Goal: Task Accomplishment & Management: Use online tool/utility

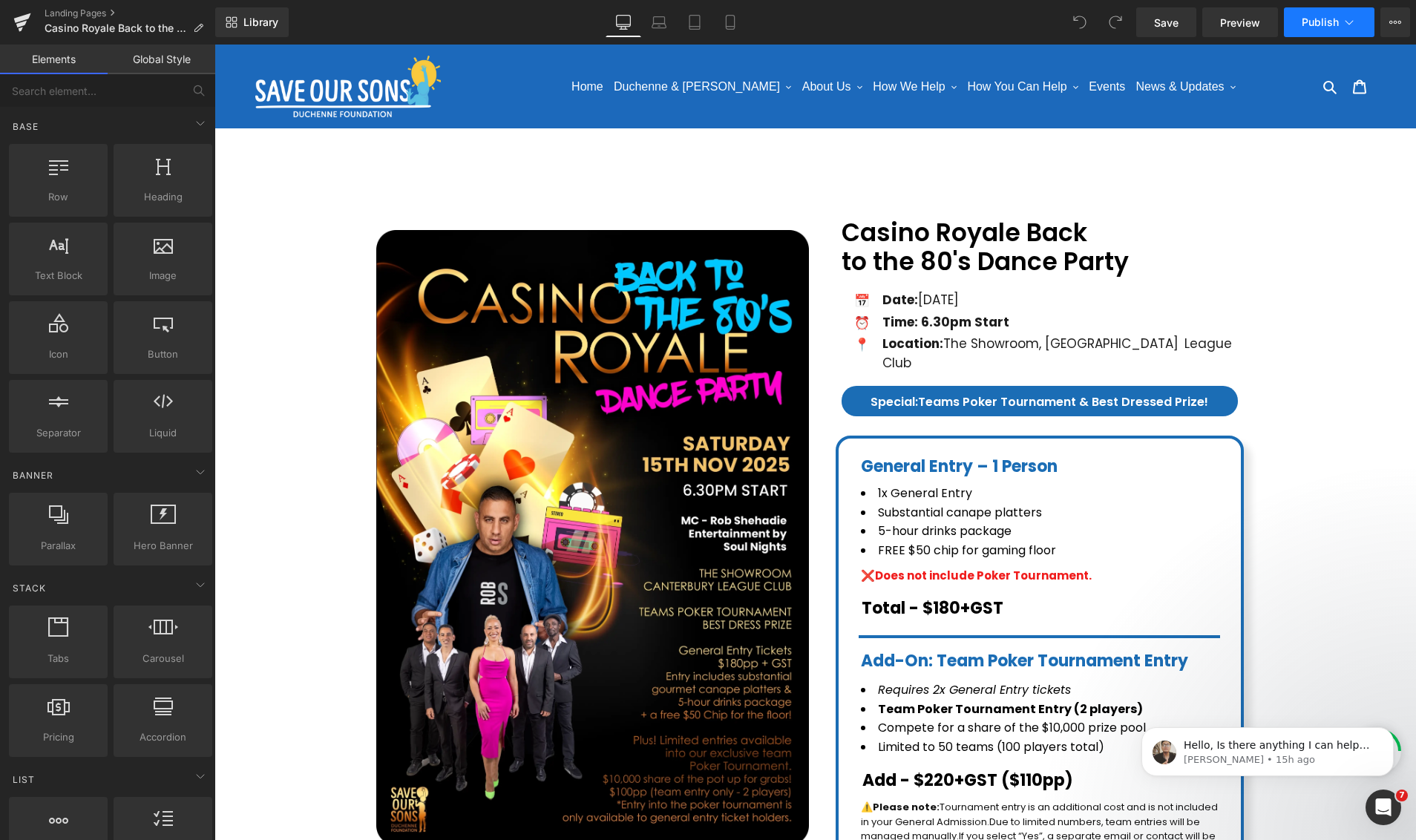
click at [1255, 35] on button "Publish" at bounding box center [1329, 22] width 90 height 29
click at [1255, 23] on icon at bounding box center [1395, 23] width 12 height 12
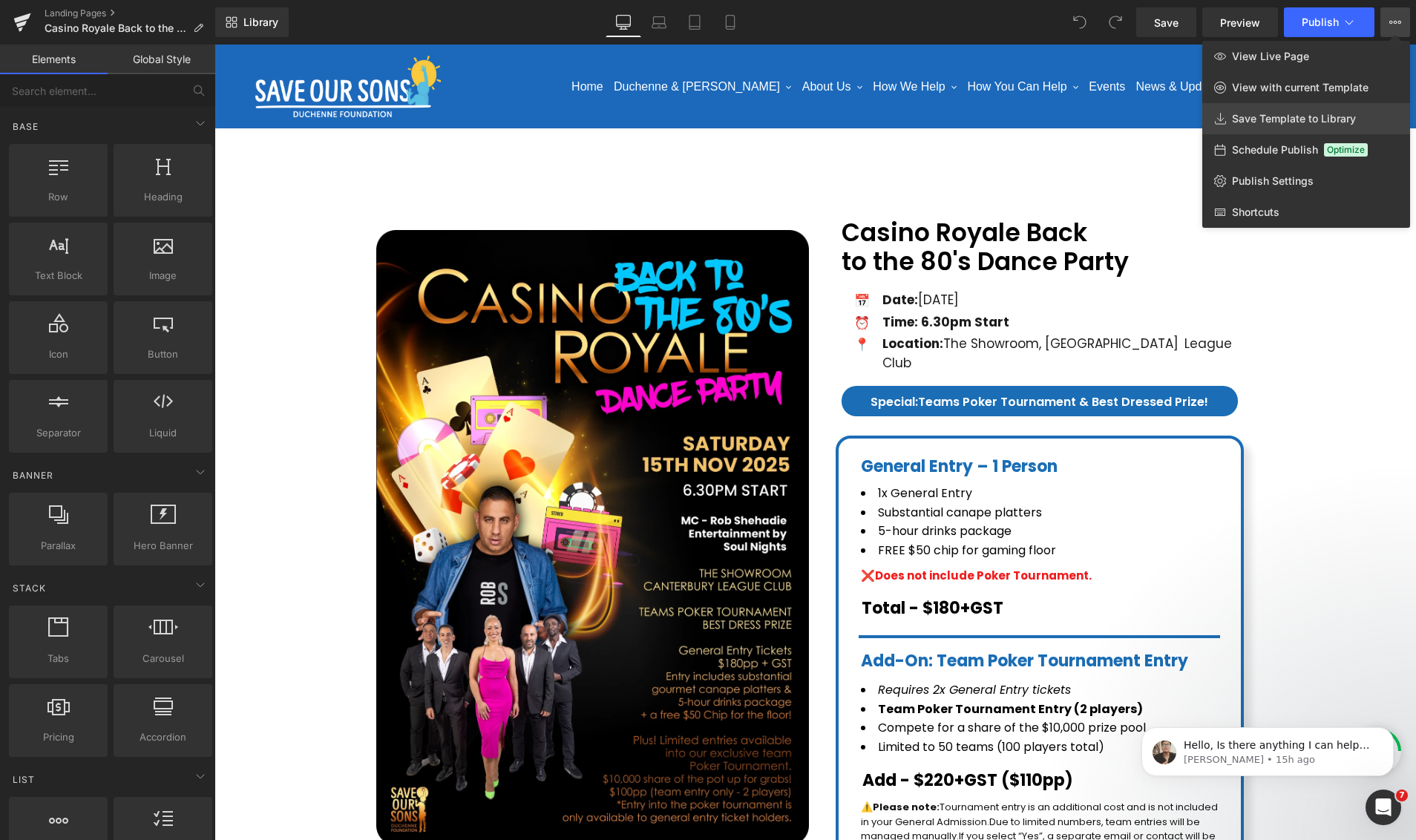
click at [1255, 120] on span "Save Template to Library" at bounding box center [1294, 119] width 124 height 14
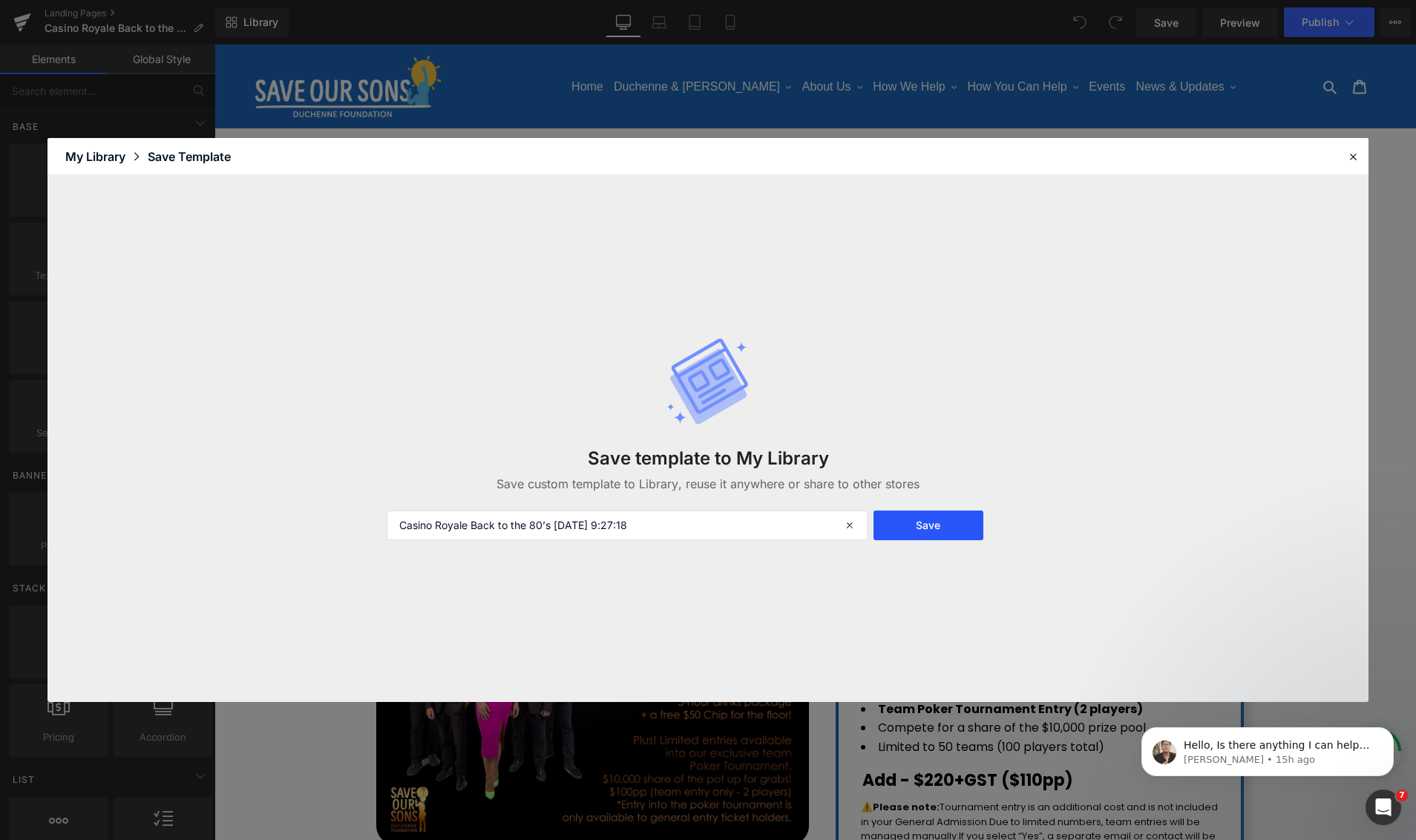
click at [907, 537] on button "Save" at bounding box center [928, 525] width 110 height 29
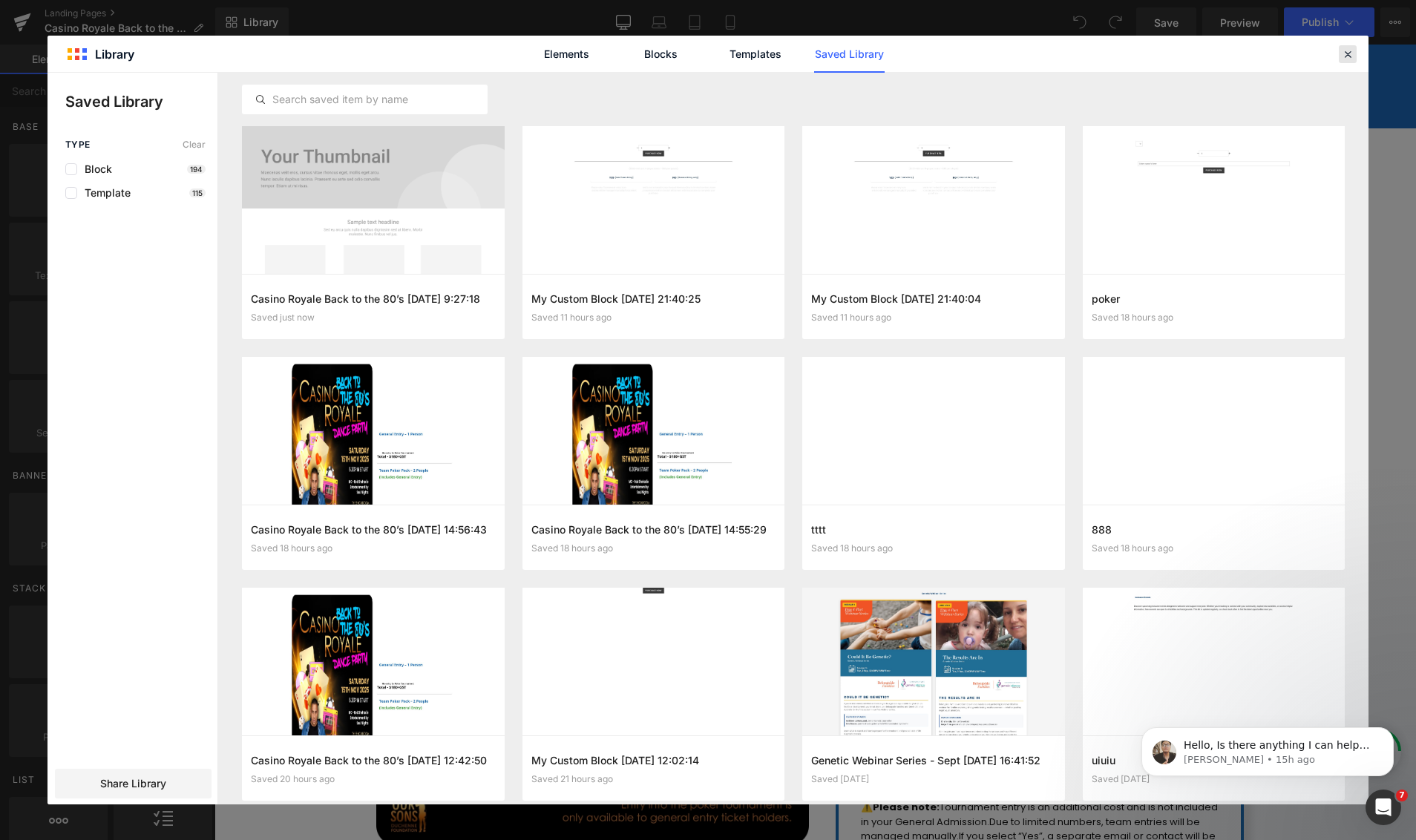
drag, startPoint x: 1350, startPoint y: 51, endPoint x: 1066, endPoint y: 133, distance: 295.6
click at [1255, 51] on icon at bounding box center [1347, 54] width 14 height 14
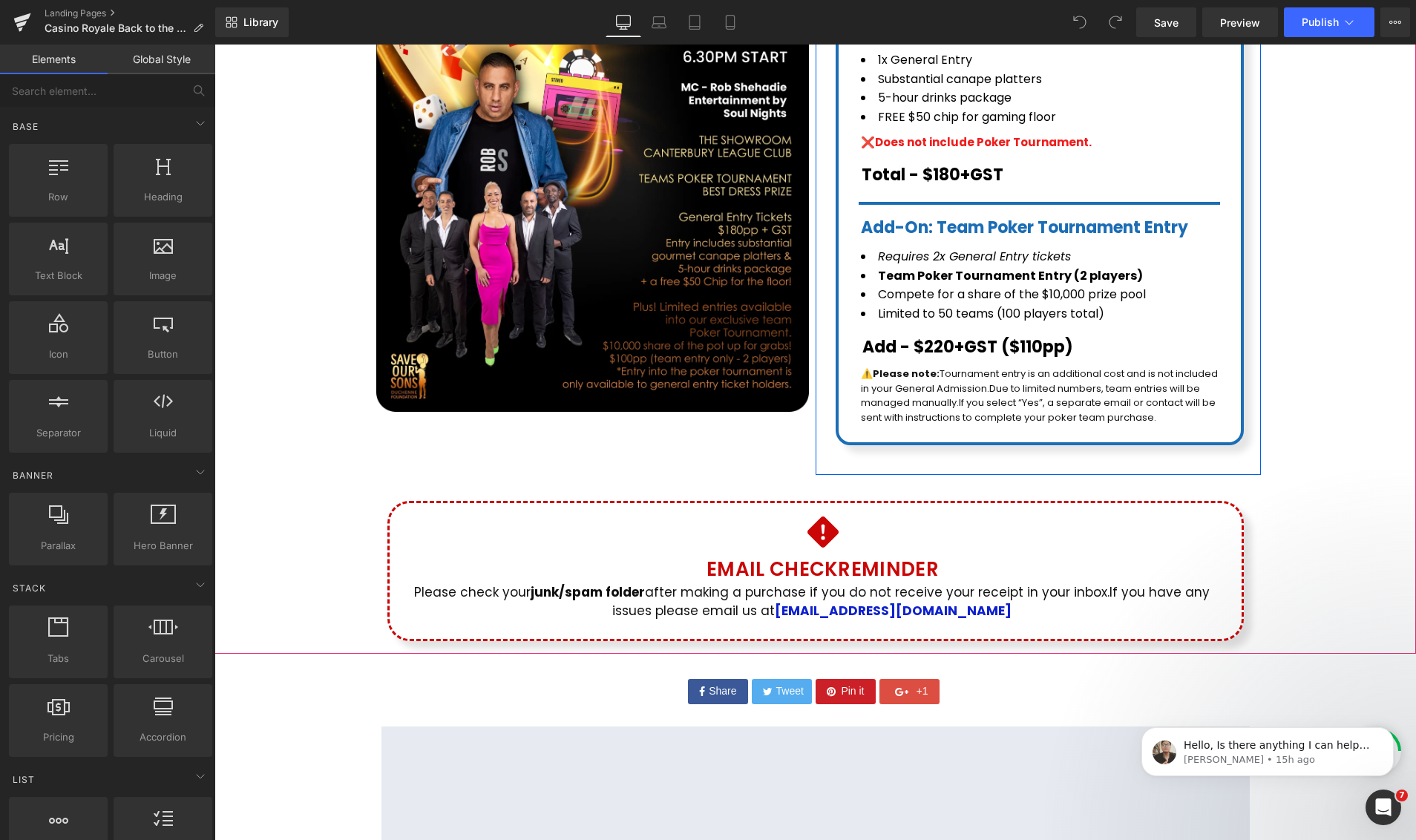
scroll to position [405, 0]
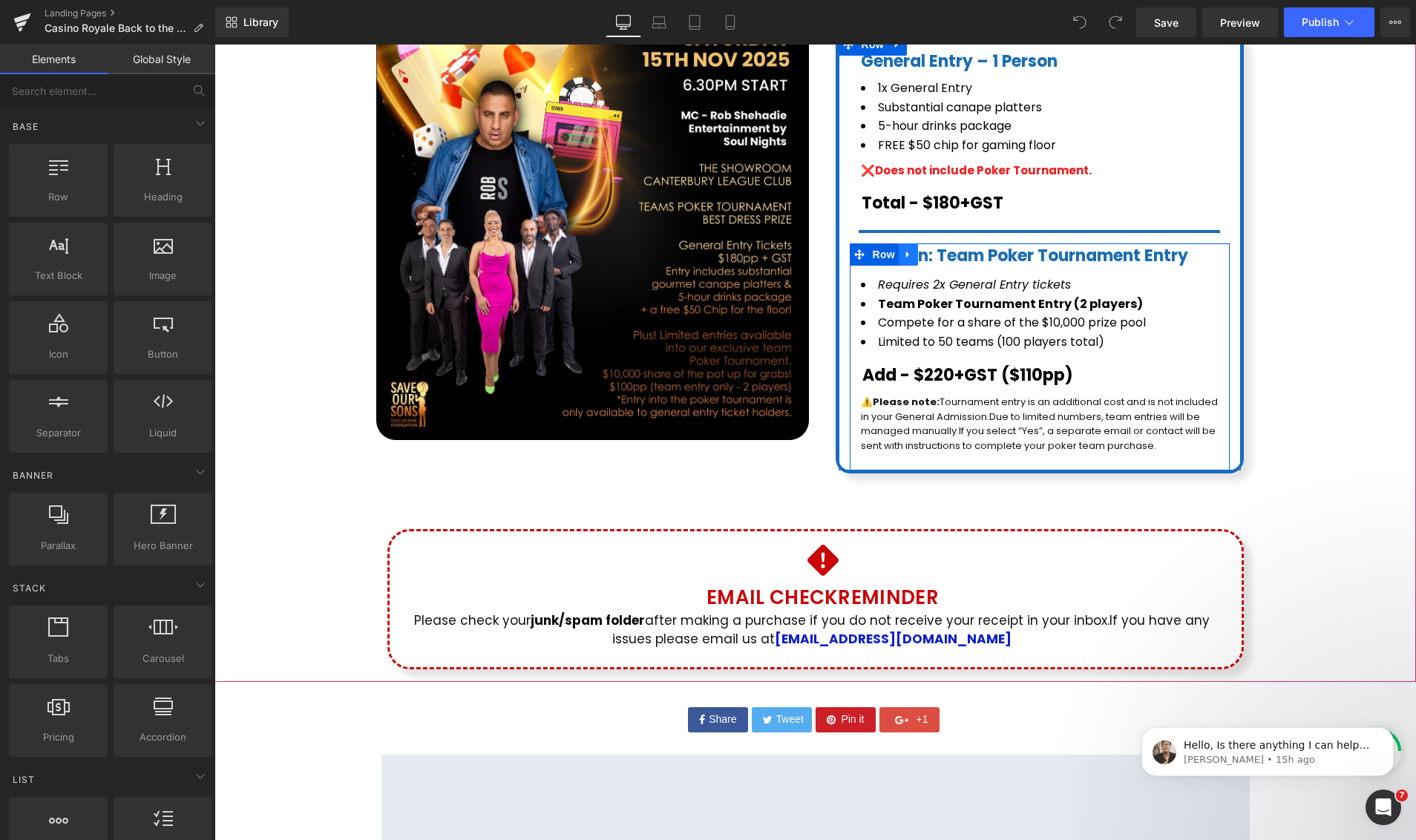
click at [911, 250] on icon at bounding box center [909, 255] width 11 height 11
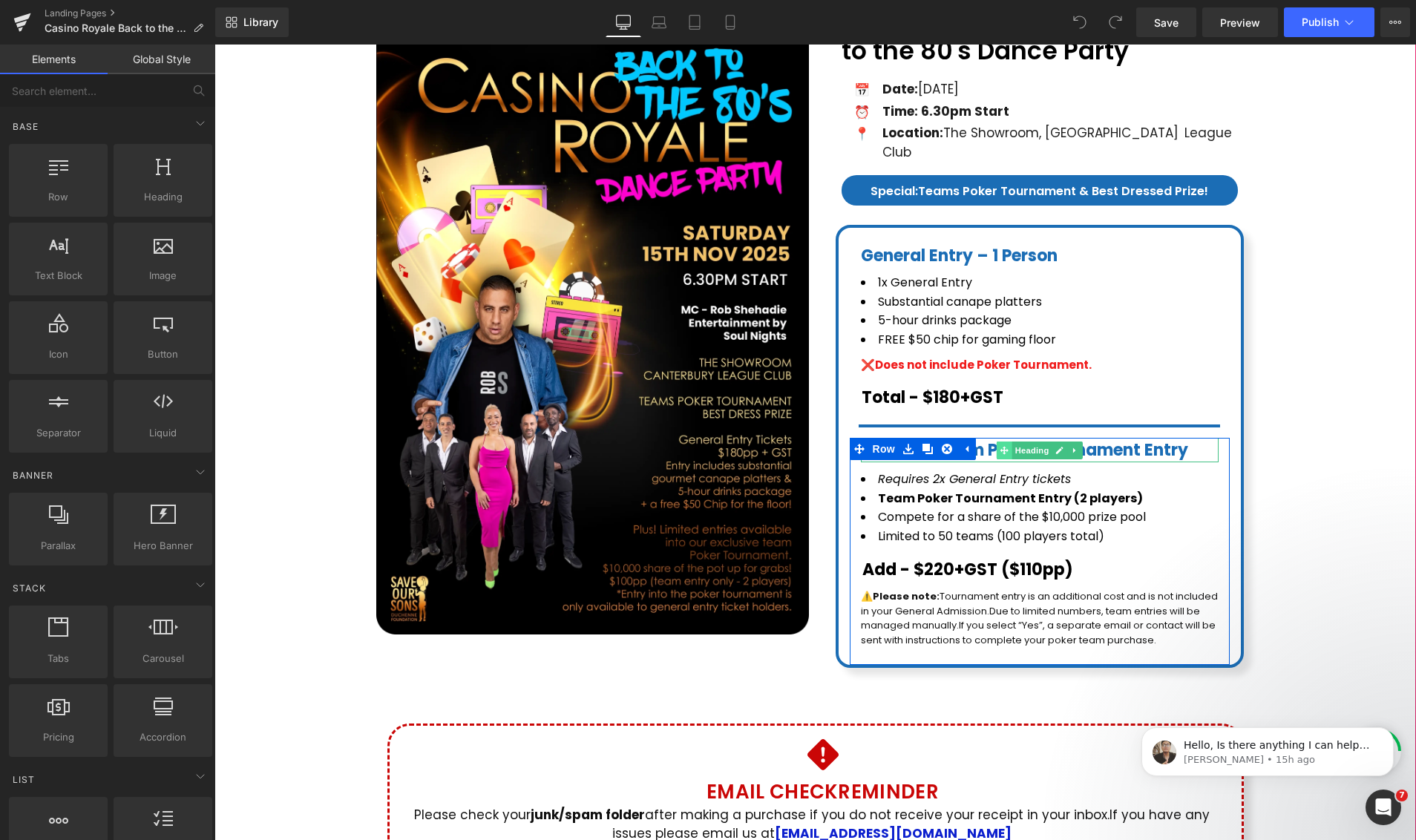
scroll to position [173, 0]
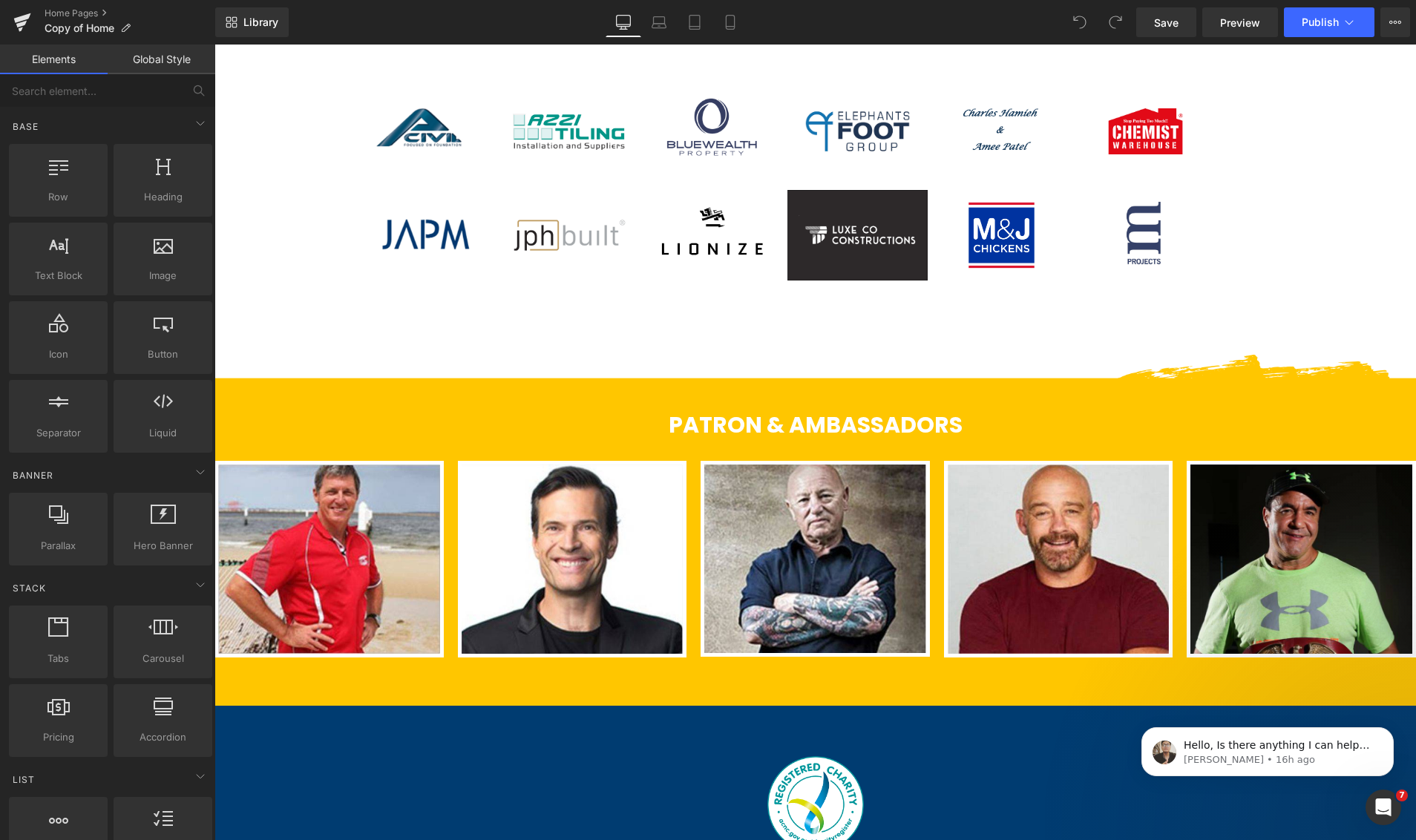
scroll to position [4958, 0]
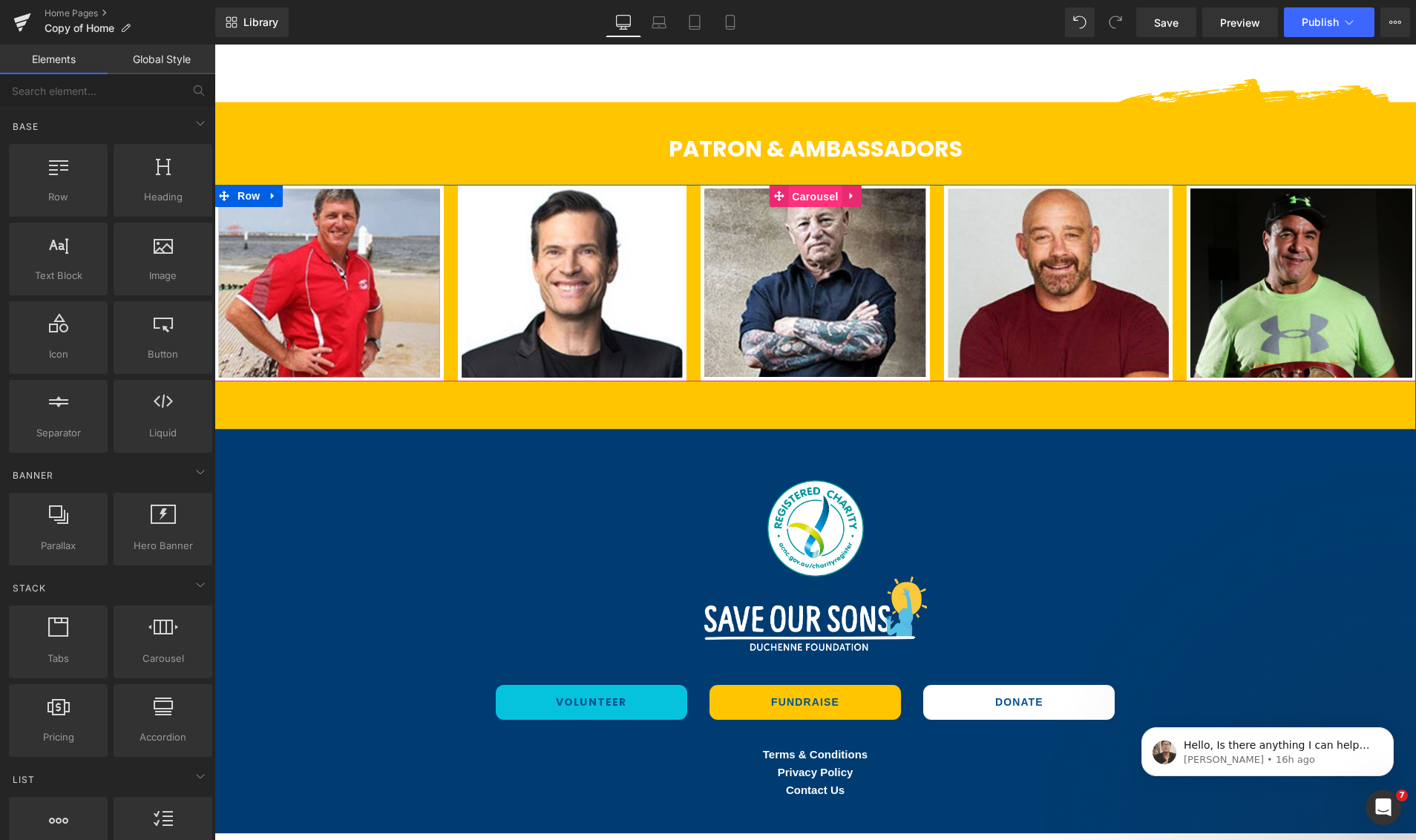
click at [824, 195] on span "Carousel" at bounding box center [814, 197] width 54 height 23
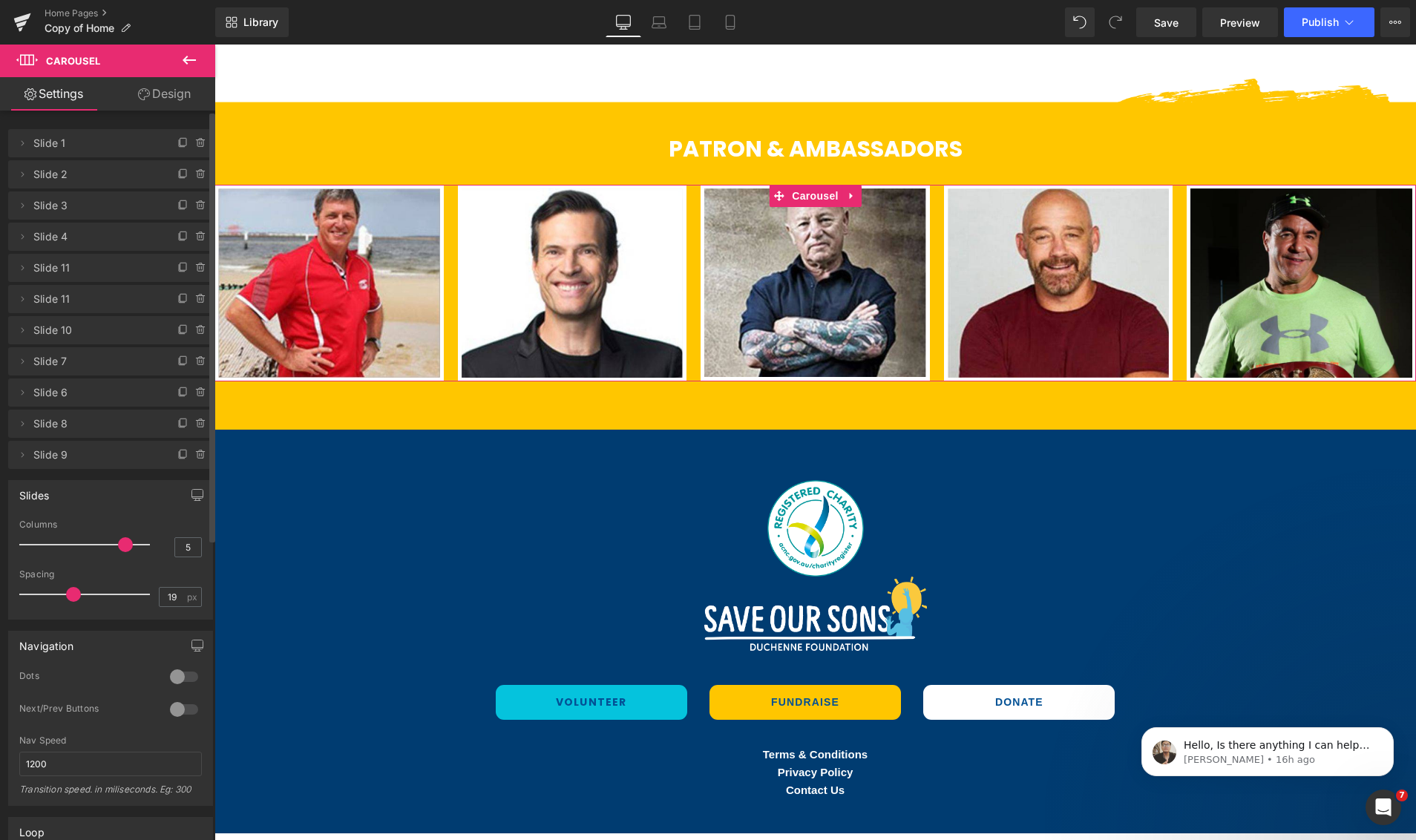
click at [187, 681] on div at bounding box center [183, 676] width 35 height 23
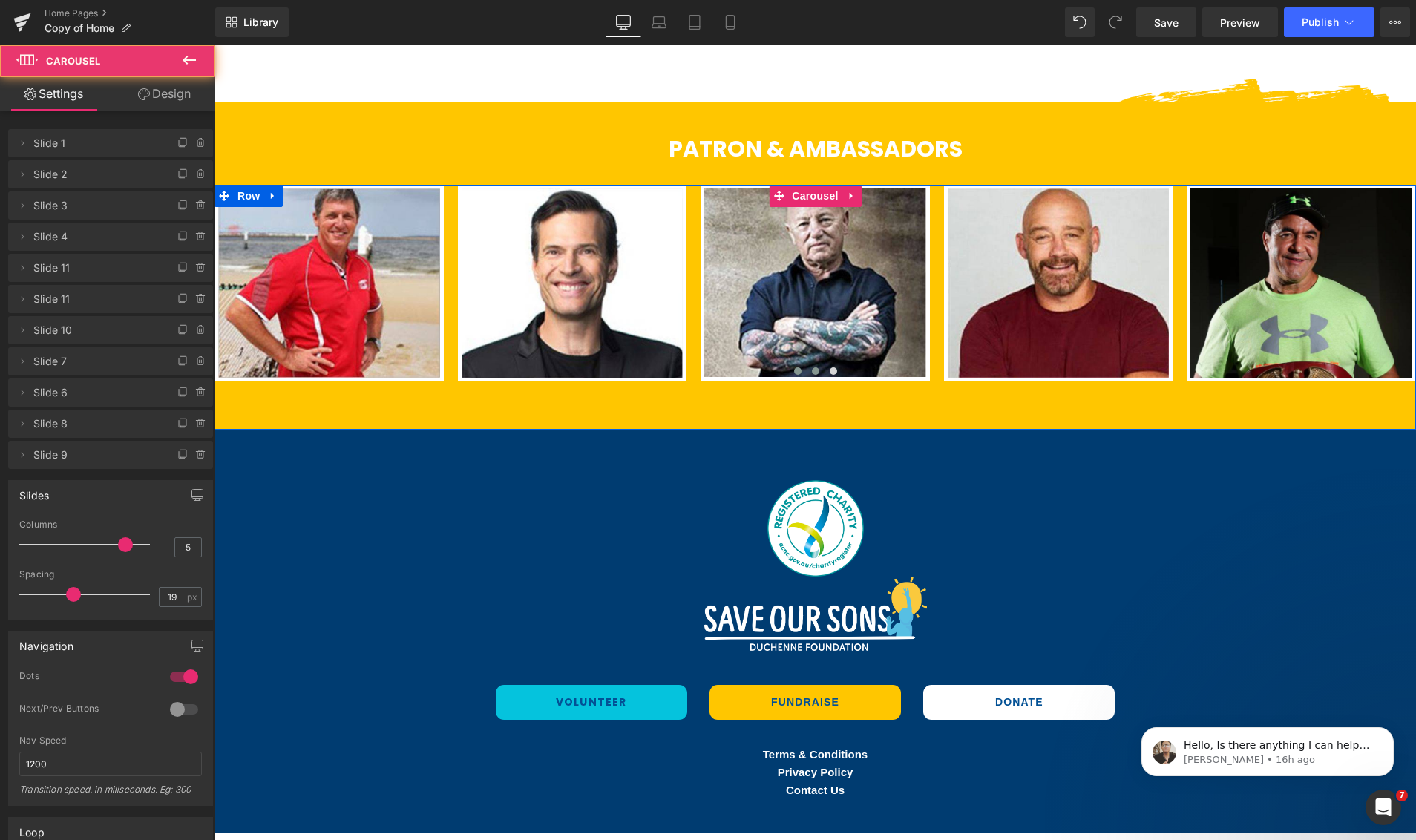
click at [816, 372] on span at bounding box center [816, 371] width 8 height 8
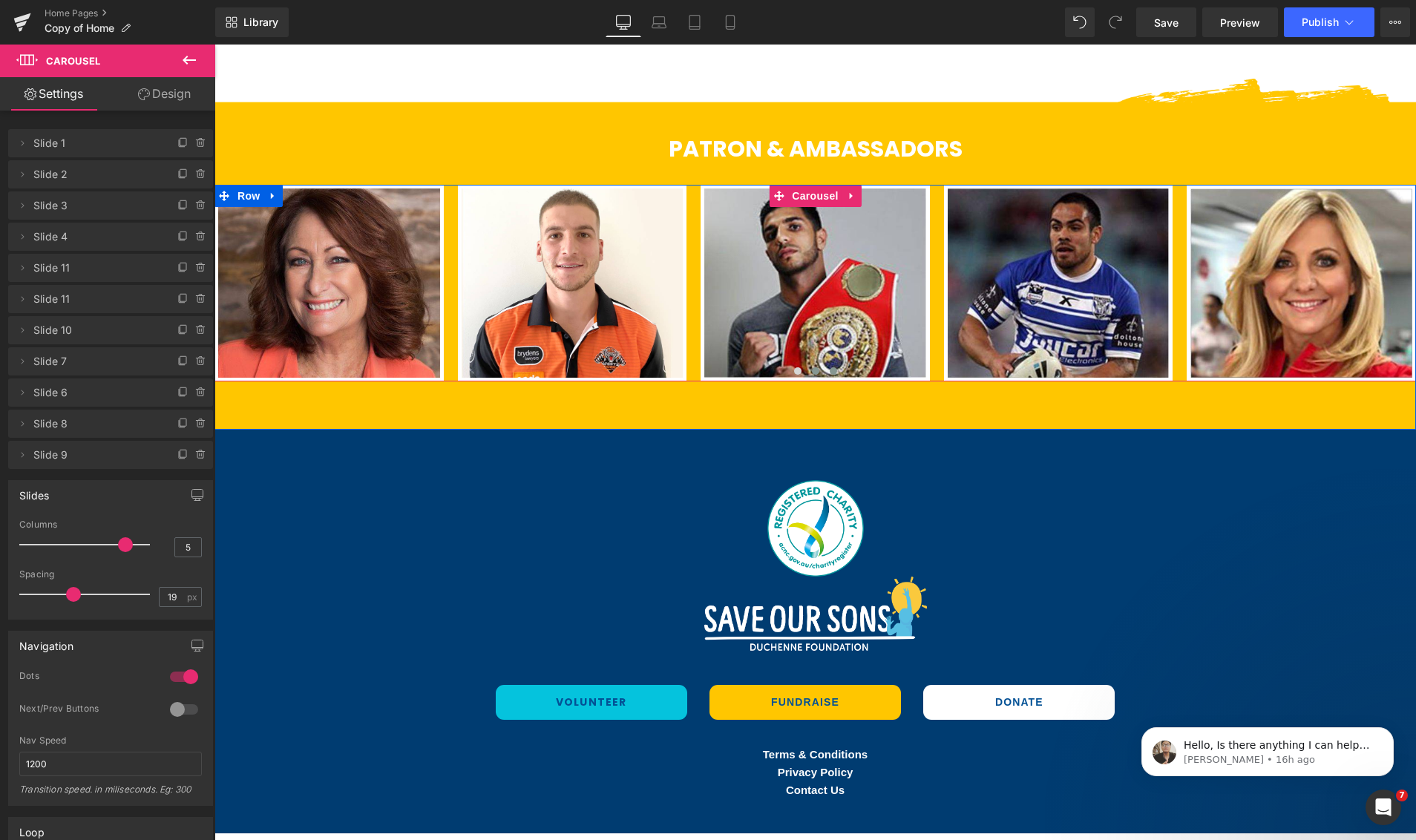
click at [833, 367] on span at bounding box center [833, 371] width 8 height 8
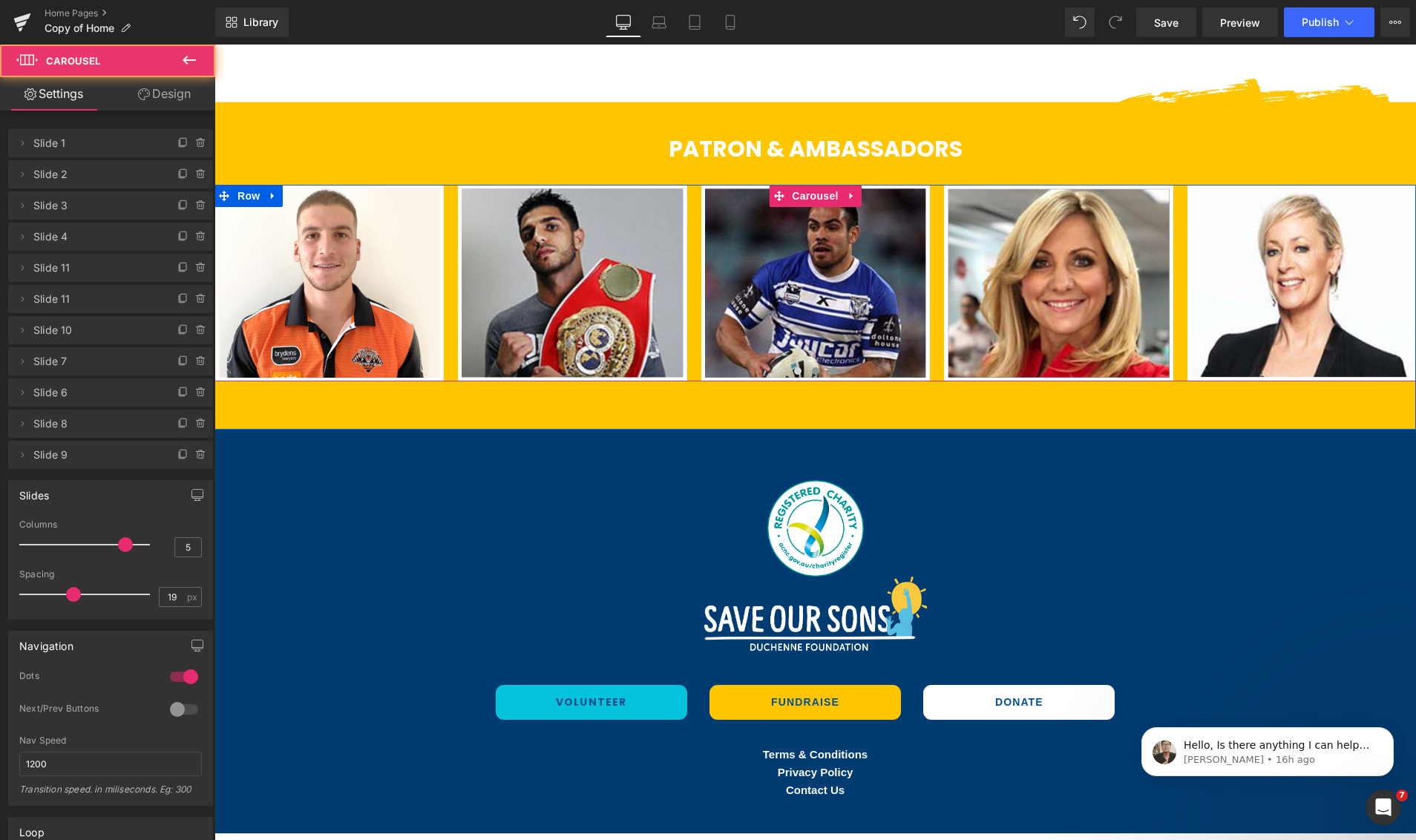
click at [816, 369] on span at bounding box center [816, 371] width 8 height 8
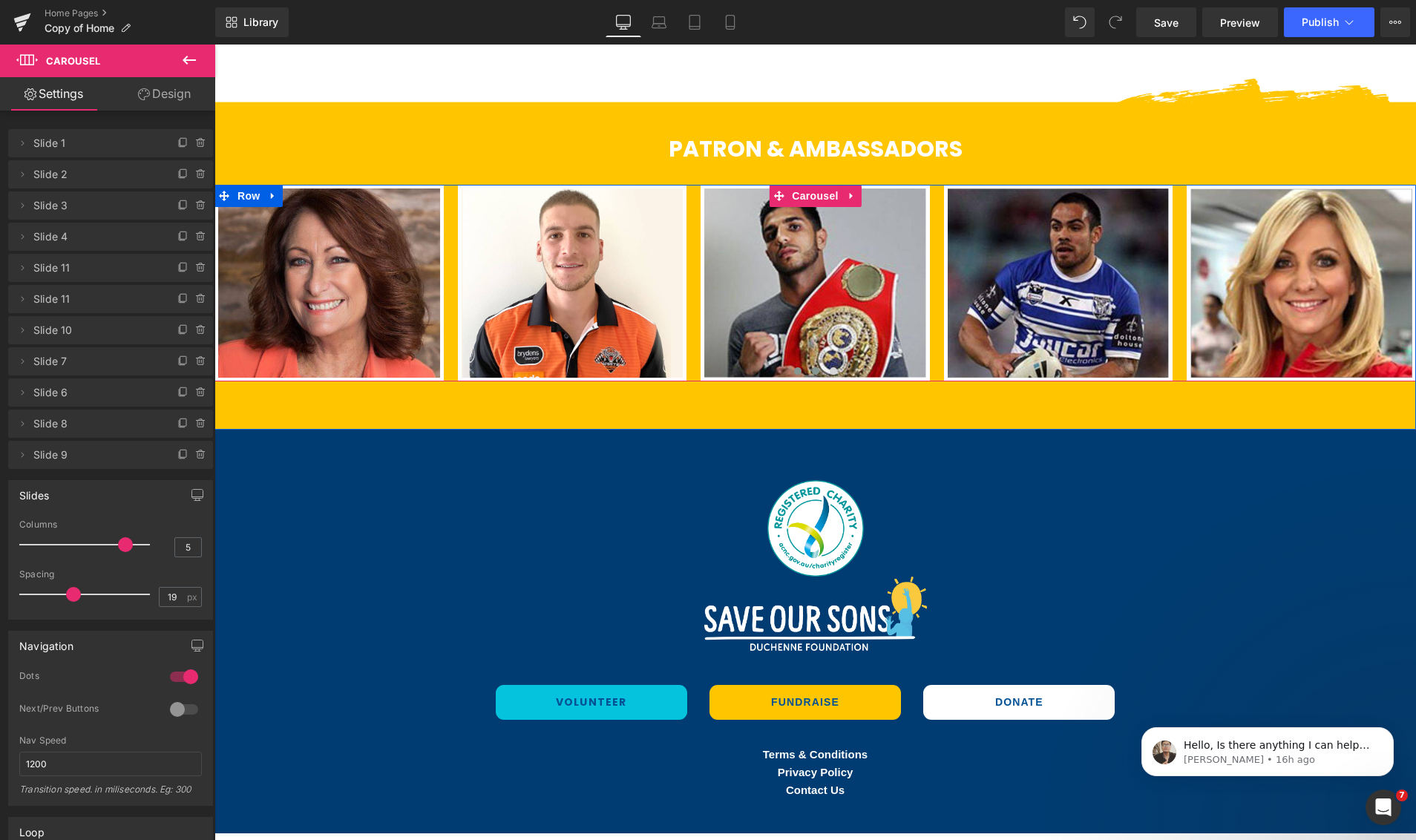
click at [798, 369] on span at bounding box center [798, 371] width 8 height 8
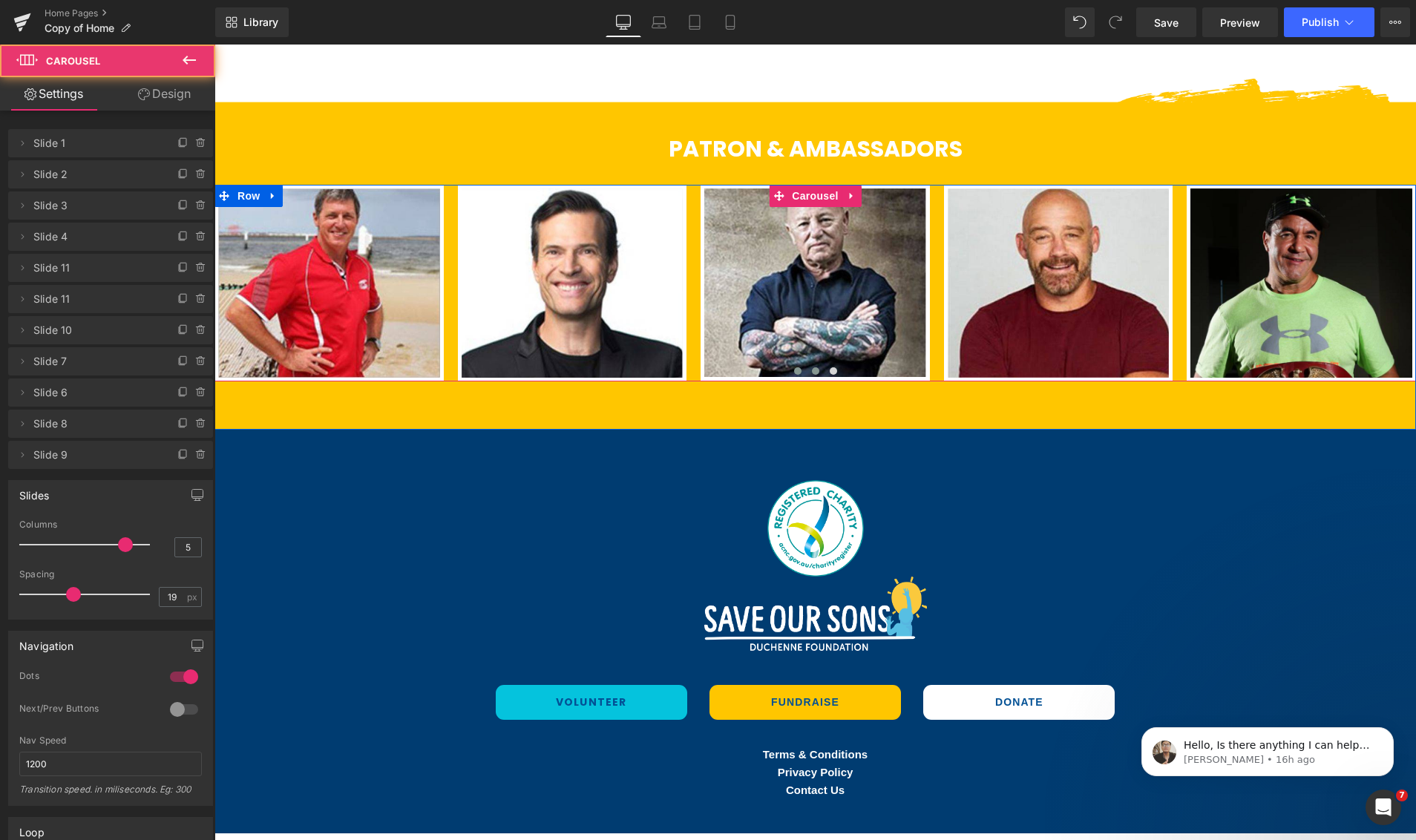
click at [813, 370] on span at bounding box center [816, 371] width 8 height 8
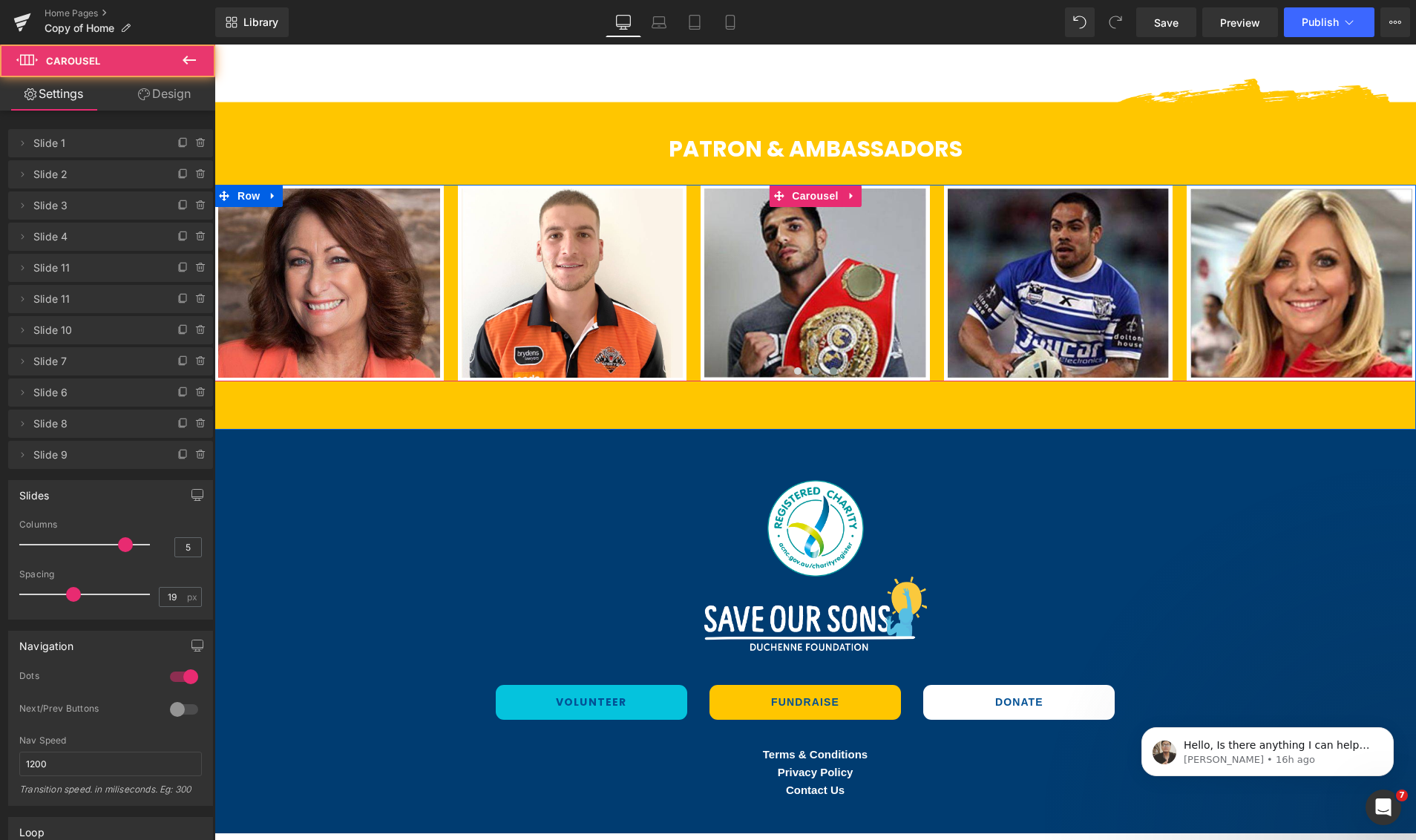
click at [832, 372] on span at bounding box center [833, 371] width 8 height 8
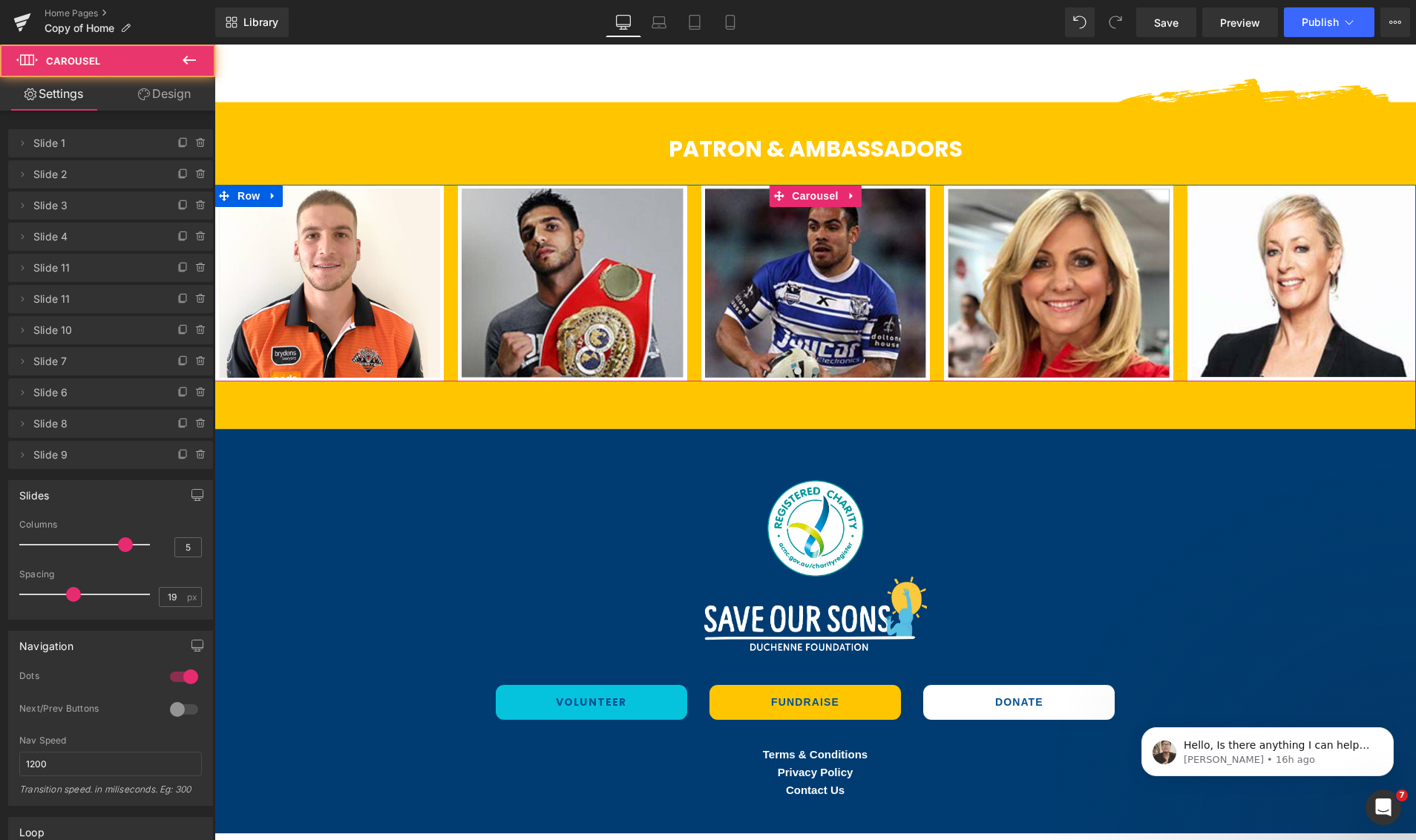
click at [817, 372] on span at bounding box center [816, 371] width 8 height 8
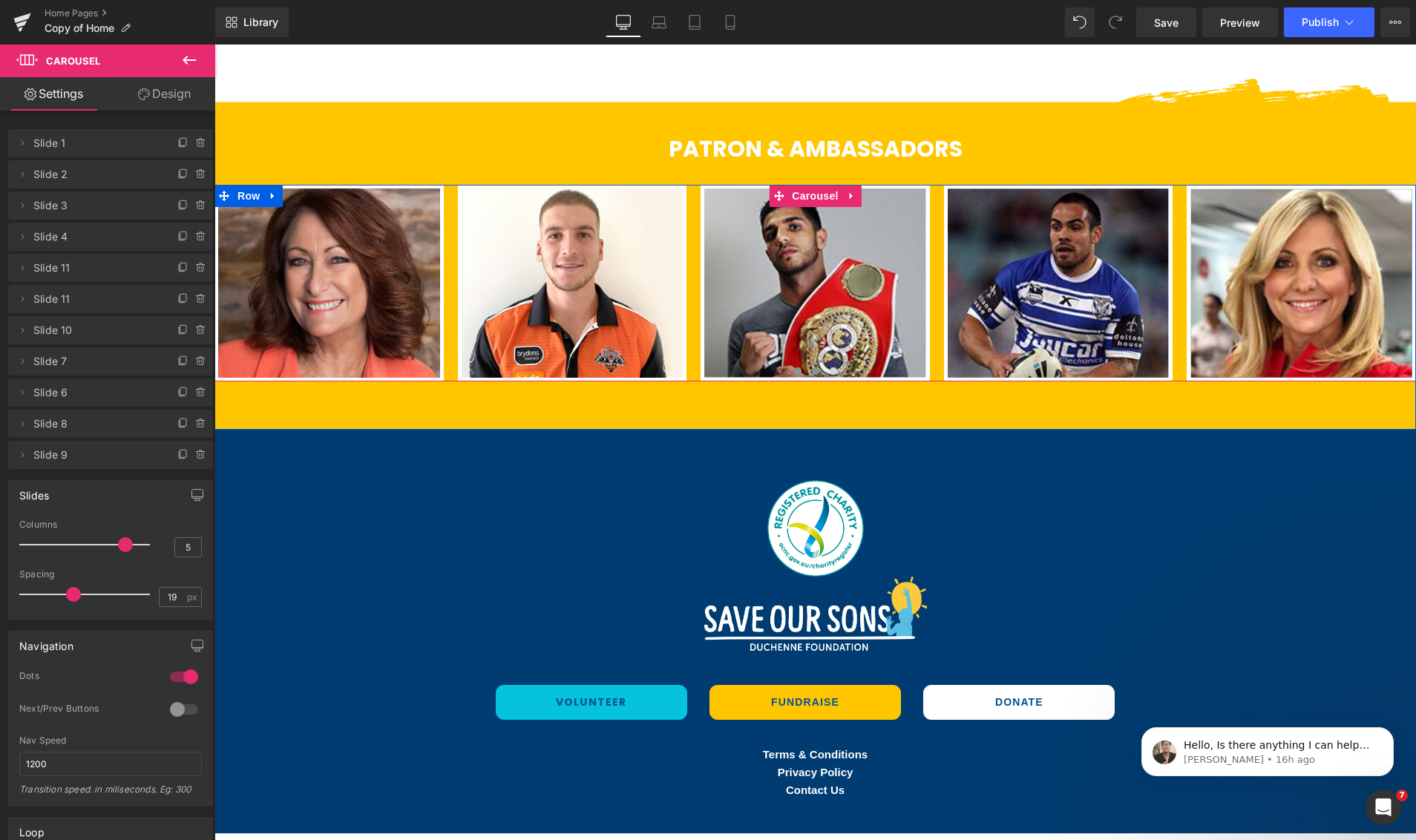
click at [798, 372] on span at bounding box center [798, 371] width 8 height 8
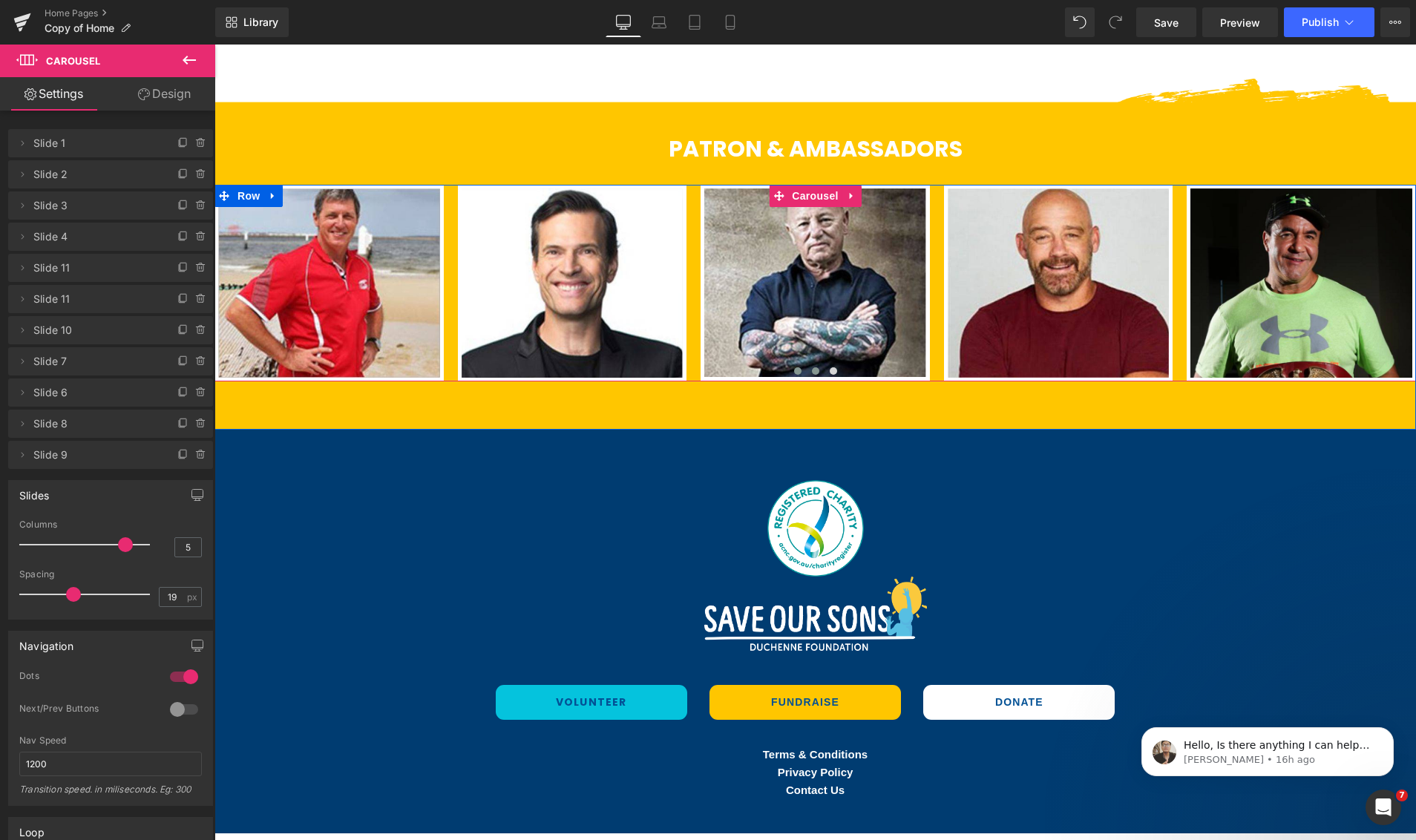
click at [815, 371] on span at bounding box center [816, 371] width 8 height 8
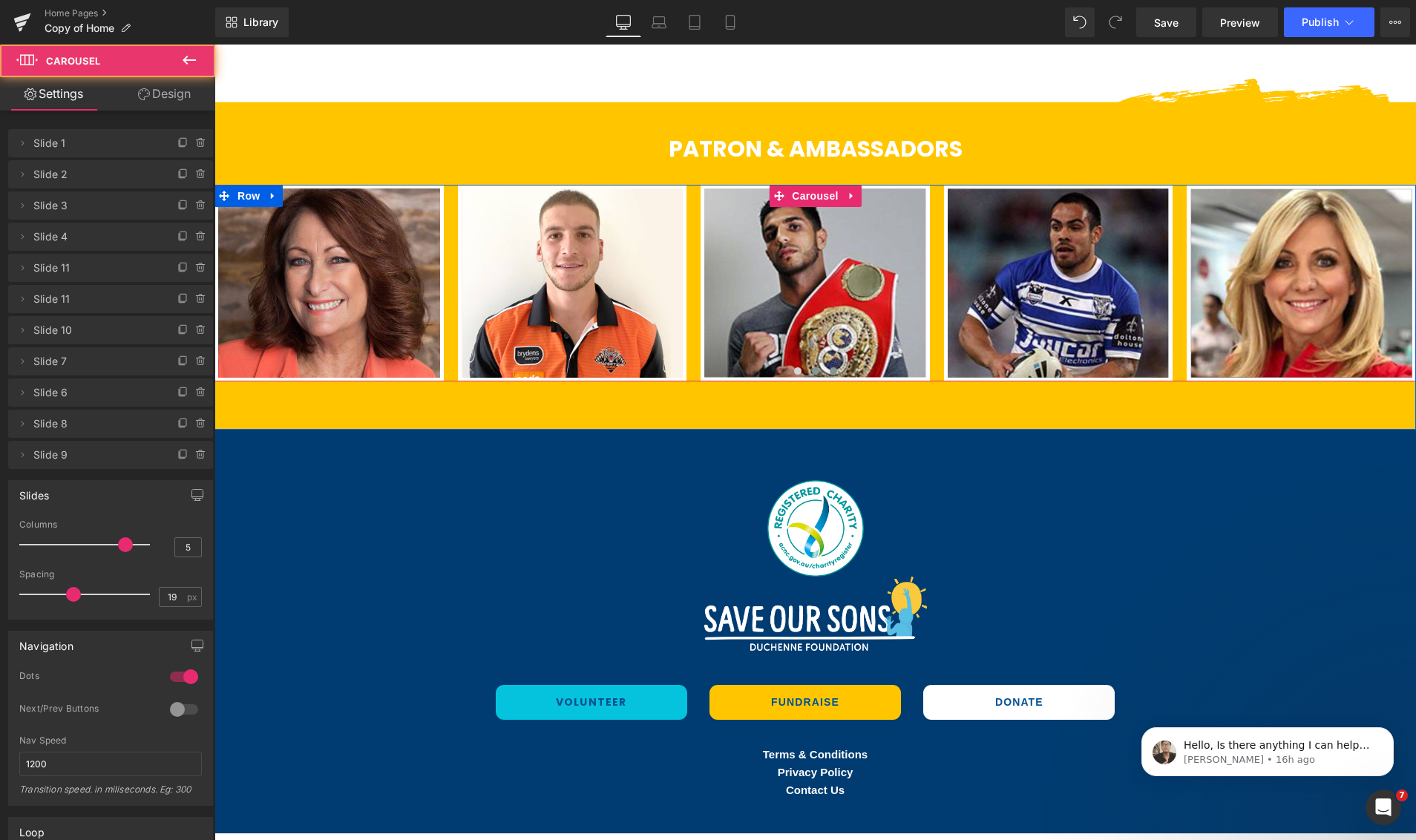
click at [834, 372] on span at bounding box center [833, 371] width 8 height 8
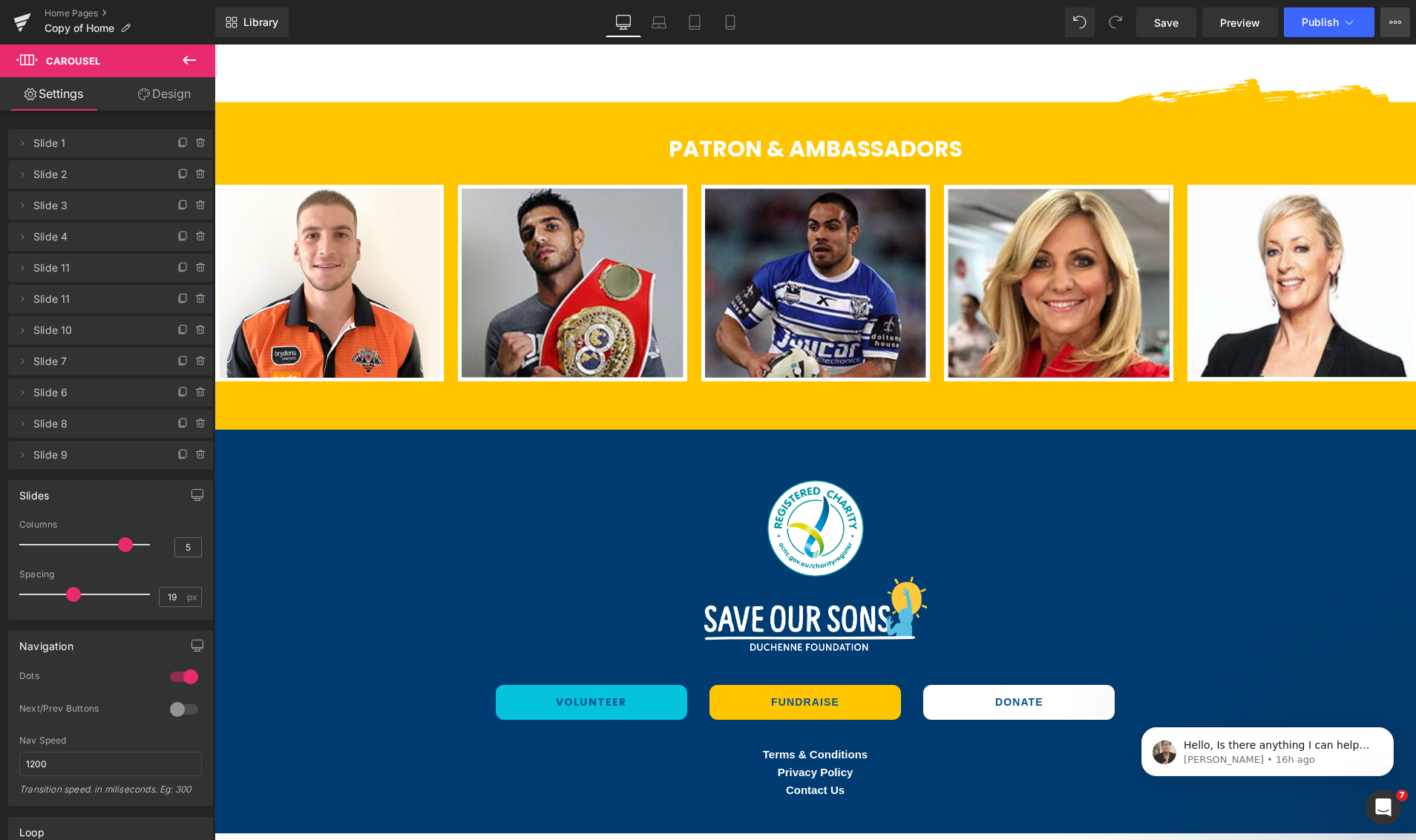
click at [1400, 20] on button "View Live Page View with current Template Save Template to Library Schedule Pub…" at bounding box center [1394, 22] width 29 height 29
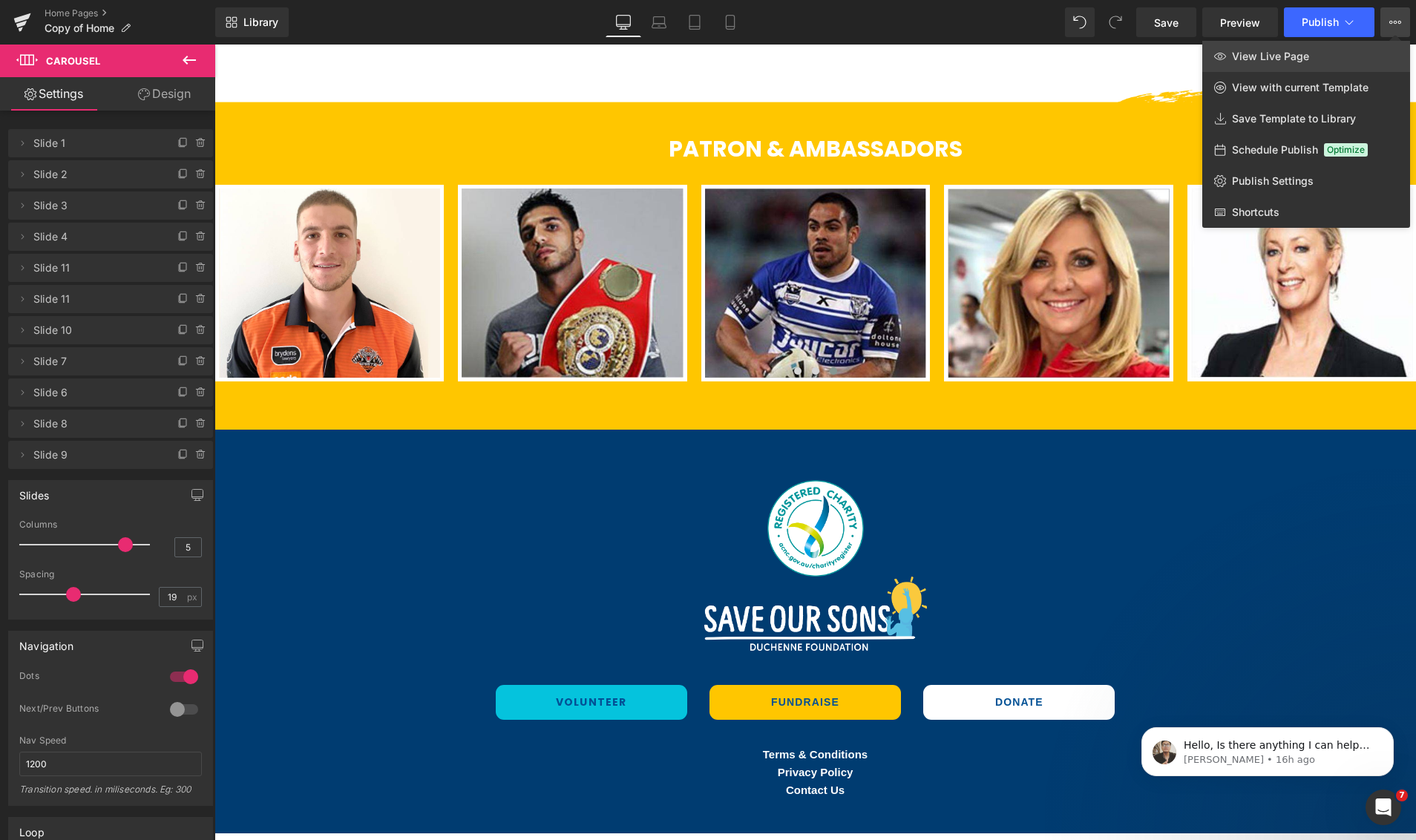
click at [1309, 63] on link "View Live Page" at bounding box center [1306, 56] width 208 height 31
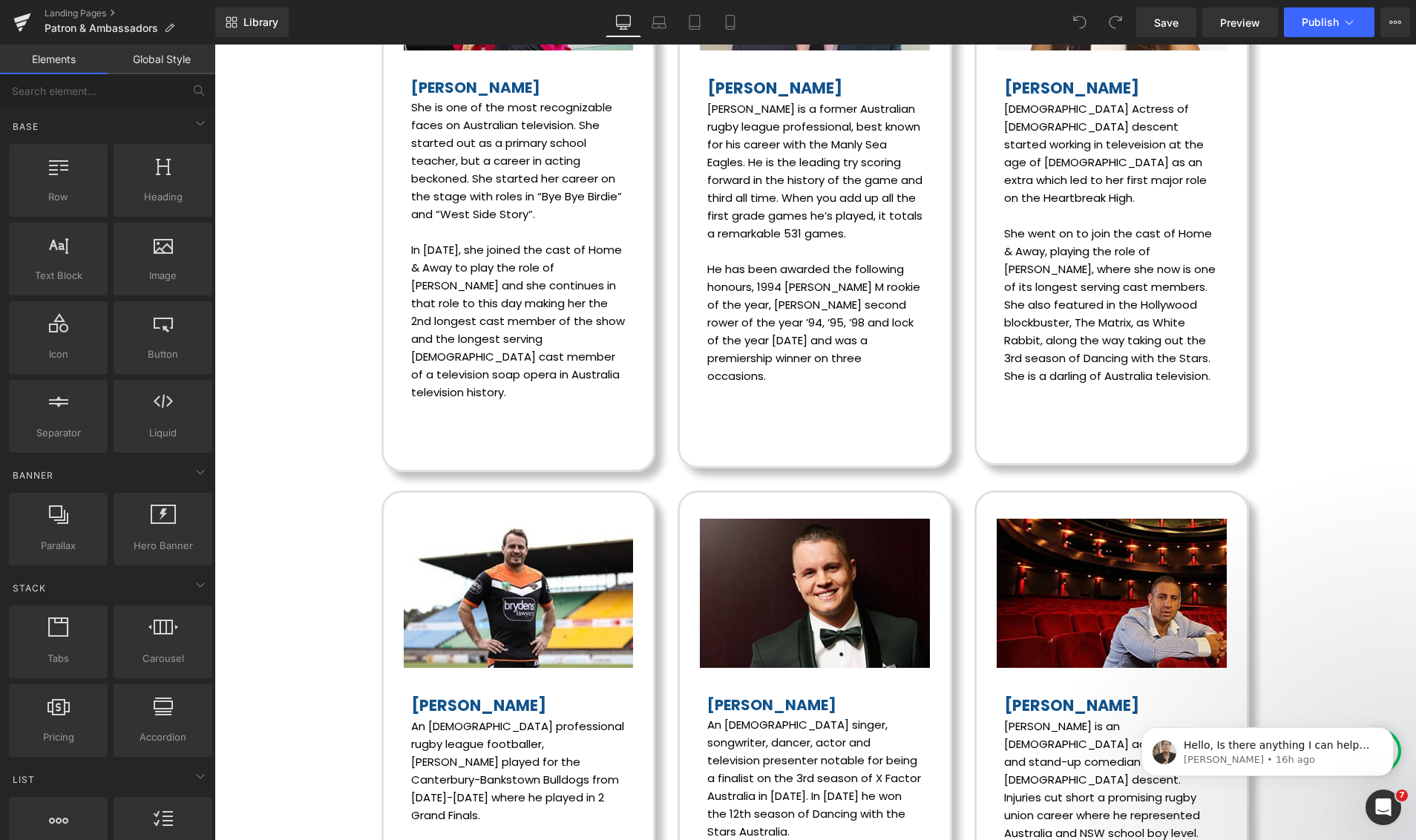
scroll to position [3478, 0]
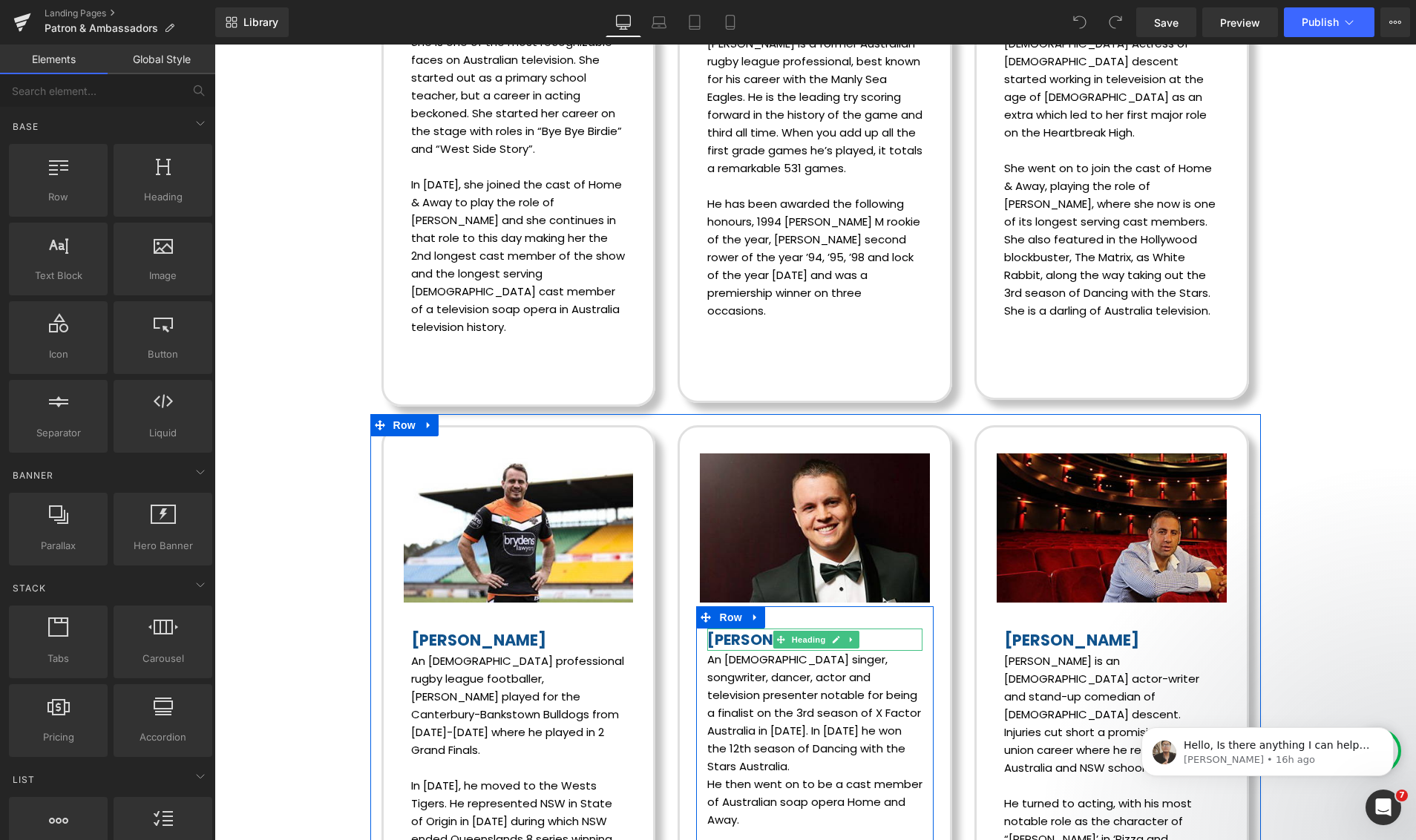
click at [746, 629] on font "Johnny Ruffo" at bounding box center [771, 639] width 129 height 21
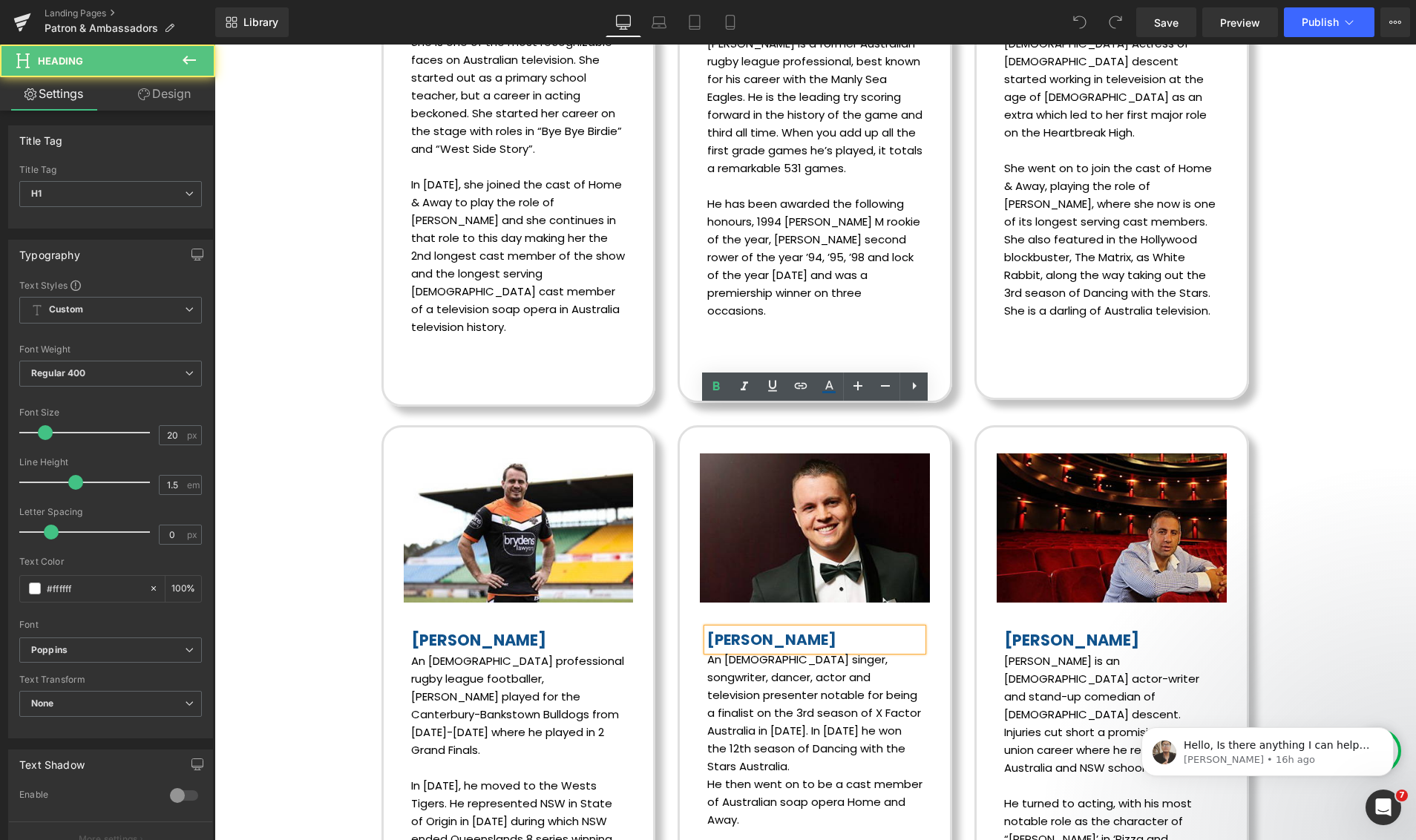
click at [711, 629] on font "Johnny Ruffo" at bounding box center [771, 639] width 129 height 21
click at [710, 629] on font "Johnny Ruffo" at bounding box center [771, 639] width 129 height 21
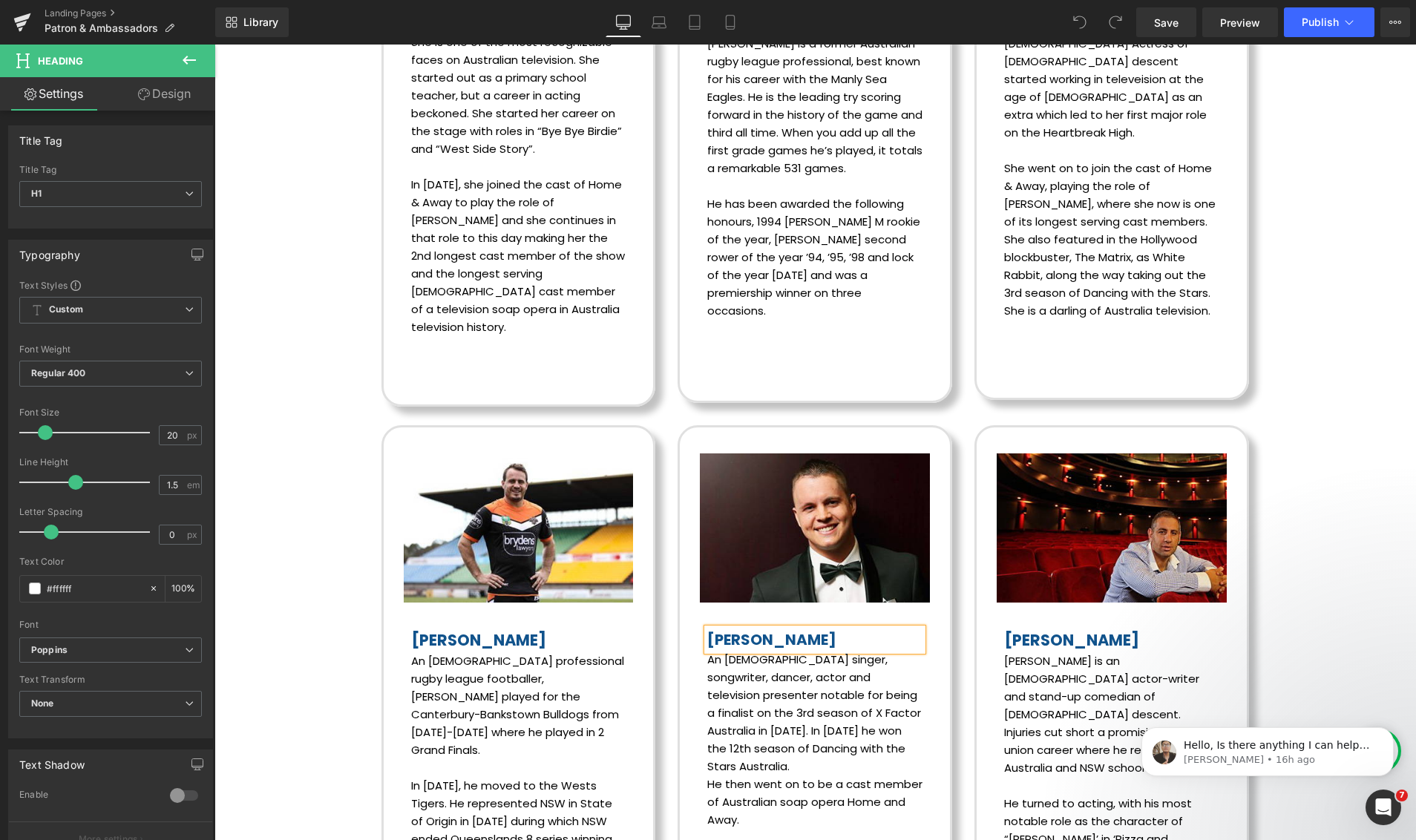
paste div
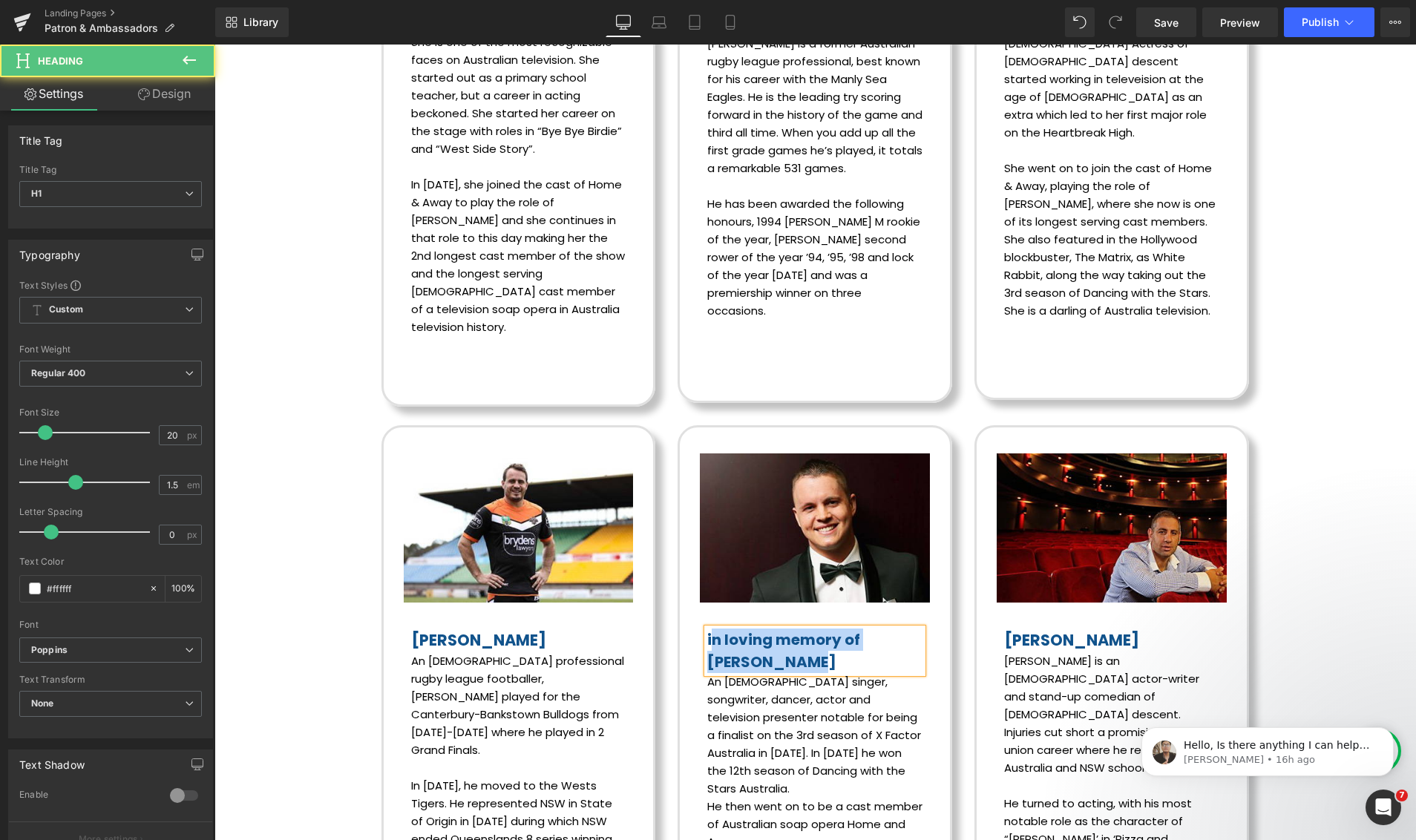
drag, startPoint x: 715, startPoint y: 417, endPoint x: 705, endPoint y: 416, distance: 10.0
click at [707, 628] on div "in loving memory of Johnny Ruffo" at bounding box center [814, 650] width 215 height 44
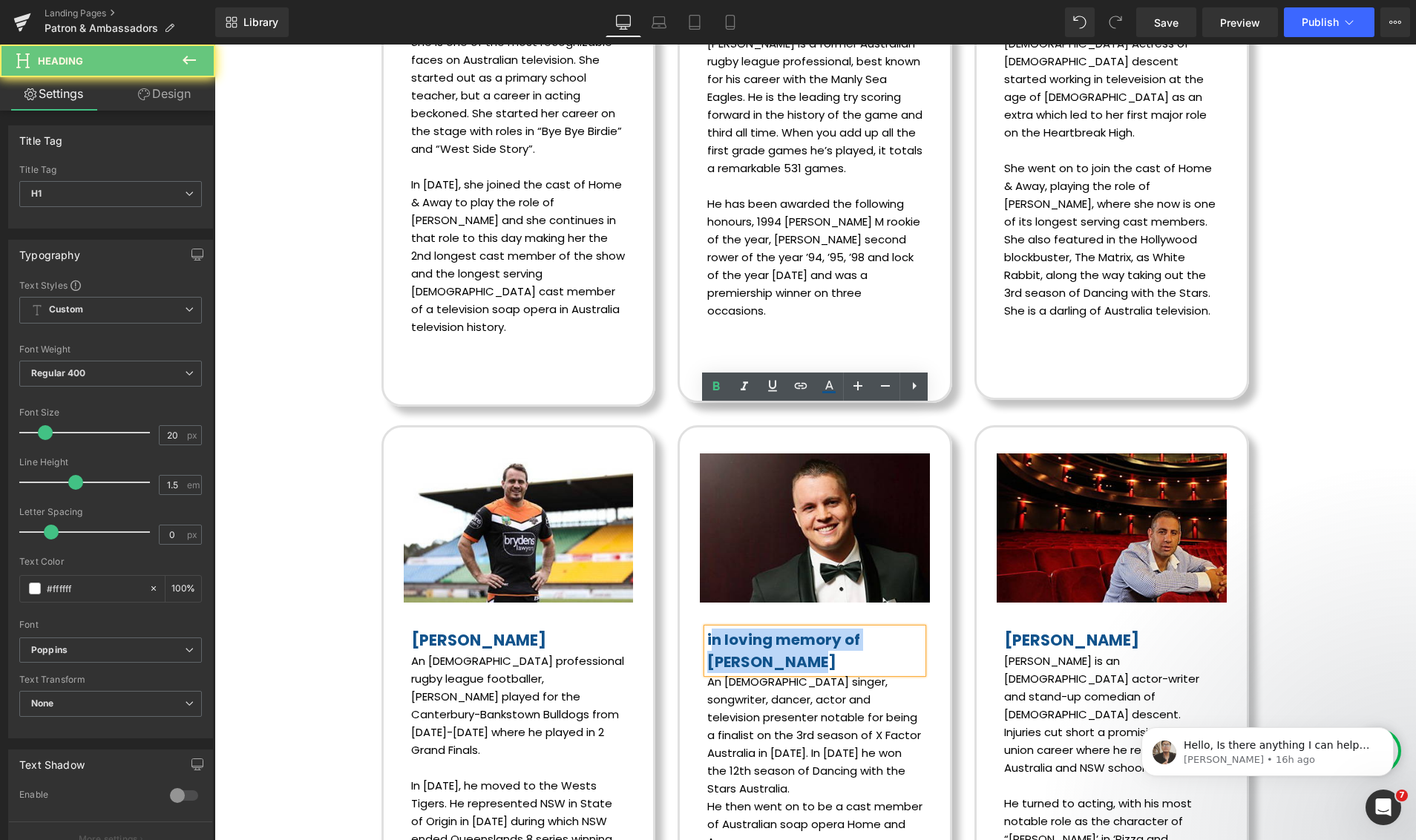
click at [737, 629] on font "in loving memory of Johnny Ruffo" at bounding box center [783, 650] width 153 height 43
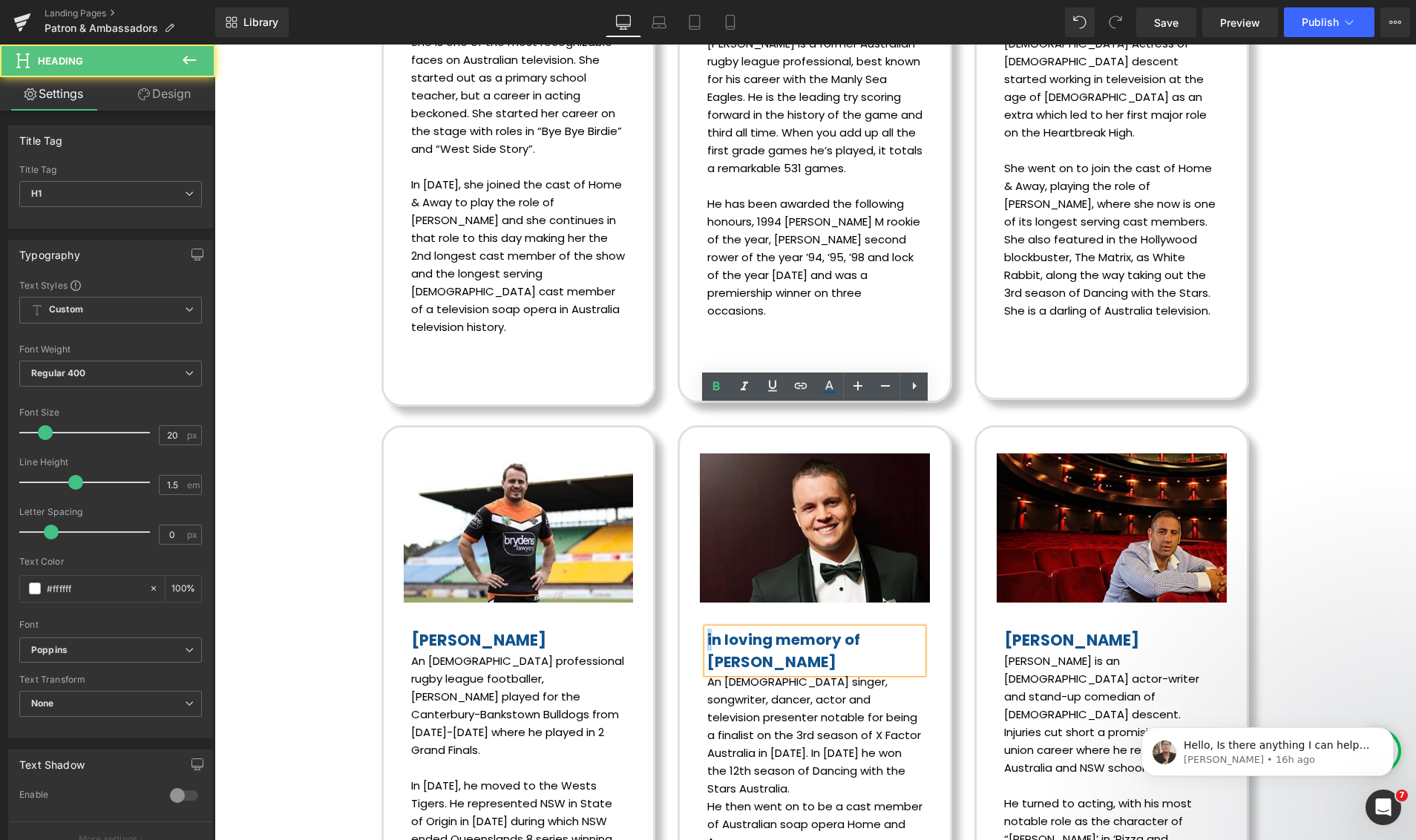
click at [707, 629] on font "in loving memory of Johnny Ruffo" at bounding box center [783, 650] width 153 height 43
click at [795, 629] on font "In loving memory of Johnny Ruffo" at bounding box center [783, 650] width 153 height 43
drag, startPoint x: 763, startPoint y: 441, endPoint x: 706, endPoint y: 421, distance: 60.4
click at [707, 628] on h1 "In loving memory of Johnny Ruffo" at bounding box center [814, 650] width 215 height 44
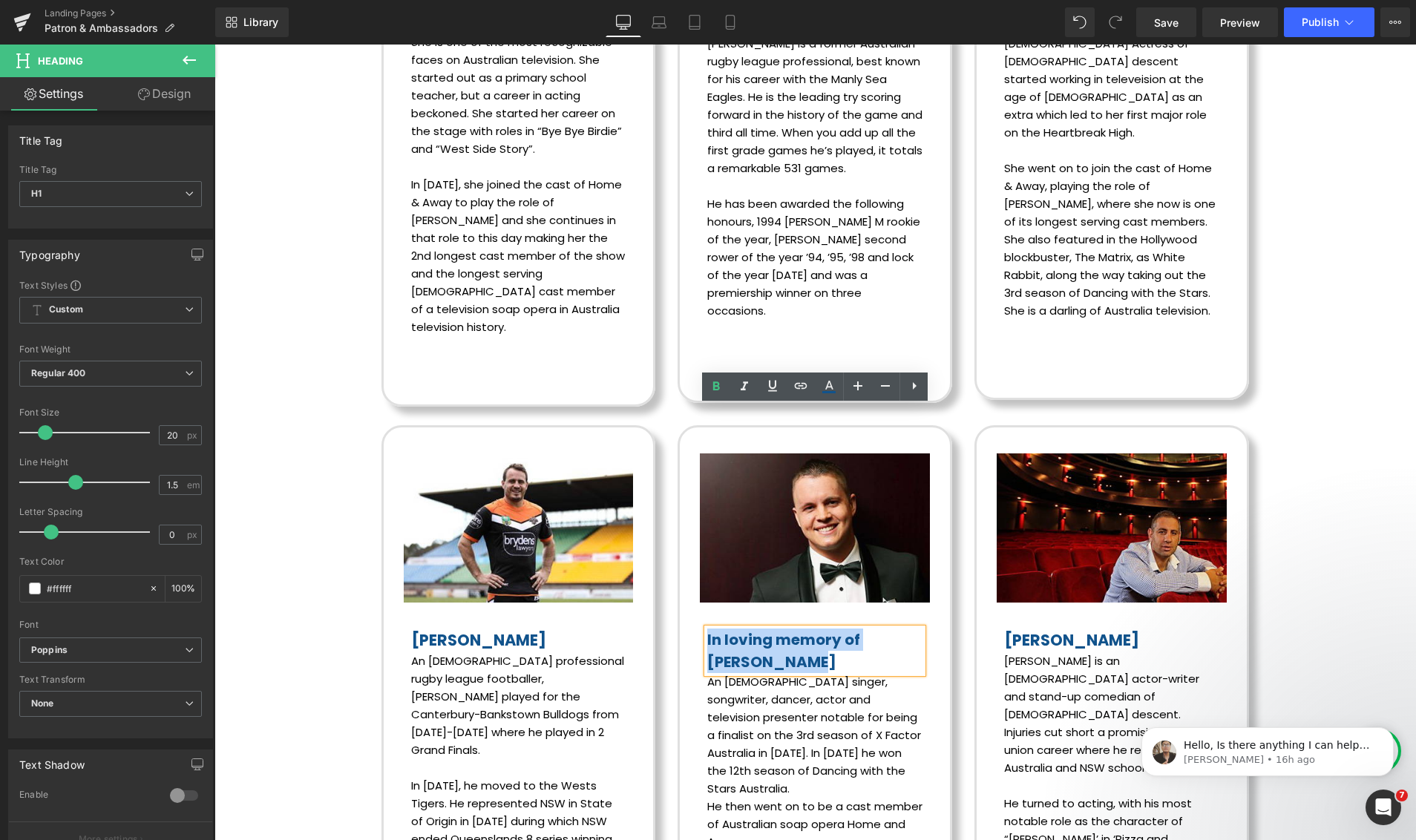
copy font "In loving memory of Johnny Ruffo"
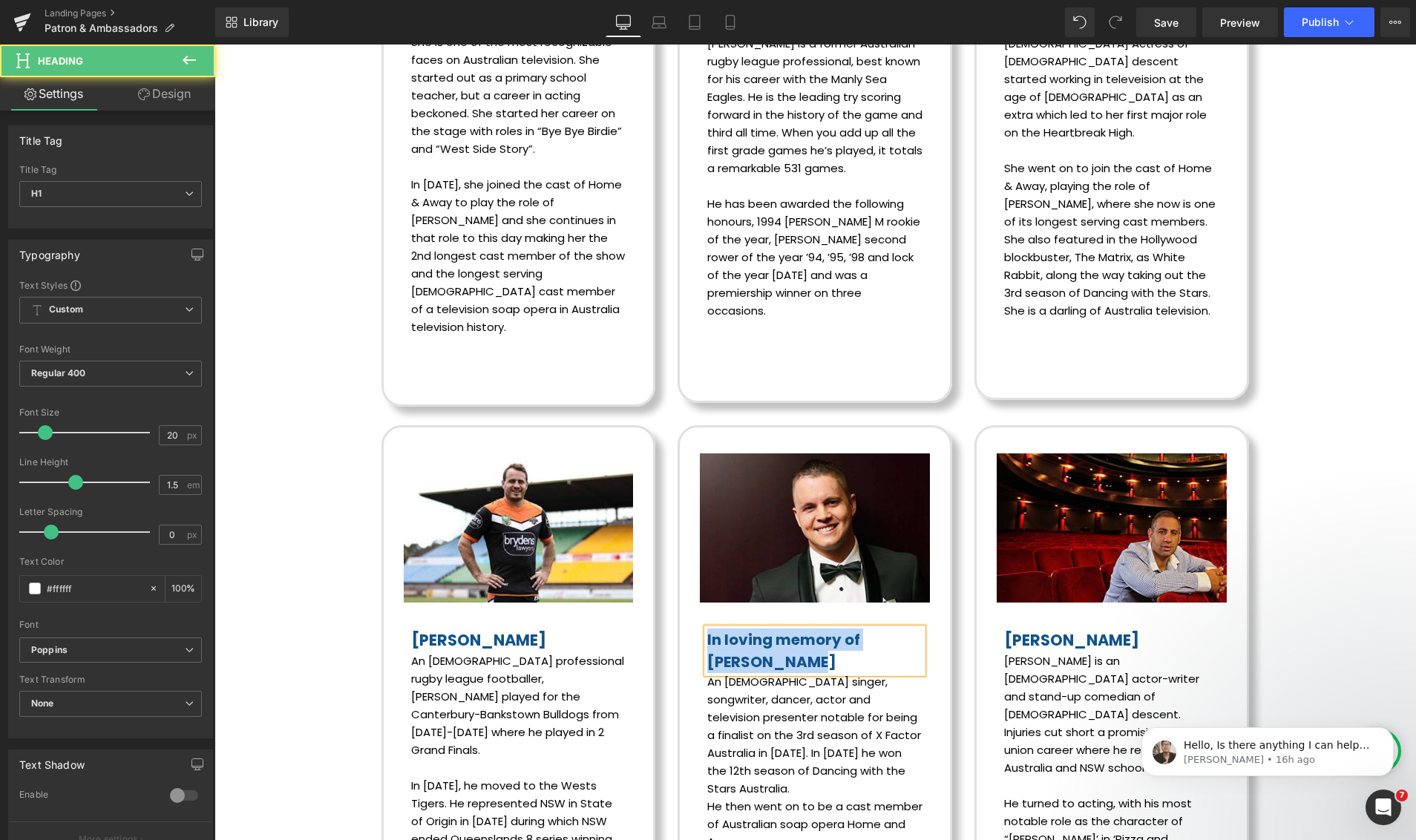
click at [786, 629] on font "In loving memory of Johnny Ruffo" at bounding box center [783, 650] width 153 height 43
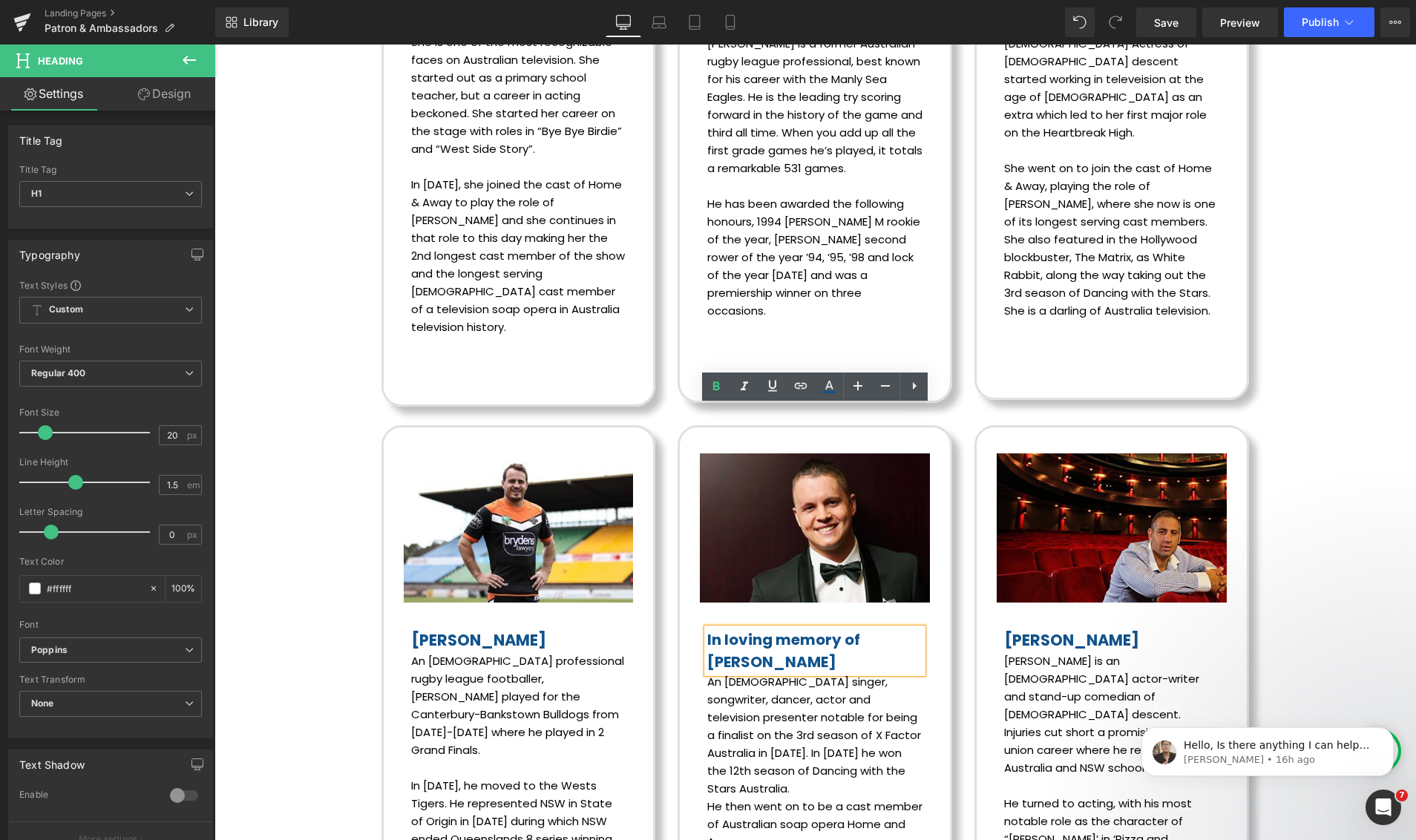
click at [782, 629] on font "In loving memory of Johnny Ruffo" at bounding box center [783, 650] width 153 height 43
drag, startPoint x: 797, startPoint y: 418, endPoint x: 782, endPoint y: 419, distance: 15.0
click at [782, 629] on font "In loving memory of Johnny Ruffo" at bounding box center [783, 650] width 153 height 43
click at [784, 629] on font "In loving memory of Johnny Ruffo" at bounding box center [783, 650] width 153 height 43
click at [782, 629] on font "In loving memory of Johnny Ruffo" at bounding box center [783, 650] width 153 height 43
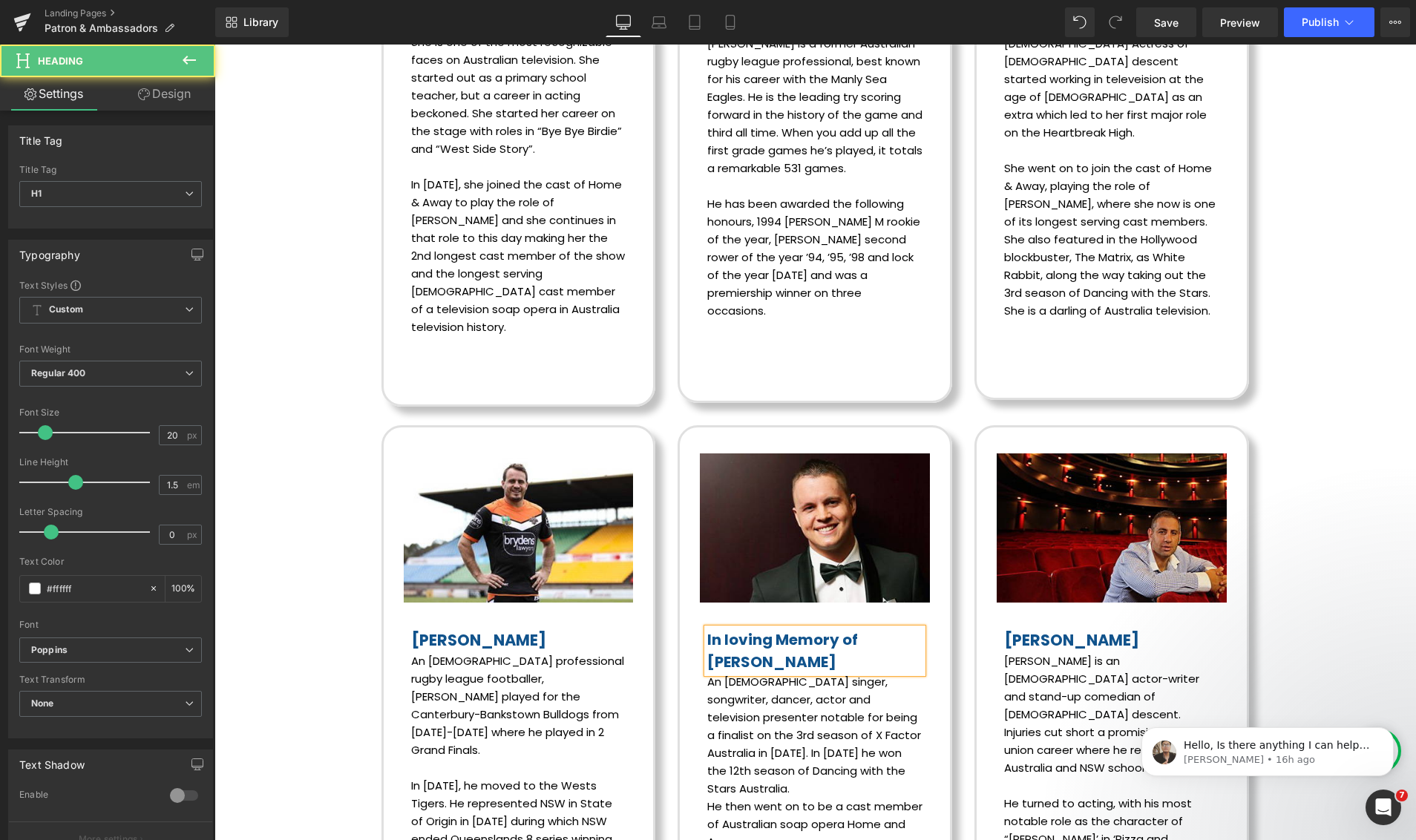
click at [728, 629] on font "In loving Memory of Johnny Ruffo" at bounding box center [783, 650] width 151 height 43
click at [776, 628] on h1 "In Loving Memory of Johnny Ruffo" at bounding box center [814, 650] width 215 height 44
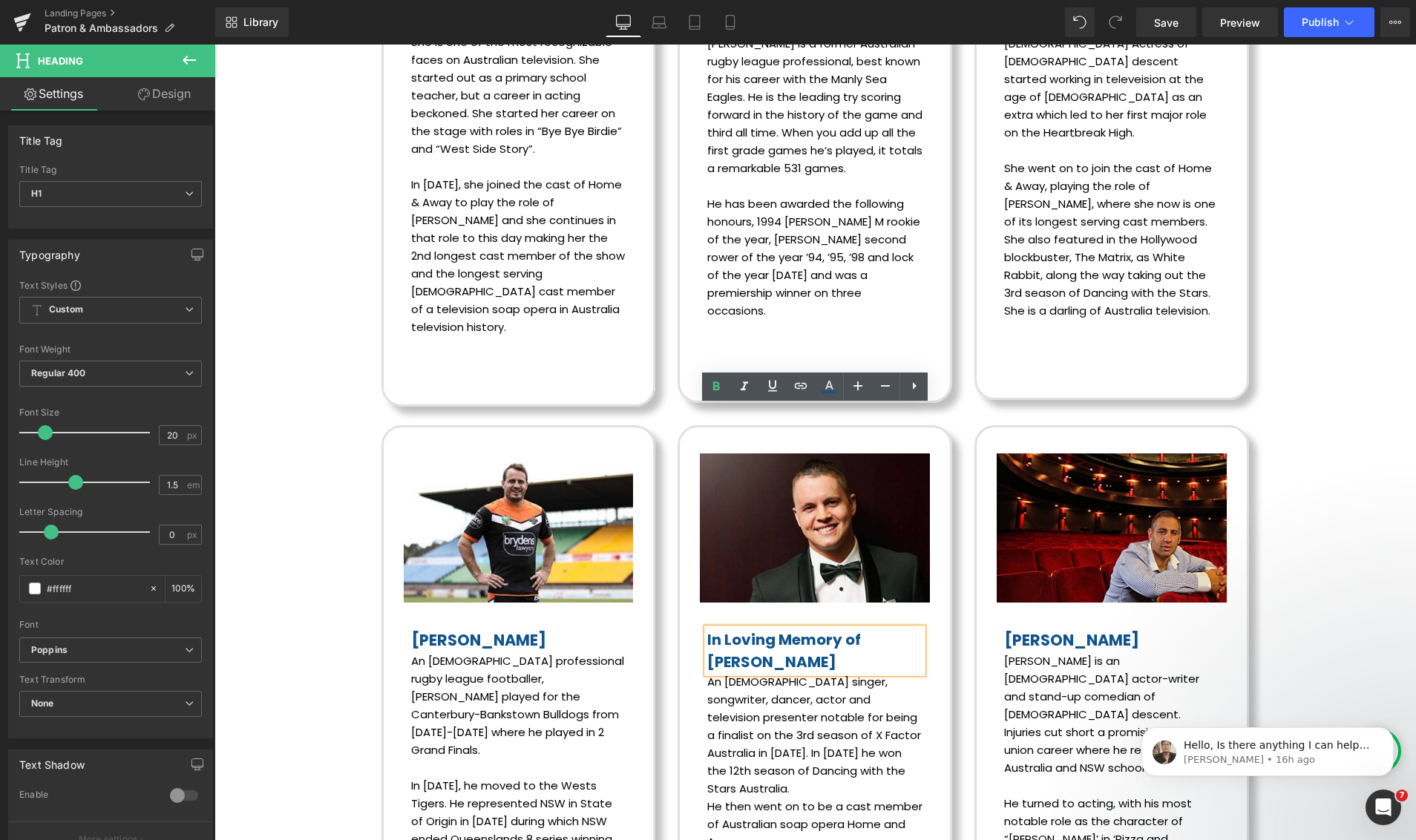
click at [900, 639] on div "In Loving Memory of Johnny Ruffo Heading An Australian singer, songwriter, danc…" at bounding box center [814, 756] width 238 height 300
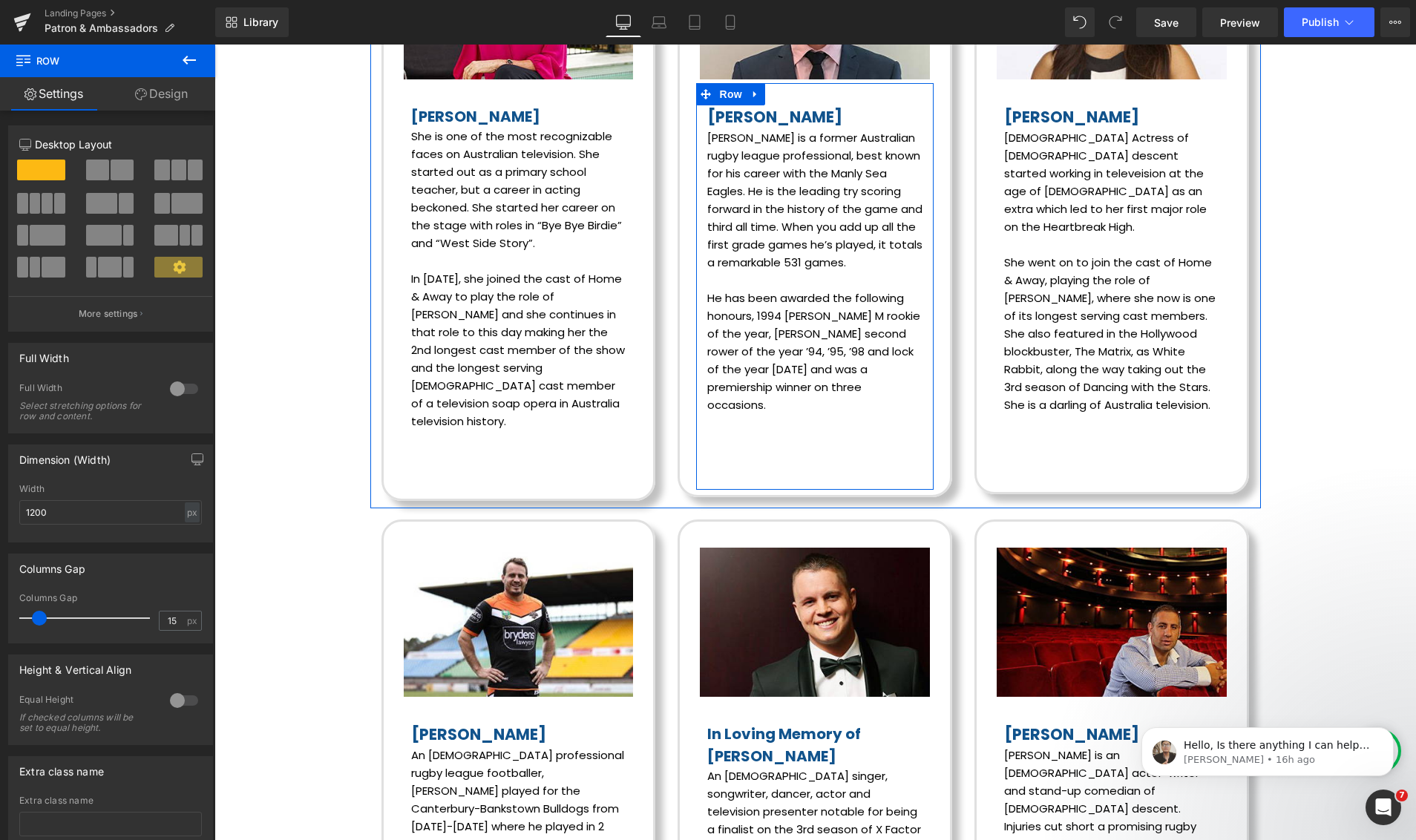
scroll to position [3424, 0]
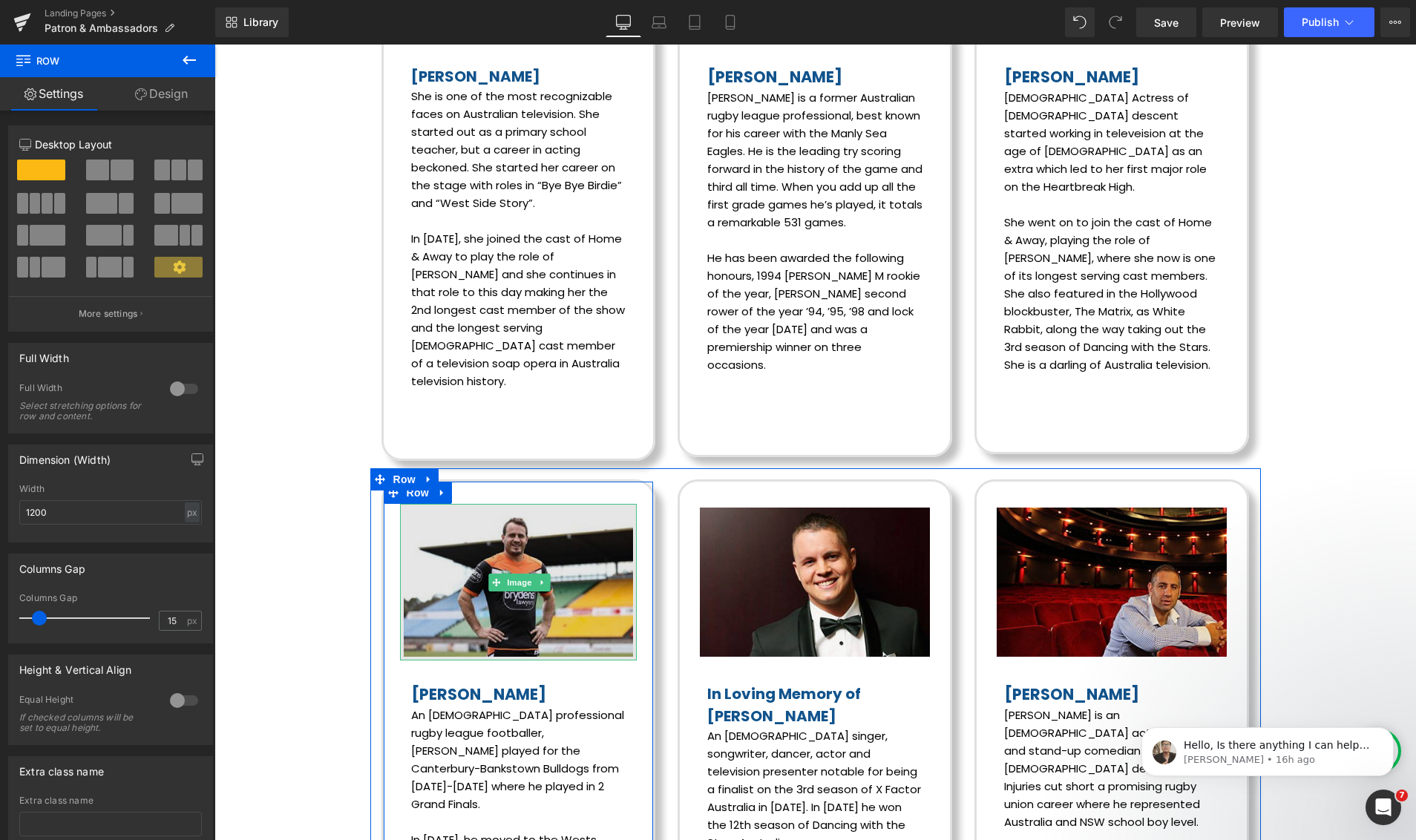
click at [523, 504] on img at bounding box center [518, 582] width 238 height 157
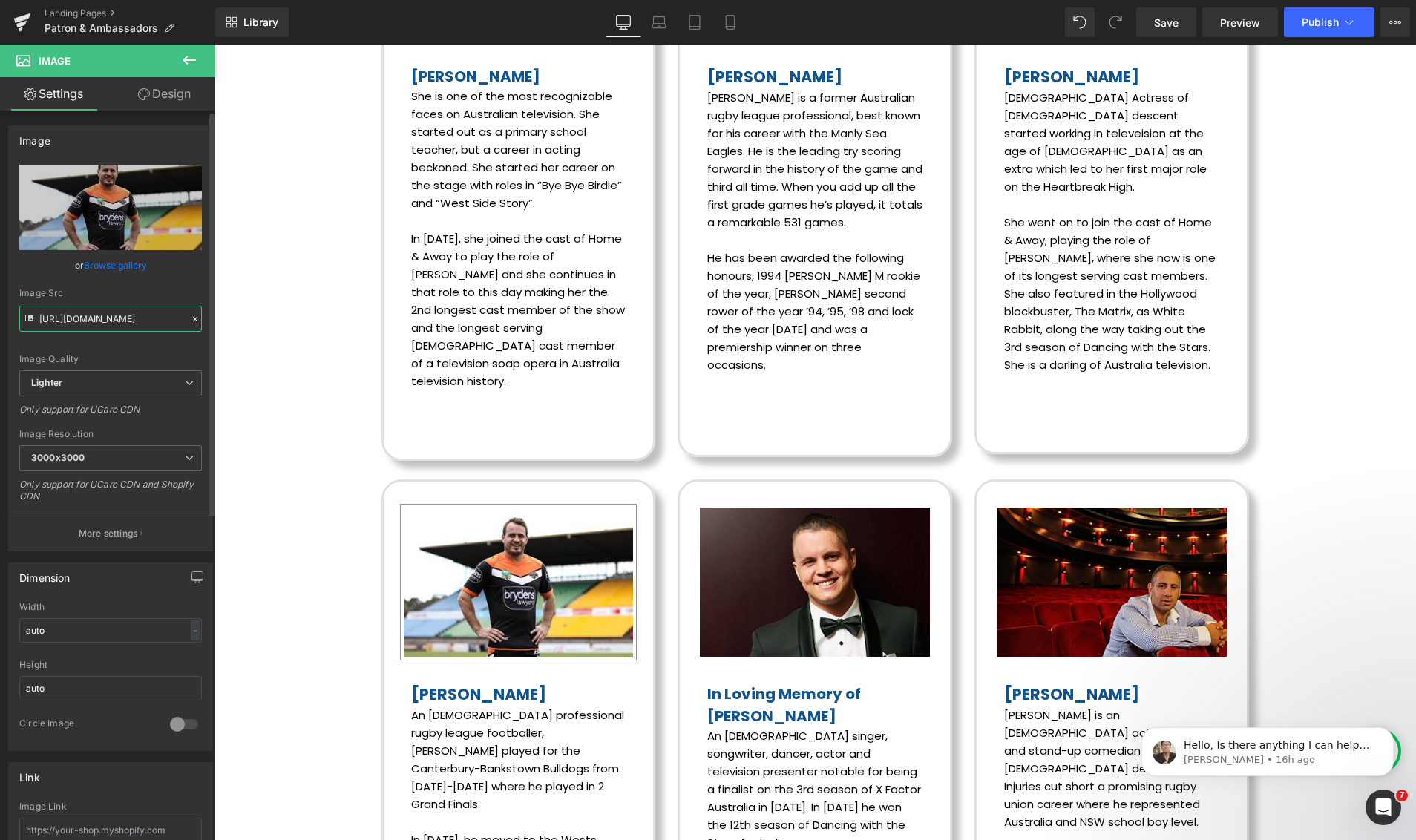
click at [85, 324] on input "https://ucarecdn.com/97afd0c2-76ae-4809-9d05-ba77068d6062/-/format/auto/-/previ…" at bounding box center [111, 318] width 182 height 26
drag, startPoint x: 254, startPoint y: 364, endPoint x: 428, endPoint y: 368, distance: 174.0
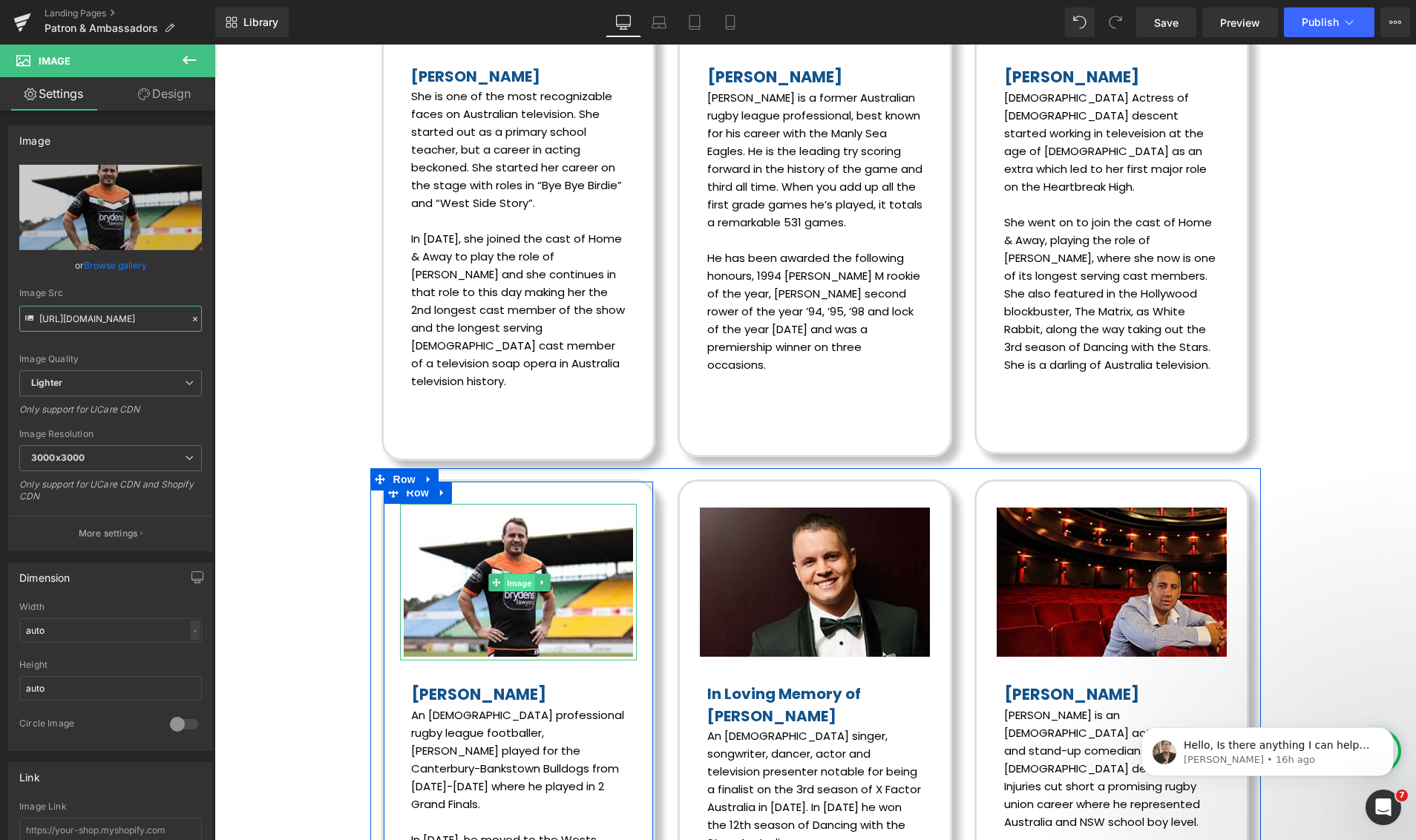
click at [510, 575] on span "Image" at bounding box center [519, 584] width 31 height 18
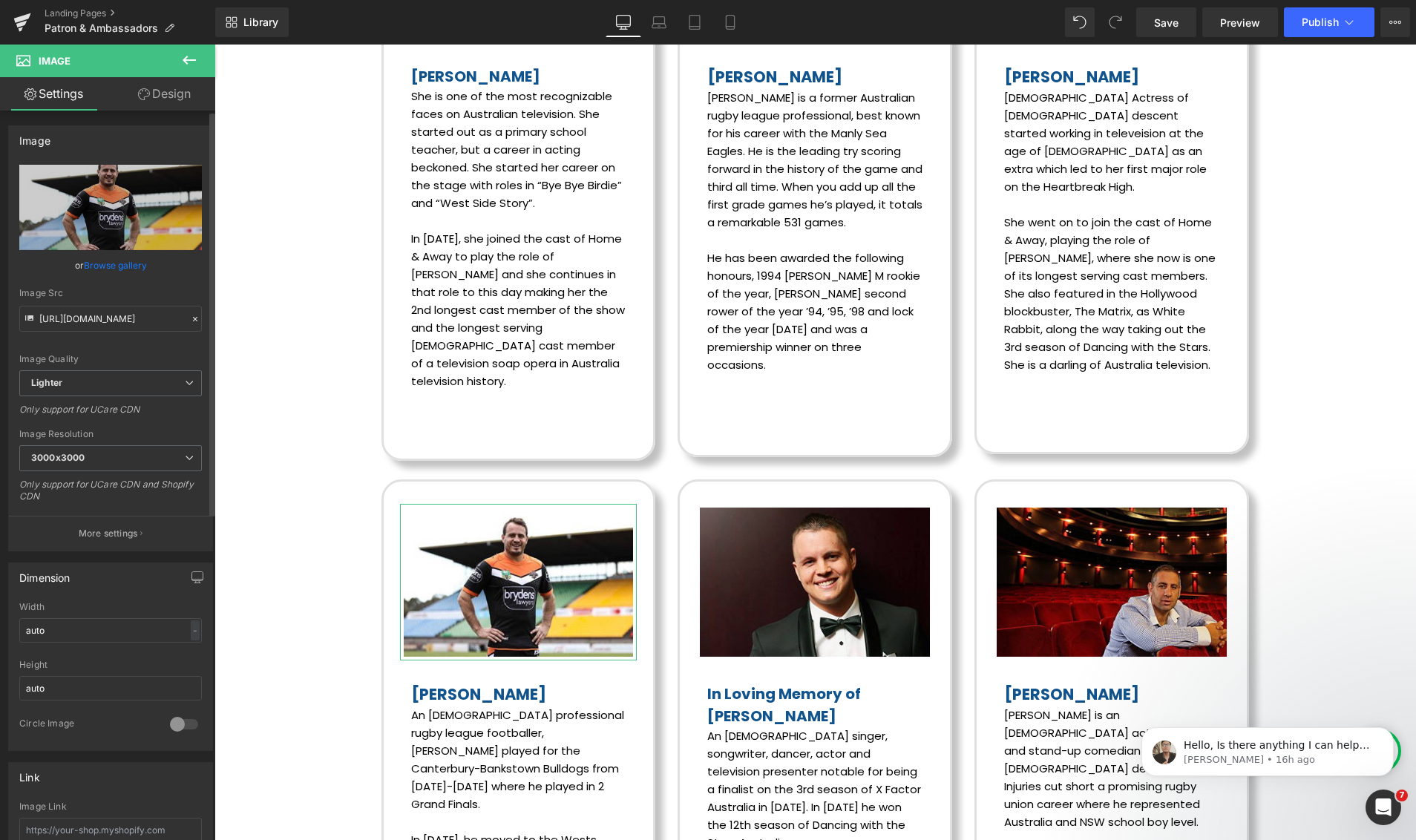
click at [106, 265] on link "Browse gallery" at bounding box center [115, 265] width 63 height 26
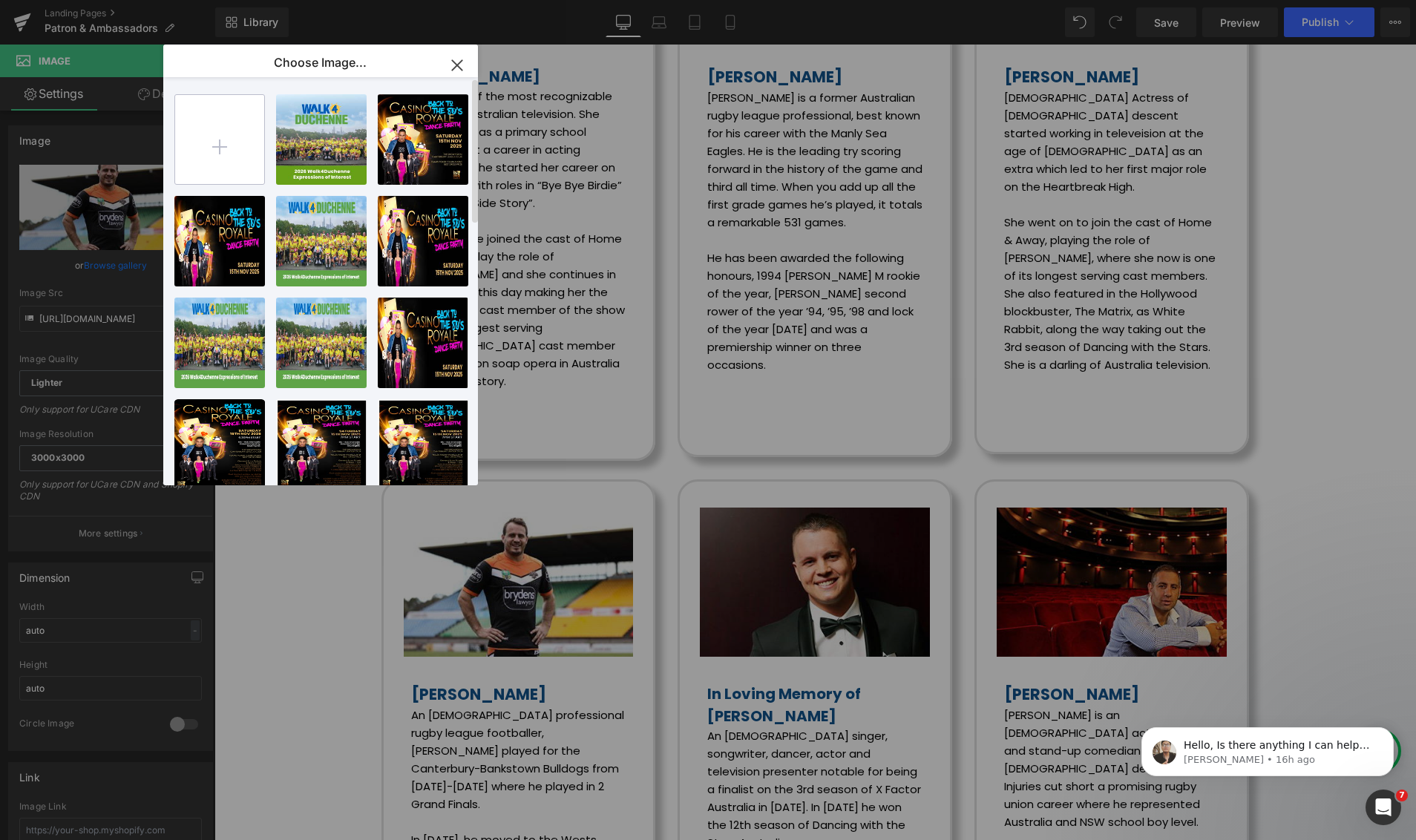
click at [212, 146] on input "file" at bounding box center [219, 139] width 89 height 89
type input "C:\fakepath\josh-r.webp"
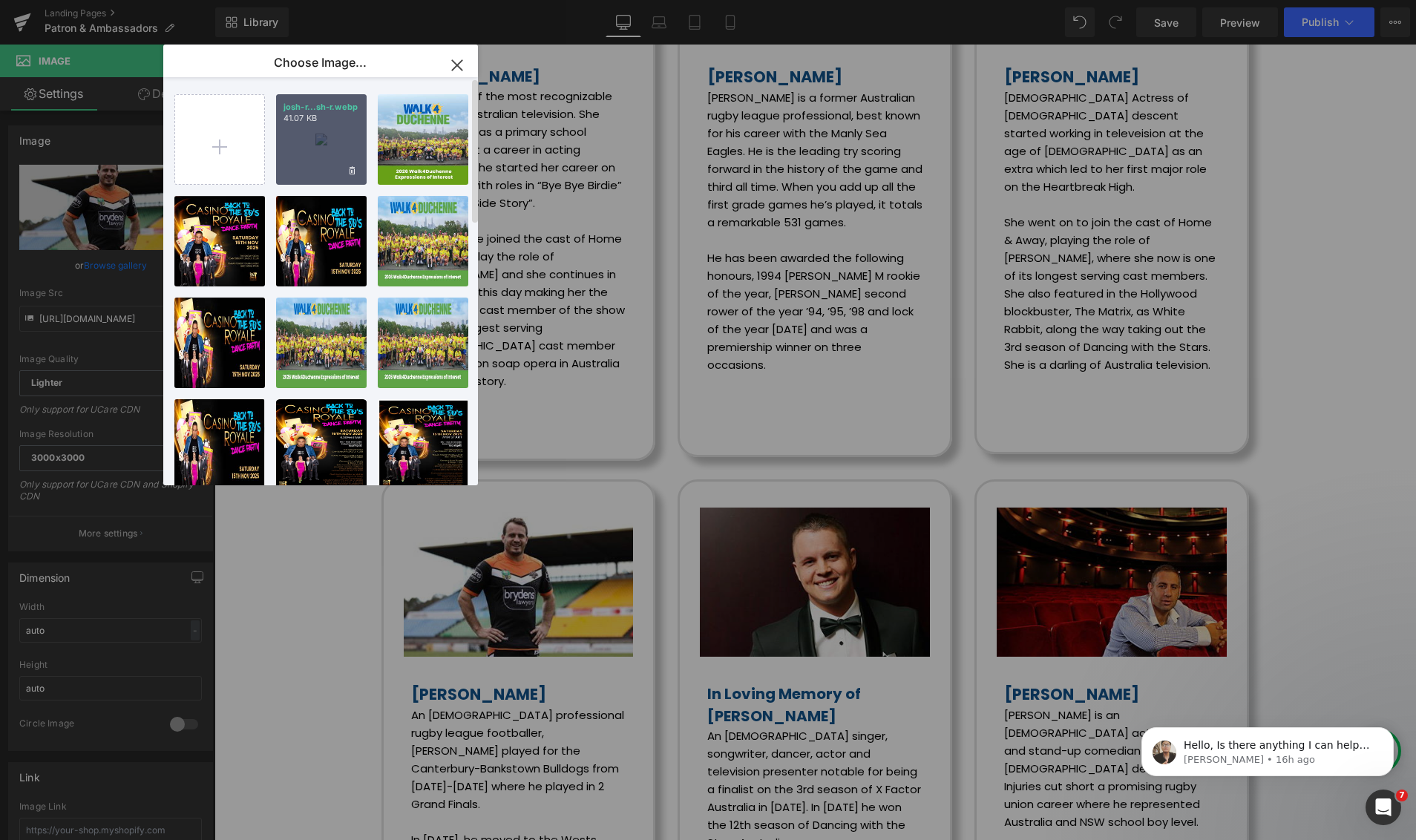
drag, startPoint x: 306, startPoint y: 143, endPoint x: 87, endPoint y: 107, distance: 221.9
click at [306, 143] on div "josh-r...sh-r.webp 41.07 KB" at bounding box center [321, 139] width 90 height 90
type input "https://ucarecdn.com/87e70f3b-b9c1-4744-ada1-2cfb7c966411/-/format/auto/-/previ…"
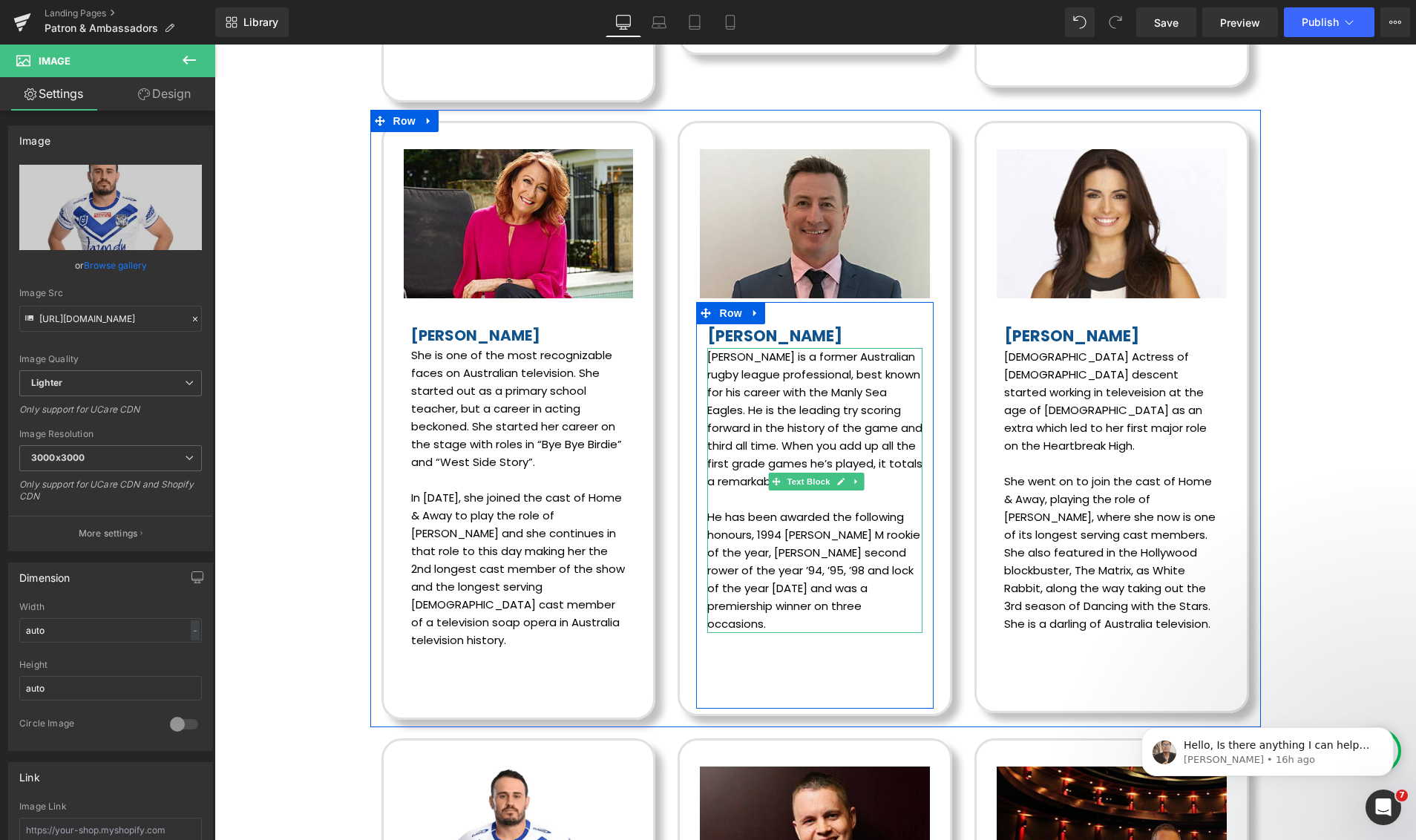
scroll to position [3168, 0]
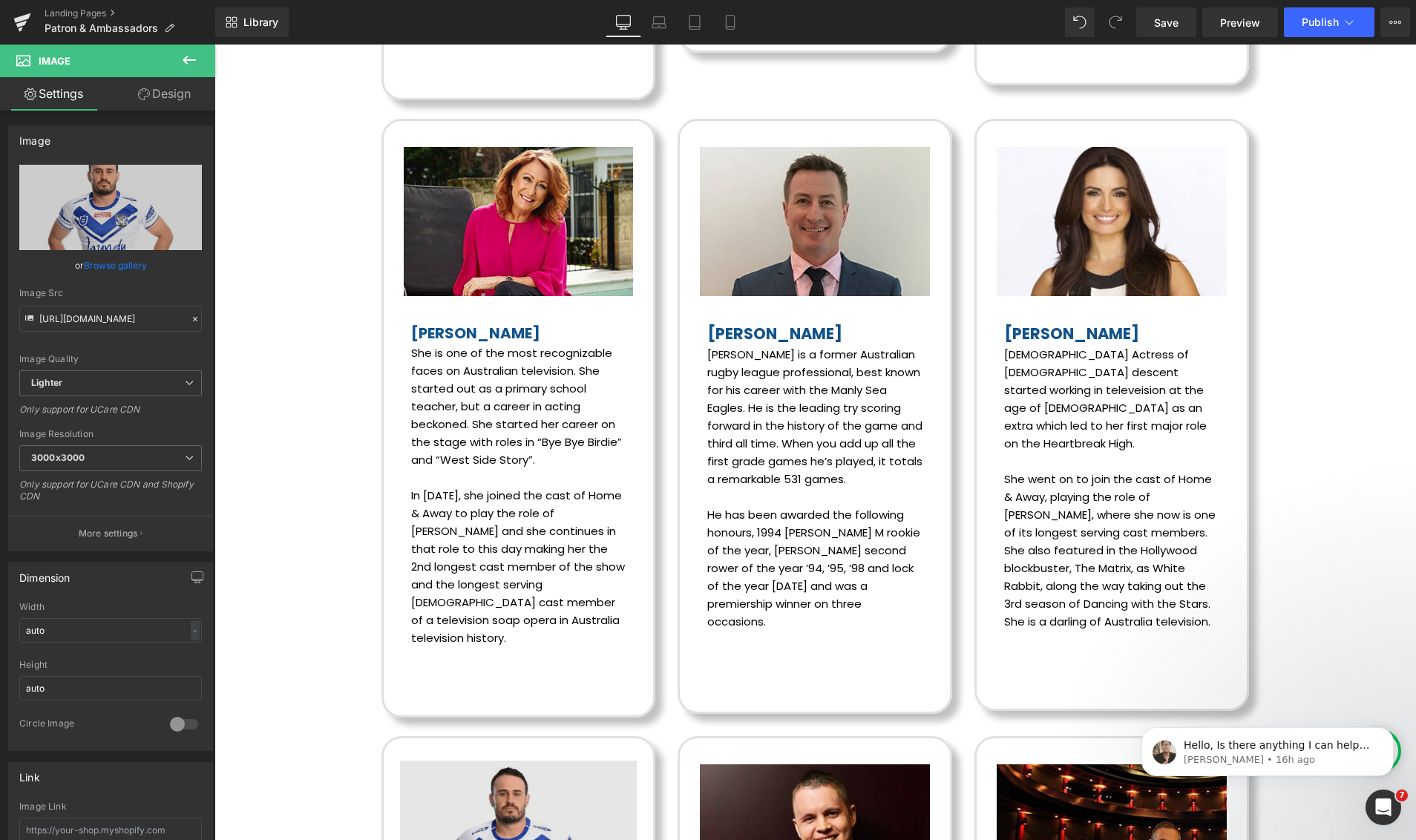
click at [510, 761] on img at bounding box center [518, 839] width 238 height 157
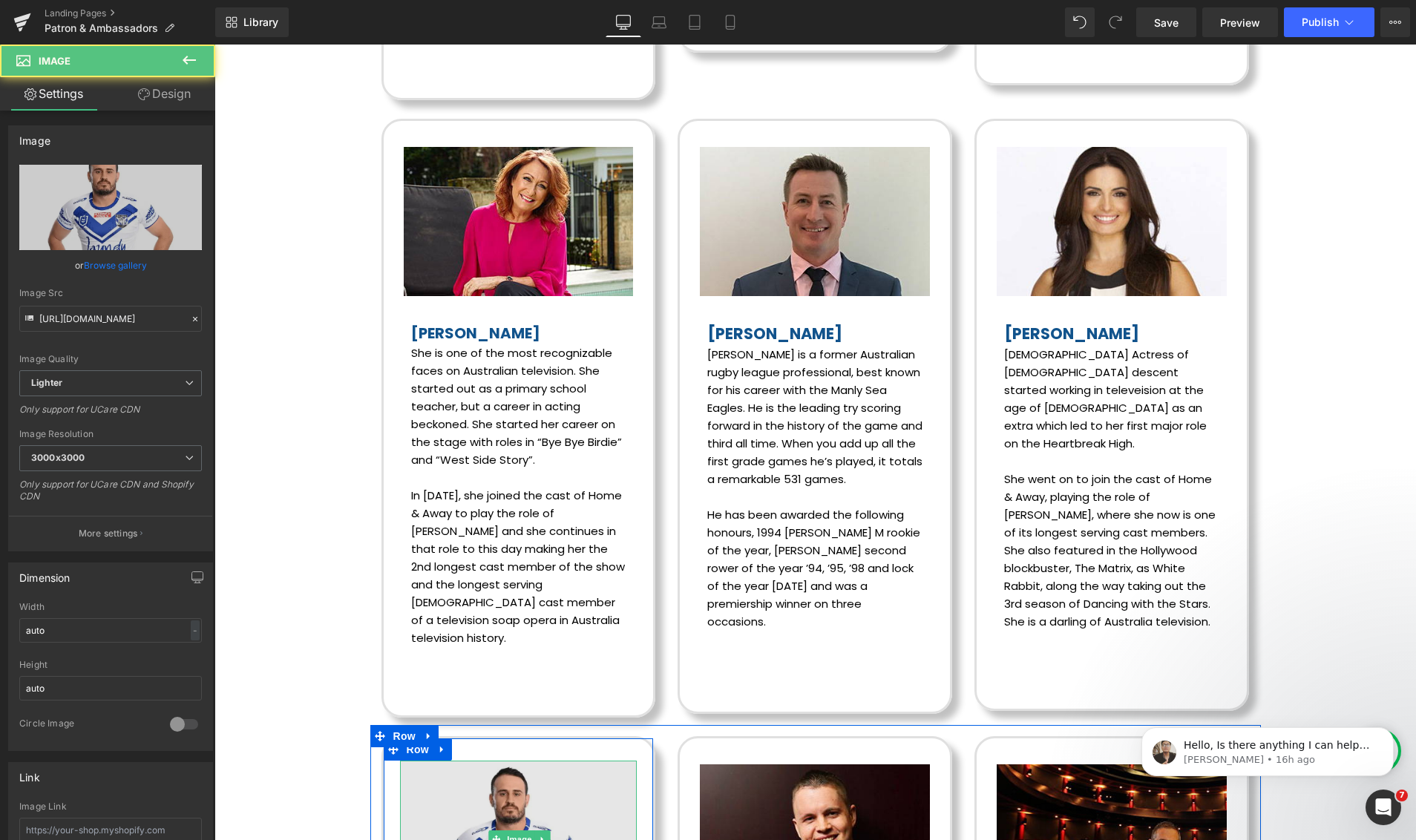
click at [502, 761] on img at bounding box center [518, 839] width 238 height 157
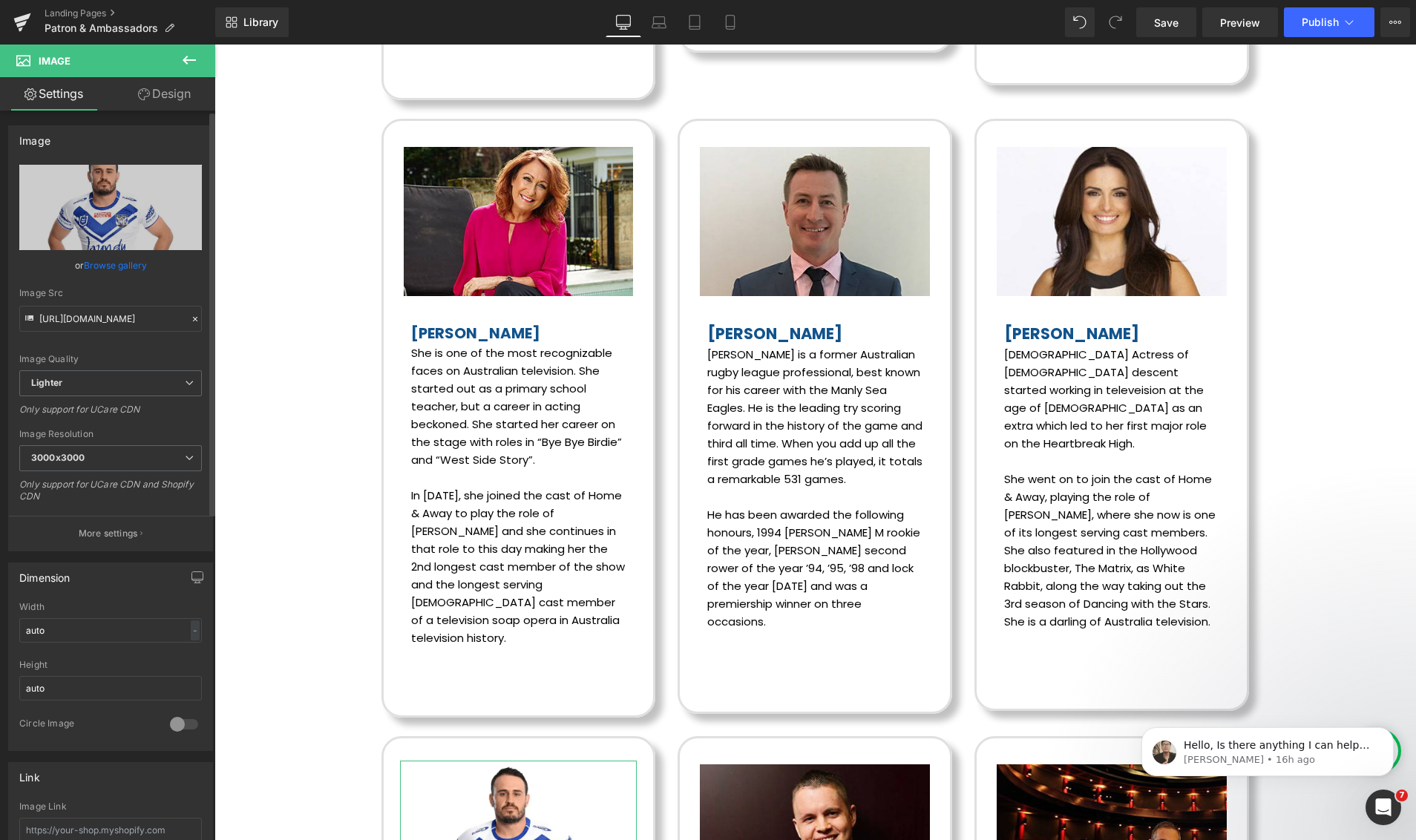
drag, startPoint x: 114, startPoint y: 259, endPoint x: 158, endPoint y: 268, distance: 44.9
click at [115, 260] on link "Browse gallery" at bounding box center [115, 265] width 63 height 26
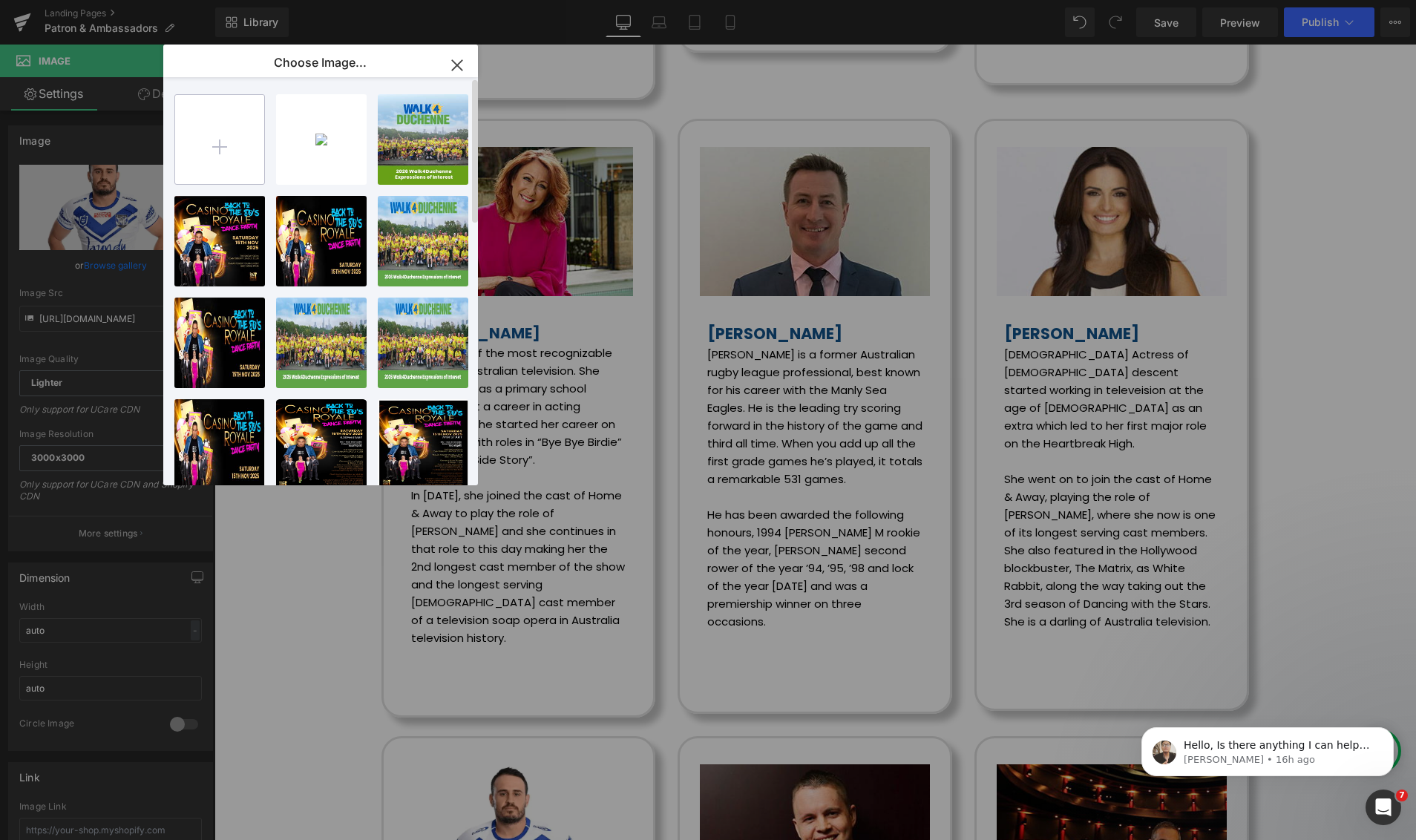
click at [226, 153] on input "file" at bounding box center [219, 139] width 89 height 89
type input "C:\fakepath\joshrr.webp"
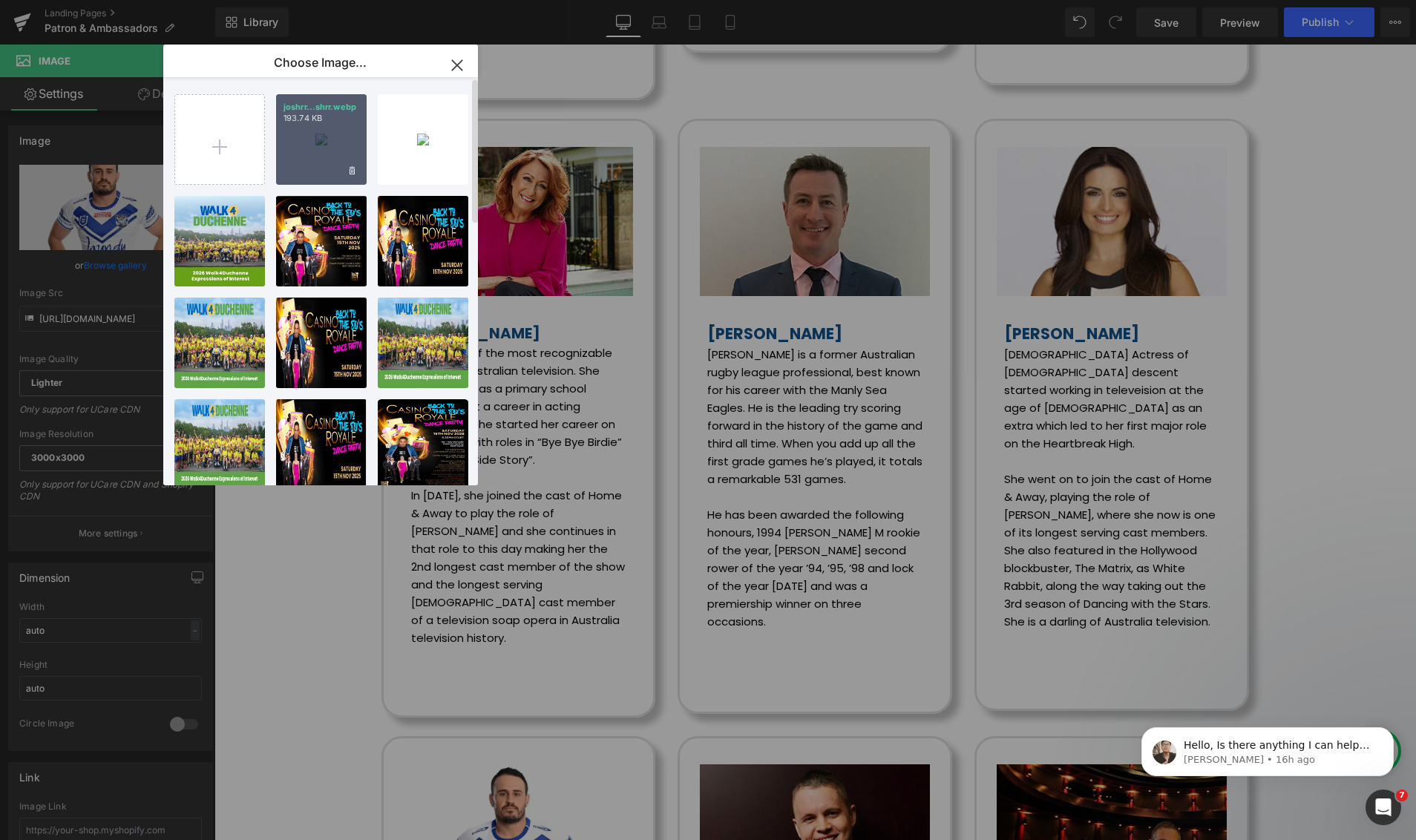
drag, startPoint x: 314, startPoint y: 135, endPoint x: 112, endPoint y: 113, distance: 203.2
click at [314, 135] on div "joshrr...shrr.webp 193.74 KB" at bounding box center [321, 139] width 90 height 90
type input "https://ucarecdn.com/ef606521-88e6-458c-b088-44c22cbd91bd/-/format/auto/-/previ…"
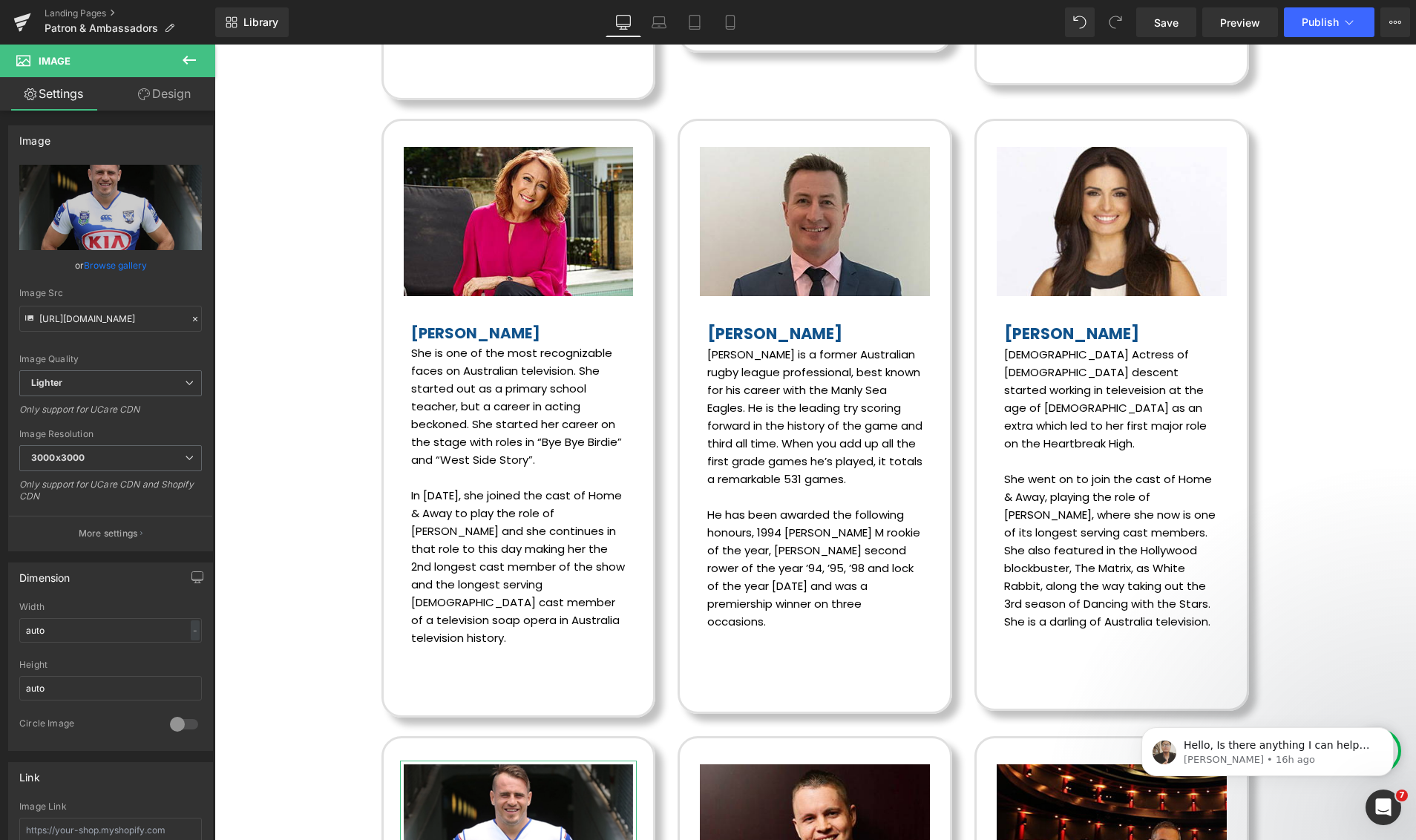
drag, startPoint x: 111, startPoint y: 264, endPoint x: 168, endPoint y: 228, distance: 67.4
click at [112, 264] on link "Browse gallery" at bounding box center [115, 265] width 63 height 26
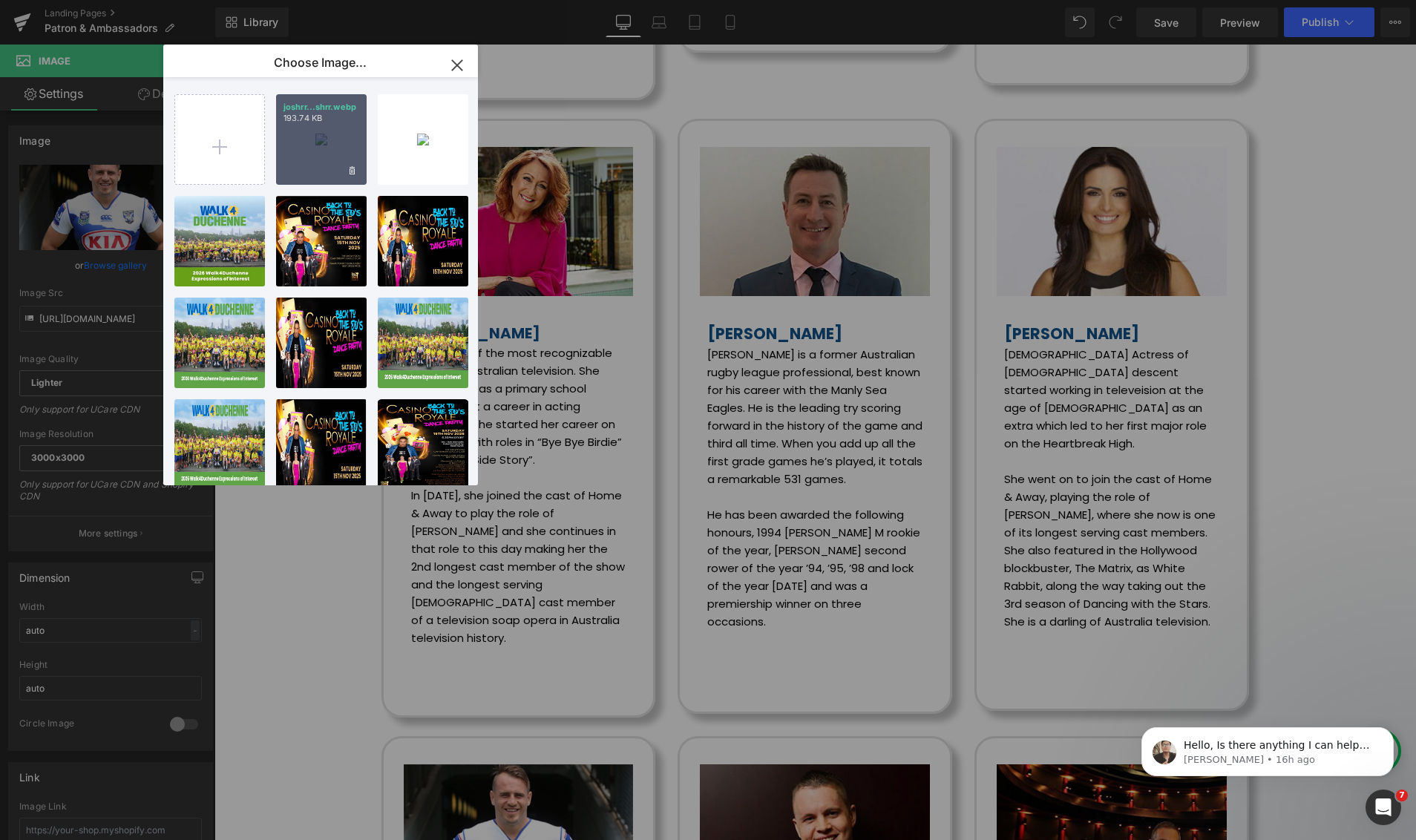
click at [305, 146] on div "joshrr...shrr.webp 193.74 KB" at bounding box center [321, 139] width 90 height 90
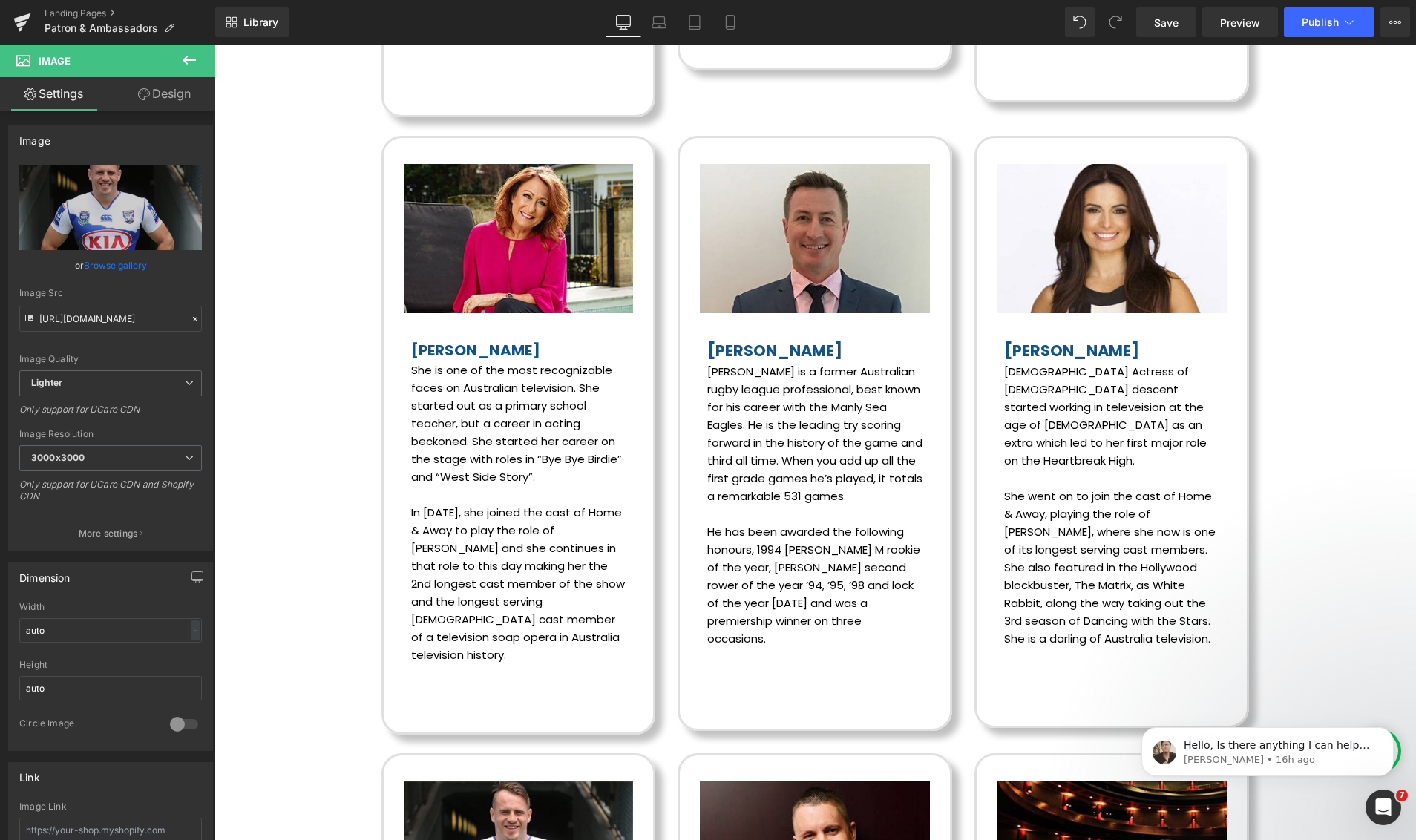
scroll to position [3354, 0]
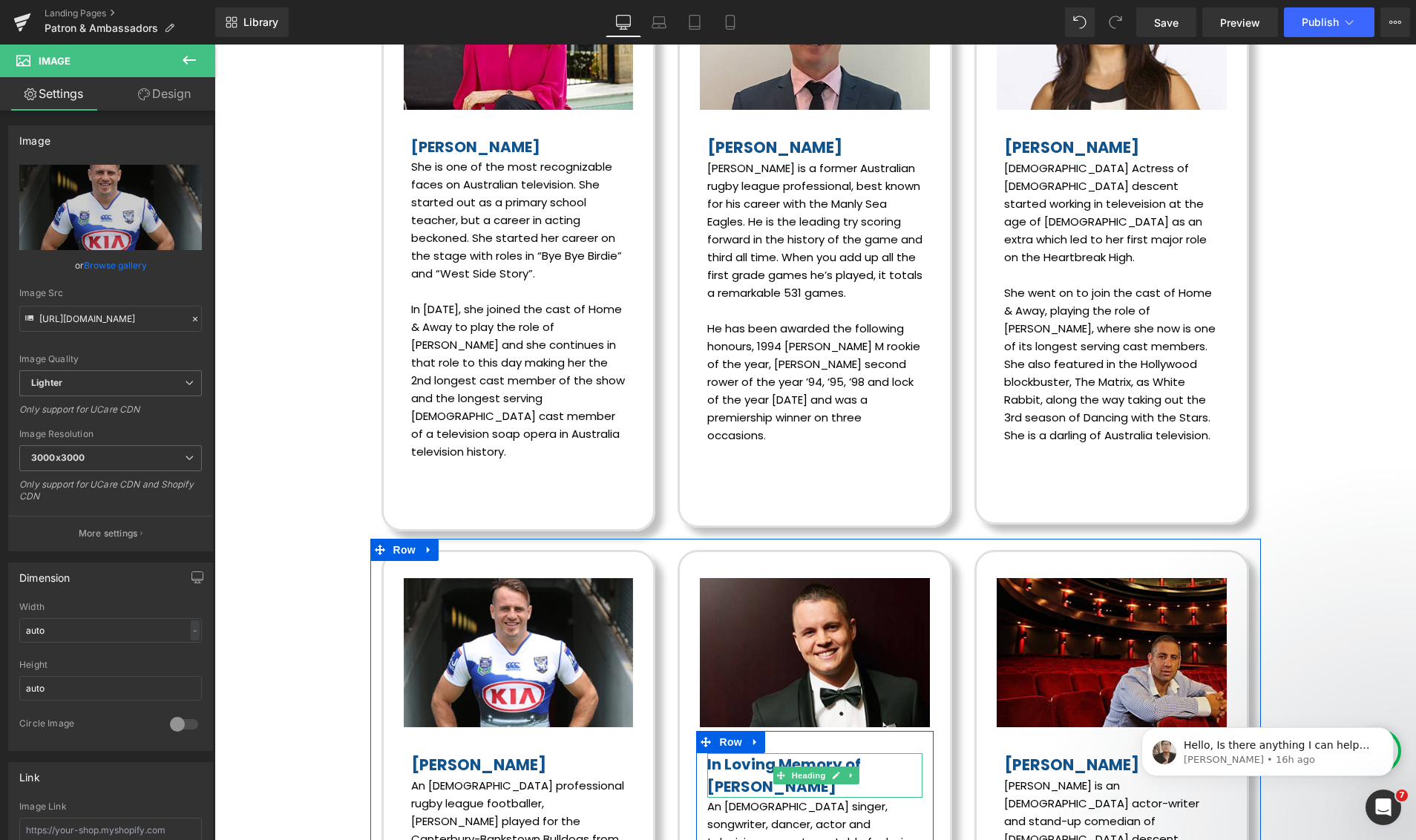
click at [860, 754] on font "In Loving Memory of Johnny Ruffo" at bounding box center [784, 775] width 154 height 43
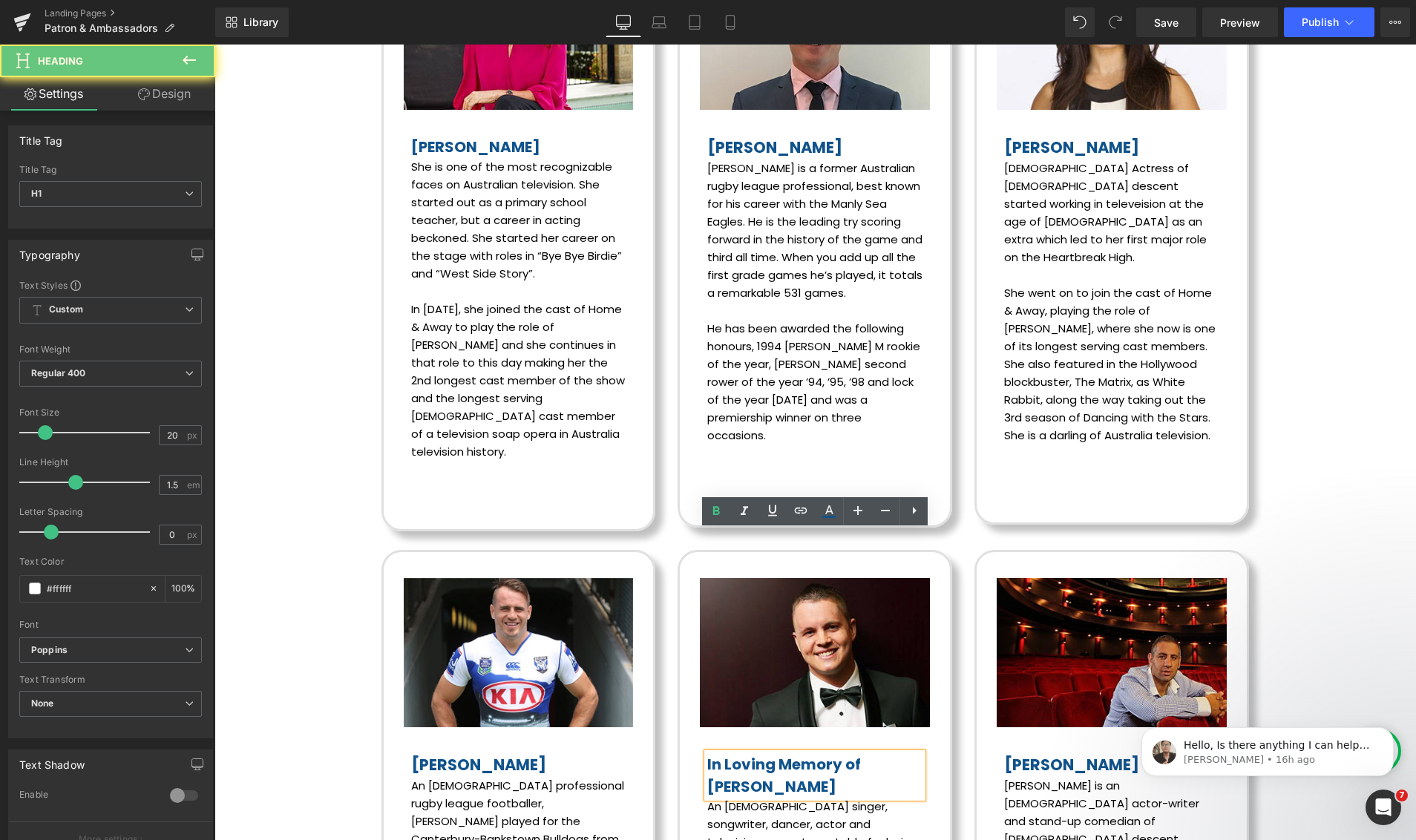
click at [860, 754] on font "In Loving Memory of Johnny Ruffo" at bounding box center [784, 775] width 154 height 43
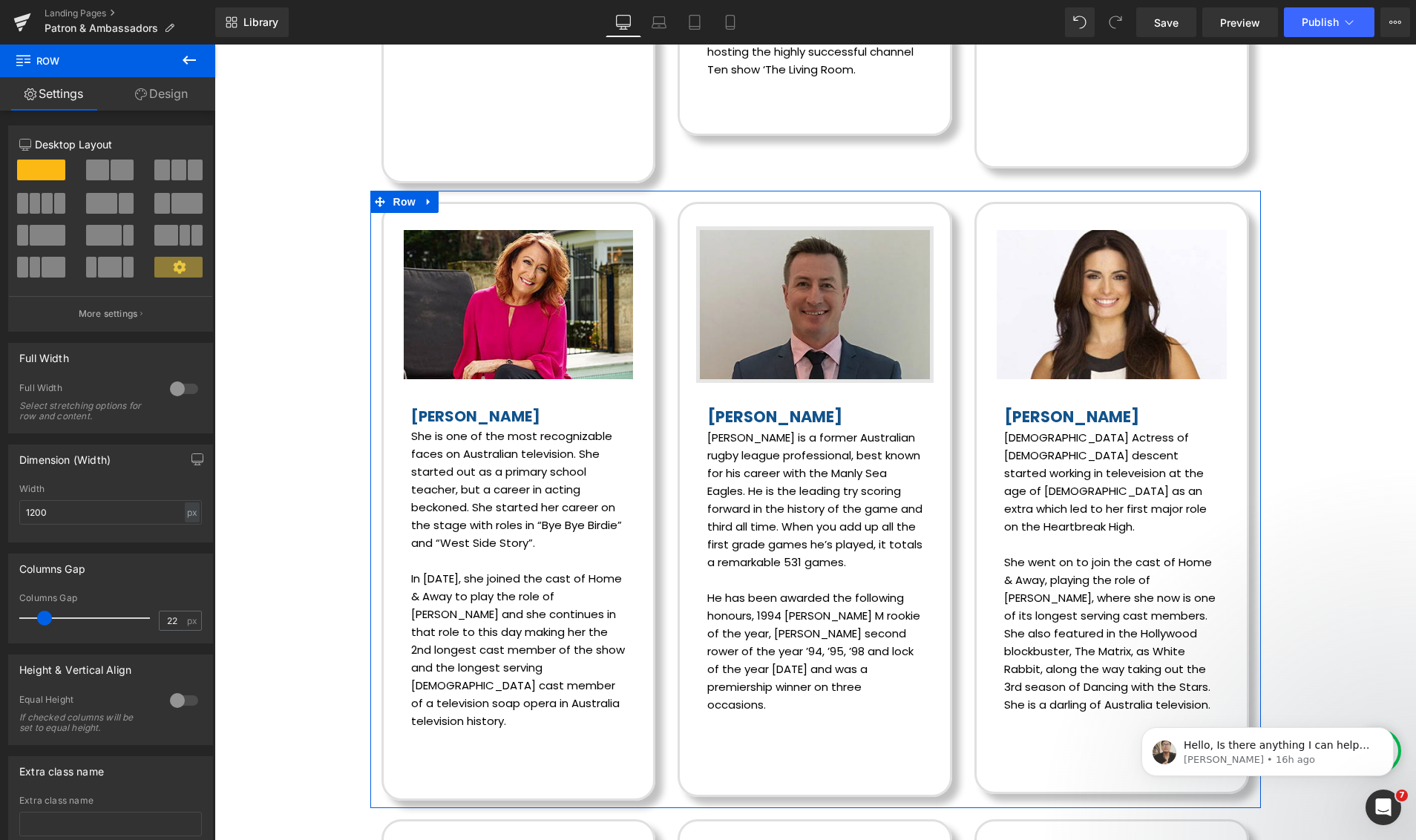
scroll to position [3237, 0]
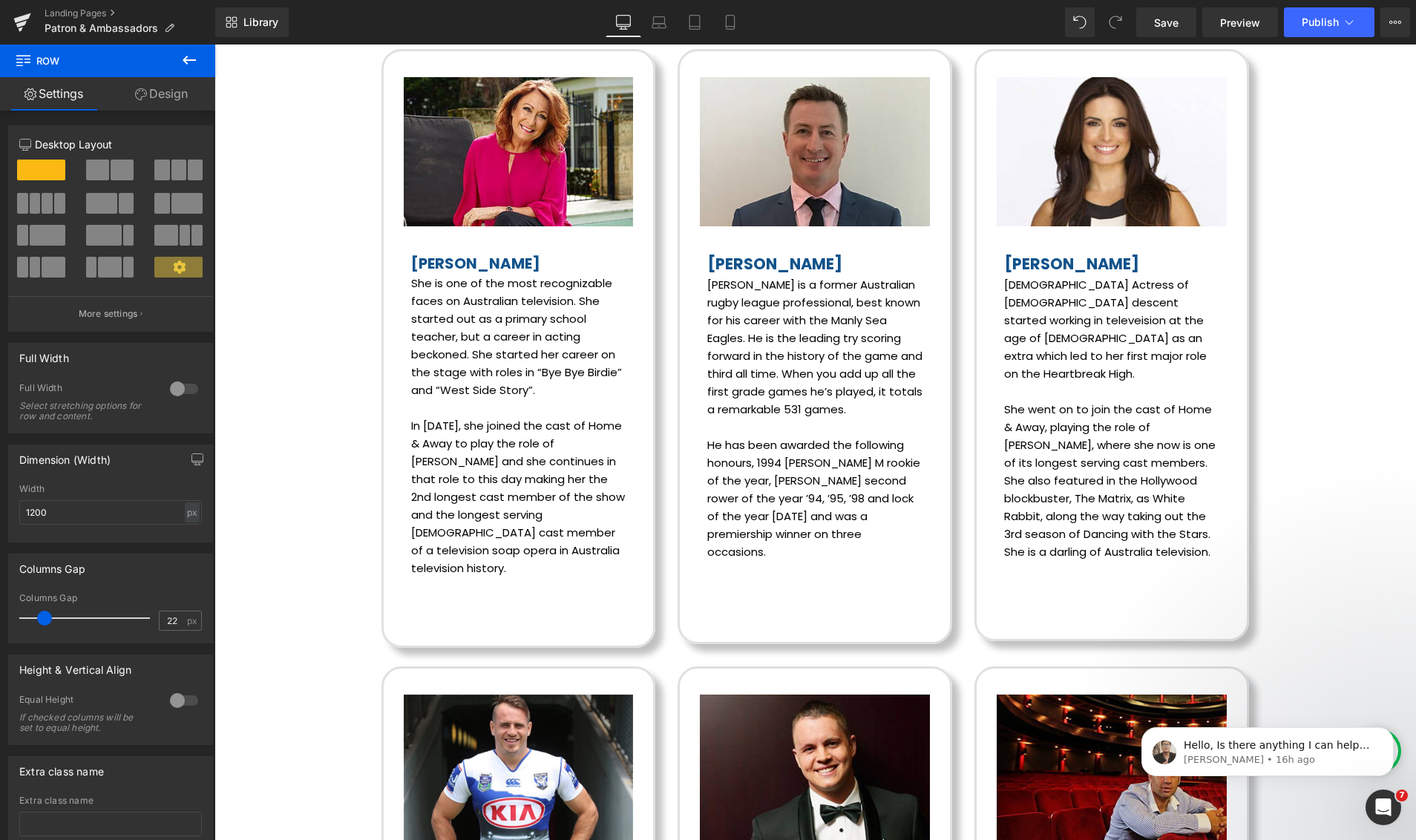
drag, startPoint x: 744, startPoint y: 25, endPoint x: 748, endPoint y: 37, distance: 12.6
click at [744, 25] on link "Mobile" at bounding box center [730, 22] width 35 height 29
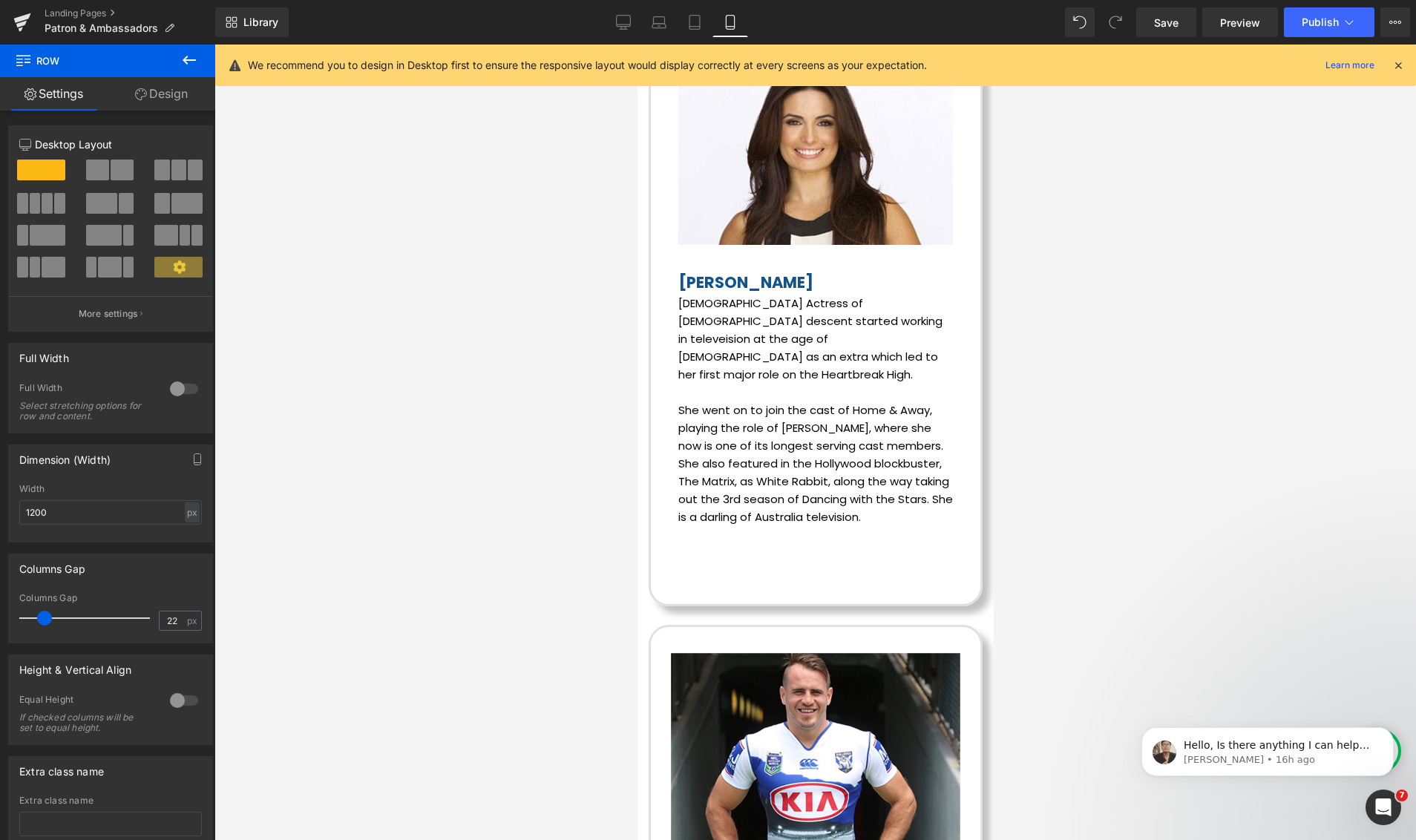
scroll to position [9140, 0]
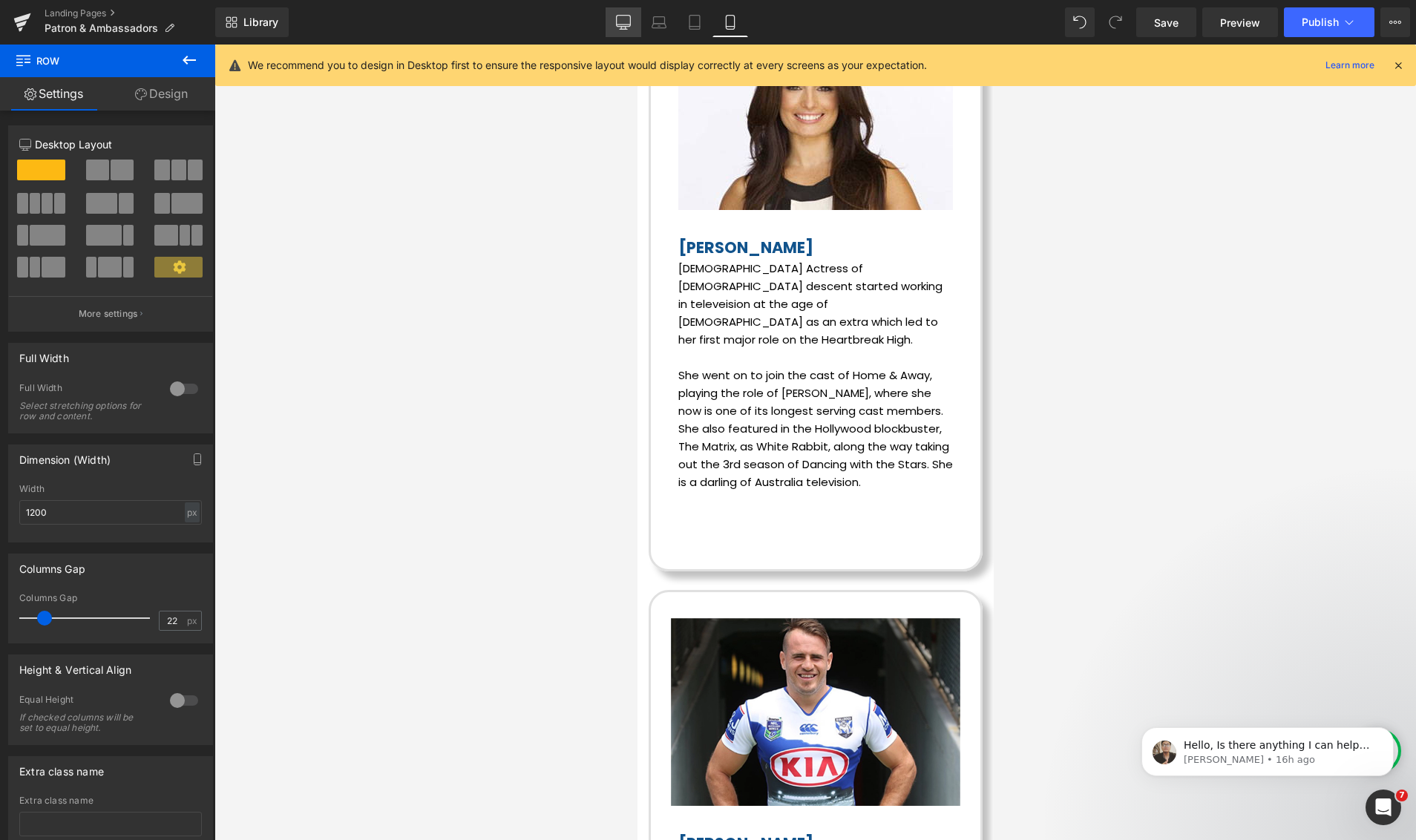
click at [628, 26] on icon at bounding box center [624, 23] width 15 height 15
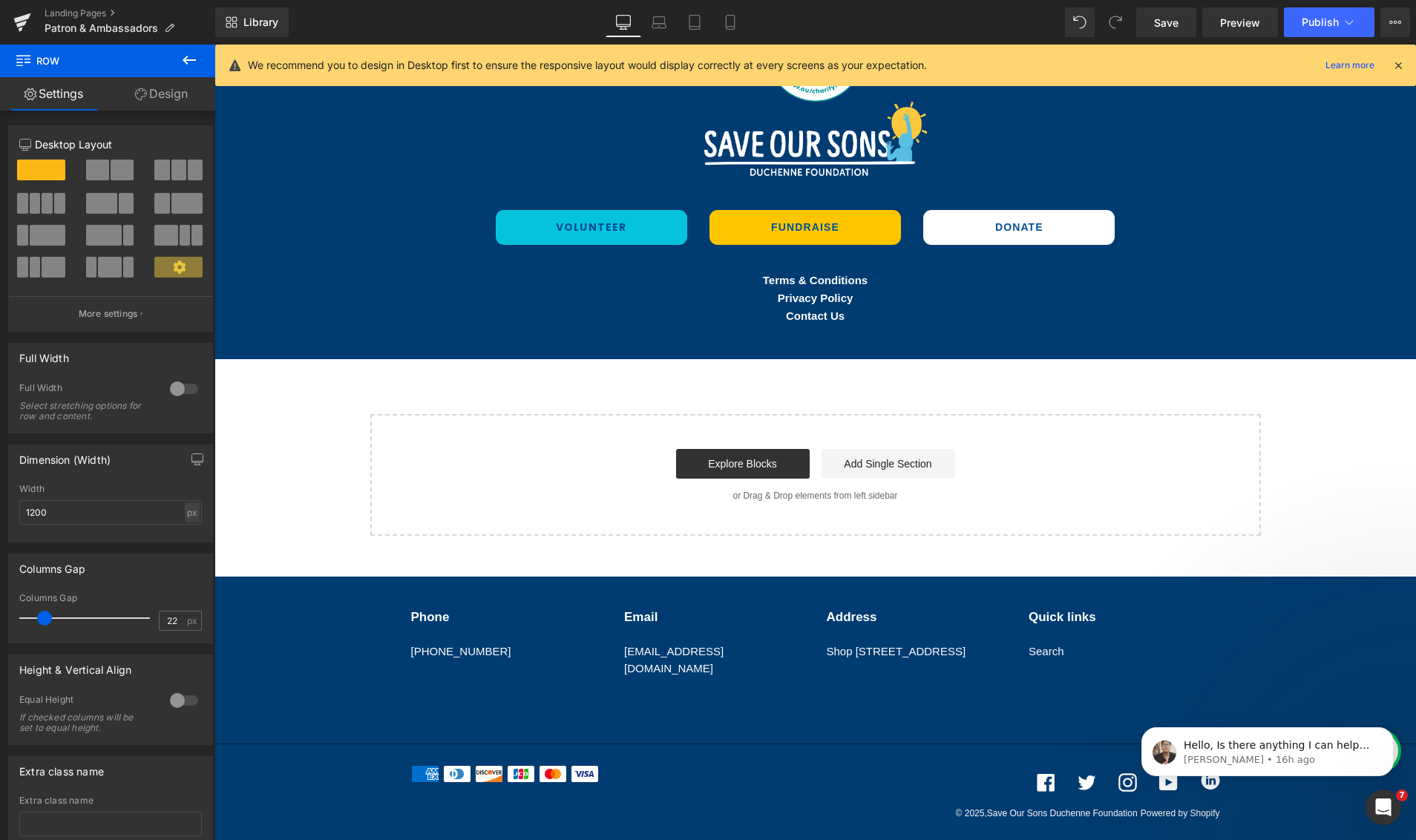
scroll to position [2304, 0]
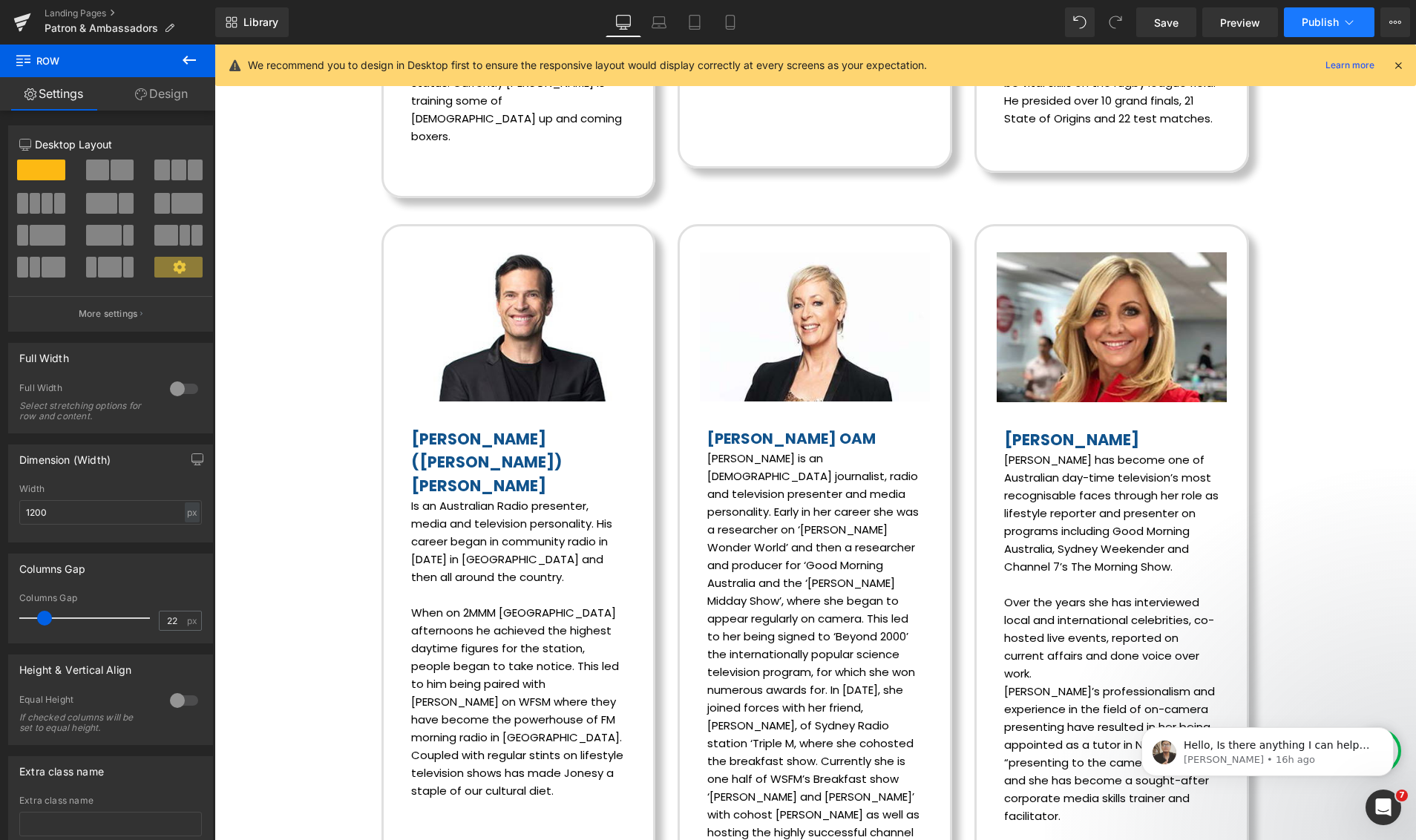
click at [1350, 29] on button "Publish" at bounding box center [1329, 22] width 90 height 29
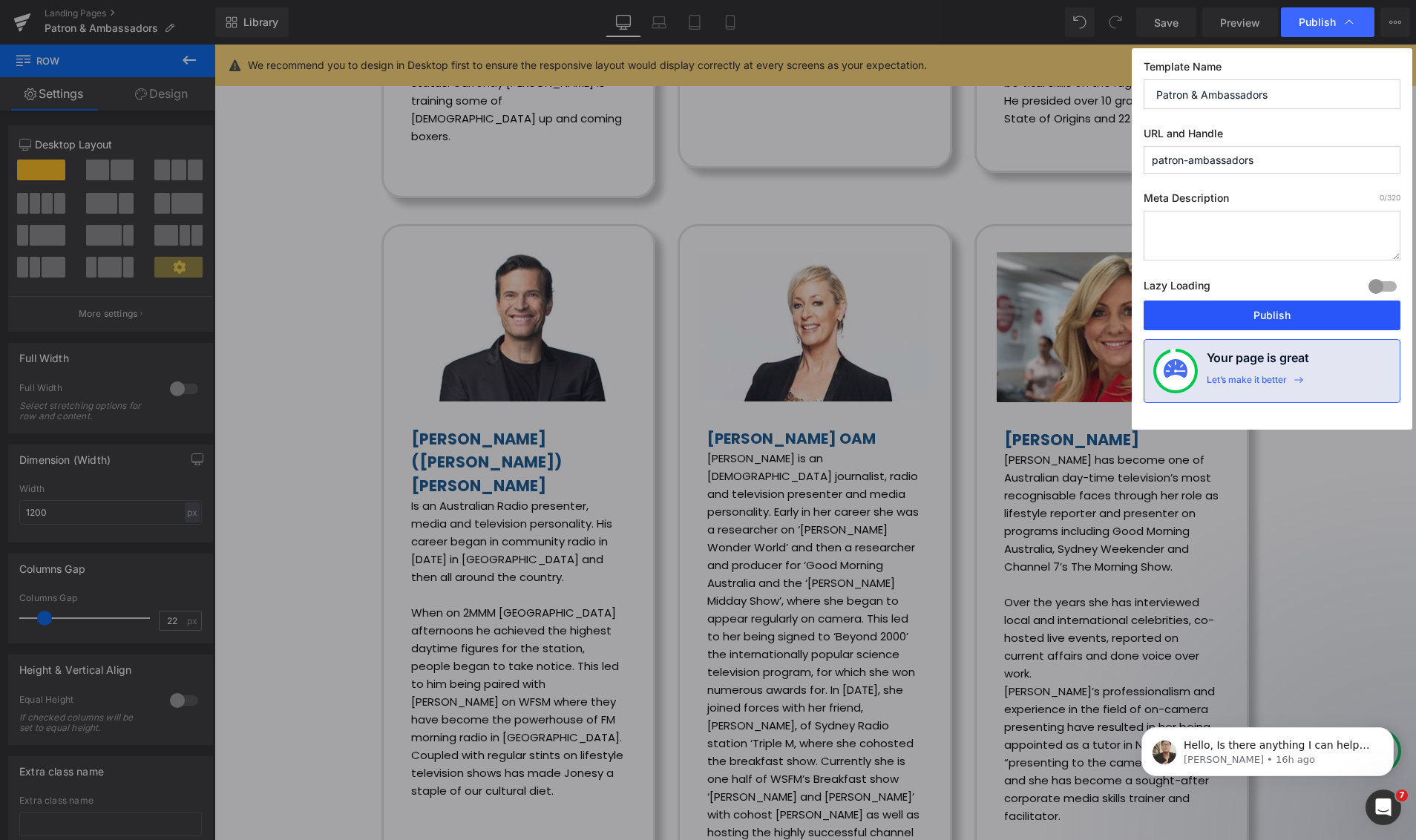
drag, startPoint x: 1278, startPoint y: 315, endPoint x: 1077, endPoint y: 270, distance: 206.0
click at [1278, 315] on button "Publish" at bounding box center [1271, 315] width 256 height 29
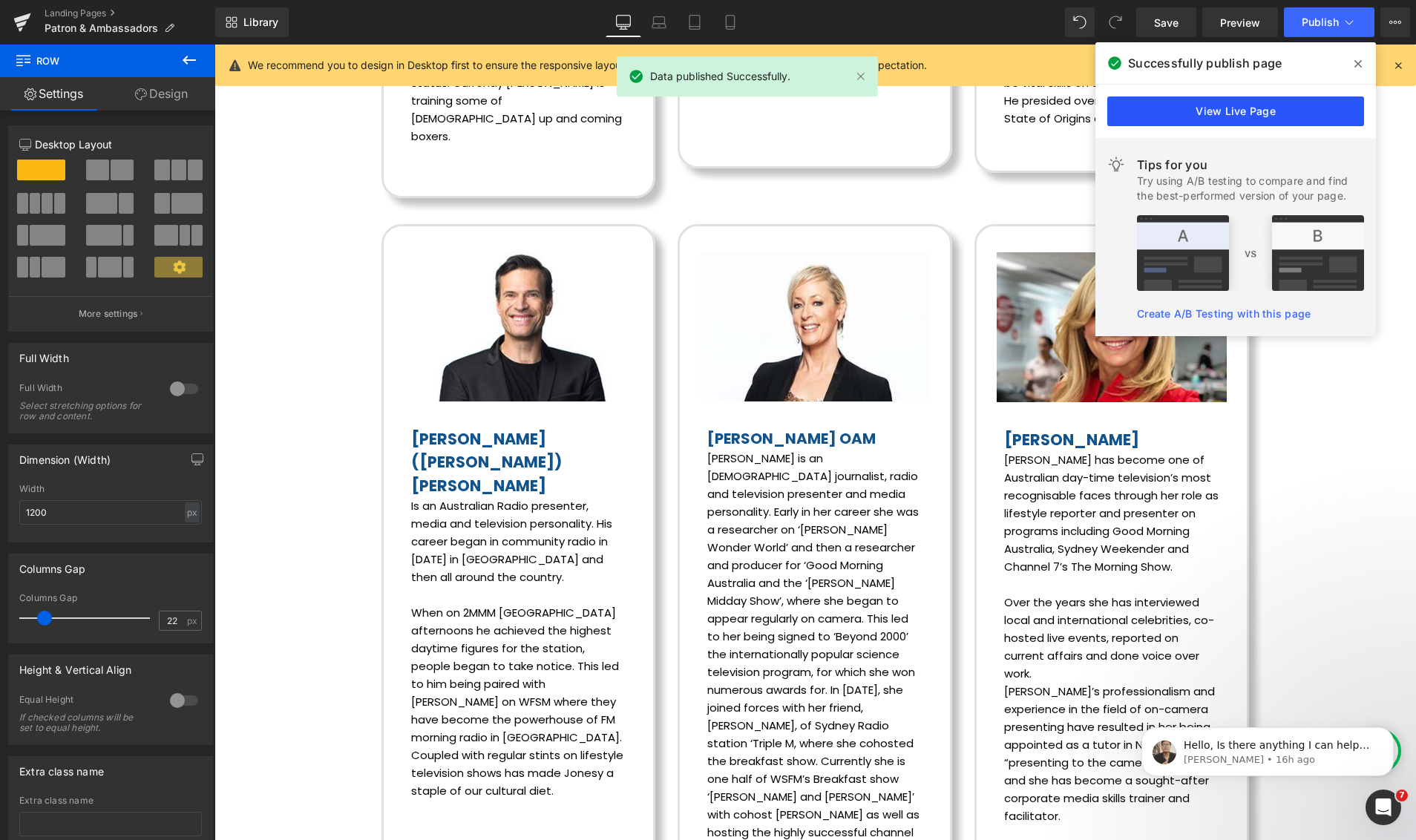
click at [1245, 109] on link "View Live Page" at bounding box center [1235, 111] width 256 height 29
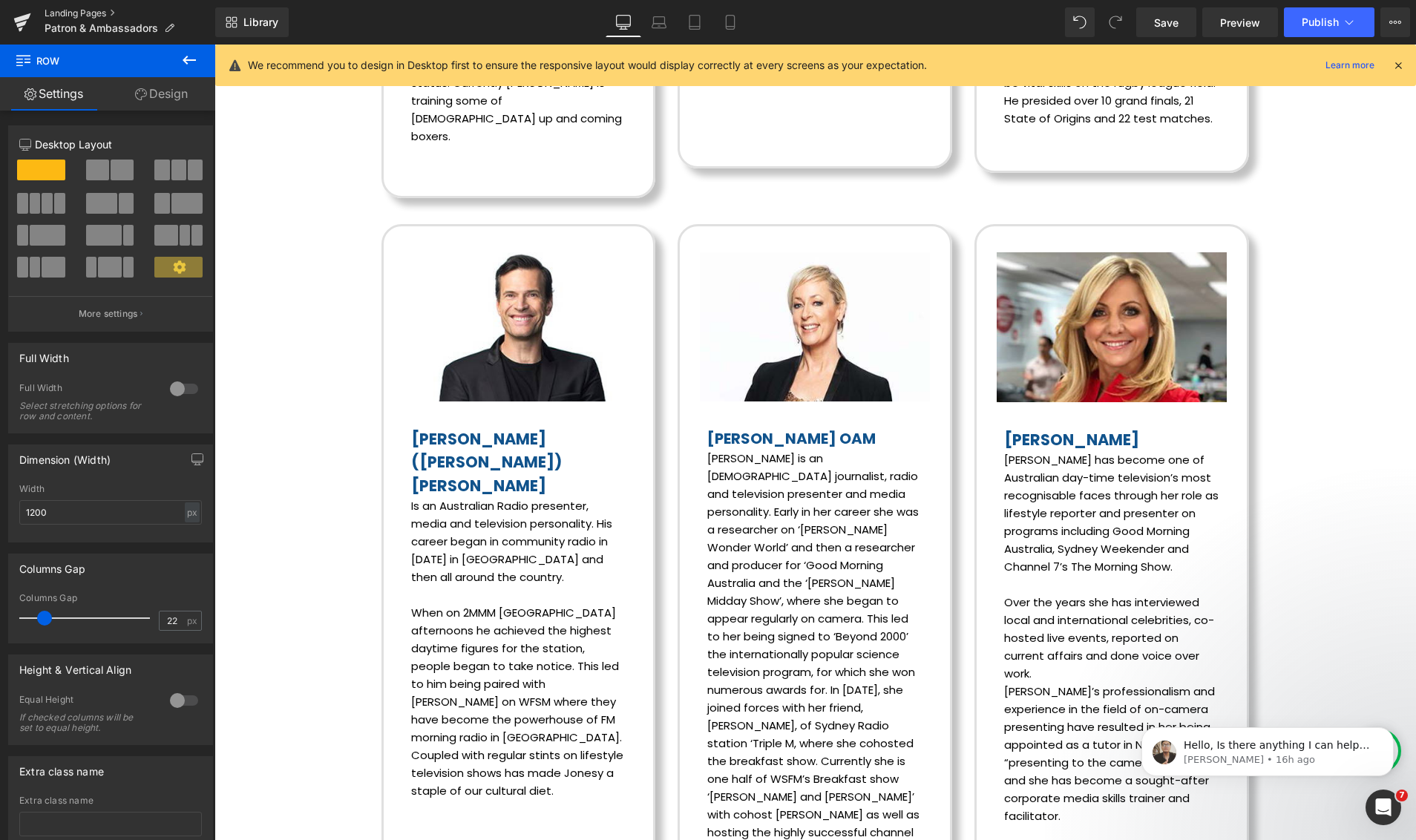
click at [62, 11] on link "Landing Pages" at bounding box center [130, 14] width 170 height 12
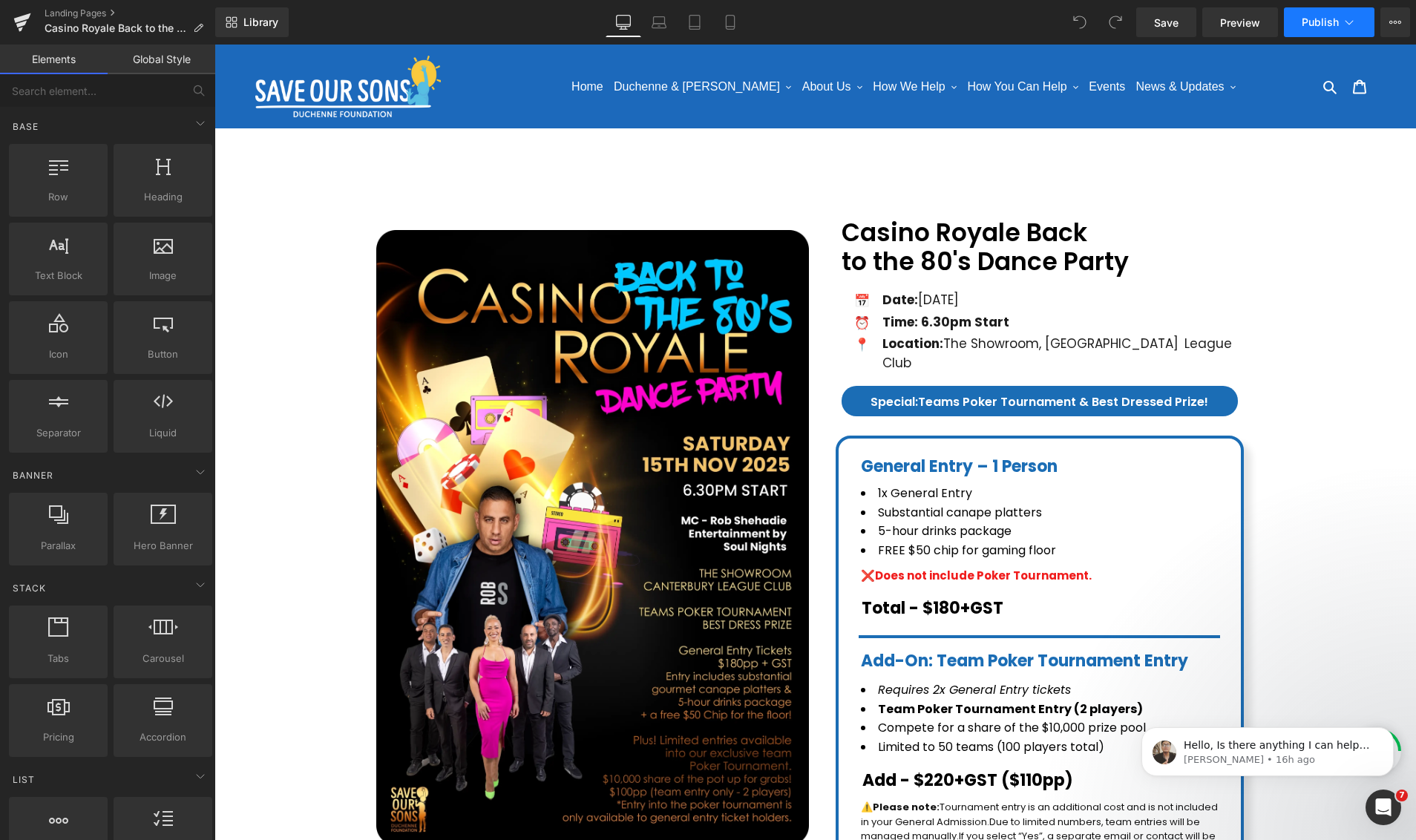
click at [1327, 28] on button "Publish" at bounding box center [1329, 22] width 90 height 29
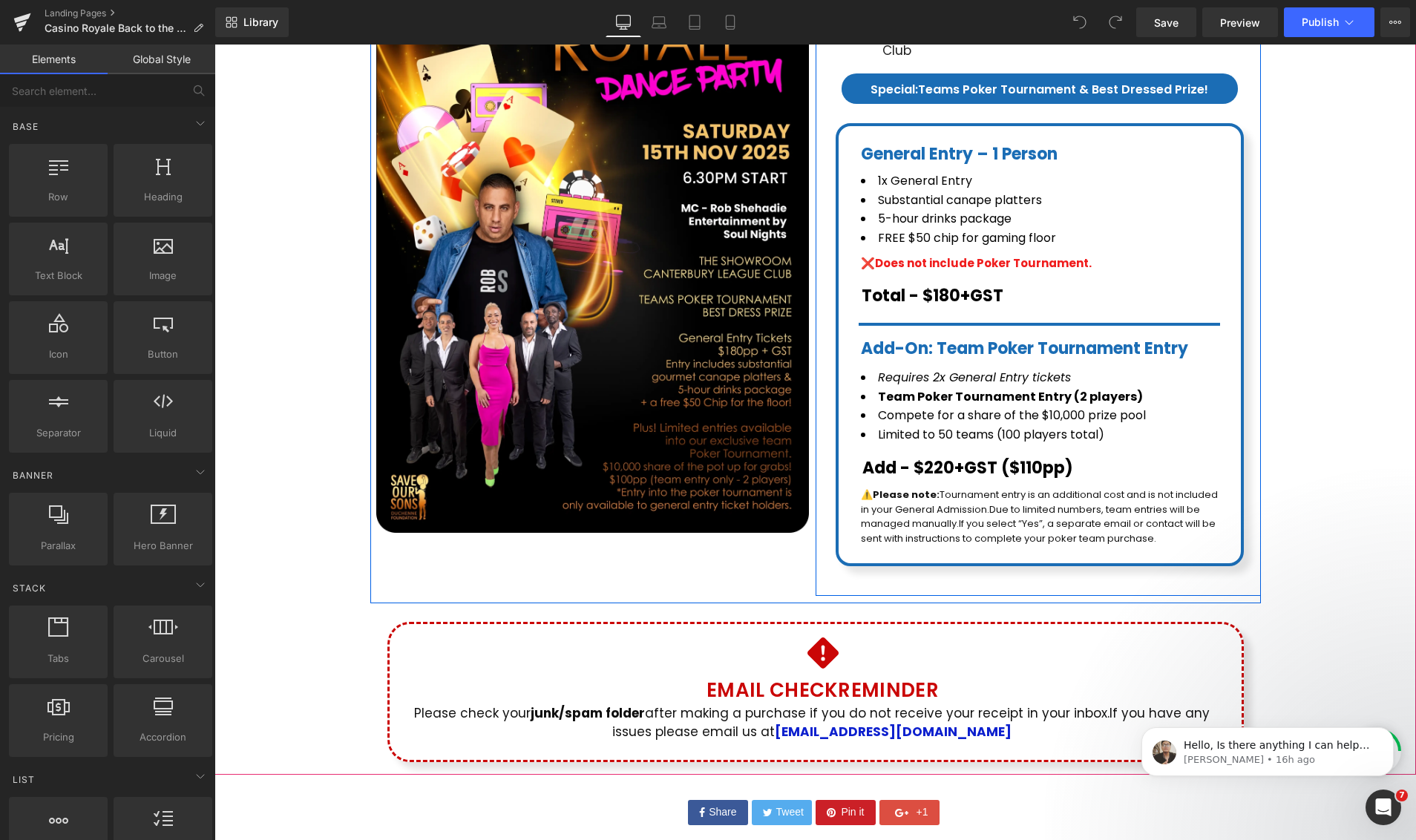
scroll to position [378, 0]
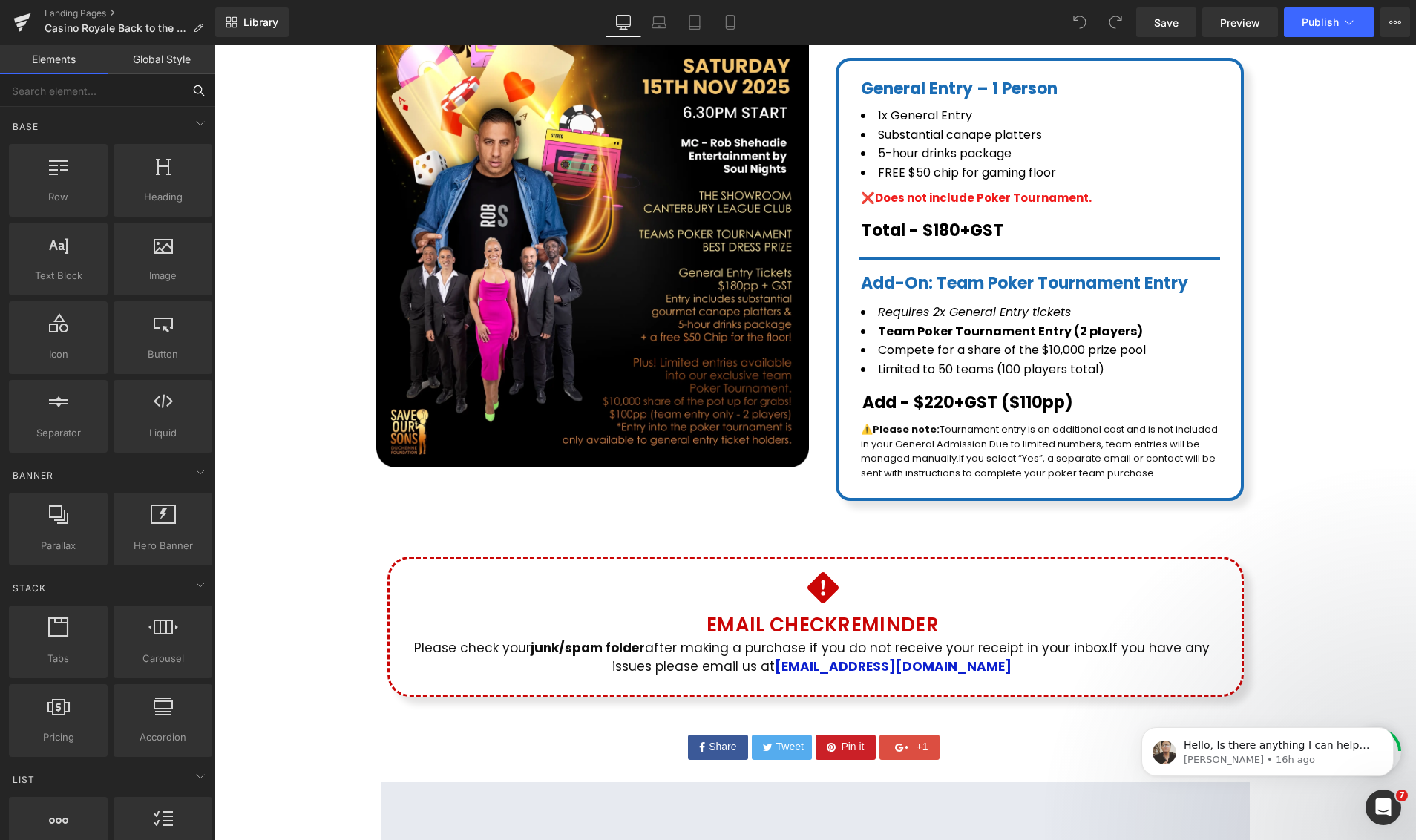
click at [130, 95] on input "text" at bounding box center [91, 90] width 182 height 32
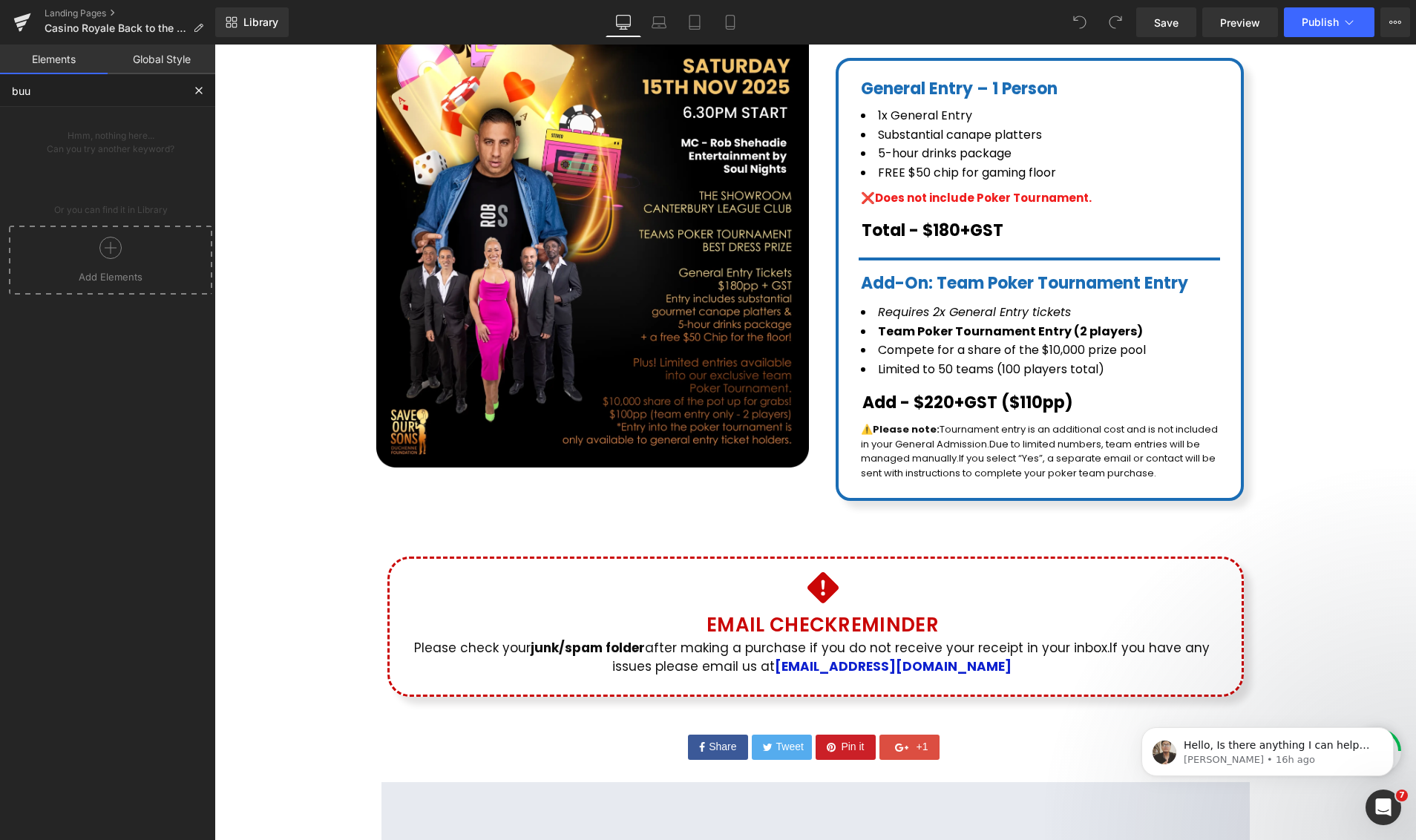
type input "bu"
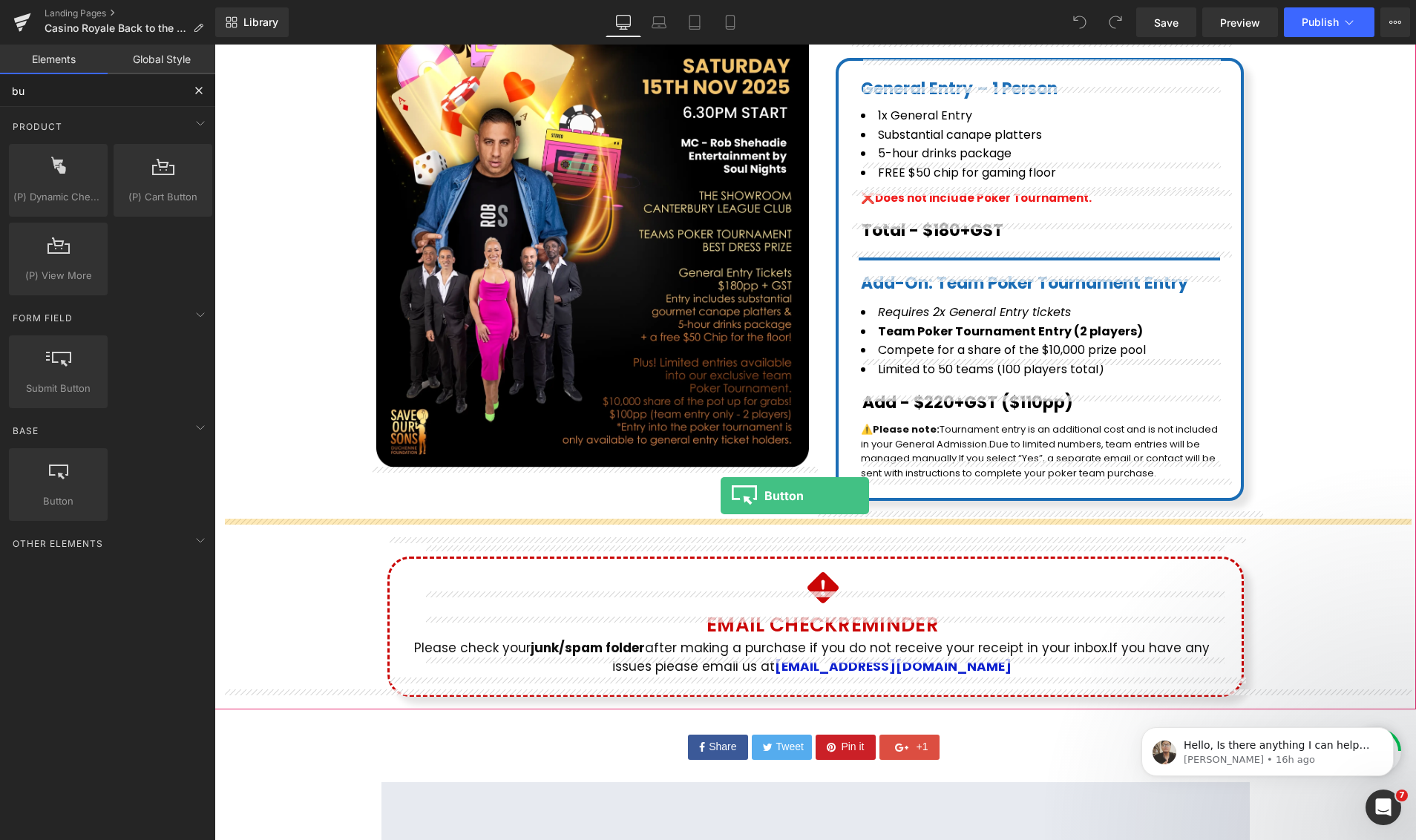
drag, startPoint x: 276, startPoint y: 523, endPoint x: 716, endPoint y: 501, distance: 440.5
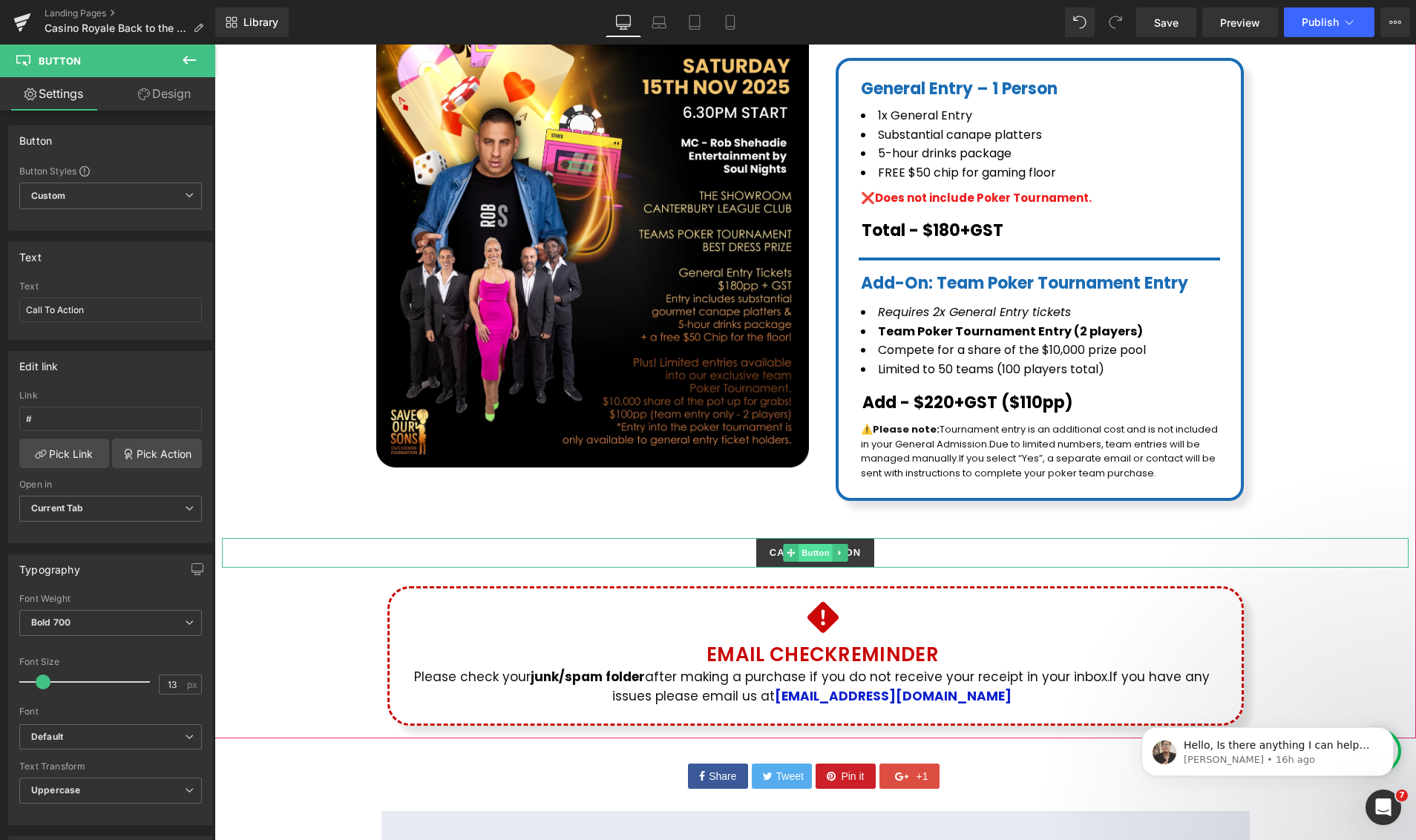
click at [808, 544] on span "Button" at bounding box center [815, 553] width 34 height 18
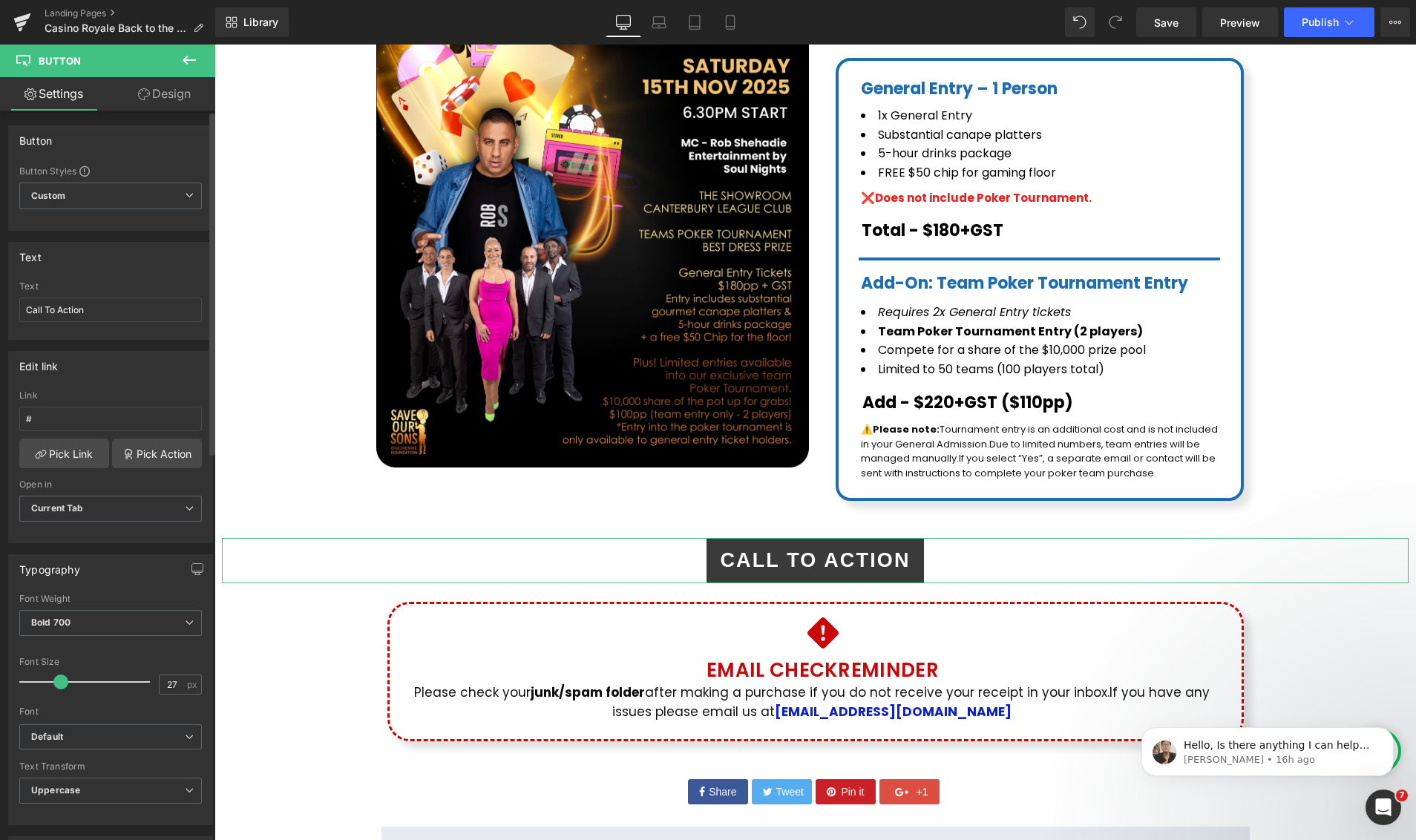
type input "26"
click at [60, 680] on span at bounding box center [59, 682] width 15 height 15
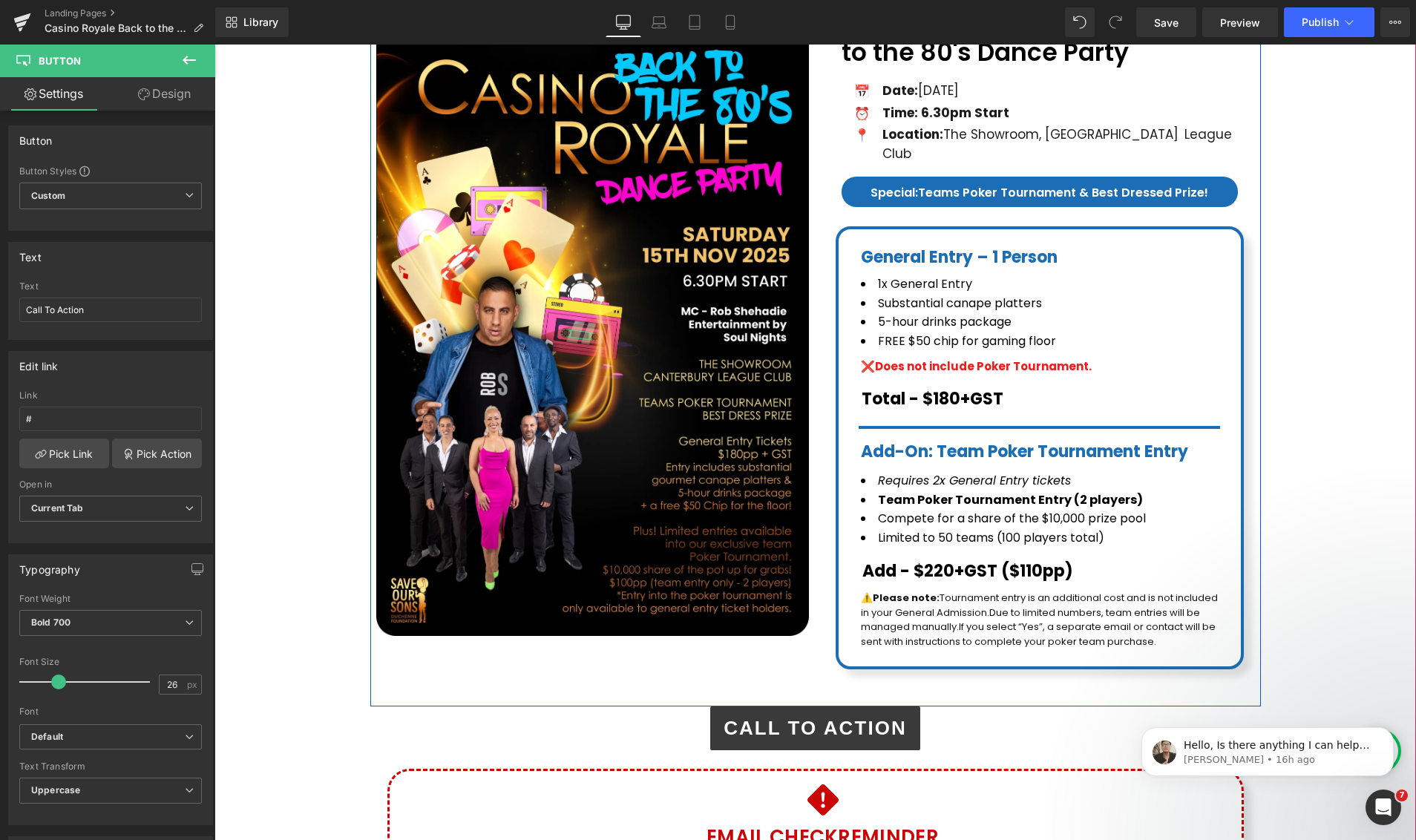
scroll to position [247, 0]
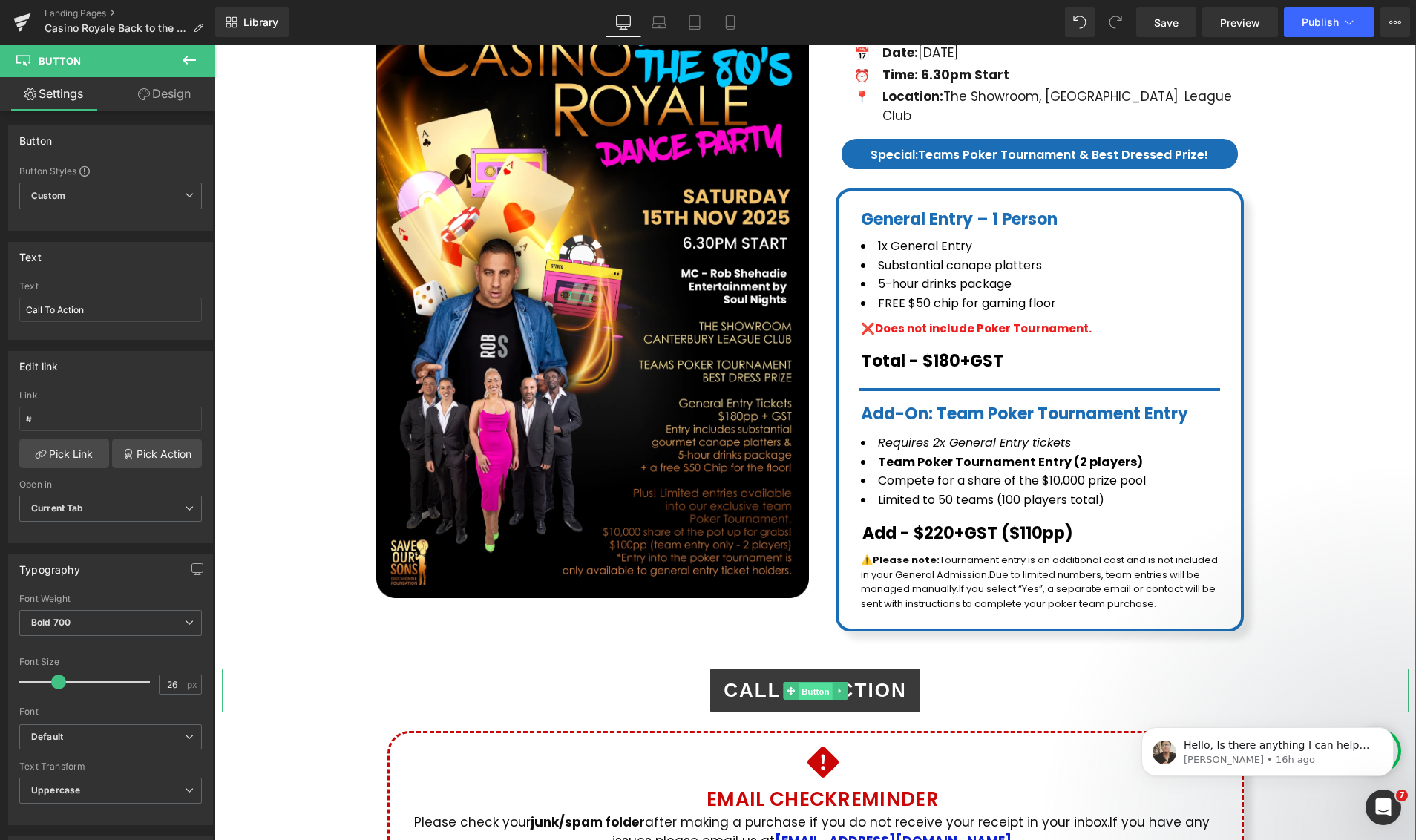
click at [818, 682] on span "Button" at bounding box center [815, 691] width 34 height 18
drag, startPoint x: 53, startPoint y: 414, endPoint x: 21, endPoint y: 415, distance: 32.0
click at [21, 415] on input "#" at bounding box center [111, 418] width 182 height 24
click at [124, 388] on div "Edit link # Link # Pick Link Pick Action Current Tab New Tab Open in Current Ta…" at bounding box center [111, 446] width 205 height 192
click at [795, 682] on span at bounding box center [790, 691] width 16 height 18
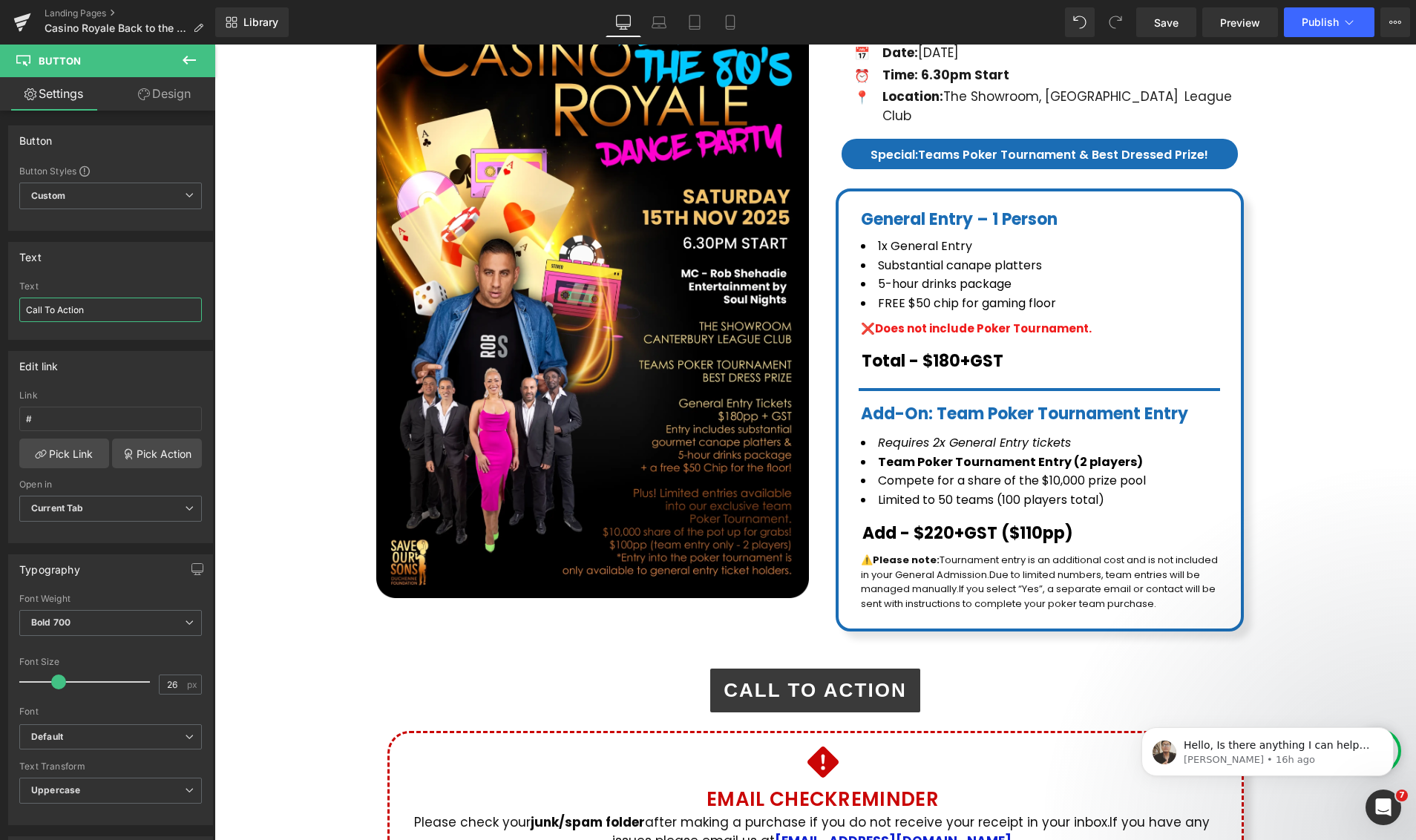
drag, startPoint x: 115, startPoint y: 309, endPoint x: -84, endPoint y: 293, distance: 199.6
click at [0, 293] on html "Button You are previewing how the will restyle your page. You can not edit Elem…" at bounding box center [708, 420] width 1416 height 840
paste input "Sale Starts So"
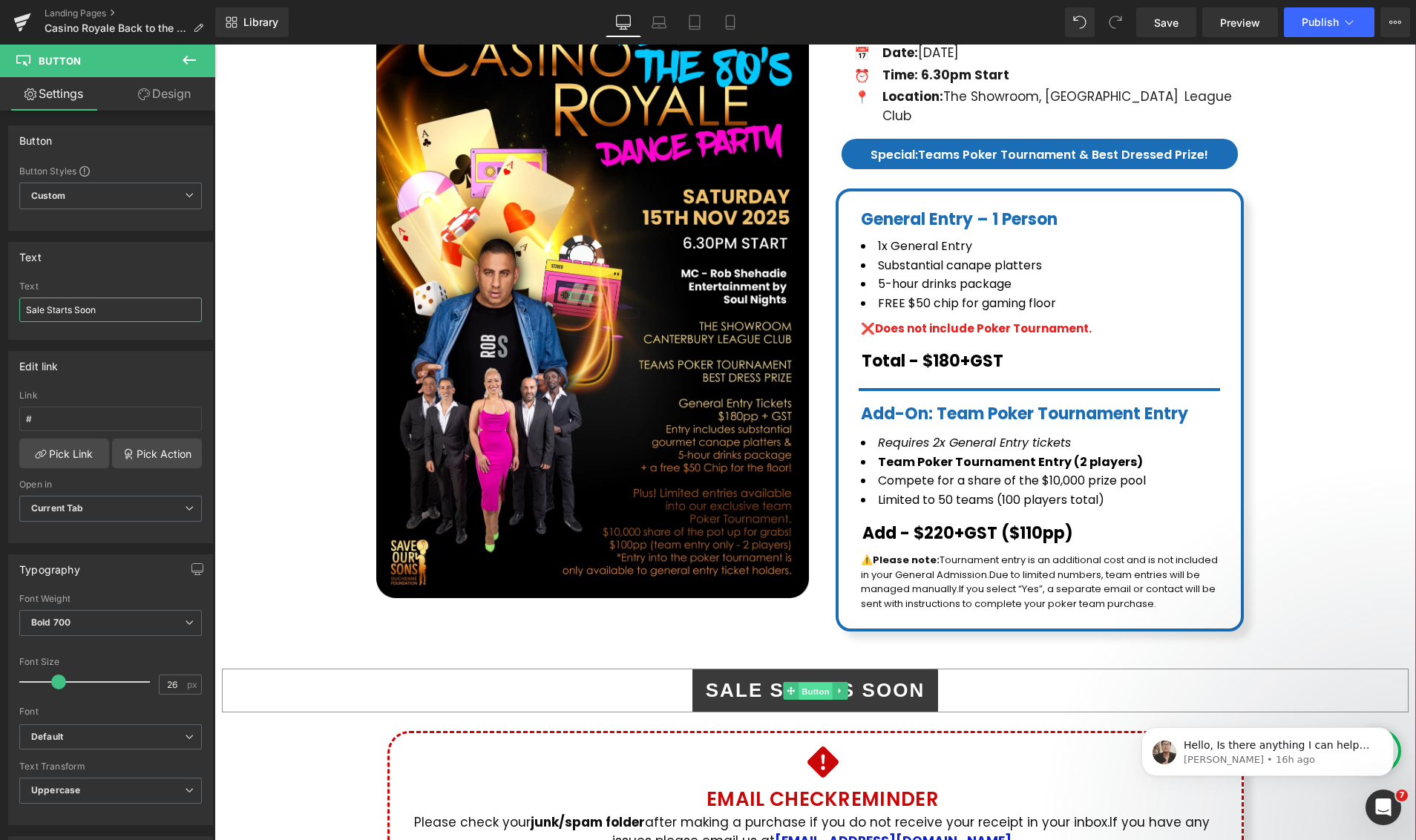
click at [809, 682] on span "Button" at bounding box center [815, 691] width 34 height 18
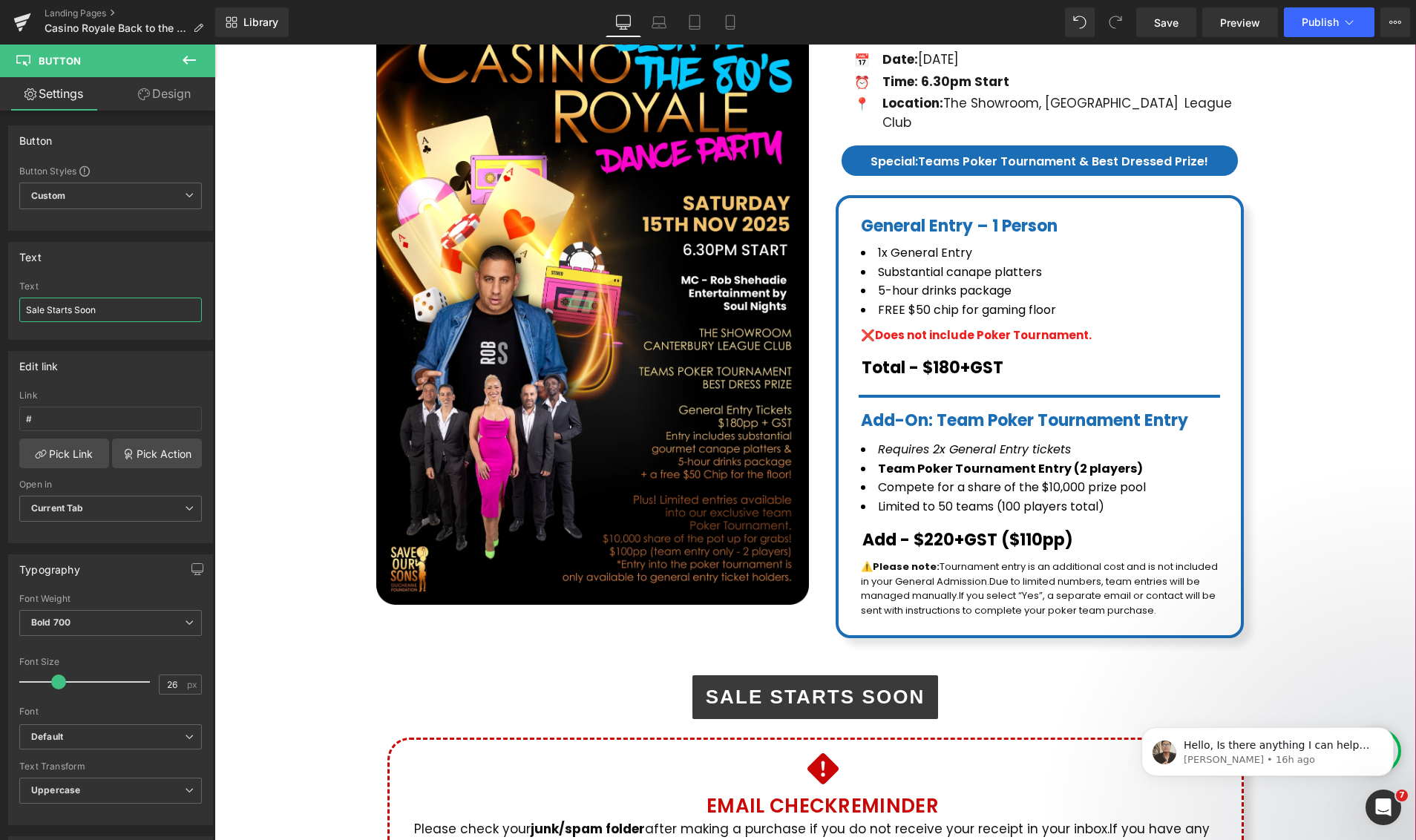
scroll to position [0, 0]
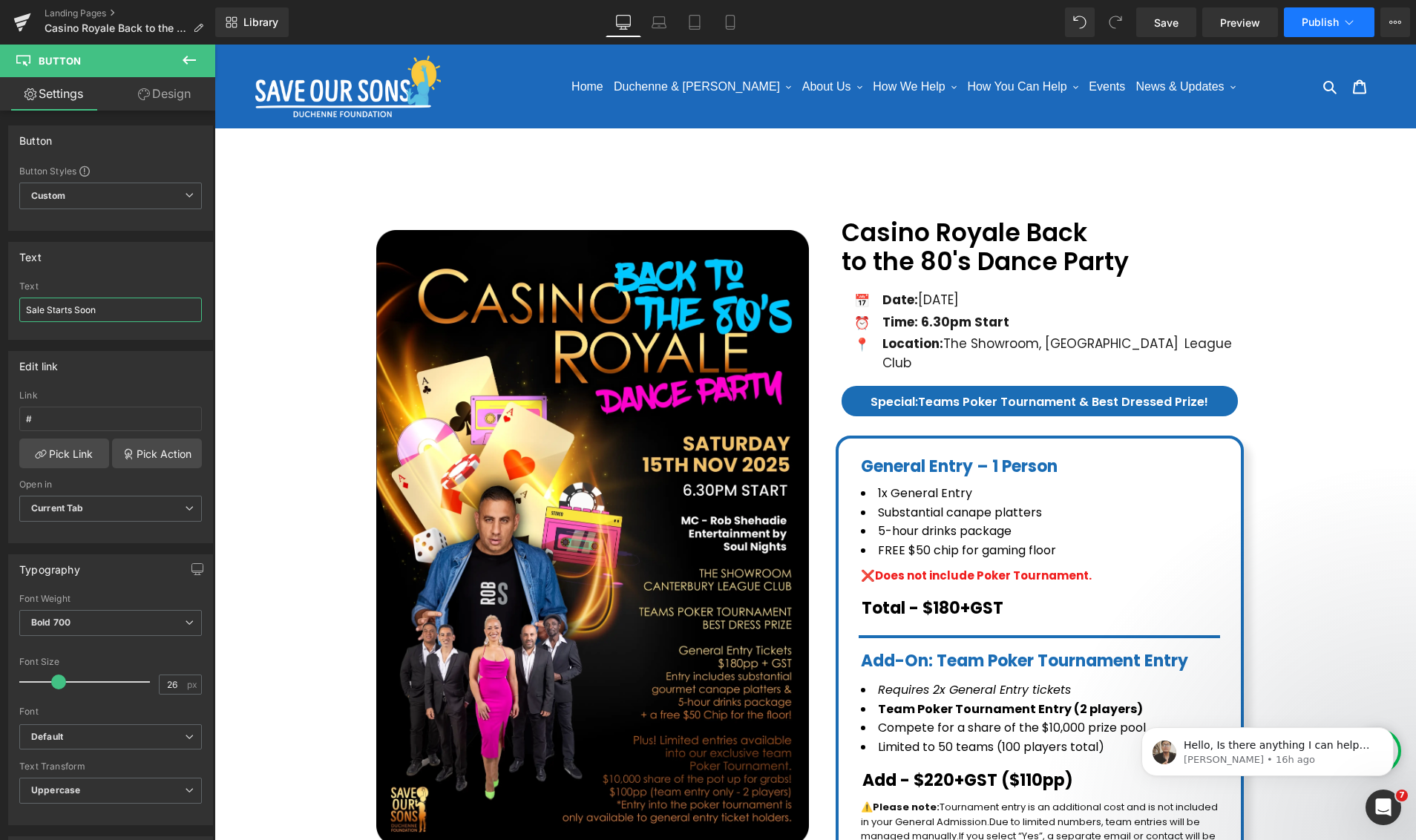
type input "Sale Starts Soon"
click at [1348, 26] on icon at bounding box center [1349, 23] width 15 height 15
click at [1402, 23] on button "View Live Page View with current Template Save Template to Library Schedule Pub…" at bounding box center [1394, 22] width 29 height 29
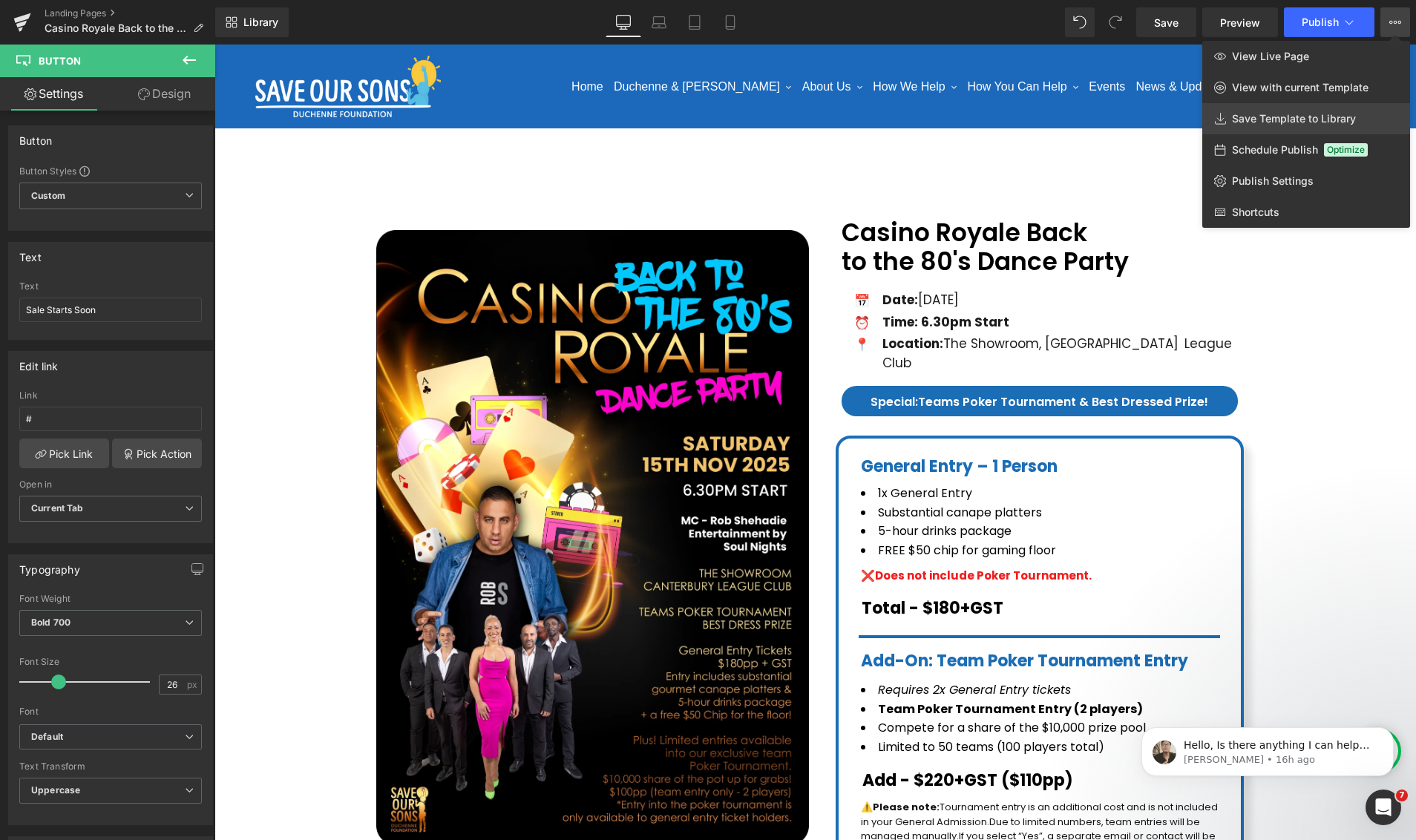
click at [1277, 116] on span "Save Template to Library" at bounding box center [1294, 119] width 124 height 14
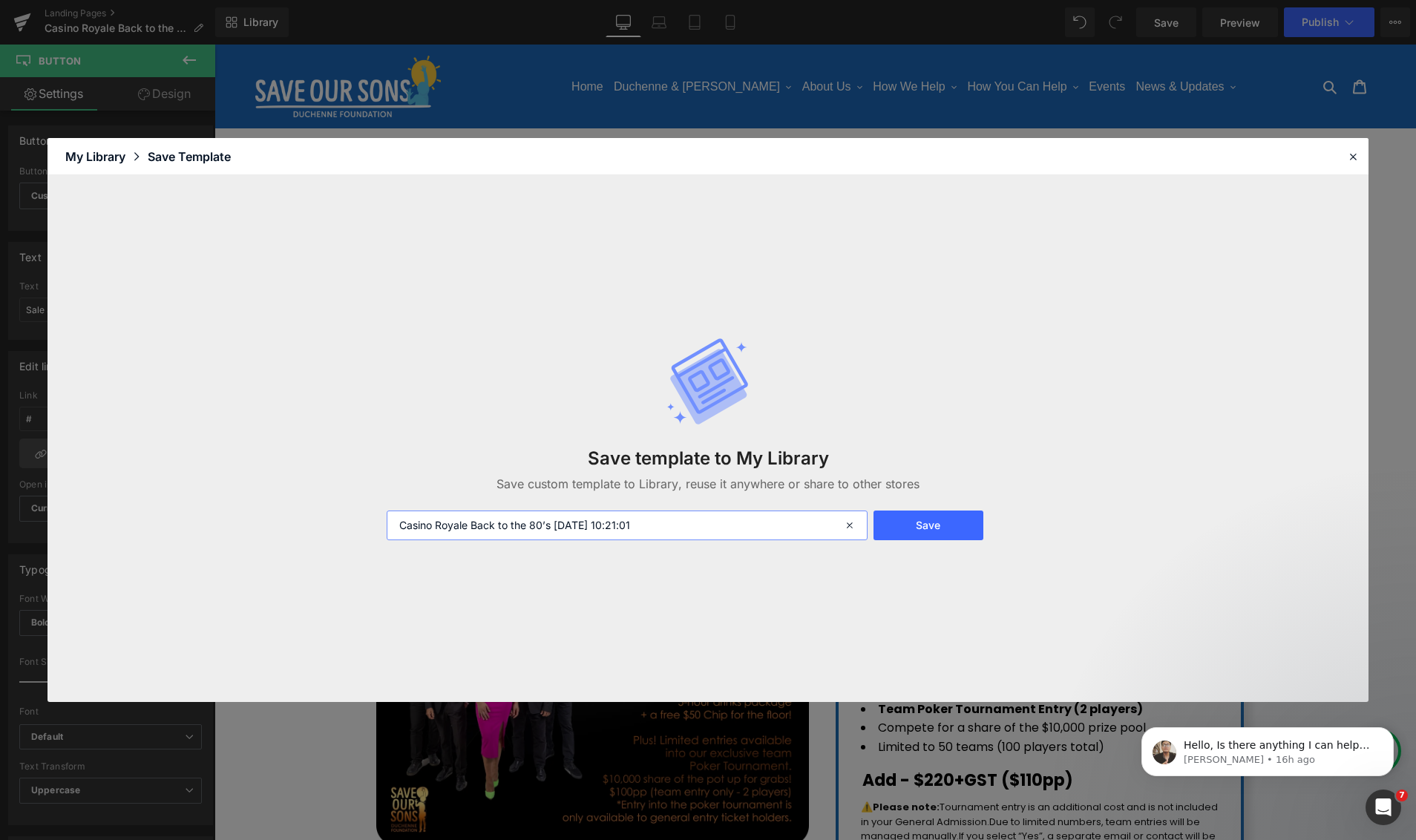
drag, startPoint x: 673, startPoint y: 530, endPoint x: 410, endPoint y: 511, distance: 263.7
click at [410, 511] on input "Casino Royale Back to the 80’s 2025-09-19 10:21:01" at bounding box center [627, 525] width 481 height 29
type input "12"
click at [905, 522] on button "Save" at bounding box center [928, 525] width 110 height 29
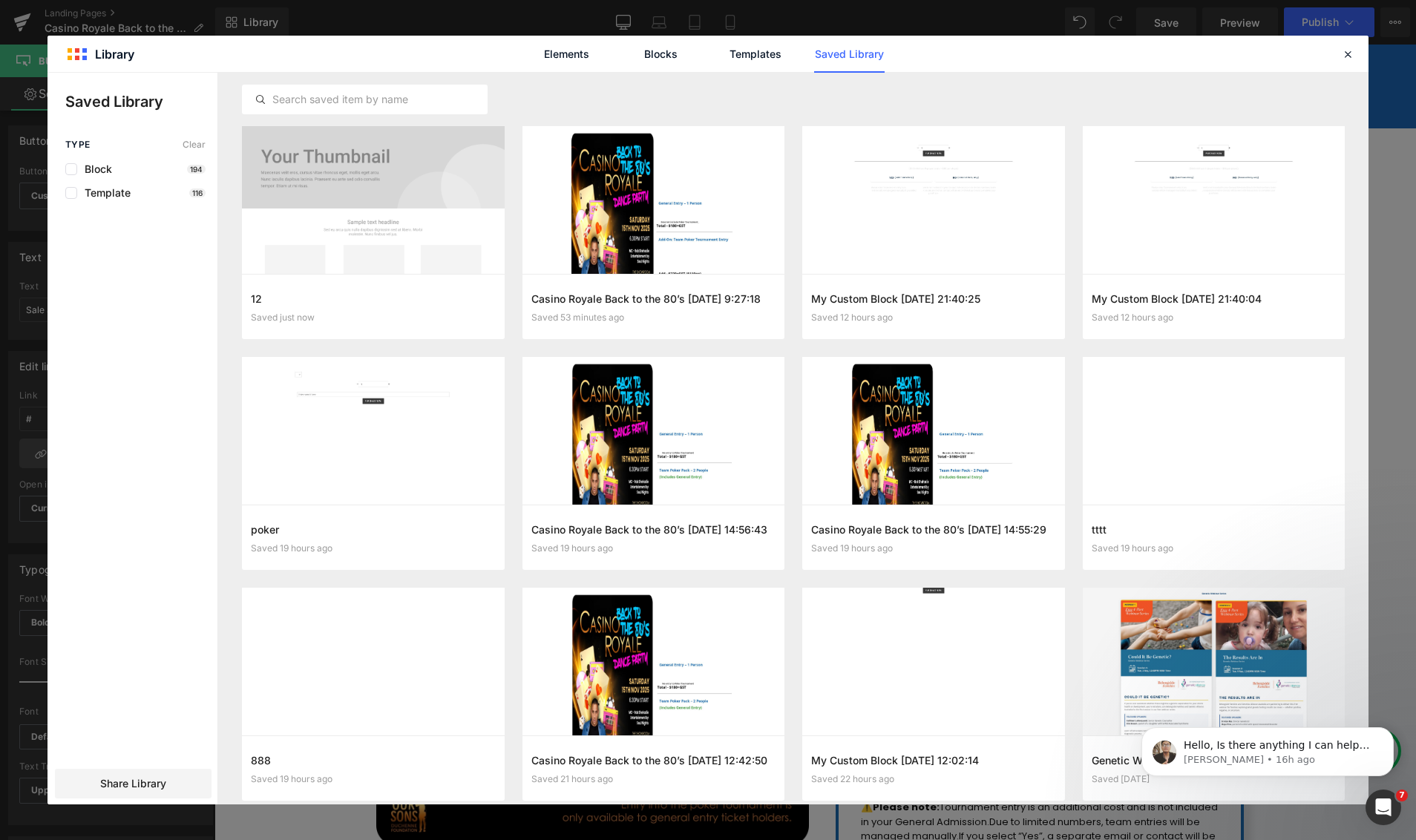
click at [1358, 57] on div "Elements Blocks Templates Saved Library" at bounding box center [708, 54] width 1321 height 36
drag, startPoint x: 1136, startPoint y: 15, endPoint x: 1350, endPoint y: 59, distance: 218.5
click at [1350, 59] on icon at bounding box center [1347, 54] width 14 height 14
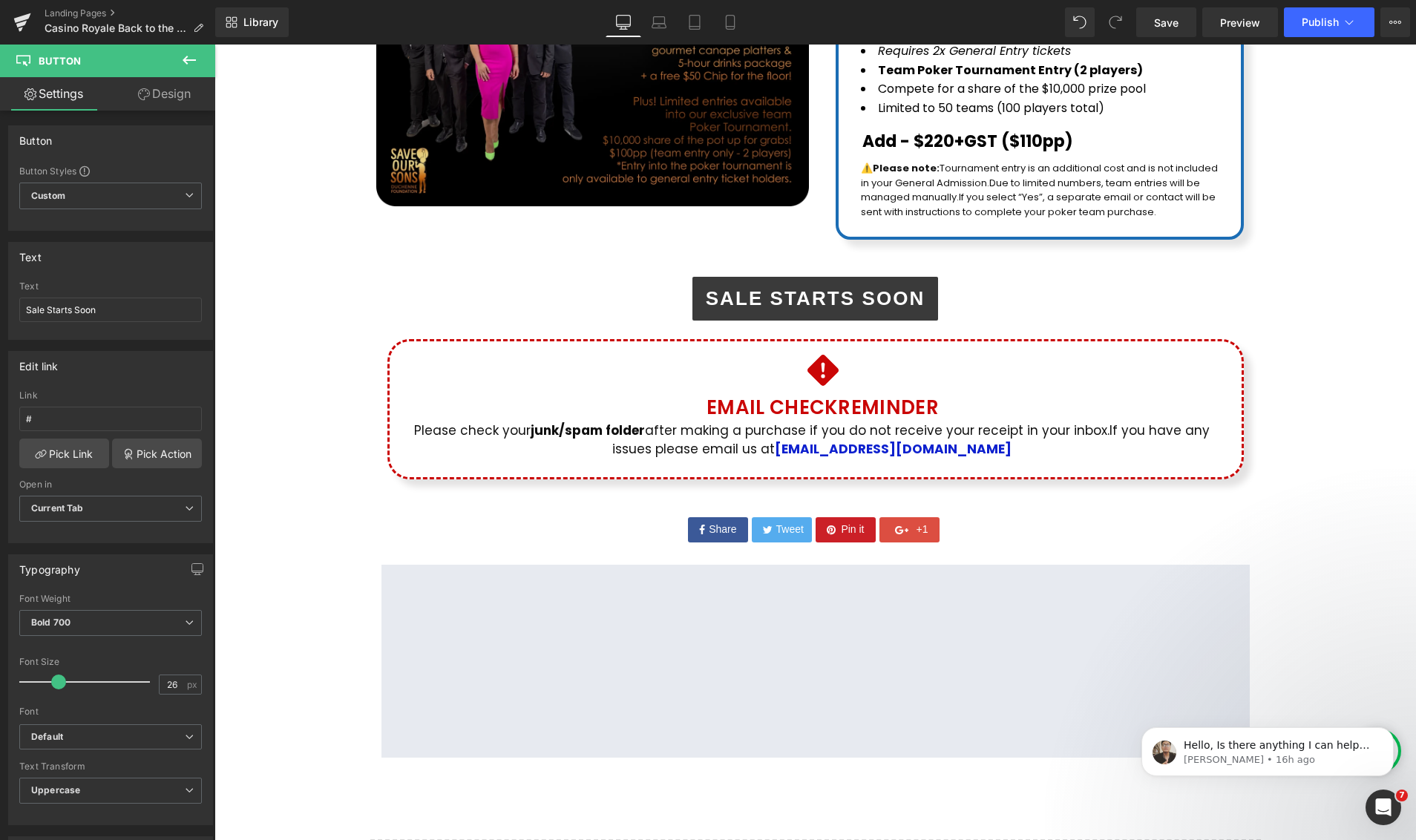
scroll to position [544, 0]
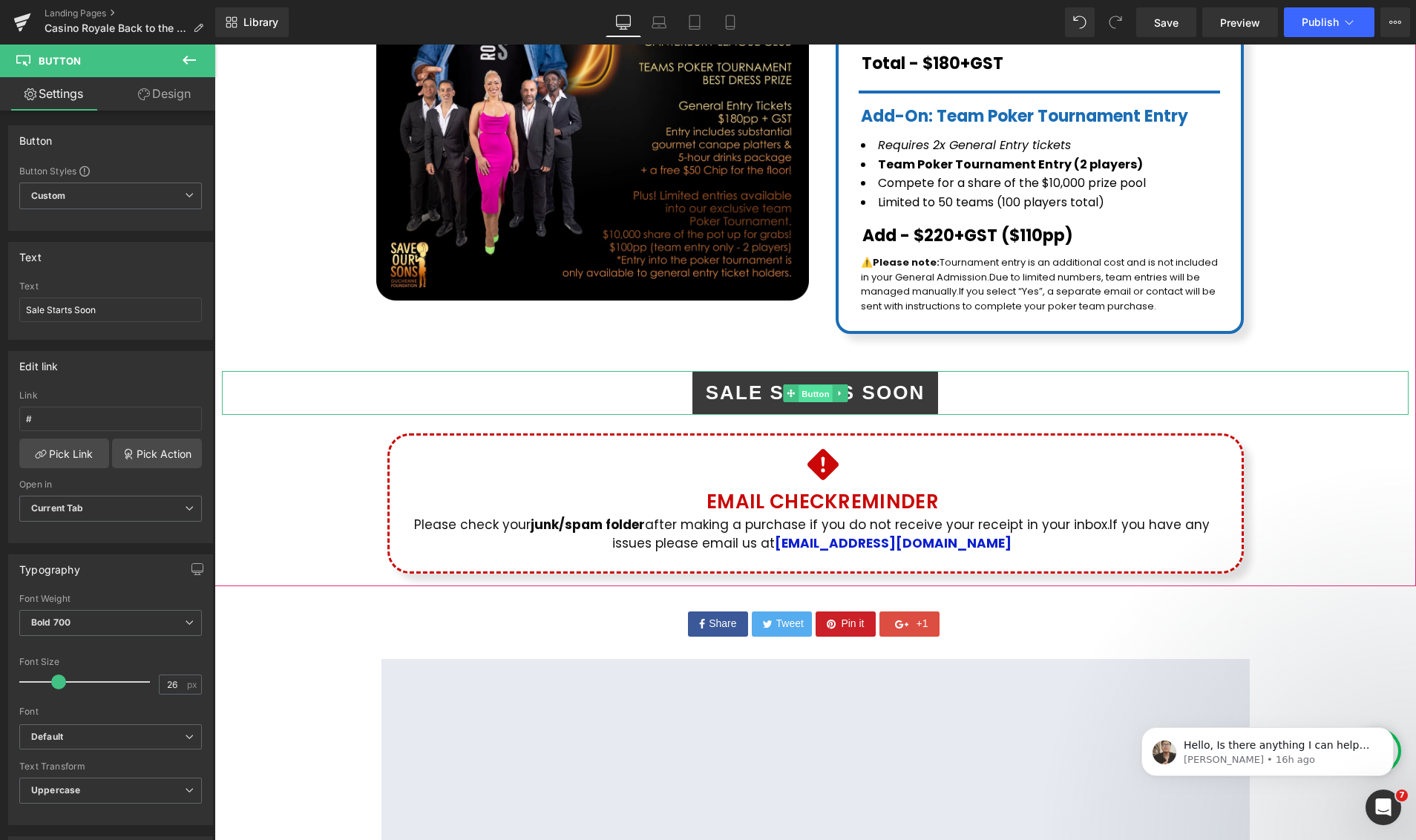
click at [809, 385] on span "Button" at bounding box center [815, 394] width 34 height 18
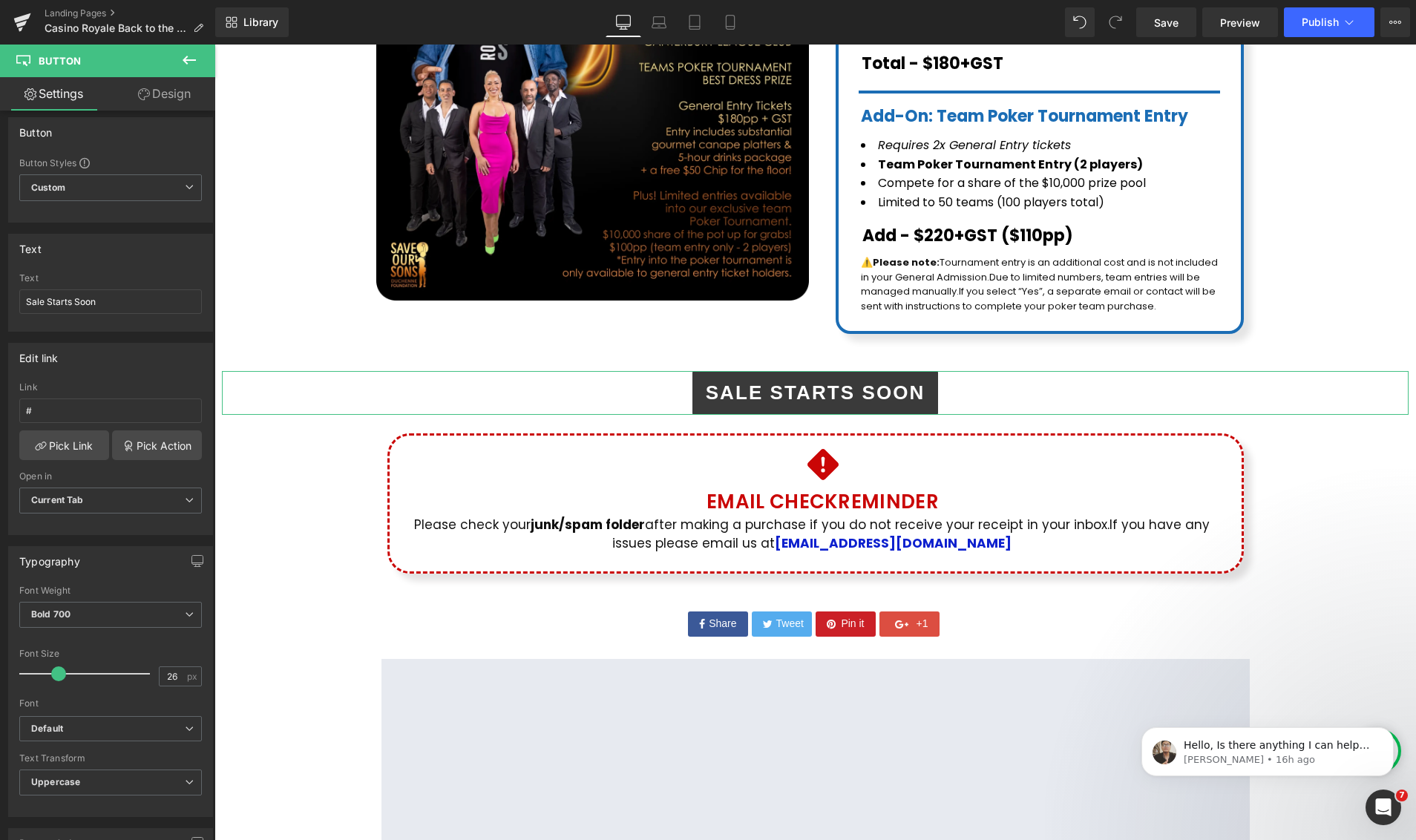
scroll to position [0, 0]
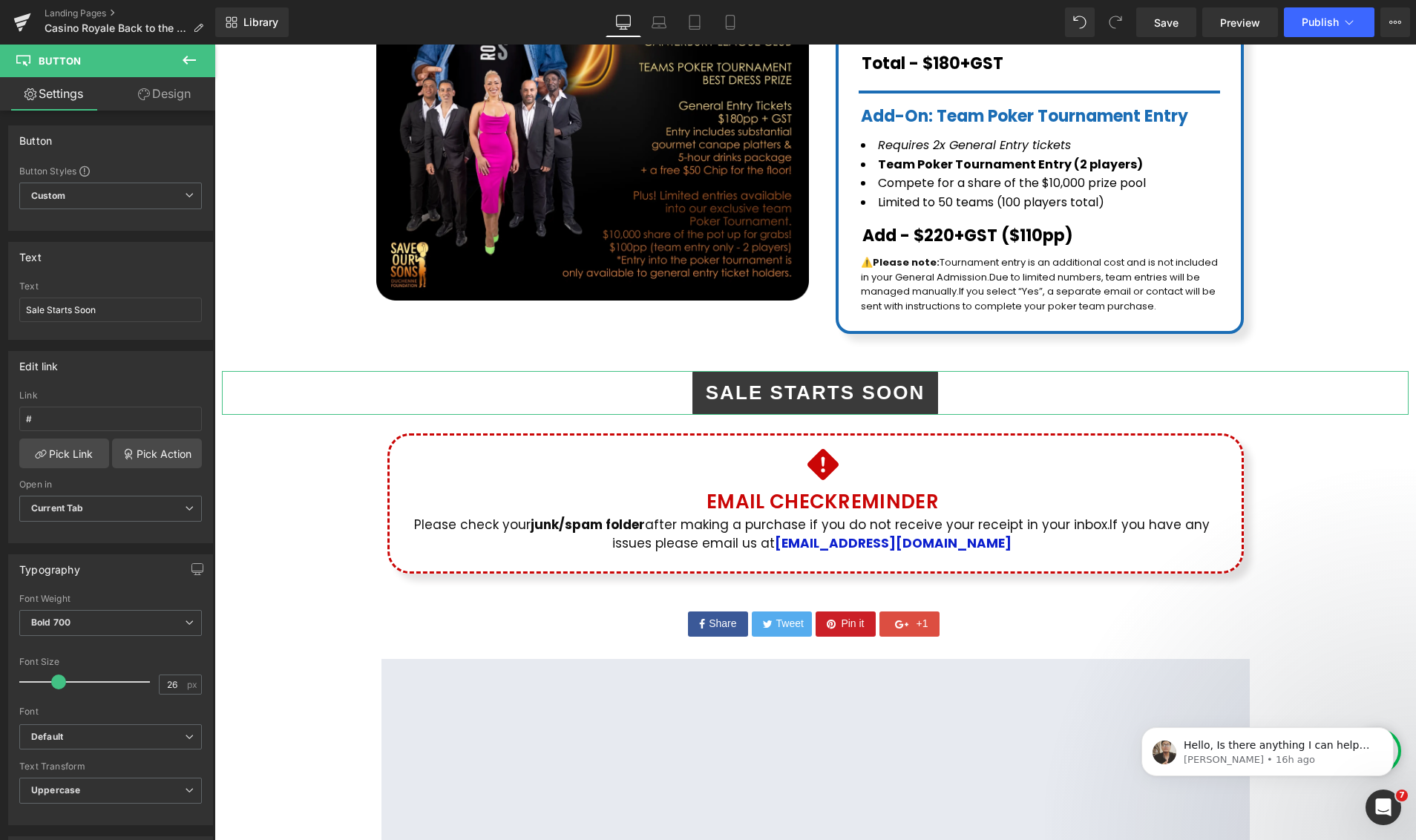
click at [150, 97] on link "Design" at bounding box center [164, 94] width 108 height 33
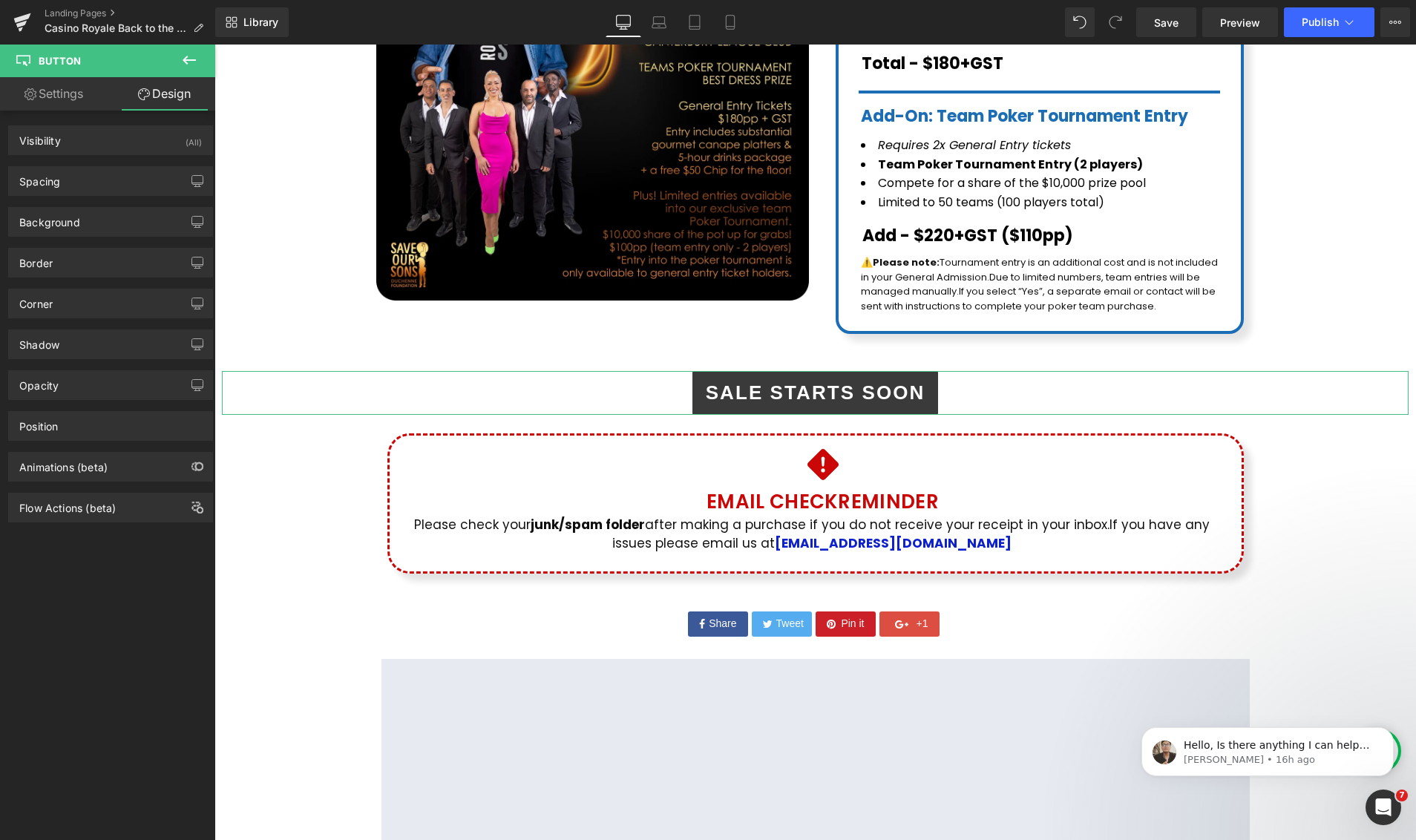
type input "#ffffff"
type input "100"
type input "0"
click at [60, 274] on div "Border" at bounding box center [111, 262] width 204 height 28
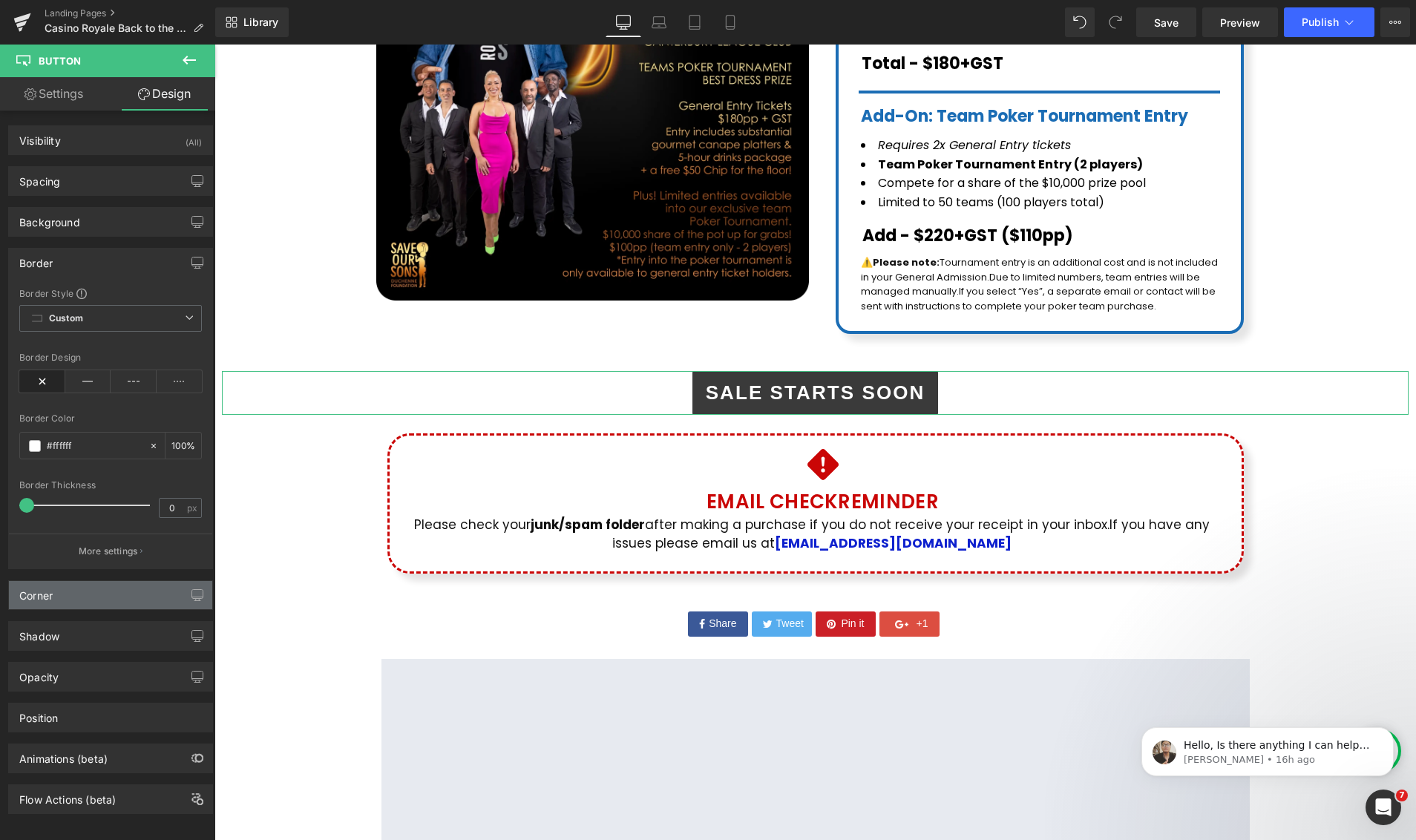
click at [51, 596] on div "Corner" at bounding box center [36, 592] width 33 height 21
click at [85, 591] on div "Corner" at bounding box center [111, 595] width 204 height 28
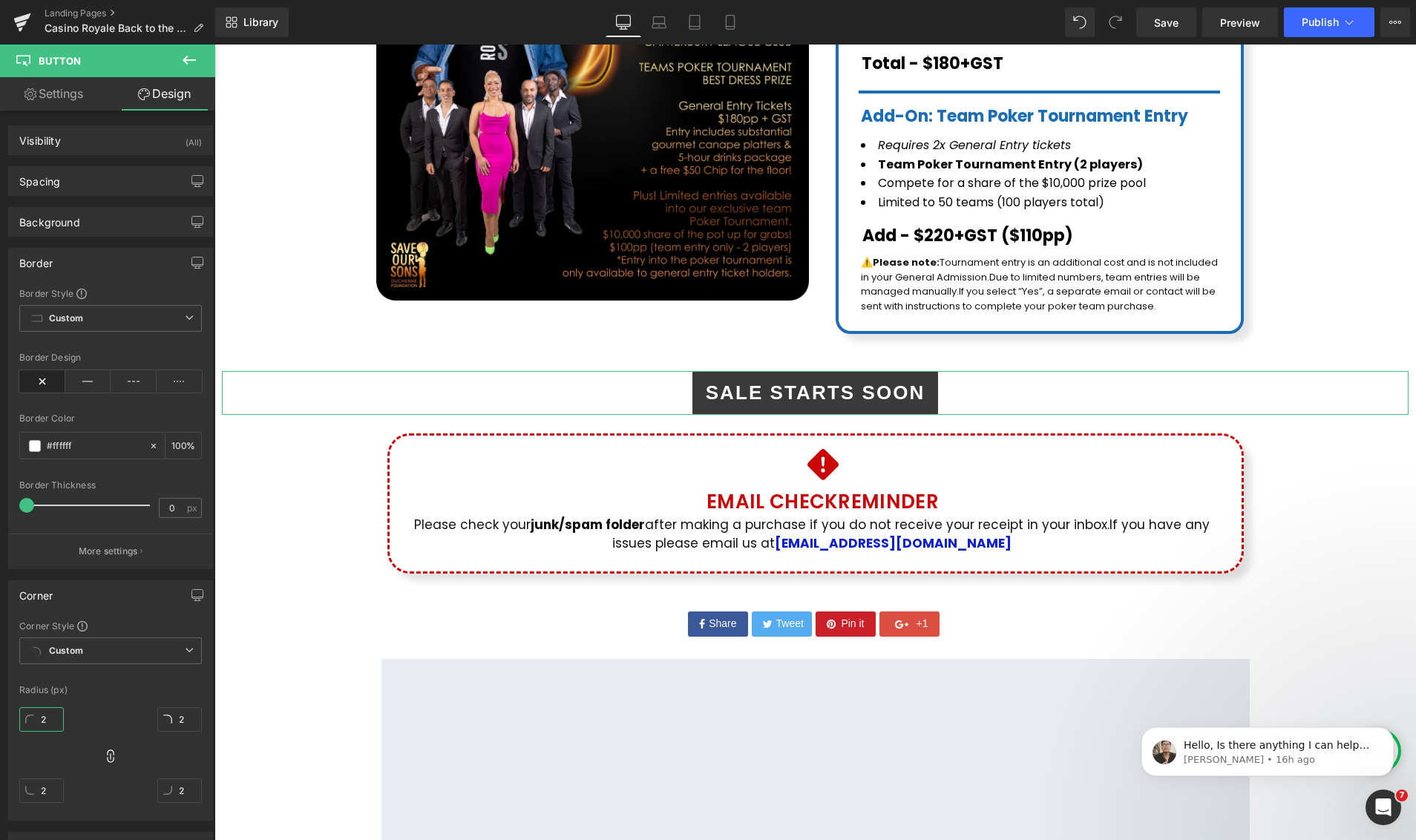
click at [50, 721] on input "2" at bounding box center [41, 719] width 44 height 24
type input "3"
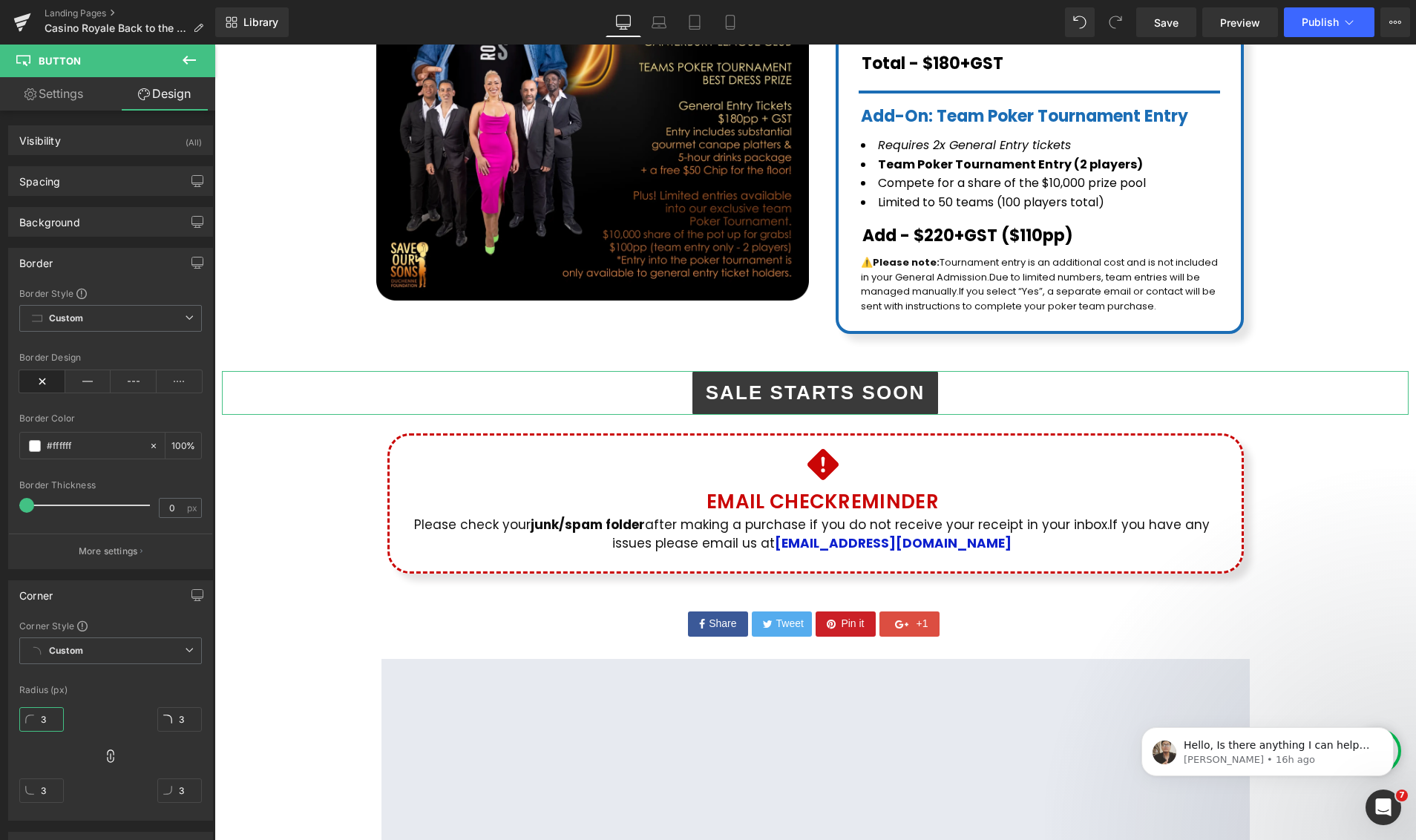
type input "30"
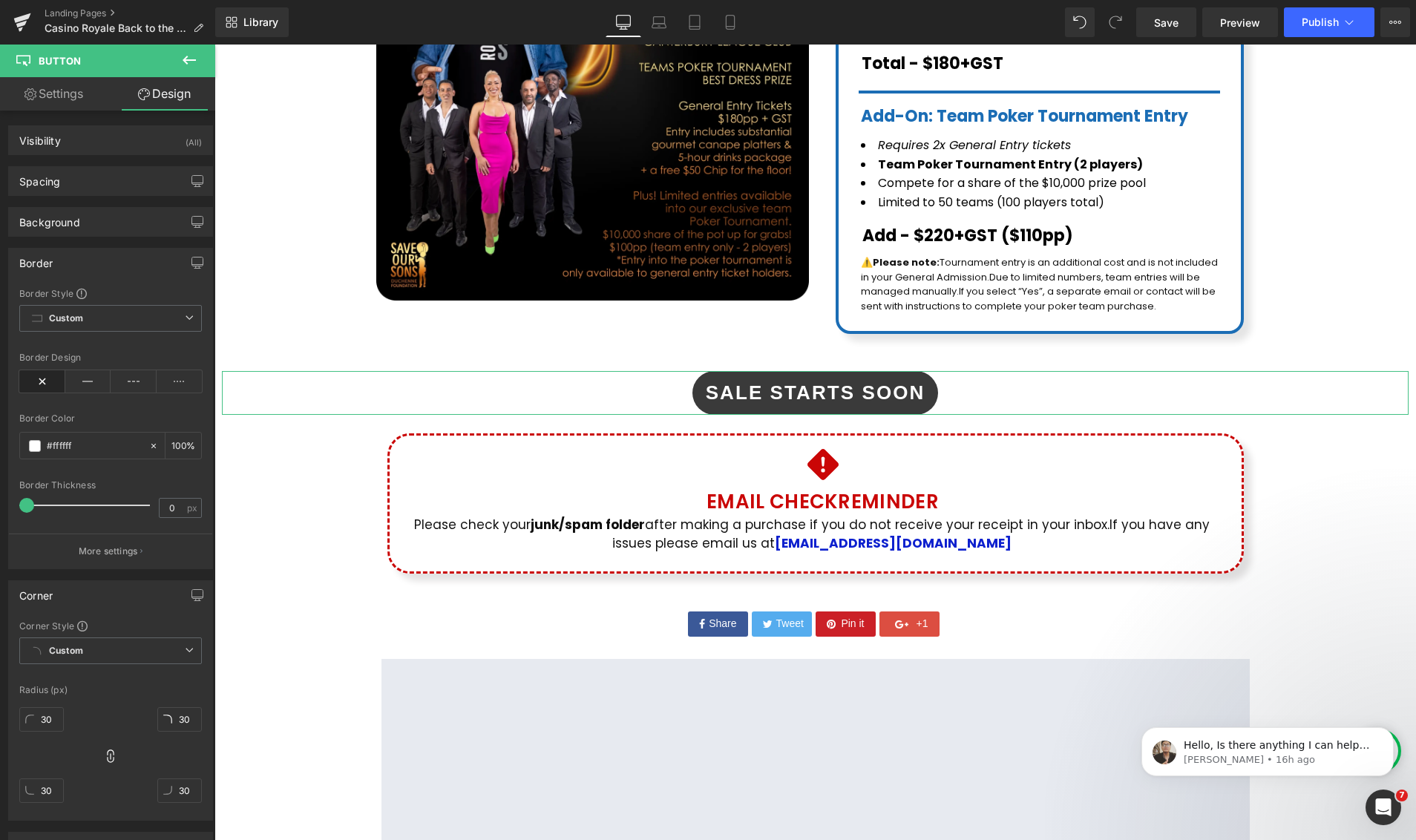
click at [71, 100] on link "Settings" at bounding box center [54, 94] width 108 height 33
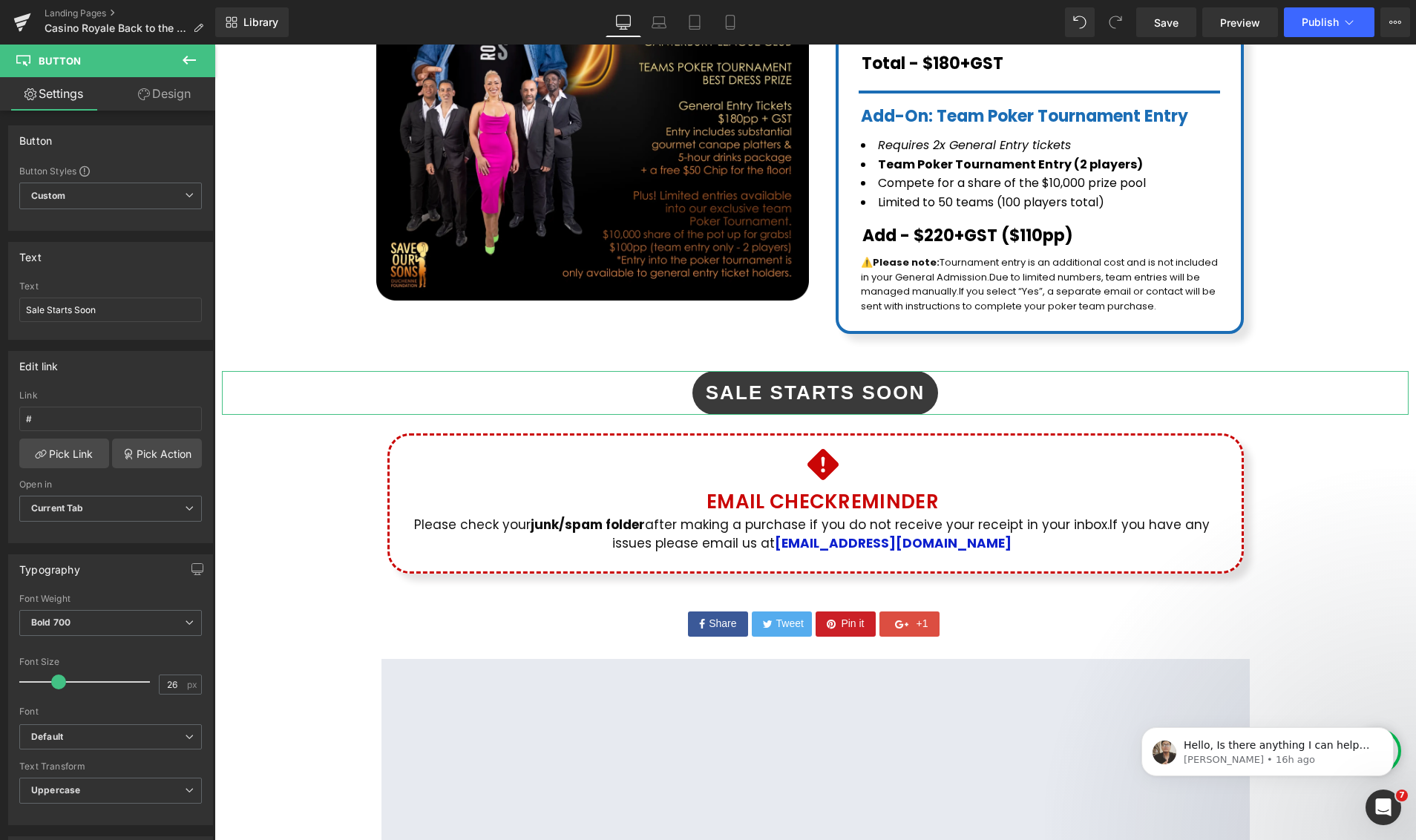
click at [143, 100] on link "Design" at bounding box center [164, 94] width 108 height 33
type input "0"
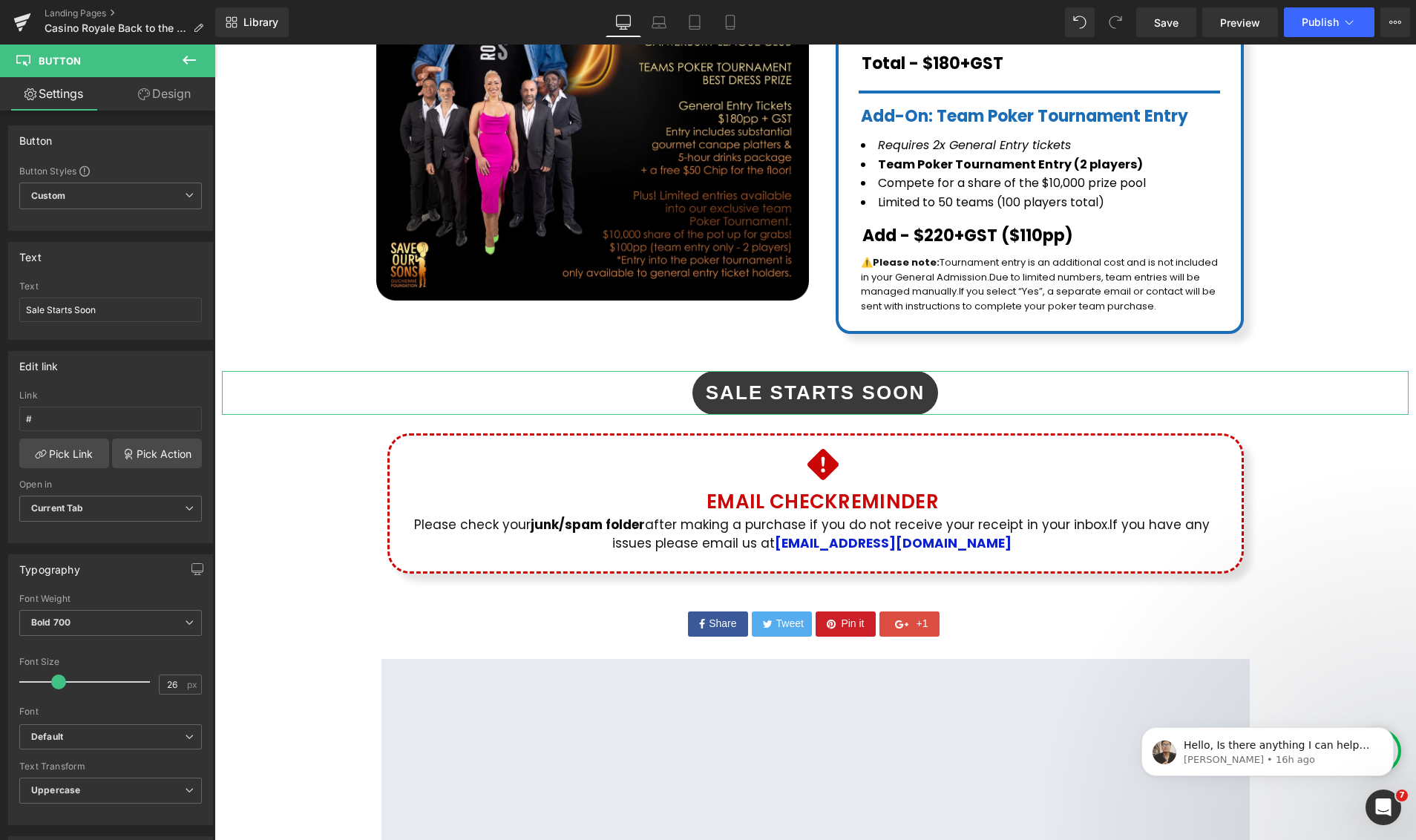
type input "10"
type input "18"
type input "10"
type input "18"
type input "100"
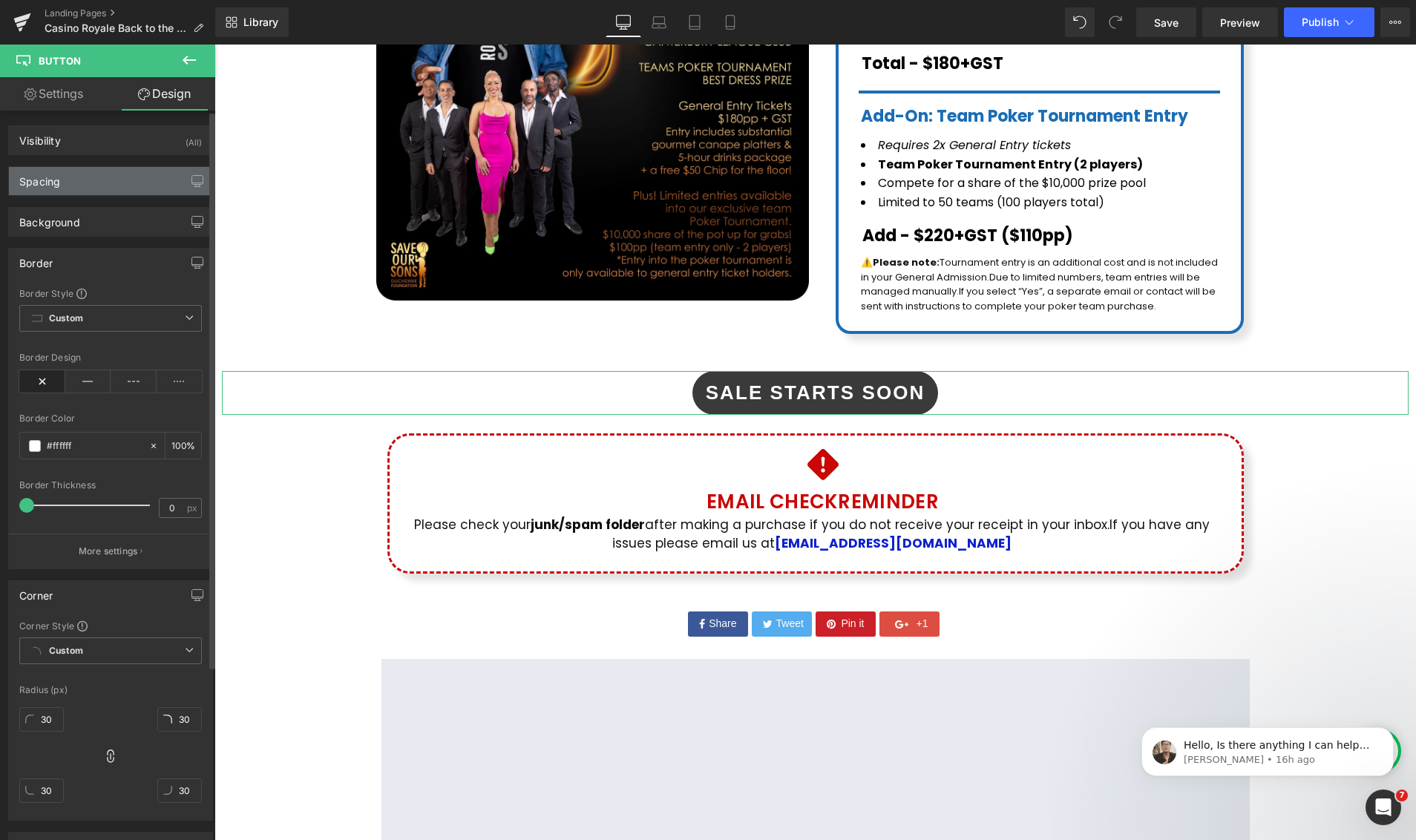
click at [85, 176] on div "Spacing" at bounding box center [111, 180] width 204 height 28
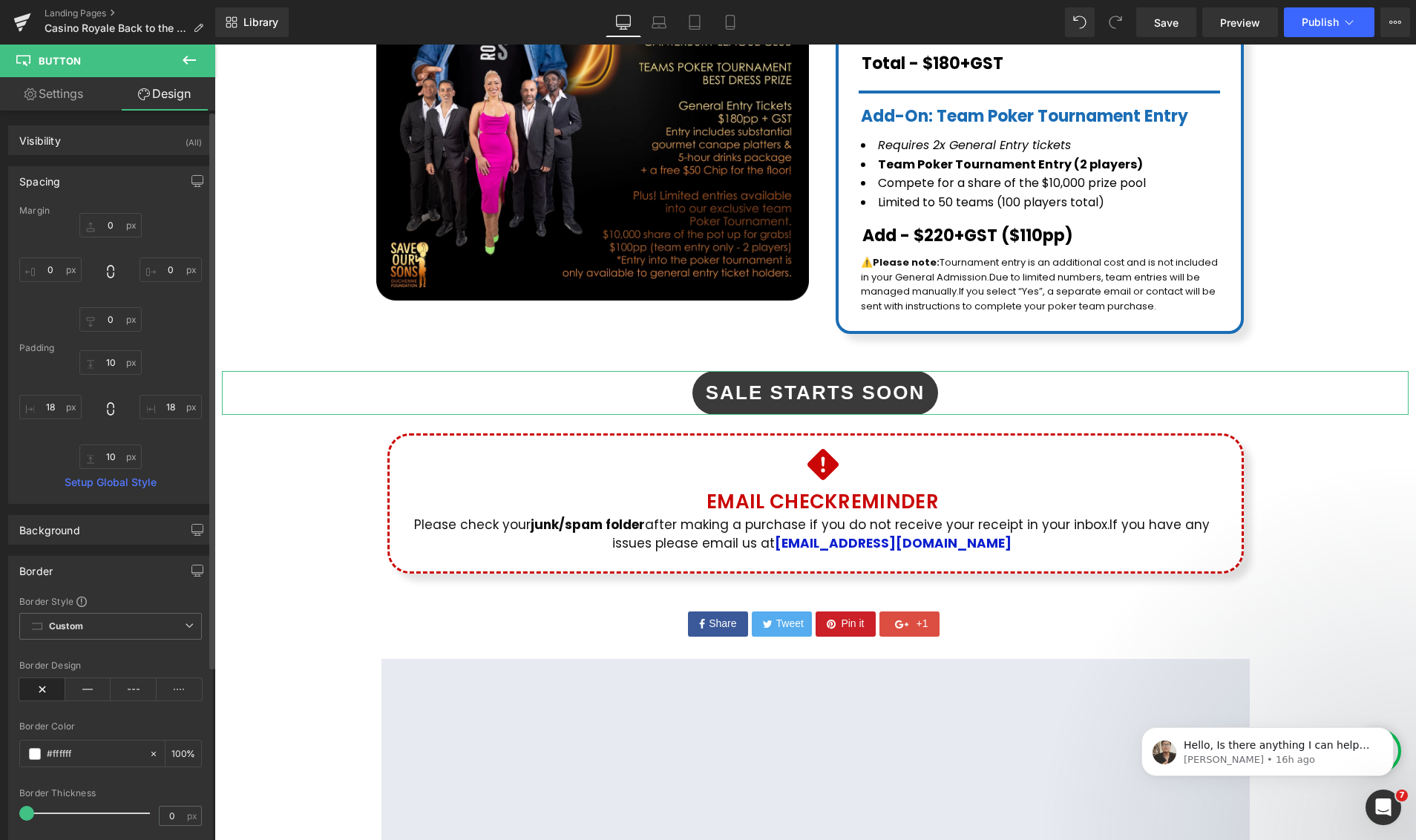
click at [40, 256] on div "0px 0 0px 0 0px 0 0px 0" at bounding box center [111, 271] width 182 height 118
click at [44, 406] on input "18" at bounding box center [51, 407] width 63 height 24
click at [48, 409] on input "18" at bounding box center [51, 407] width 63 height 24
drag, startPoint x: 52, startPoint y: 403, endPoint x: 43, endPoint y: 404, distance: 9.1
click at [43, 404] on input "18" at bounding box center [51, 407] width 63 height 24
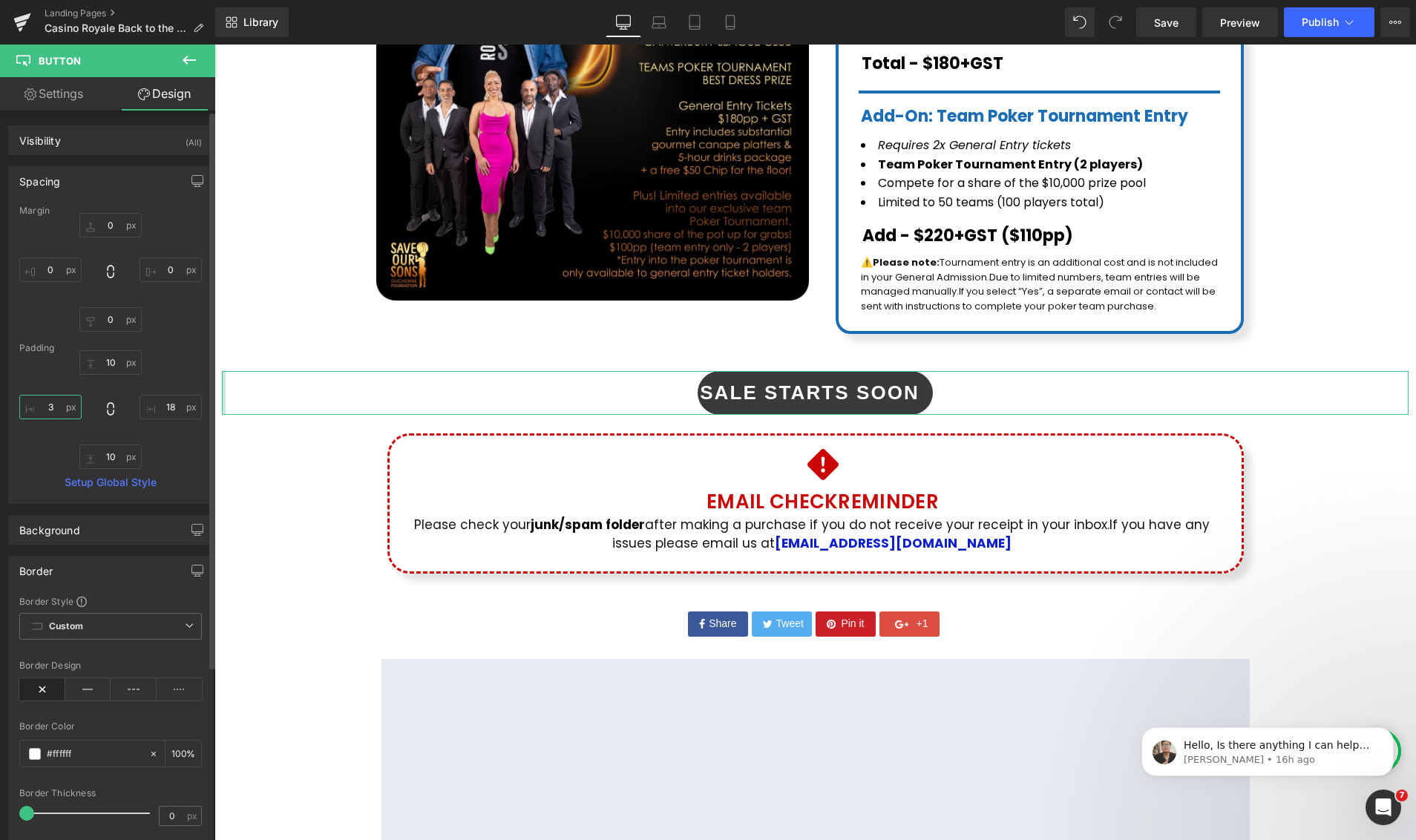
type input "18"
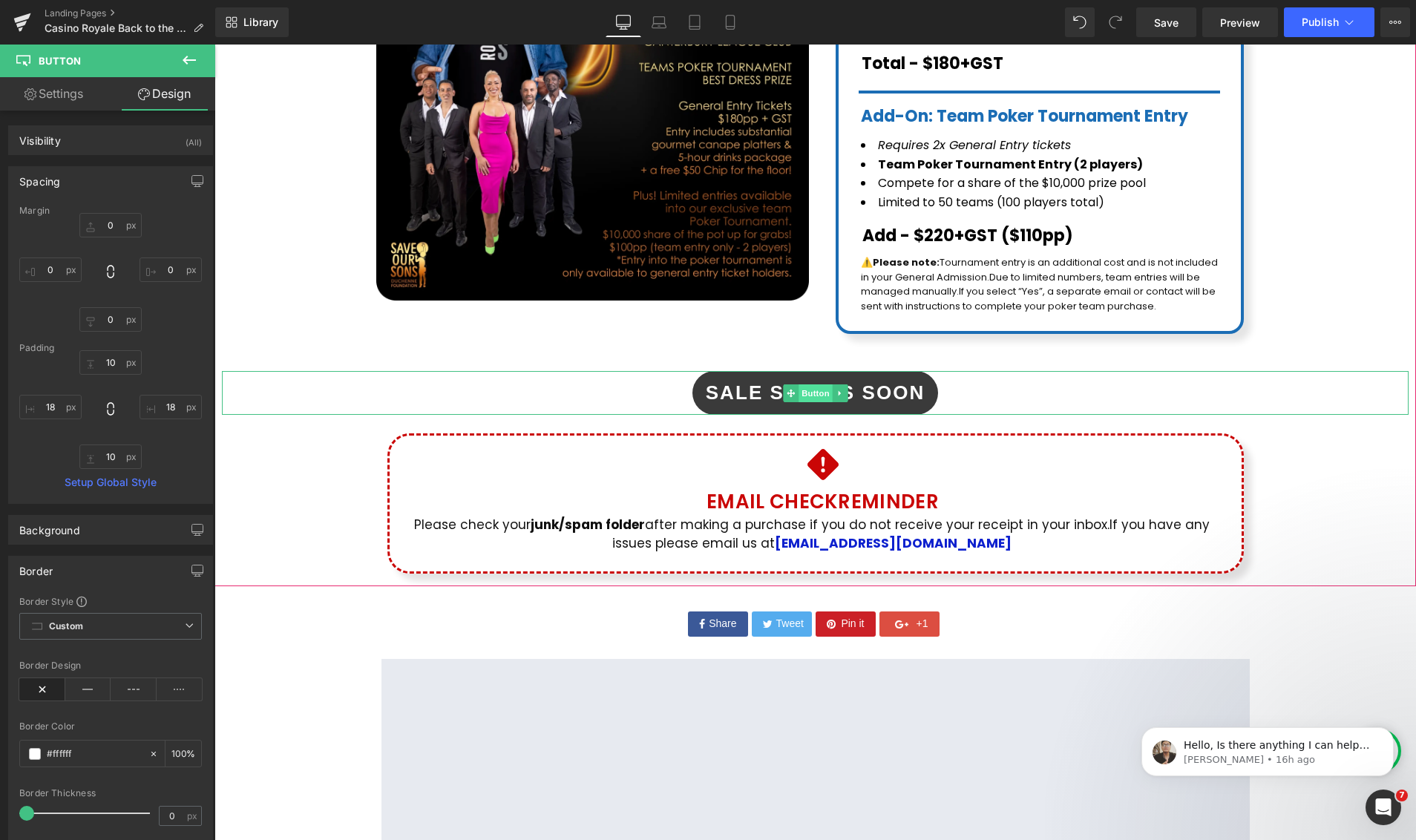
click at [808, 385] on span "Button" at bounding box center [815, 394] width 34 height 18
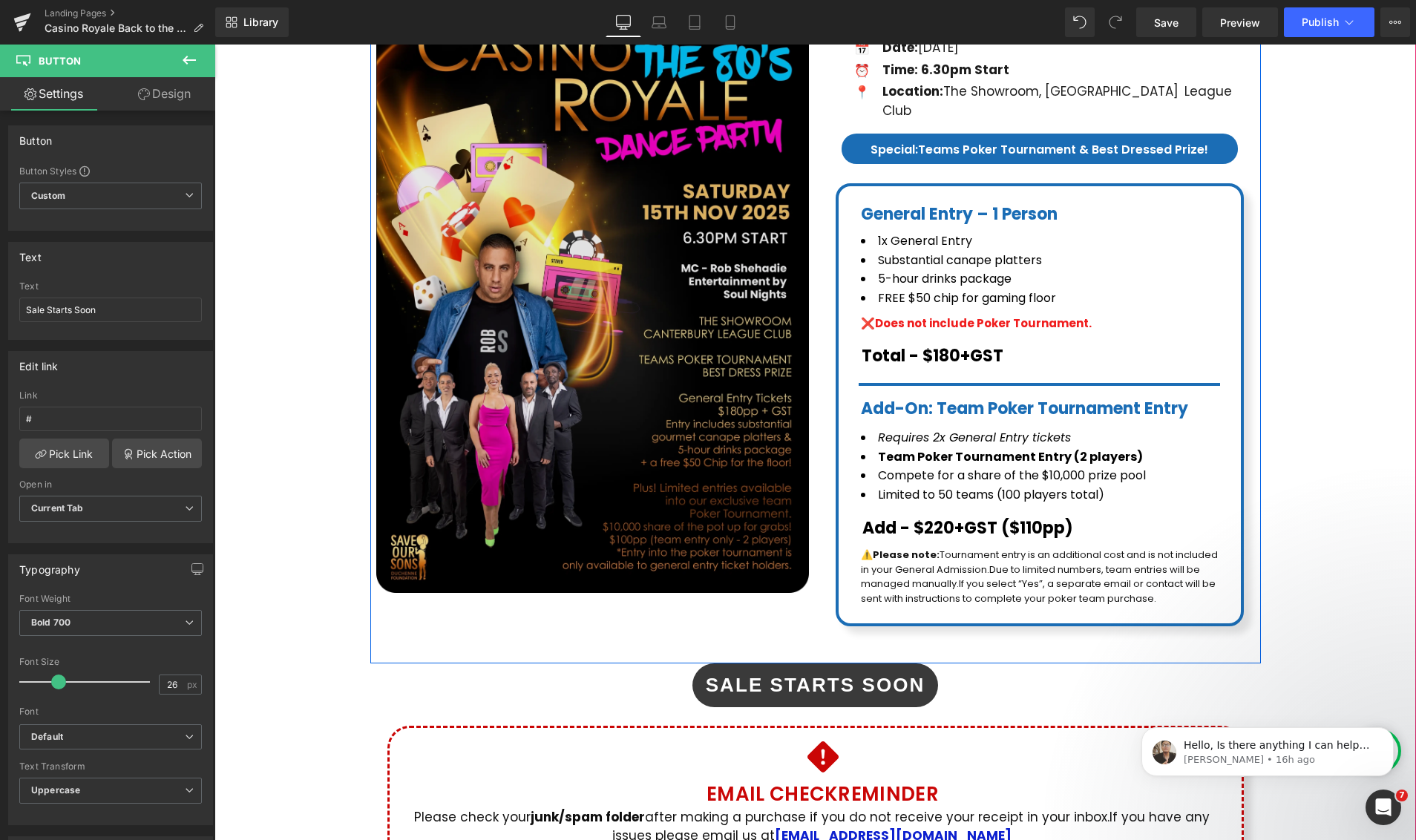
scroll to position [310, 0]
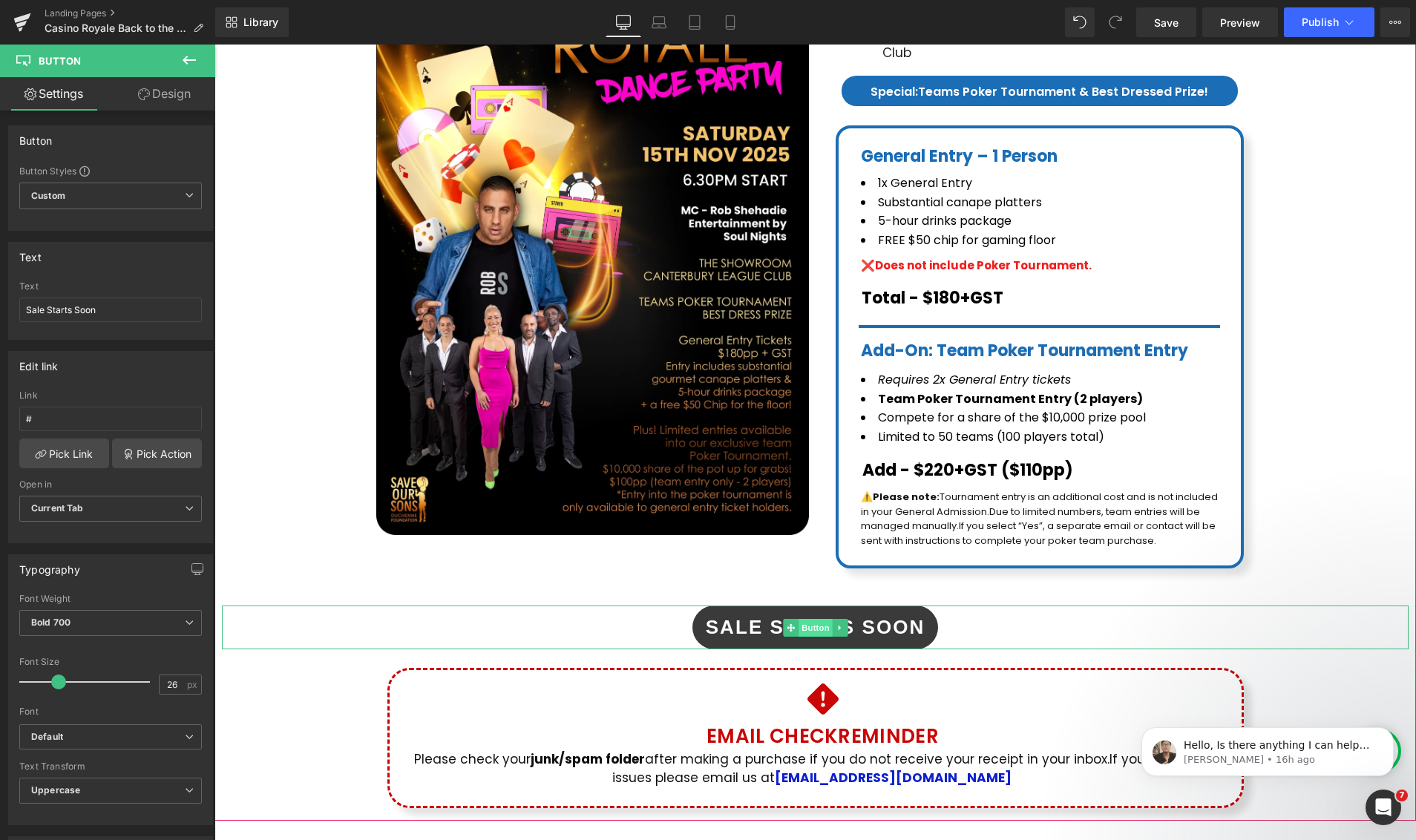
click at [811, 619] on span "Button" at bounding box center [815, 628] width 34 height 18
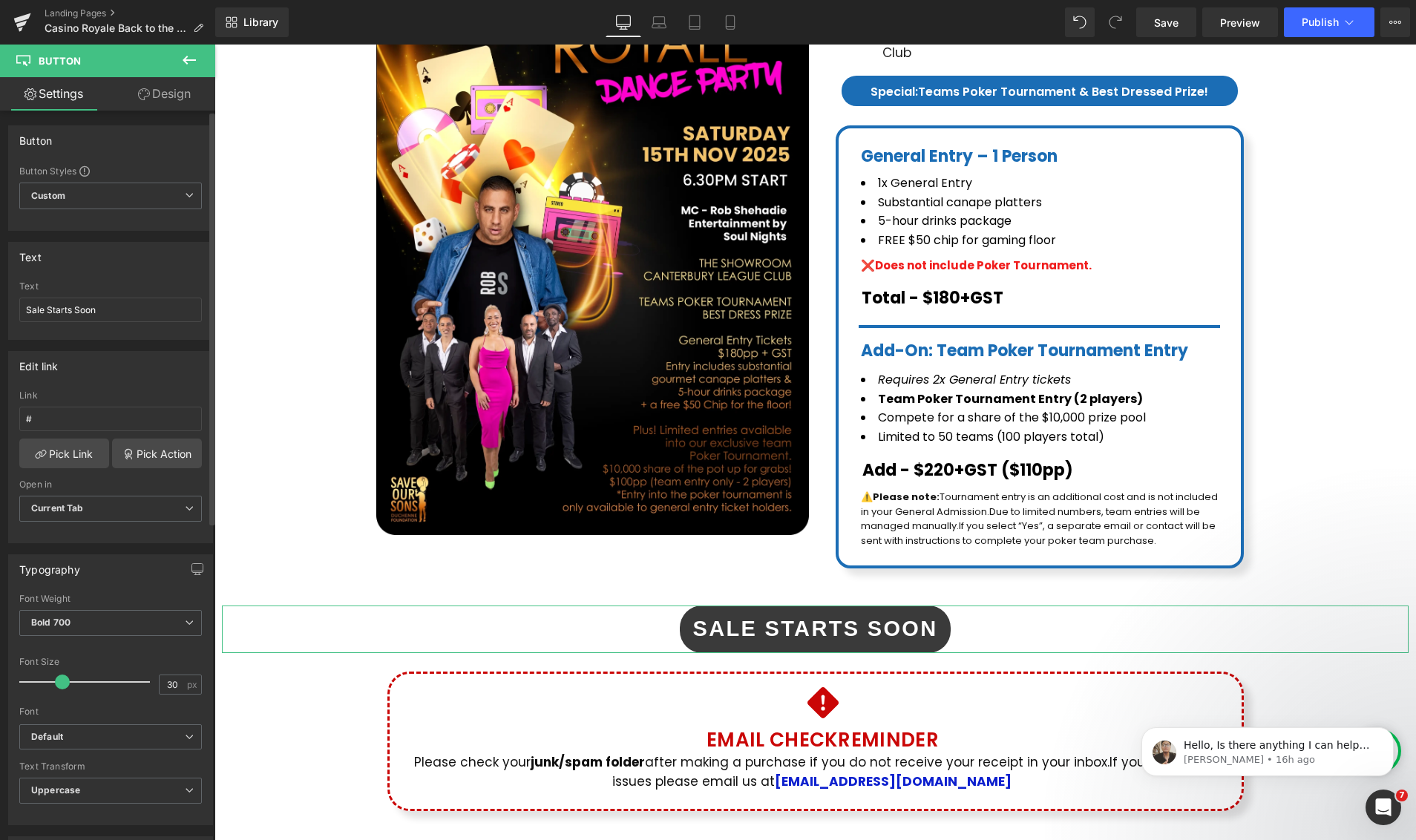
type input "31"
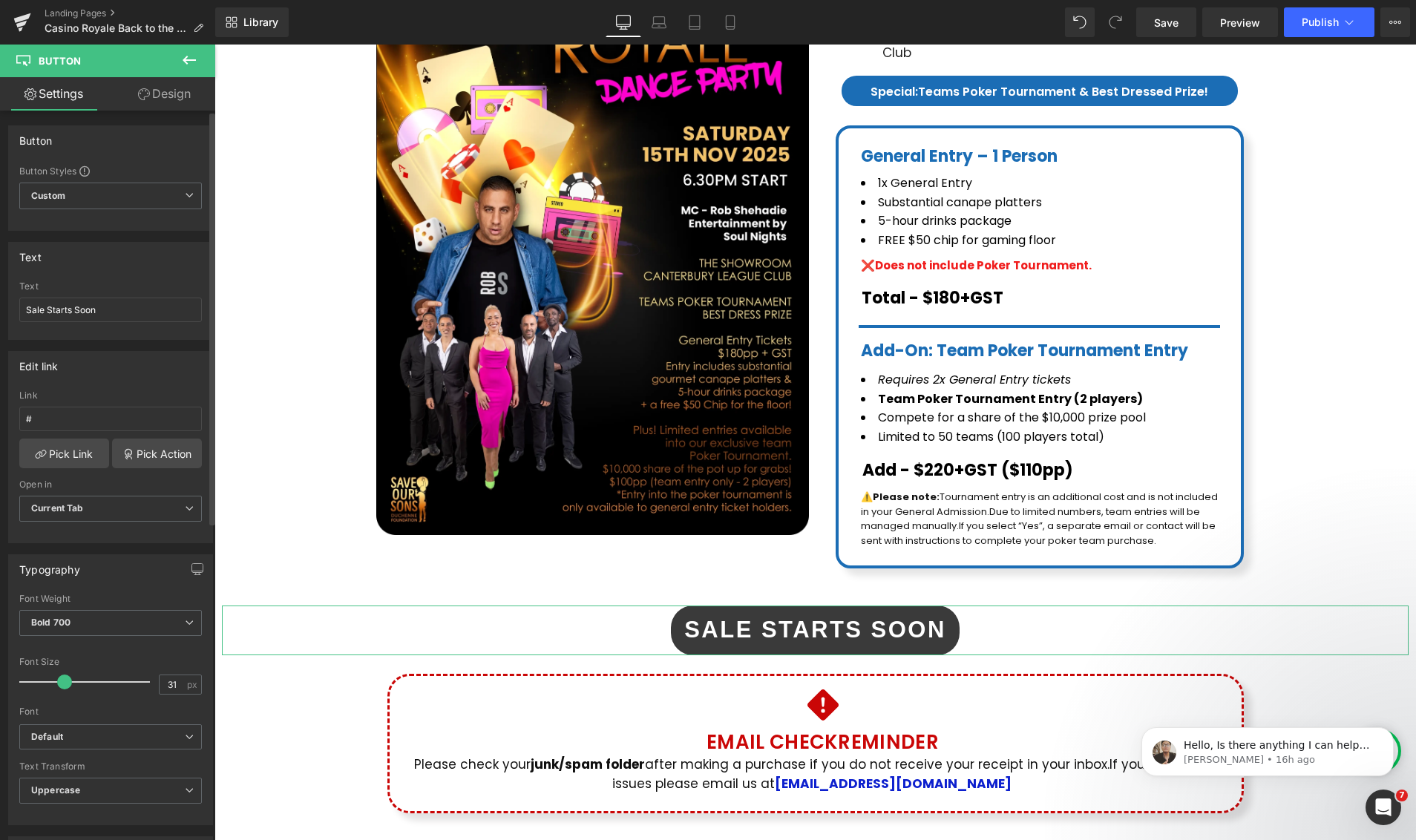
drag, startPoint x: 57, startPoint y: 682, endPoint x: 63, endPoint y: 677, distance: 7.8
click at [63, 677] on span at bounding box center [65, 682] width 15 height 15
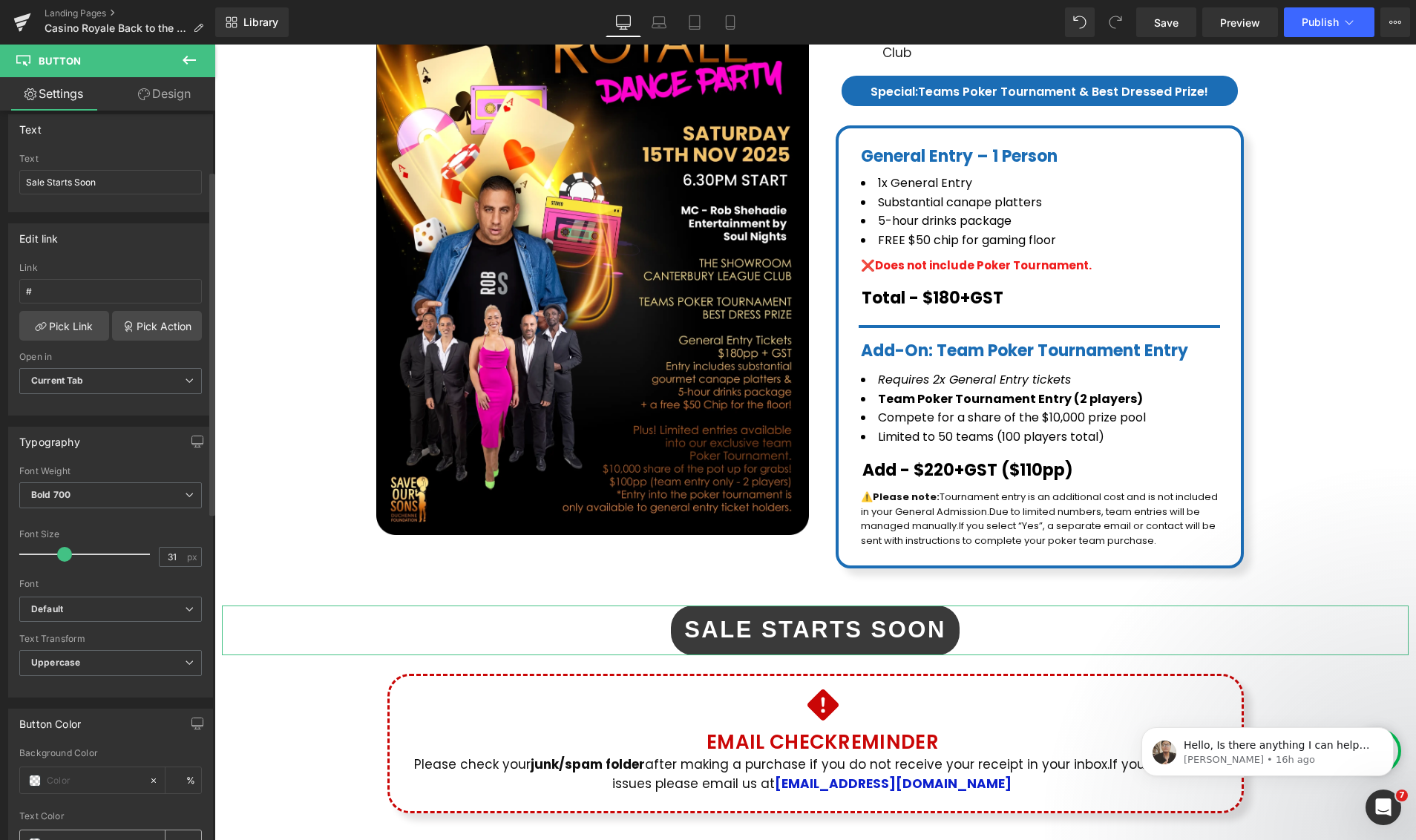
scroll to position [0, 0]
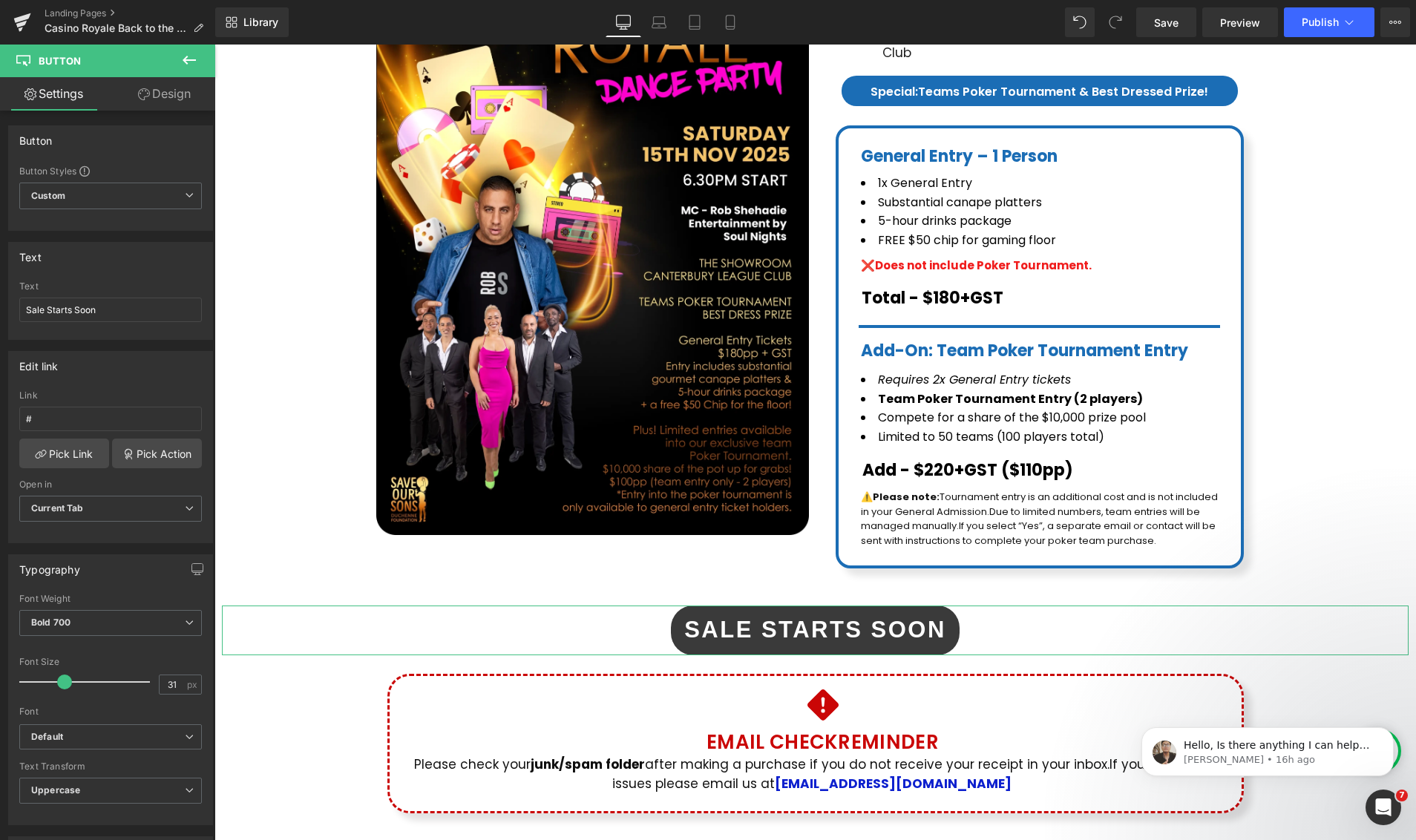
click at [168, 90] on link "Design" at bounding box center [164, 94] width 108 height 33
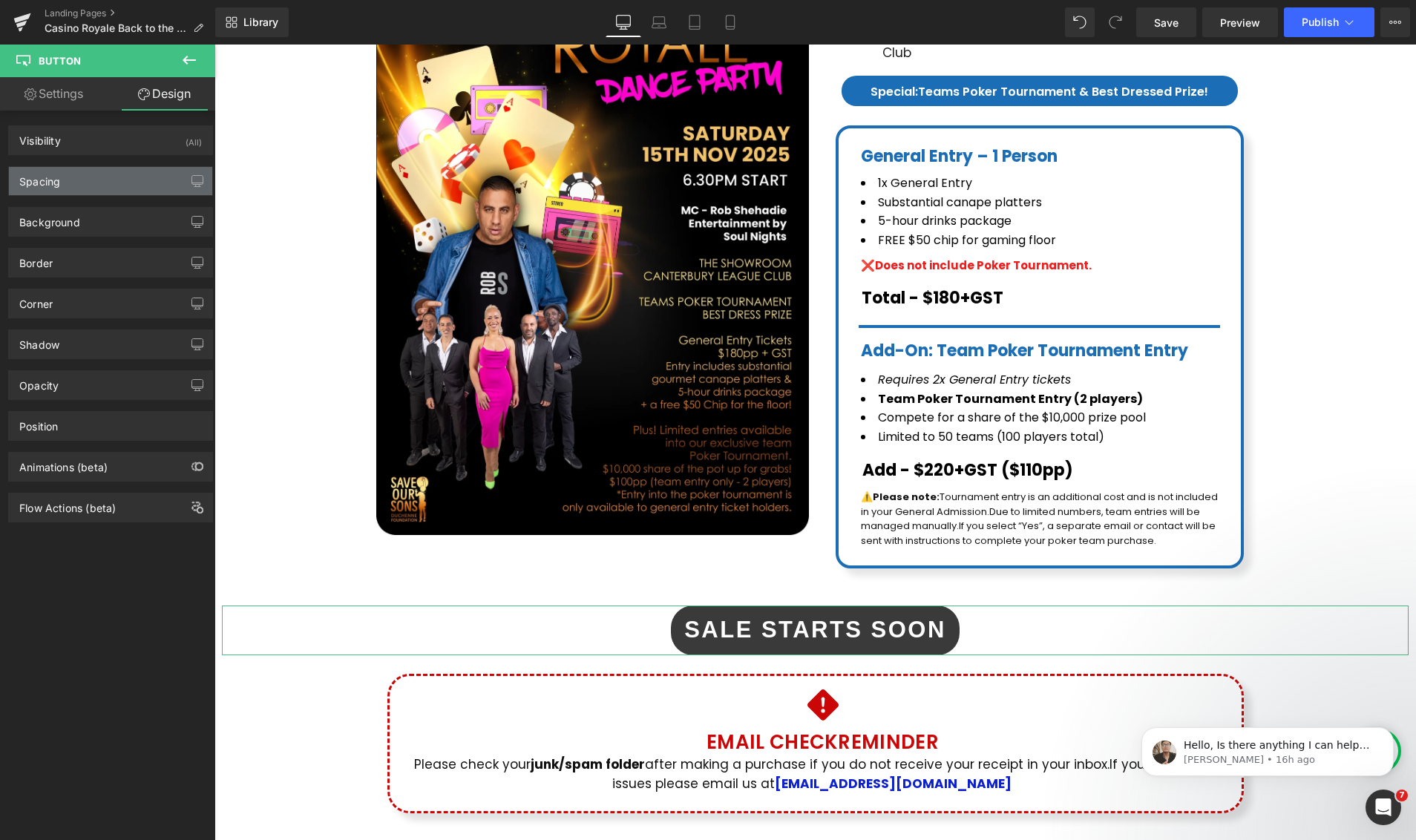
click at [69, 192] on div "Spacing" at bounding box center [111, 180] width 204 height 28
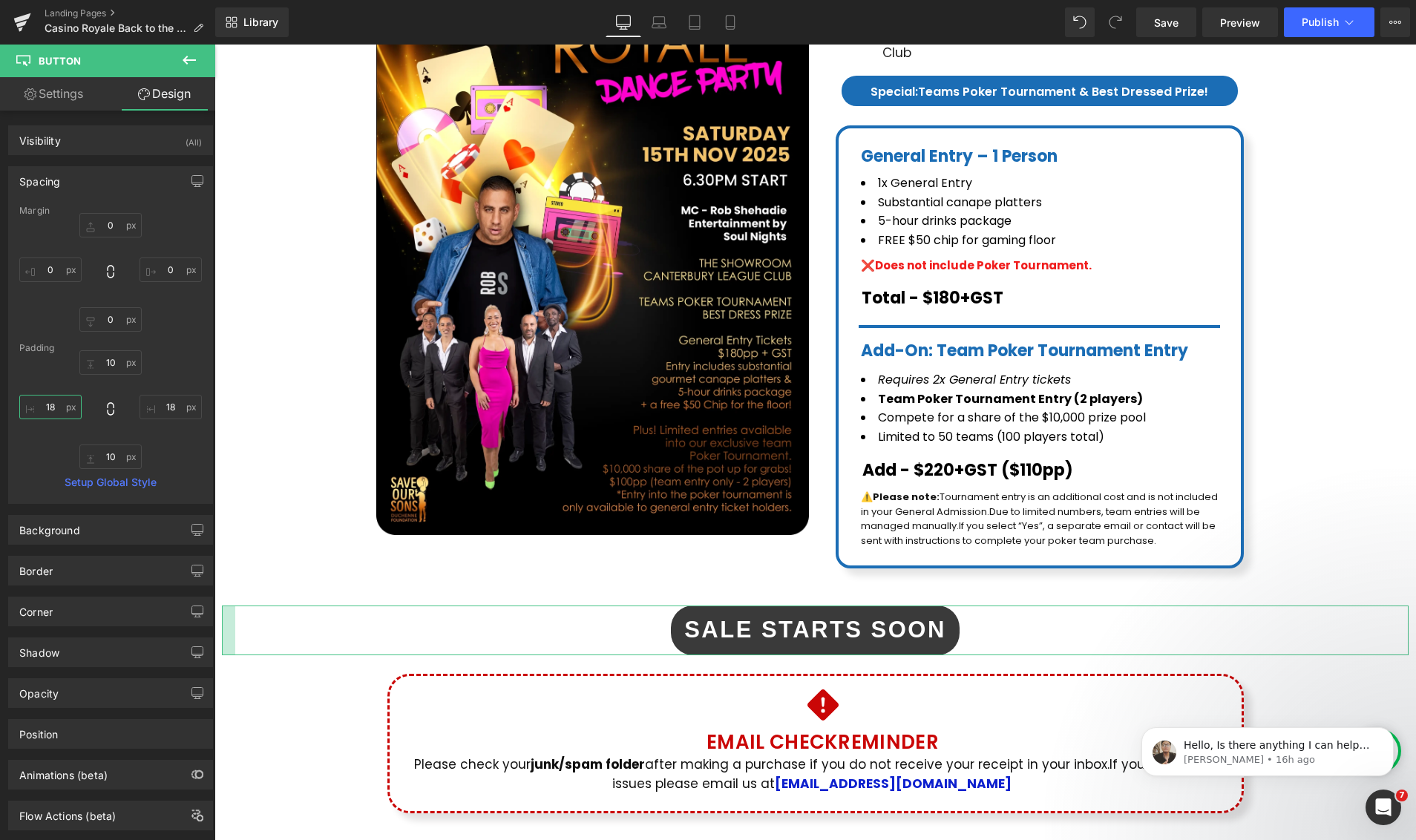
click at [51, 409] on input "18" at bounding box center [51, 407] width 63 height 24
drag, startPoint x: 54, startPoint y: 406, endPoint x: 53, endPoint y: 417, distance: 11.0
click at [54, 408] on input "18" at bounding box center [51, 407] width 63 height 24
drag, startPoint x: 49, startPoint y: 406, endPoint x: 38, endPoint y: 408, distance: 11.2
click at [38, 408] on input "18" at bounding box center [51, 407] width 63 height 24
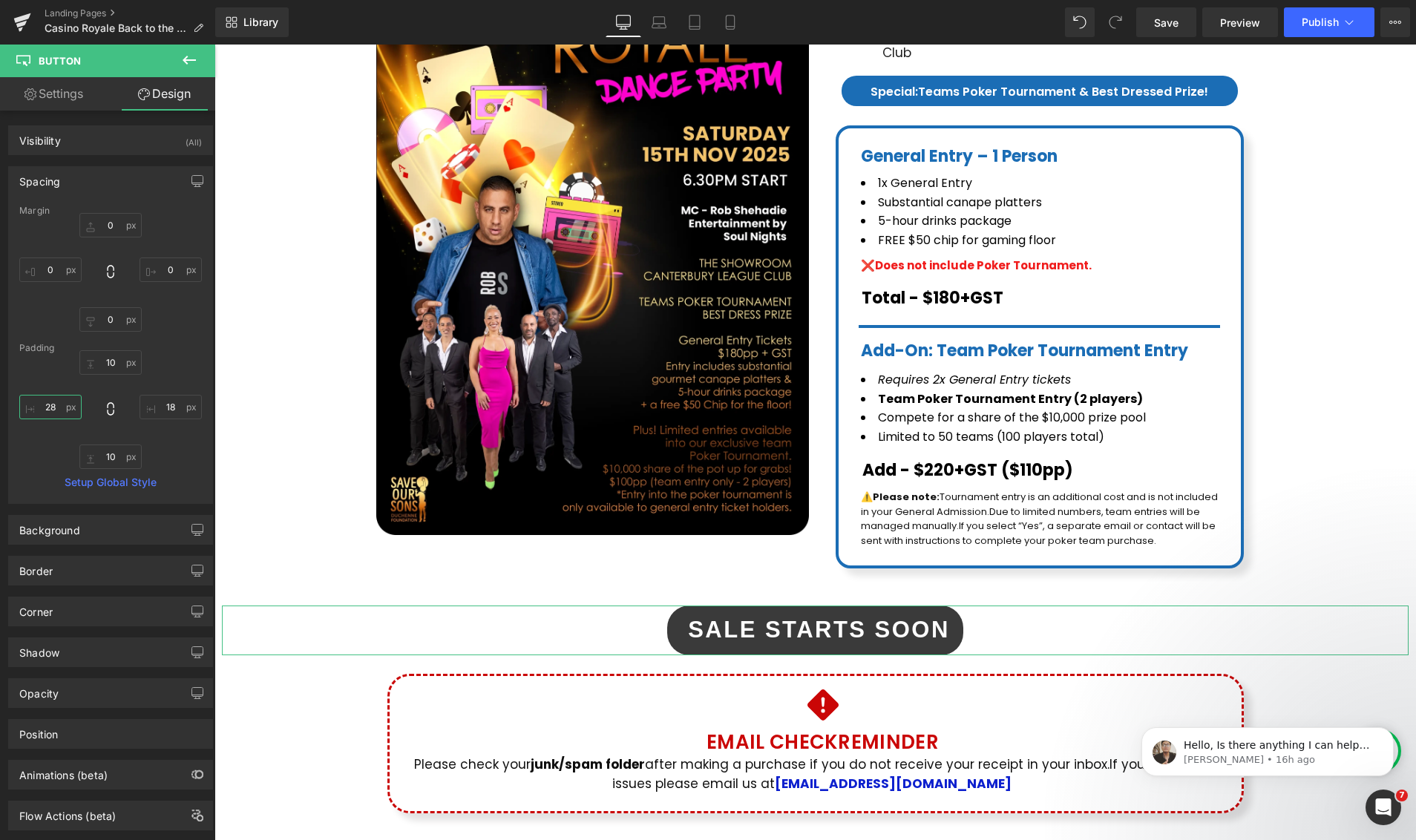
click at [37, 407] on input "28" at bounding box center [51, 407] width 63 height 24
type input "48"
drag, startPoint x: 165, startPoint y: 406, endPoint x: 163, endPoint y: 415, distance: 9.2
click at [165, 406] on input "18" at bounding box center [170, 407] width 63 height 24
type input "48"
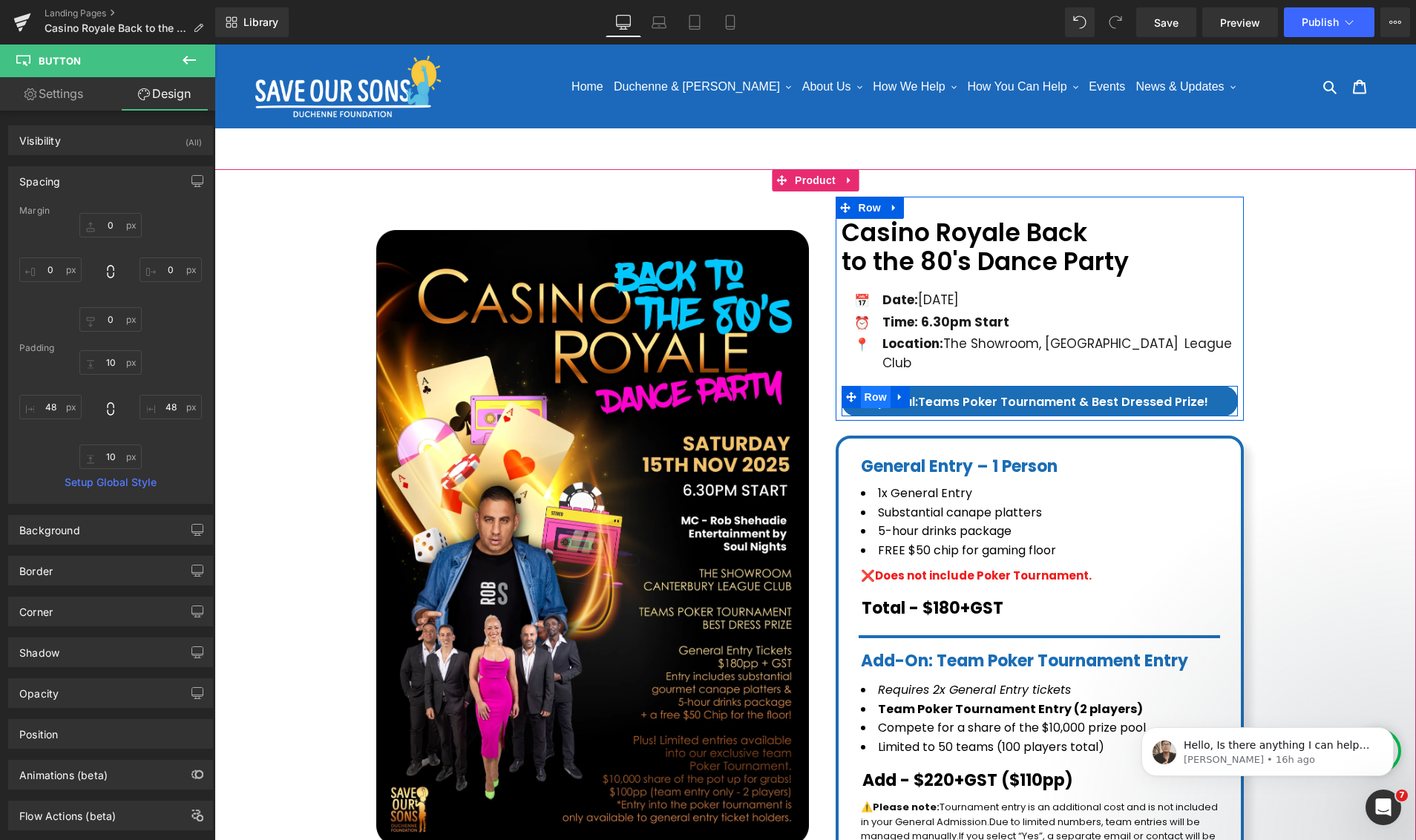
click at [876, 386] on span "Row" at bounding box center [875, 397] width 29 height 23
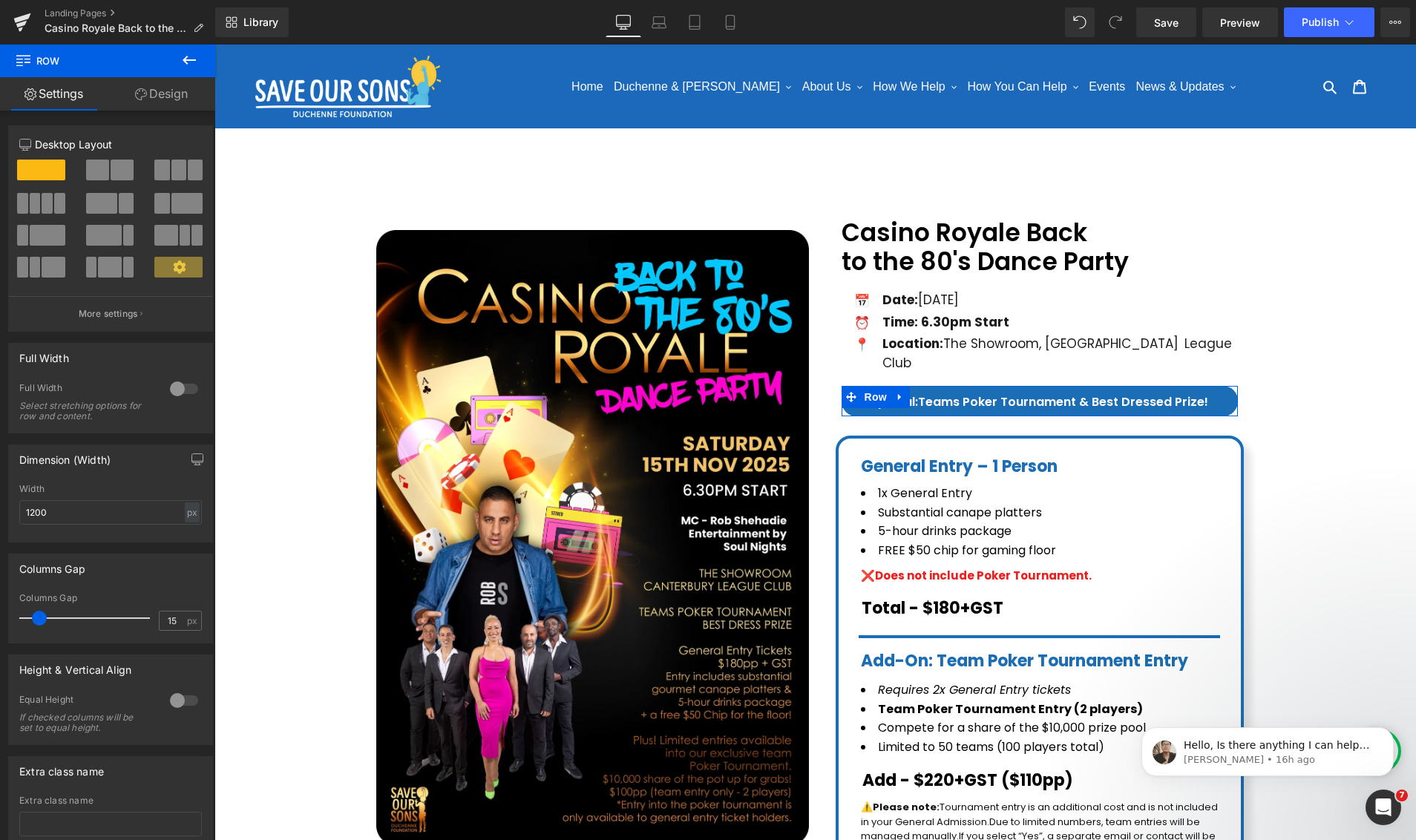
click at [152, 91] on link "Design" at bounding box center [161, 94] width 108 height 33
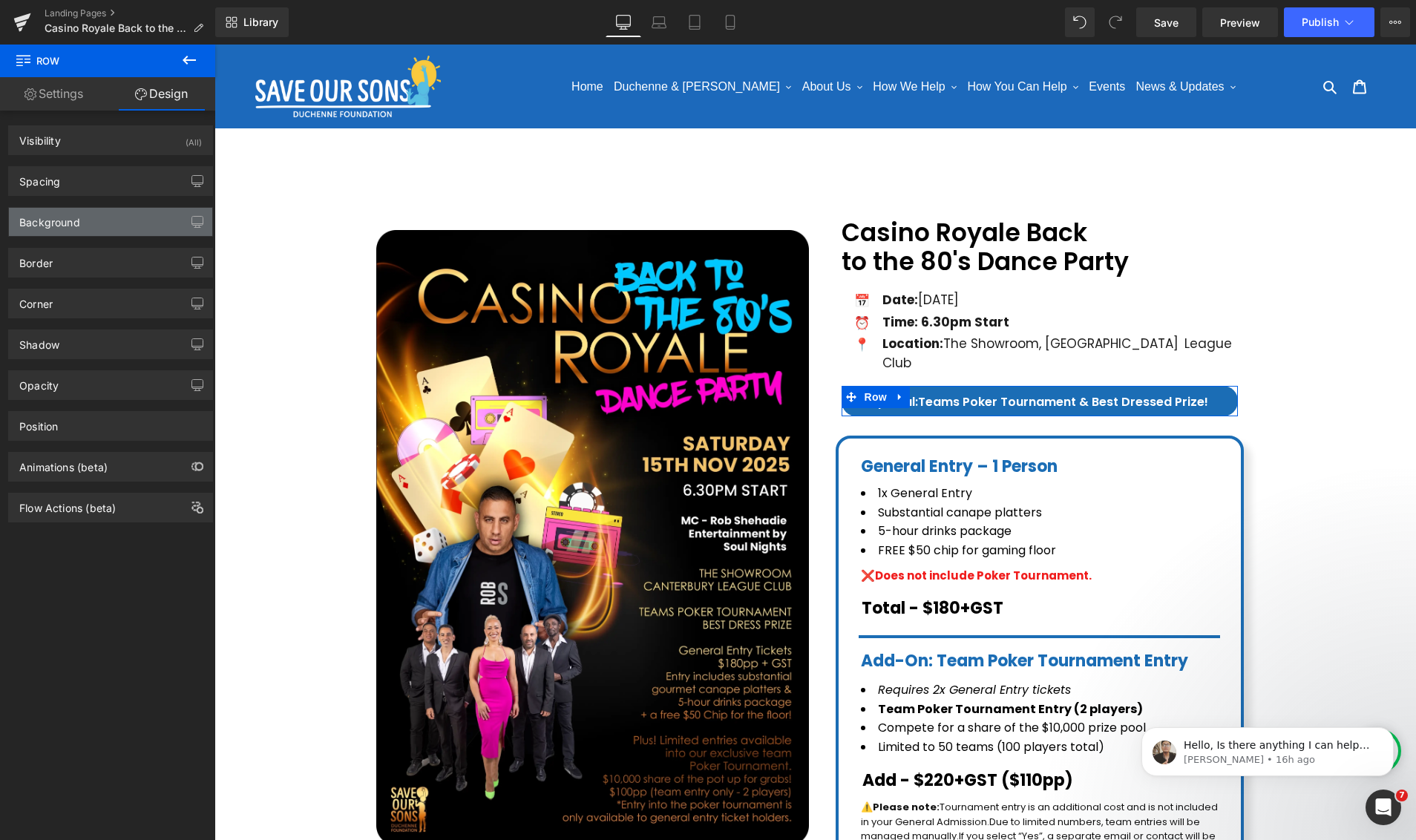
click at [85, 224] on div "Background" at bounding box center [111, 222] width 204 height 28
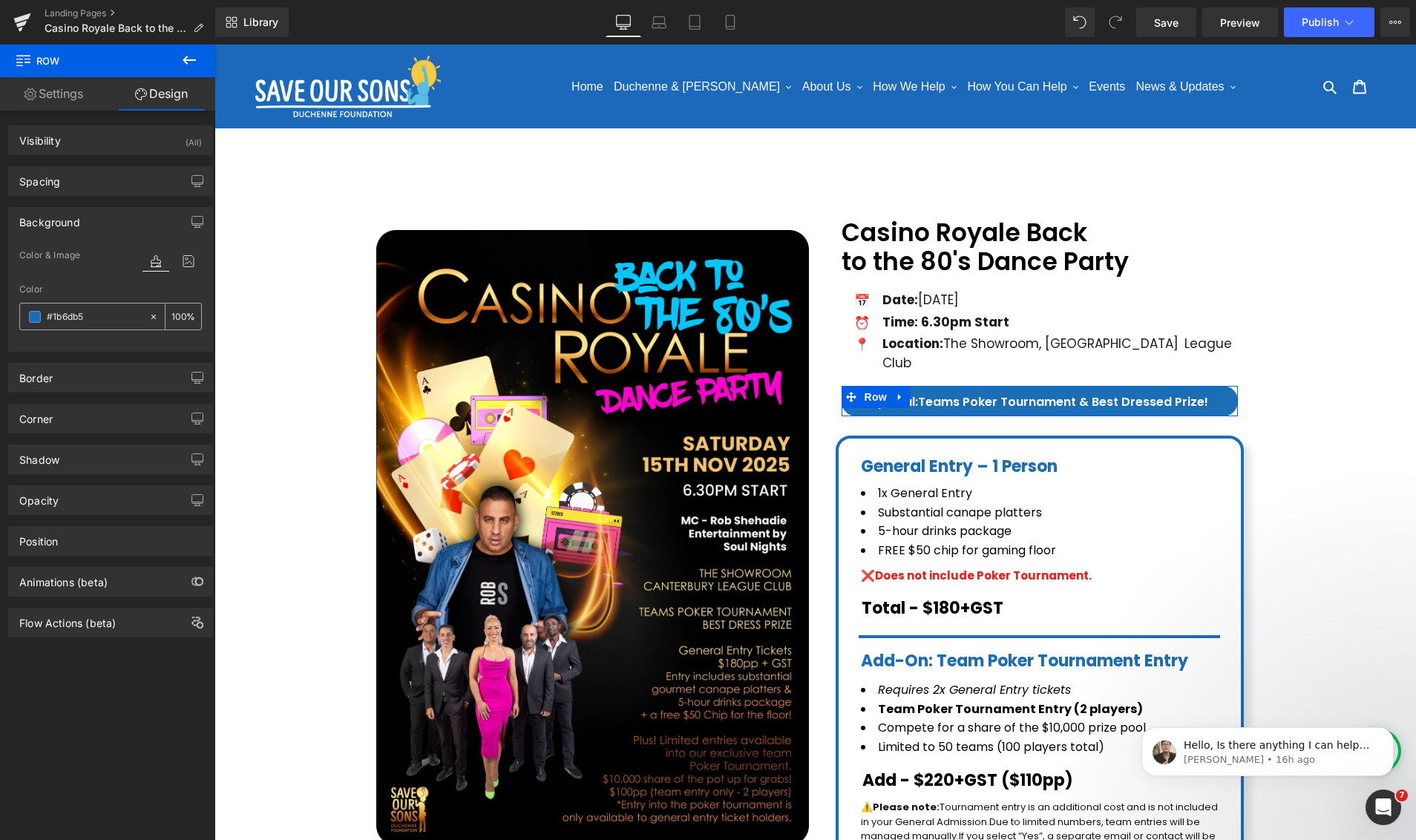
drag, startPoint x: 111, startPoint y: 314, endPoint x: 97, endPoint y: 314, distance: 14.0
click at [97, 314] on input "#1b6db5" at bounding box center [94, 317] width 95 height 17
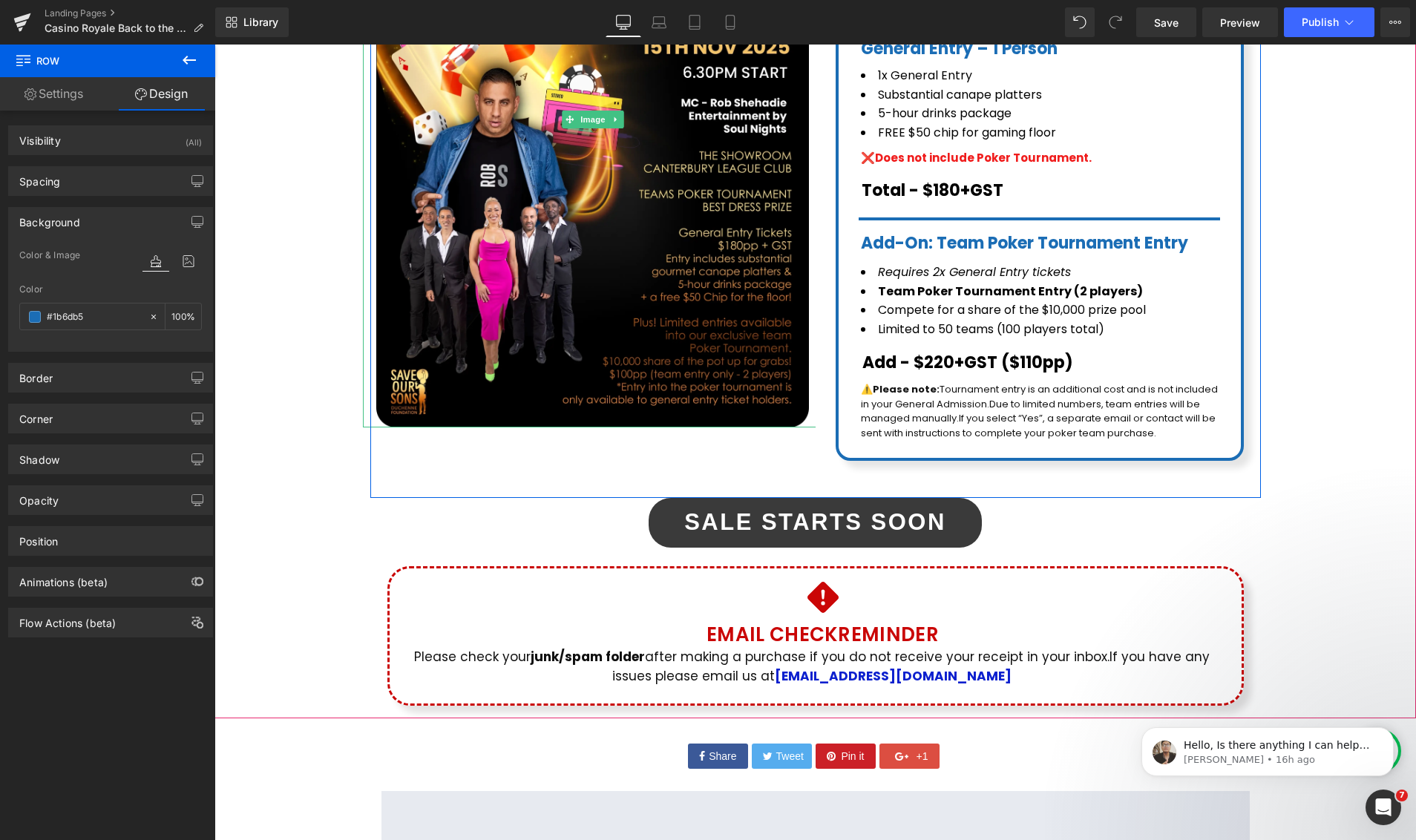
scroll to position [431, 0]
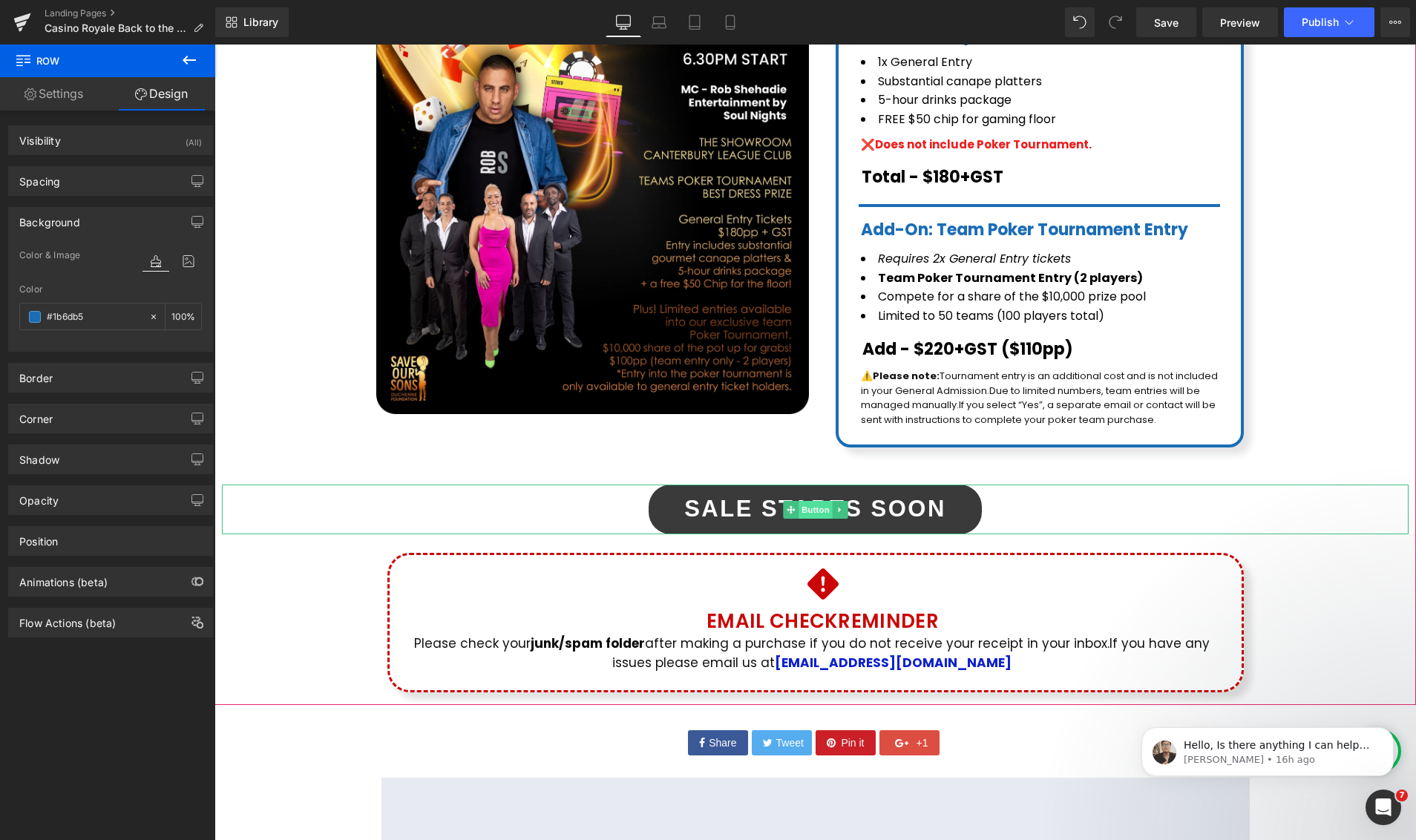
click at [817, 501] on span "Button" at bounding box center [815, 510] width 34 height 18
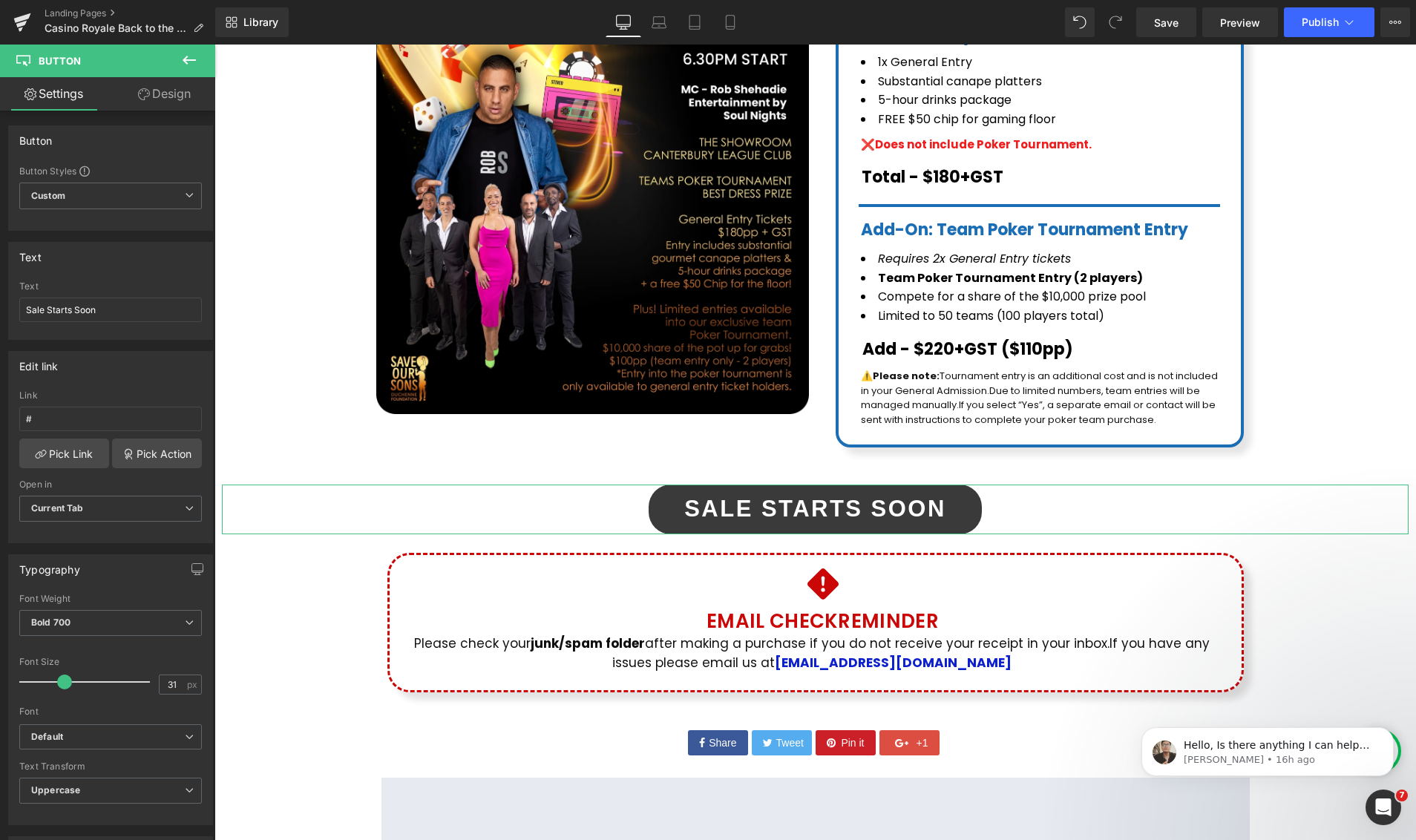
click at [138, 97] on icon at bounding box center [144, 94] width 12 height 12
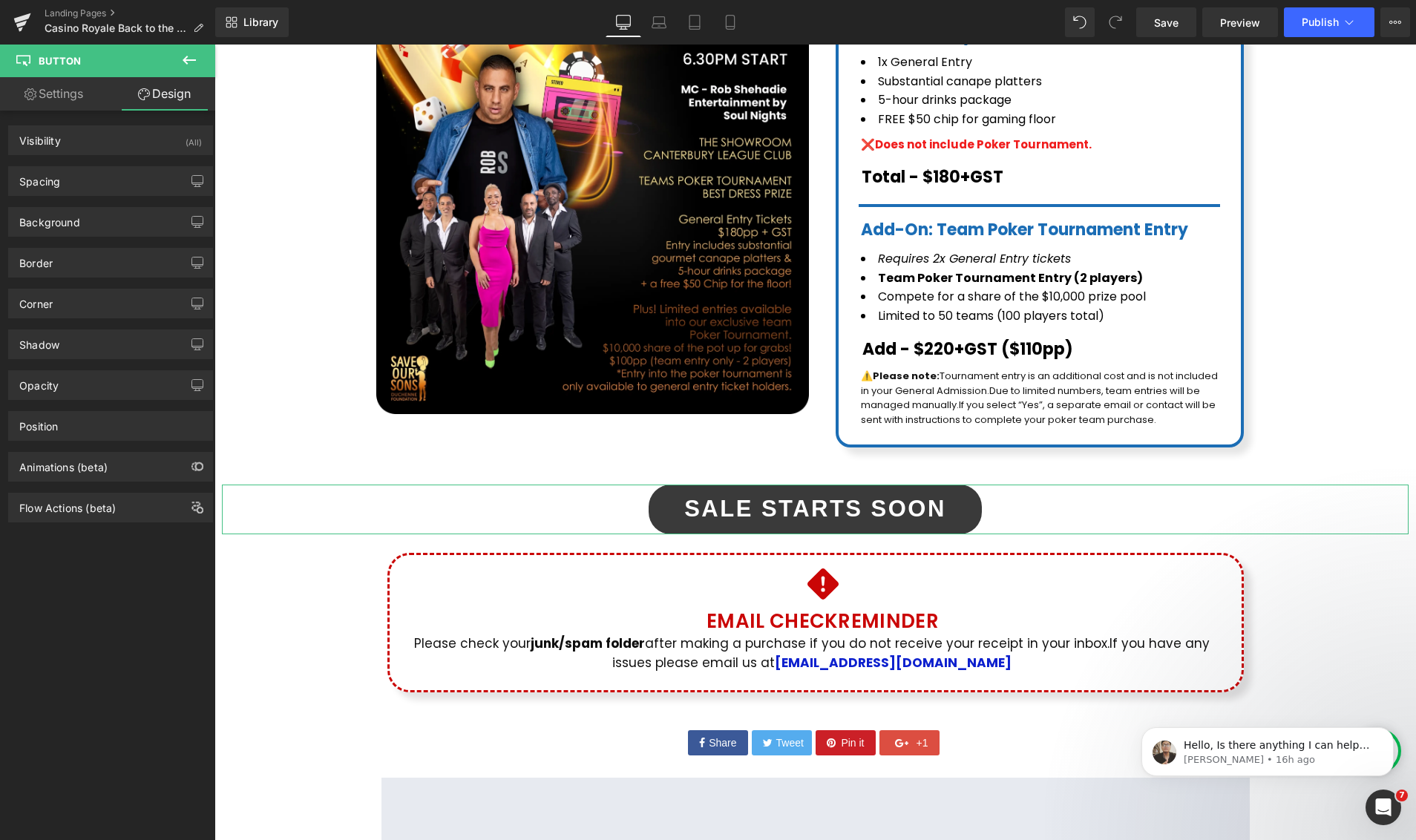
drag, startPoint x: 57, startPoint y: 222, endPoint x: 60, endPoint y: 240, distance: 18.2
click at [57, 222] on div "Background" at bounding box center [50, 219] width 61 height 21
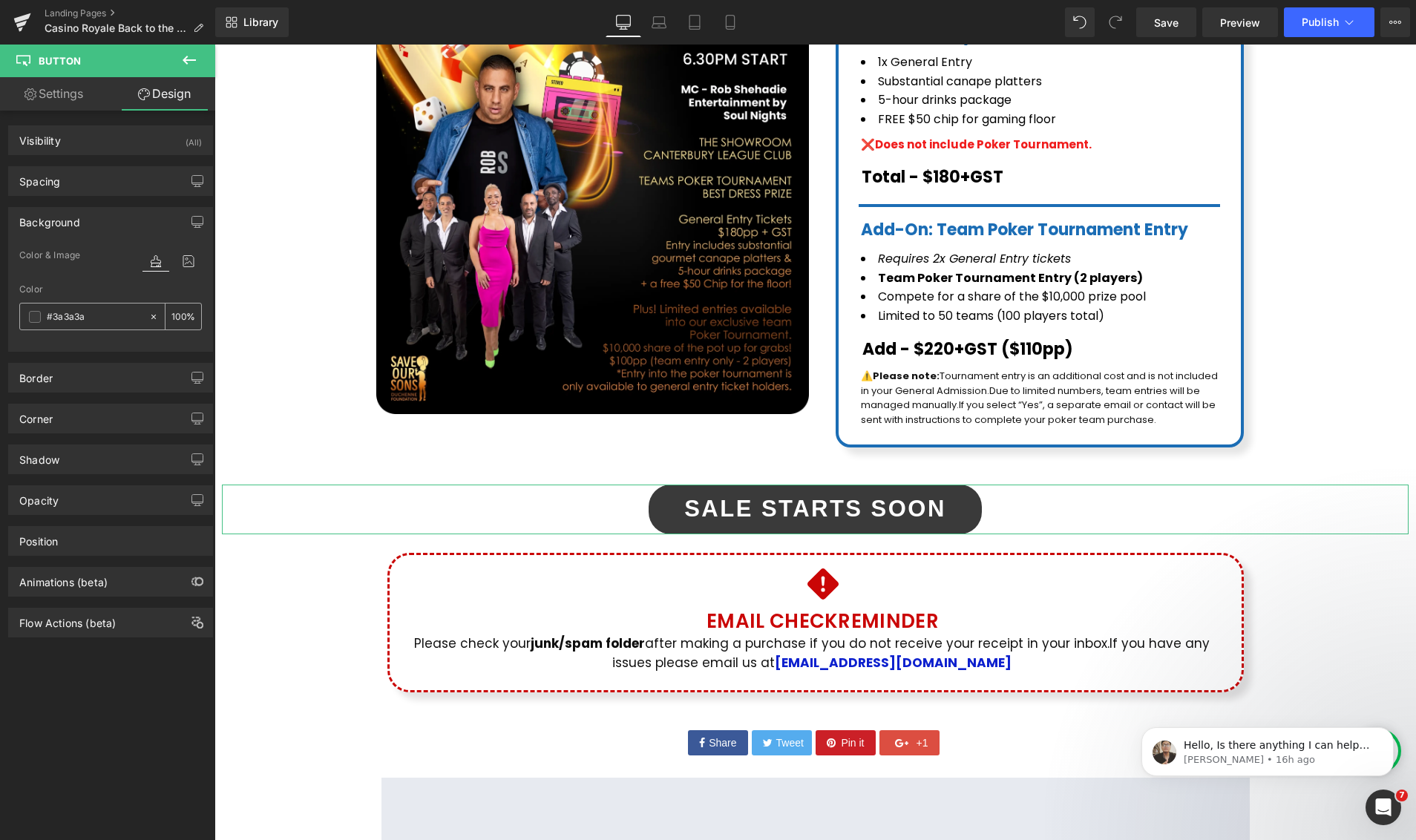
click at [93, 320] on input "#3a3a3a" at bounding box center [94, 317] width 95 height 17
paste input "1b6db5"
type input "#1b6db5"
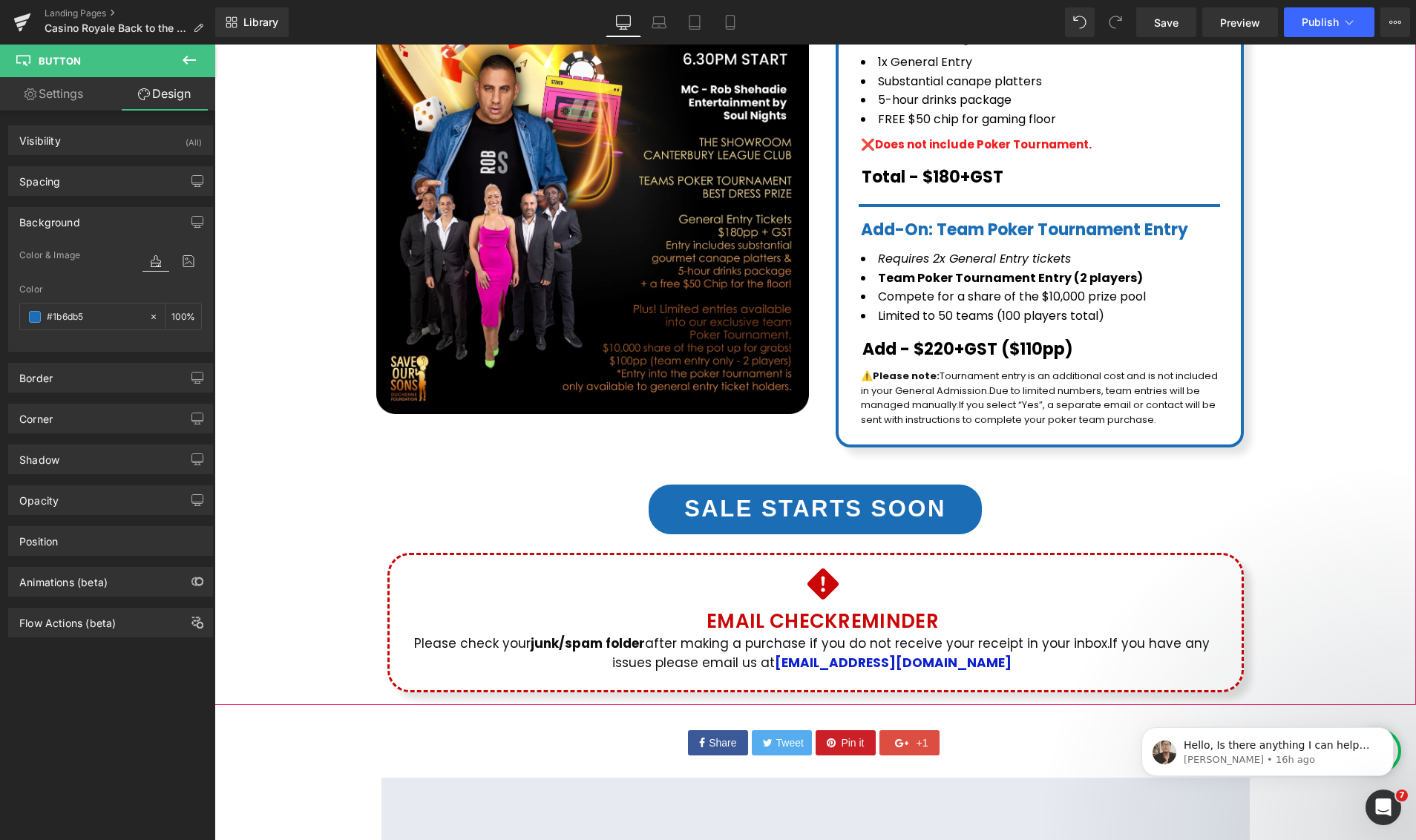
click at [1344, 517] on div "$0 $180.00 (P) Price Image Casino Royale Back to the 80's Dance Party Heading 📅…" at bounding box center [814, 221] width 1186 height 966
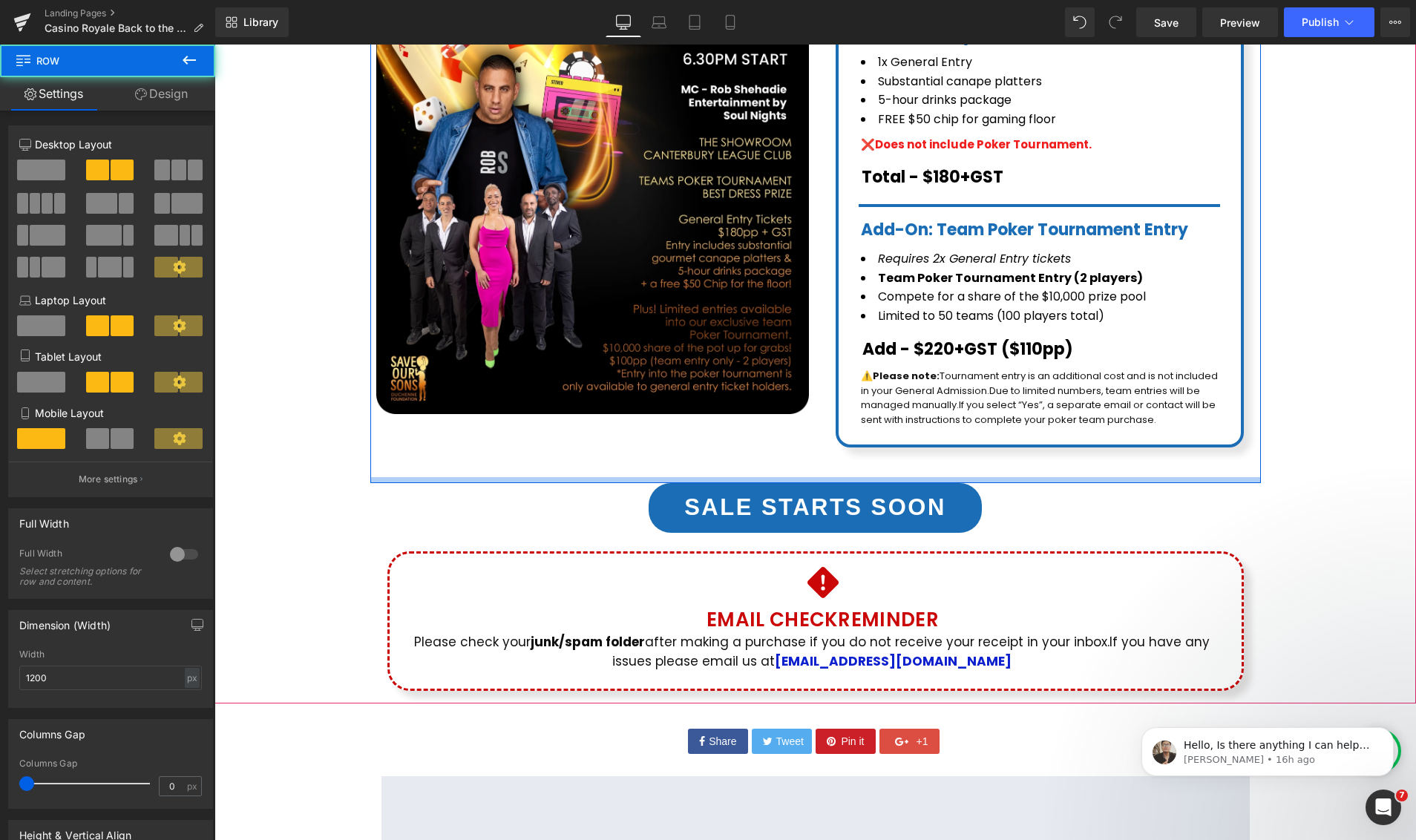
drag, startPoint x: 819, startPoint y: 459, endPoint x: 899, endPoint y: 479, distance: 82.5
click at [819, 477] on div at bounding box center [815, 480] width 890 height 6
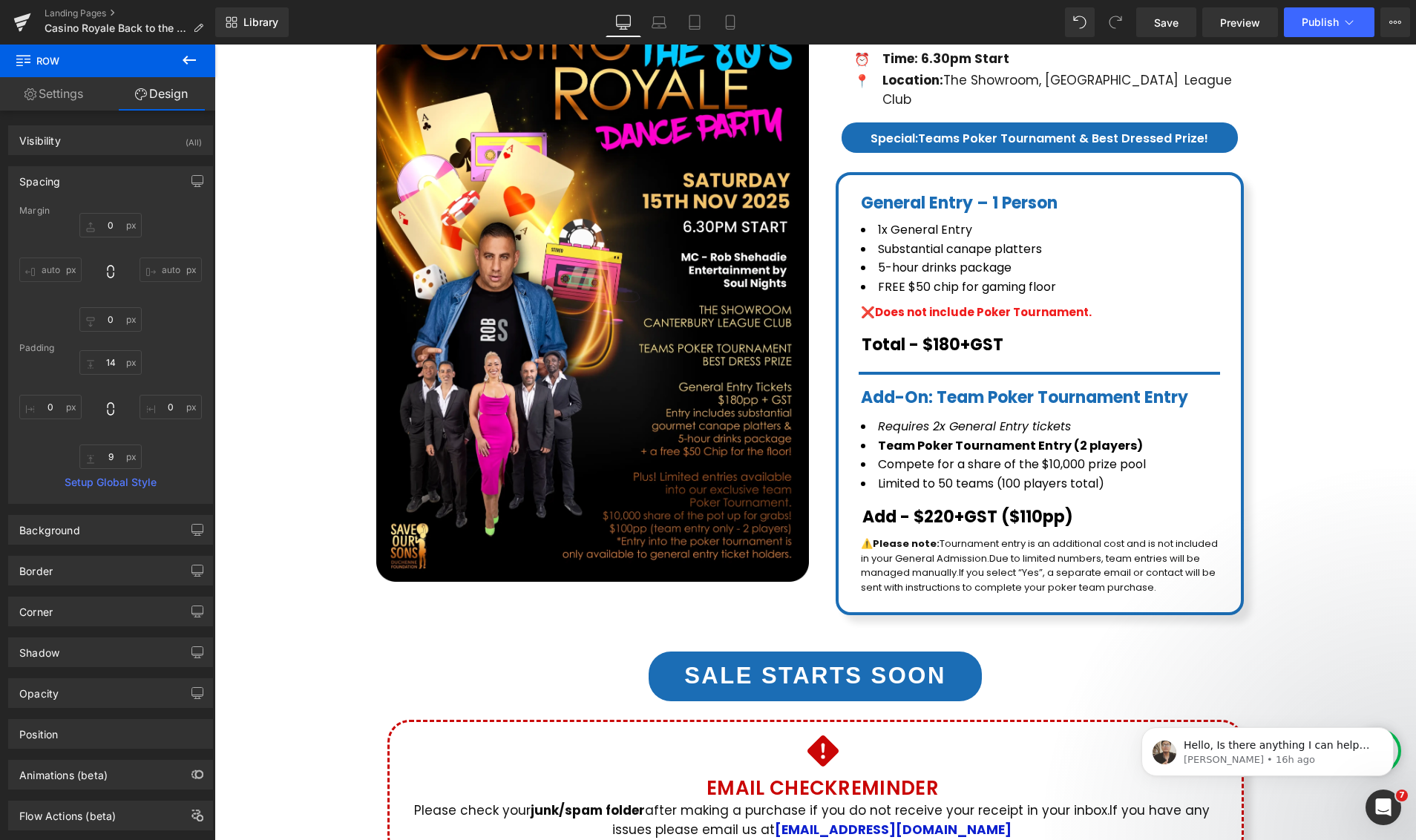
scroll to position [256, 0]
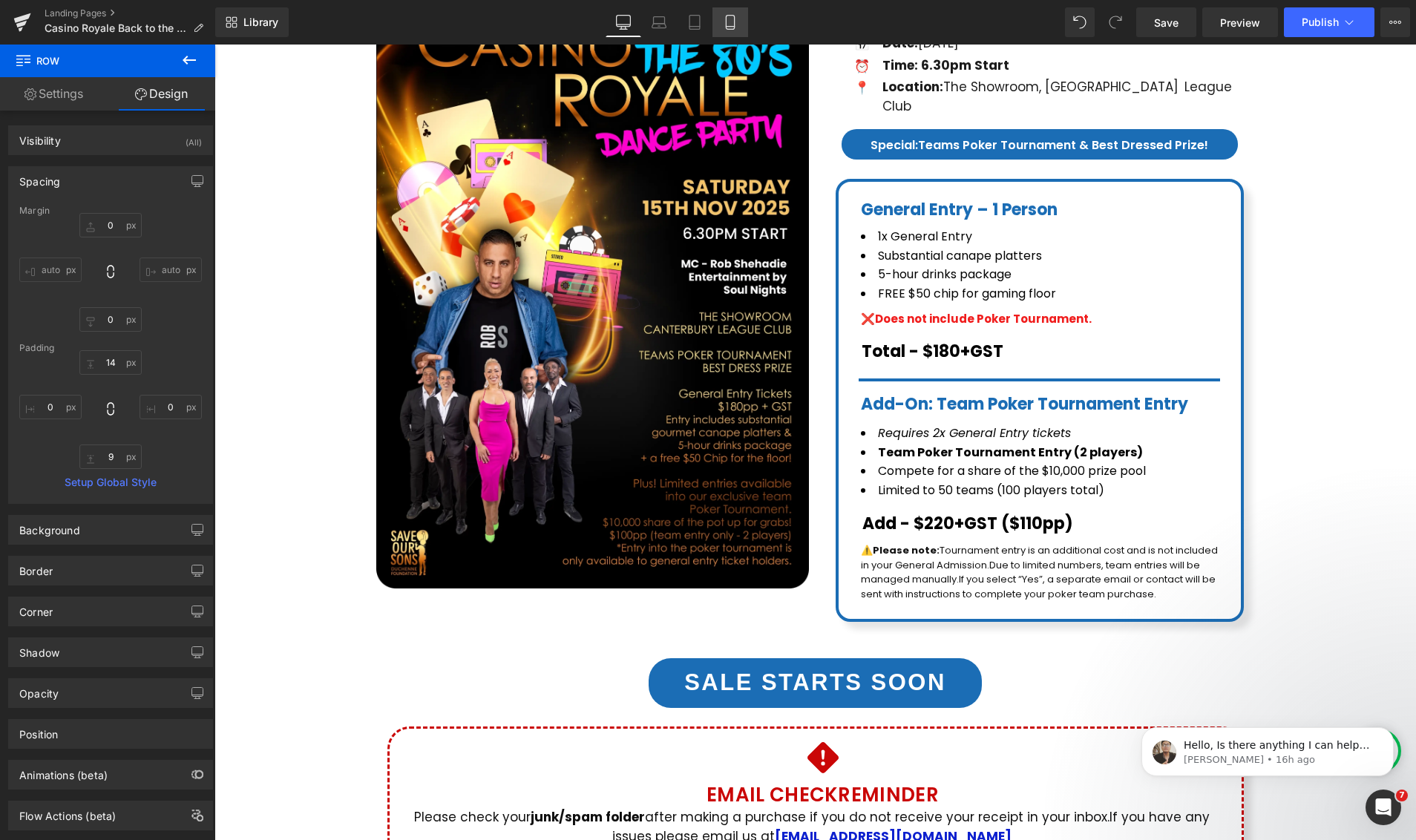
click at [723, 20] on icon at bounding box center [730, 23] width 15 height 15
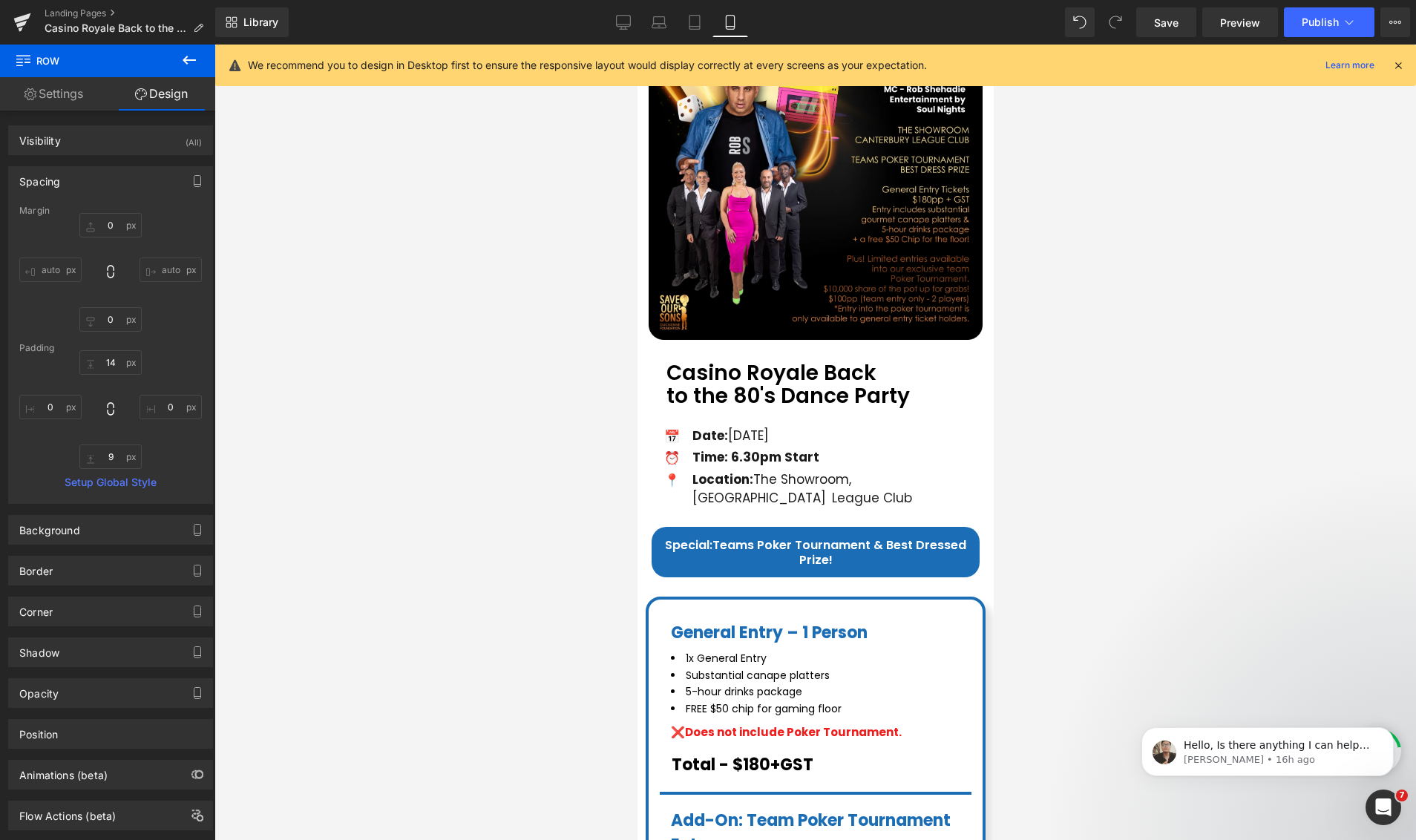
type input "0"
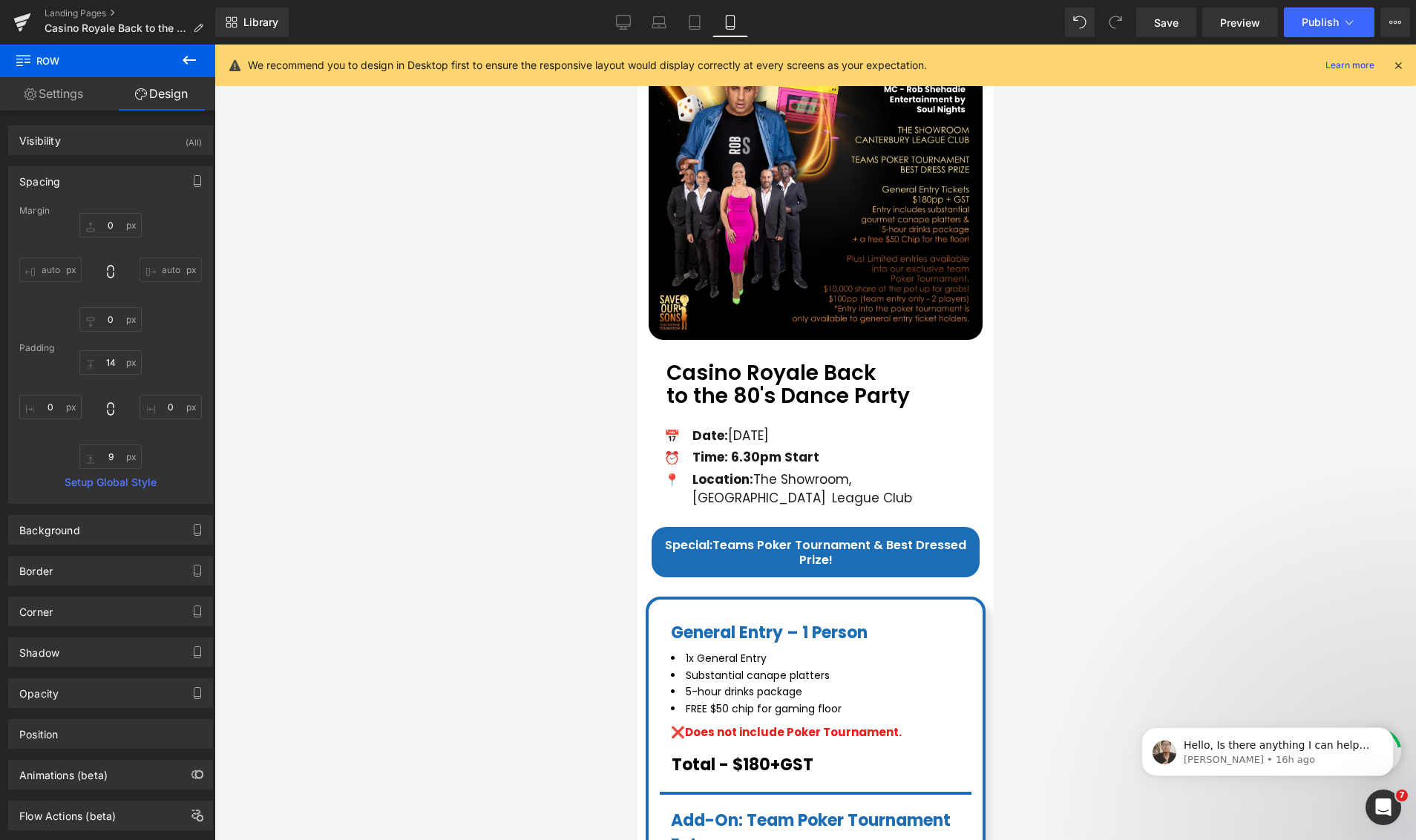
type input "0"
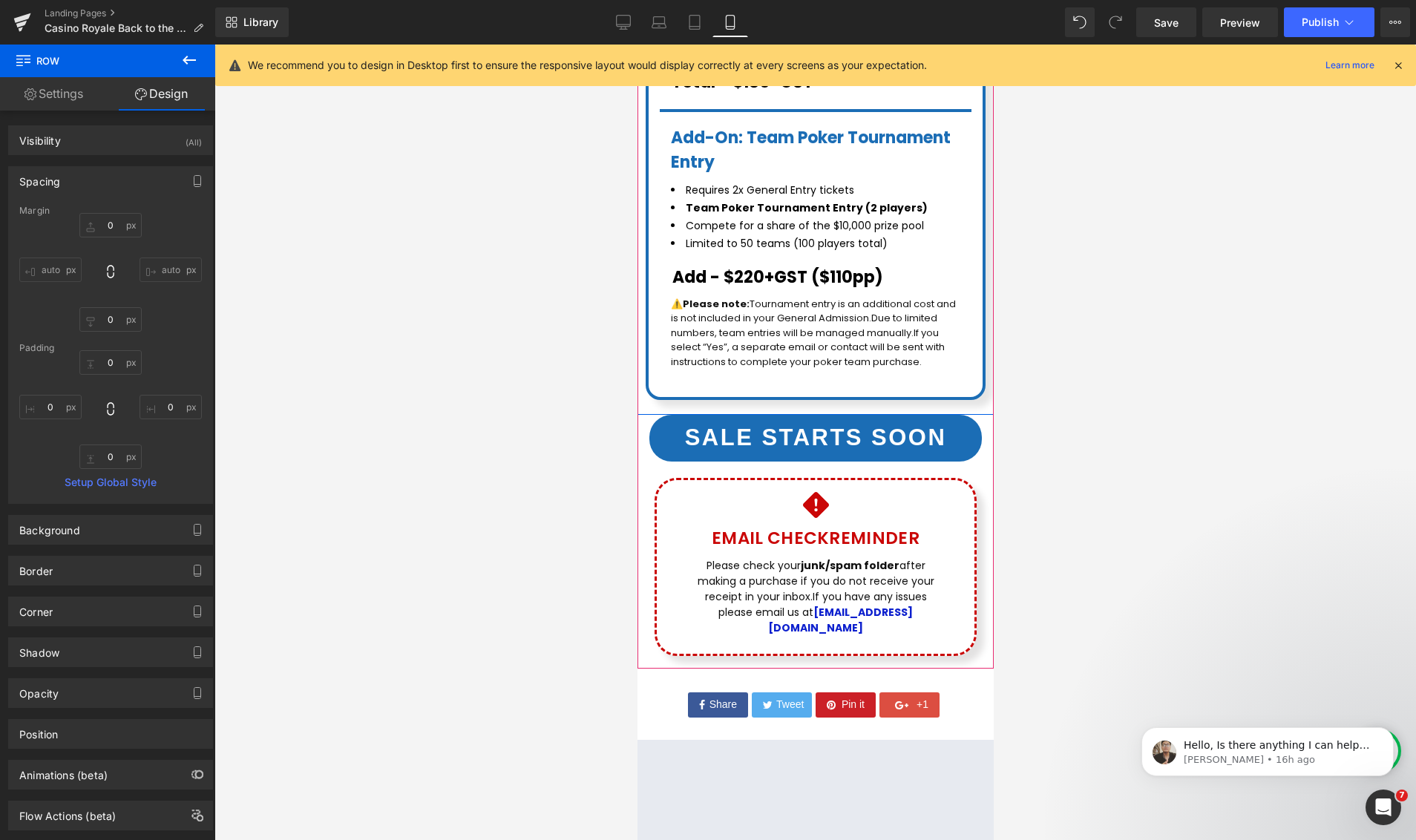
scroll to position [954, 0]
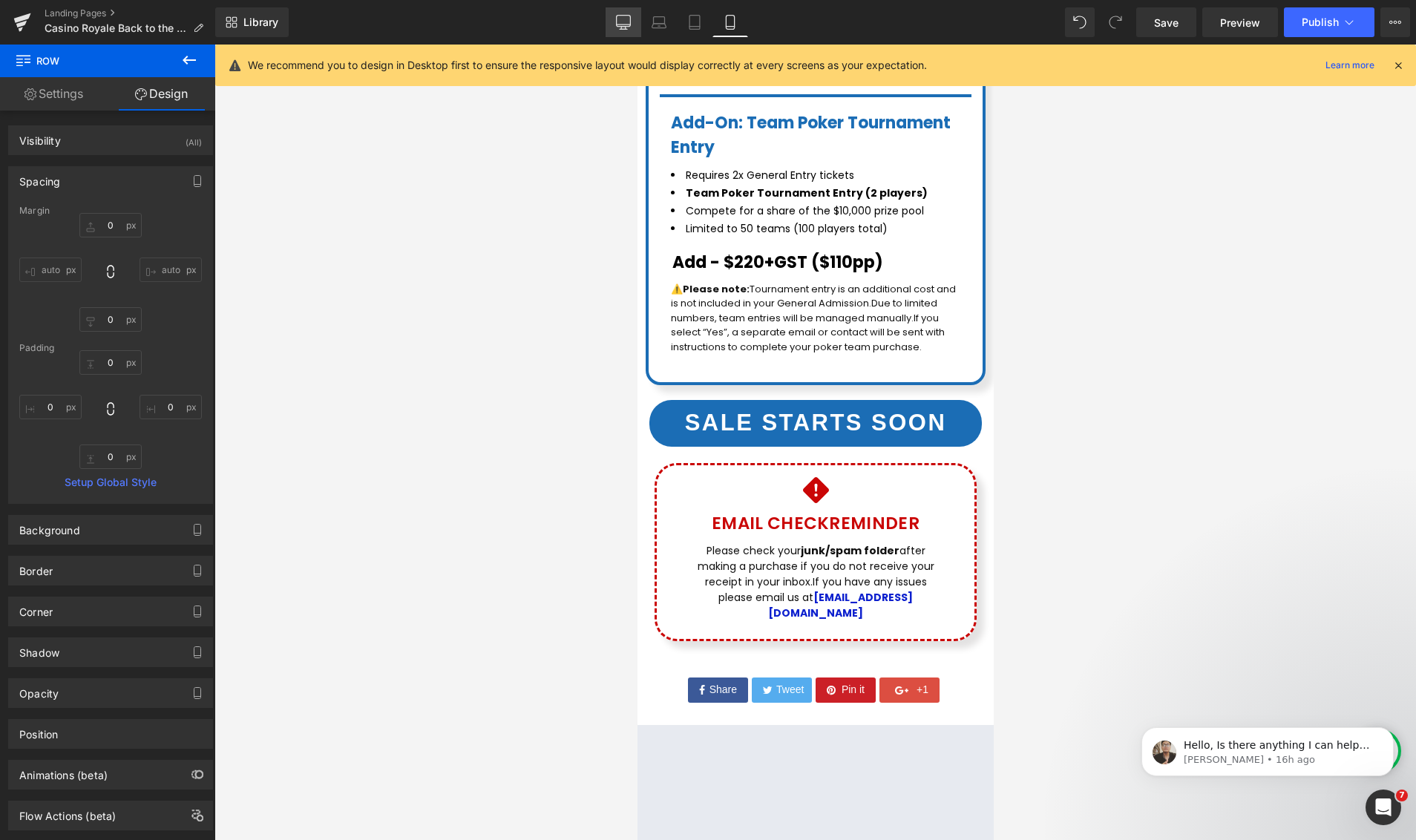
drag, startPoint x: 624, startPoint y: 29, endPoint x: 461, endPoint y: 105, distance: 179.8
click at [624, 29] on icon at bounding box center [624, 29] width 8 height 0
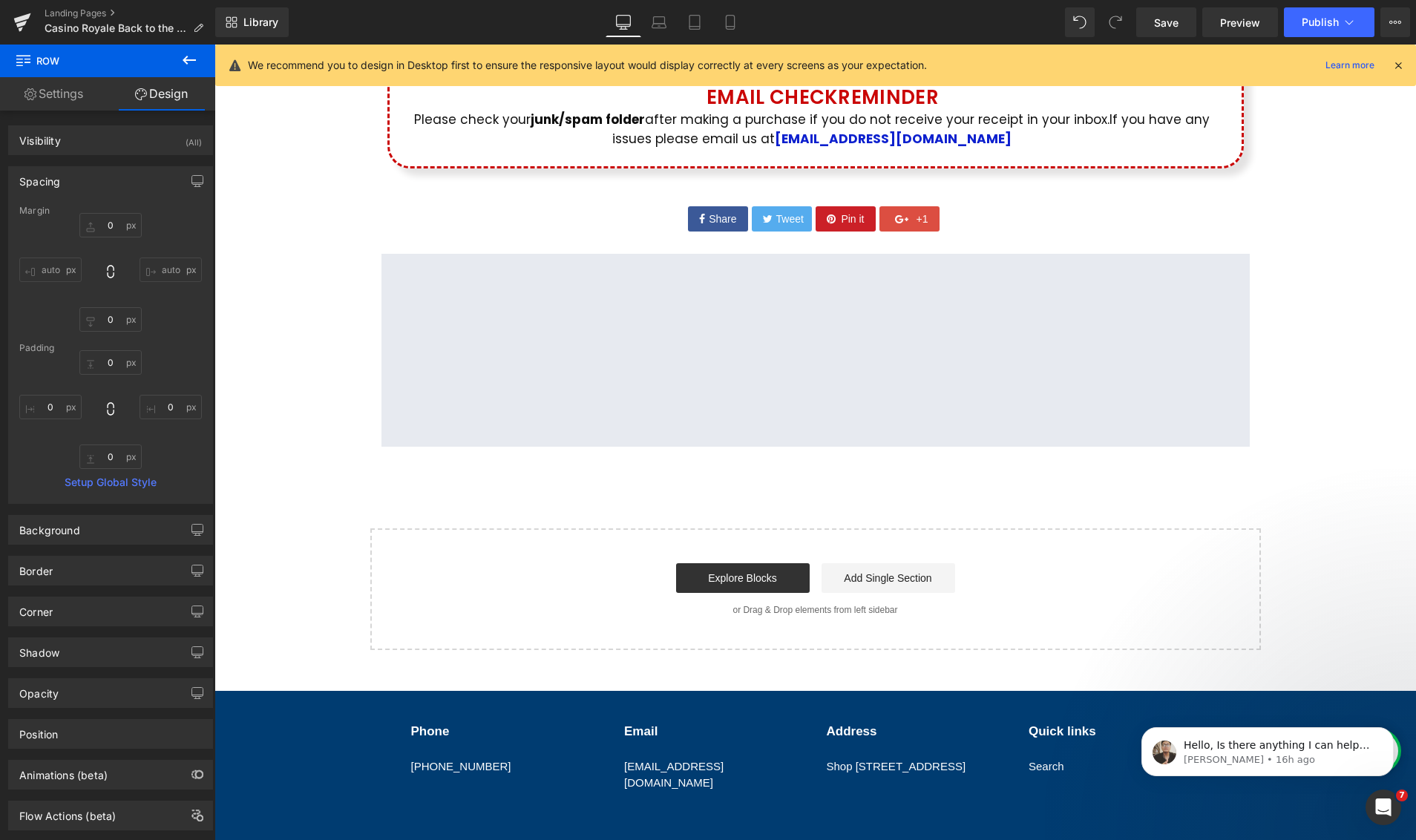
type input "0"
type input "14"
type input "0"
type input "9"
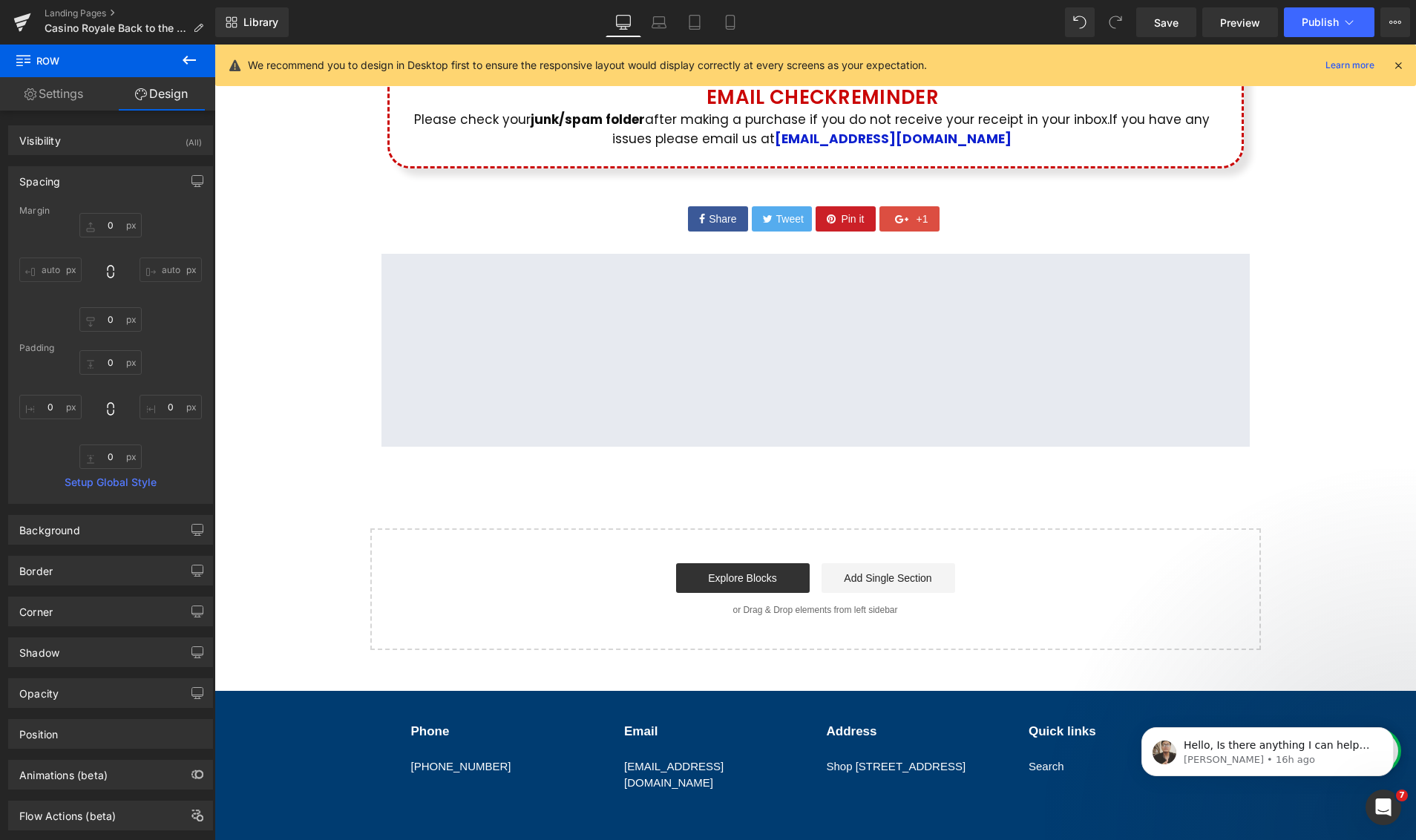
type input "0"
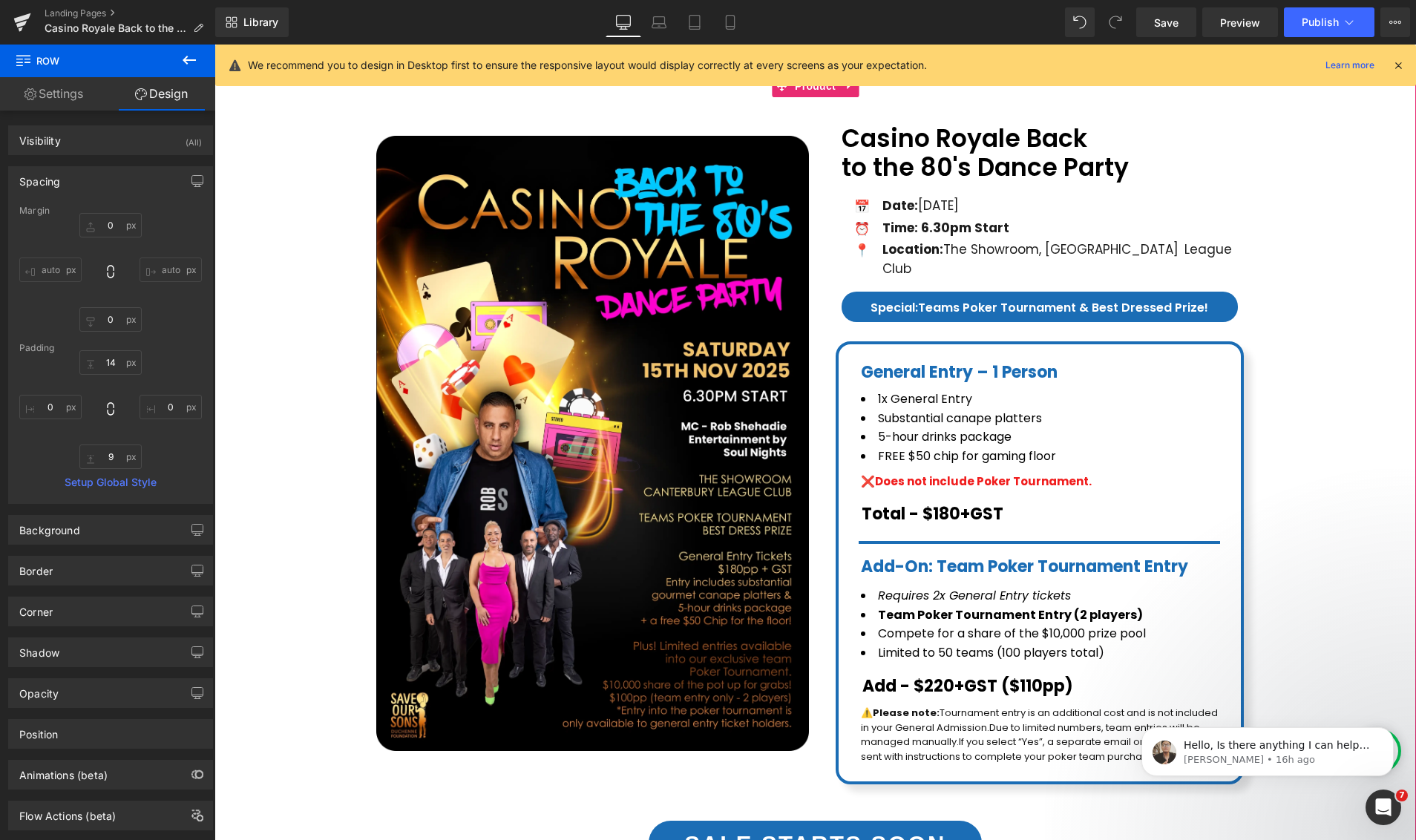
scroll to position [0, 0]
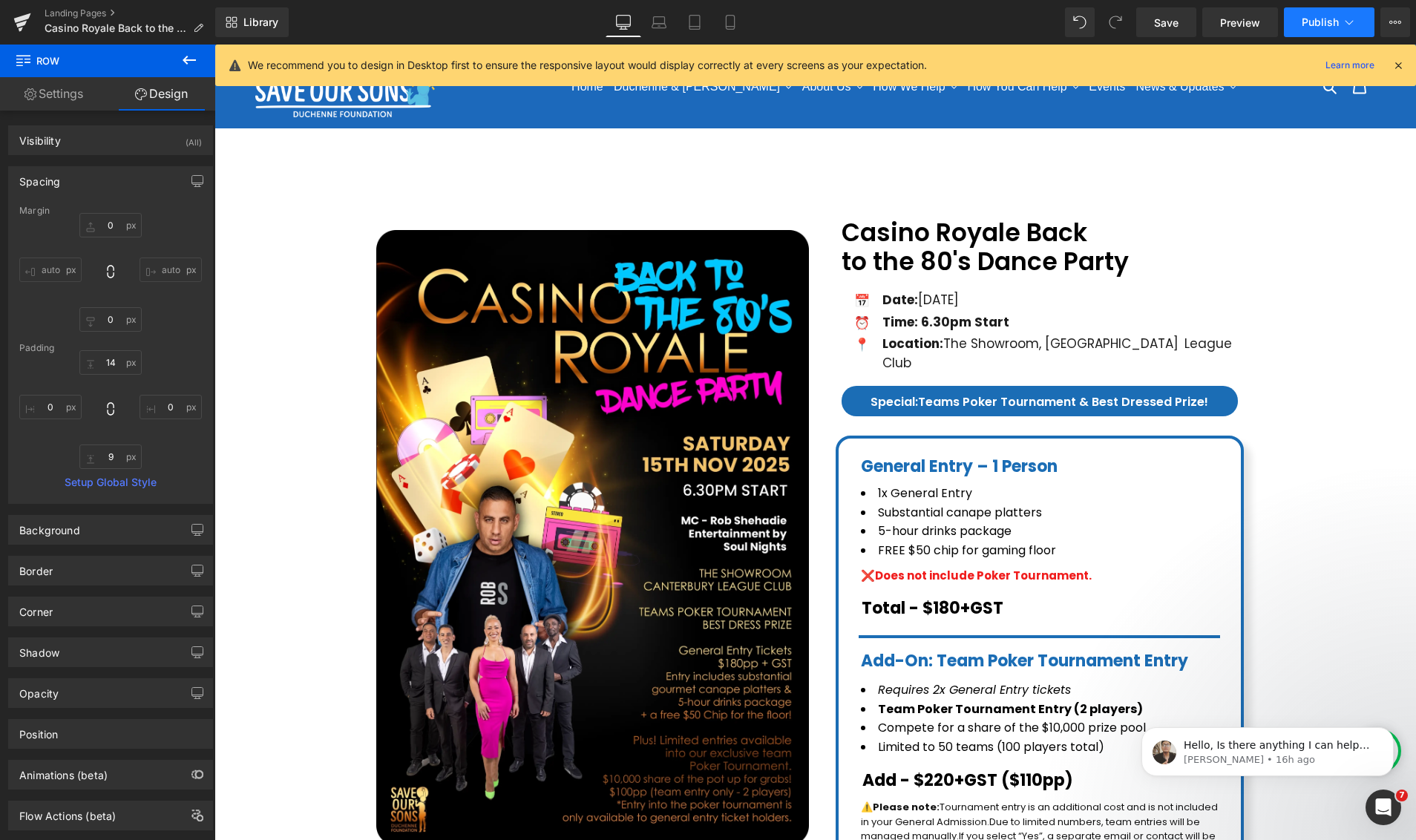
click at [1328, 28] on button "Publish" at bounding box center [1329, 22] width 90 height 29
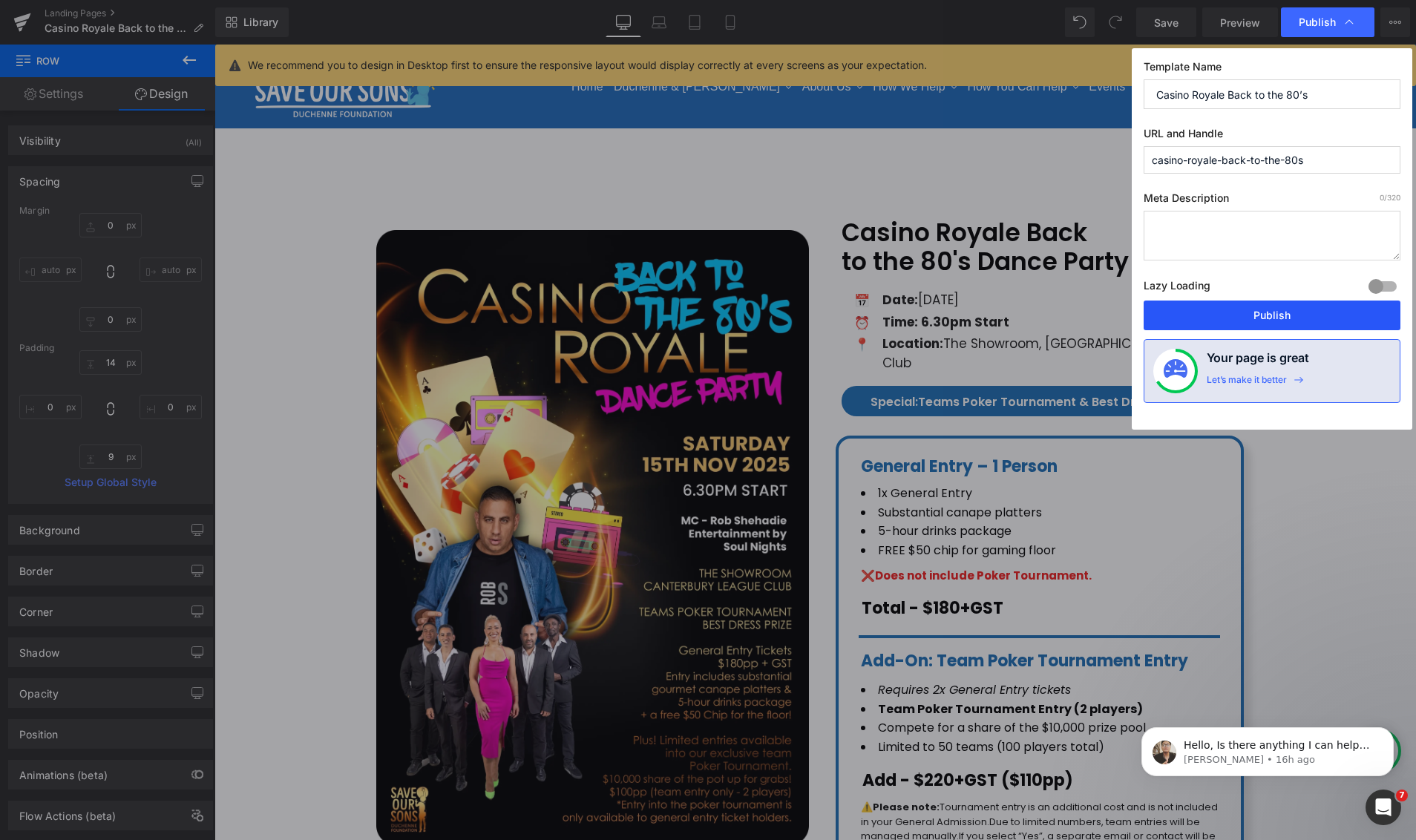
click at [1244, 310] on button "Publish" at bounding box center [1271, 315] width 256 height 29
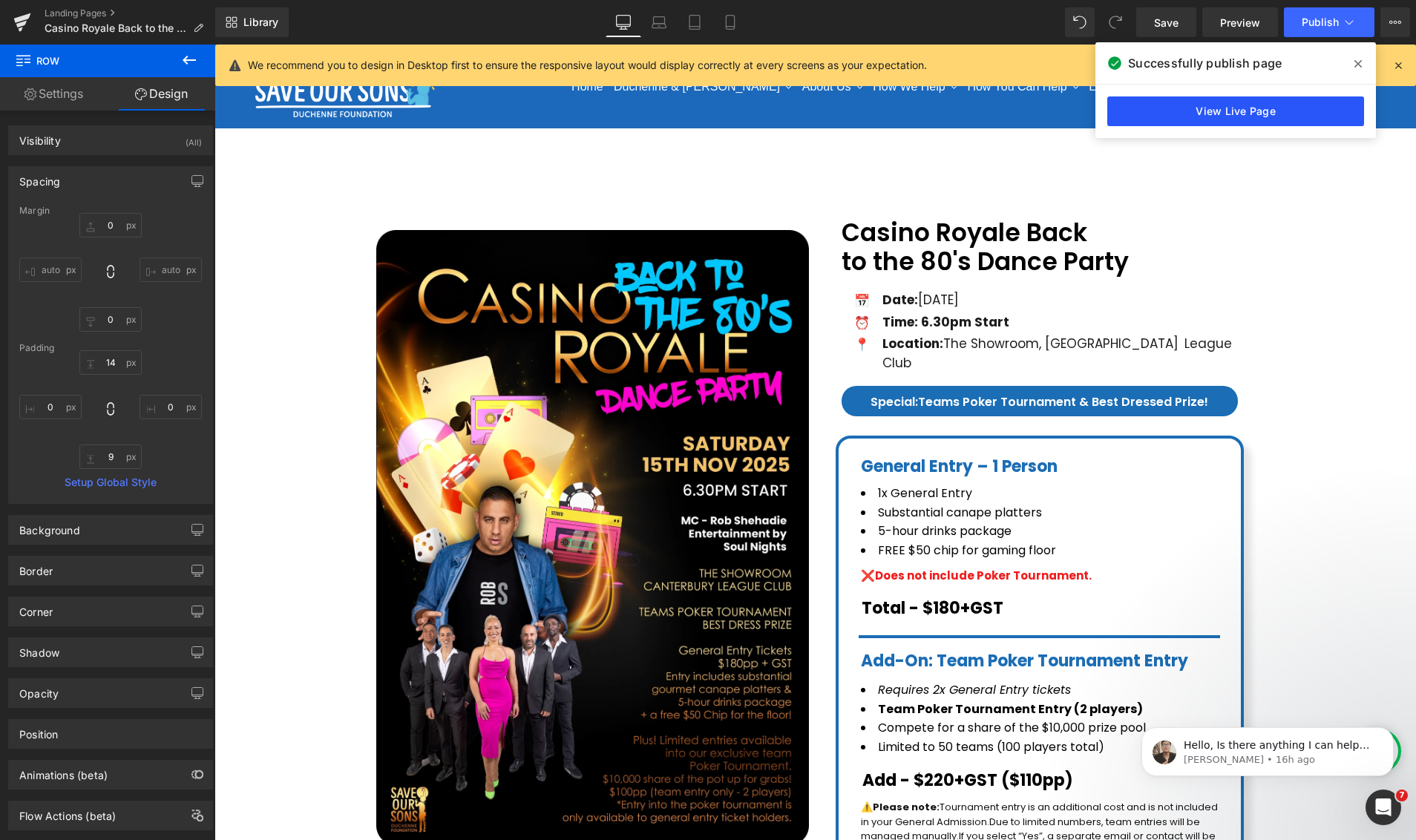
click at [1207, 112] on link "View Live Page" at bounding box center [1235, 111] width 256 height 29
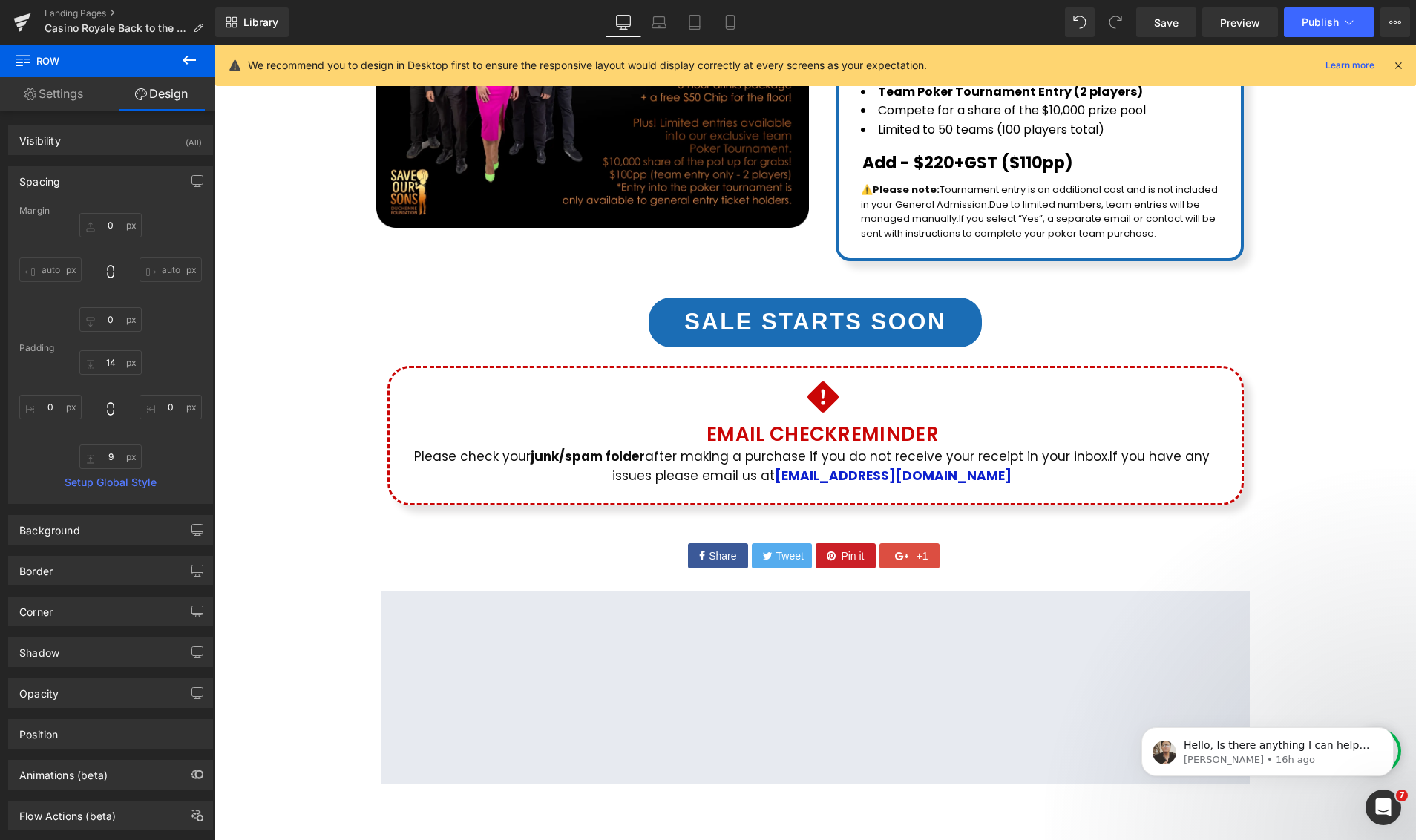
scroll to position [604, 0]
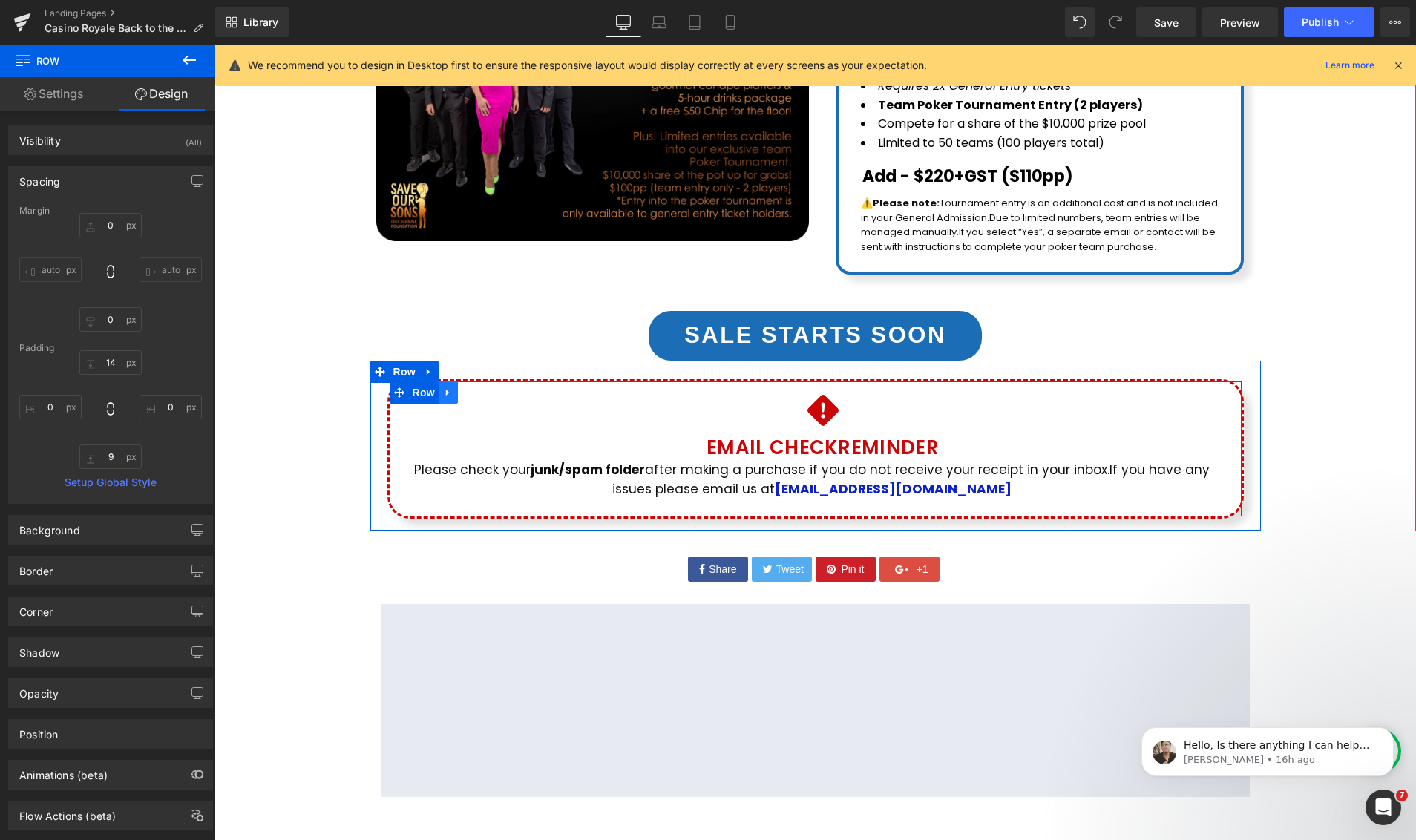
click at [454, 382] on link at bounding box center [449, 393] width 20 height 23
click at [421, 360] on link at bounding box center [429, 372] width 20 height 23
click at [468, 366] on icon at bounding box center [467, 371] width 11 height 11
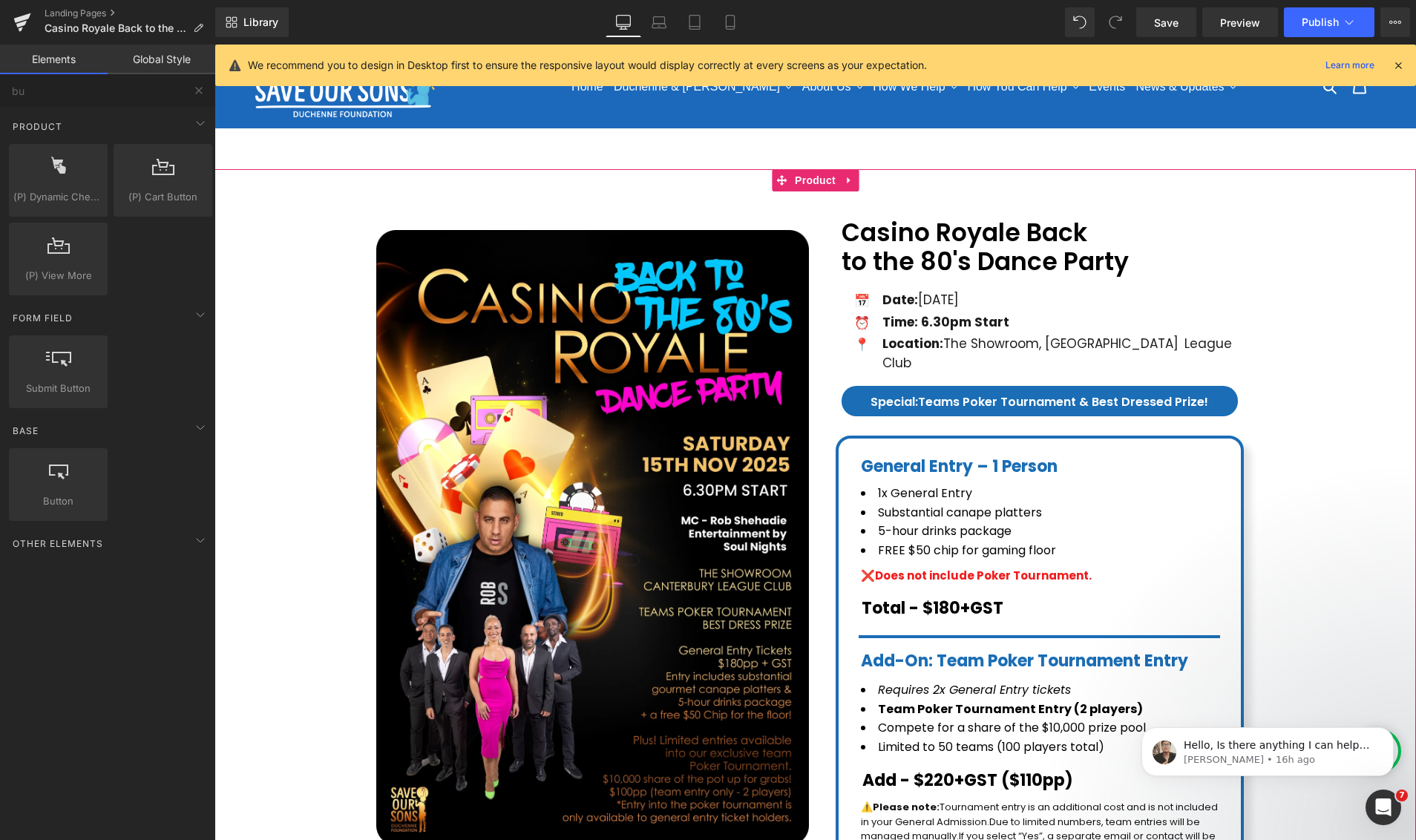
scroll to position [581, 0]
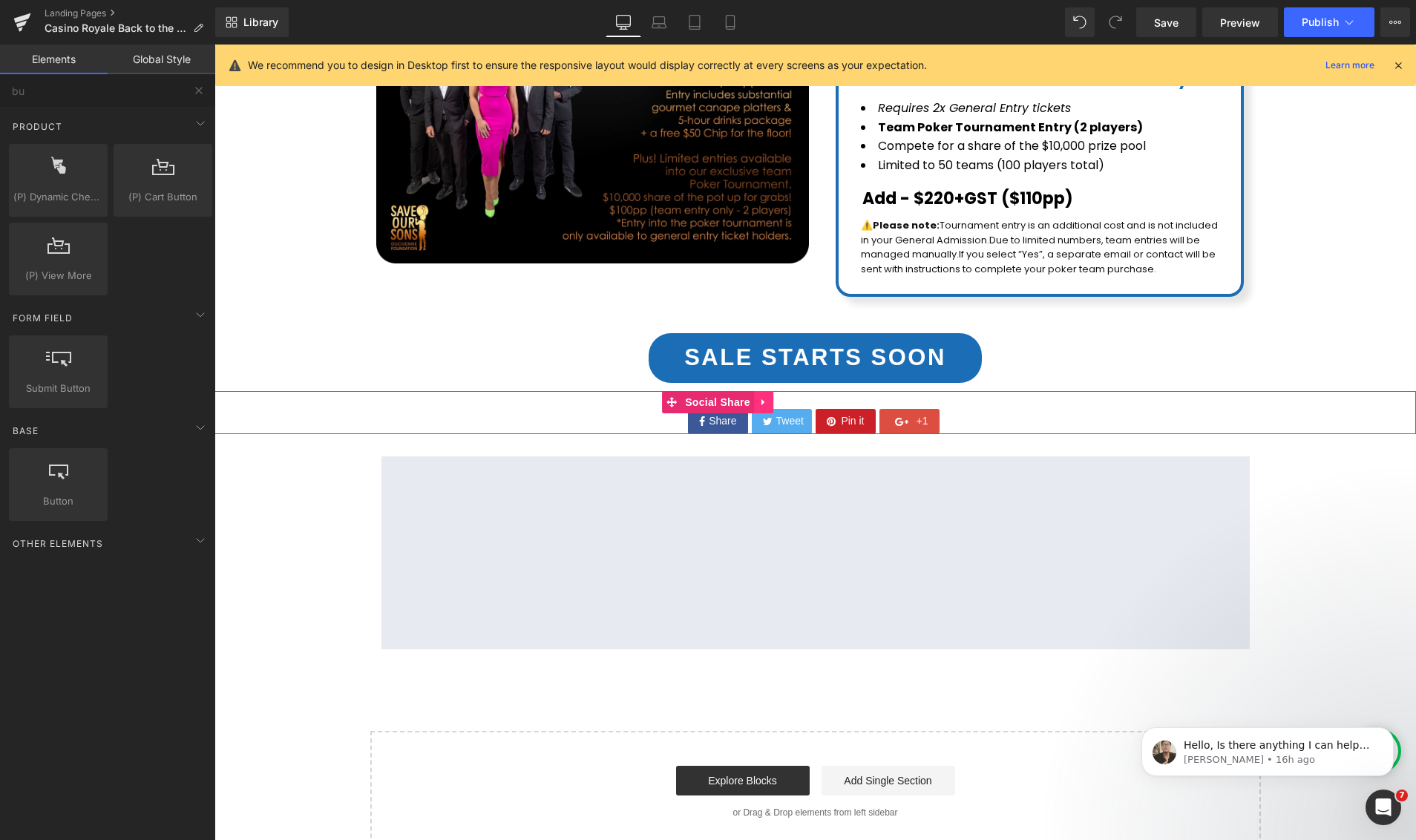
click at [768, 396] on icon at bounding box center [764, 401] width 11 height 11
click at [774, 397] on icon at bounding box center [773, 402] width 11 height 11
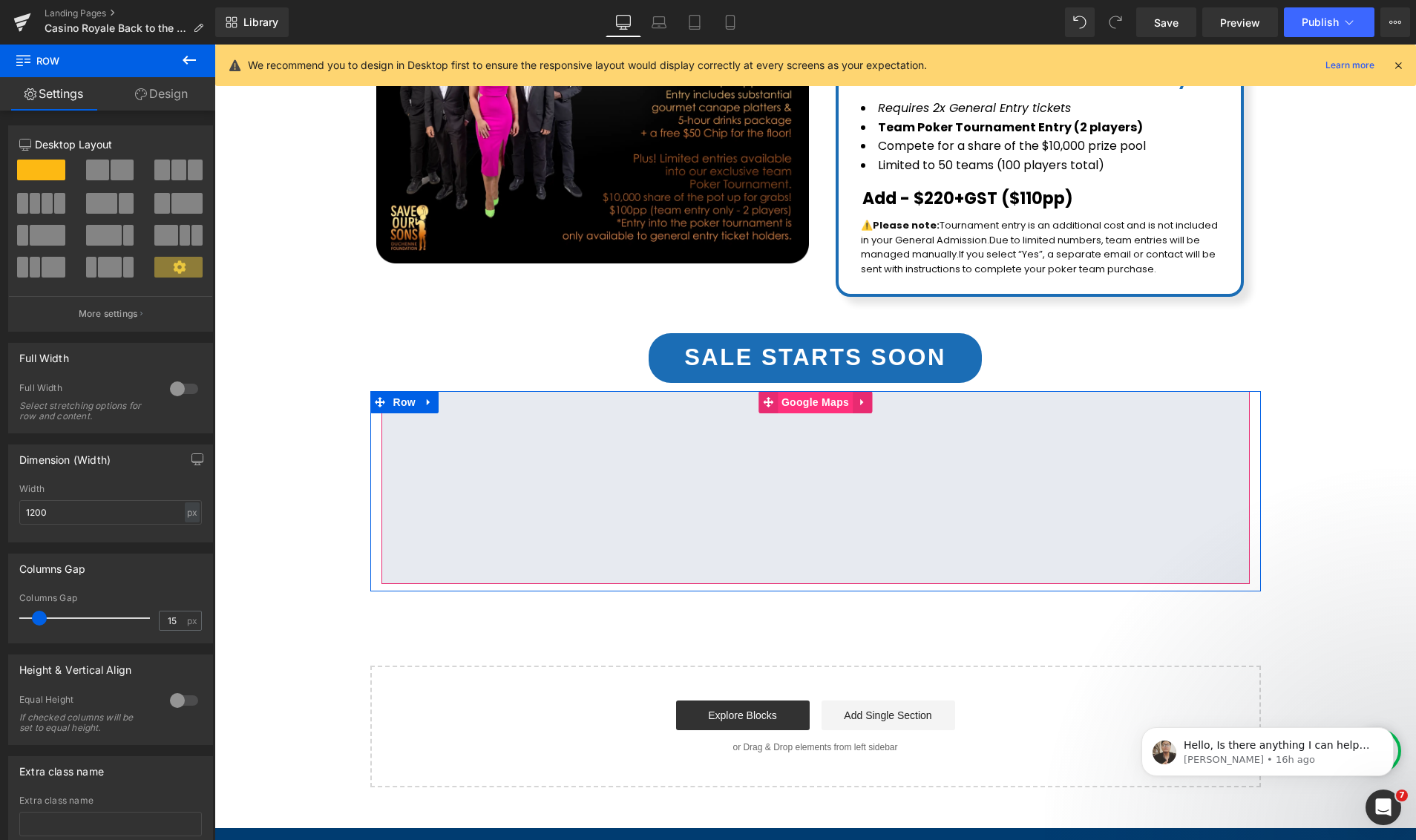
click at [821, 391] on span "Google Maps" at bounding box center [814, 403] width 75 height 23
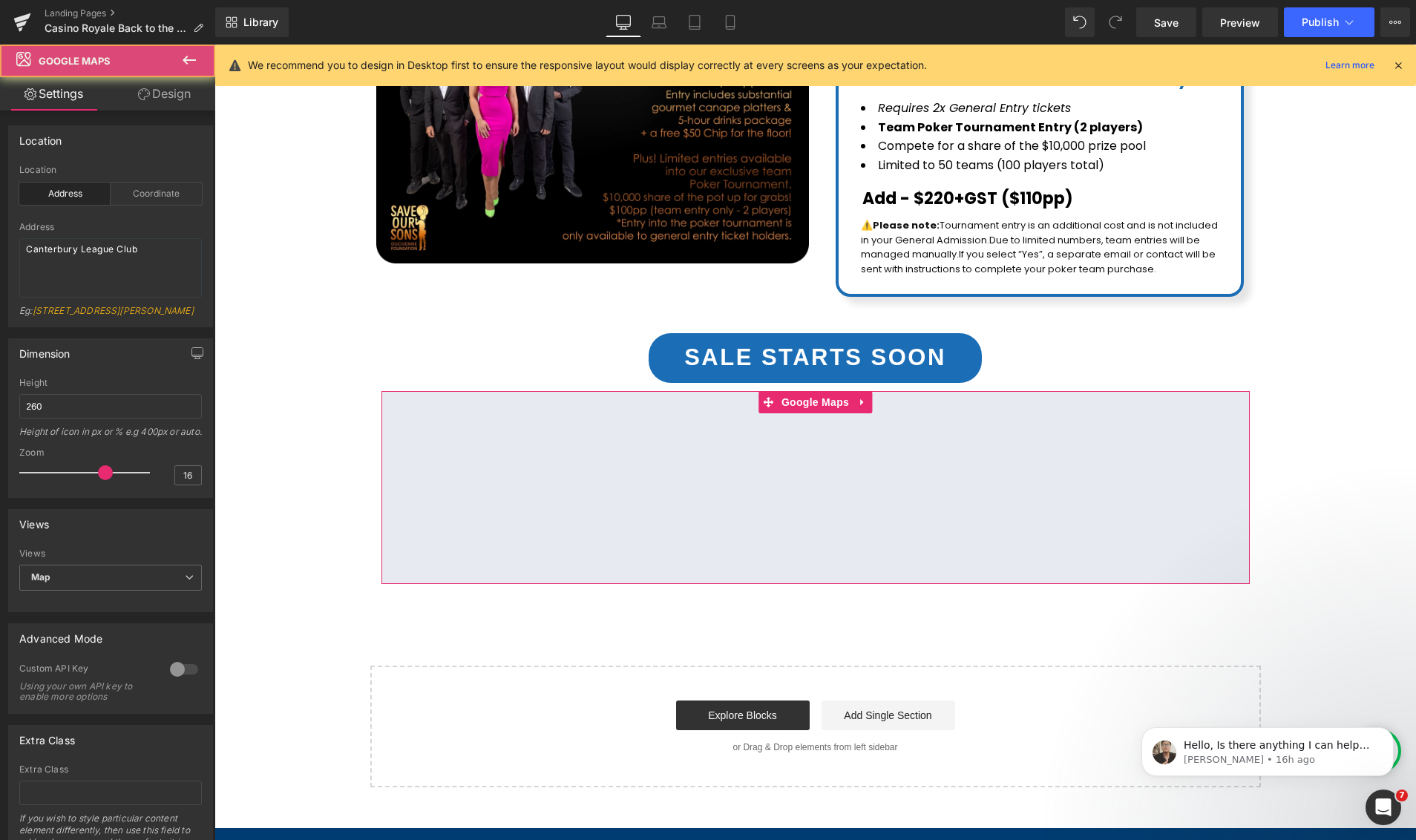
click at [186, 101] on link "Design" at bounding box center [164, 94] width 108 height 33
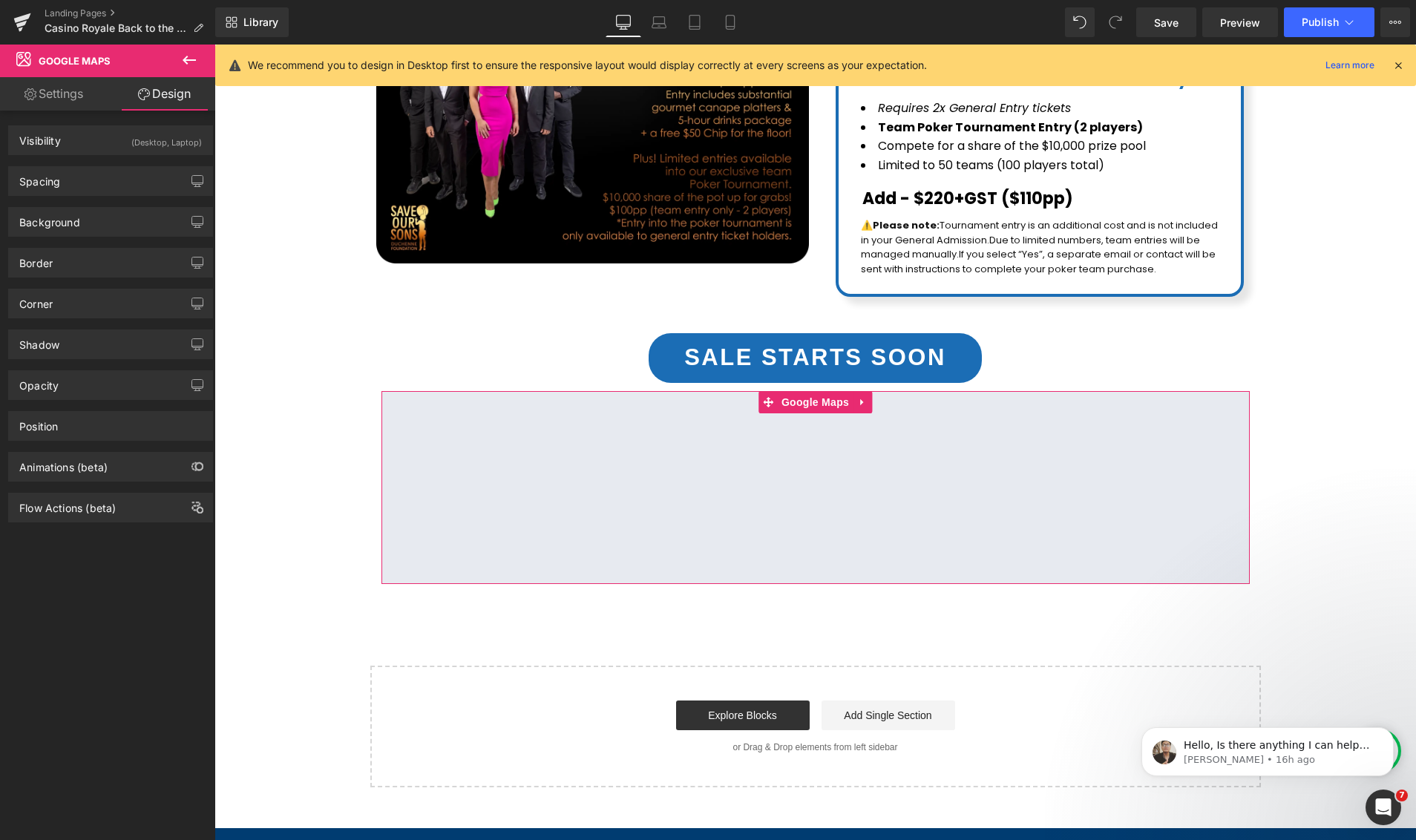
click at [72, 198] on div "Background Color & Image color transparent Color transparent 0 % Image Replace …" at bounding box center [111, 216] width 222 height 41
click at [90, 180] on div "Spacing" at bounding box center [111, 180] width 204 height 28
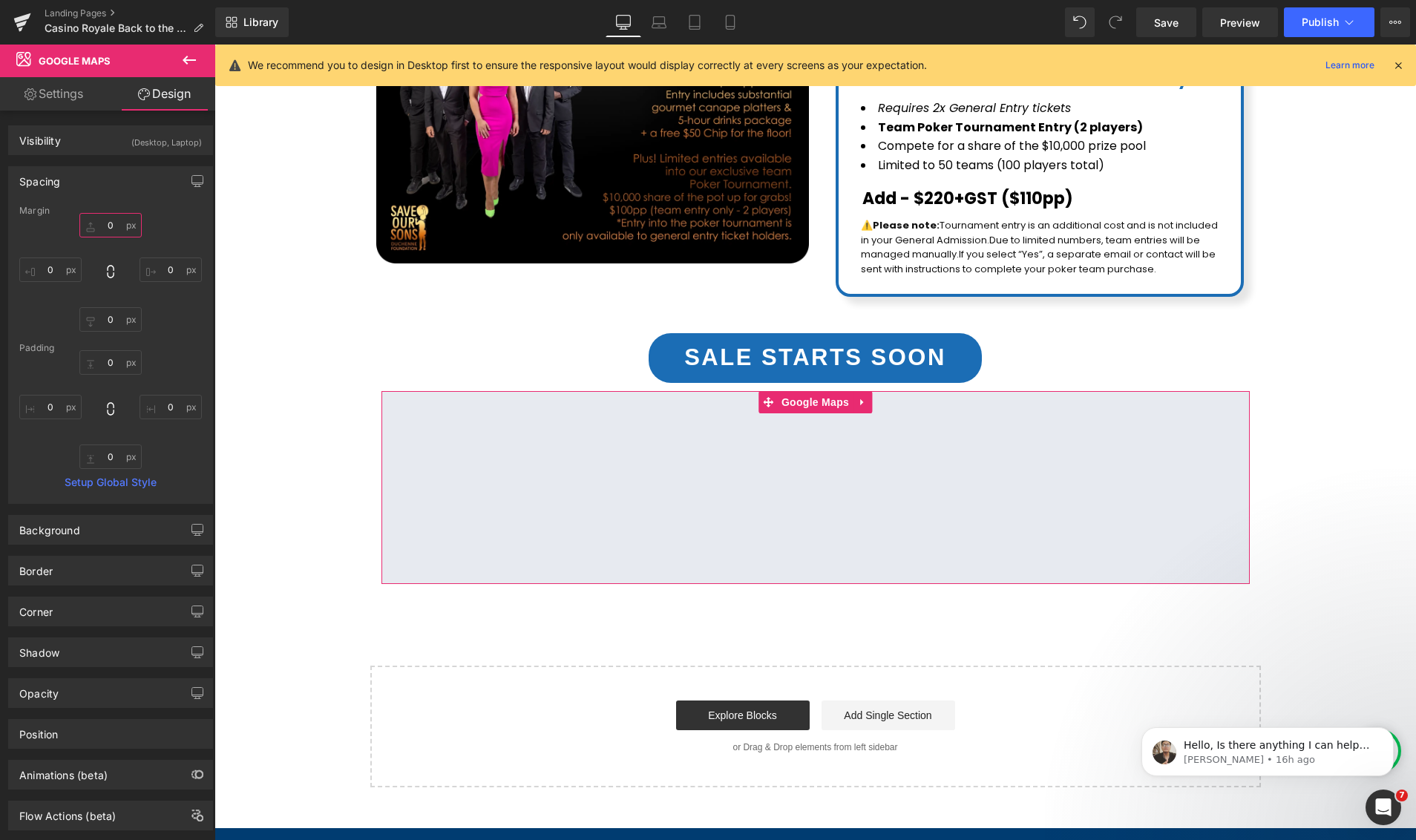
click at [100, 229] on input "0" at bounding box center [110, 225] width 63 height 24
click at [109, 221] on input "0" at bounding box center [110, 225] width 63 height 24
click at [99, 225] on input "0" at bounding box center [110, 225] width 63 height 24
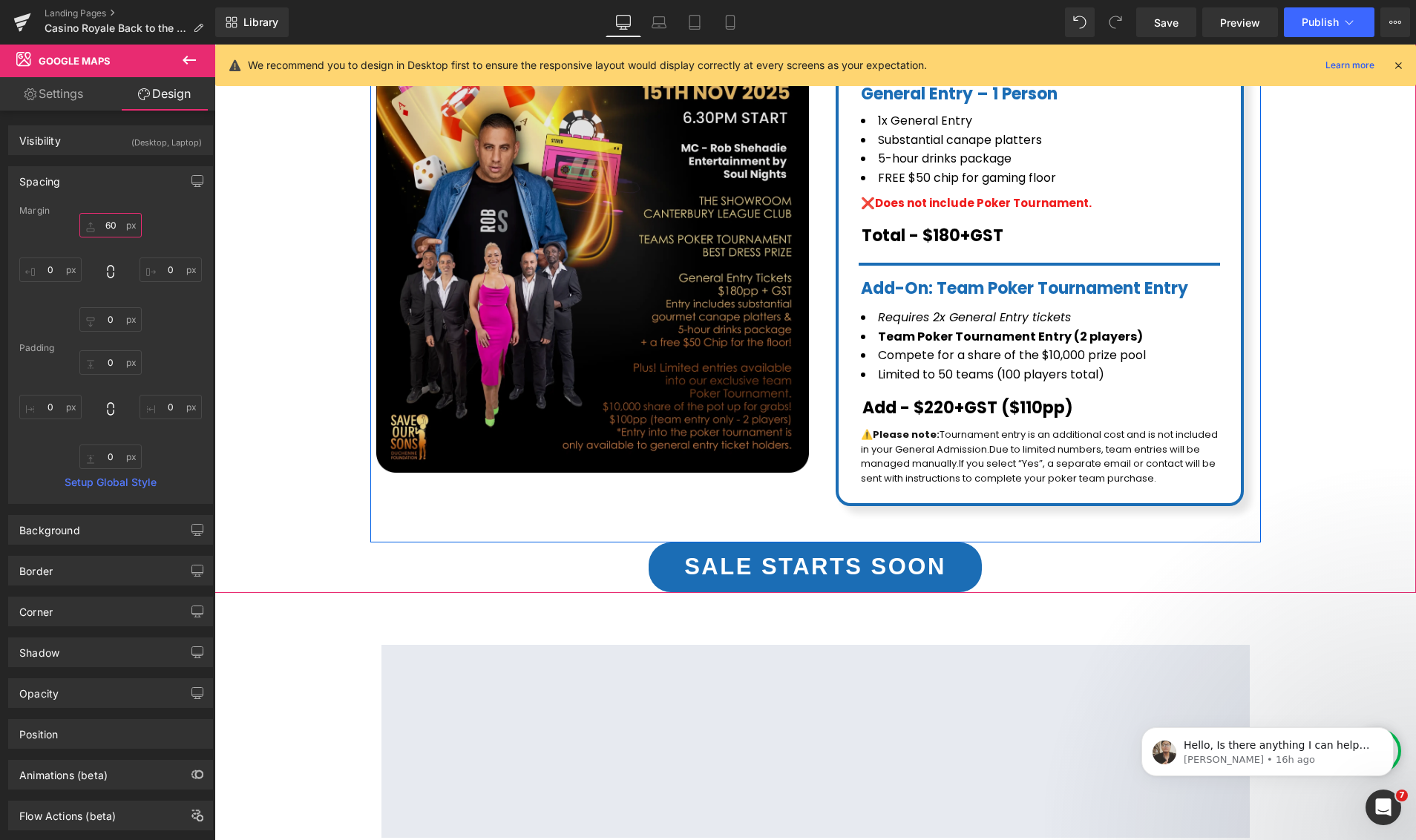
scroll to position [0, 0]
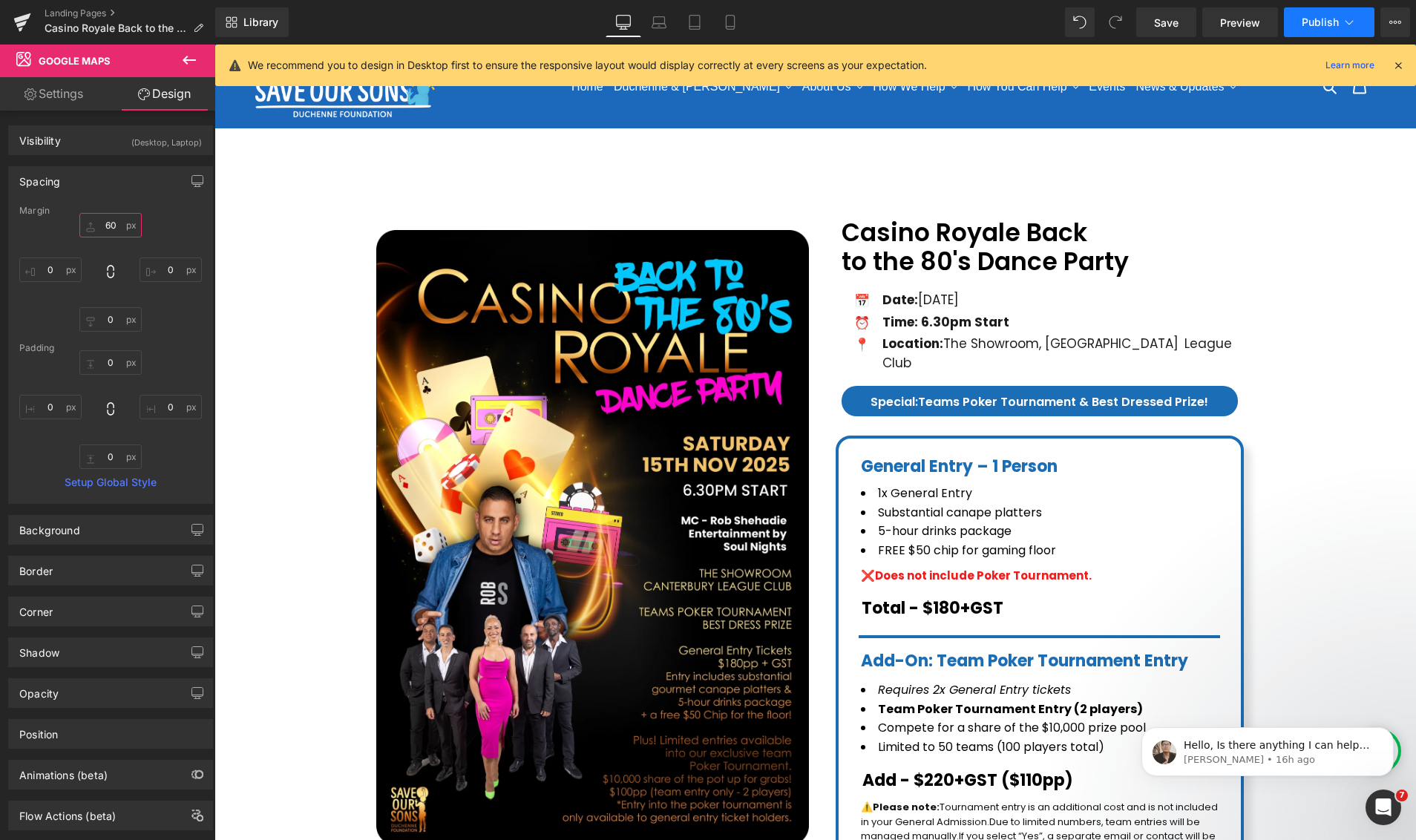
type input "60"
click at [1327, 30] on button "Publish" at bounding box center [1329, 22] width 90 height 29
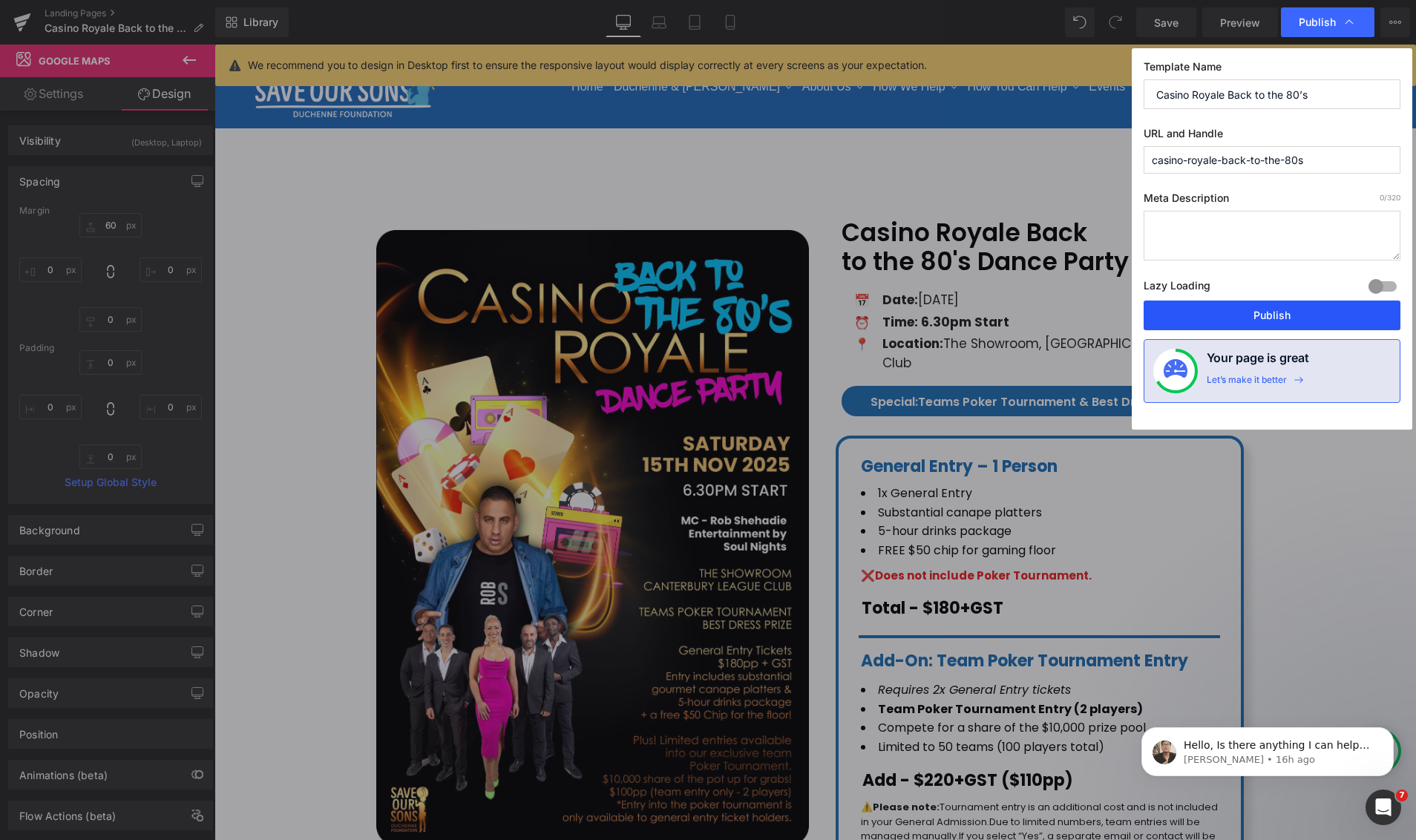
drag, startPoint x: 1291, startPoint y: 310, endPoint x: 1071, endPoint y: 264, distance: 224.8
click at [1291, 310] on button "Publish" at bounding box center [1271, 315] width 256 height 29
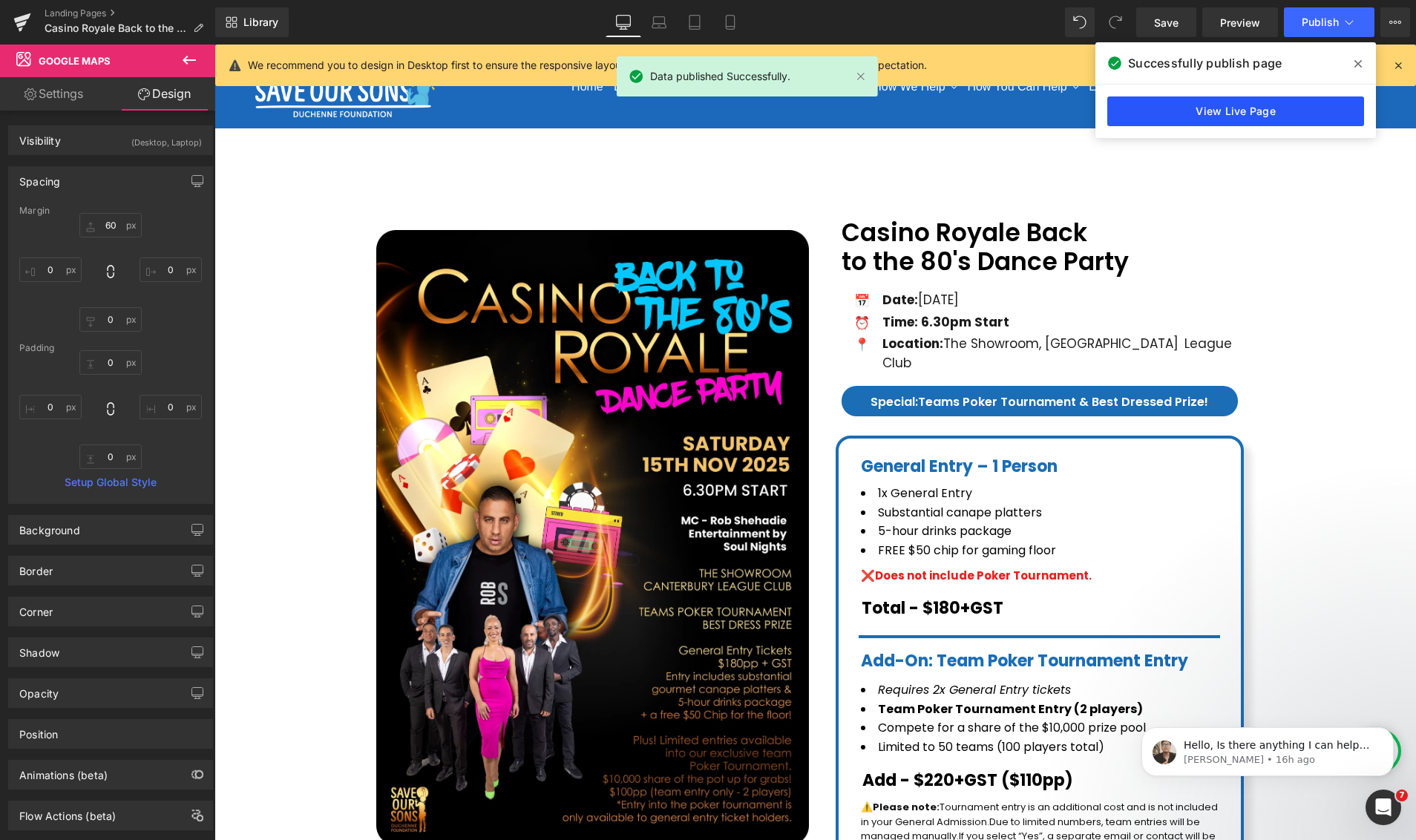
click at [1212, 108] on link "View Live Page" at bounding box center [1235, 111] width 256 height 29
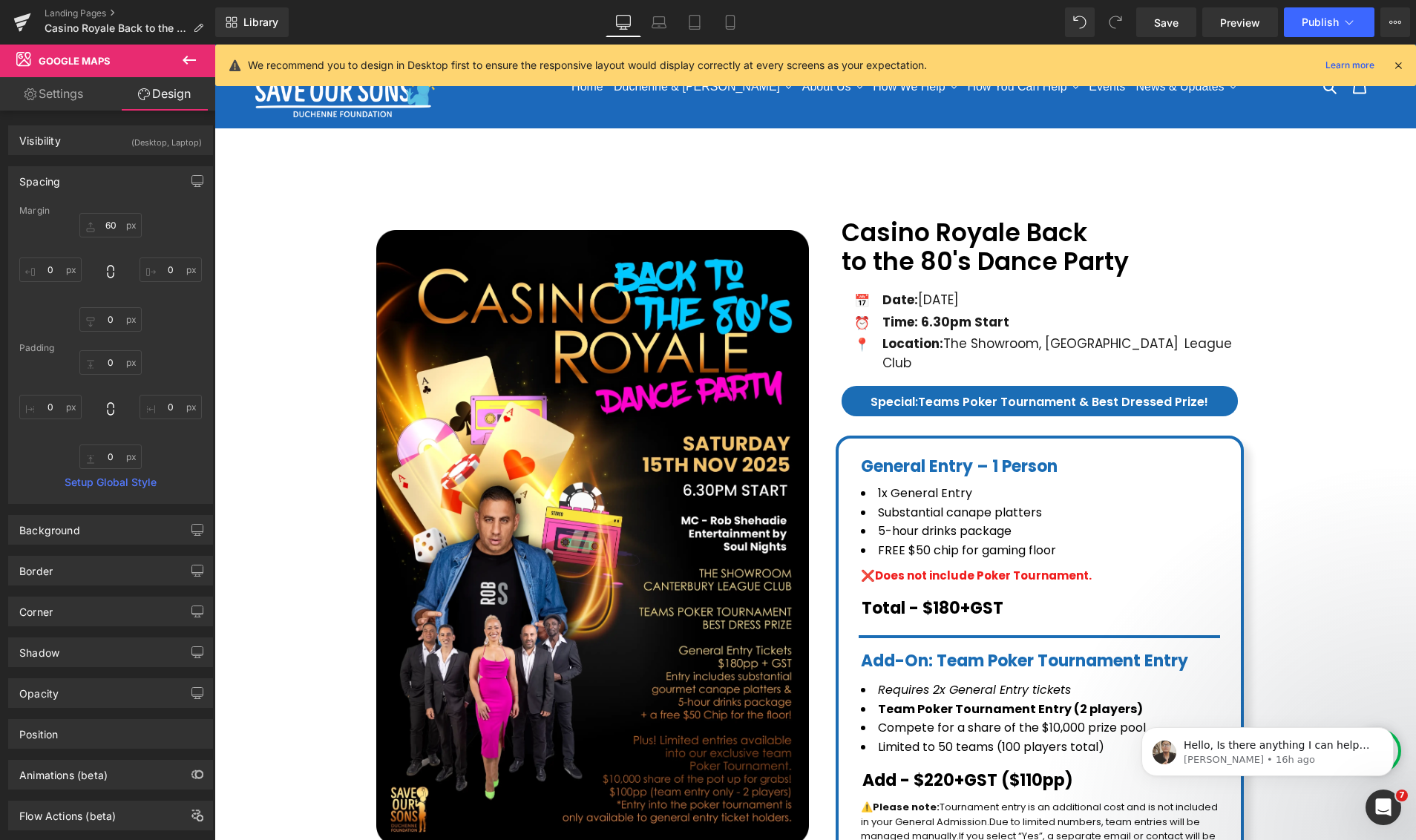
drag, startPoint x: 57, startPoint y: 8, endPoint x: 257, endPoint y: 49, distance: 204.2
click at [57, 8] on link "Landing Pages" at bounding box center [130, 14] width 170 height 12
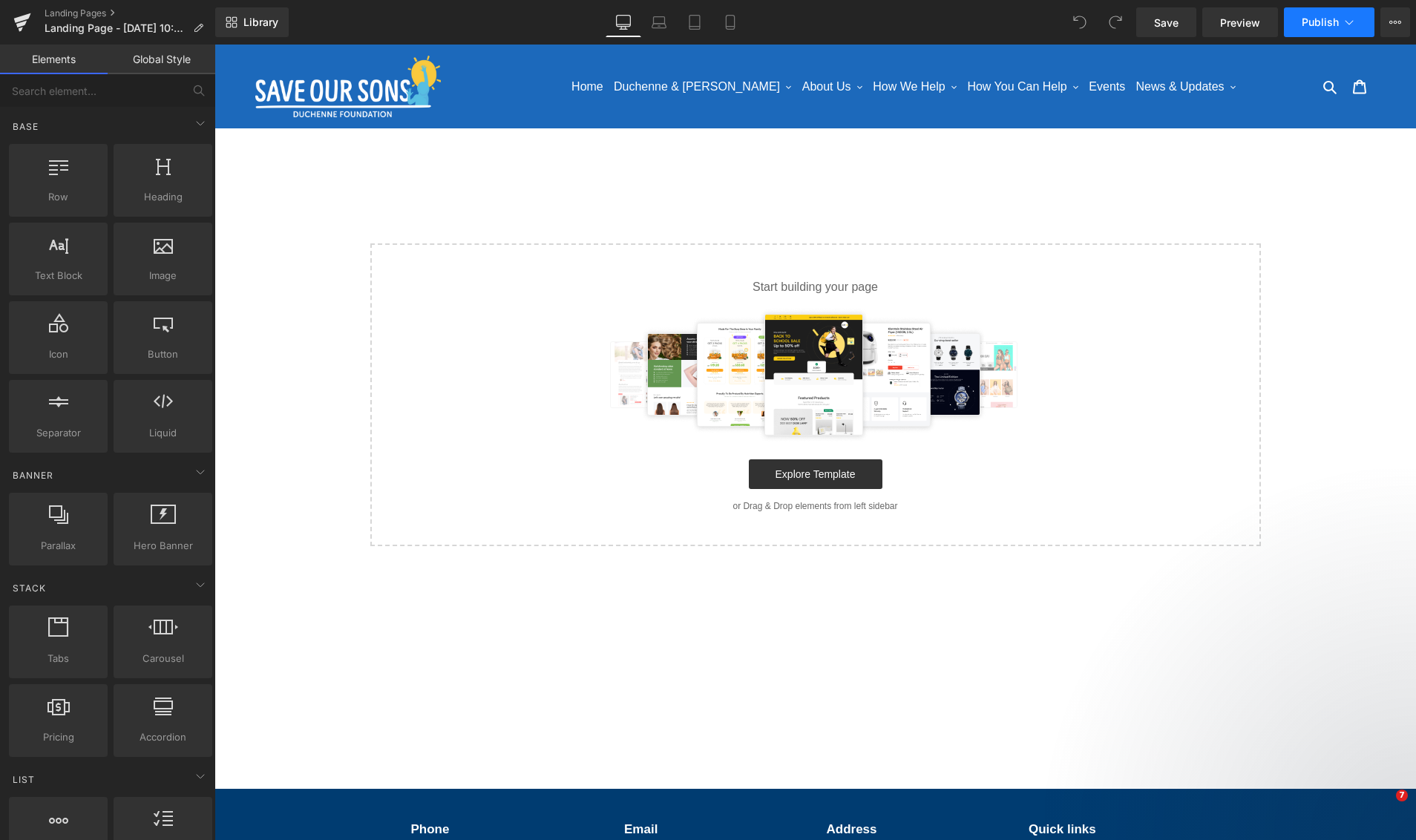
click at [1323, 25] on span "Publish" at bounding box center [1319, 23] width 37 height 12
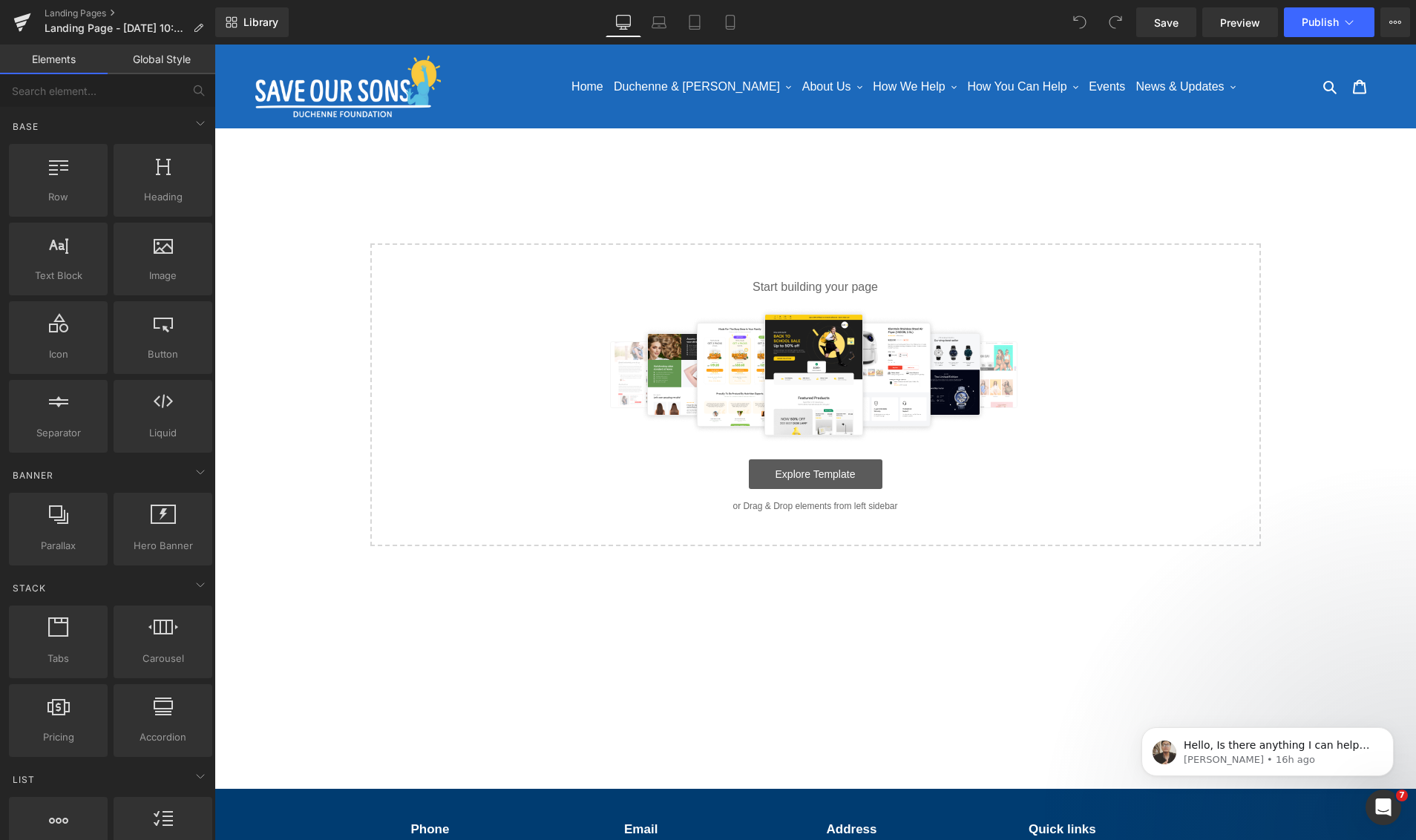
click at [789, 463] on link "Explore Template" at bounding box center [815, 474] width 133 height 29
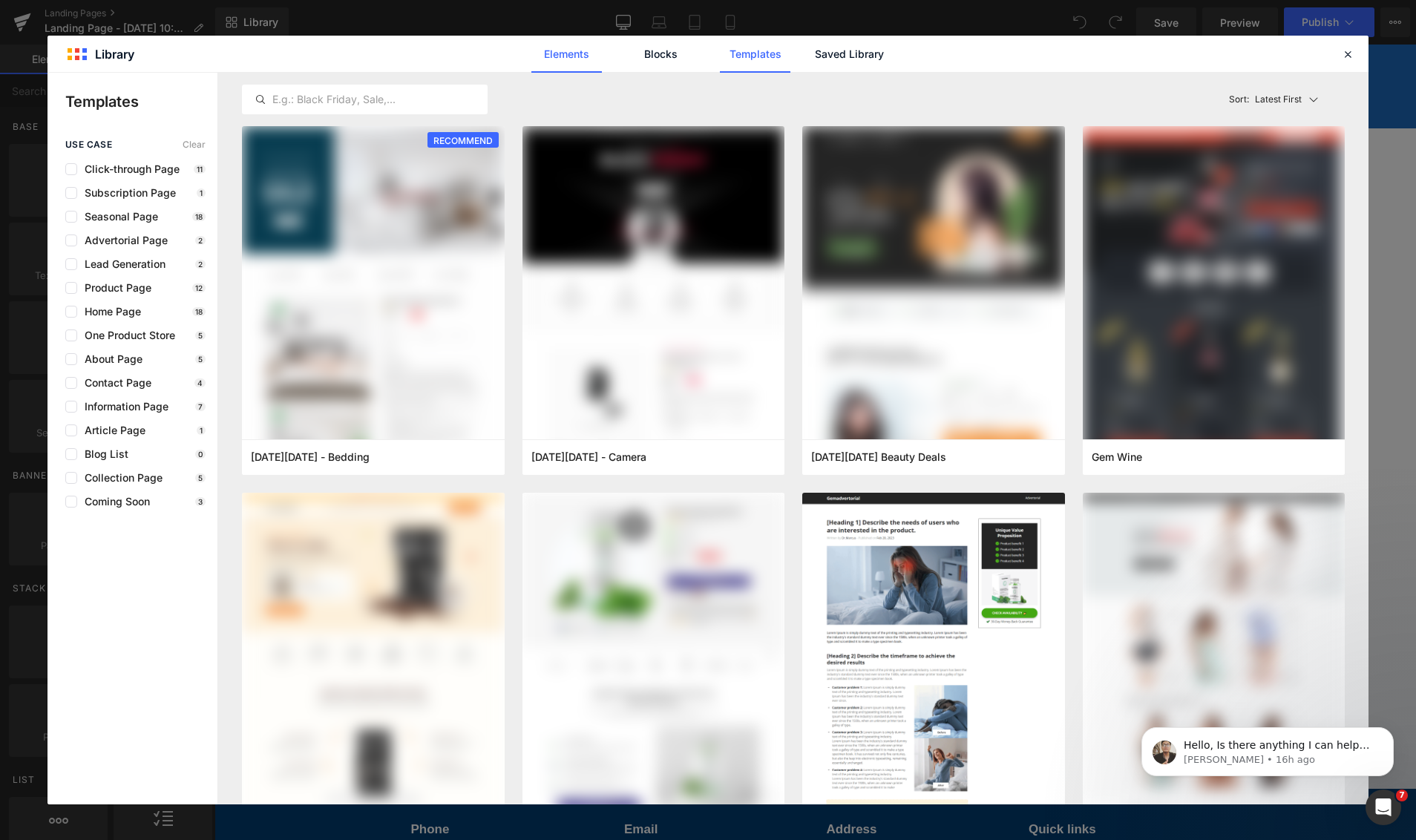
click at [599, 57] on link "Elements" at bounding box center [566, 54] width 70 height 37
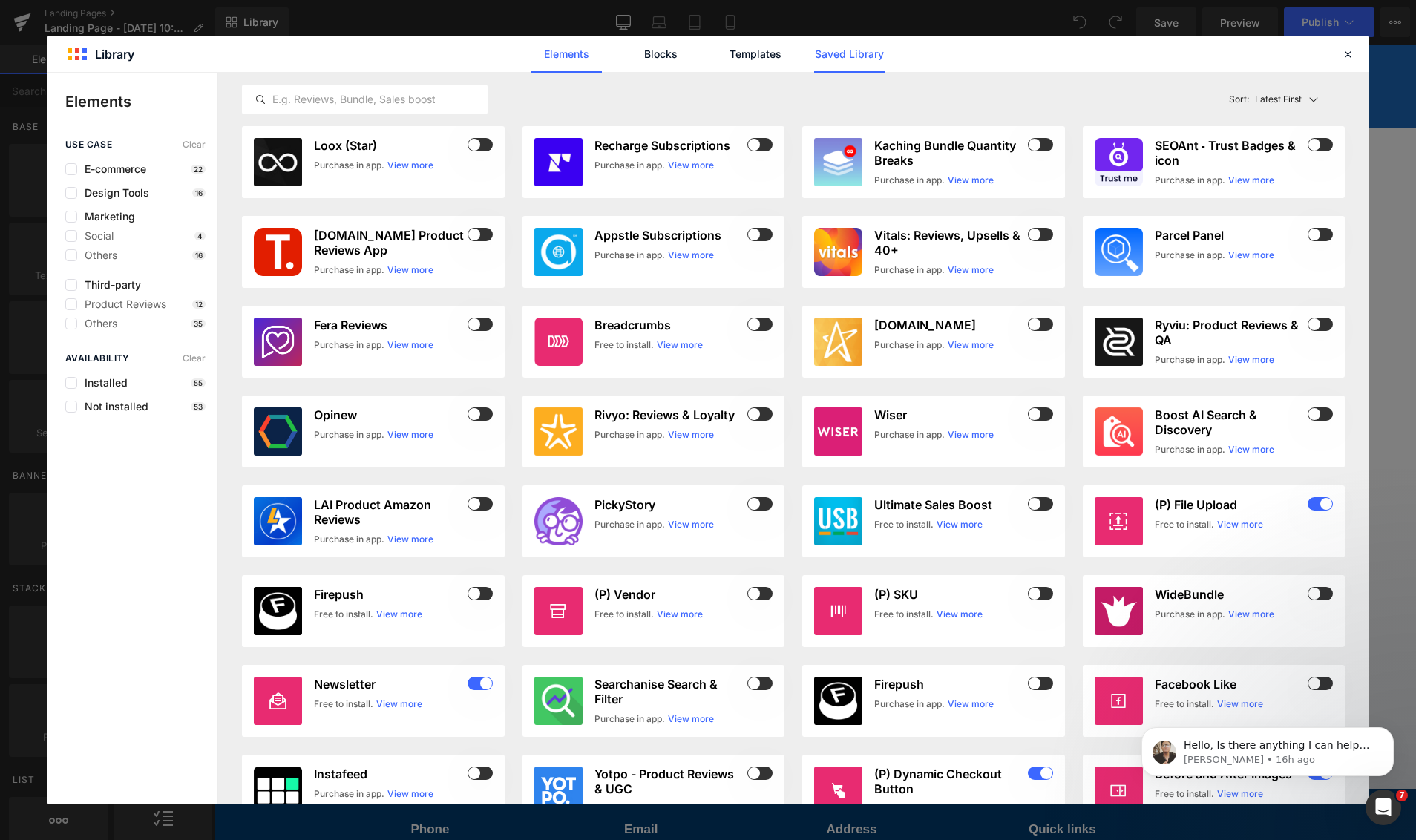
click at [853, 63] on link "Saved Library" at bounding box center [848, 54] width 70 height 37
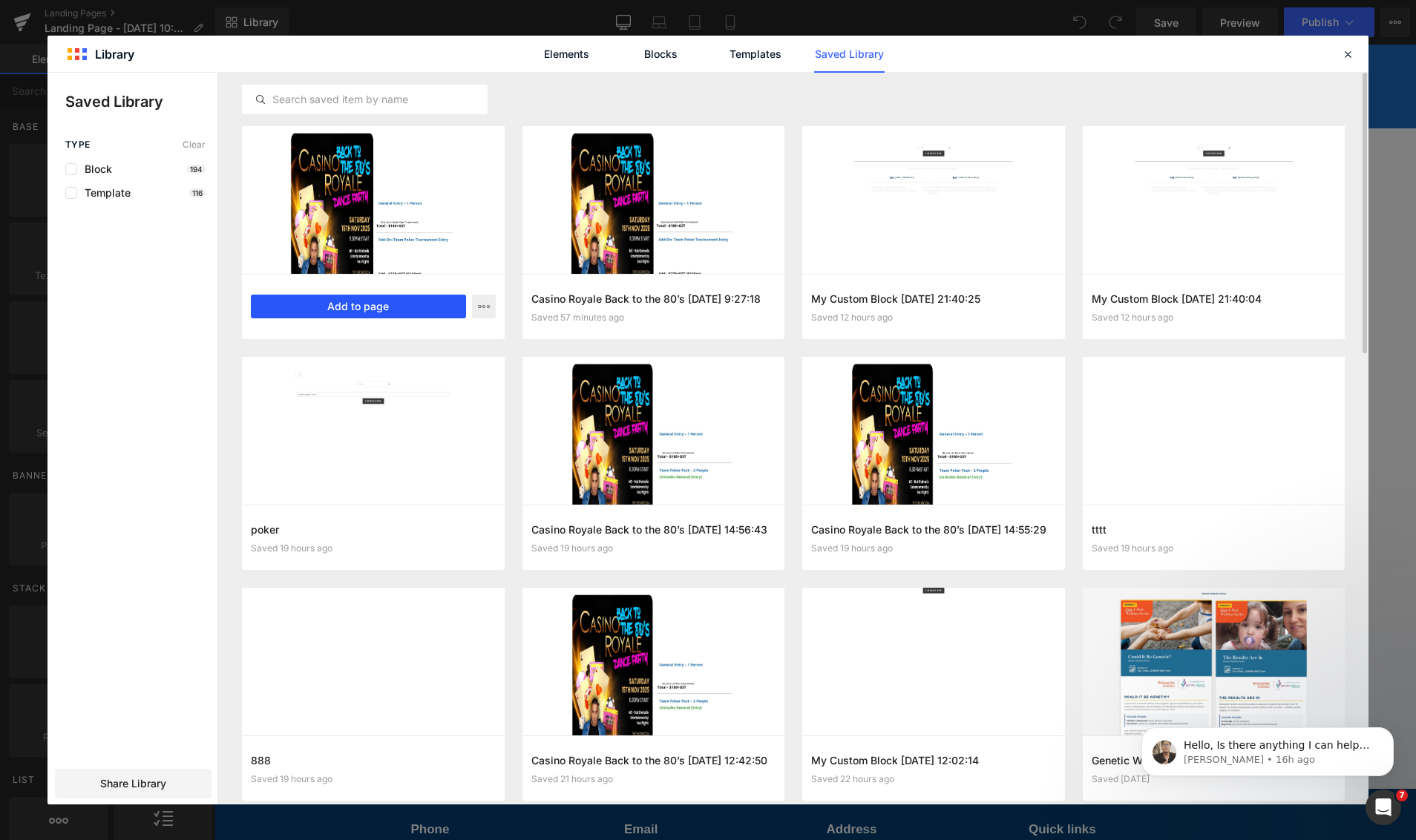
click at [413, 314] on button "Add to page" at bounding box center [358, 306] width 215 height 23
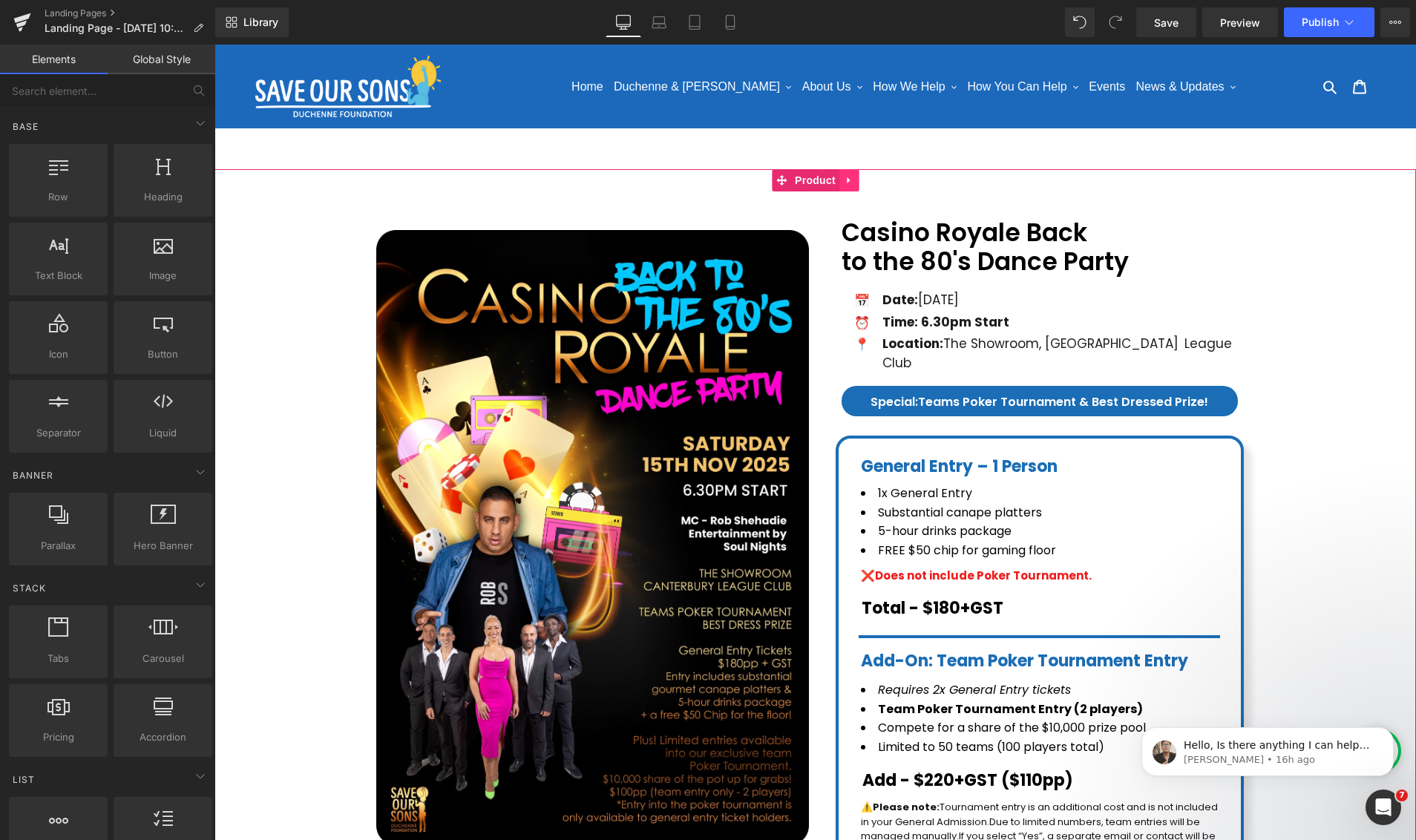
click at [850, 179] on icon at bounding box center [848, 180] width 3 height 7
click at [860, 182] on icon at bounding box center [859, 180] width 11 height 11
click at [858, 179] on link at bounding box center [849, 180] width 20 height 23
click at [862, 182] on icon at bounding box center [859, 180] width 11 height 11
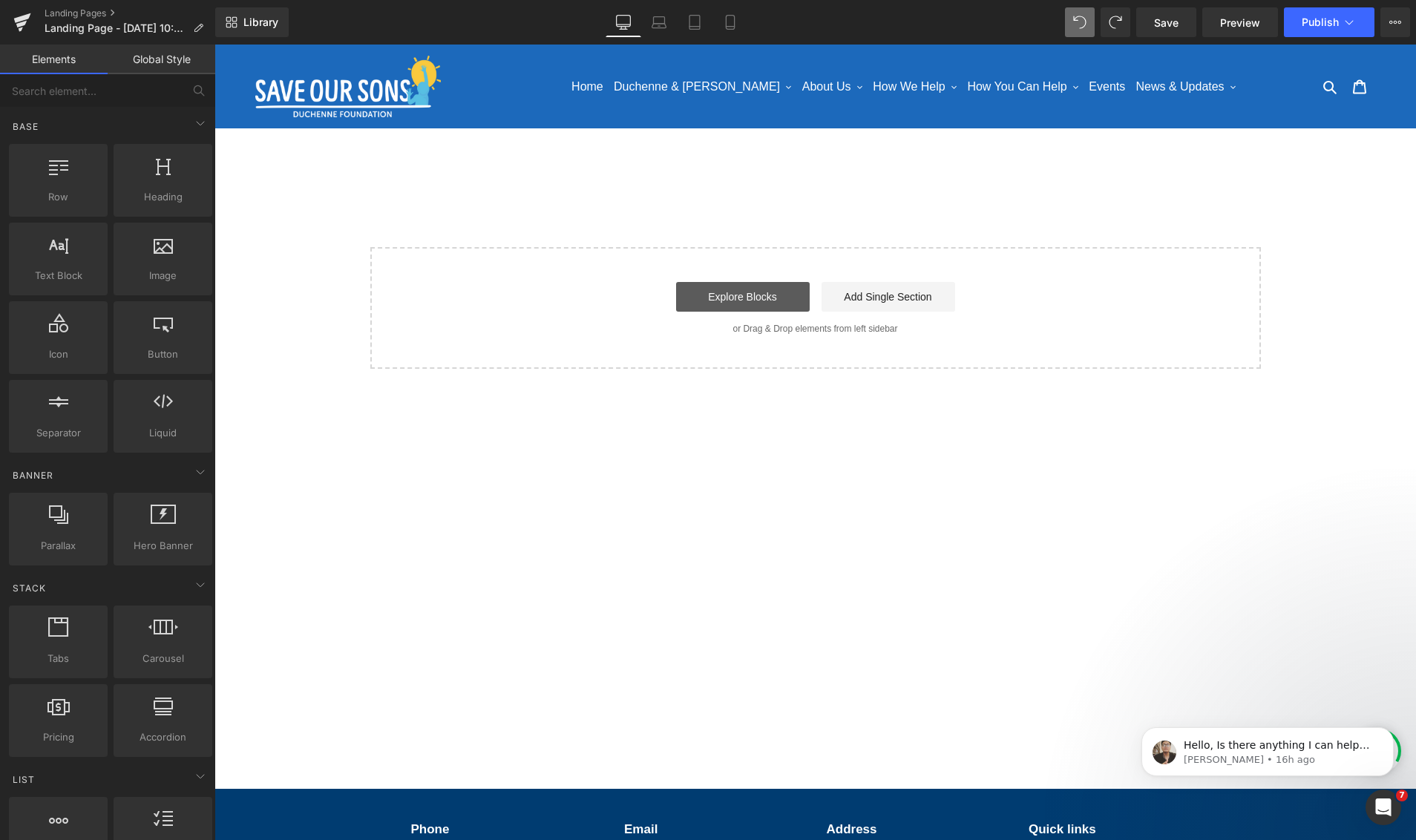
click at [753, 292] on link "Explore Blocks" at bounding box center [742, 296] width 133 height 29
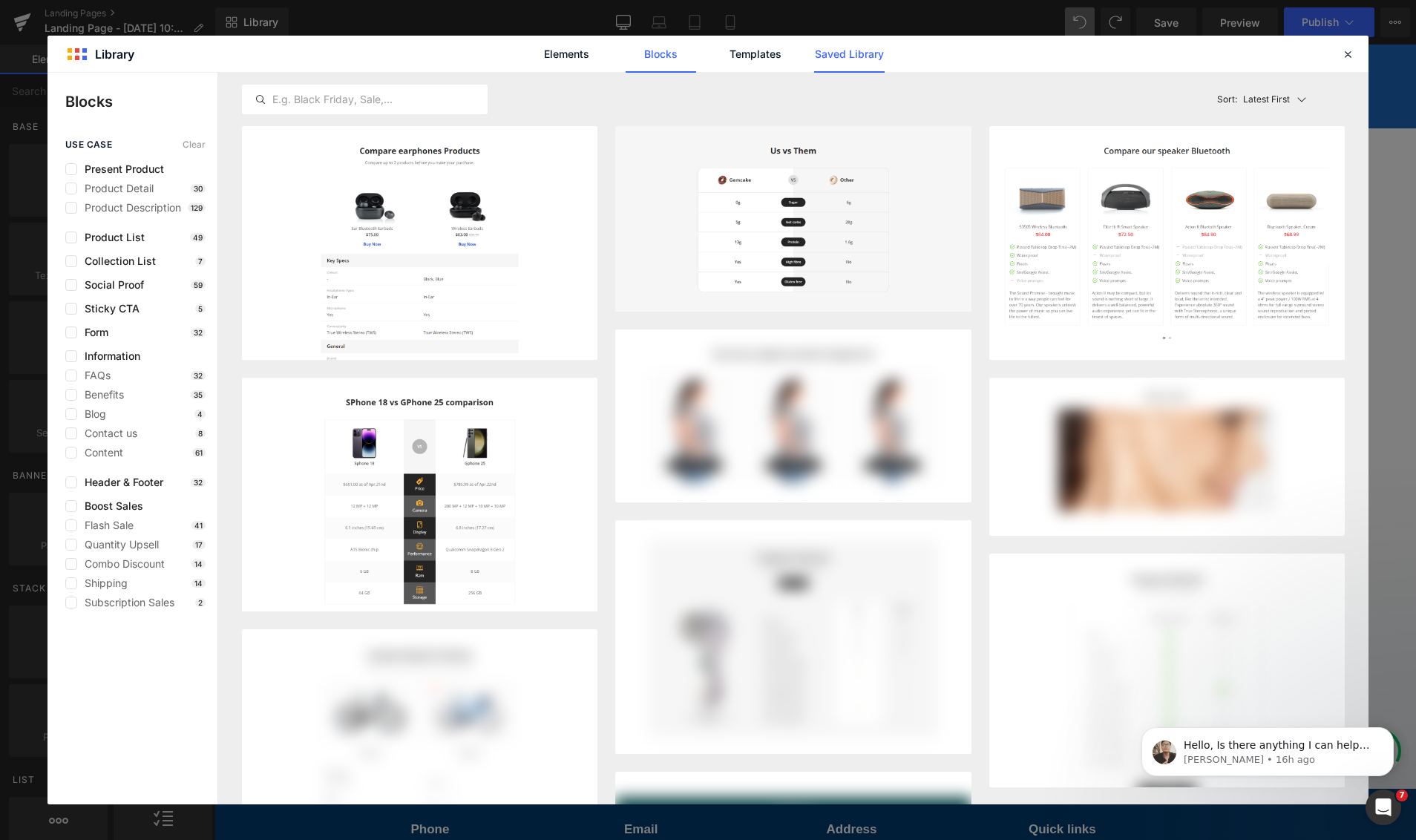
click at [835, 63] on link "Saved Library" at bounding box center [848, 54] width 70 height 37
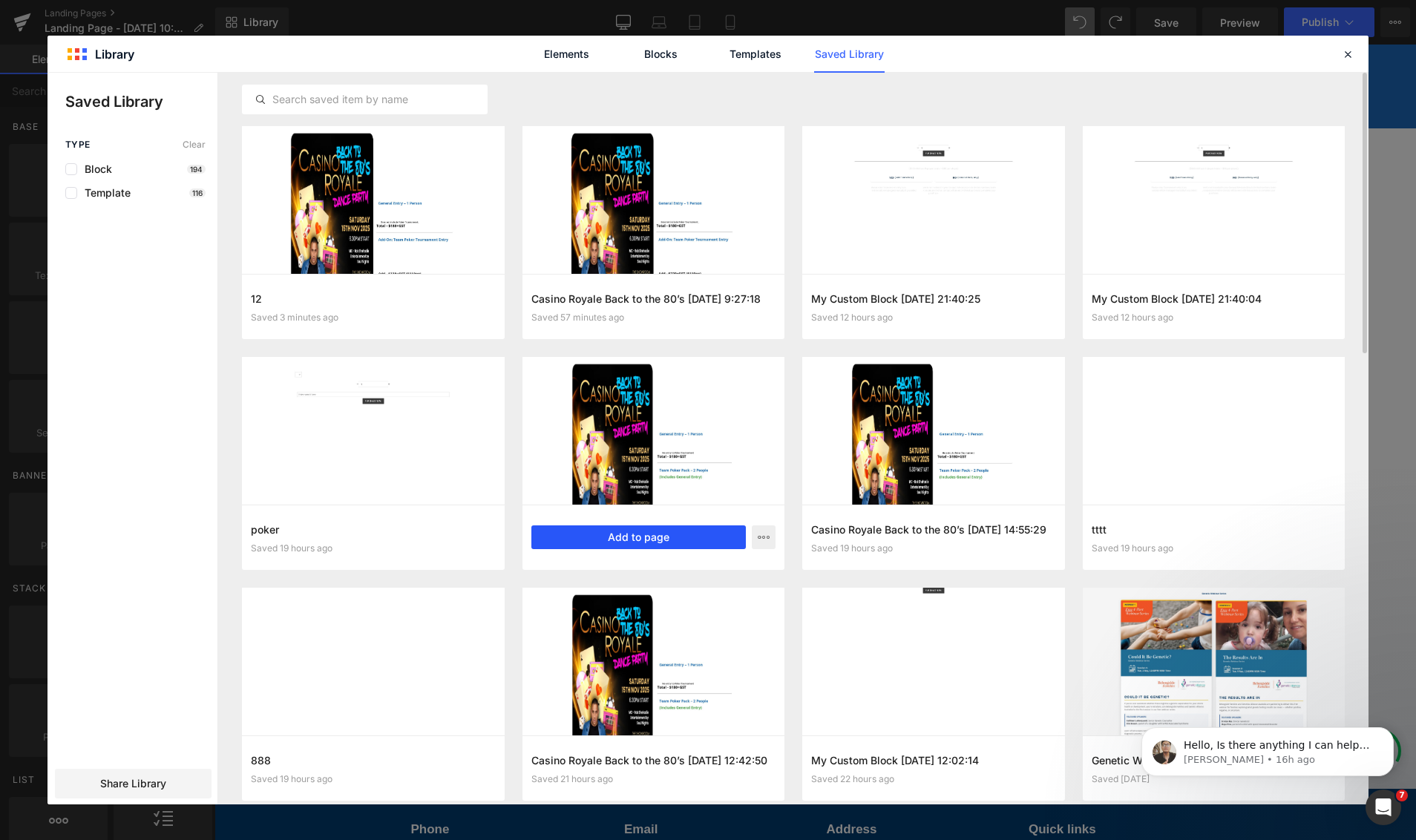
click at [650, 536] on button "Add to page" at bounding box center [639, 537] width 215 height 23
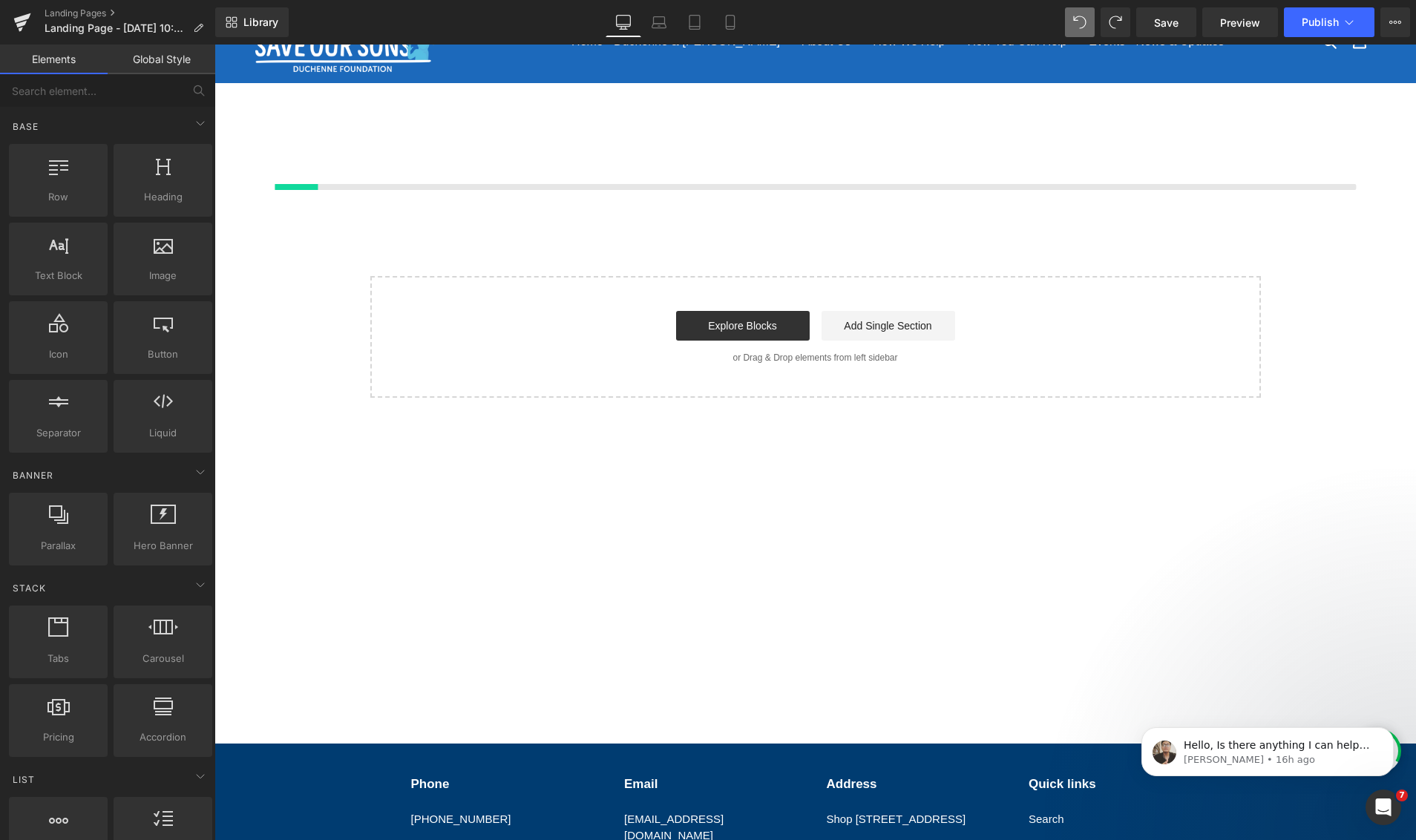
scroll to position [54, 0]
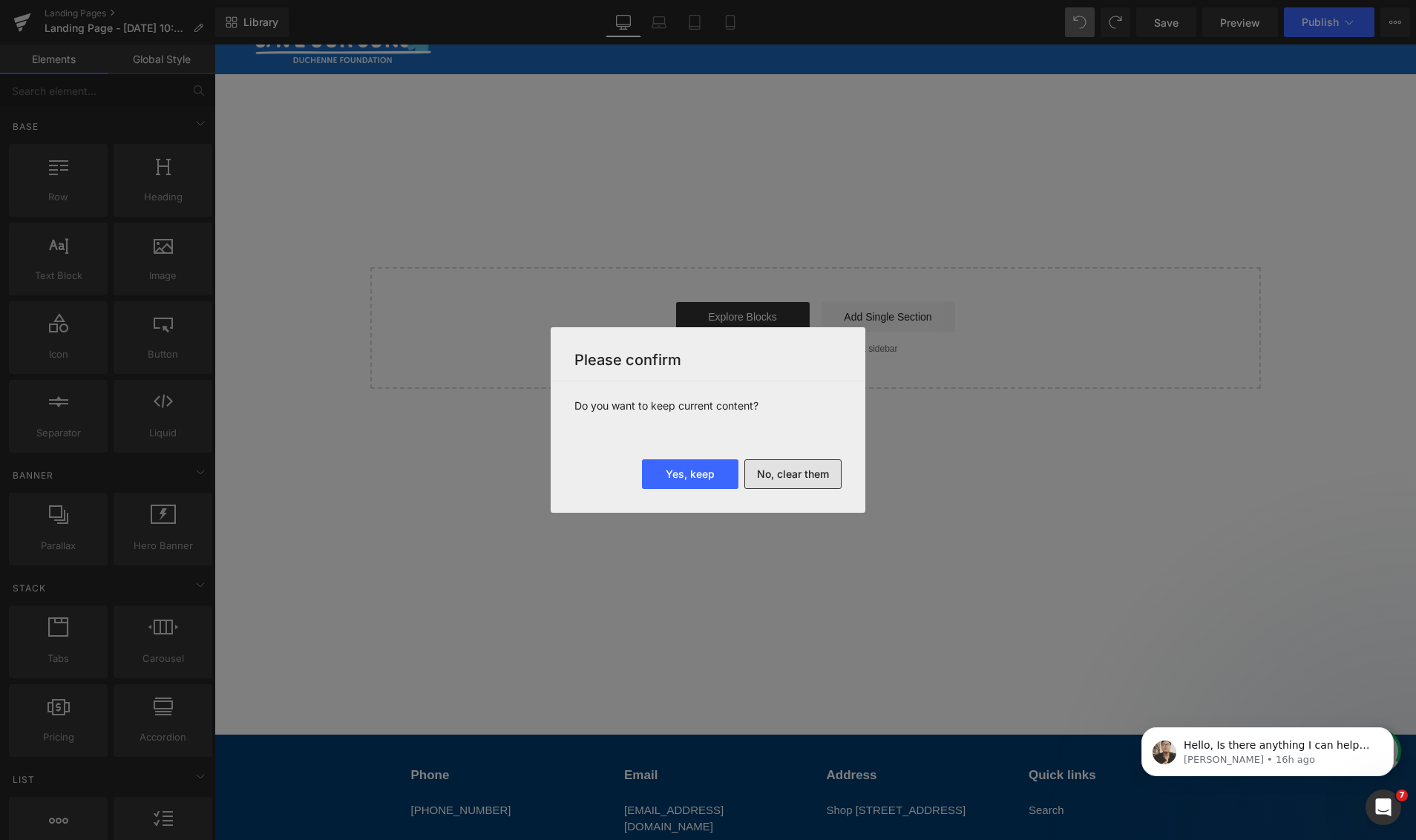
drag, startPoint x: 709, startPoint y: 475, endPoint x: 812, endPoint y: 482, distance: 103.2
click at [814, 483] on div "Yes, keep No, clear them" at bounding box center [707, 486] width 314 height 54
click at [811, 480] on button "No, clear them" at bounding box center [792, 474] width 97 height 29
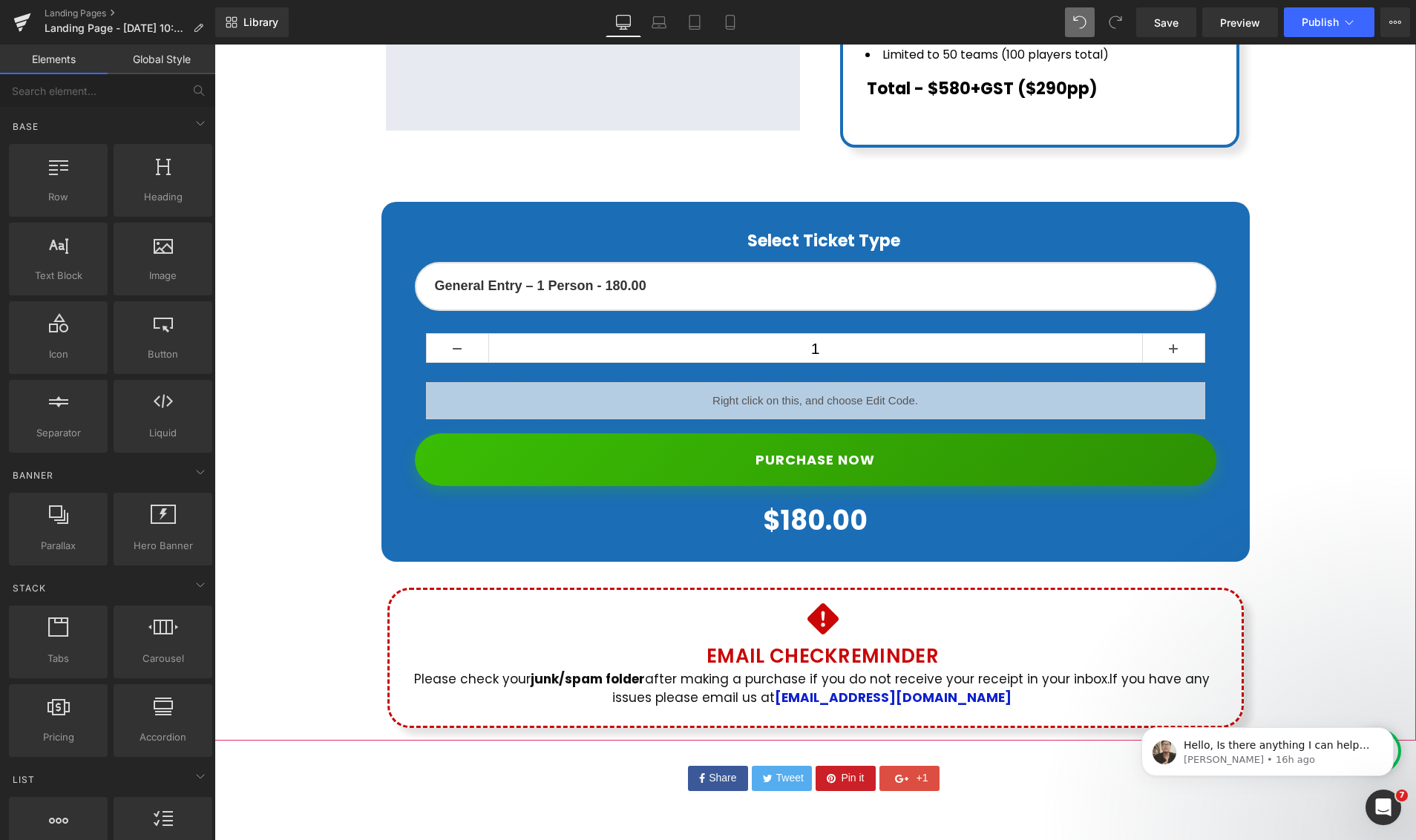
scroll to position [845, 0]
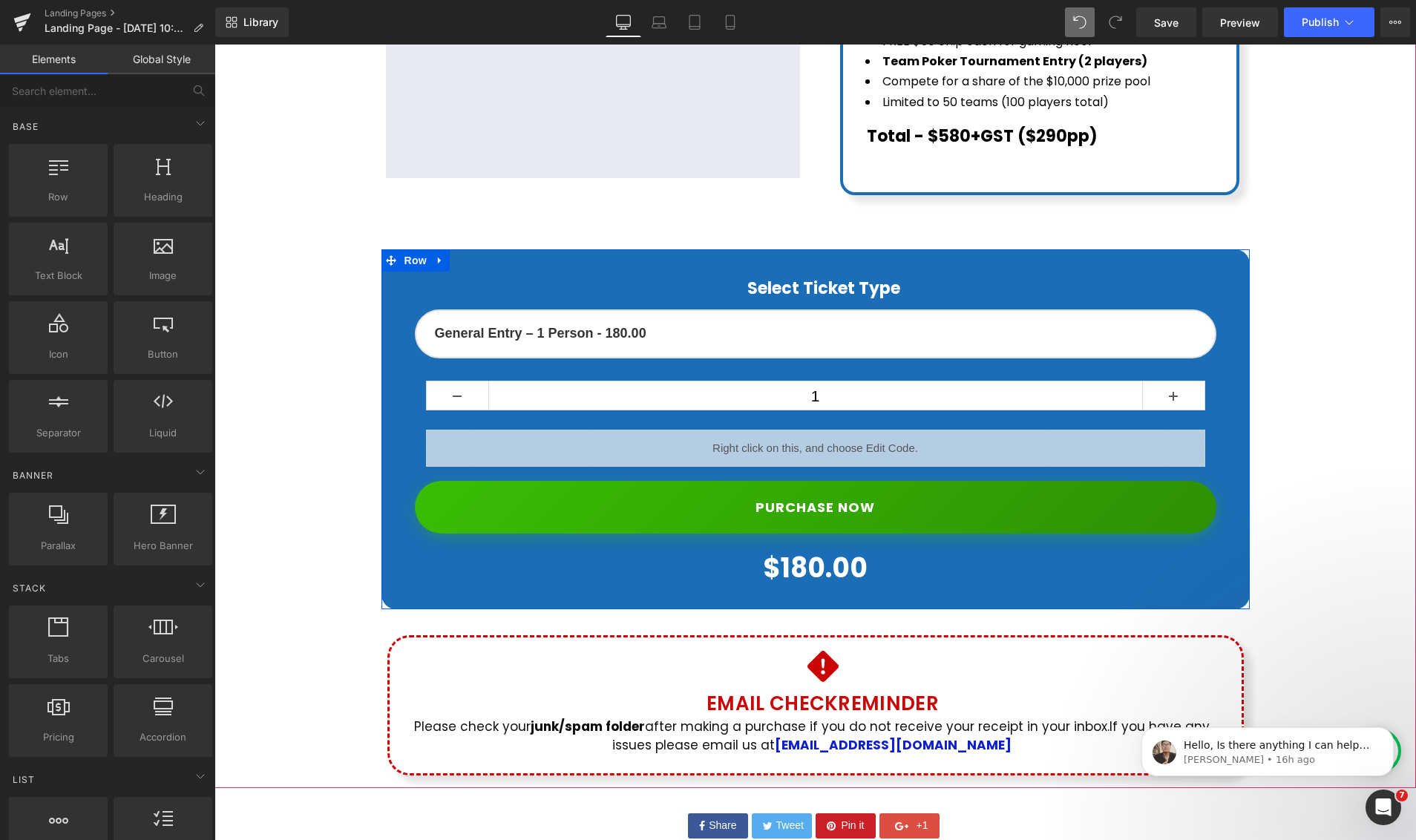
click at [636, 311] on select "Please select an item in the list General Entry – 1 Person - 180.00" at bounding box center [815, 333] width 801 height 49
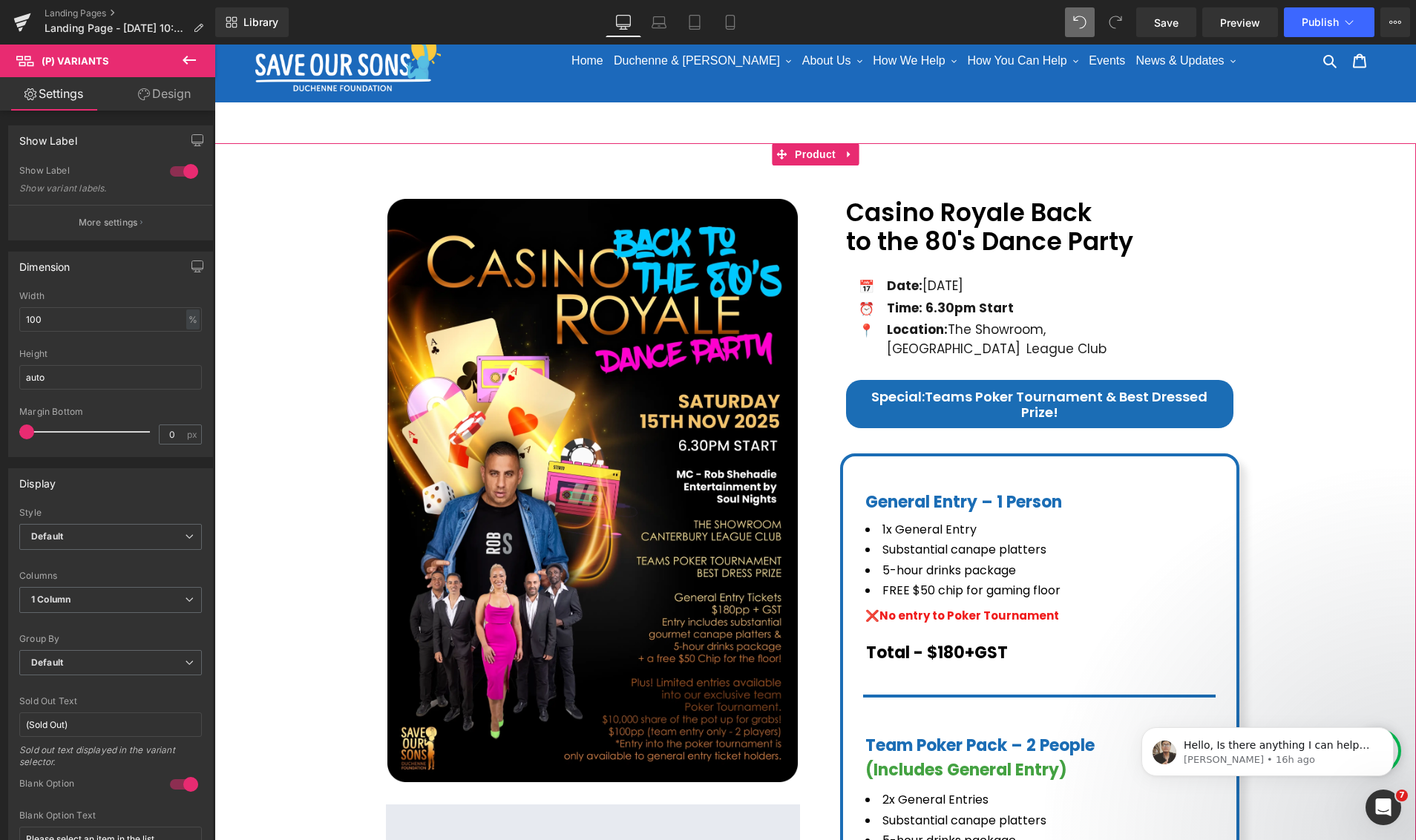
scroll to position [554, 0]
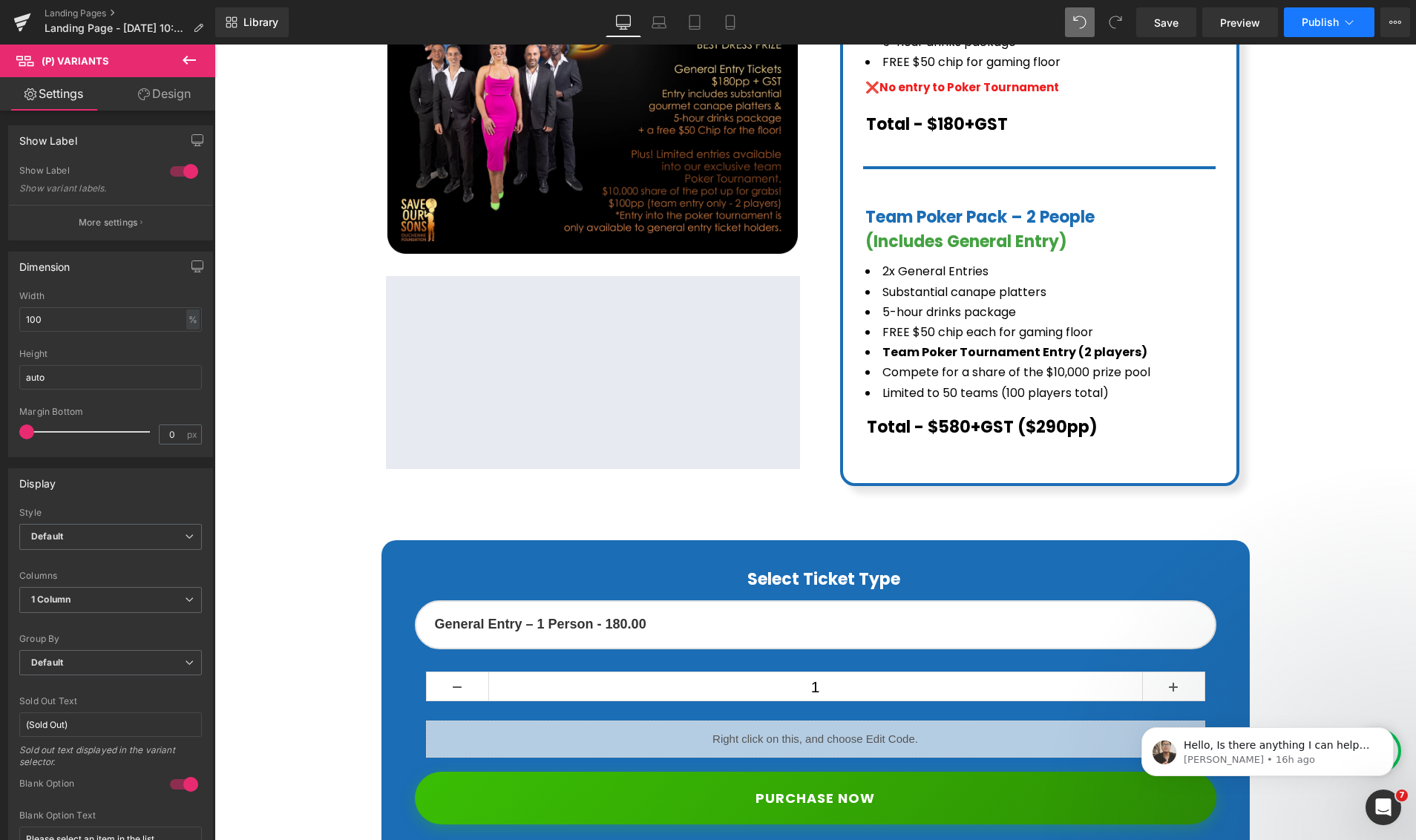
click at [1347, 23] on icon at bounding box center [1349, 23] width 15 height 15
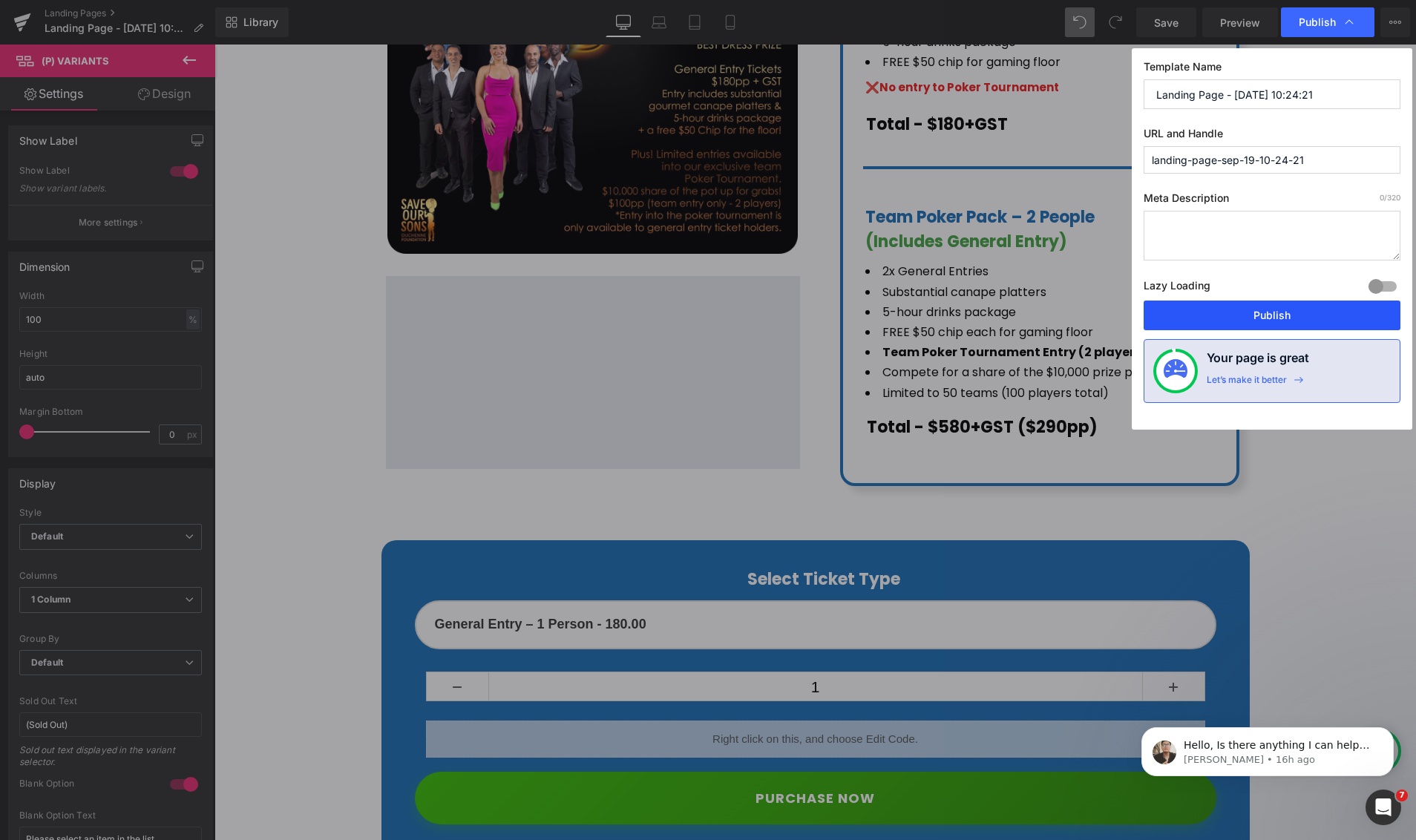
drag, startPoint x: 1262, startPoint y: 314, endPoint x: 970, endPoint y: 268, distance: 295.6
click at [1262, 314] on button "Publish" at bounding box center [1271, 315] width 256 height 29
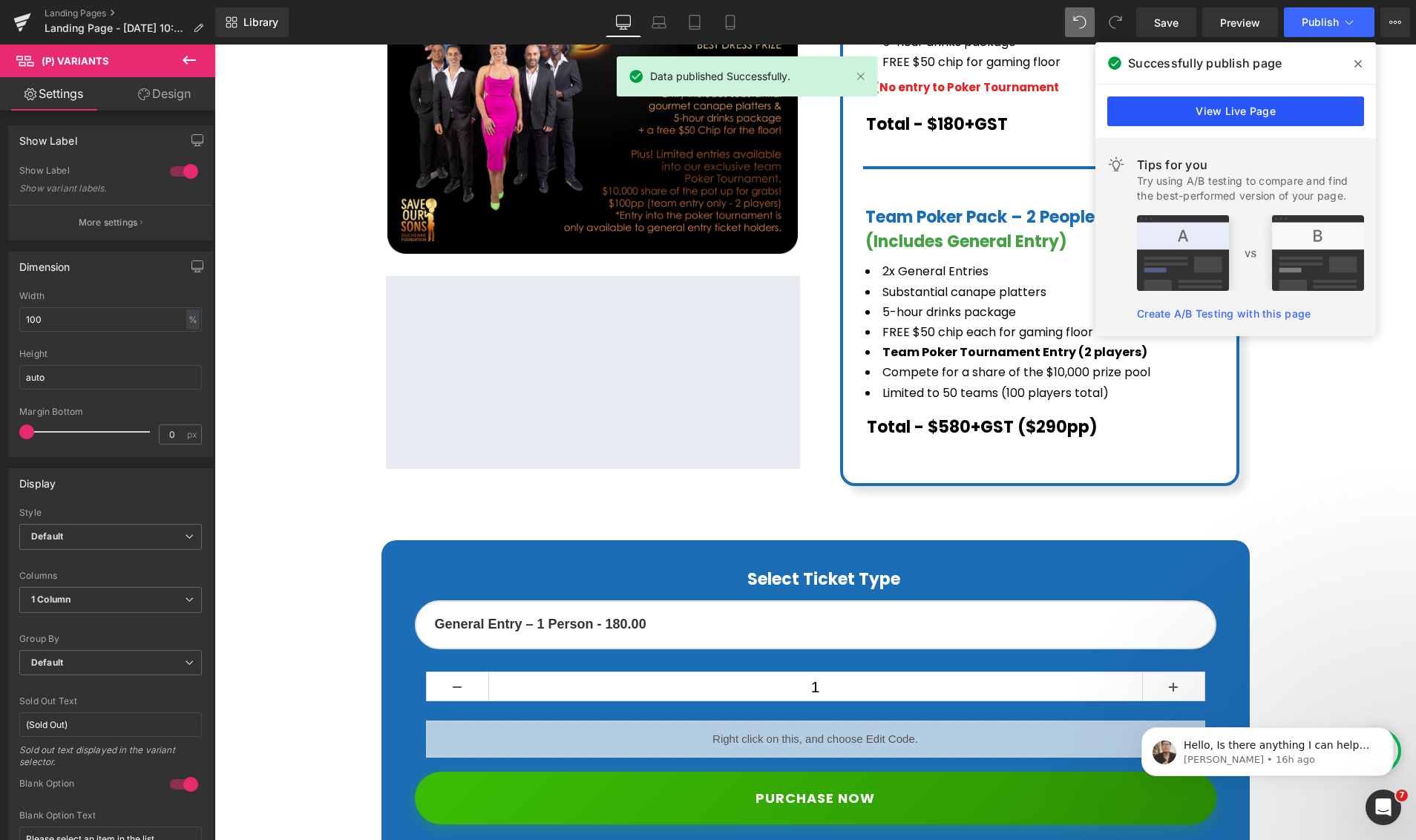
click at [1235, 110] on link "View Live Page" at bounding box center [1235, 111] width 256 height 29
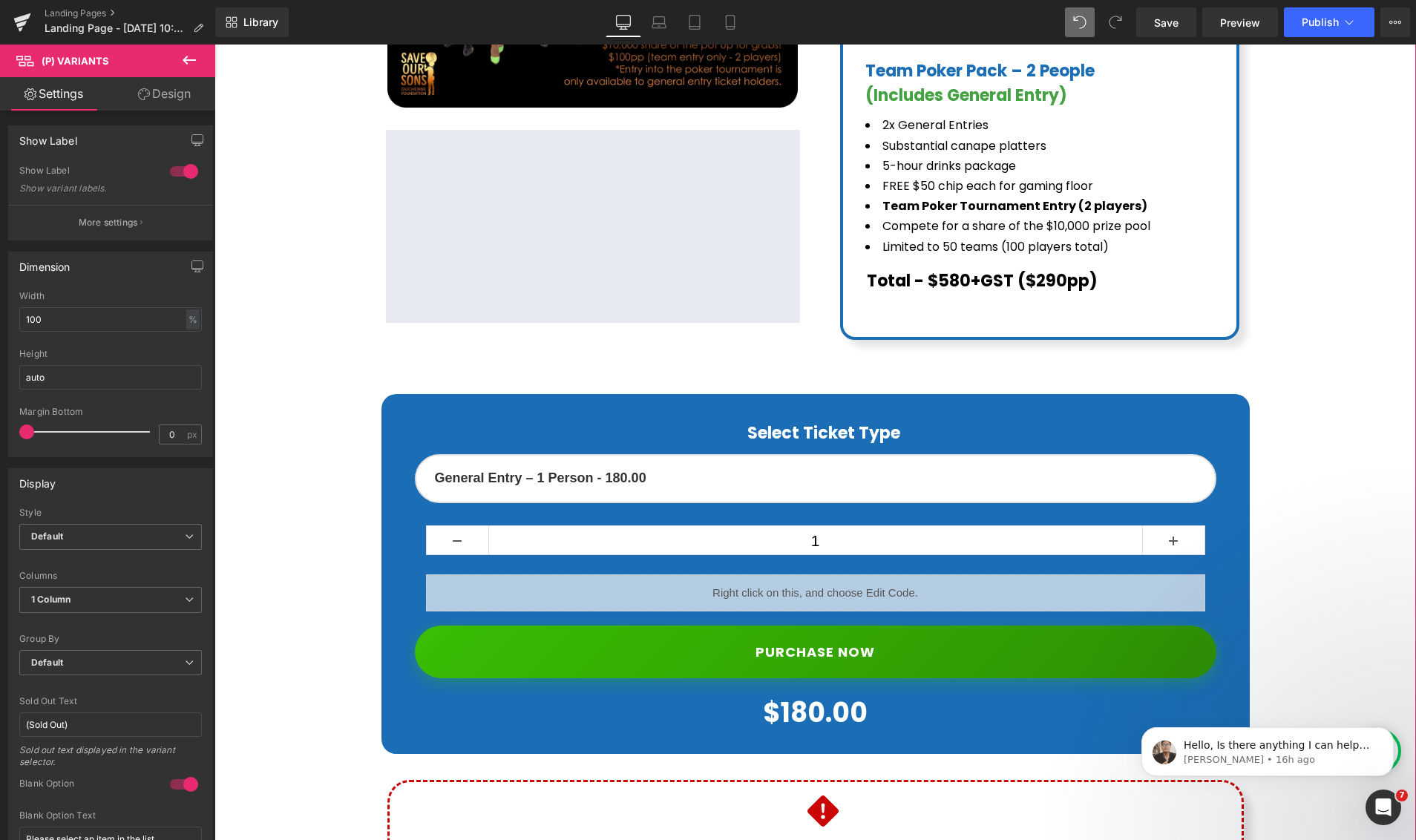
scroll to position [774, 0]
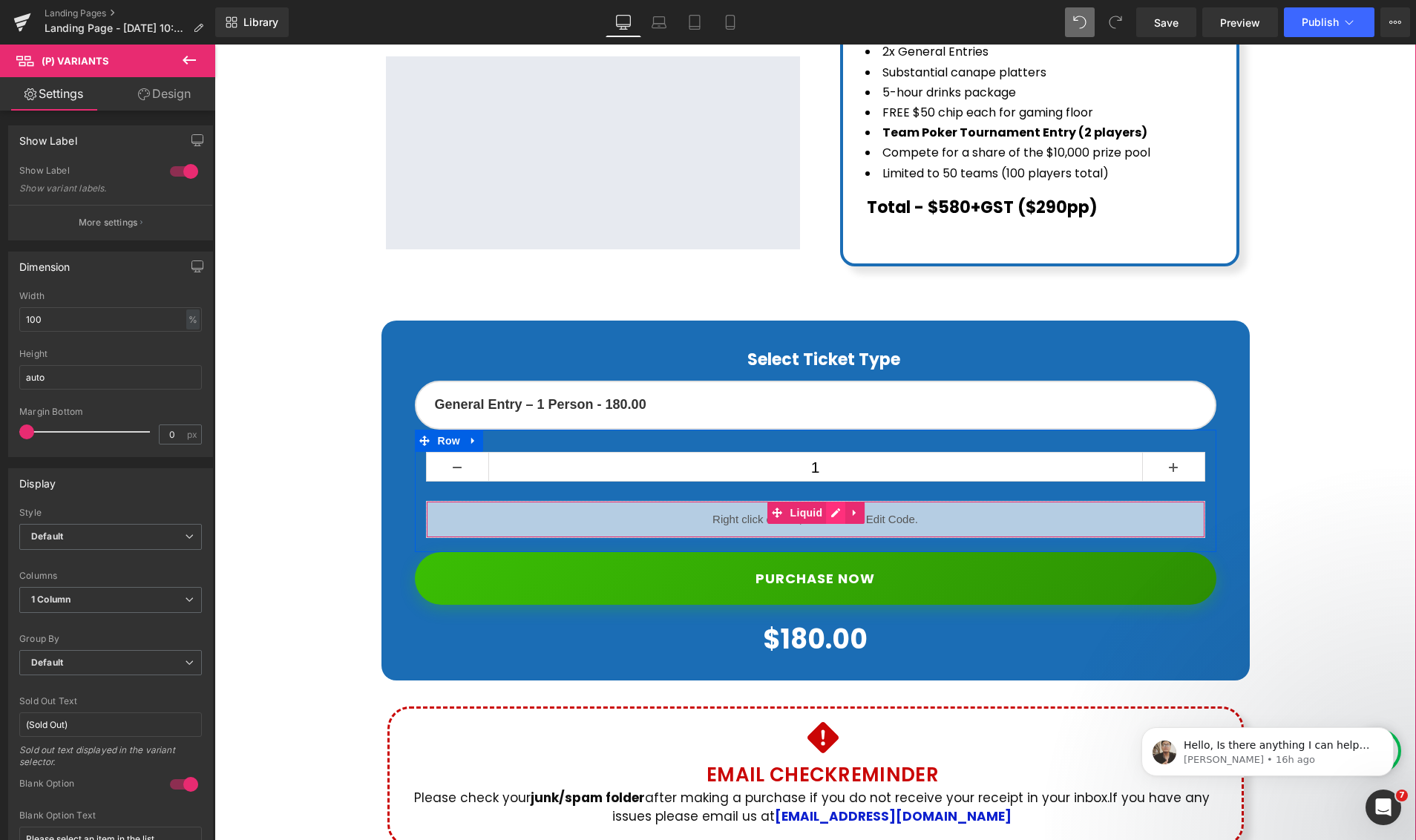
click at [834, 501] on div "Liquid" at bounding box center [815, 519] width 779 height 37
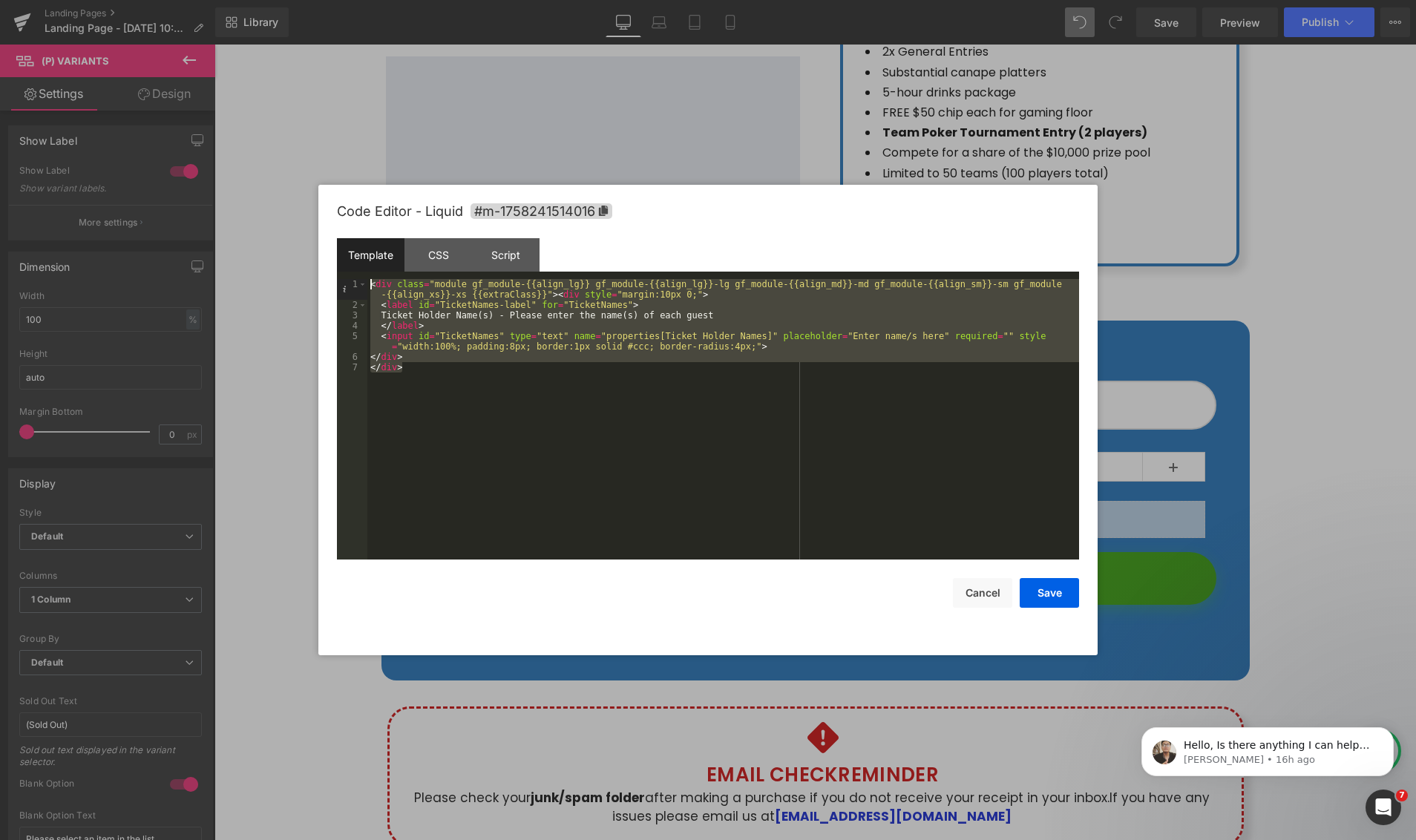
drag, startPoint x: 317, startPoint y: 262, endPoint x: 288, endPoint y: 225, distance: 47.0
click at [288, 225] on body "You are previewing how the will restyle your page. You can not edit Elements in…" at bounding box center [708, 420] width 1416 height 840
click at [1061, 593] on button "Save" at bounding box center [1049, 593] width 60 height 29
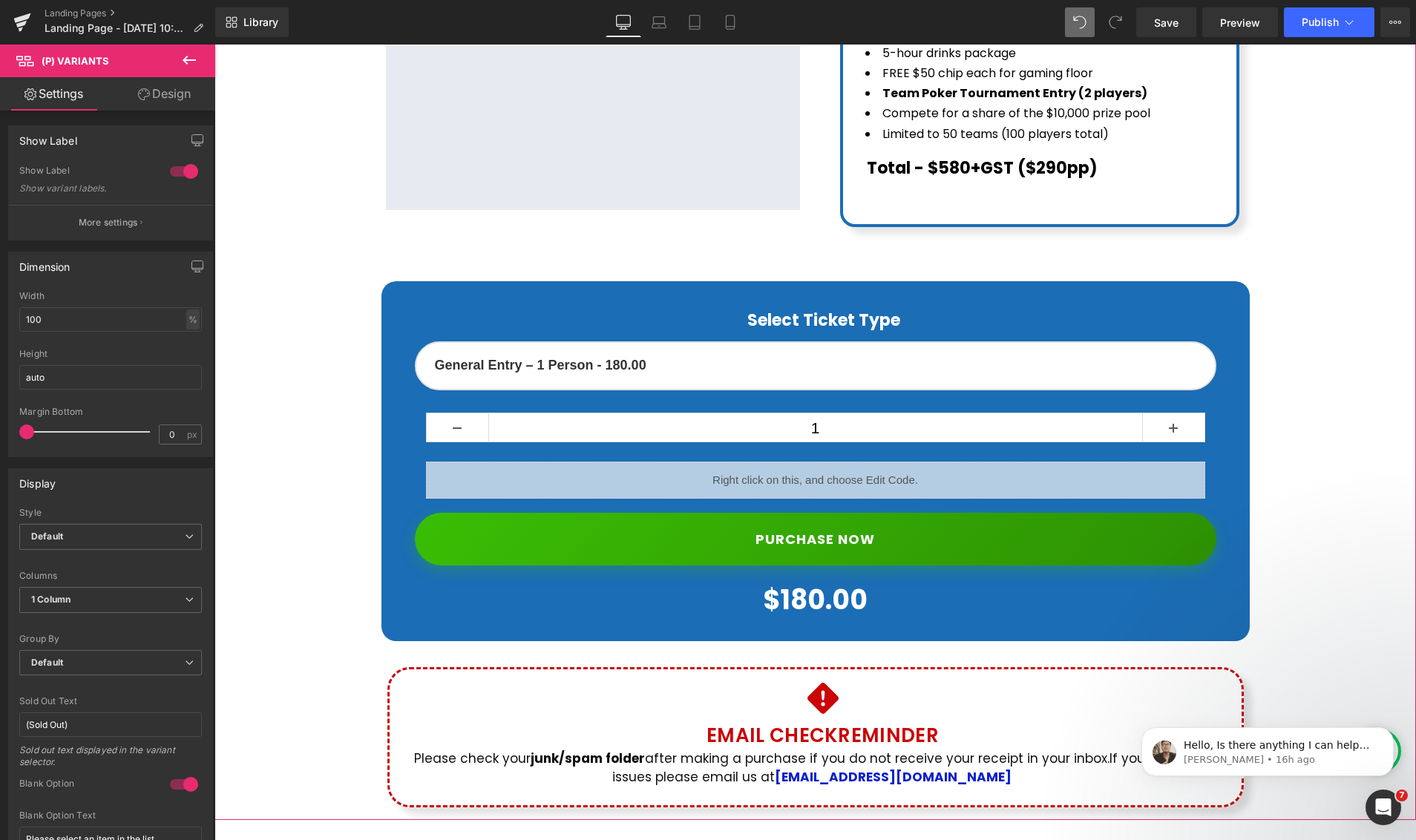
scroll to position [856, 0]
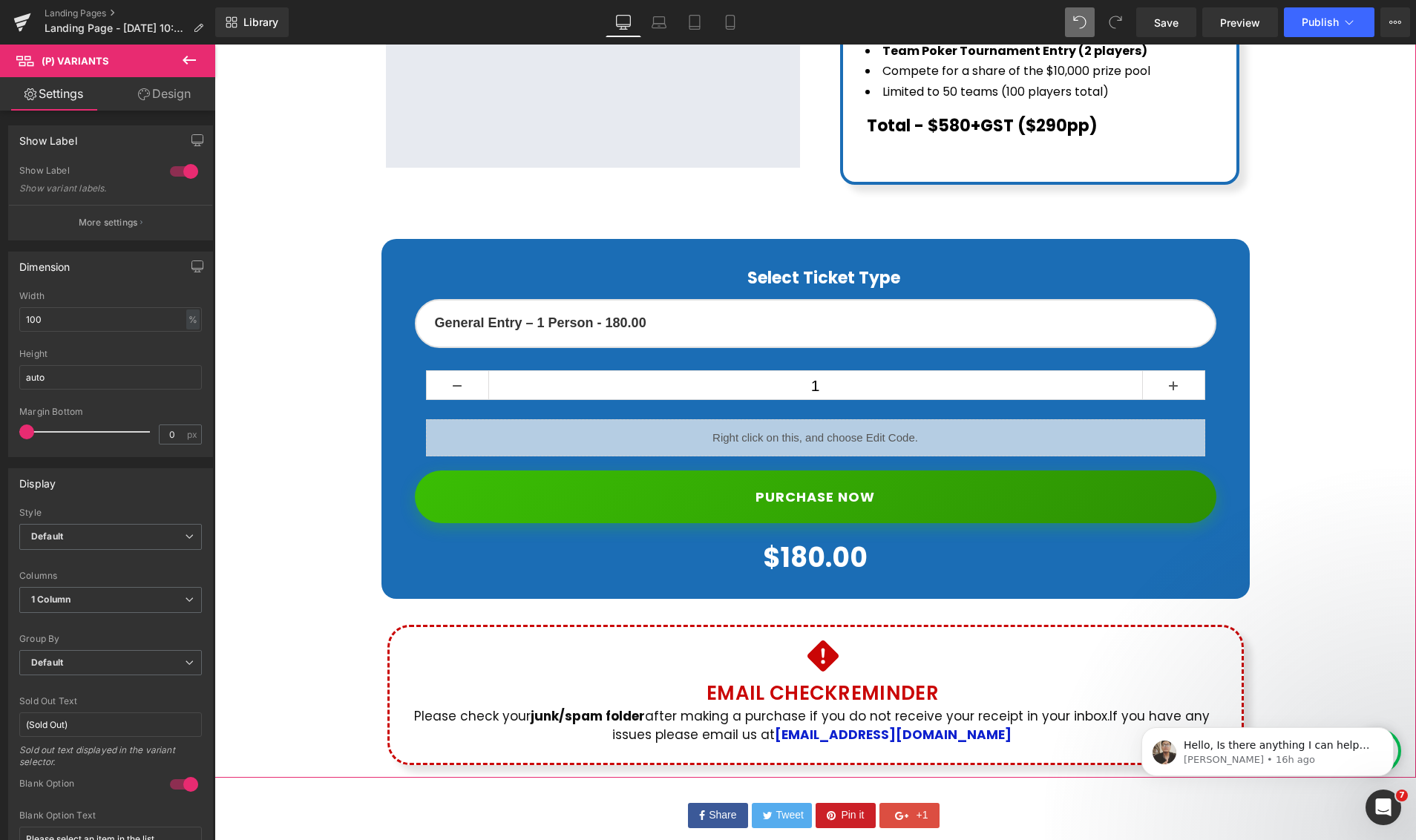
click at [882, 419] on div "Liquid" at bounding box center [815, 437] width 779 height 37
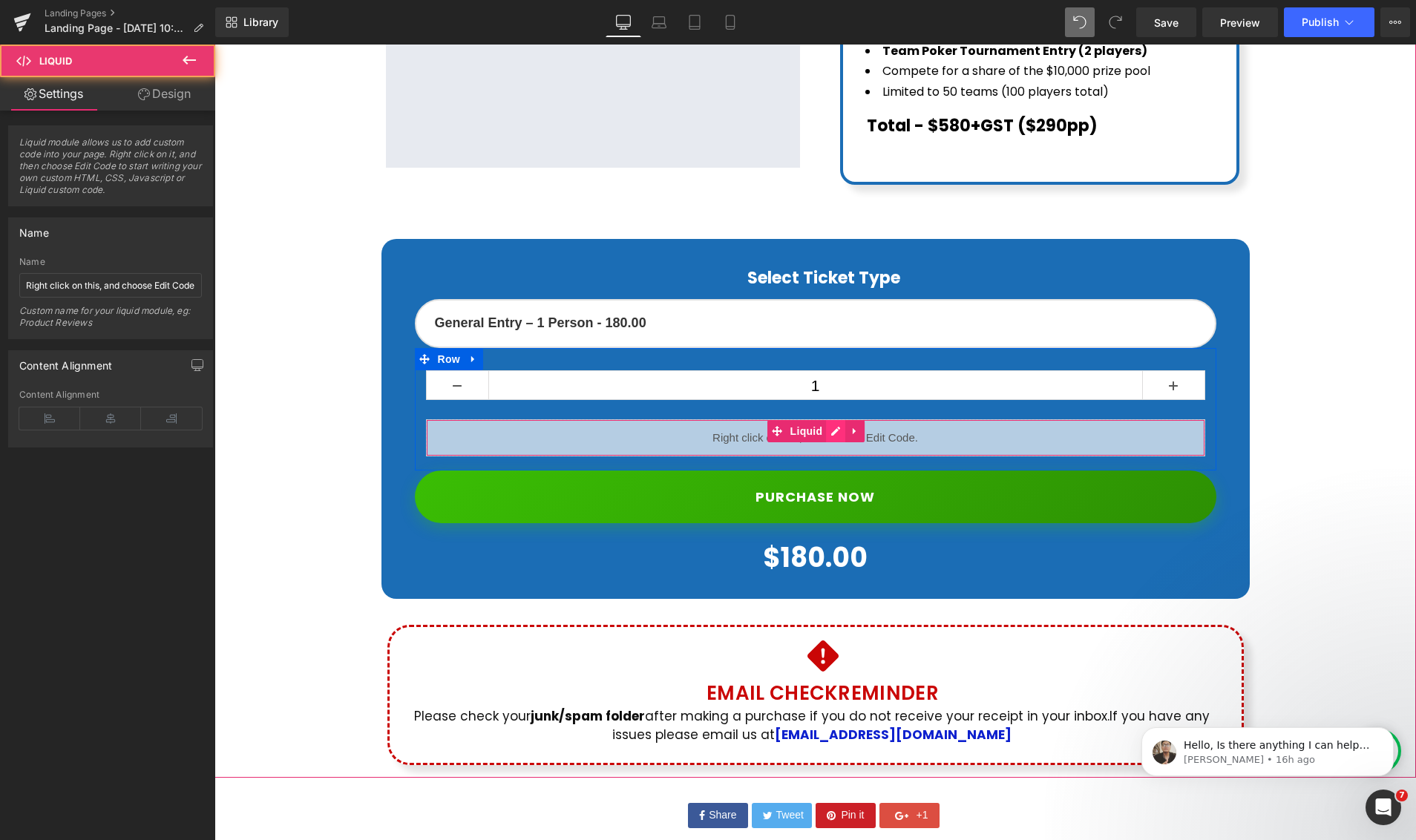
click at [836, 419] on div "Liquid" at bounding box center [815, 437] width 779 height 37
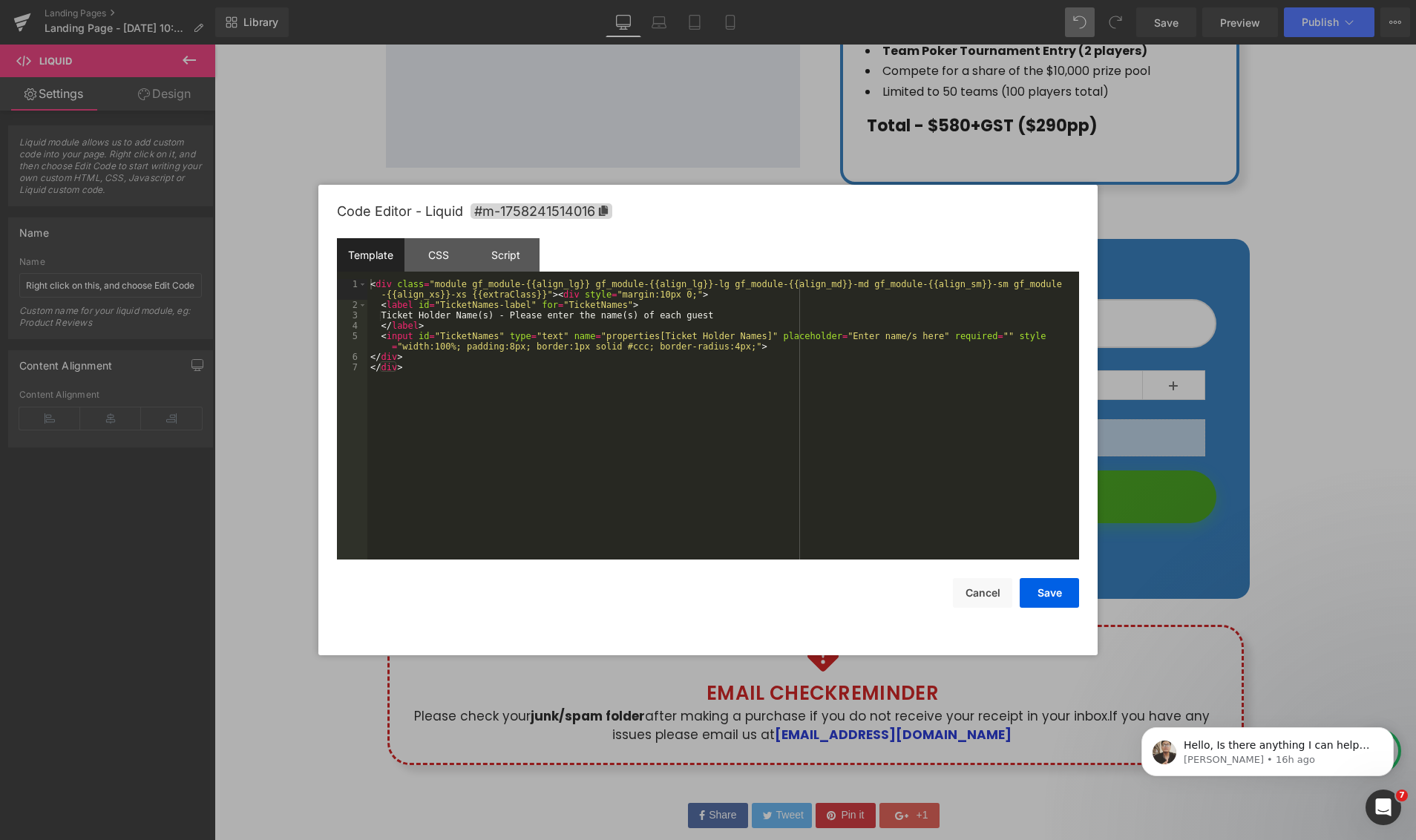
click at [768, 427] on div "< div class = "module gf_module-{{align_lg}} gf_module-{{align_lg}}-lg gf_modul…" at bounding box center [723, 434] width 712 height 311
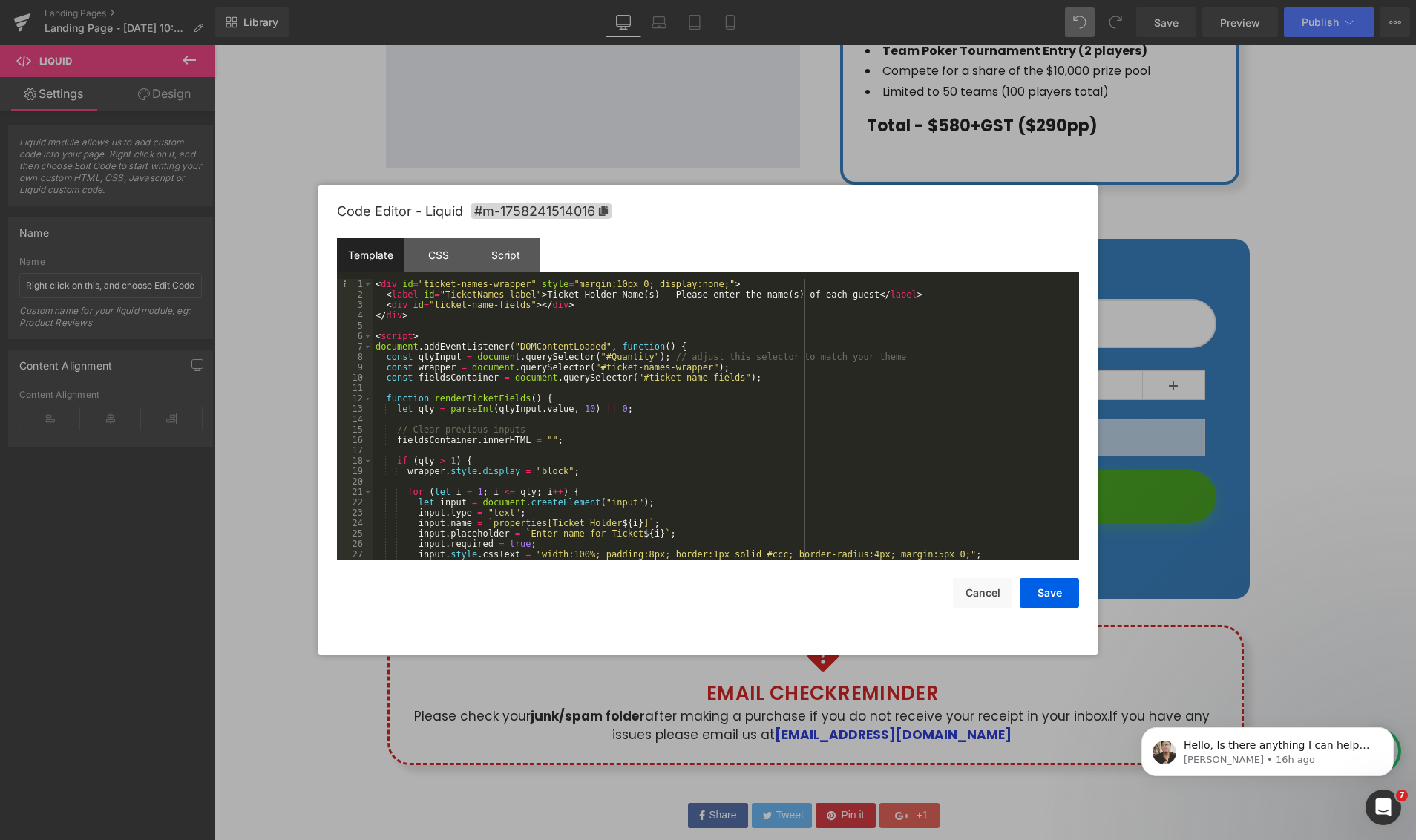
scroll to position [0, 0]
click at [1045, 599] on button "Save" at bounding box center [1049, 593] width 60 height 29
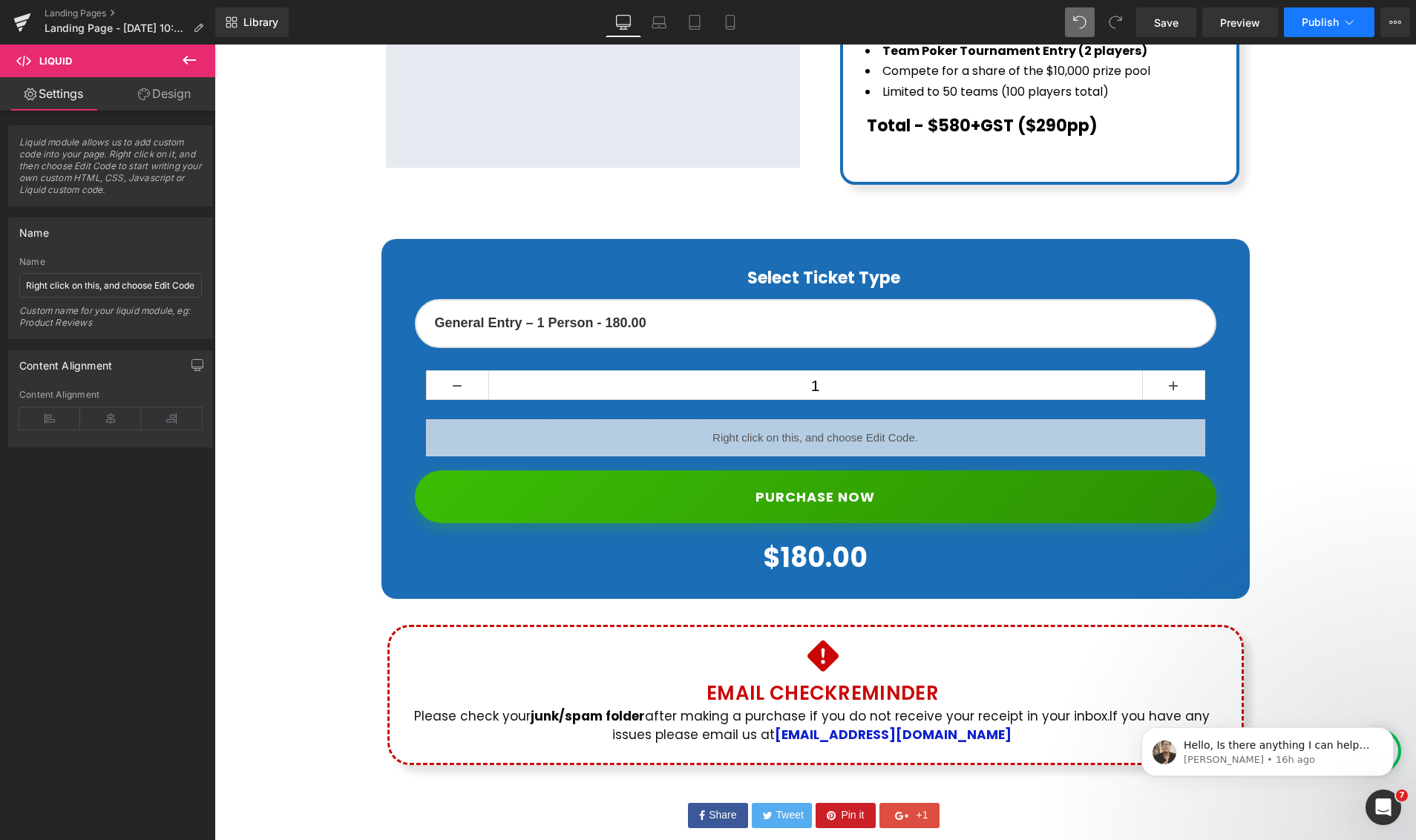
click at [1320, 23] on span "Publish" at bounding box center [1319, 23] width 37 height 12
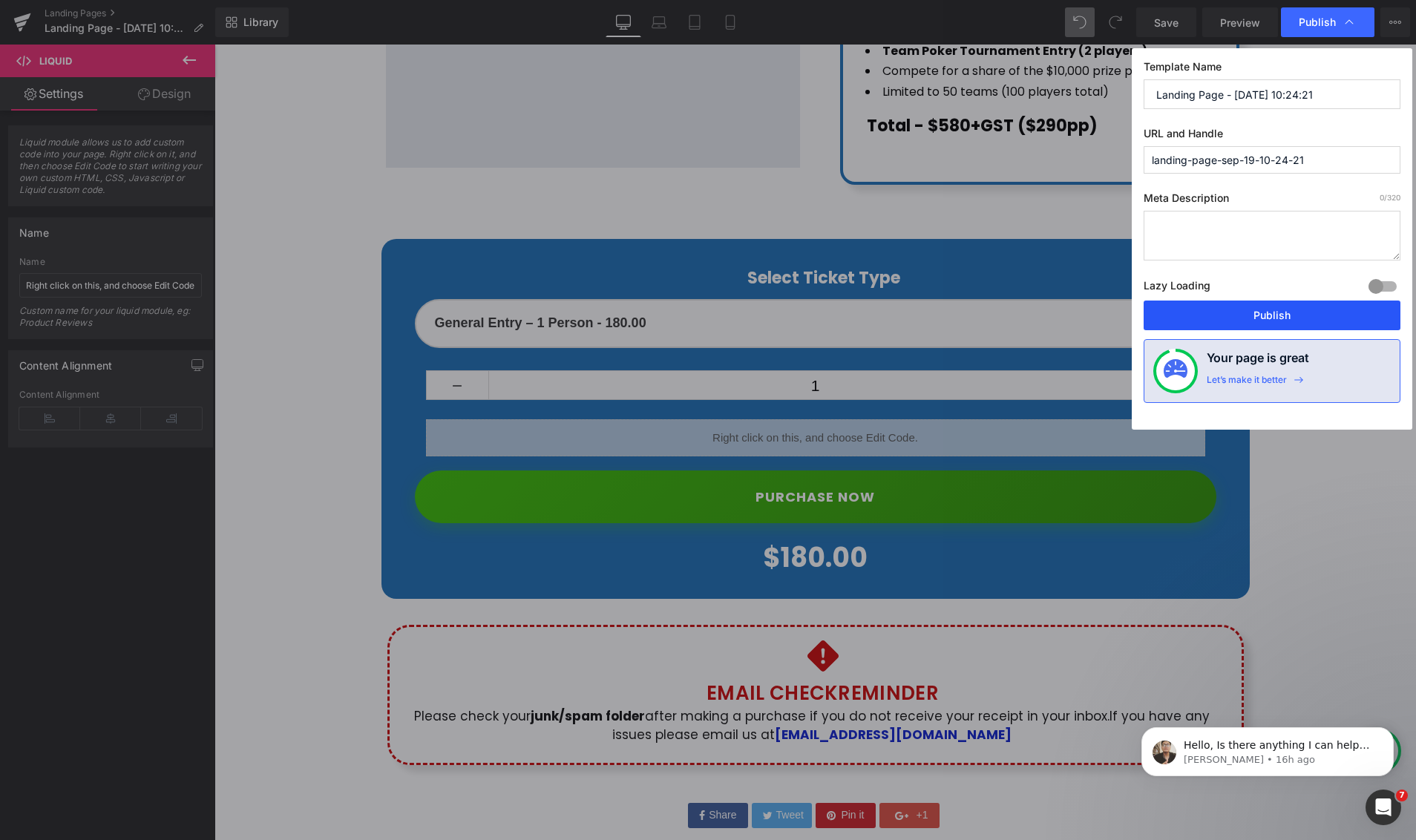
click at [1275, 320] on button "Publish" at bounding box center [1271, 315] width 256 height 29
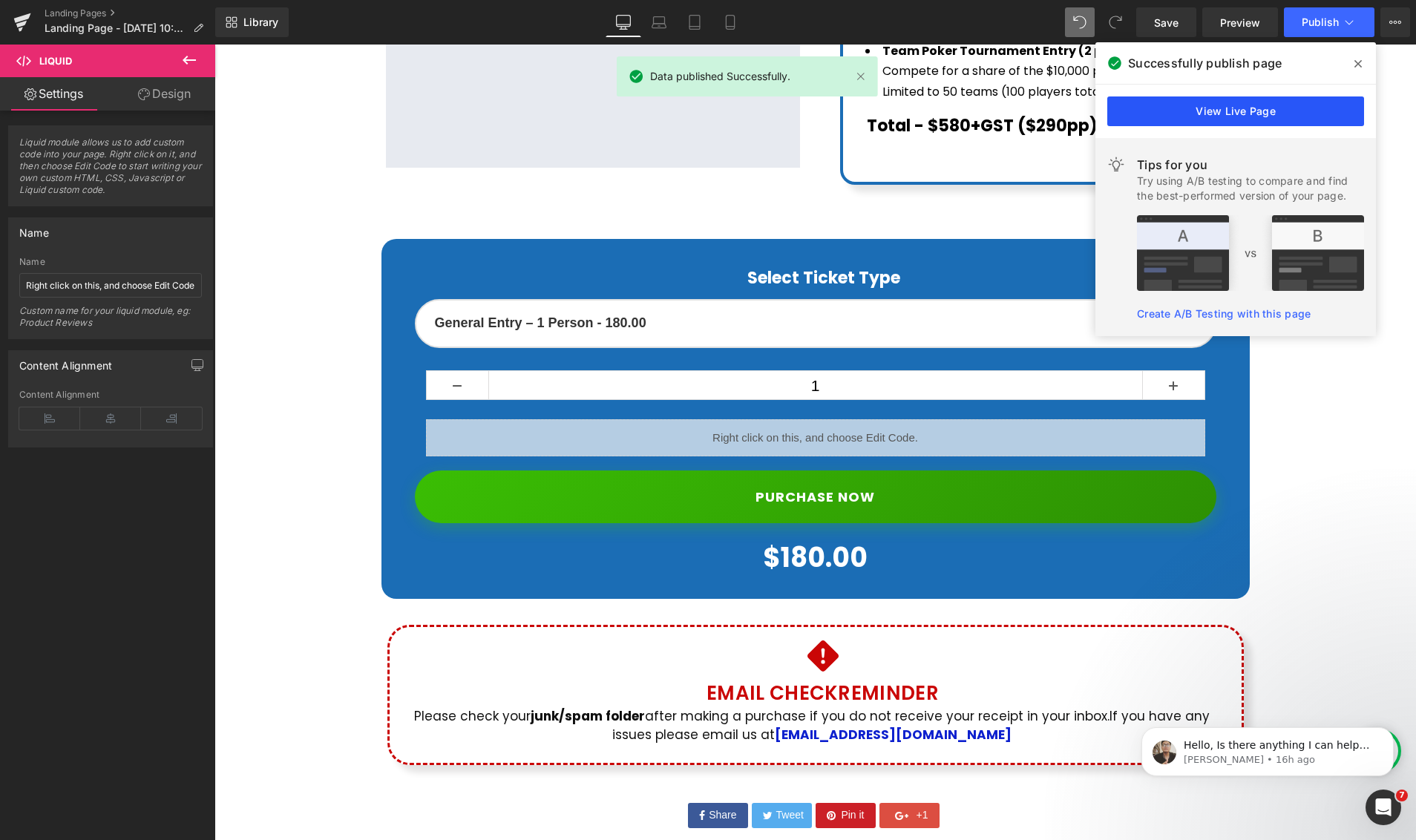
click at [1218, 112] on link "View Live Page" at bounding box center [1235, 111] width 256 height 29
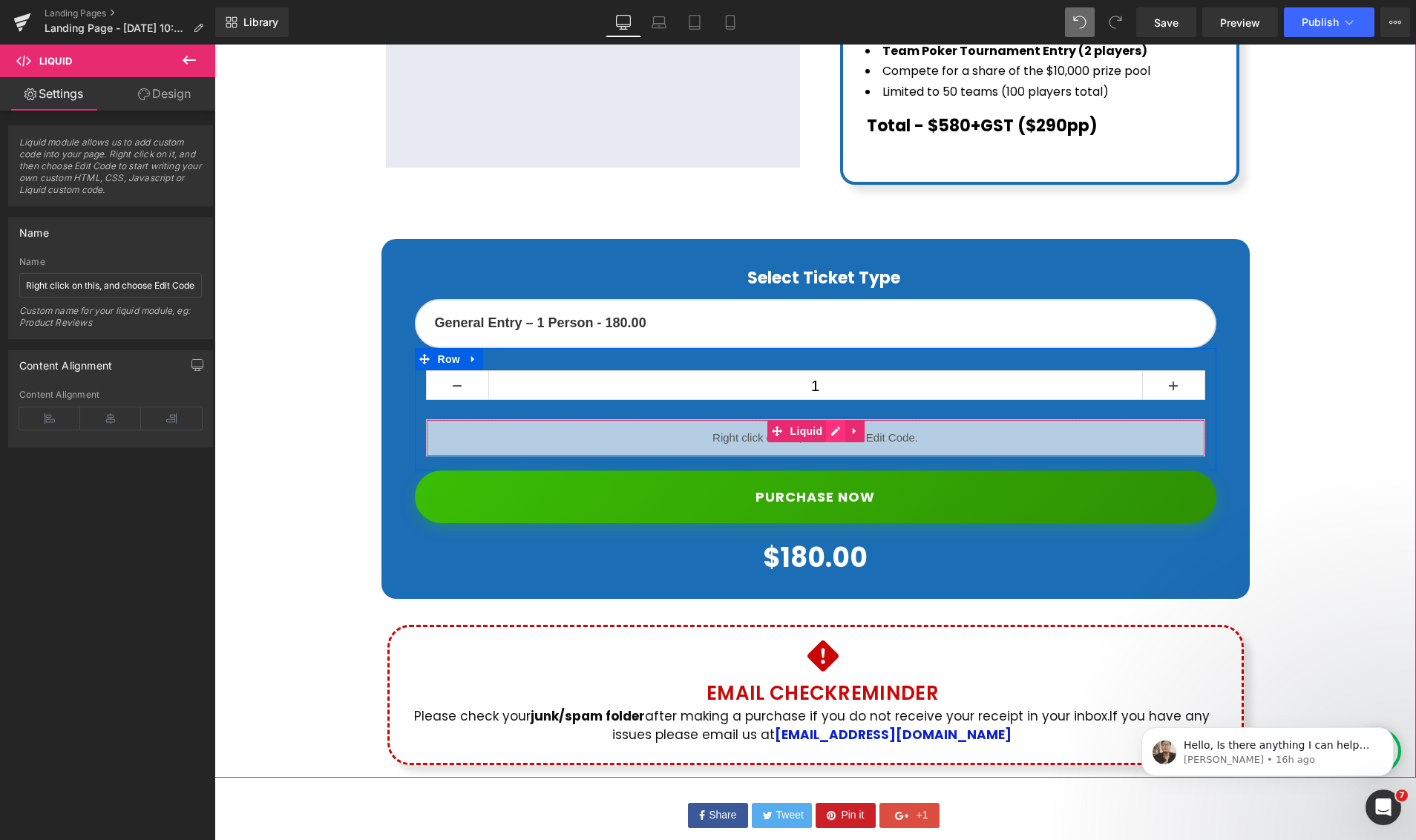
click at [836, 419] on div "Liquid" at bounding box center [815, 437] width 779 height 37
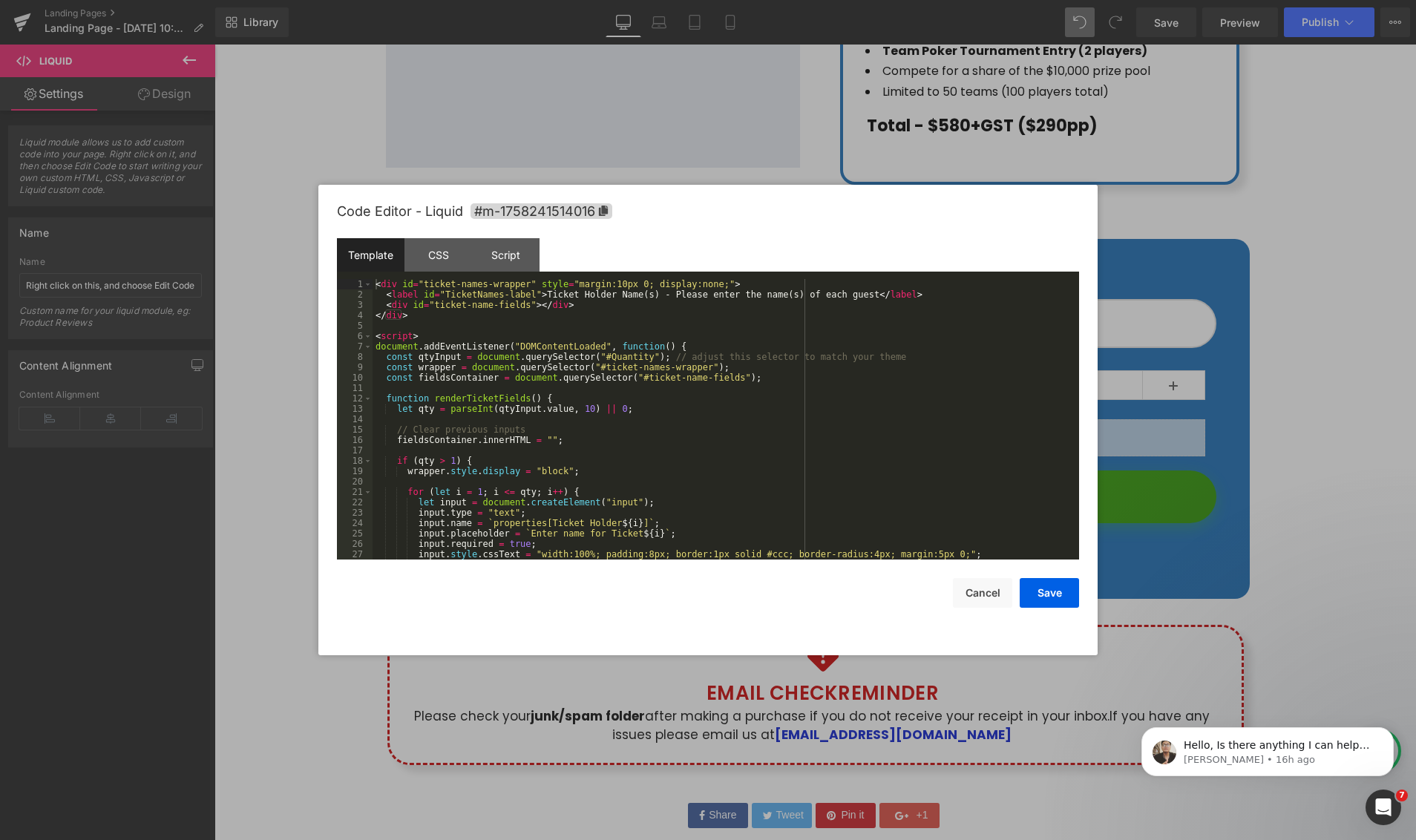
click at [692, 403] on div "< div id = "ticket-names-wrapper" style = "margin:10px 0; display:none;" > < la…" at bounding box center [722, 430] width 700 height 302
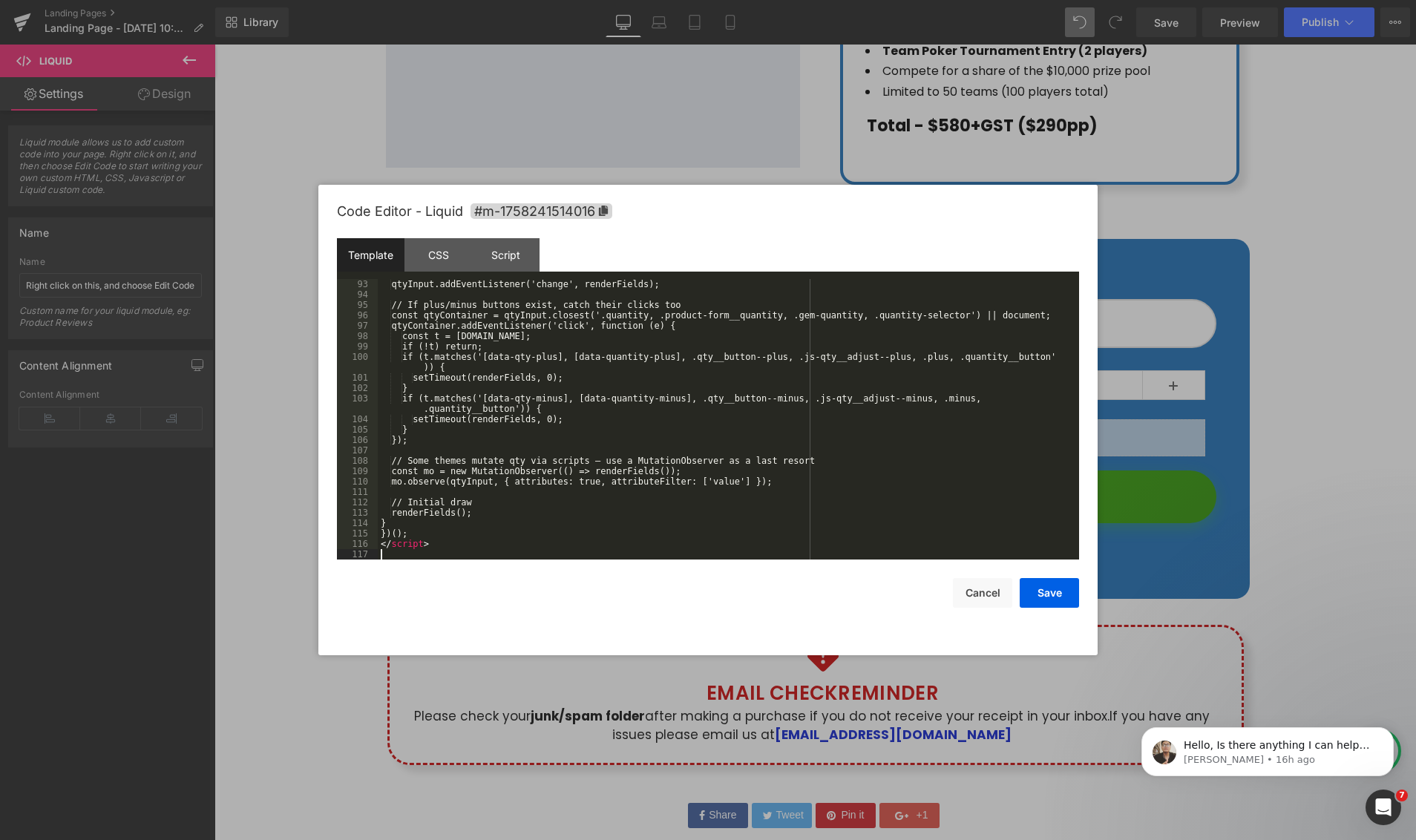
scroll to position [955, 0]
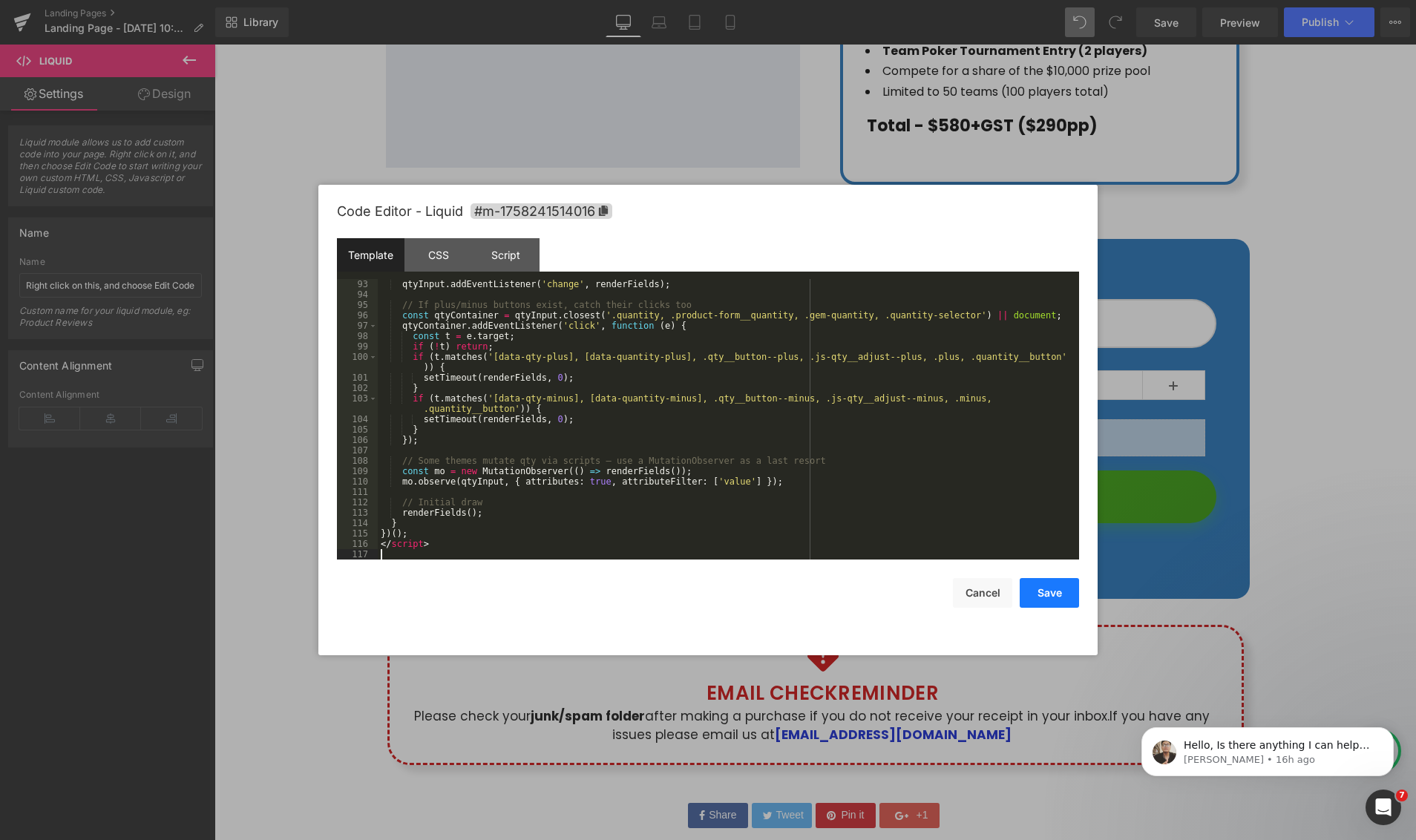
click at [1047, 592] on button "Save" at bounding box center [1049, 593] width 60 height 29
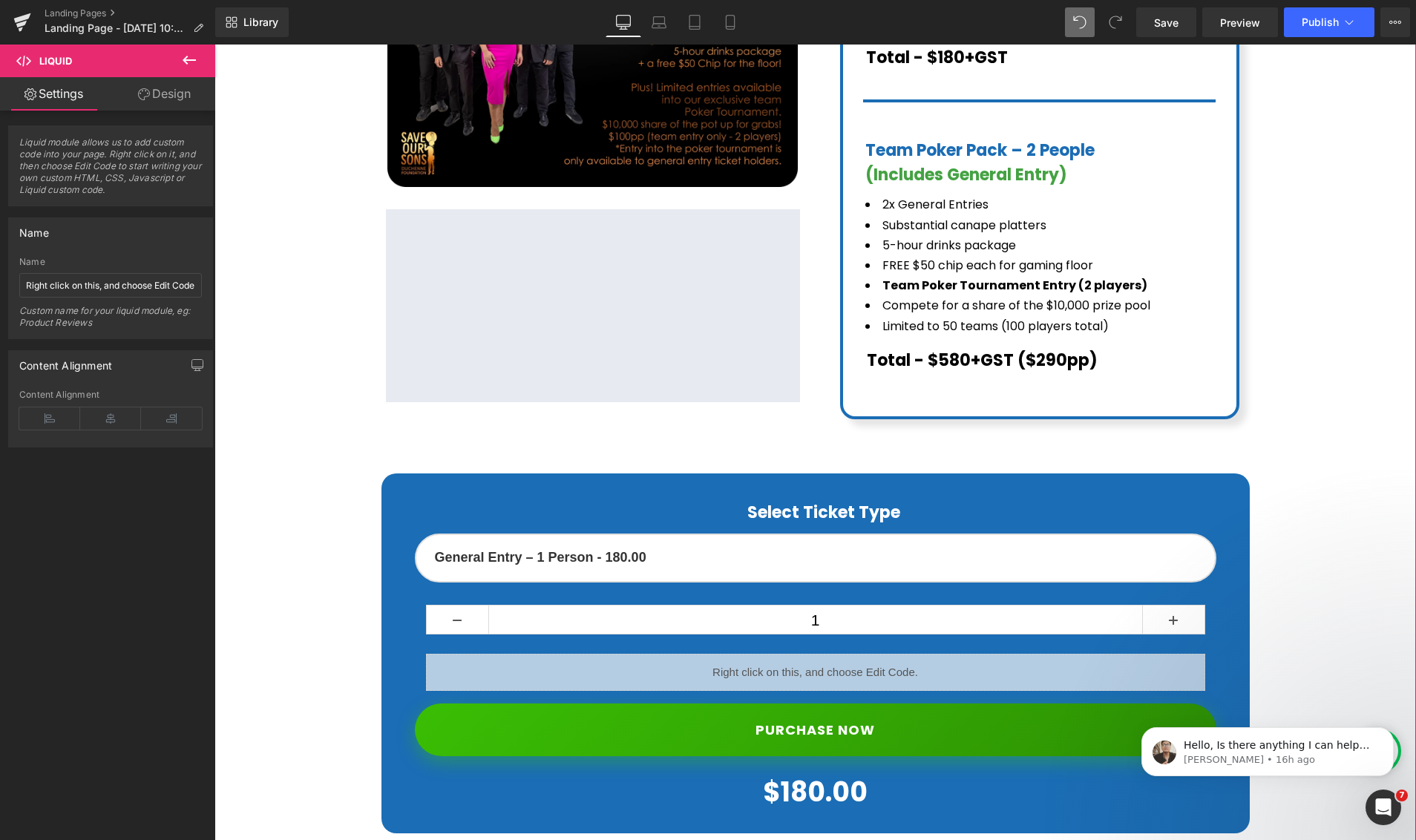
scroll to position [556, 0]
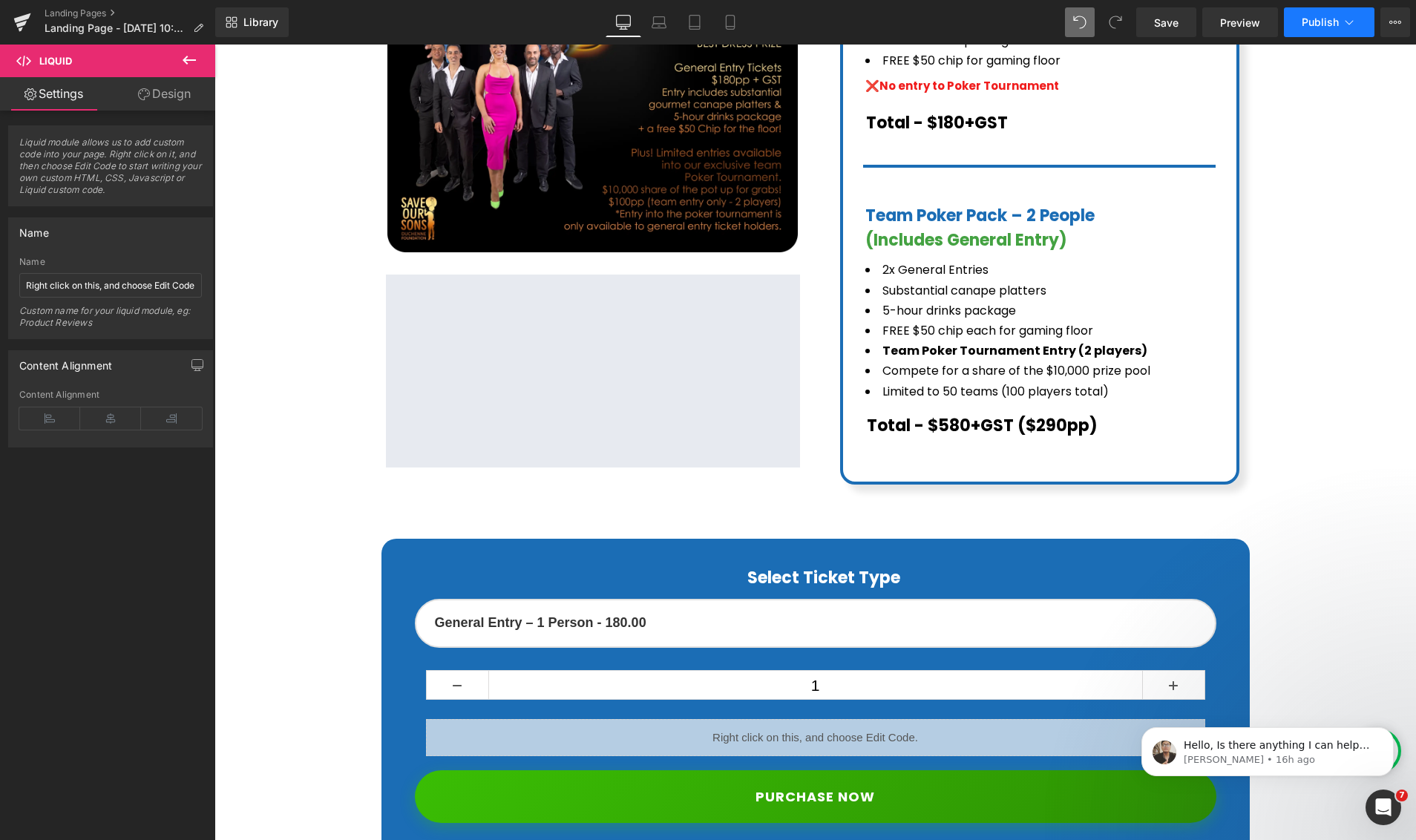
click at [1335, 23] on span "Publish" at bounding box center [1319, 23] width 37 height 12
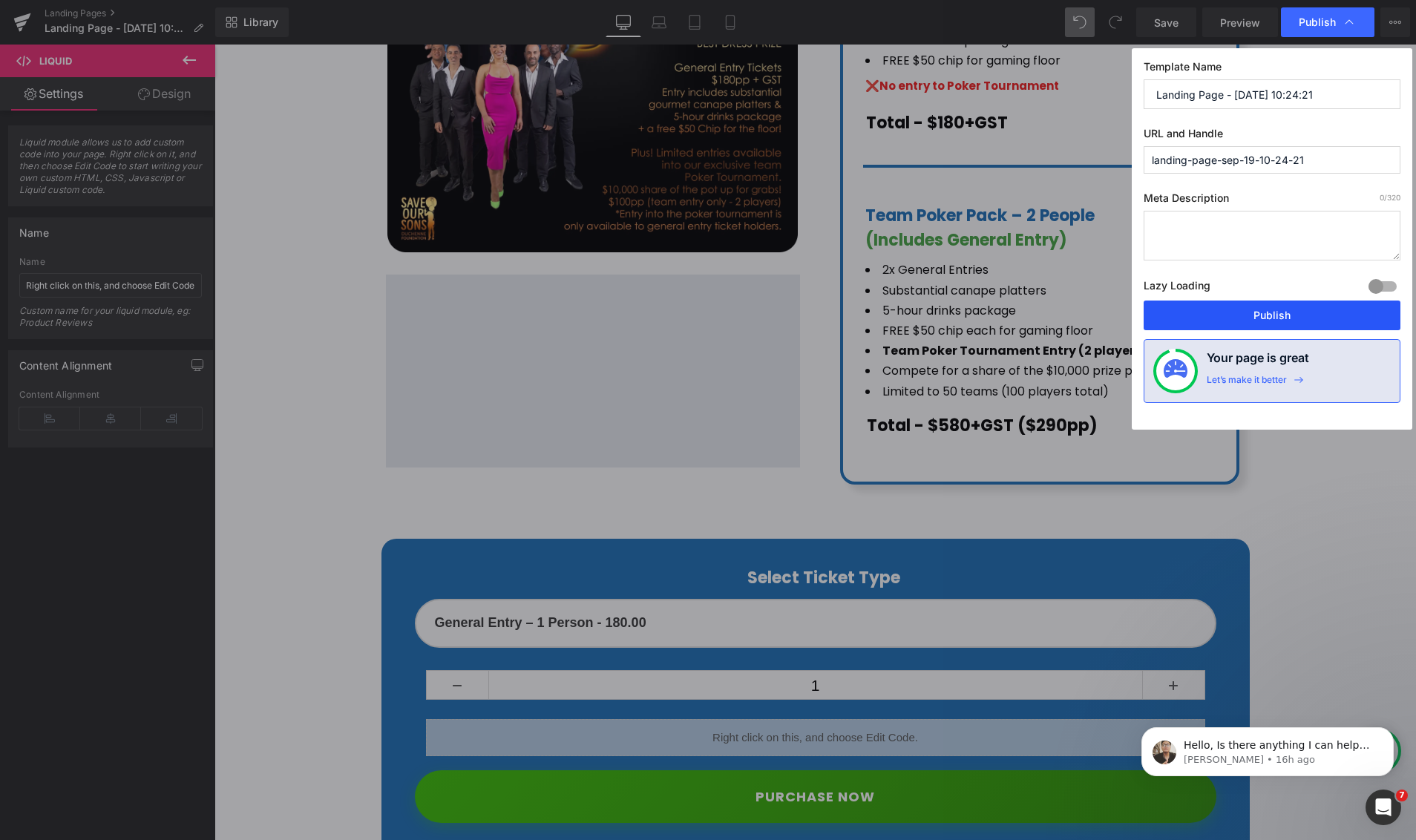
drag, startPoint x: 1295, startPoint y: 324, endPoint x: 985, endPoint y: 325, distance: 310.0
click at [1295, 324] on button "Publish" at bounding box center [1271, 315] width 256 height 29
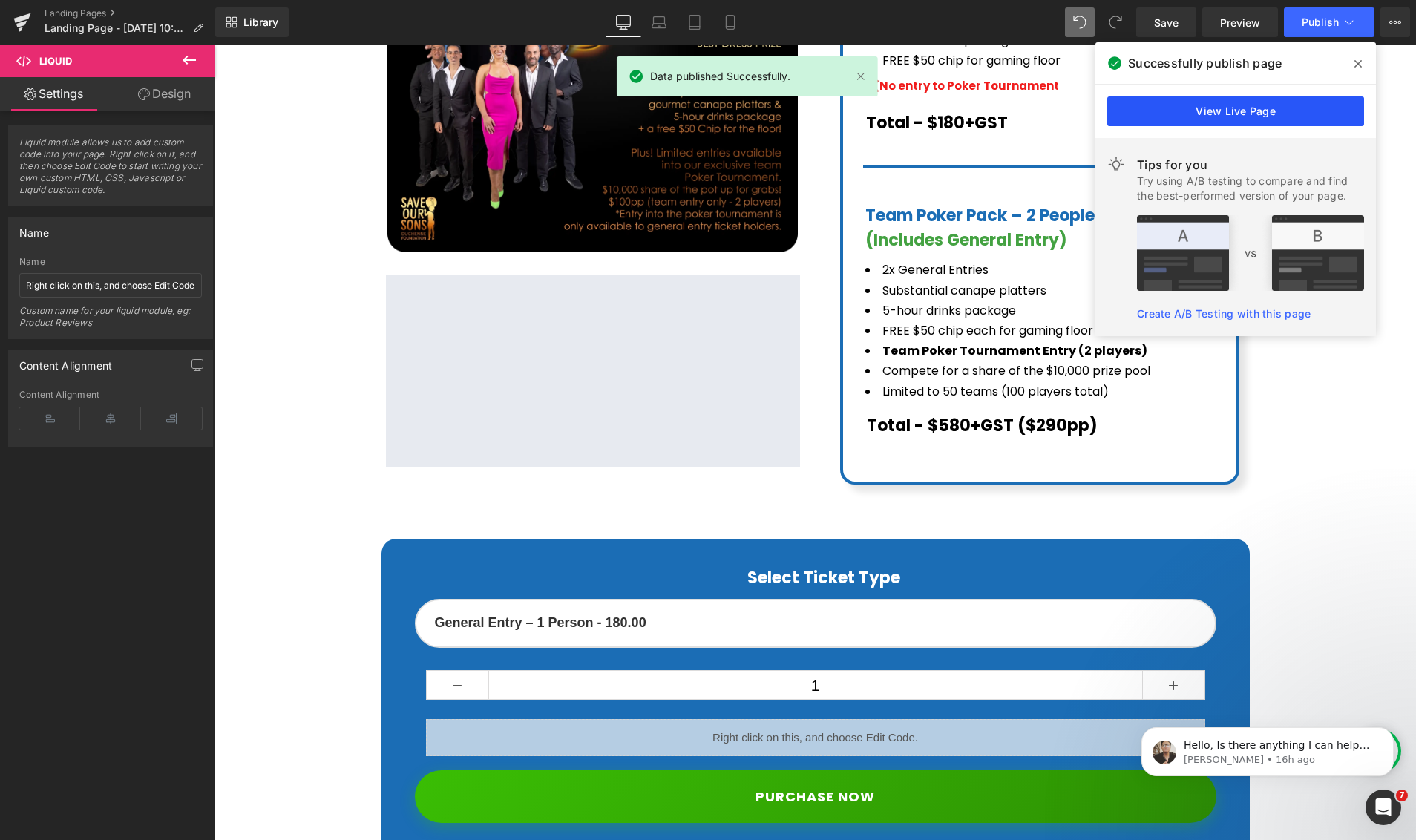
click at [1189, 106] on link "View Live Page" at bounding box center [1235, 111] width 256 height 29
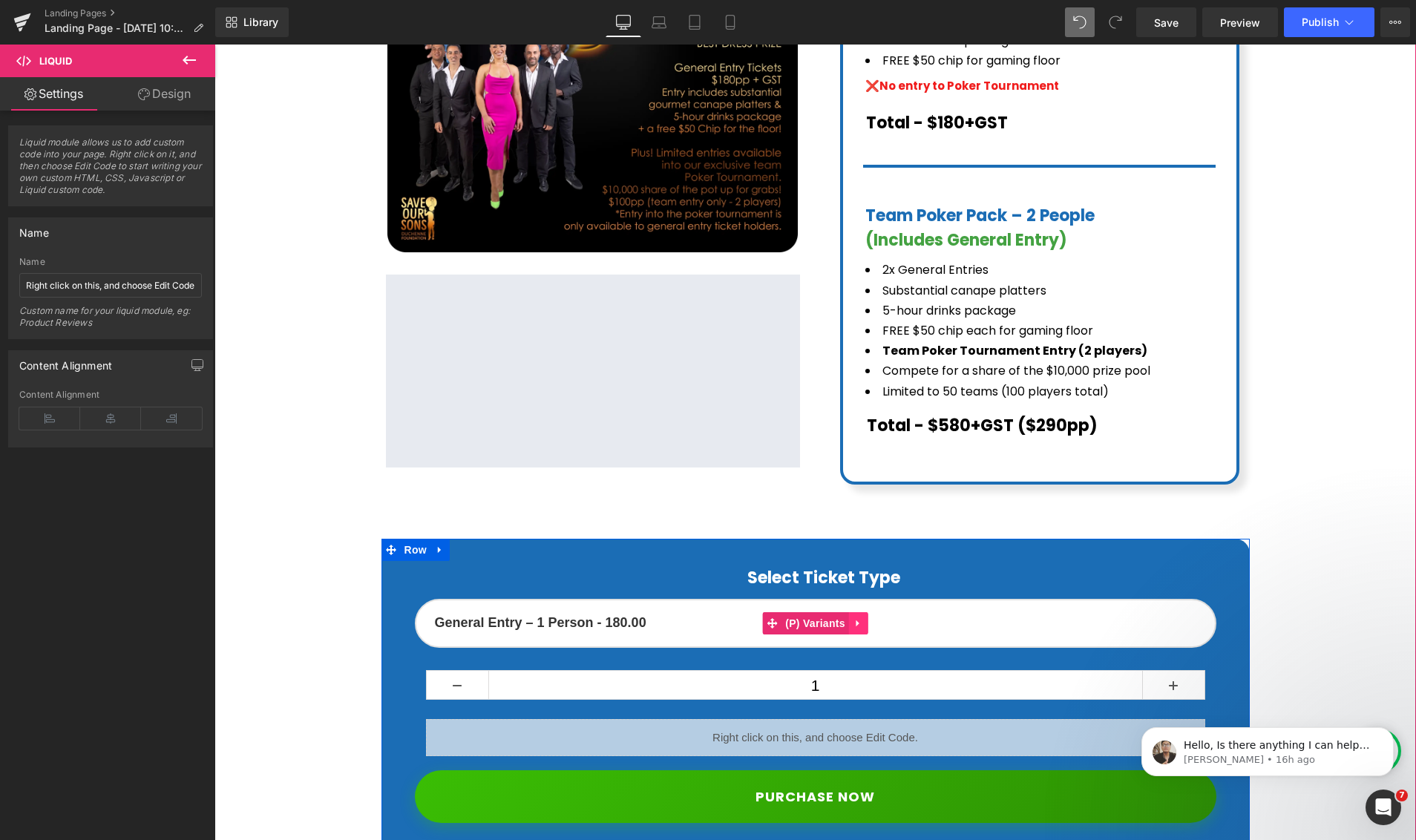
click at [857, 621] on icon at bounding box center [858, 624] width 3 height 7
click at [872, 618] on icon at bounding box center [868, 624] width 11 height 11
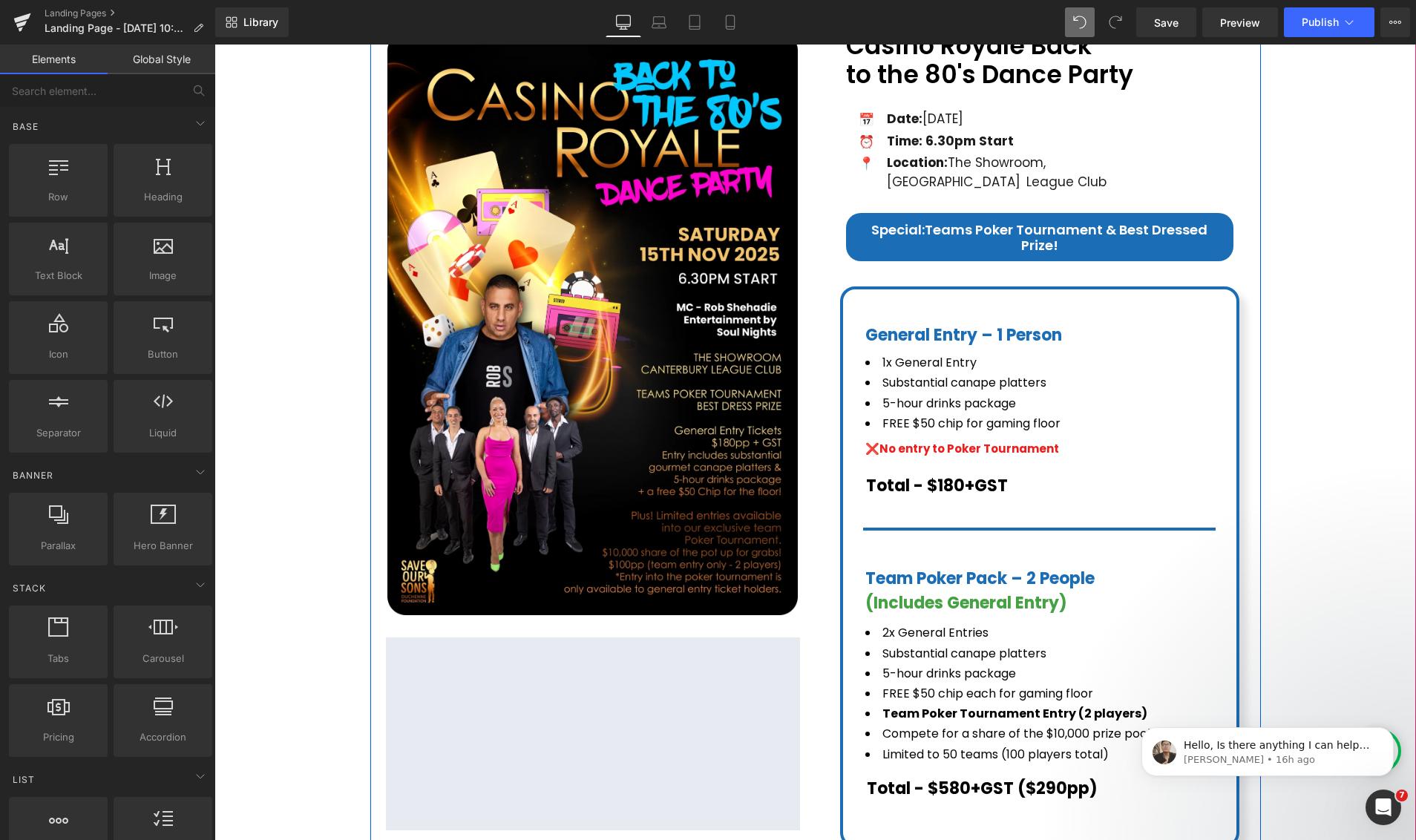
scroll to position [0, 0]
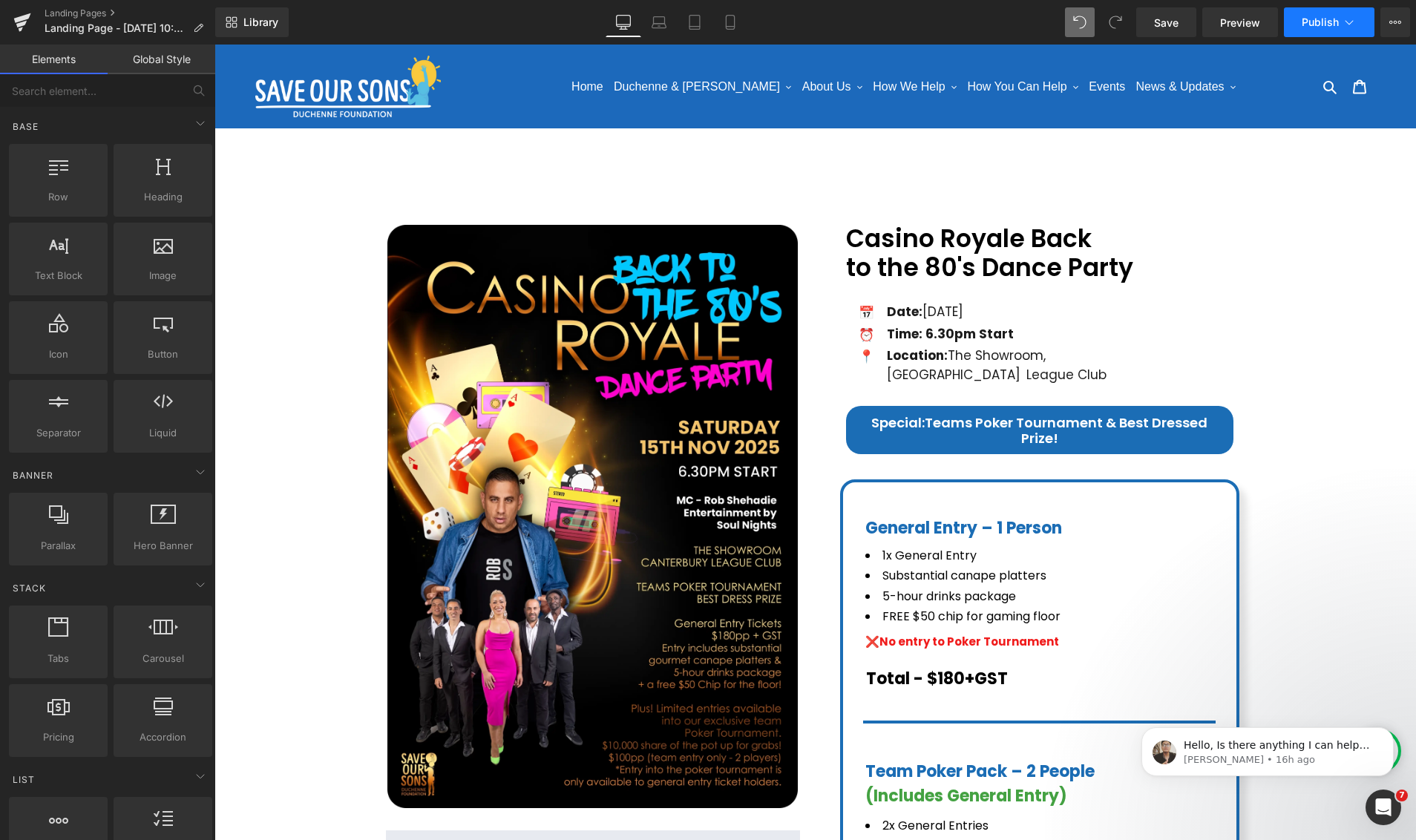
click at [1337, 21] on span "Publish" at bounding box center [1319, 23] width 37 height 12
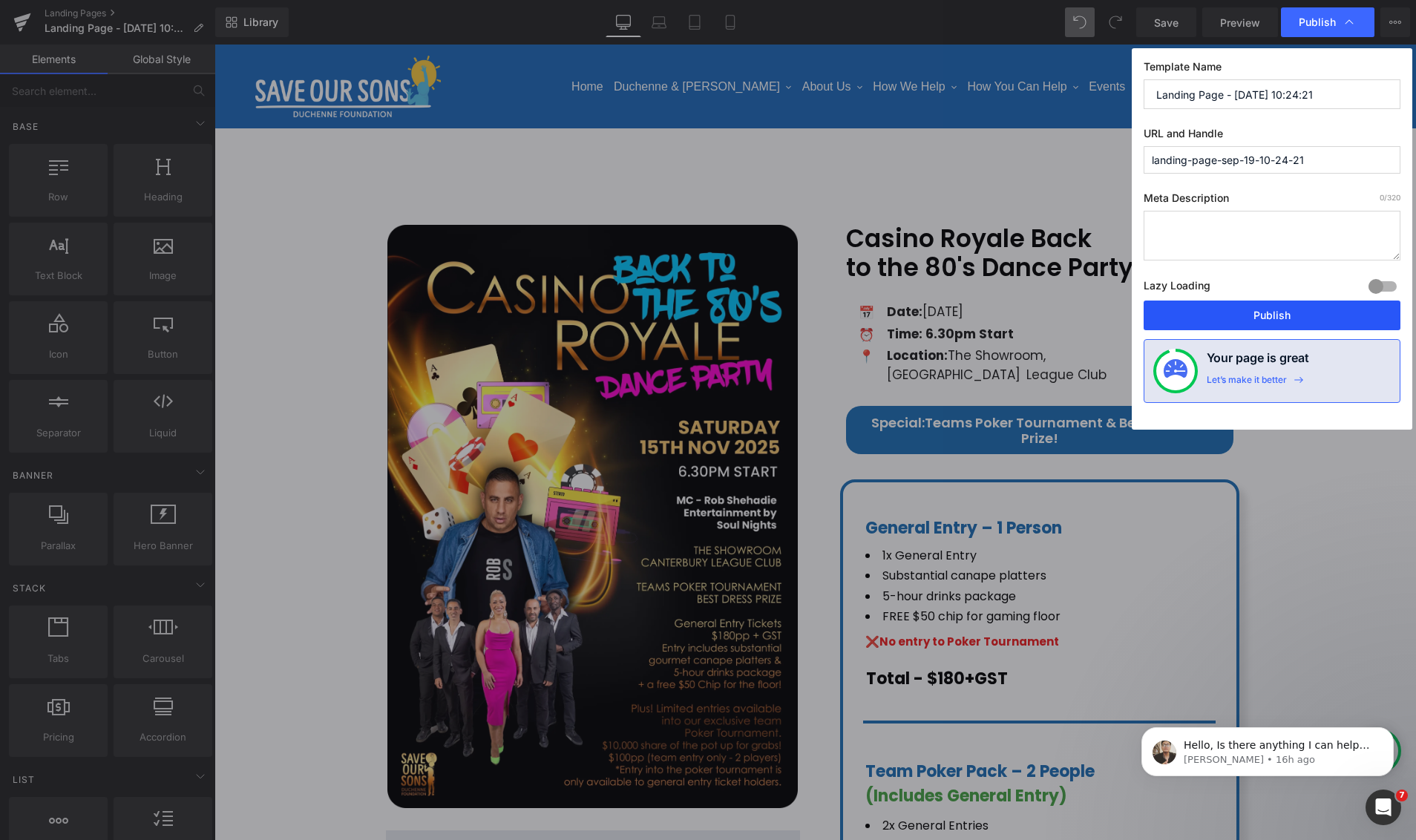
click at [1281, 316] on button "Publish" at bounding box center [1271, 315] width 256 height 29
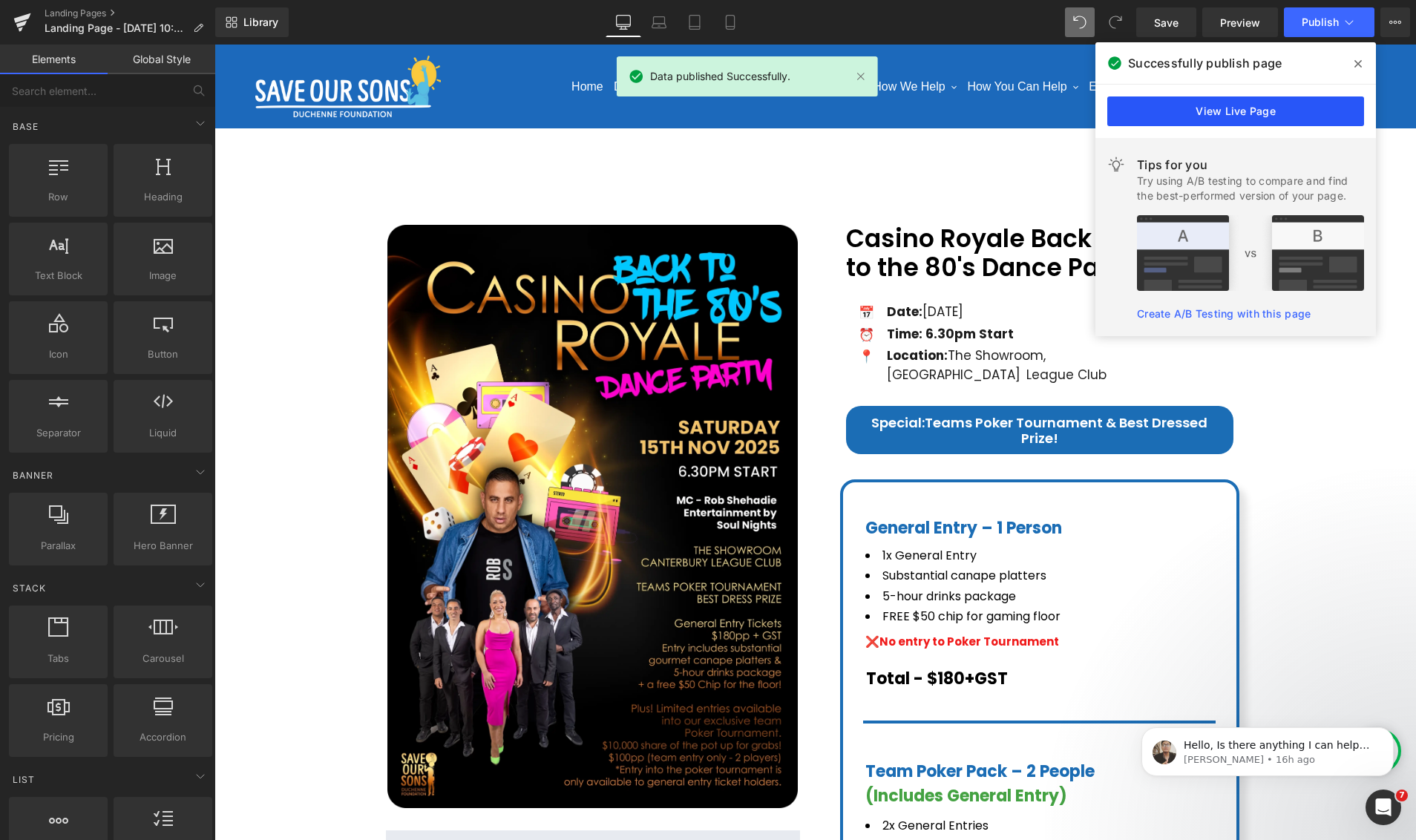
click at [1235, 112] on link "View Live Page" at bounding box center [1235, 111] width 256 height 29
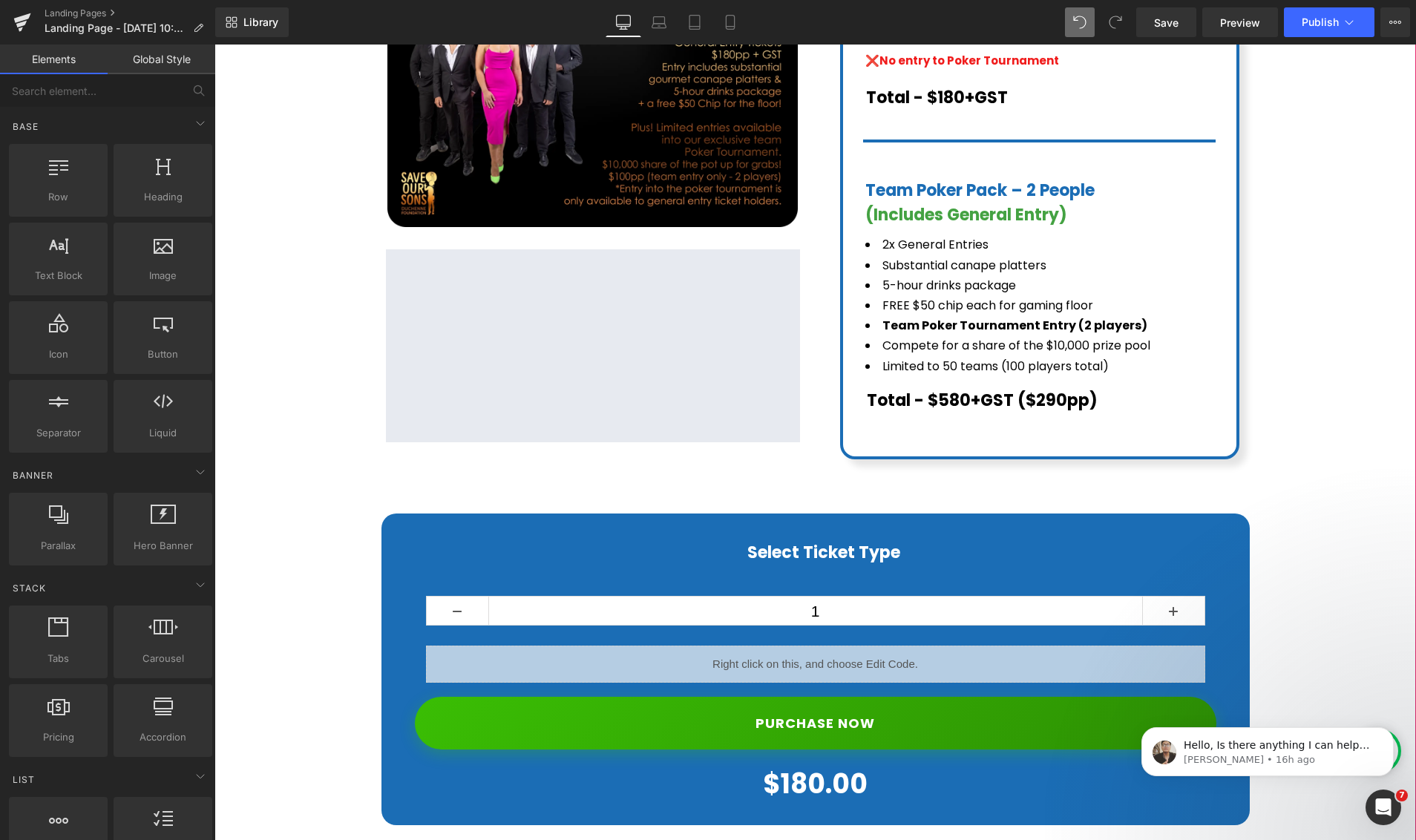
scroll to position [1114, 0]
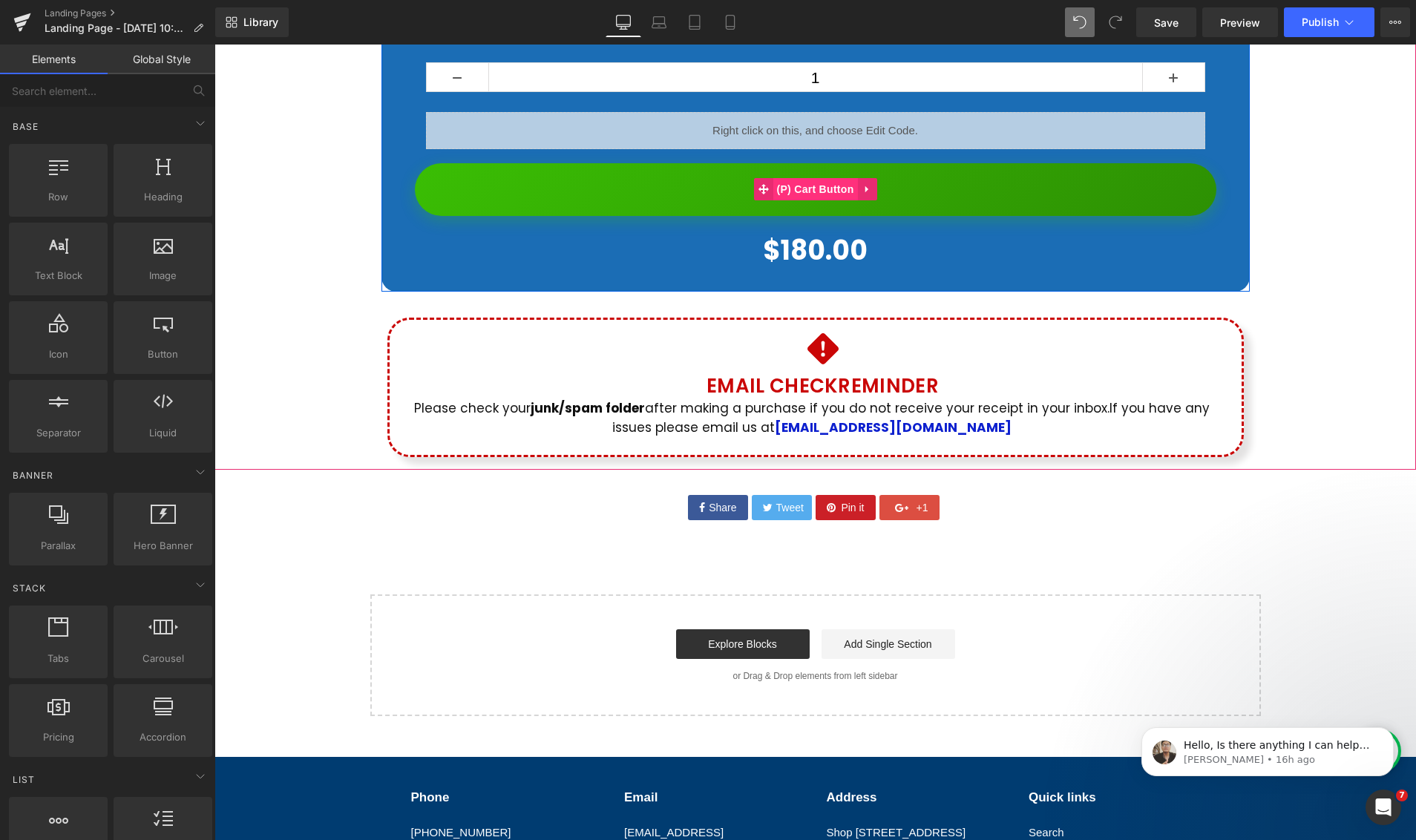
click at [806, 178] on span "(P) Cart Button" at bounding box center [814, 189] width 84 height 23
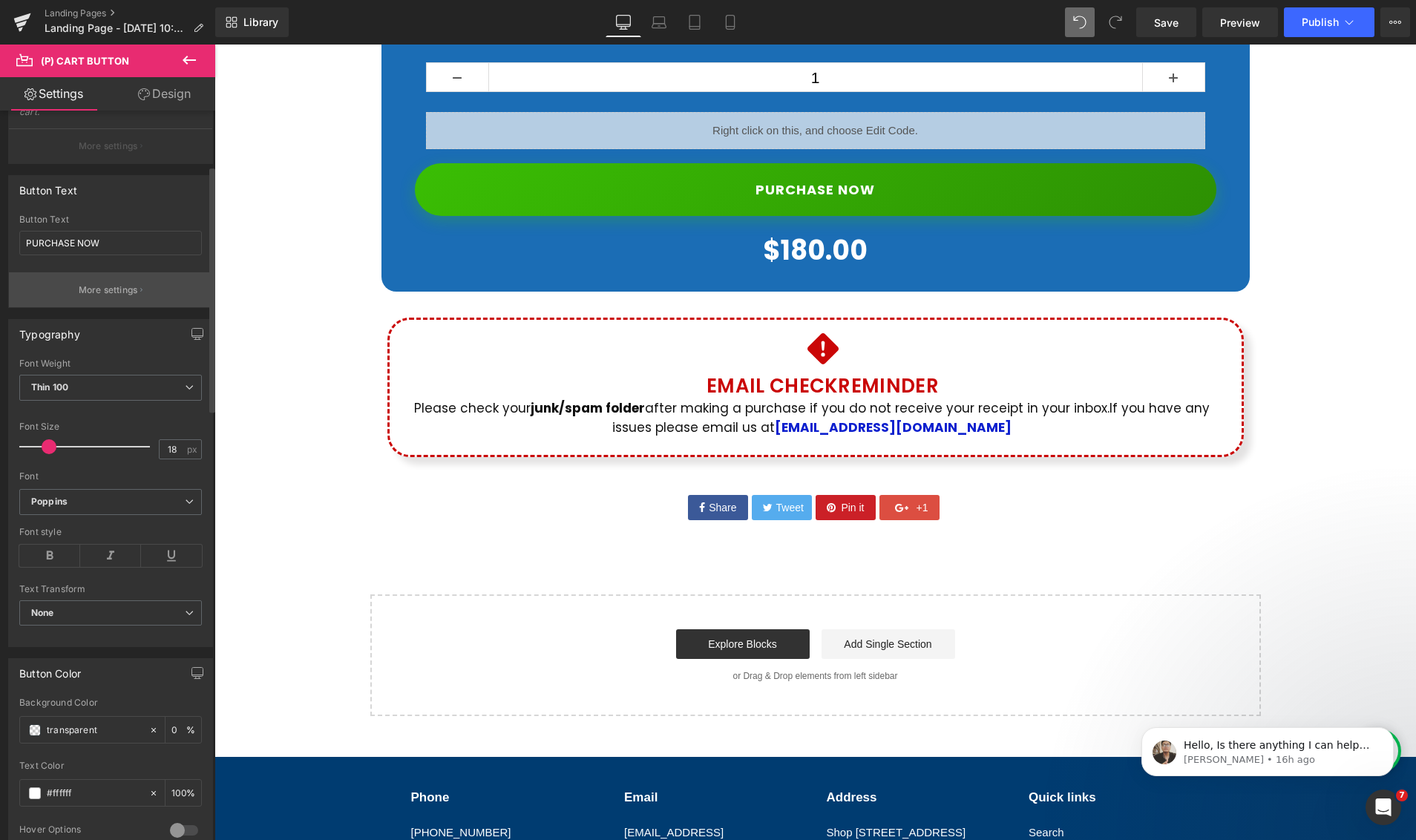
scroll to position [261, 0]
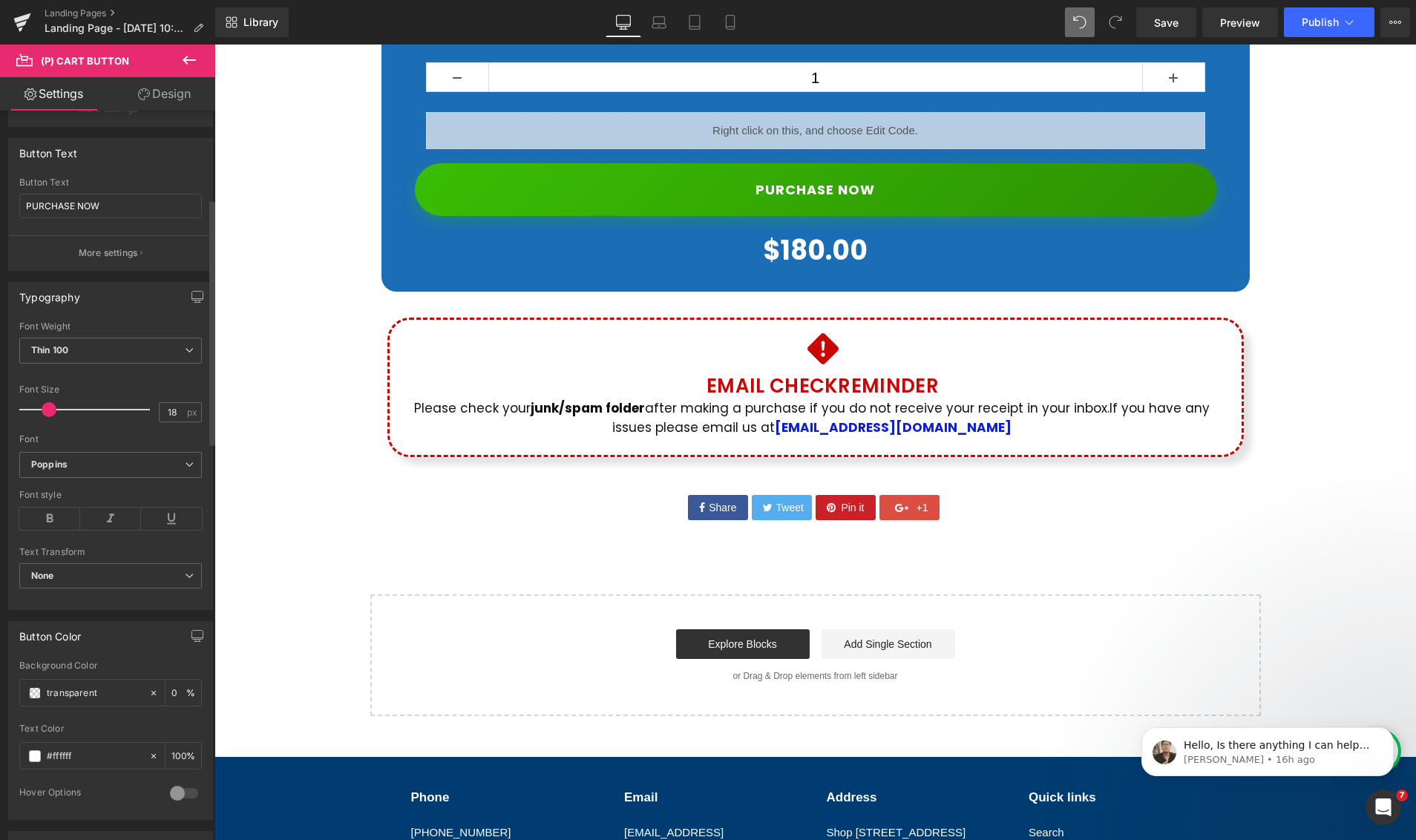
click at [183, 795] on div at bounding box center [183, 792] width 35 height 23
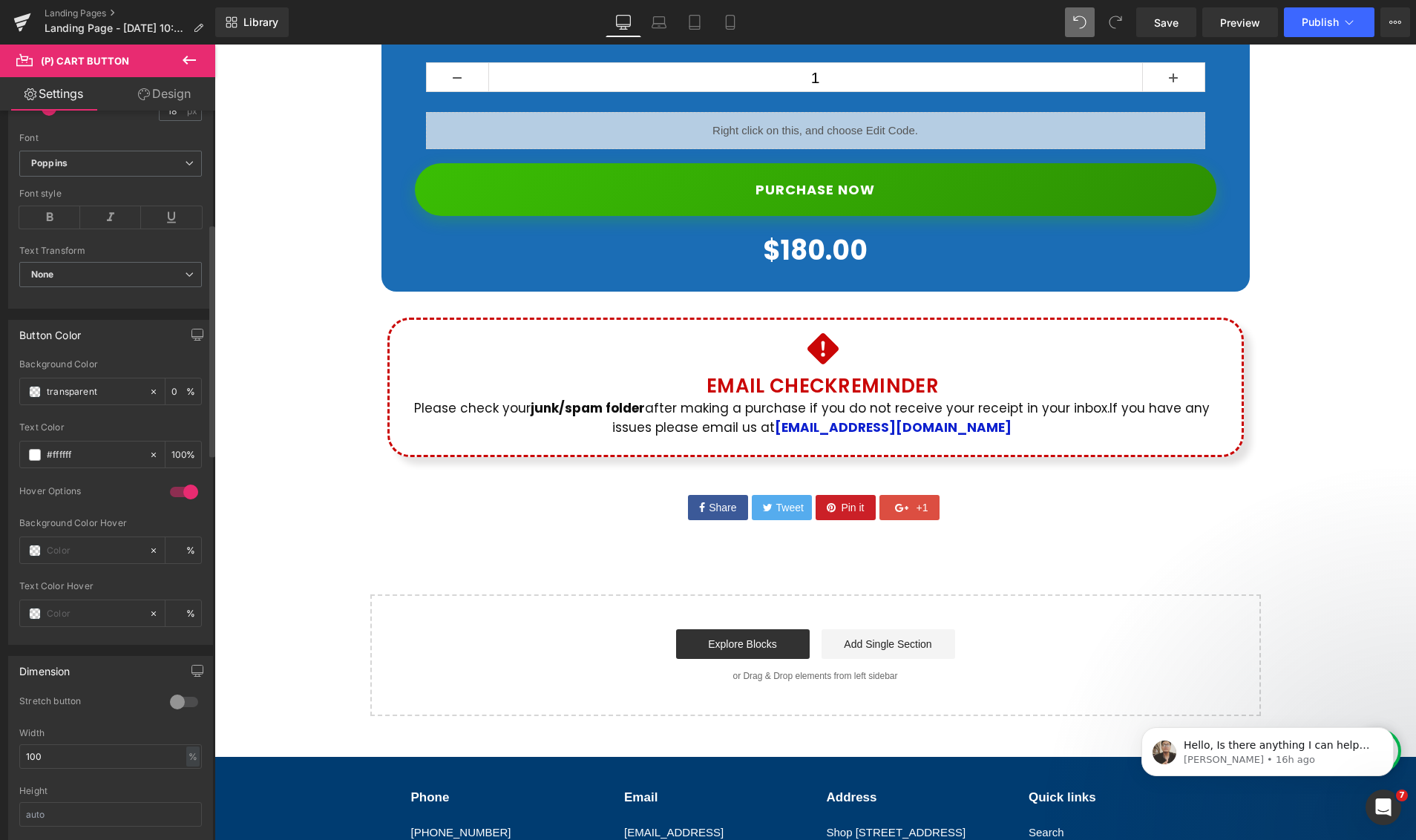
scroll to position [649, 0]
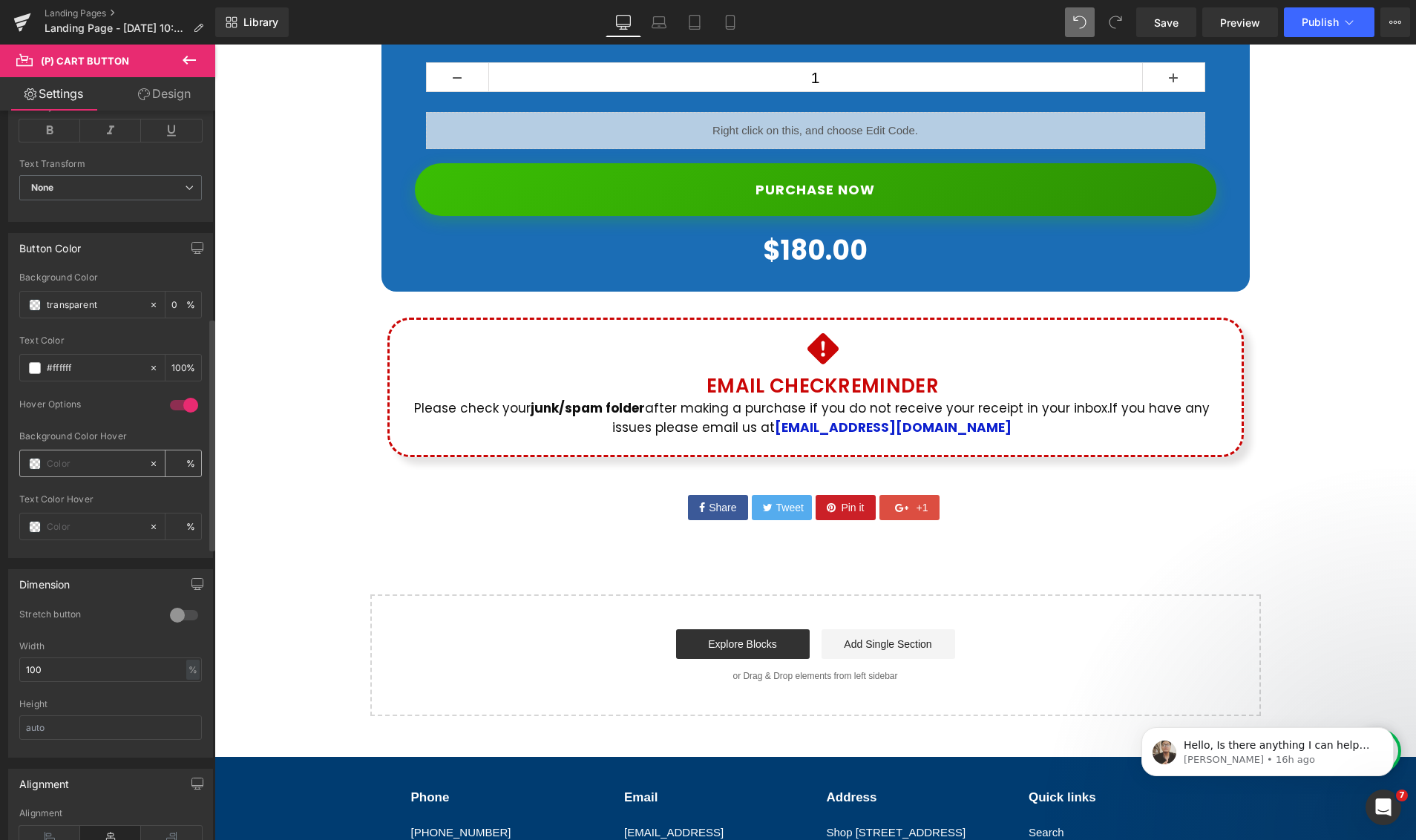
click at [31, 465] on span at bounding box center [35, 464] width 12 height 12
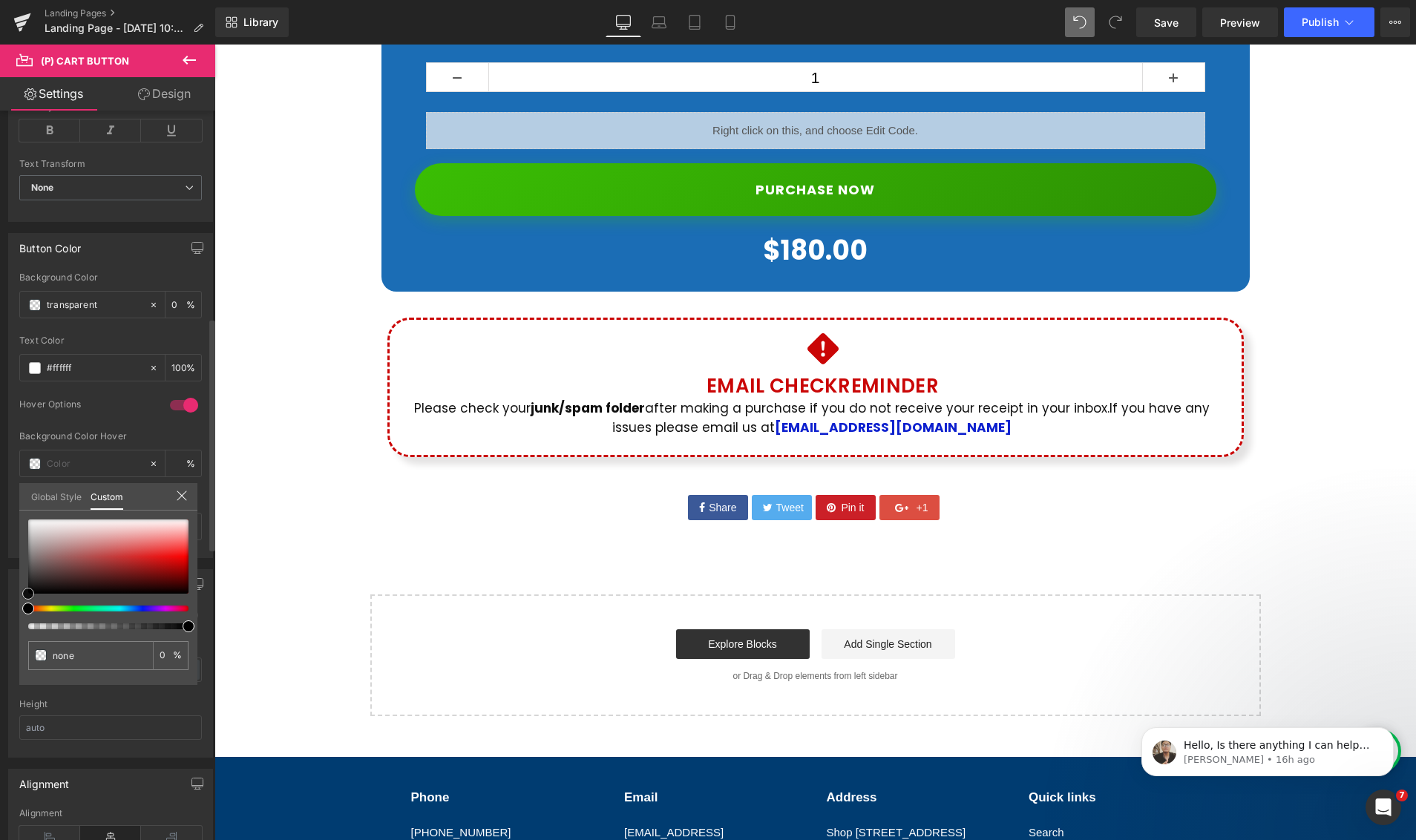
type input "#c8bbbb"
type input "100"
type input "#c8bbbb"
type input "100"
type input "#cec4c4"
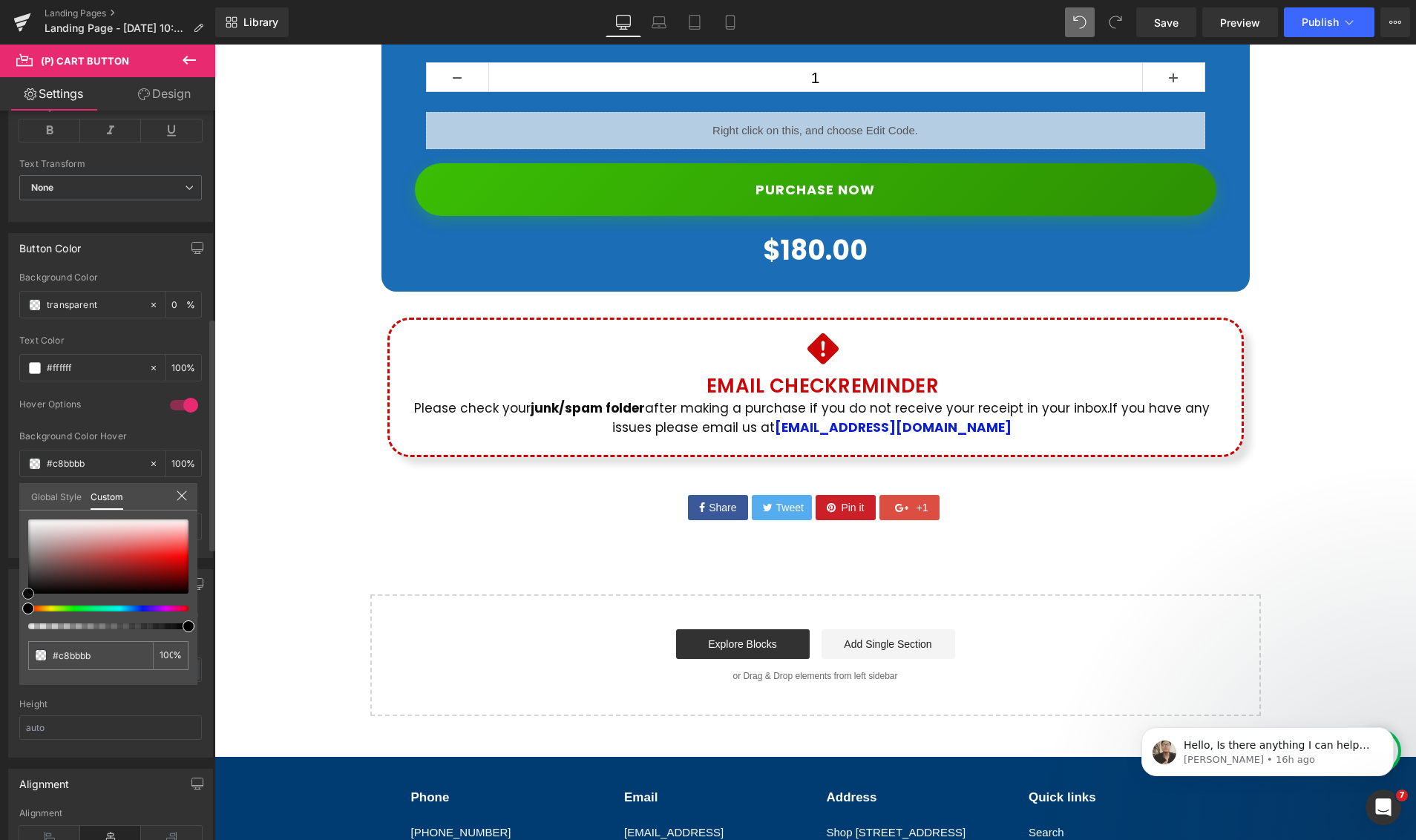
type input "#cec4c4"
type input "#f5f4f4"
type input "#ffffff"
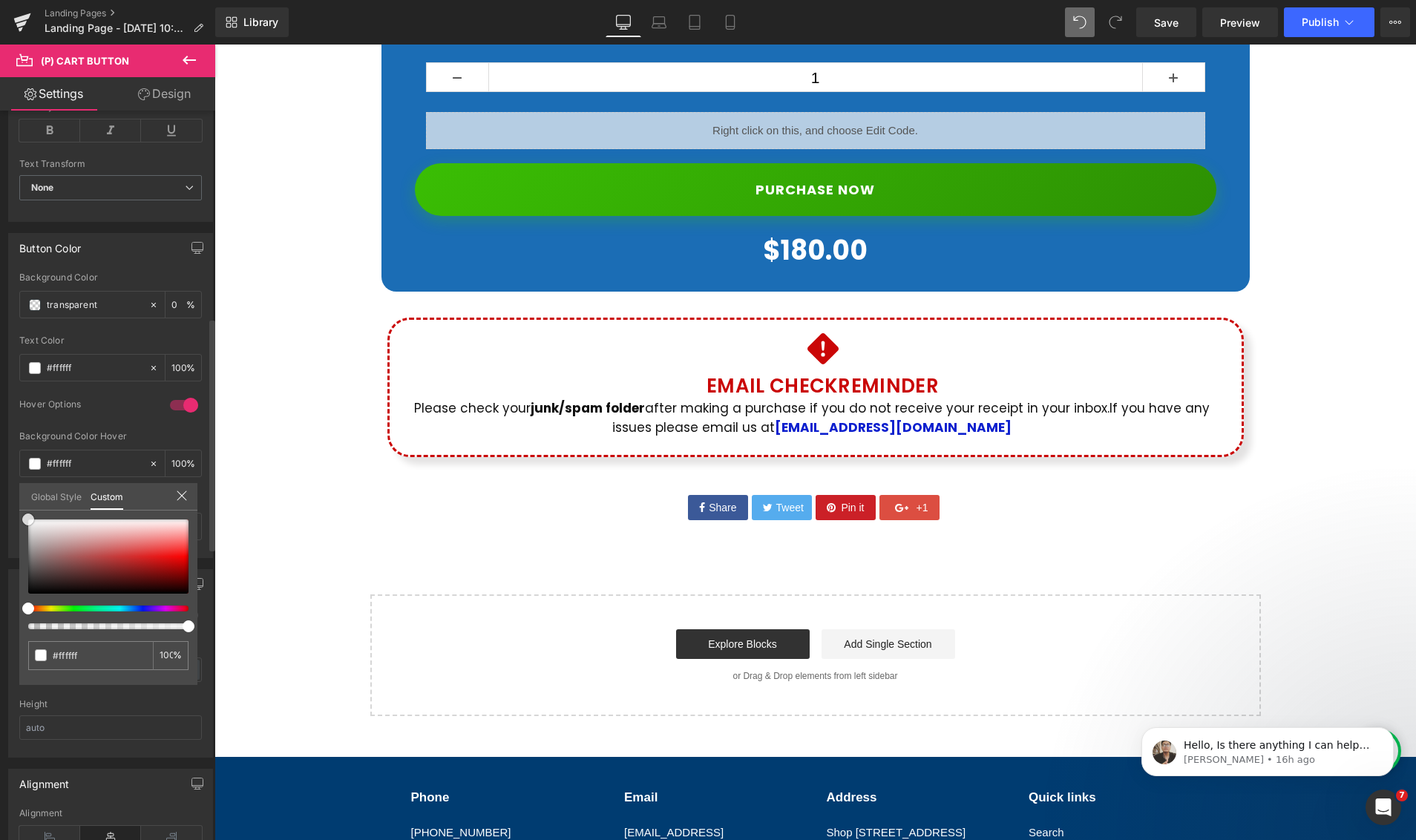
drag, startPoint x: 44, startPoint y: 535, endPoint x: 20, endPoint y: 504, distance: 39.2
click at [20, 504] on div "Global Style Custom Setup Global Style #ffffff 100 %" at bounding box center [109, 506] width 178 height 45
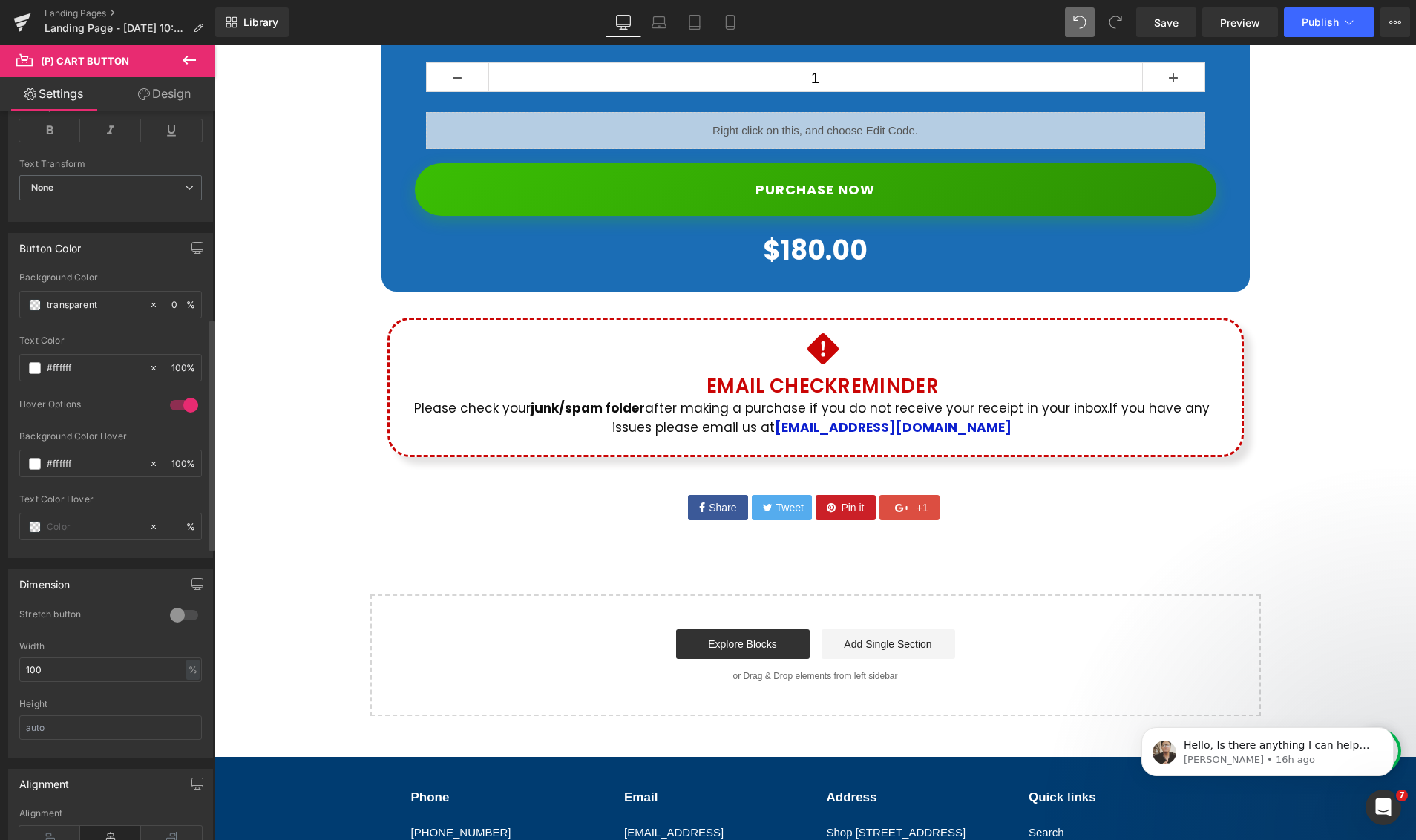
click at [33, 529] on span at bounding box center [35, 527] width 12 height 12
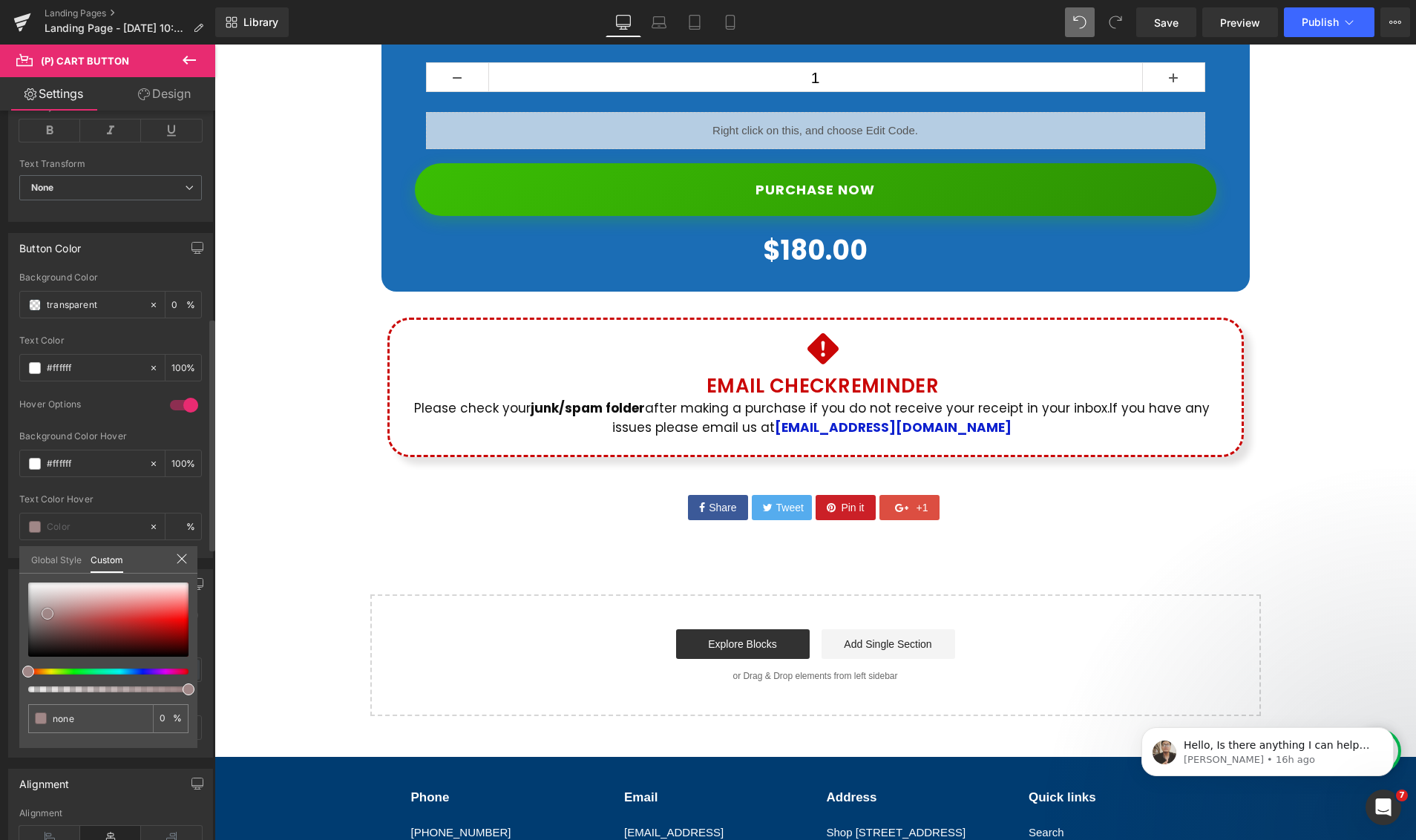
type input "#a68b8b"
type input "100"
type input "#a68b8b"
type input "100"
type input "#3e3636"
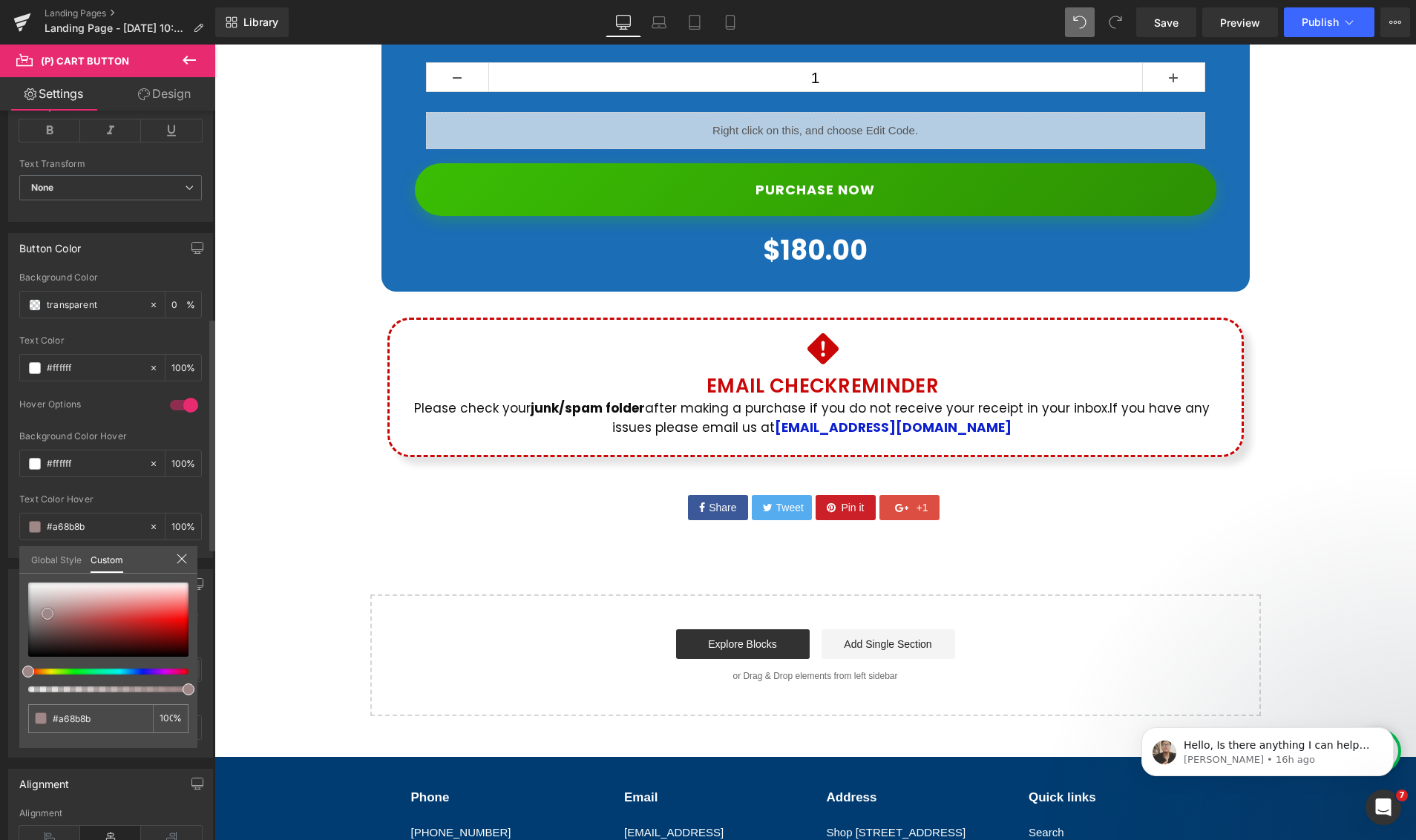
type input "#3e3636"
type input "#0d0c0c"
type input "#080707"
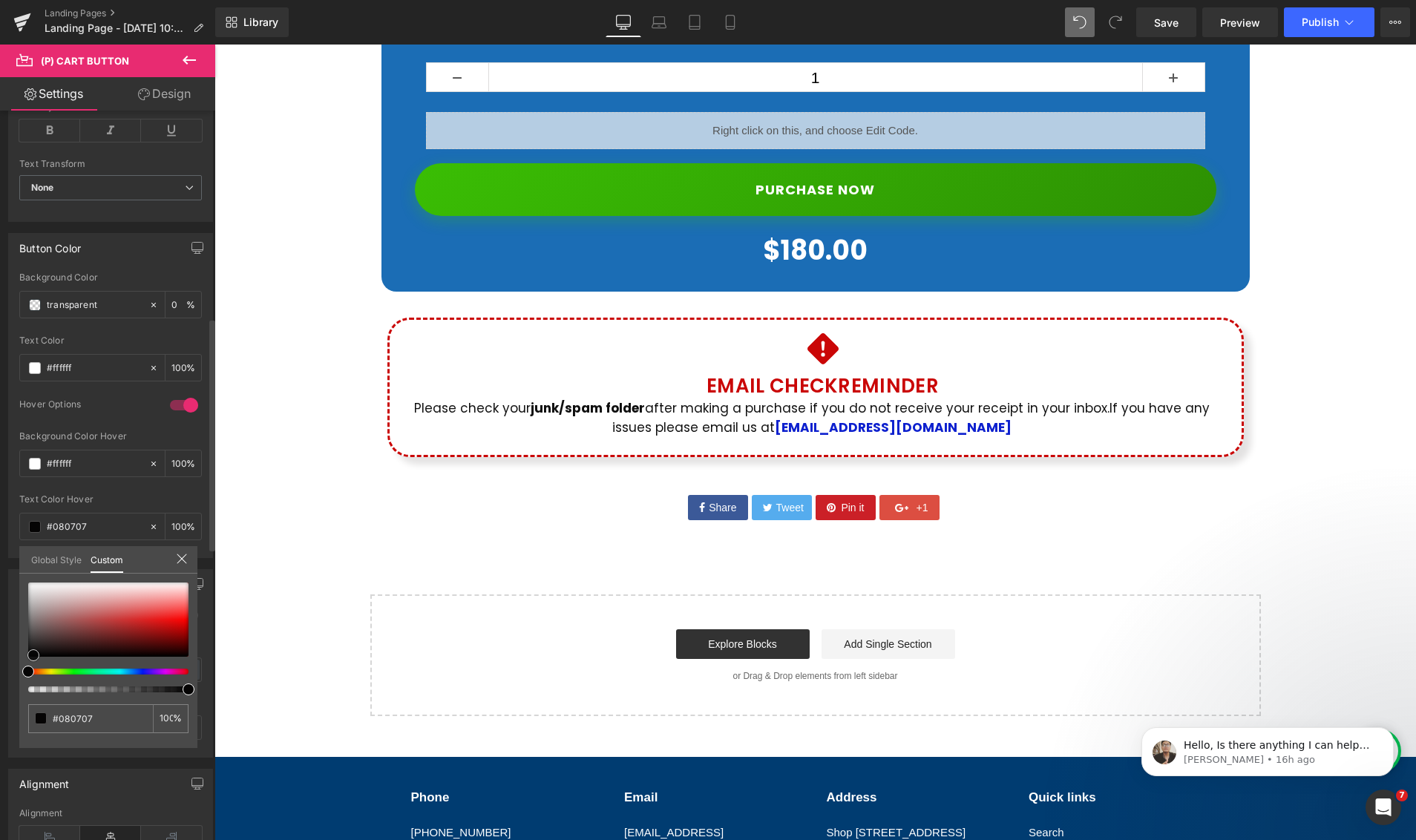
type input "#050404"
type input "#020202"
type input "#000000"
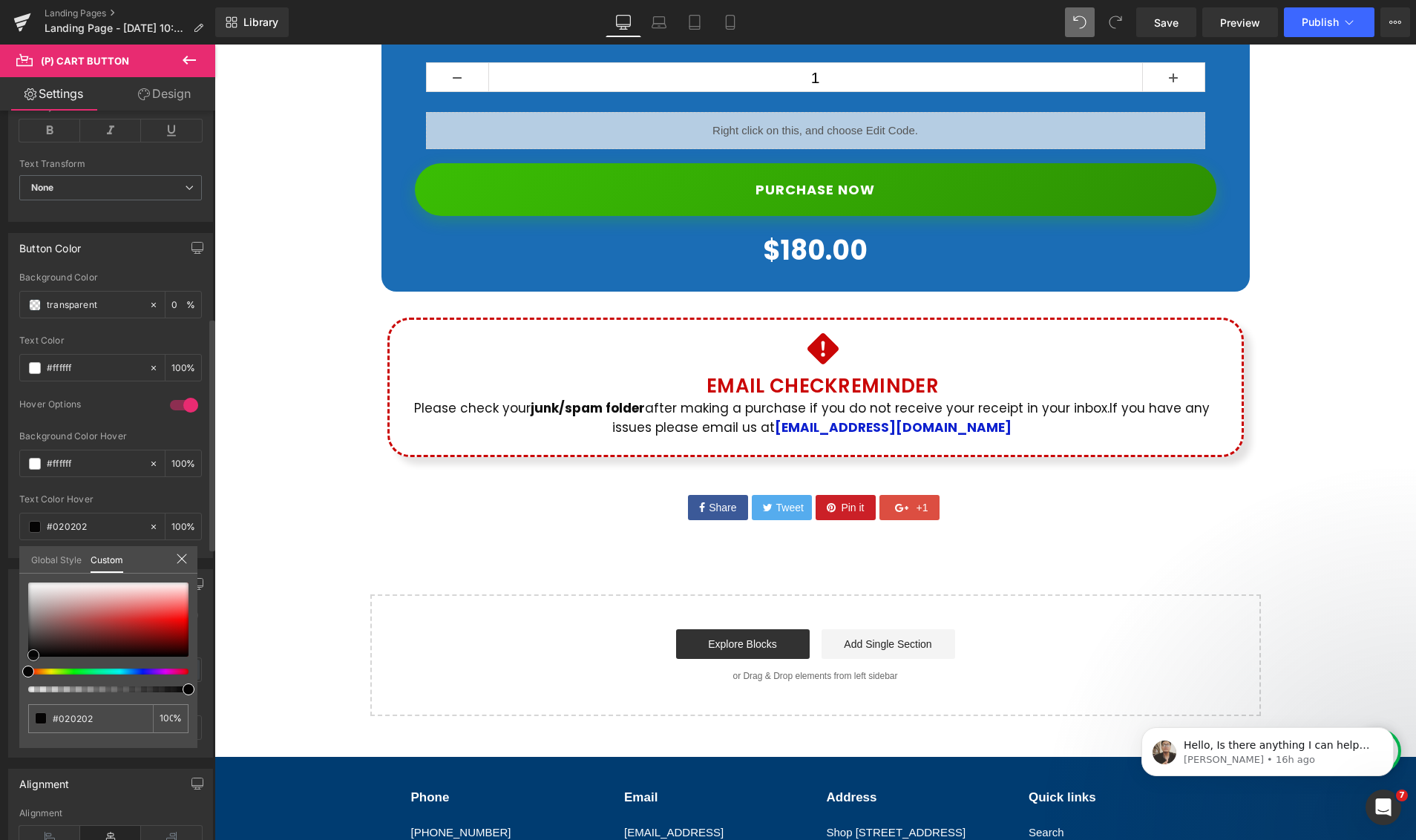
type input "#000000"
drag, startPoint x: 48, startPoint y: 614, endPoint x: 183, endPoint y: 559, distance: 145.8
click at [30, 657] on div at bounding box center [108, 619] width 161 height 74
click at [571, 280] on div at bounding box center [814, 442] width 1201 height 796
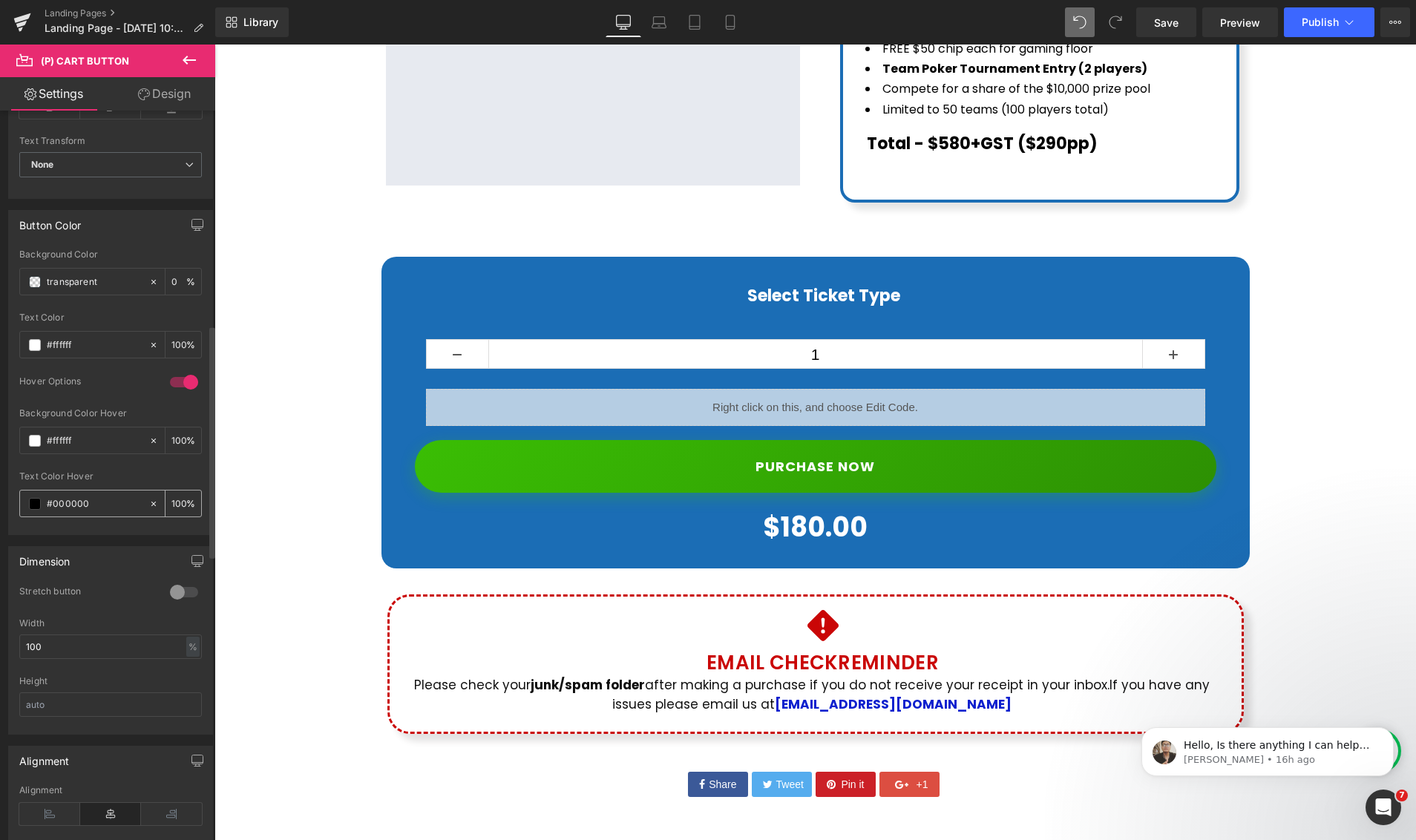
scroll to position [673, 0]
click at [167, 384] on div at bounding box center [183, 381] width 35 height 23
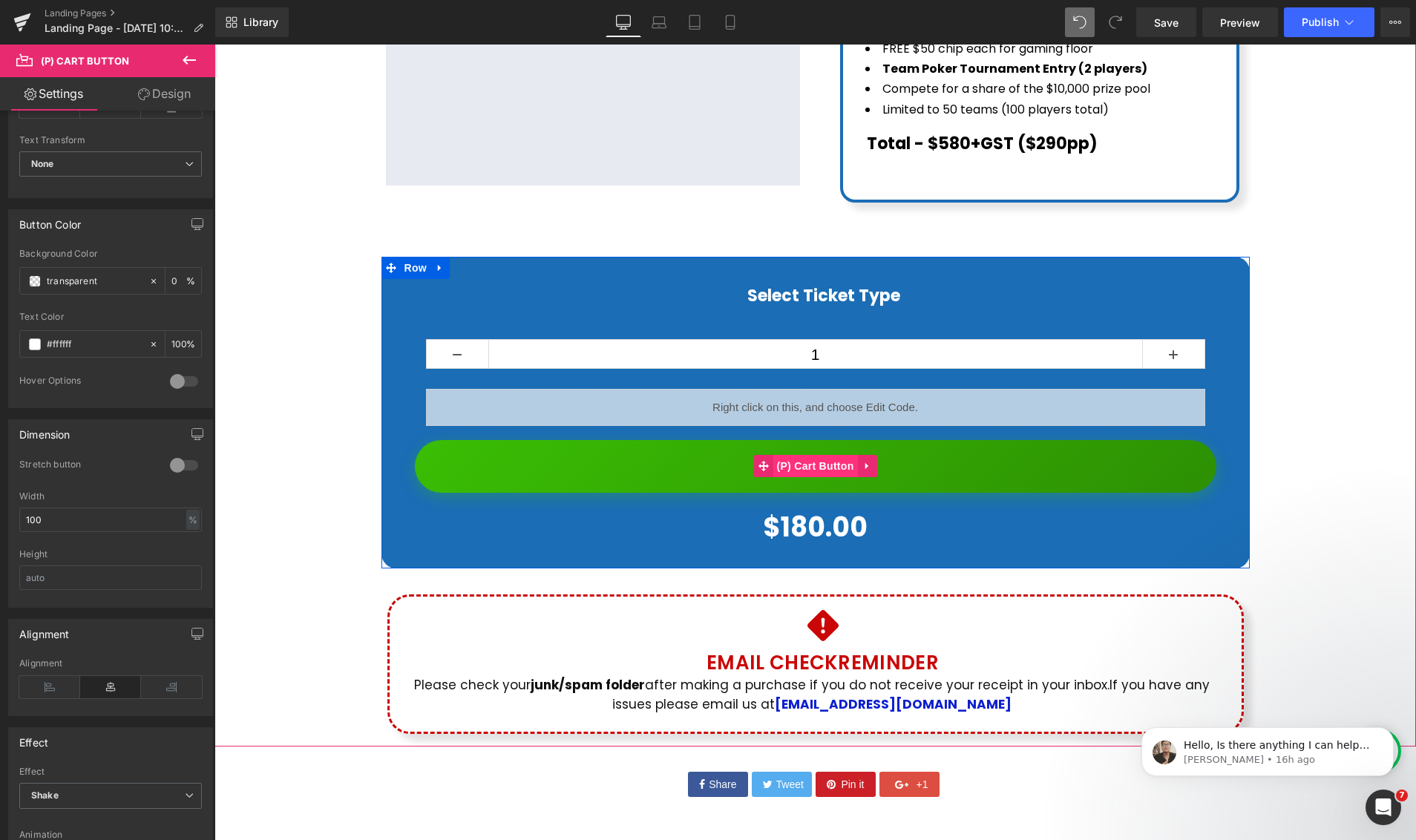
click at [796, 455] on span "(P) Cart Button" at bounding box center [814, 466] width 84 height 23
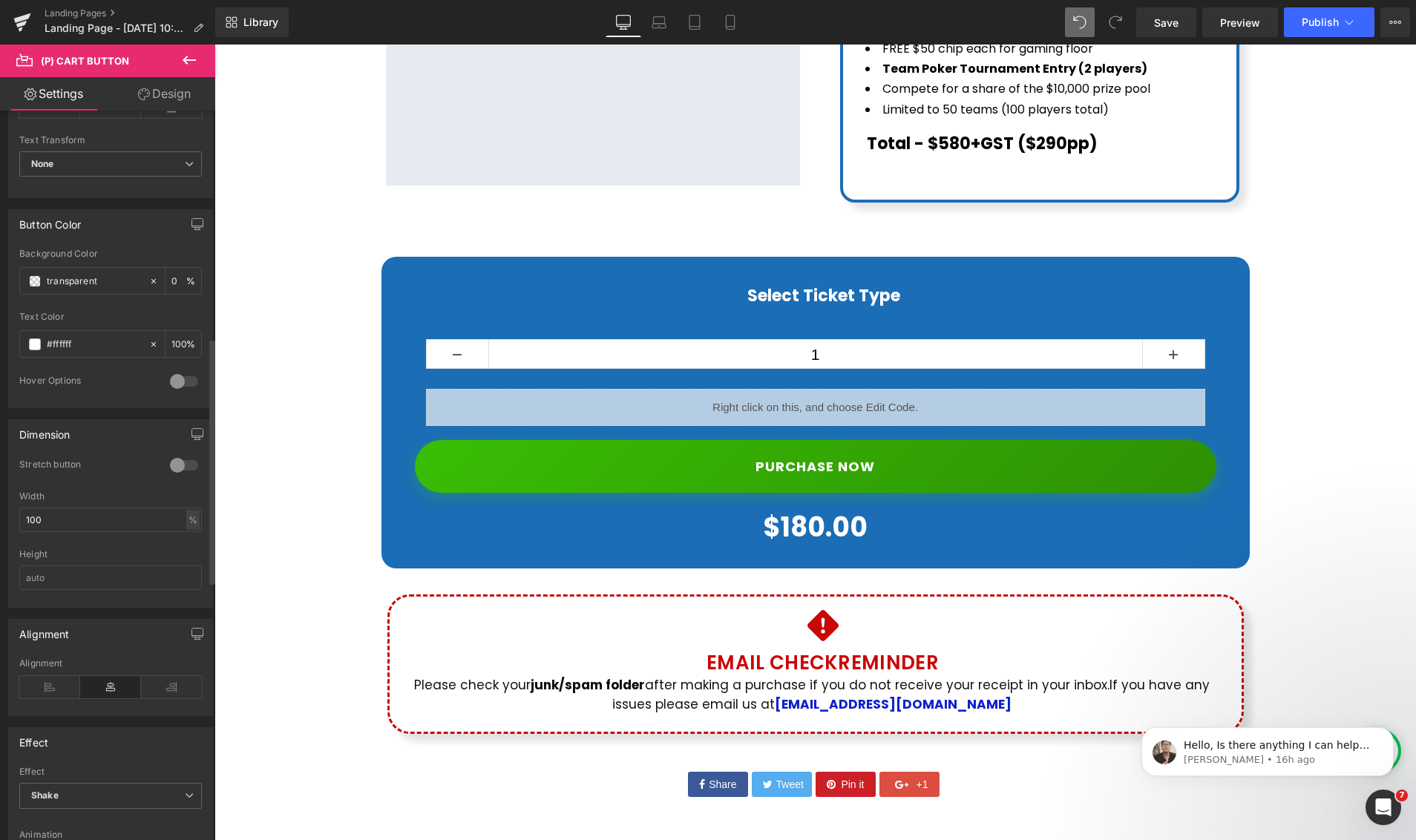
click at [185, 382] on div at bounding box center [183, 381] width 35 height 23
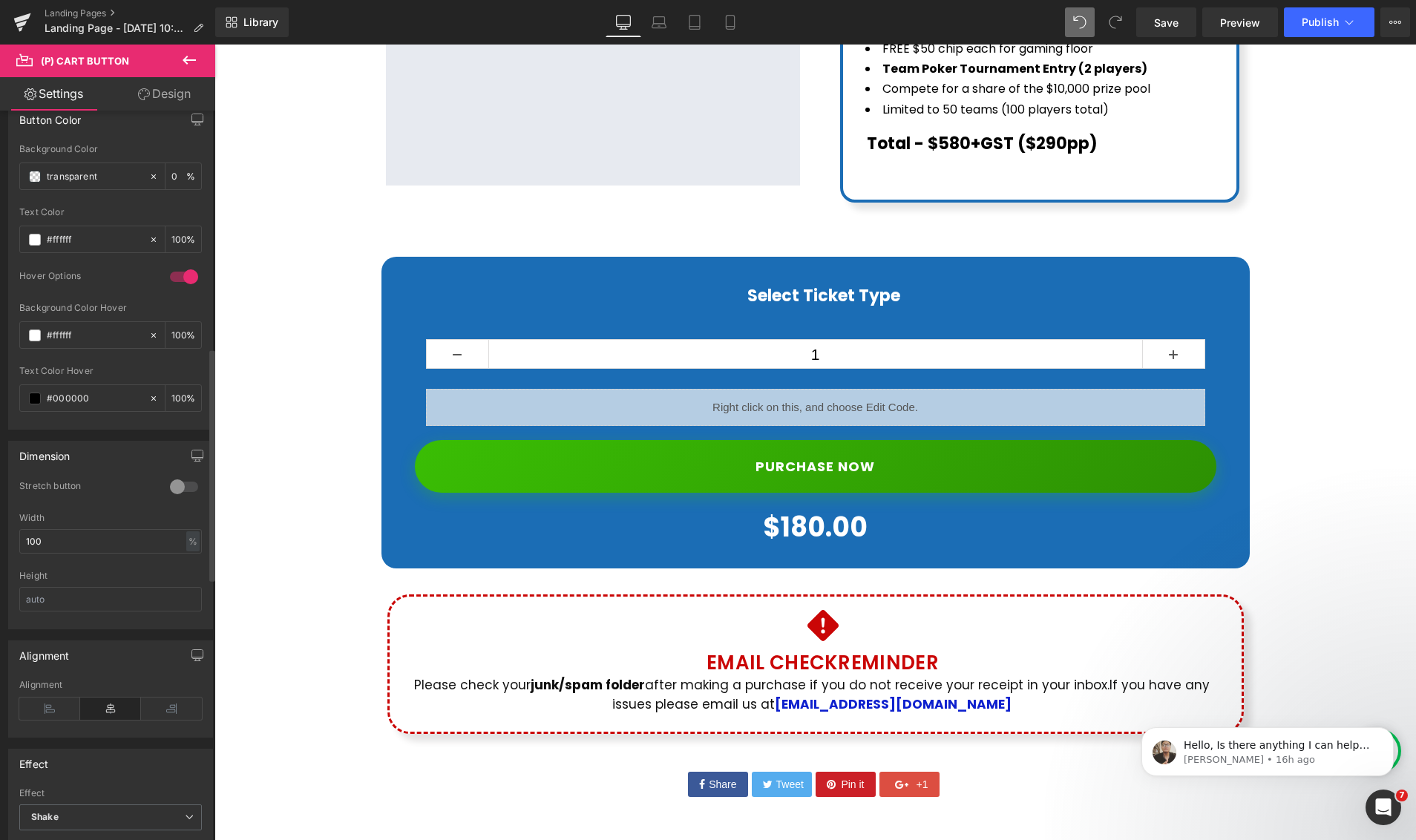
scroll to position [800, 0]
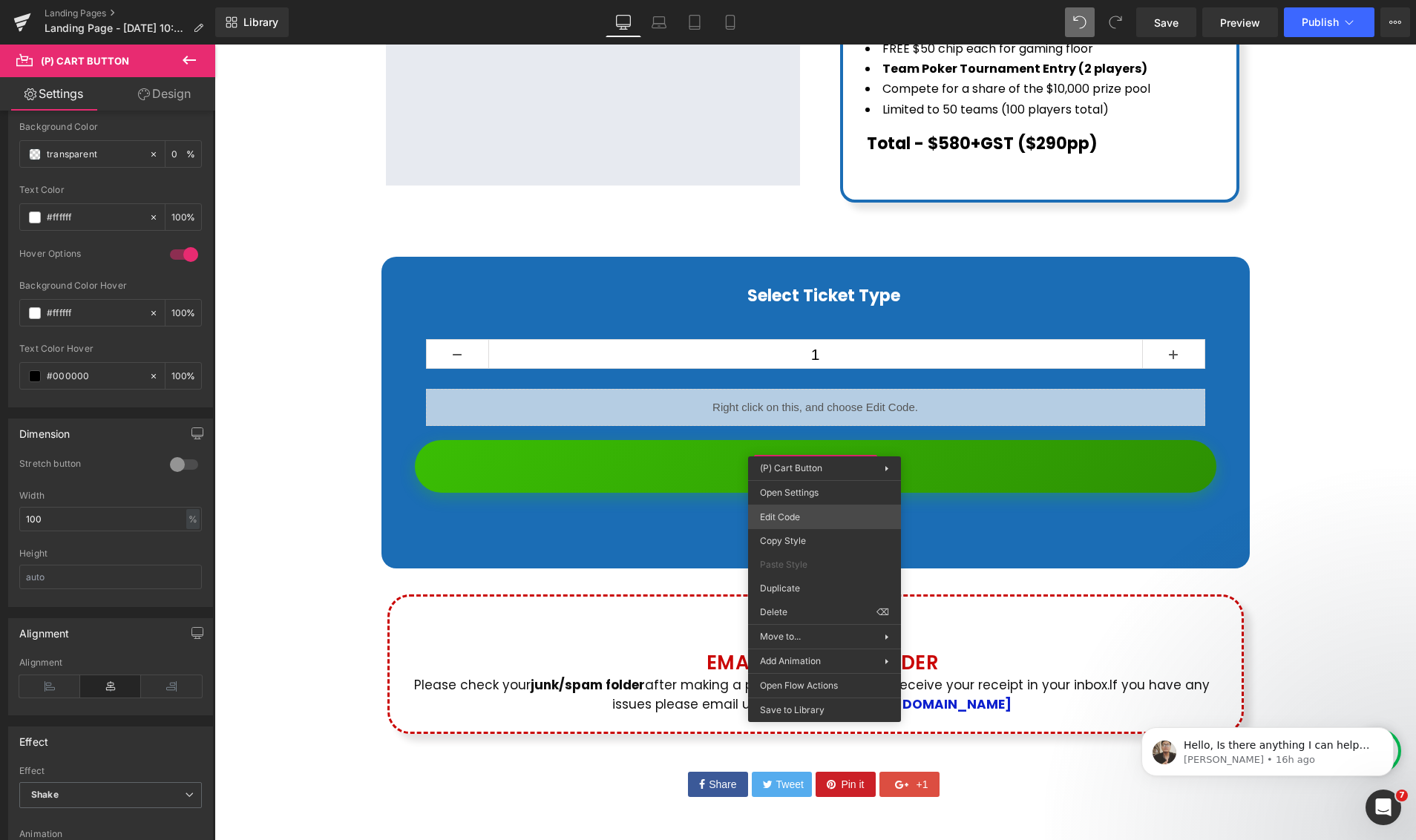
click at [805, 0] on div "(P) Cart Button You are previewing how the will restyle your page. You can not …" at bounding box center [708, 0] width 1416 height 0
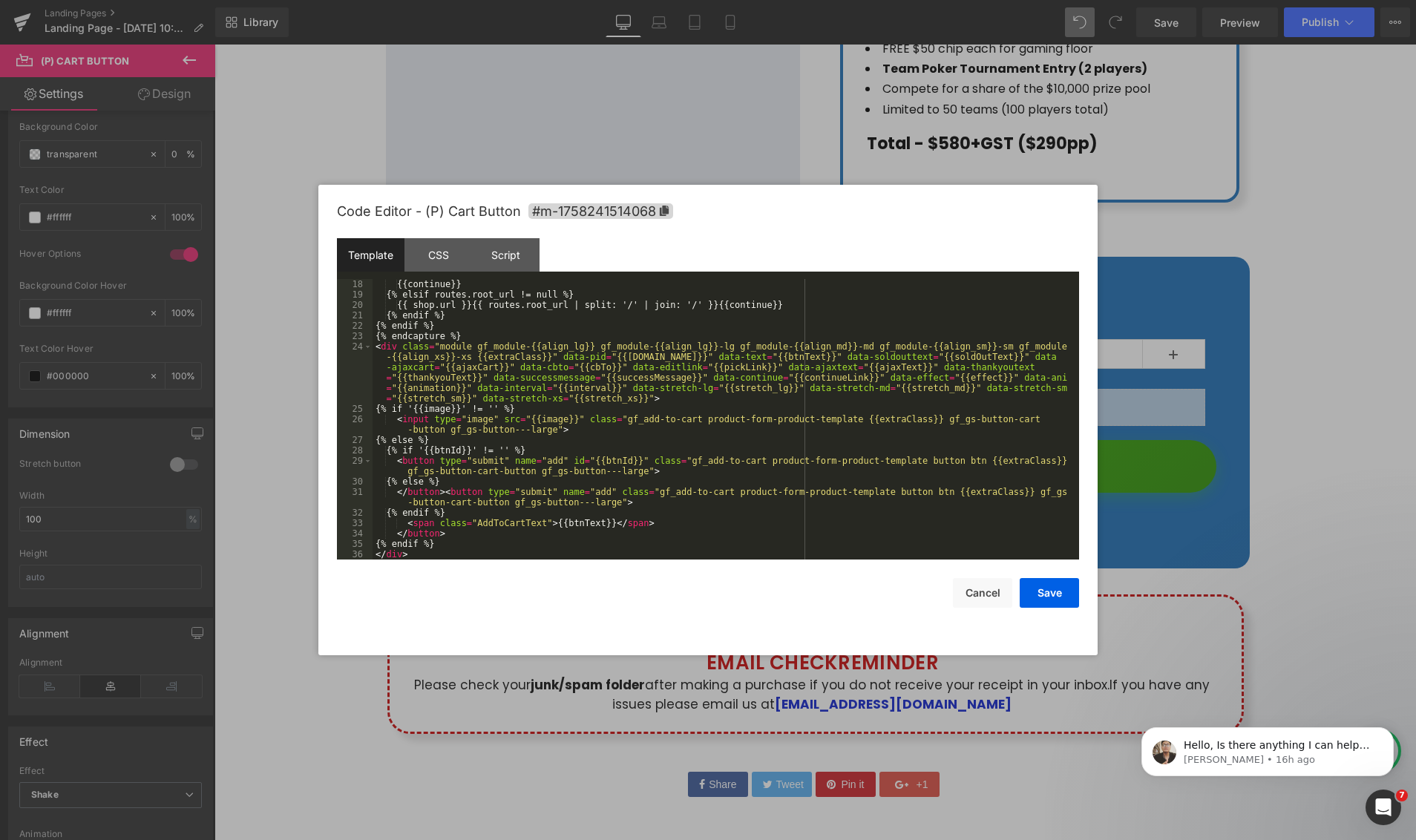
scroll to position [176, 0]
click at [990, 593] on button "Cancel" at bounding box center [982, 593] width 60 height 29
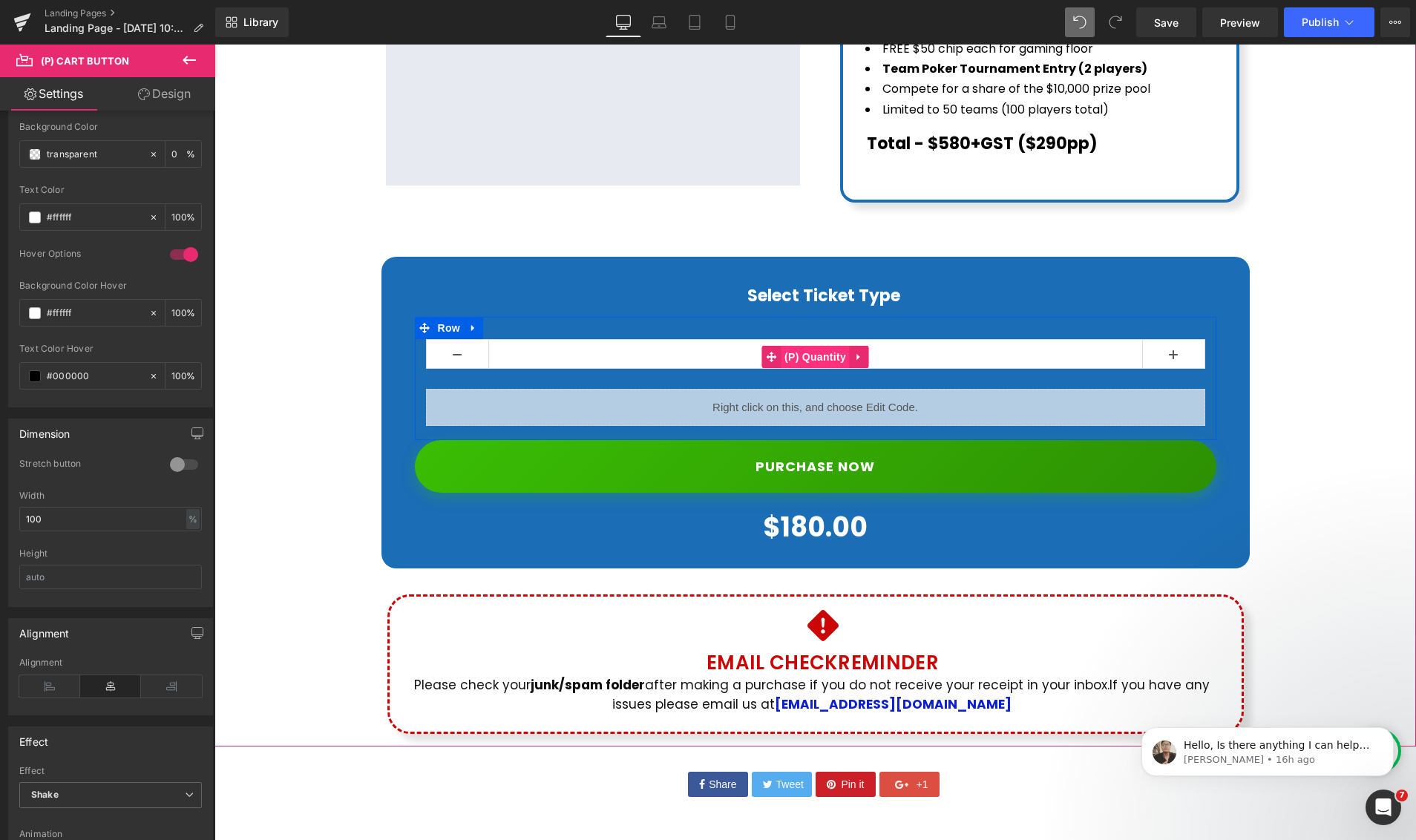
click at [828, 346] on span "(P) Quantity" at bounding box center [815, 357] width 69 height 23
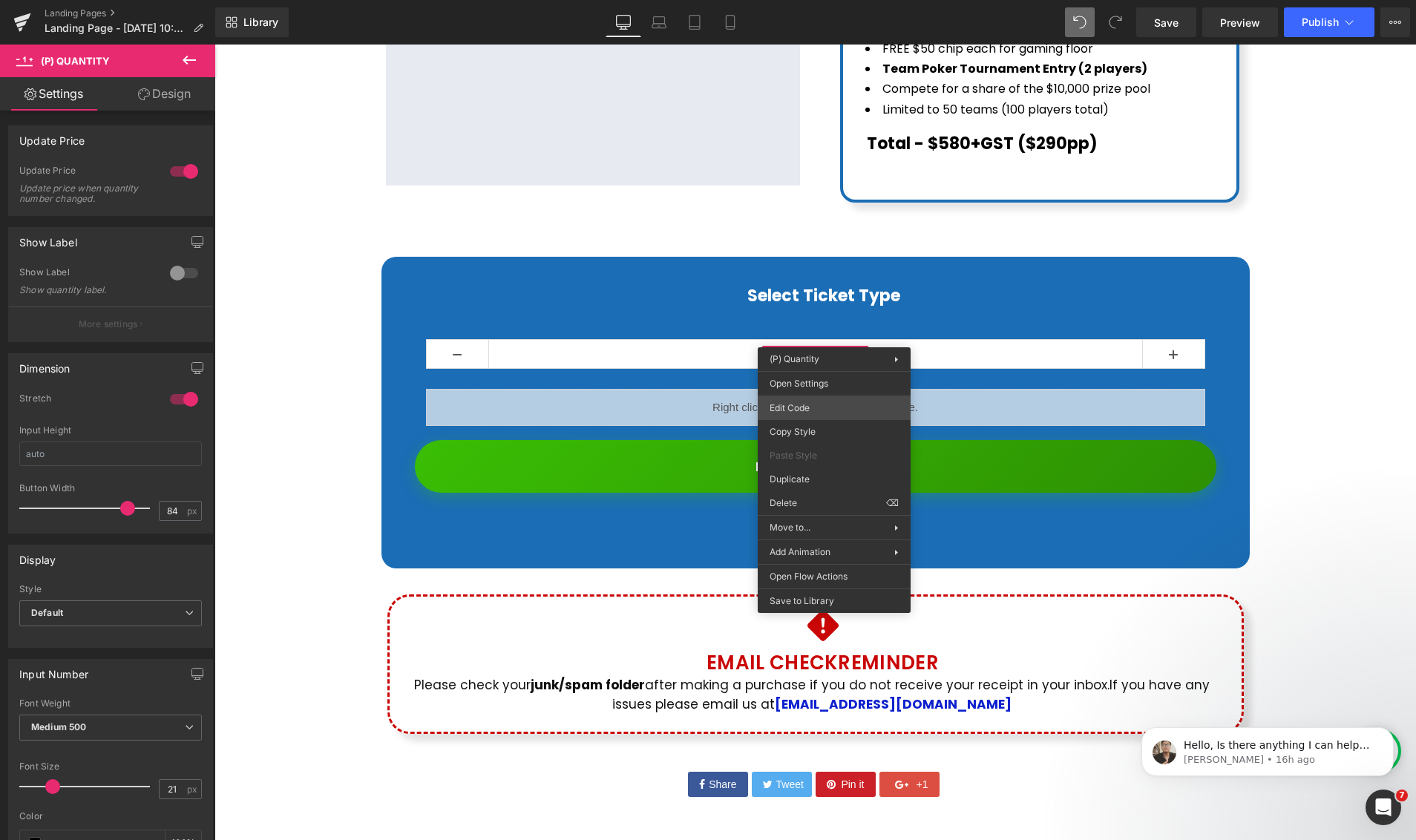
click at [817, 0] on div "(P) Quantity You are previewing how the will restyle your page. You can not edi…" at bounding box center [708, 0] width 1416 height 0
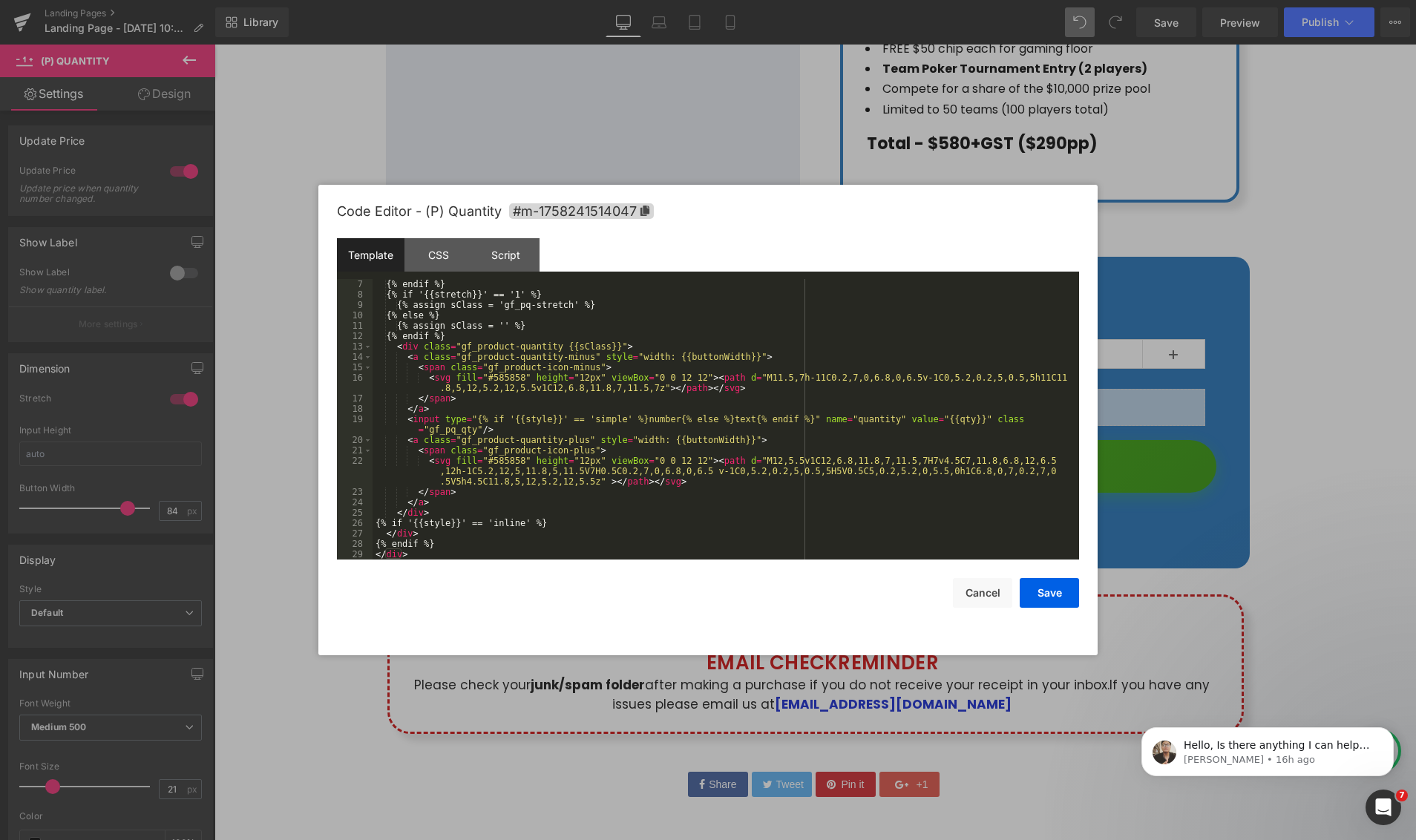
scroll to position [72, 0]
click at [642, 212] on icon at bounding box center [645, 211] width 9 height 11
click at [1047, 603] on button "Save" at bounding box center [1049, 593] width 60 height 29
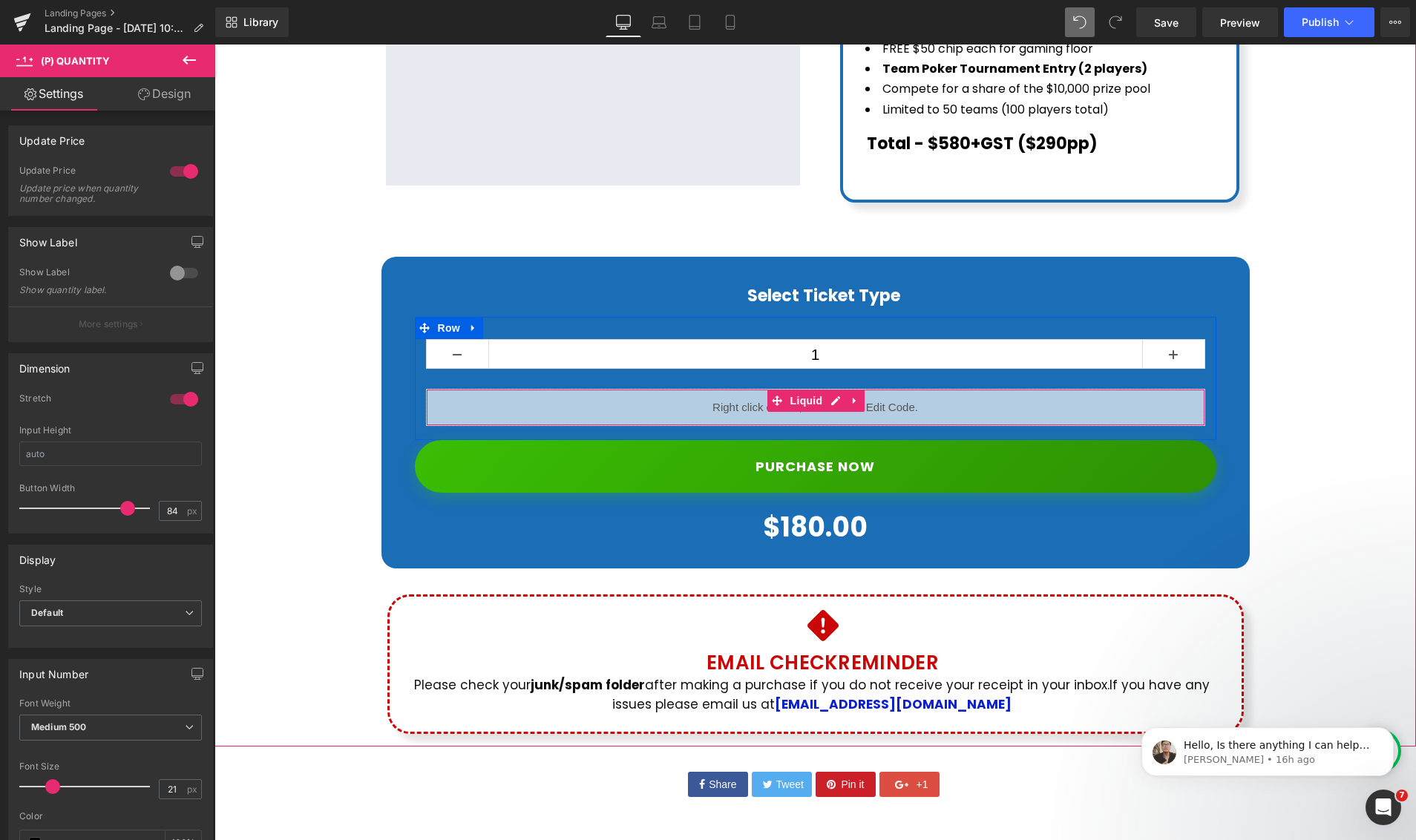
click at [838, 389] on div "Liquid" at bounding box center [815, 407] width 779 height 37
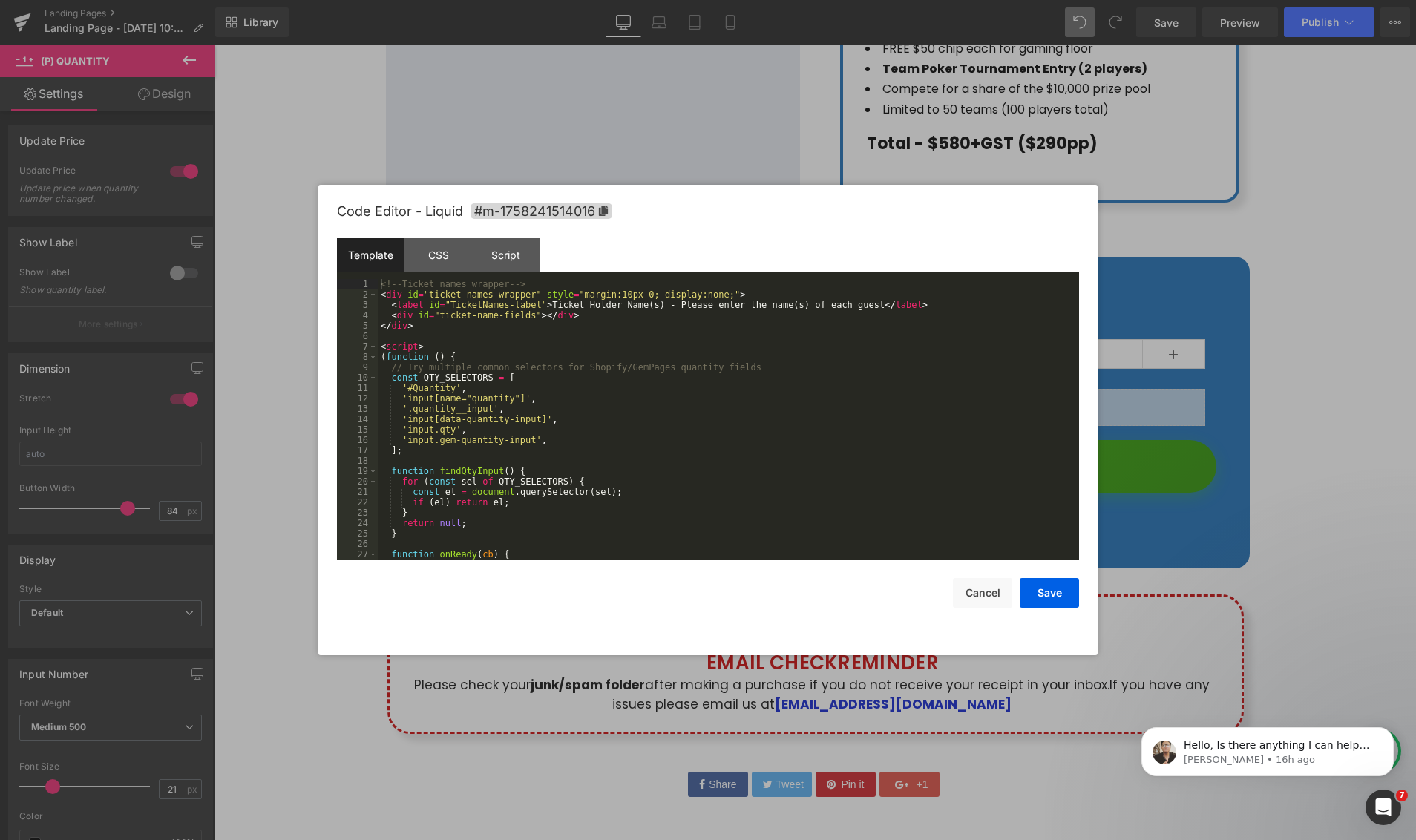
click at [747, 413] on div "<!-- Ticket names wrapper --> < div id = "ticket-names-wrapper" style = "margin…" at bounding box center [725, 430] width 695 height 302
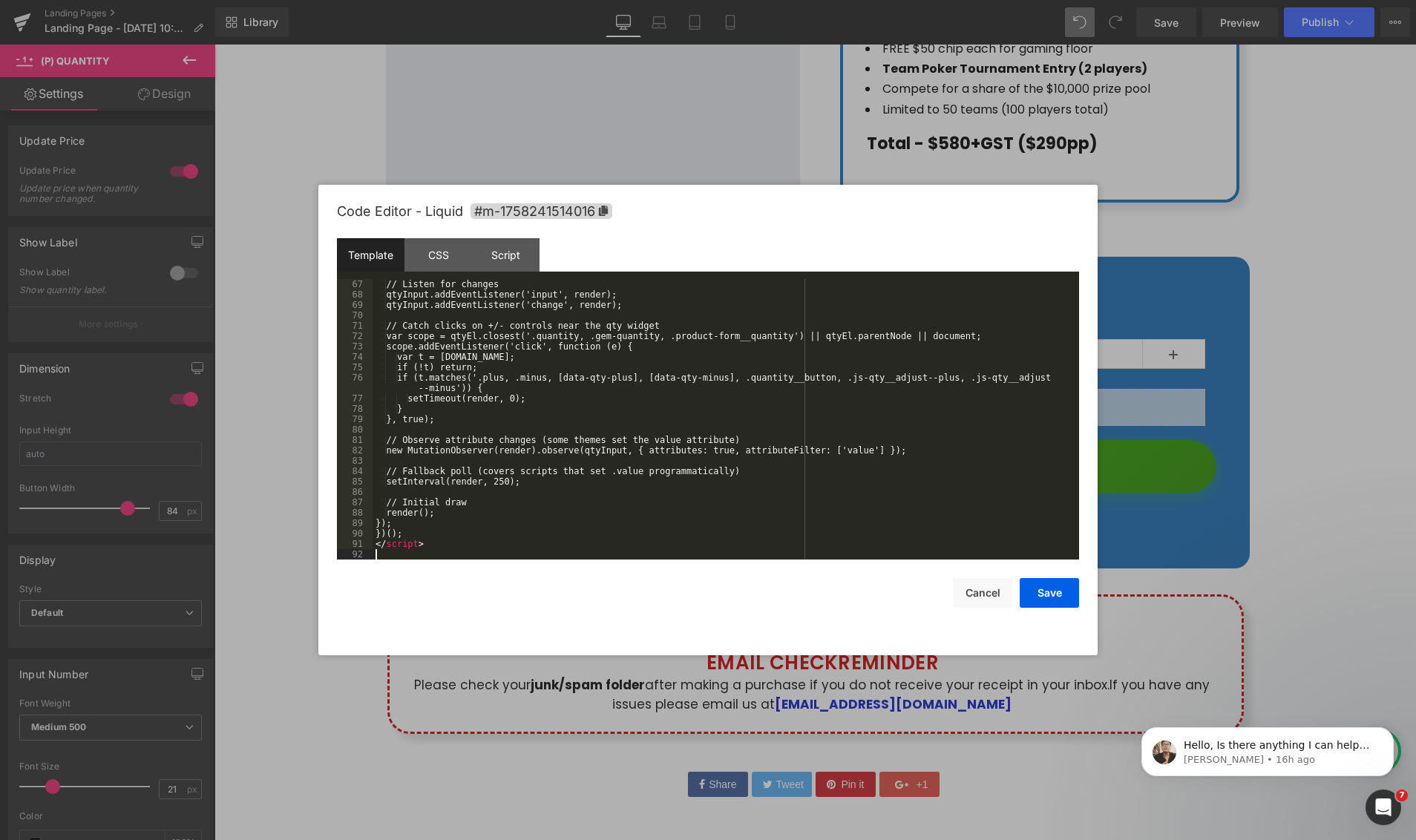
scroll to position [696, 0]
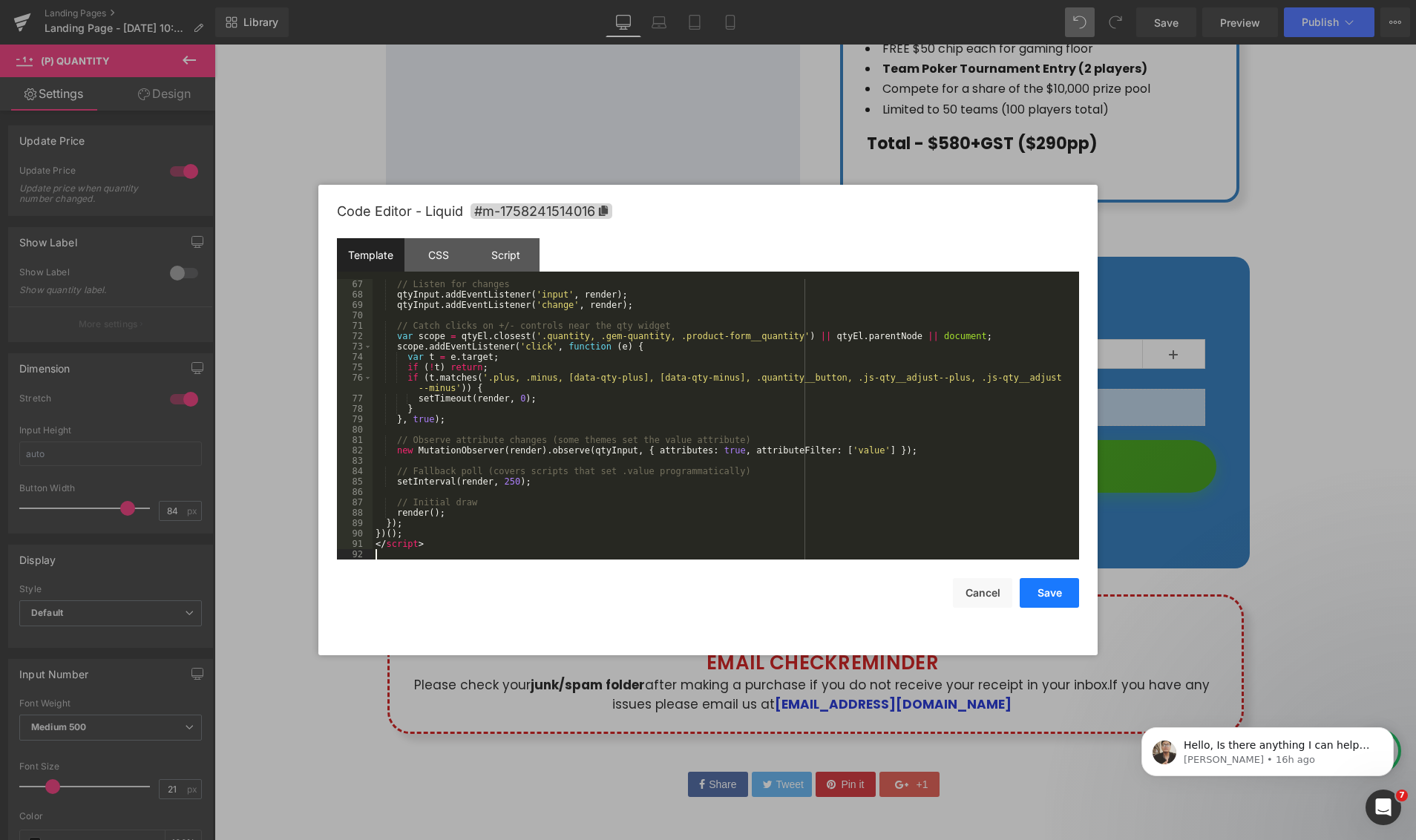
click at [1053, 598] on button "Save" at bounding box center [1049, 593] width 60 height 29
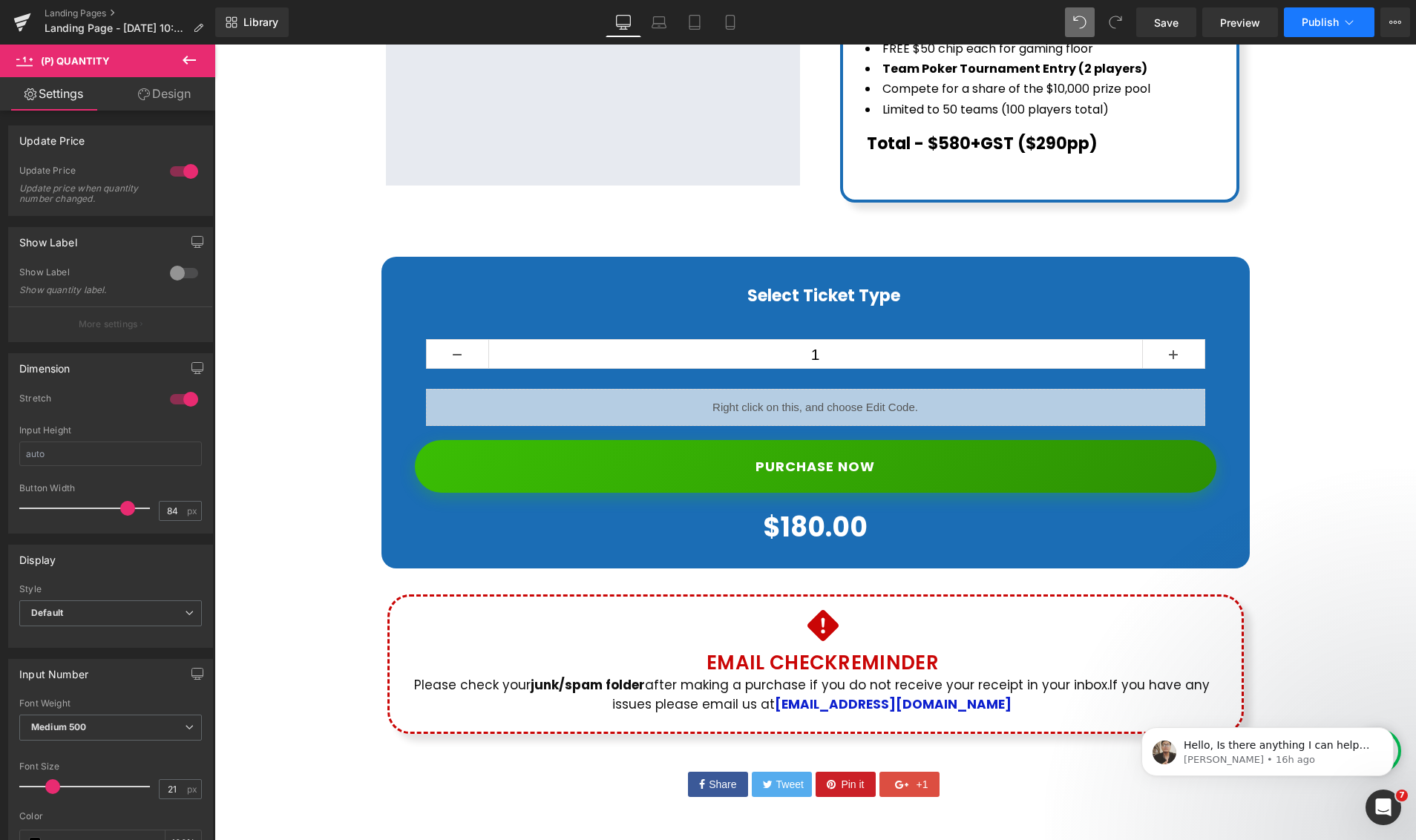
click at [1338, 16] on button "Publish" at bounding box center [1329, 22] width 90 height 29
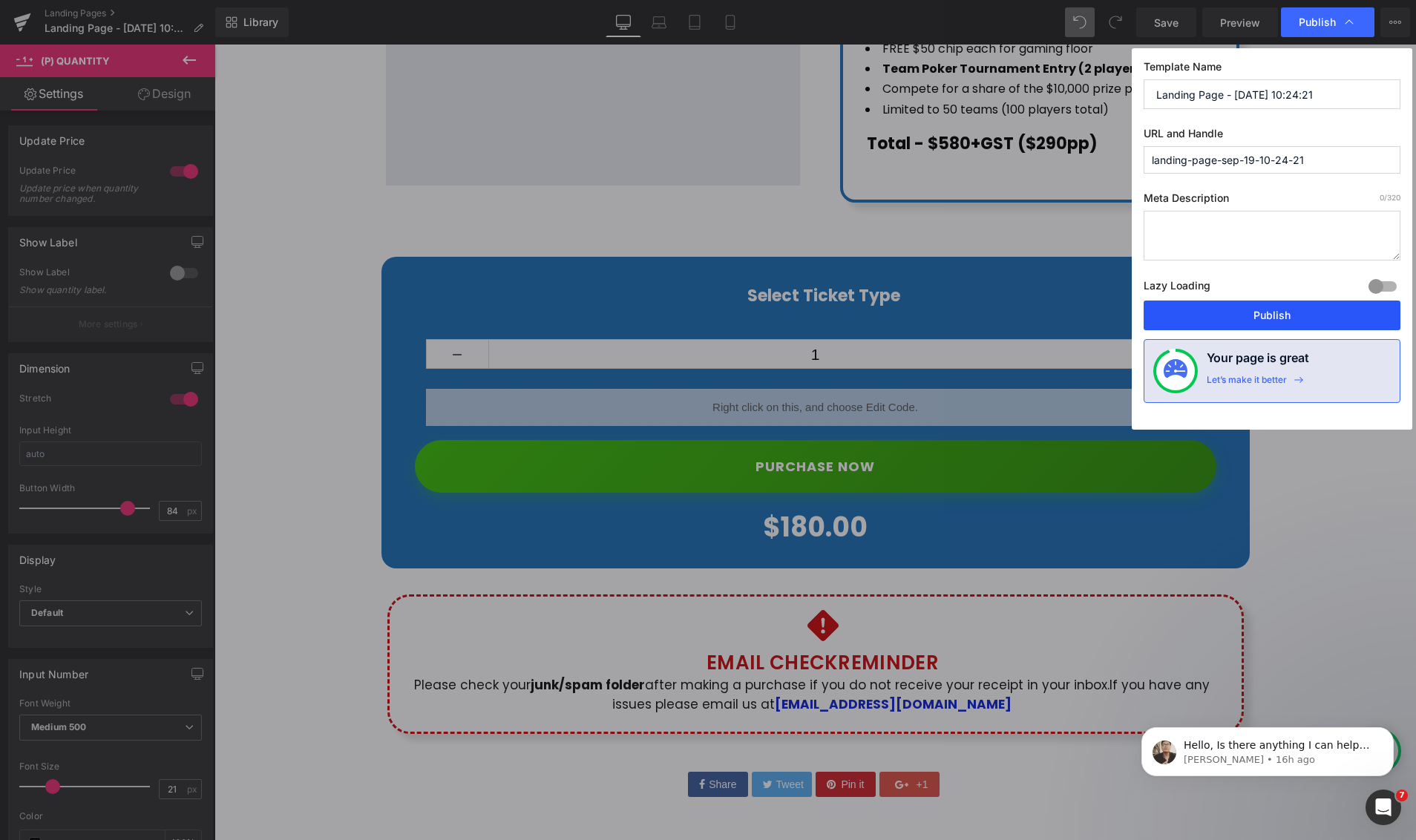
click at [1267, 324] on button "Publish" at bounding box center [1271, 315] width 256 height 29
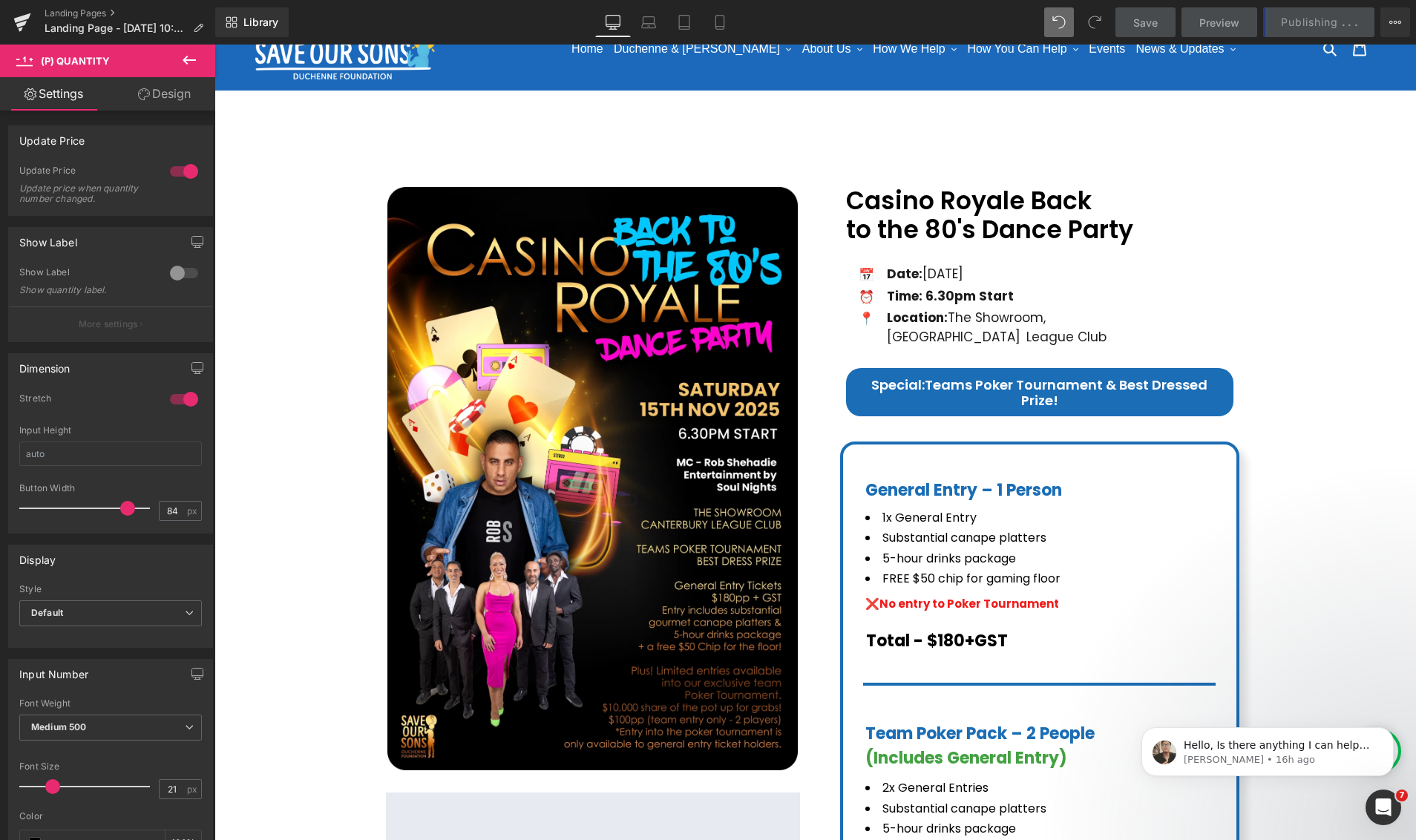
scroll to position [38, 0]
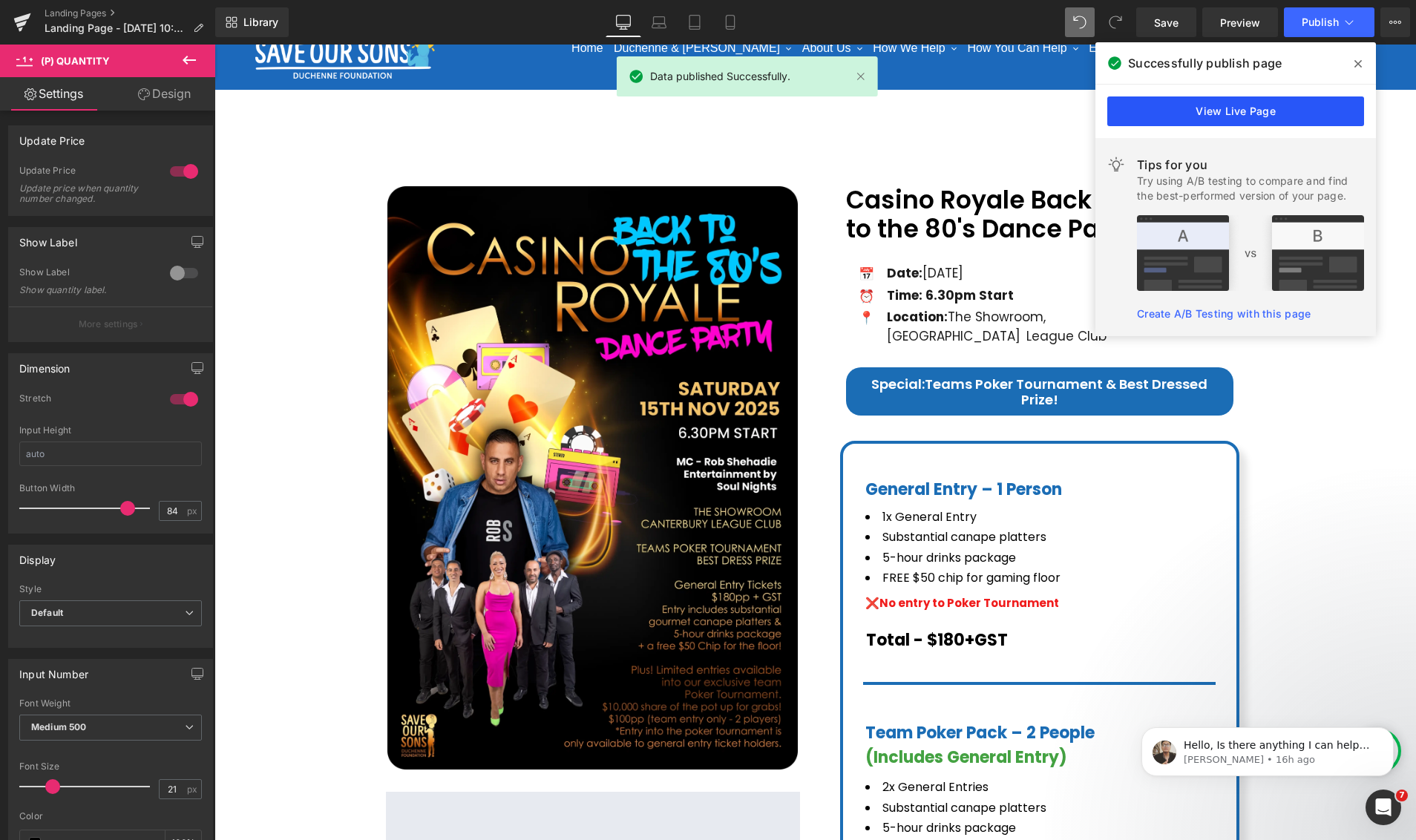
click at [1222, 117] on link "View Live Page" at bounding box center [1235, 111] width 256 height 29
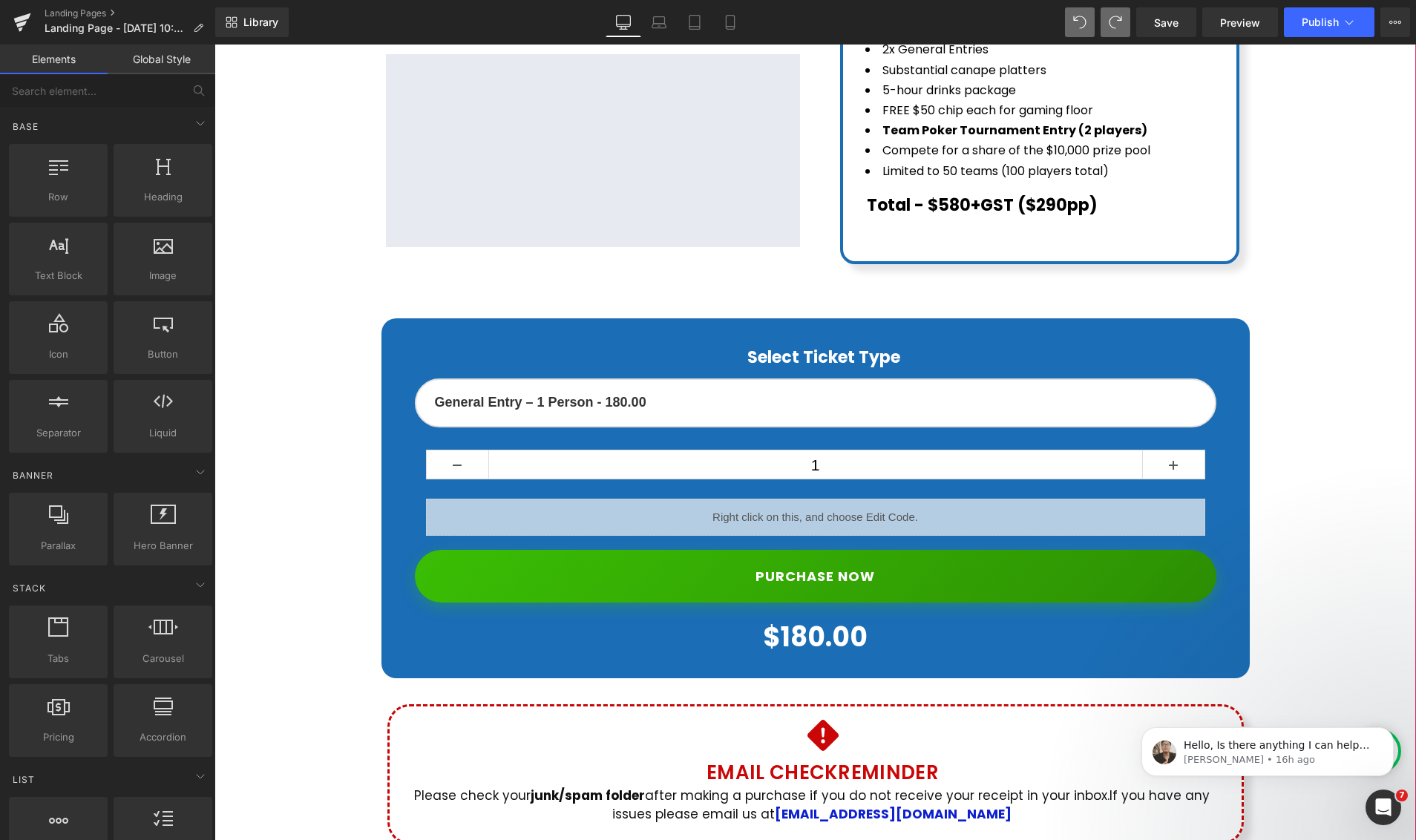
scroll to position [805, 0]
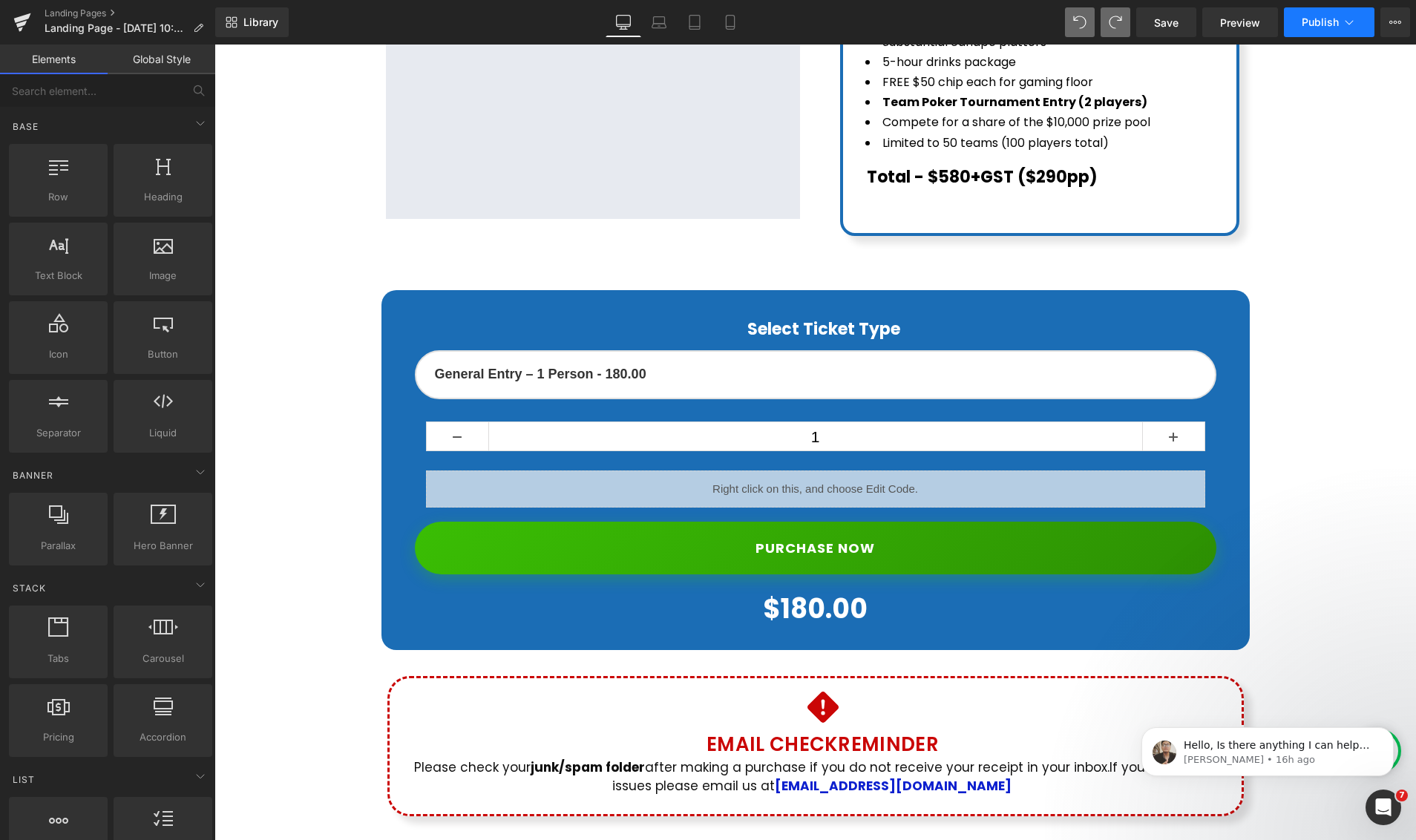
click at [1339, 33] on button "Publish" at bounding box center [1329, 22] width 90 height 29
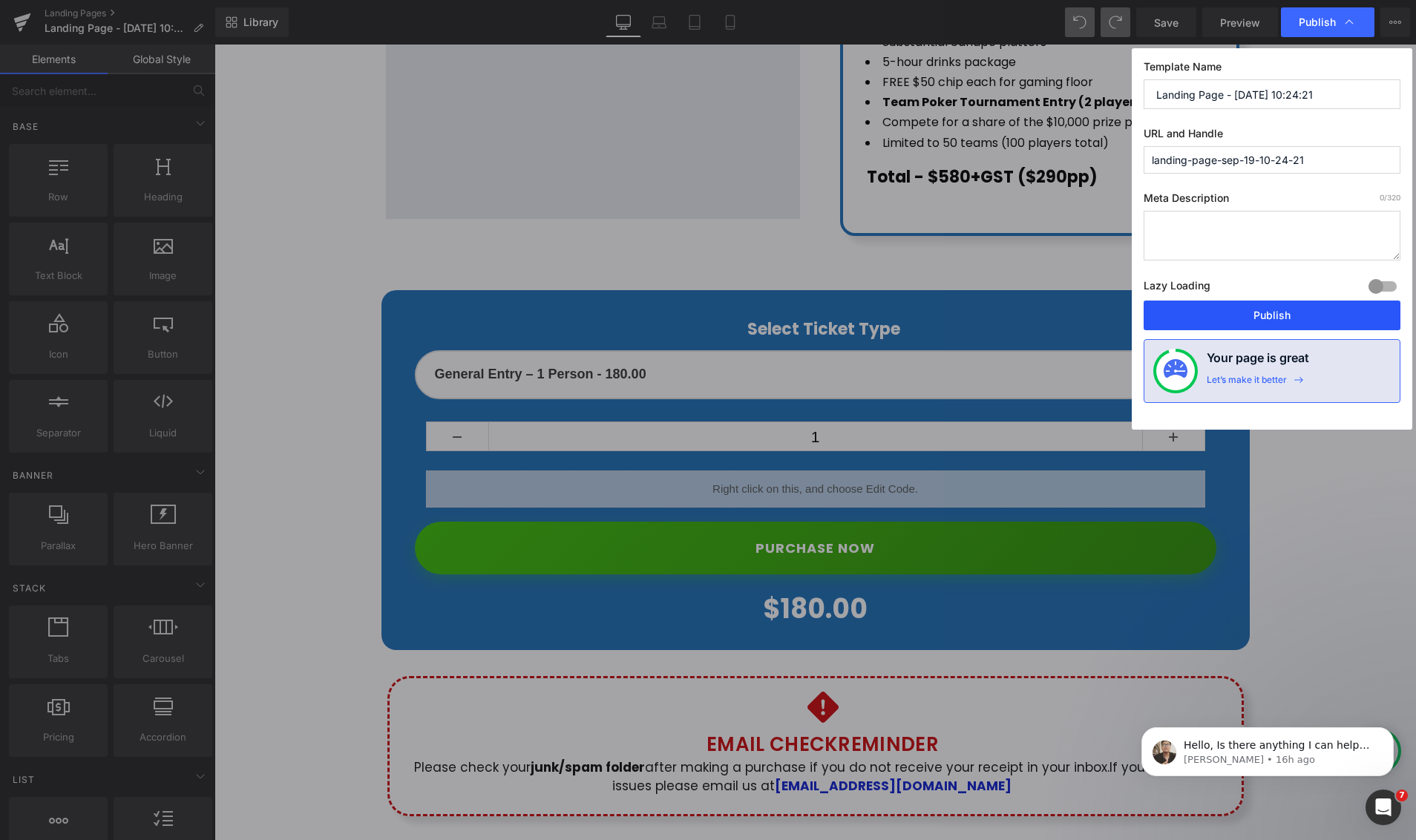
click at [1252, 315] on button "Publish" at bounding box center [1271, 315] width 256 height 29
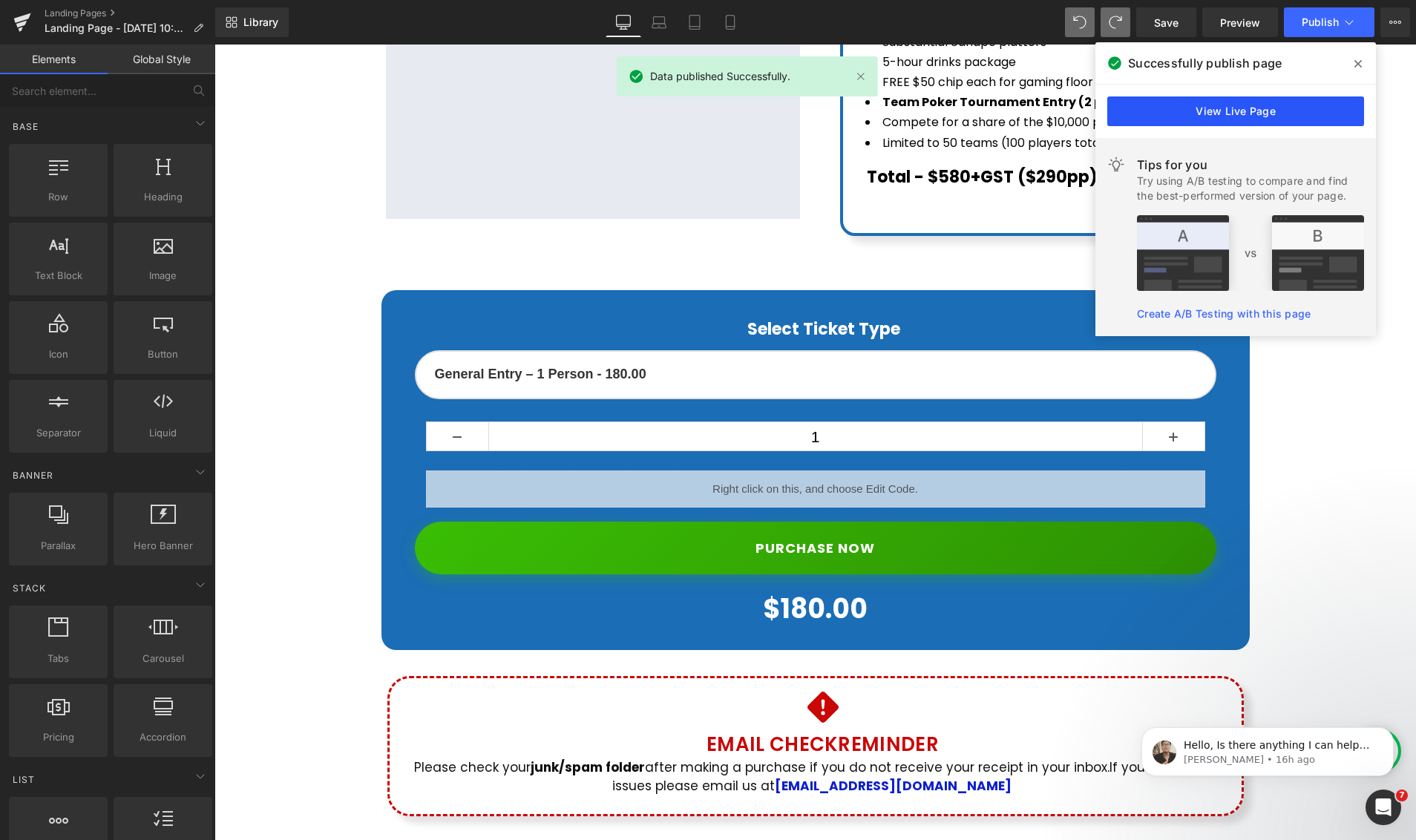
click at [1197, 107] on link "View Live Page" at bounding box center [1235, 111] width 256 height 29
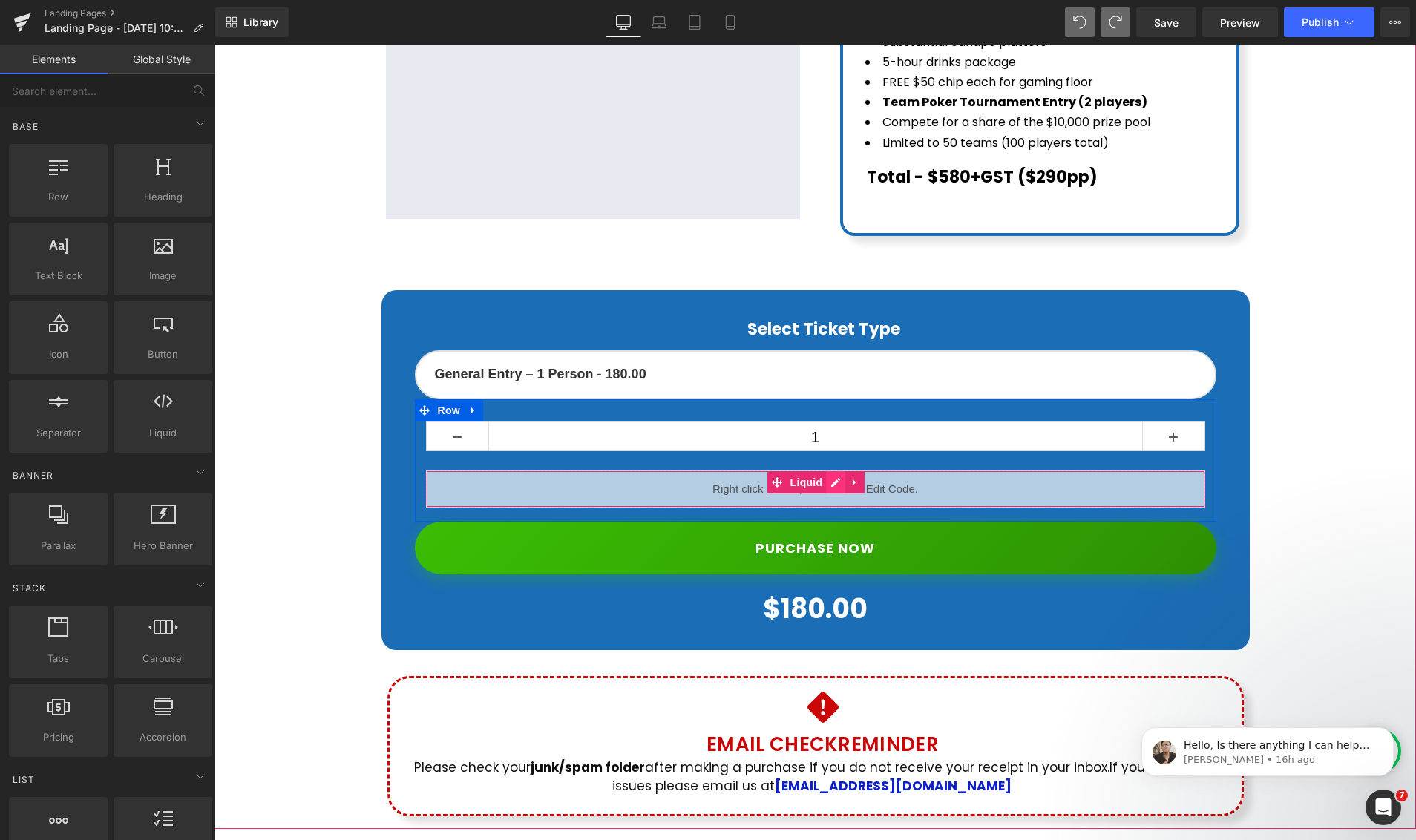
click at [835, 471] on div "Liquid" at bounding box center [815, 489] width 779 height 37
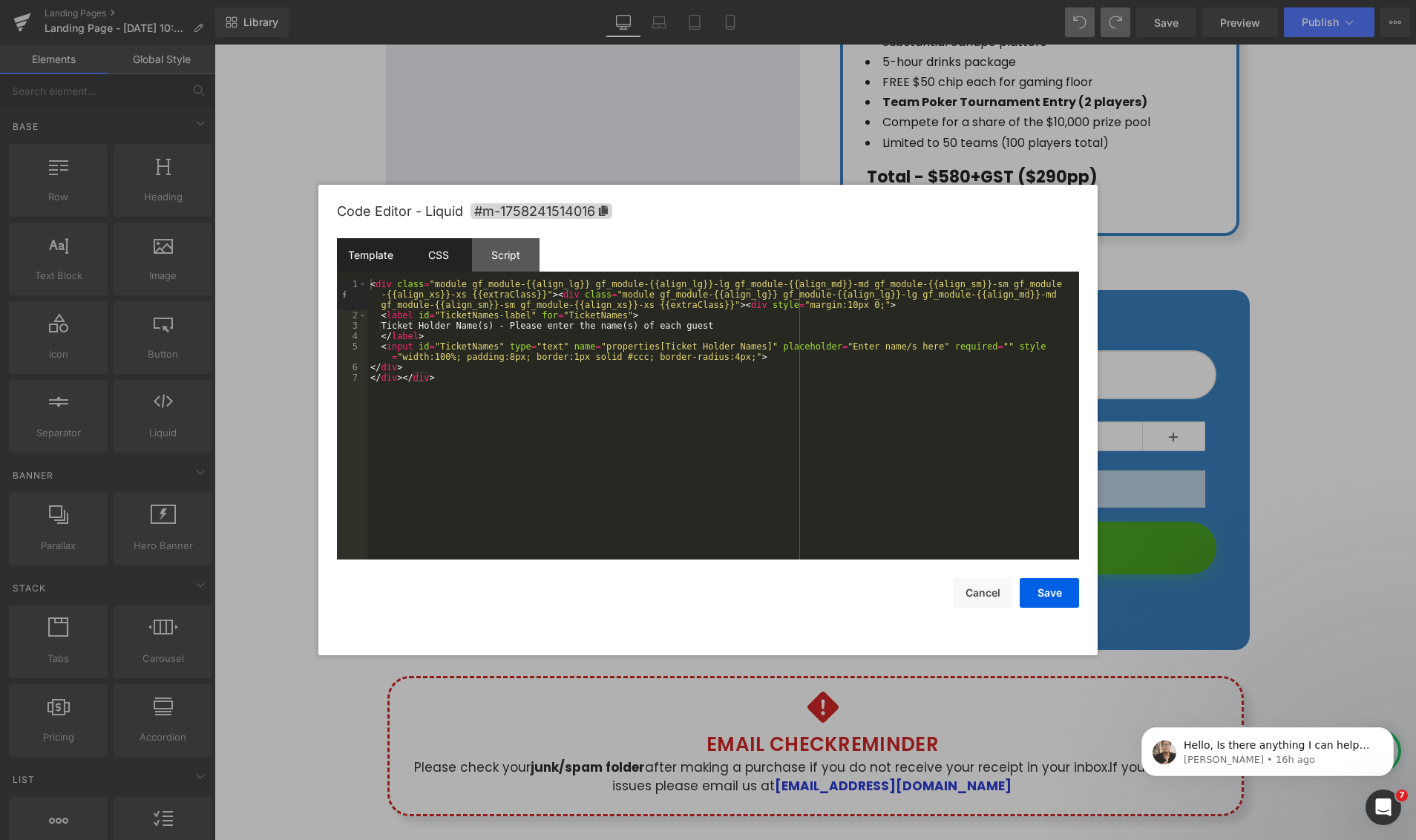
click at [432, 262] on div "CSS" at bounding box center [438, 255] width 68 height 33
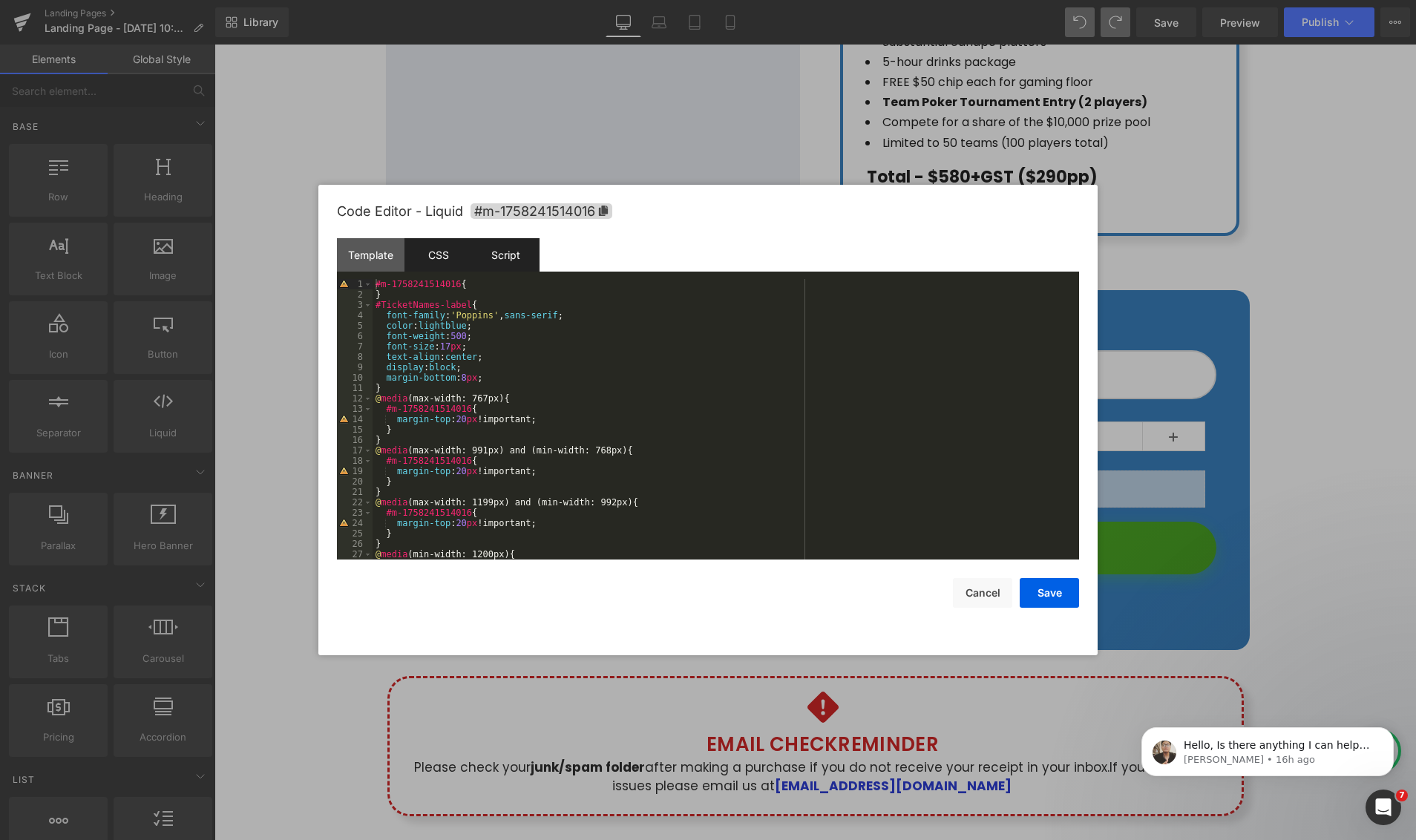
click at [526, 260] on div "Script" at bounding box center [506, 255] width 68 height 33
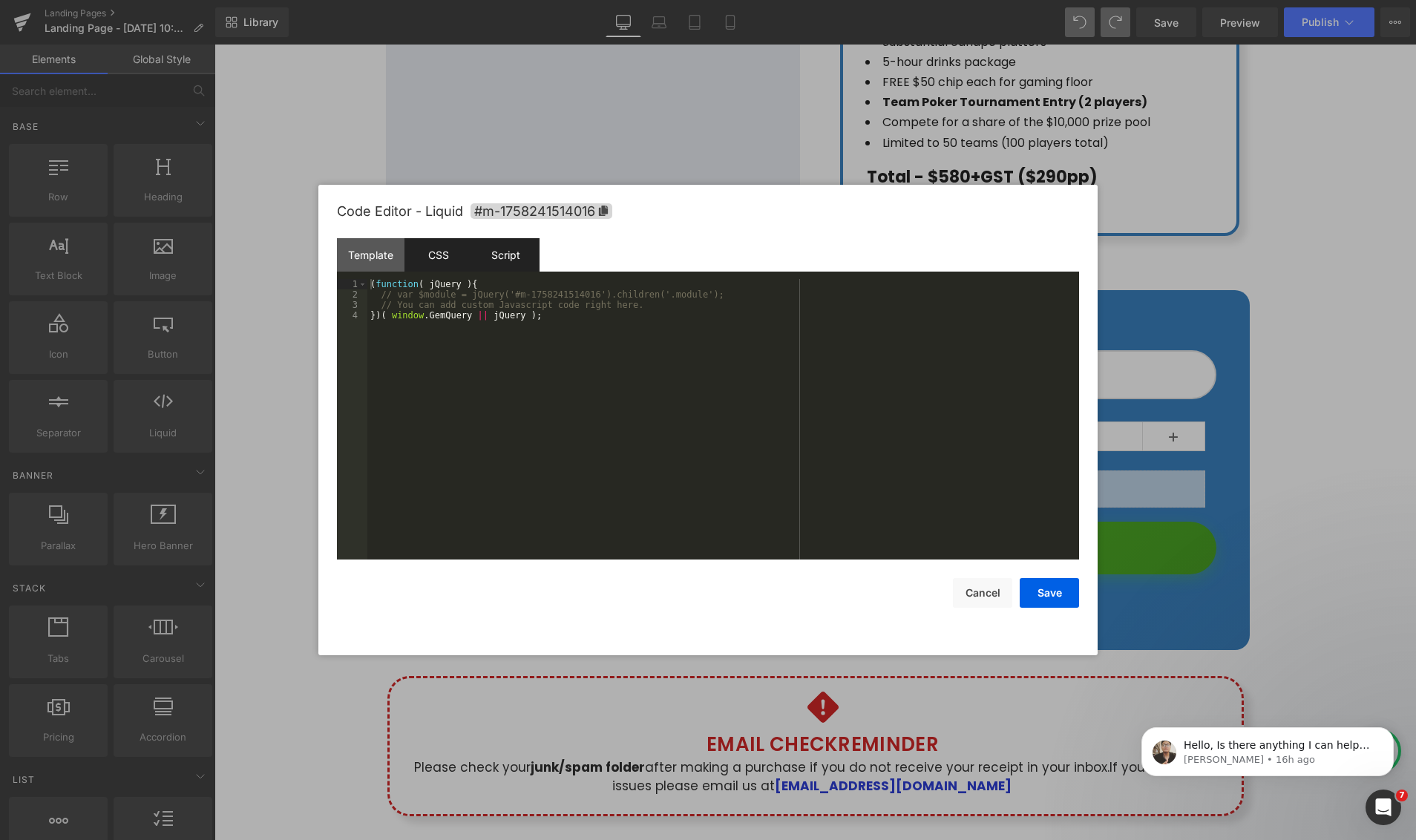
click at [436, 259] on div "CSS" at bounding box center [438, 255] width 68 height 33
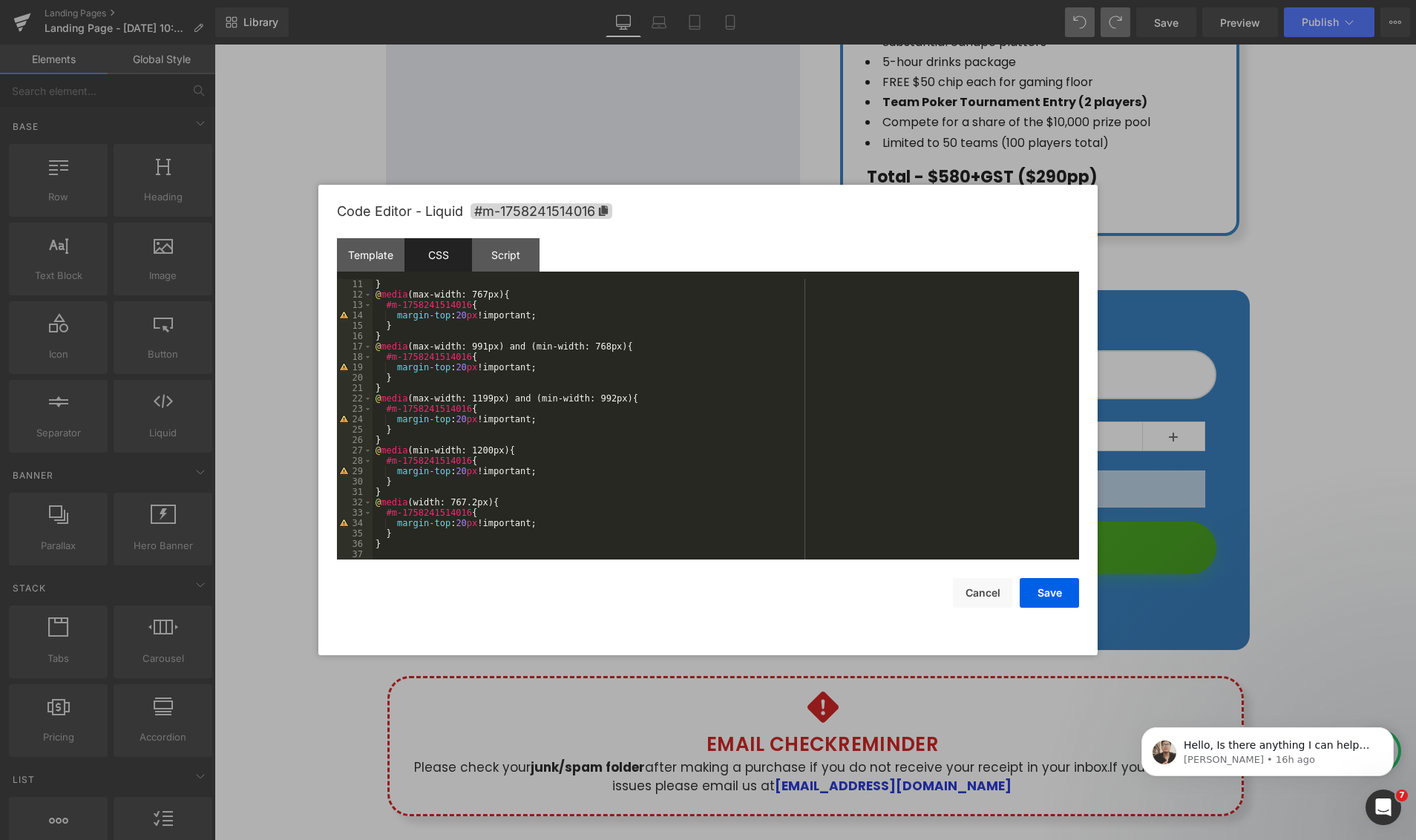
scroll to position [104, 0]
click at [354, 257] on div "Template" at bounding box center [371, 255] width 68 height 33
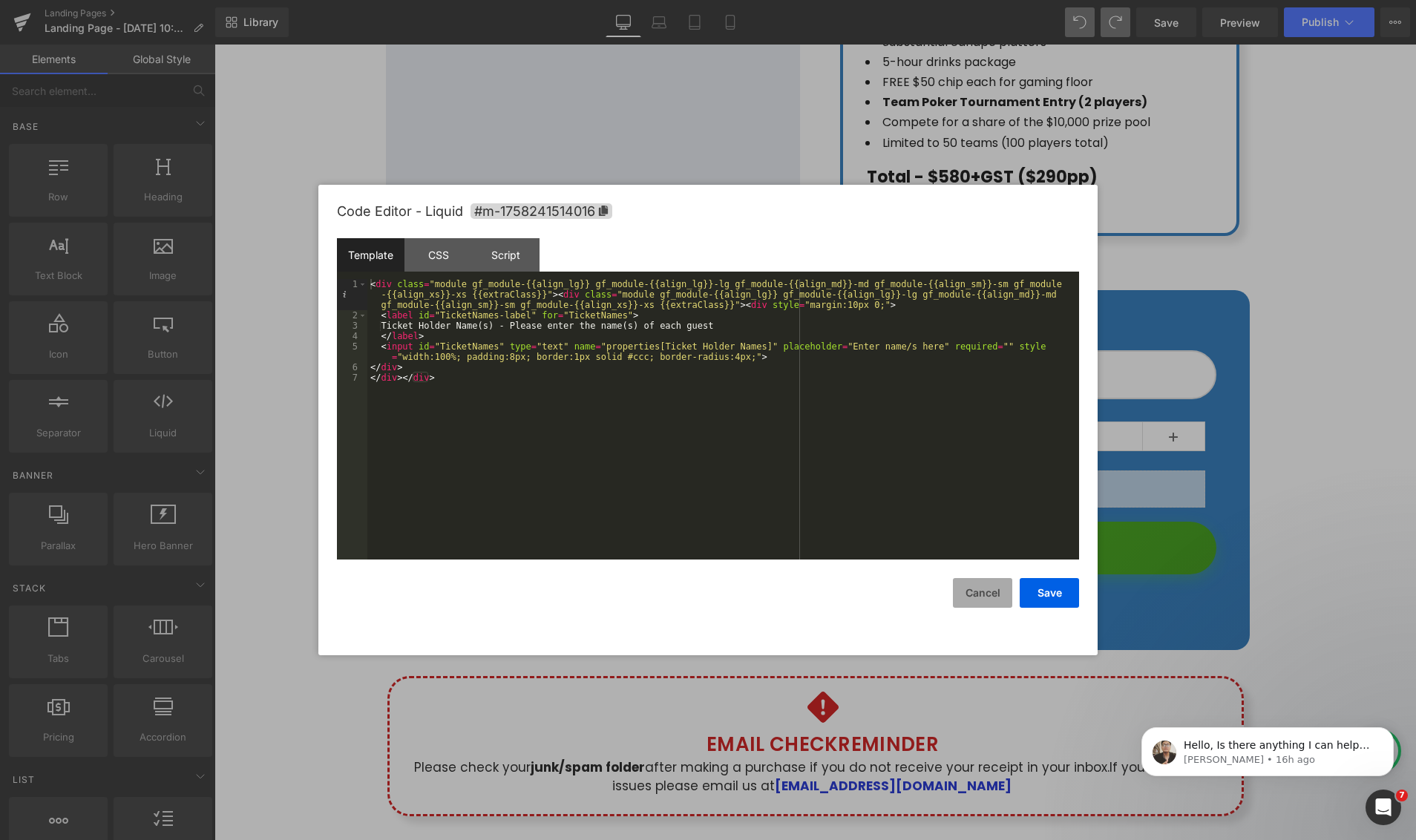
click at [975, 596] on button "Cancel" at bounding box center [982, 593] width 60 height 29
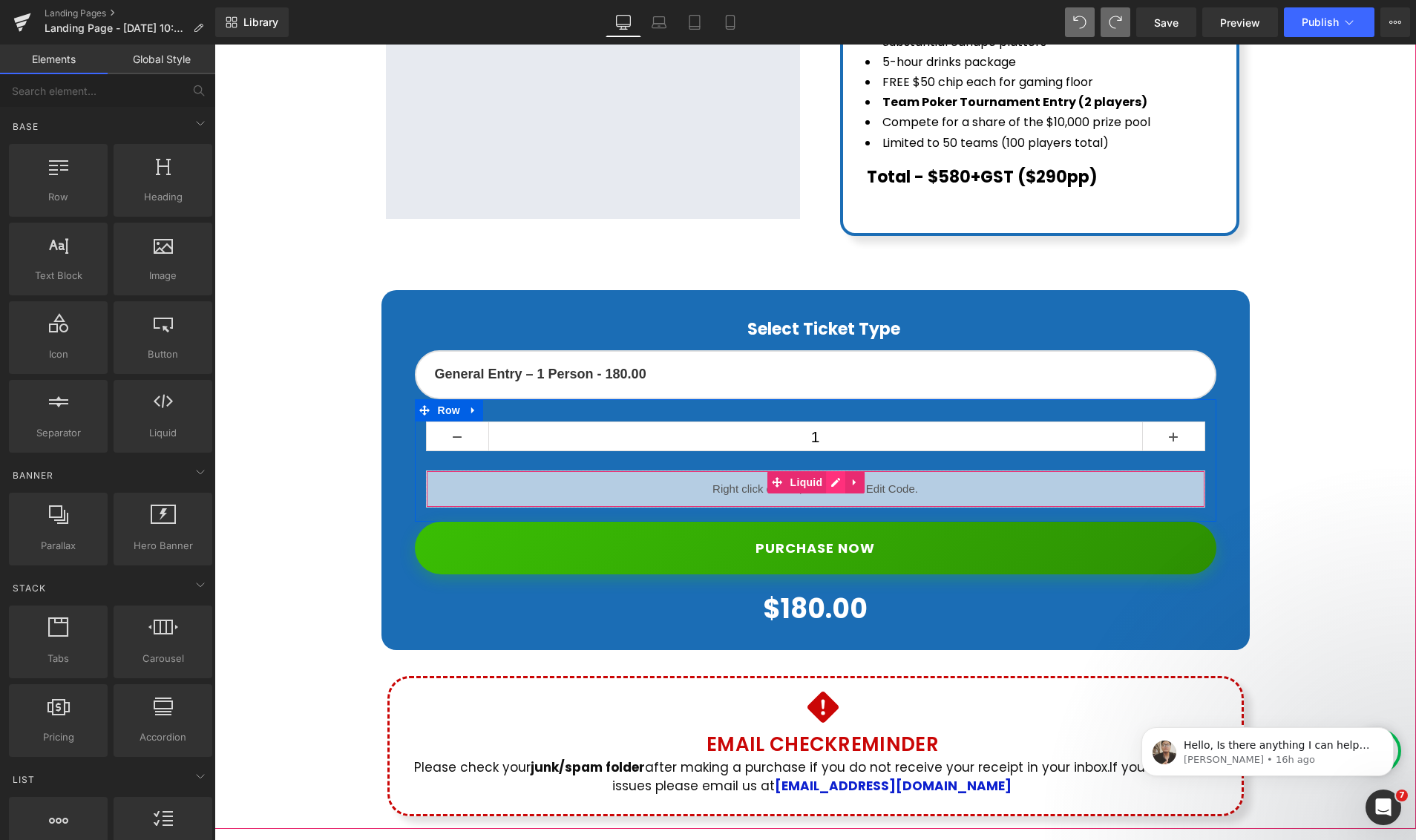
click at [840, 471] on div "Liquid" at bounding box center [815, 489] width 779 height 37
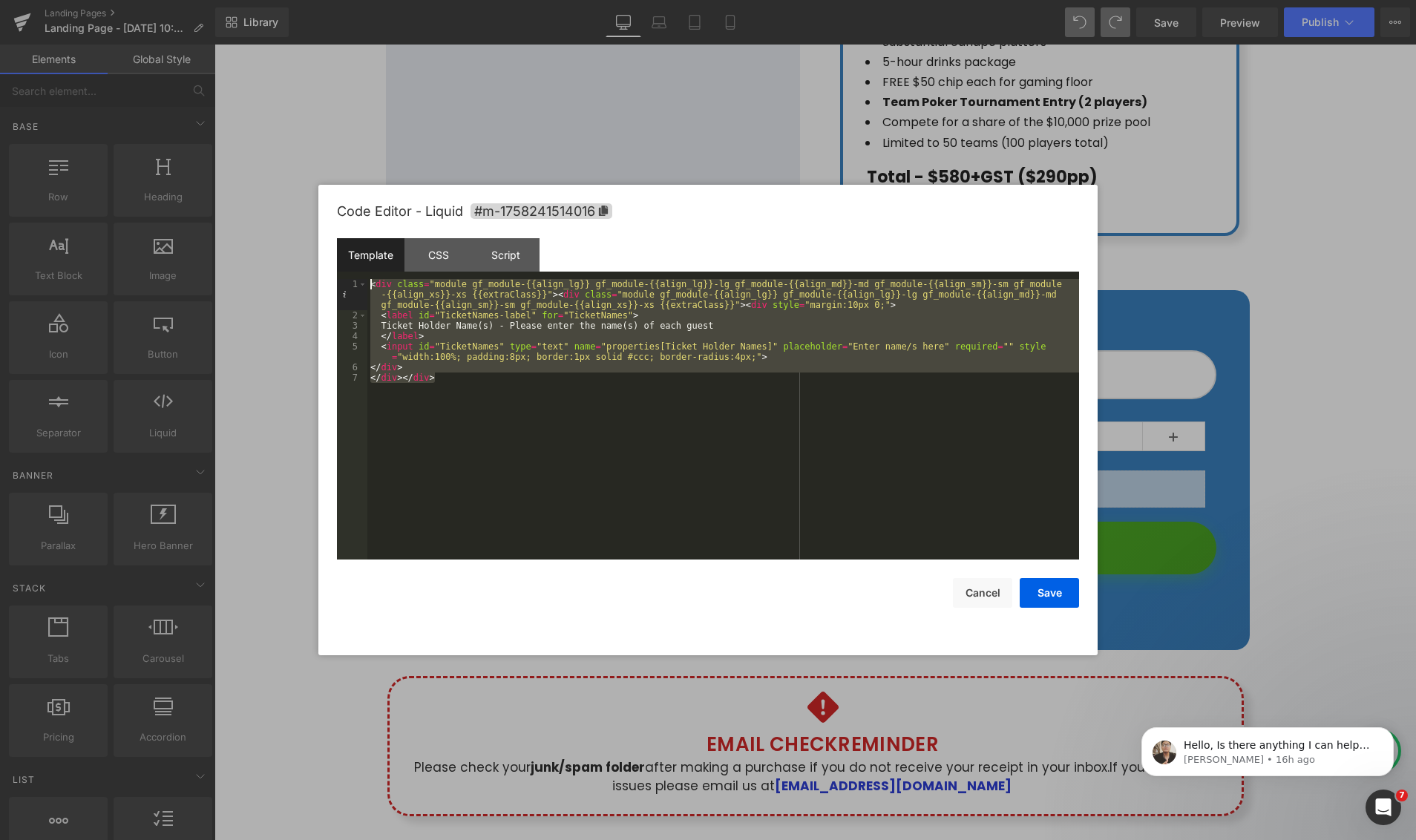
drag, startPoint x: 379, startPoint y: 277, endPoint x: 342, endPoint y: 268, distance: 38.1
click at [342, 268] on div "Template CSS Script Data 1 2 3 4 5 6 7 < div class = "module gf_module-{{align_…" at bounding box center [708, 399] width 742 height 321
click at [1031, 593] on button "Save" at bounding box center [1049, 593] width 60 height 29
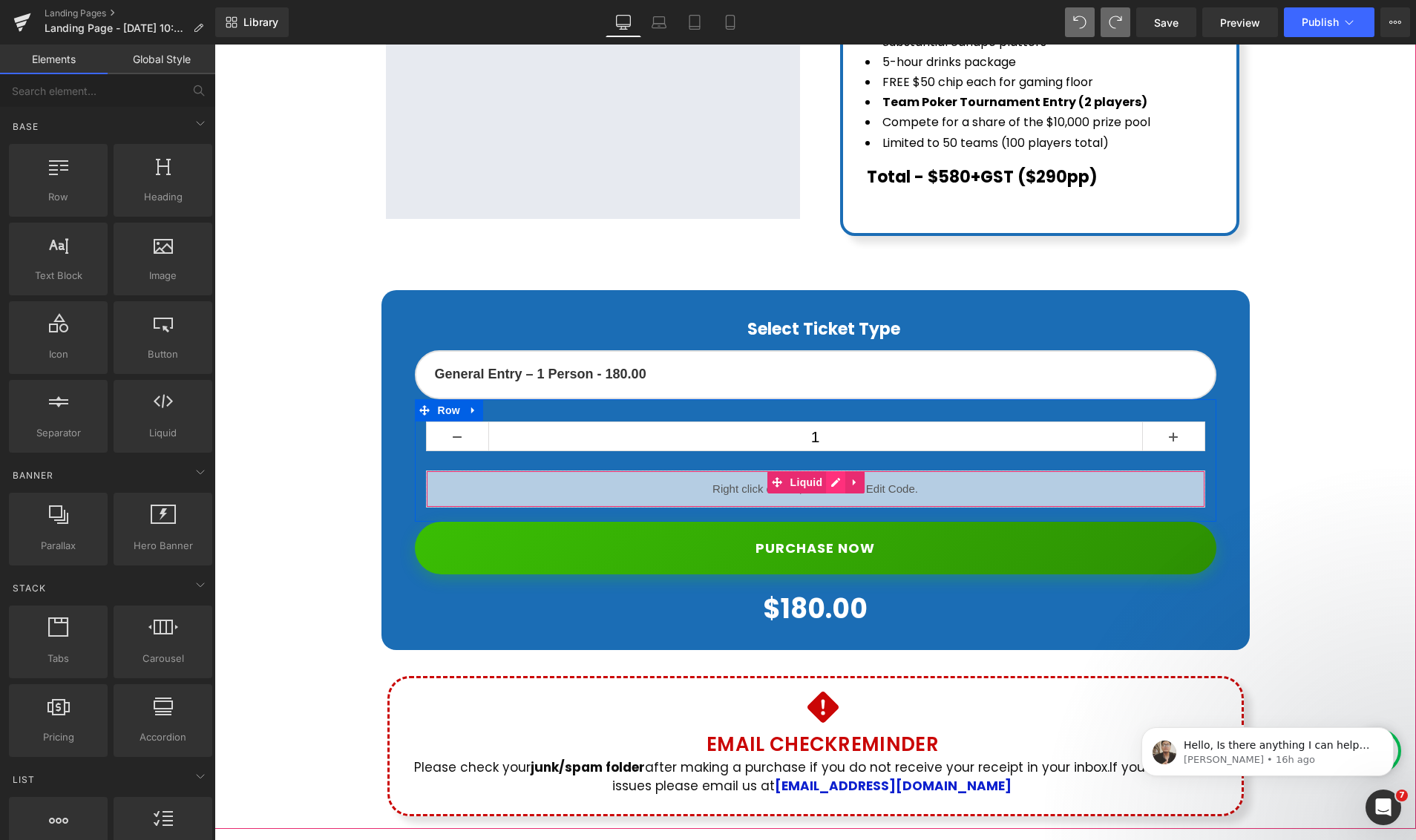
click at [832, 471] on div "Liquid" at bounding box center [815, 489] width 779 height 37
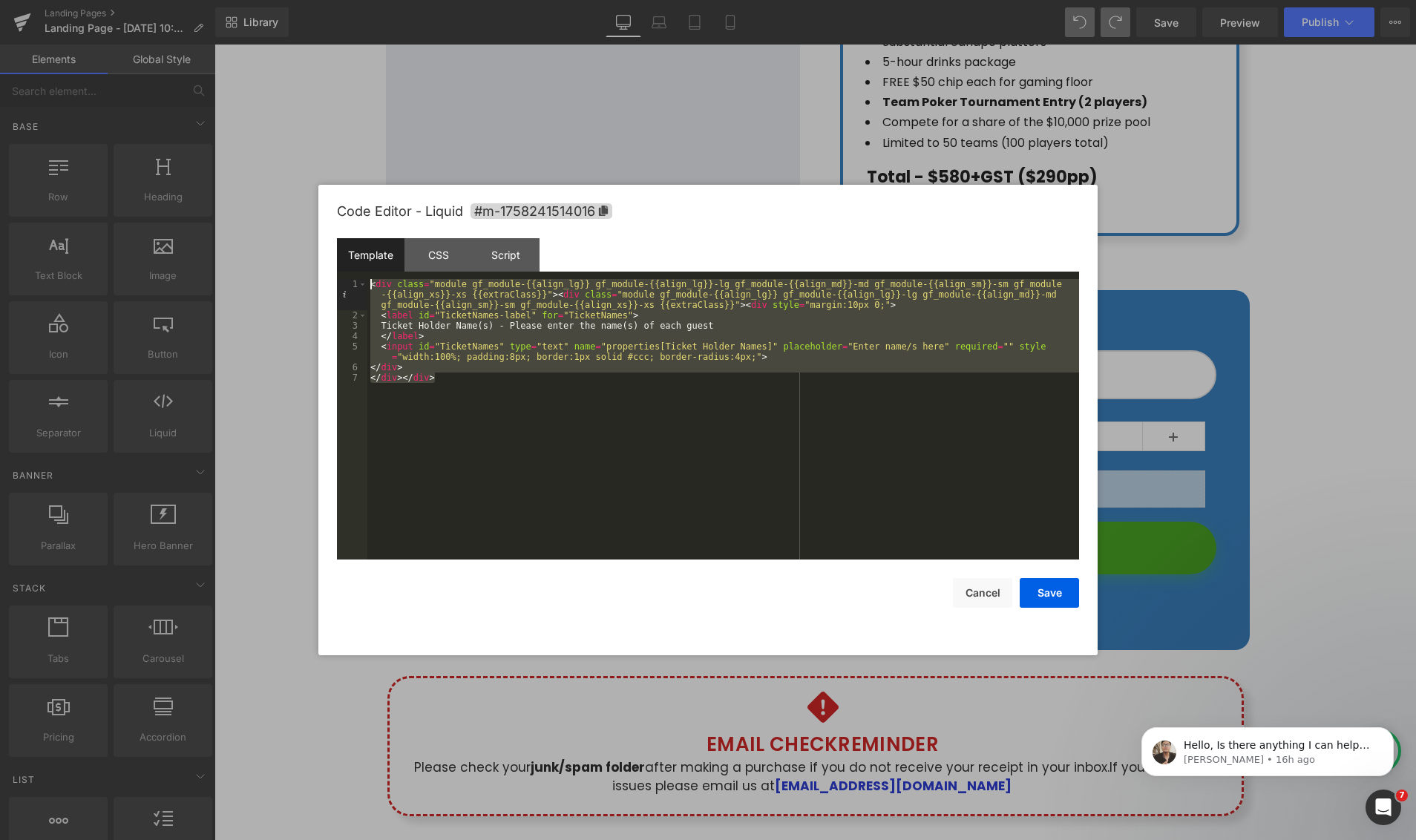
drag, startPoint x: 685, startPoint y: 455, endPoint x: 360, endPoint y: 266, distance: 376.0
click at [354, 265] on div "Template CSS Script Data 1 2 3 4 5 6 7 < div class = "module gf_module-{{align_…" at bounding box center [708, 399] width 742 height 321
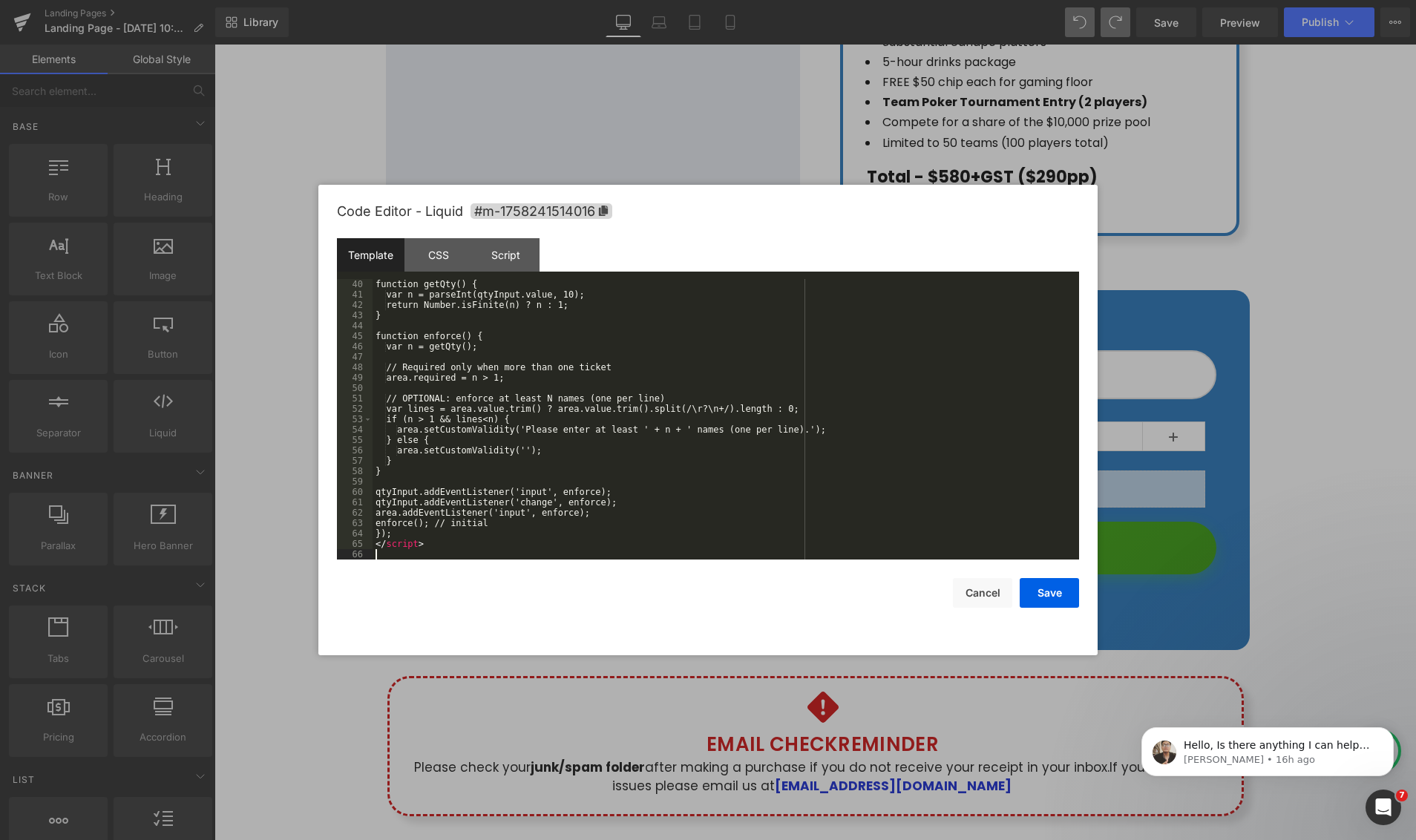
scroll to position [415, 0]
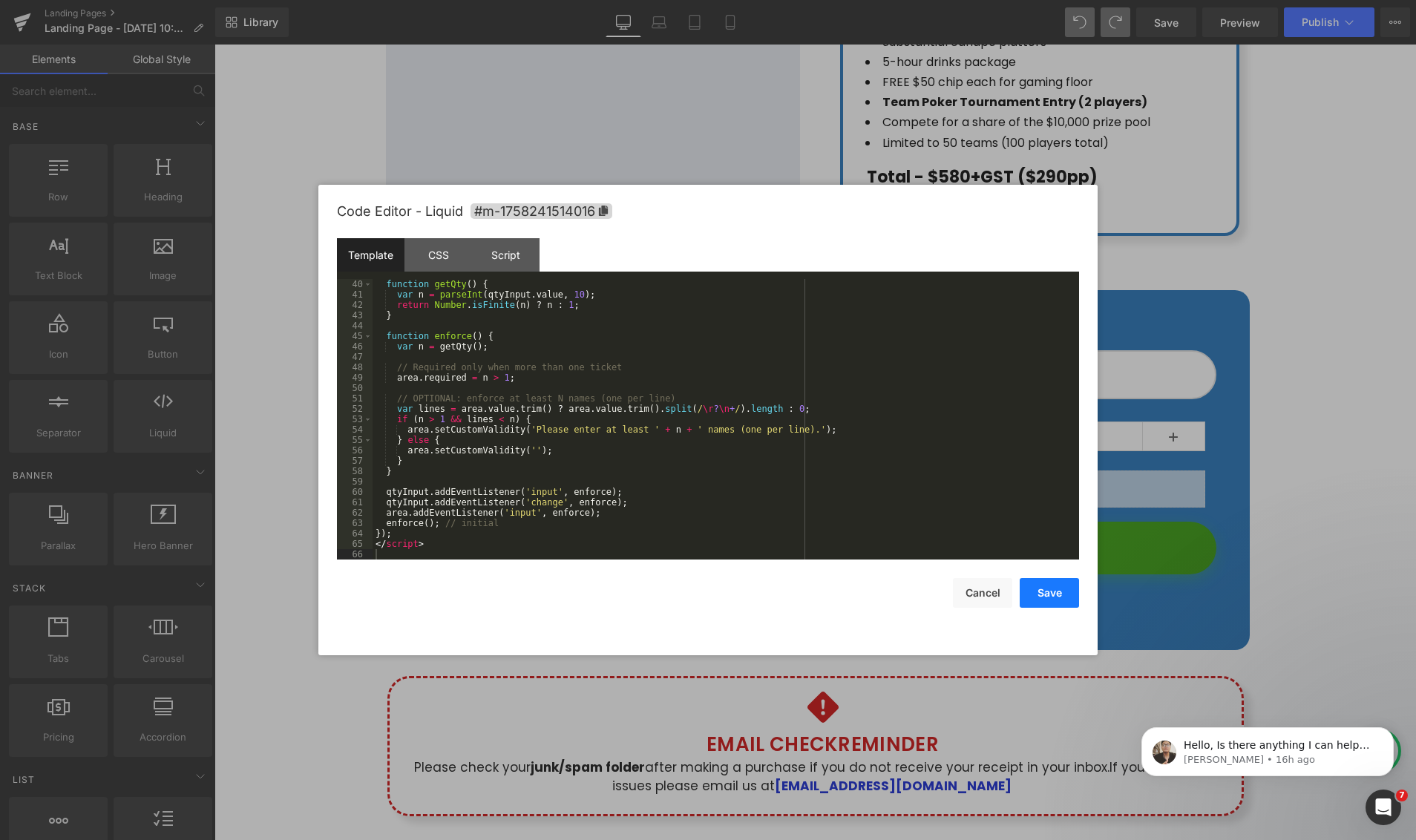
click at [1059, 596] on button "Save" at bounding box center [1049, 593] width 60 height 29
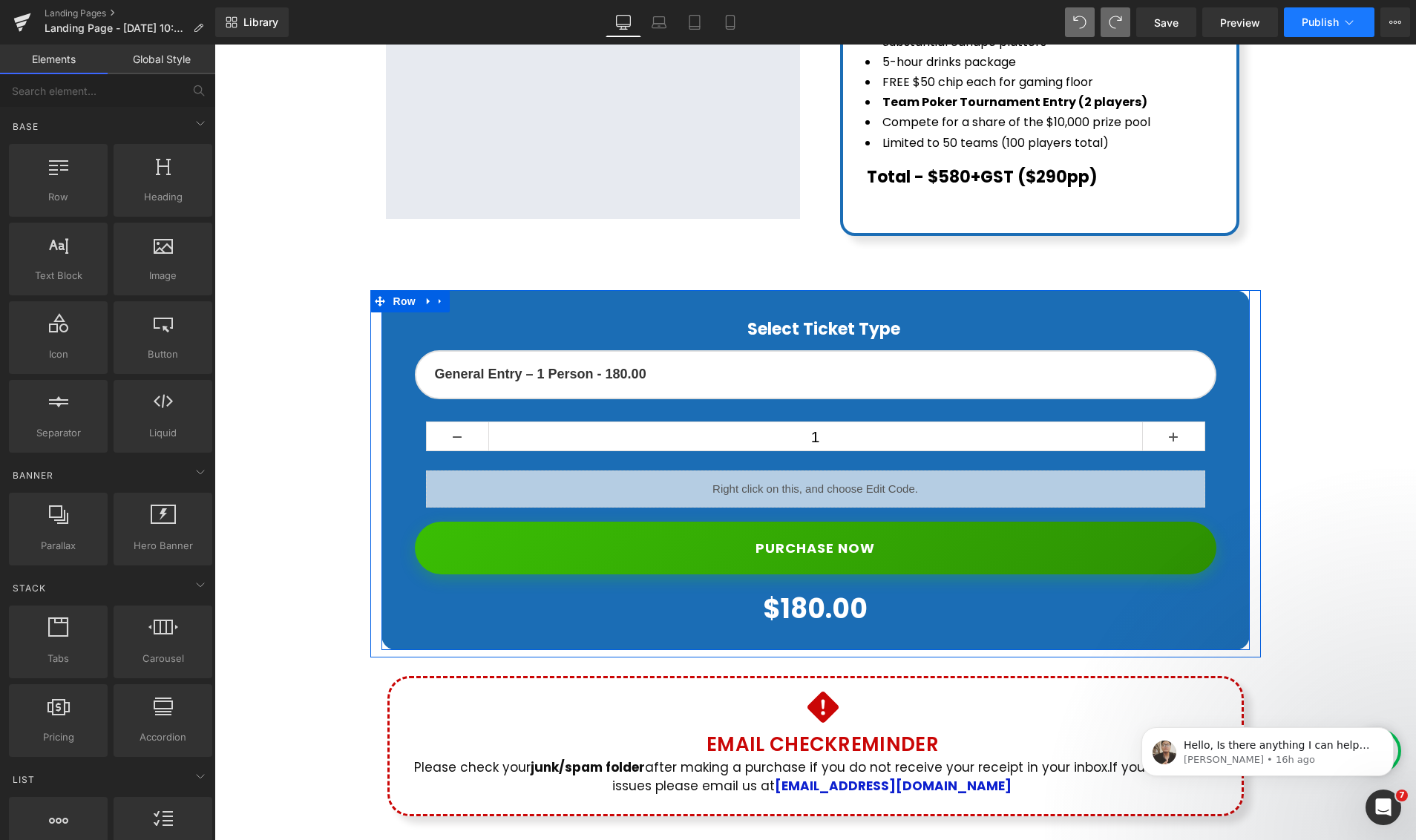
click at [1324, 23] on span "Publish" at bounding box center [1319, 23] width 37 height 12
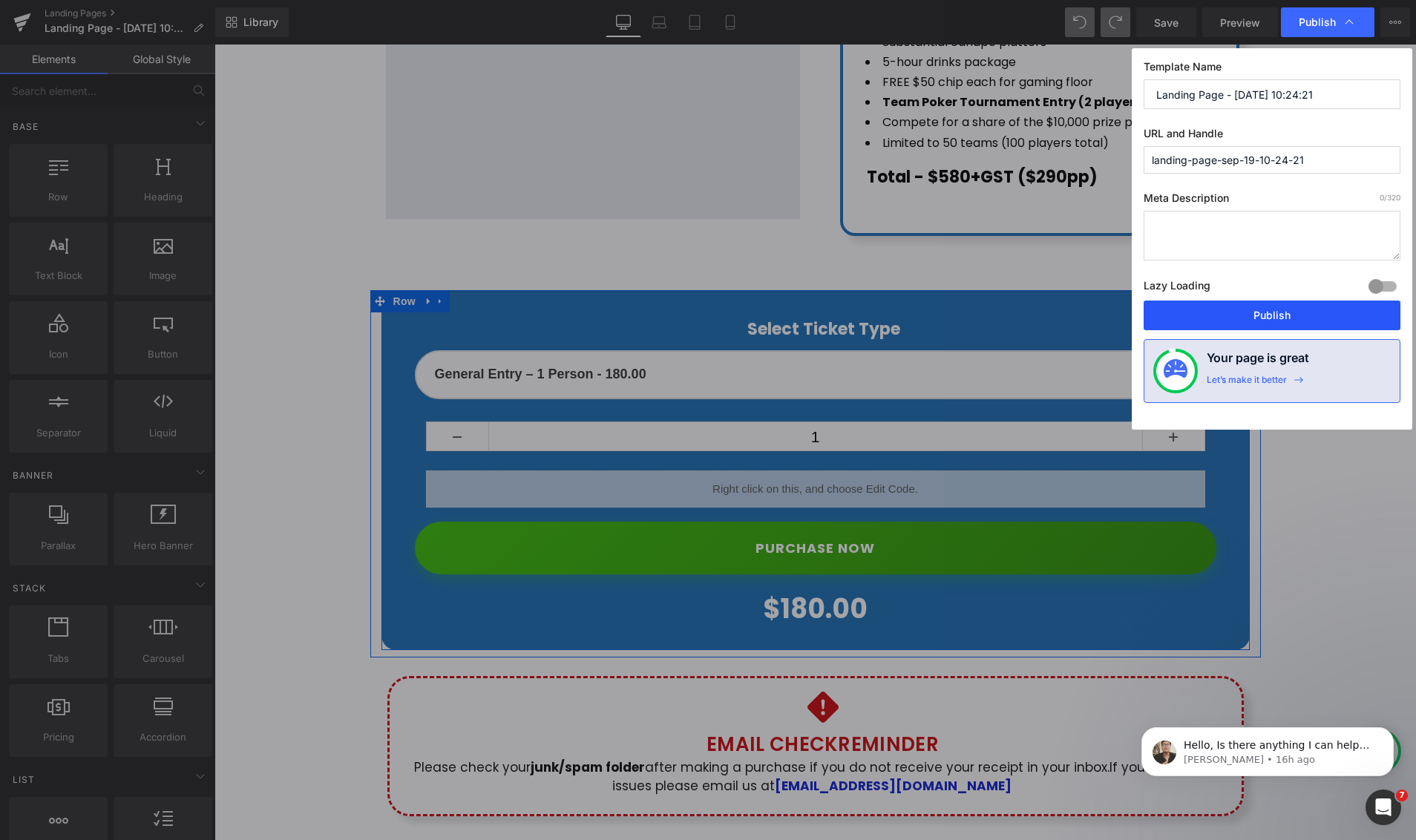
drag, startPoint x: 1243, startPoint y: 314, endPoint x: 994, endPoint y: 248, distance: 257.6
click at [1243, 314] on button "Publish" at bounding box center [1271, 315] width 256 height 29
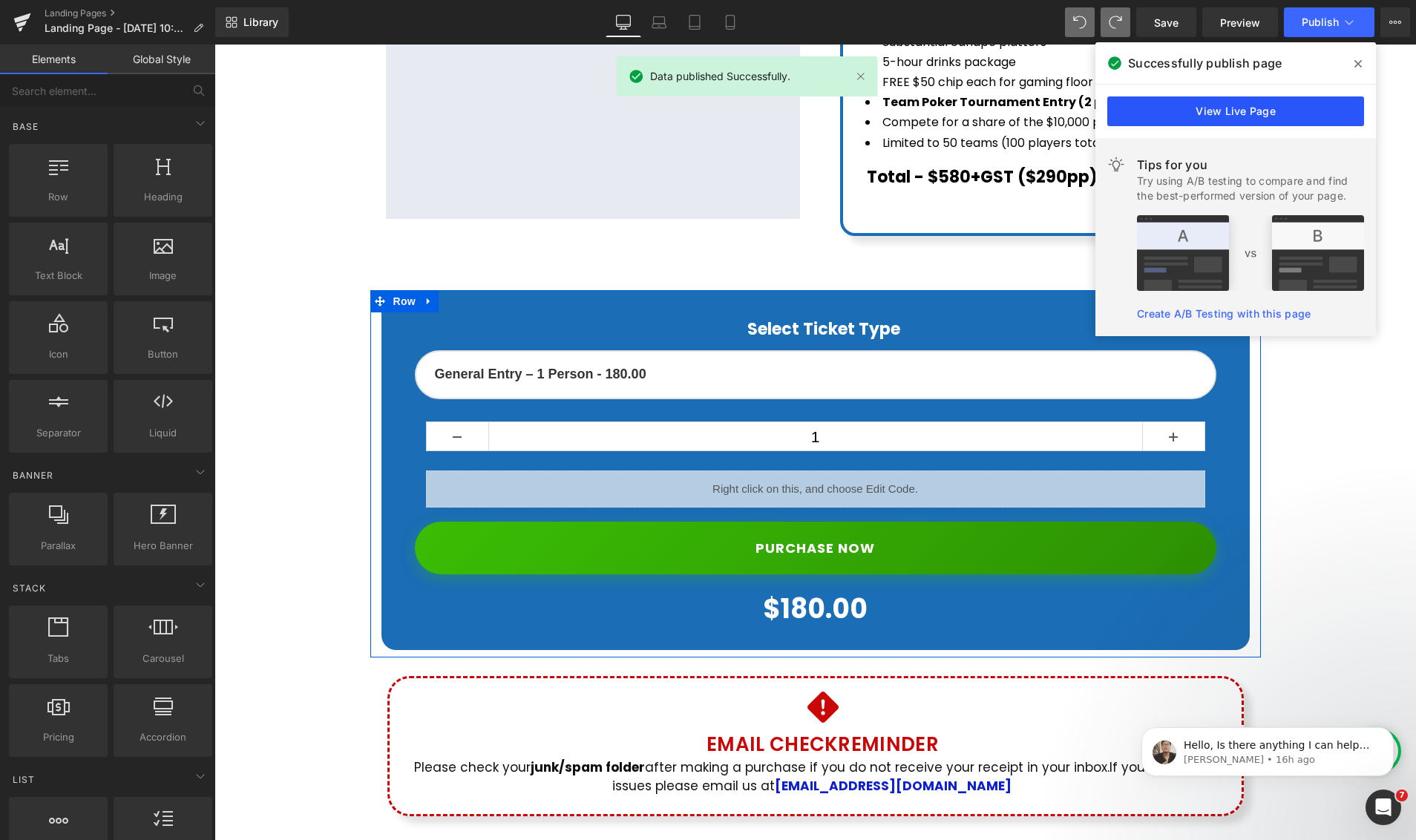
click at [1270, 109] on link "View Live Page" at bounding box center [1235, 111] width 256 height 29
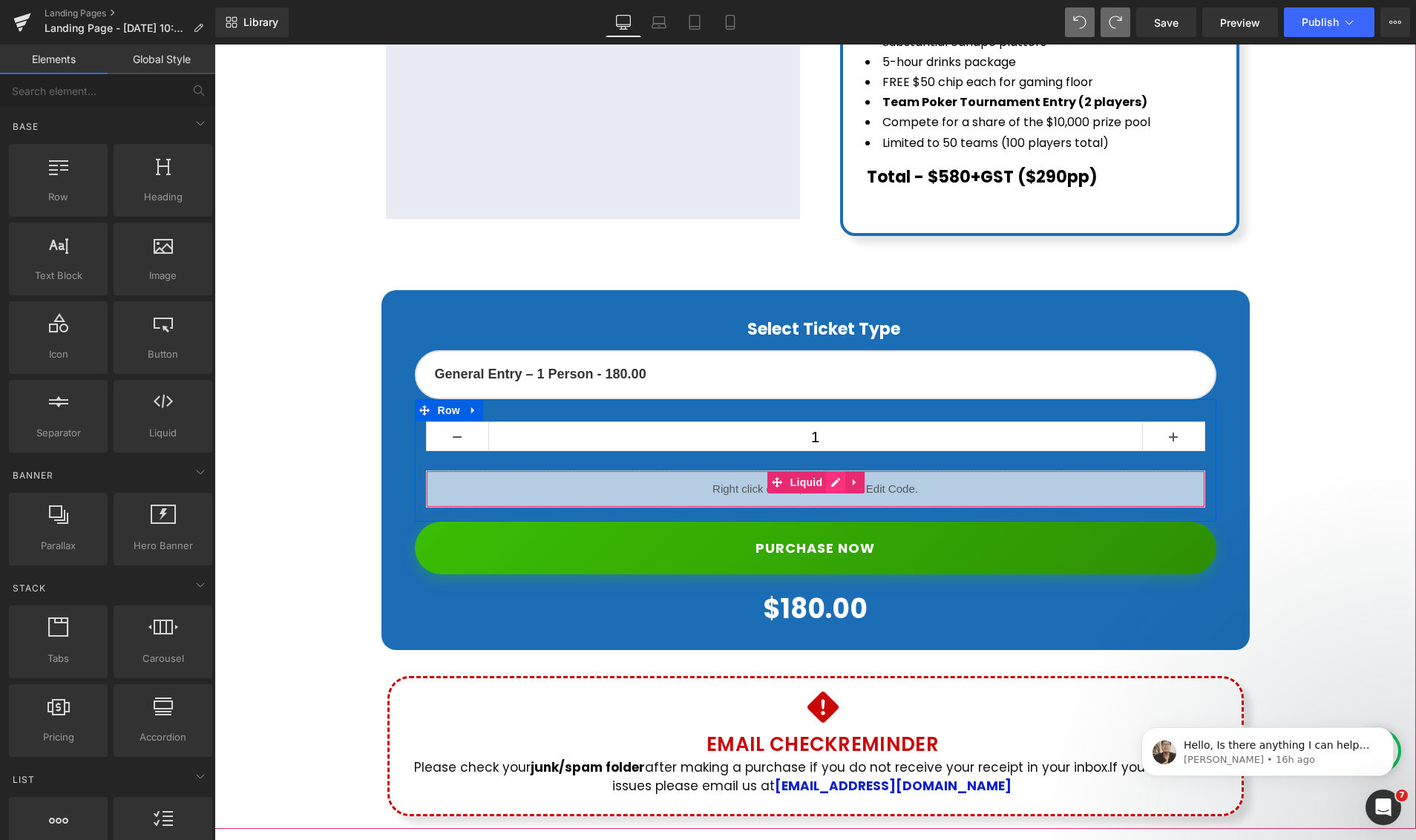
click at [835, 471] on div "Liquid" at bounding box center [815, 489] width 779 height 37
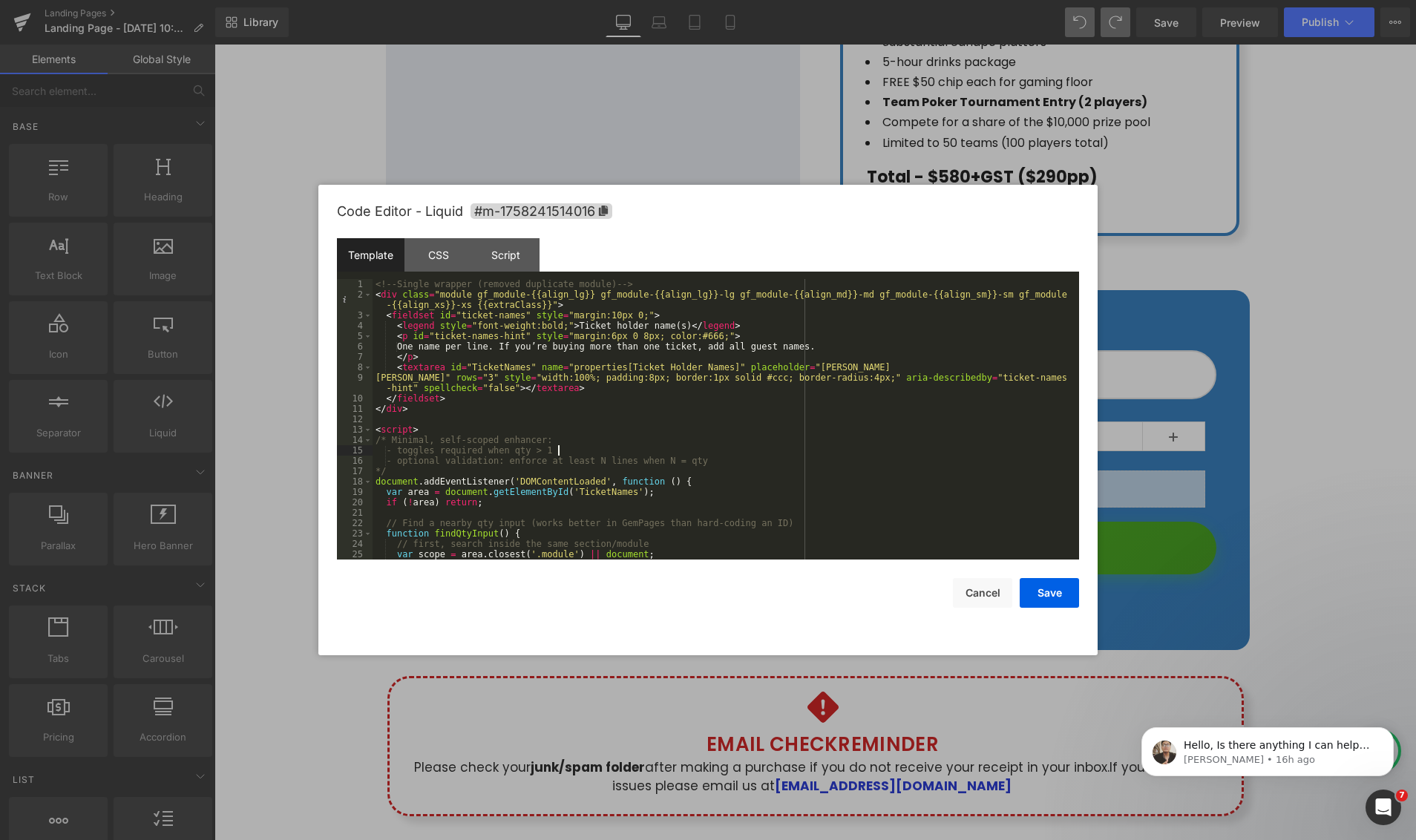
click at [656, 451] on div "<!-- Single wrapper (removed duplicate module) --> < div class = "module gf_mod…" at bounding box center [722, 430] width 700 height 302
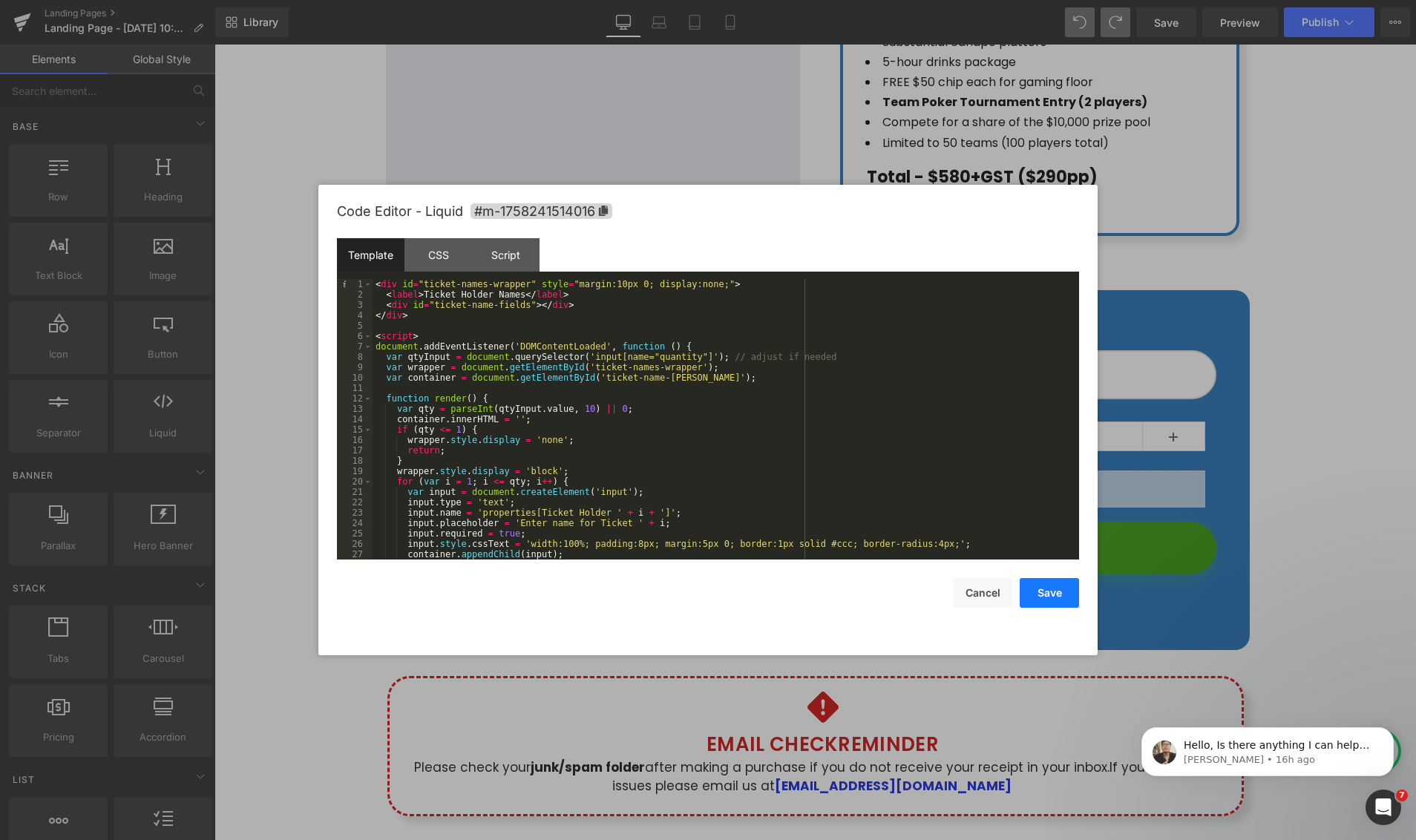
scroll to position [0, 0]
drag, startPoint x: 1059, startPoint y: 592, endPoint x: 879, endPoint y: 393, distance: 268.3
click at [1059, 592] on button "Save" at bounding box center [1049, 593] width 60 height 29
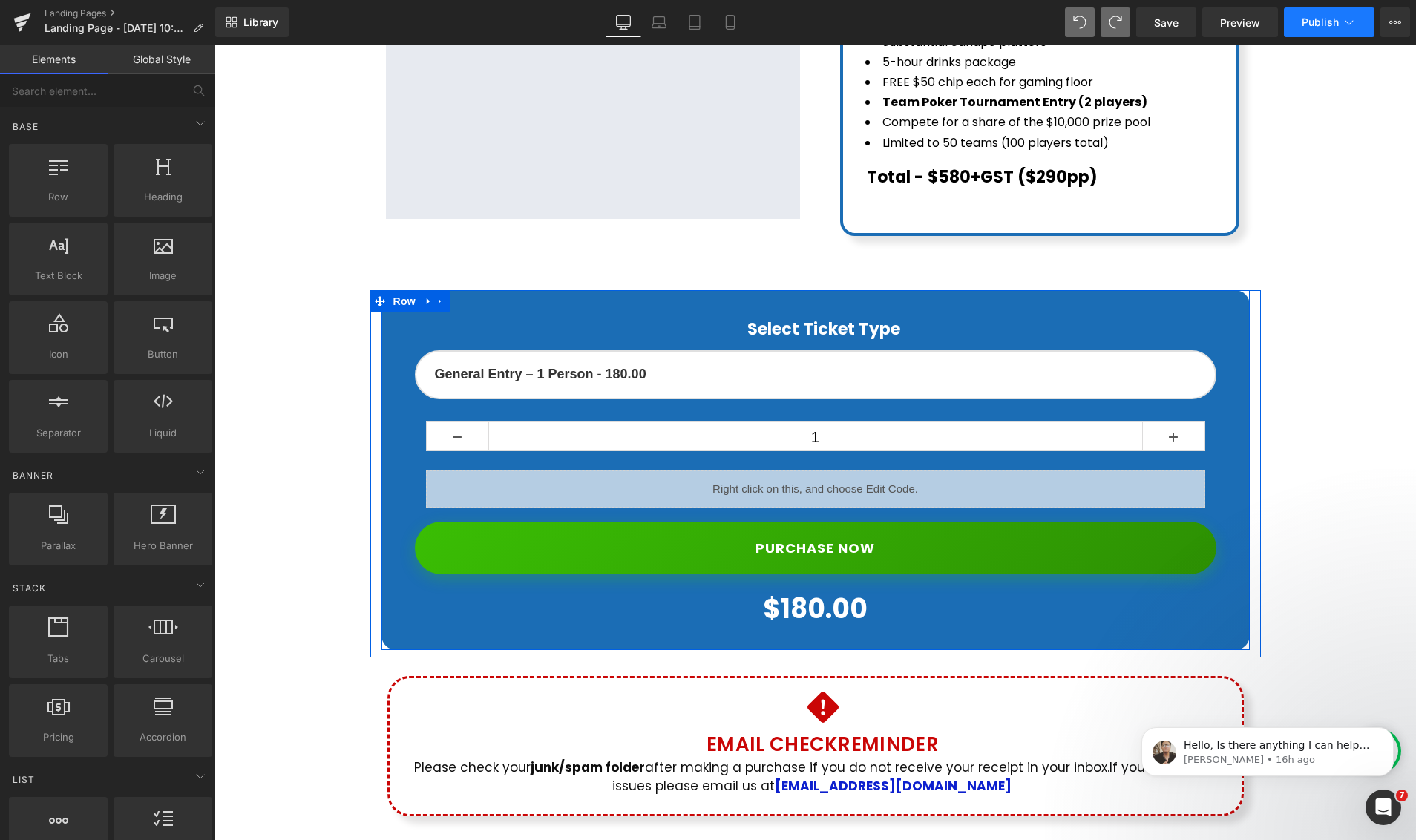
click at [1333, 27] on span "Publish" at bounding box center [1319, 23] width 37 height 12
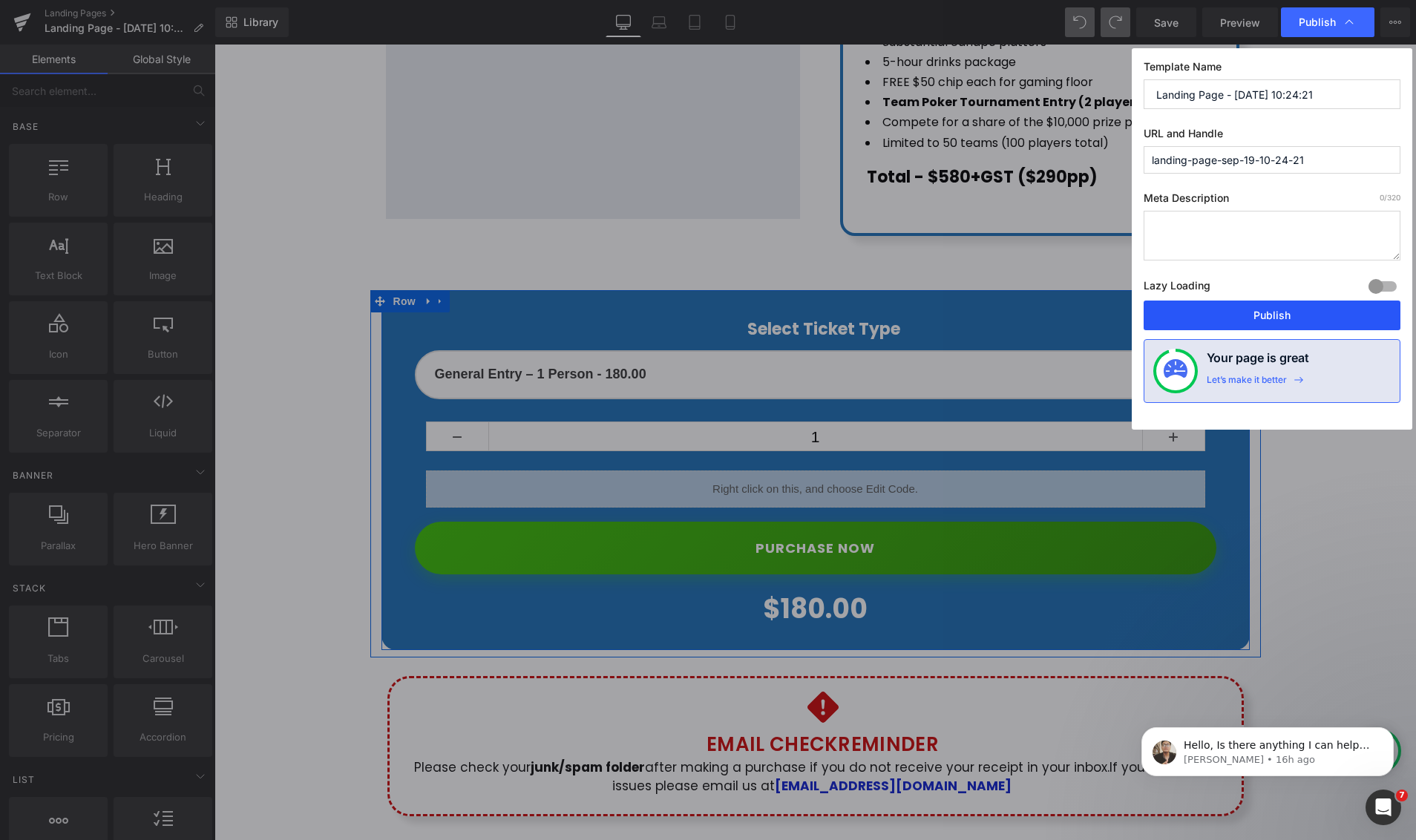
click at [1280, 315] on button "Publish" at bounding box center [1271, 315] width 256 height 29
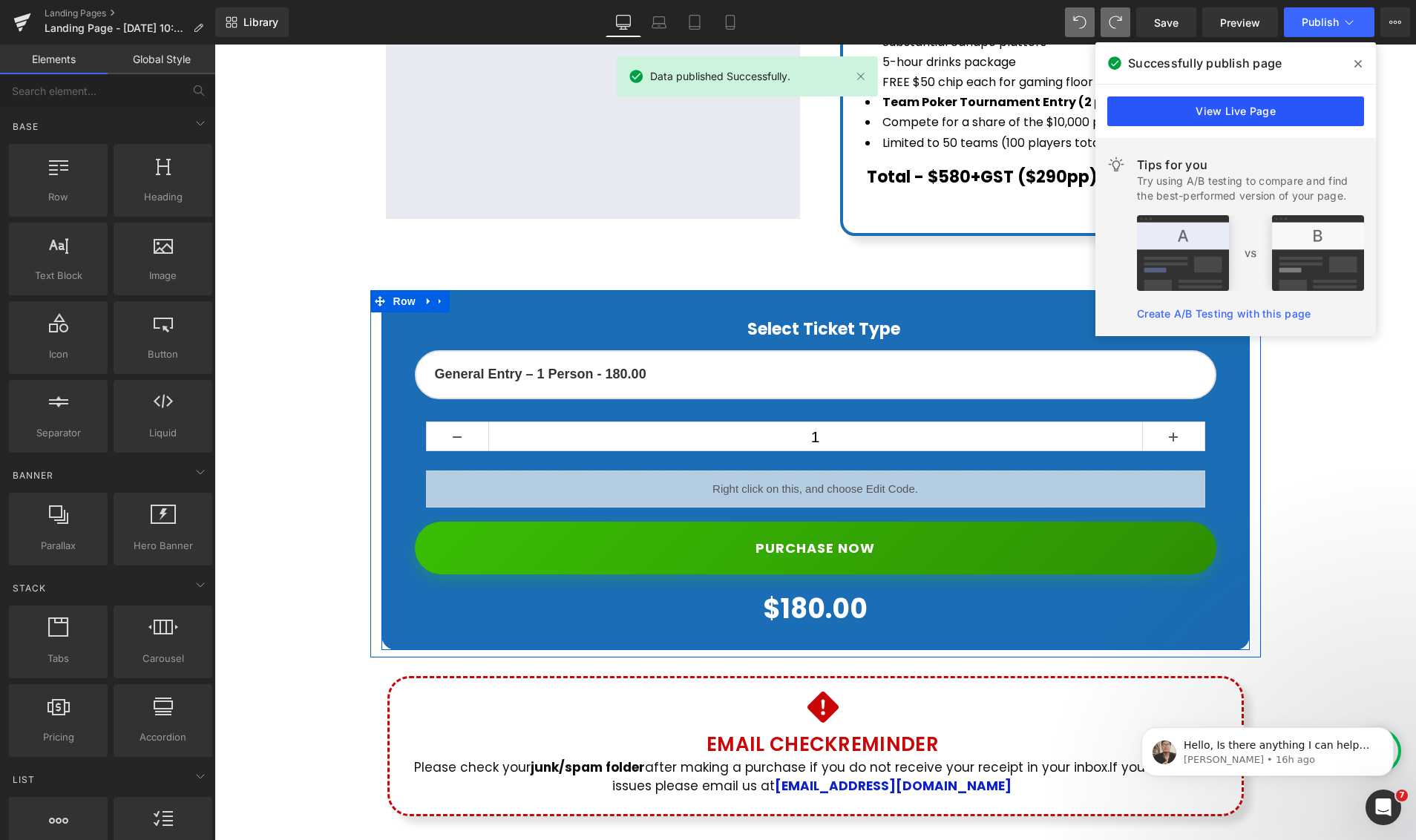
drag, startPoint x: 1265, startPoint y: 116, endPoint x: 814, endPoint y: 53, distance: 455.4
click at [1265, 116] on link "View Live Page" at bounding box center [1235, 111] width 256 height 29
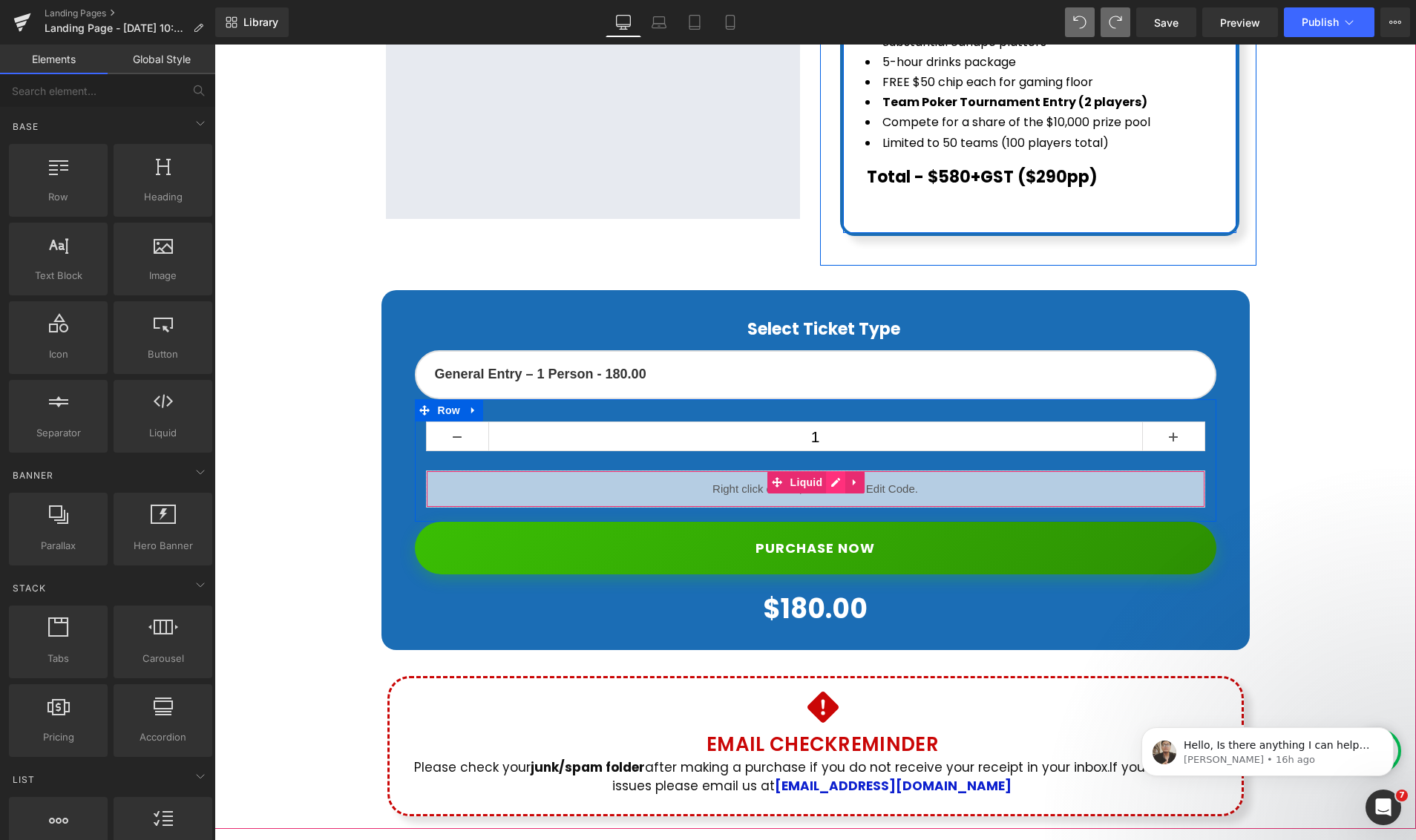
click at [835, 471] on div "Liquid" at bounding box center [815, 489] width 779 height 37
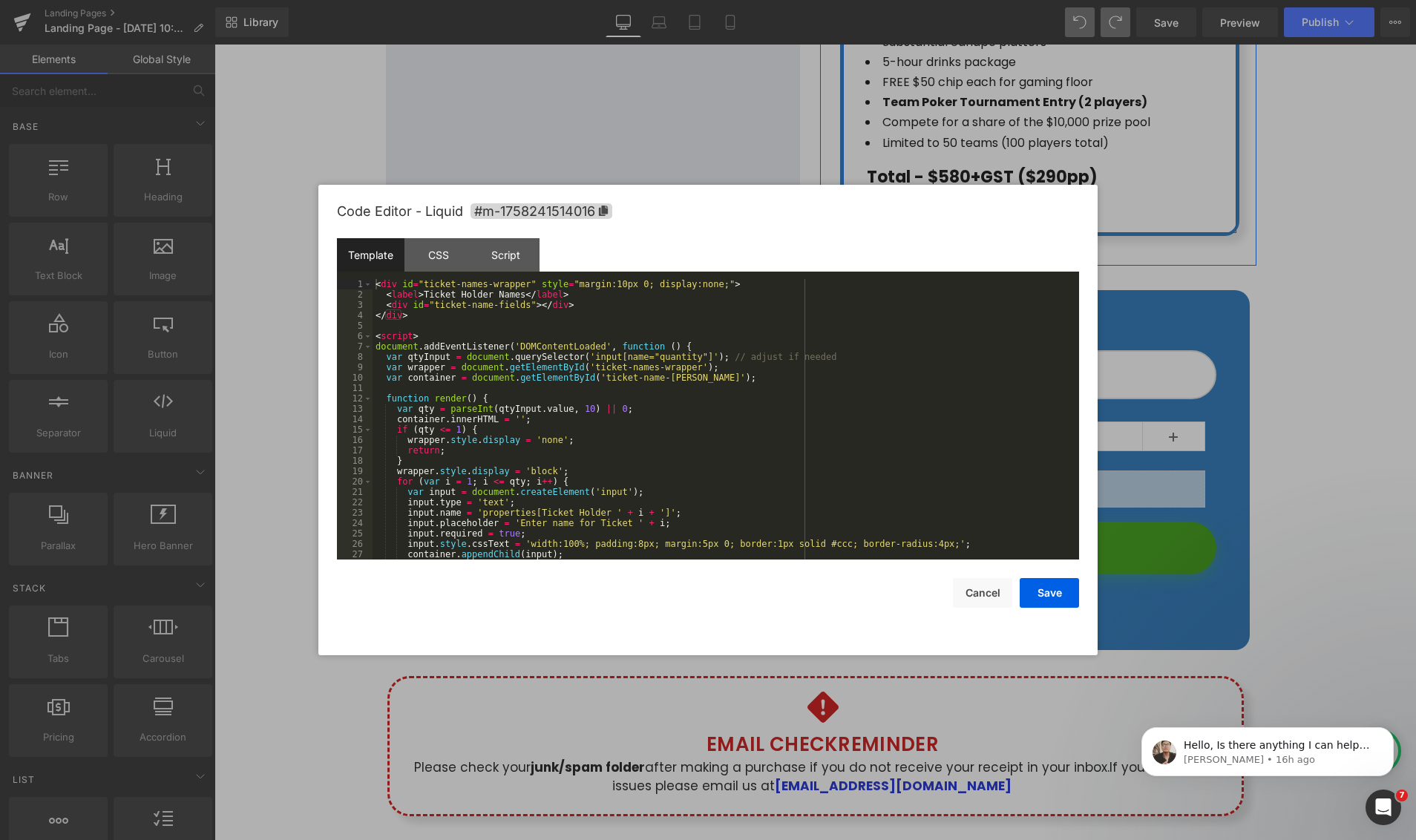
click at [600, 402] on div "< div id = "ticket-names-wrapper" style = "margin:10px 0; display:none;" > < la…" at bounding box center [722, 430] width 700 height 302
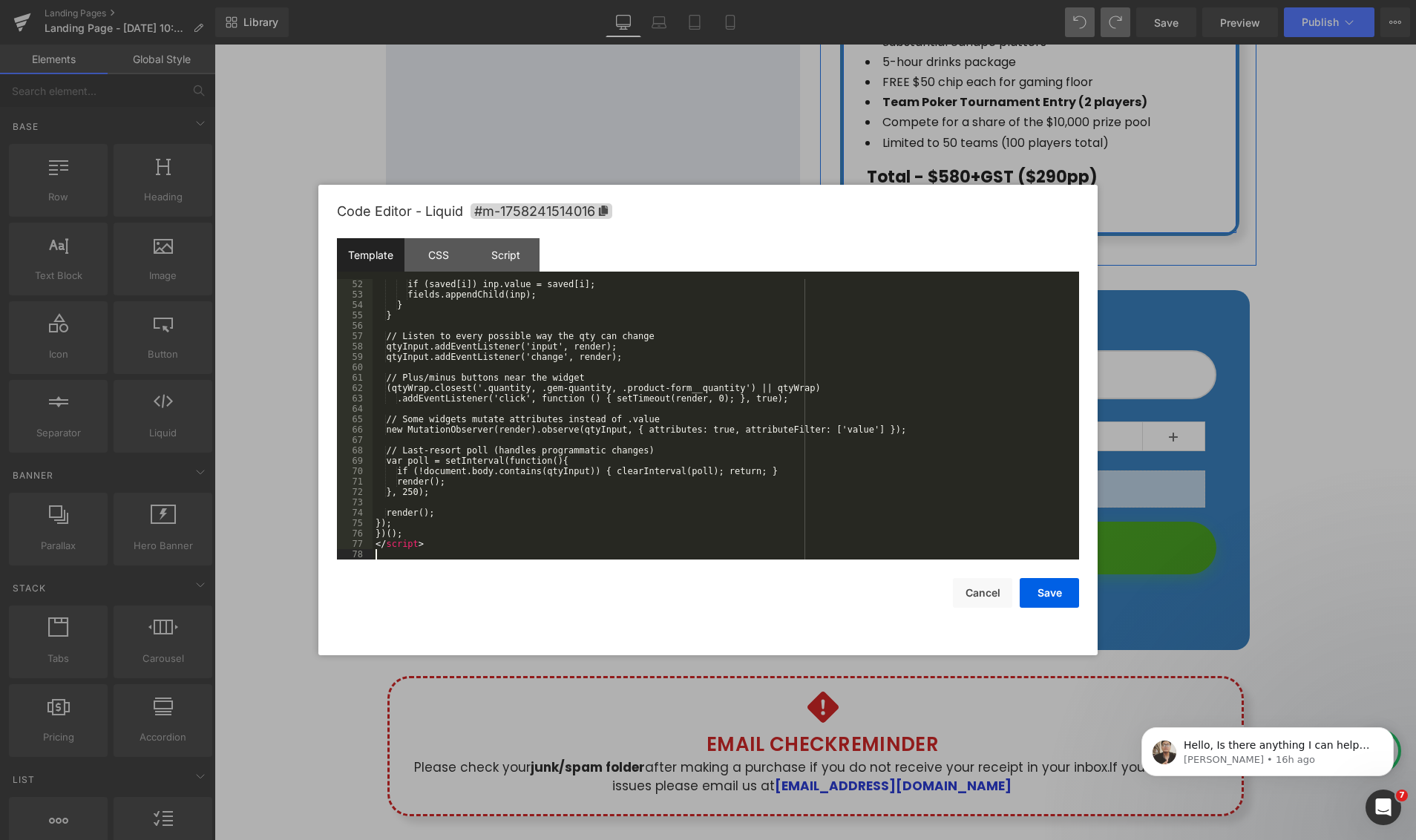
scroll to position [530, 0]
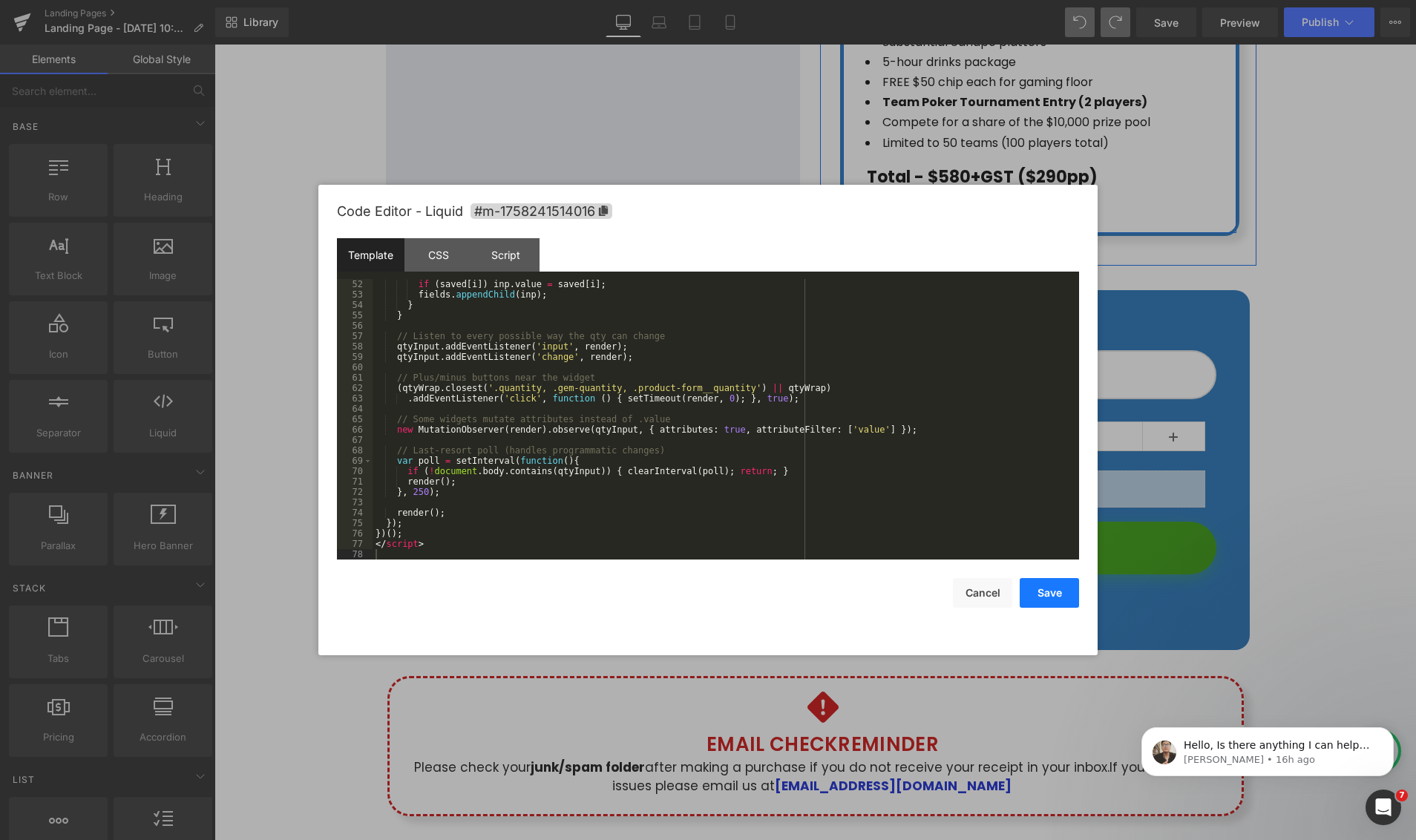
drag, startPoint x: 1034, startPoint y: 598, endPoint x: 786, endPoint y: 444, distance: 291.9
click at [1034, 598] on button "Save" at bounding box center [1049, 593] width 60 height 29
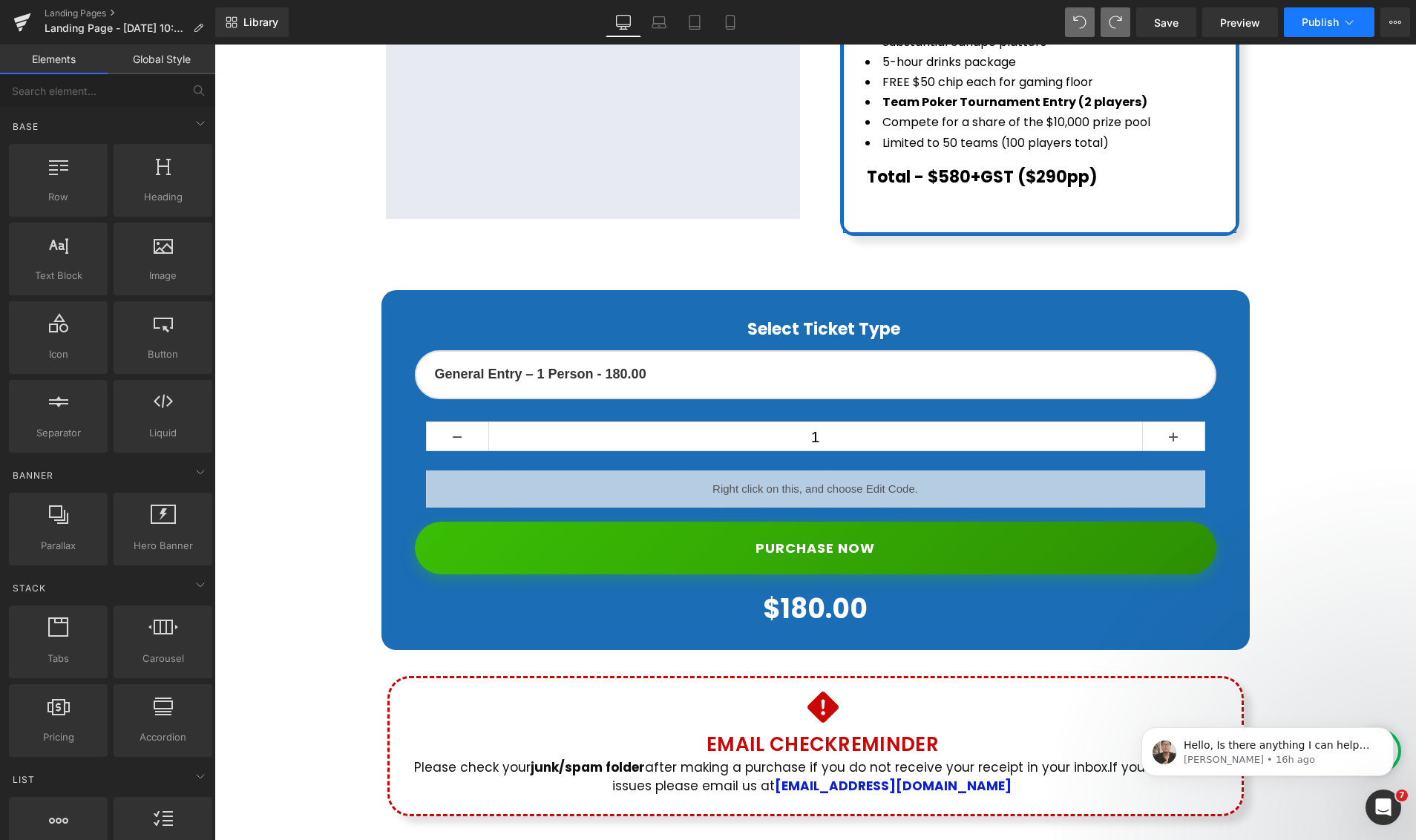
click at [1341, 18] on icon at bounding box center [1349, 23] width 15 height 15
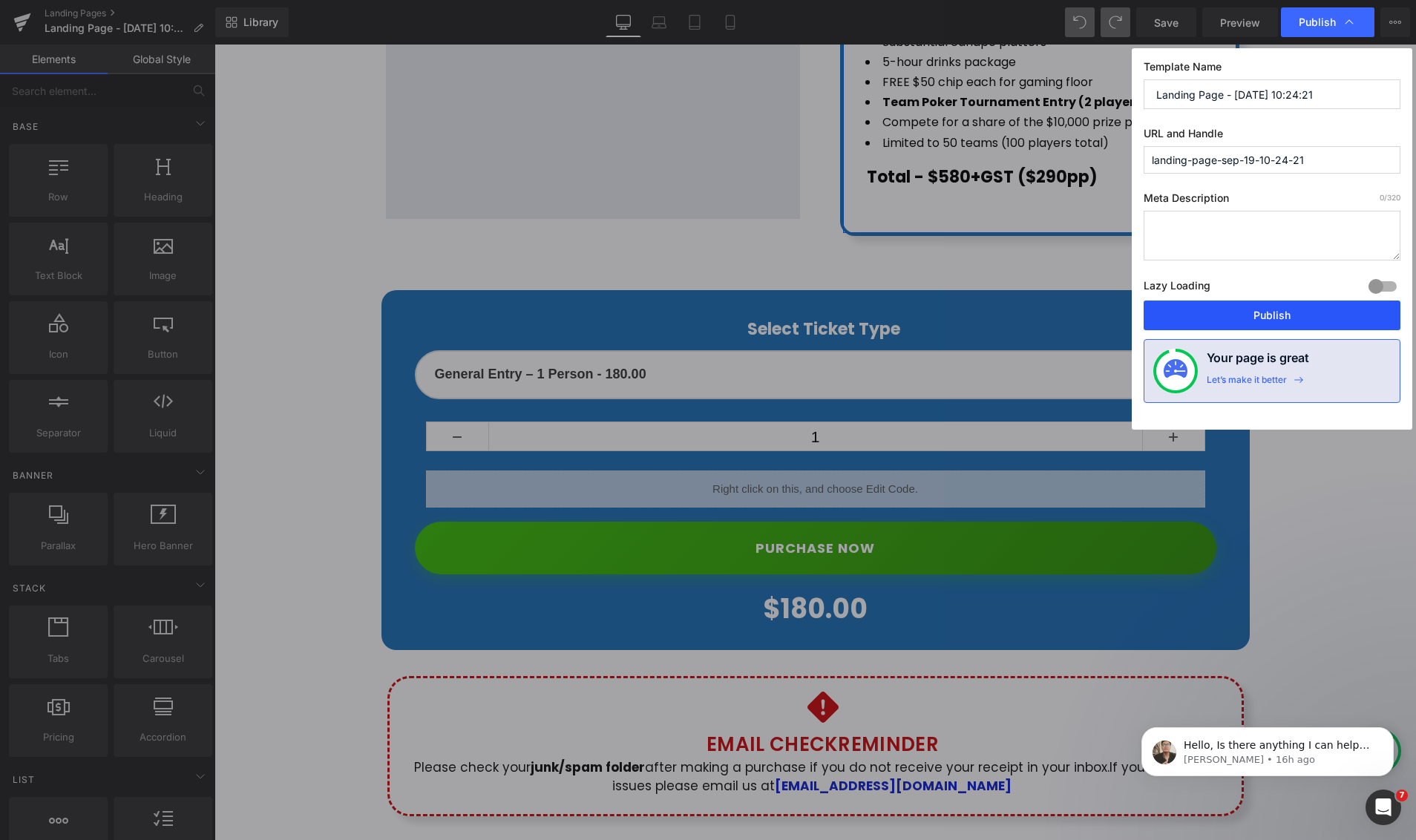
click at [1311, 311] on button "Publish" at bounding box center [1271, 315] width 256 height 29
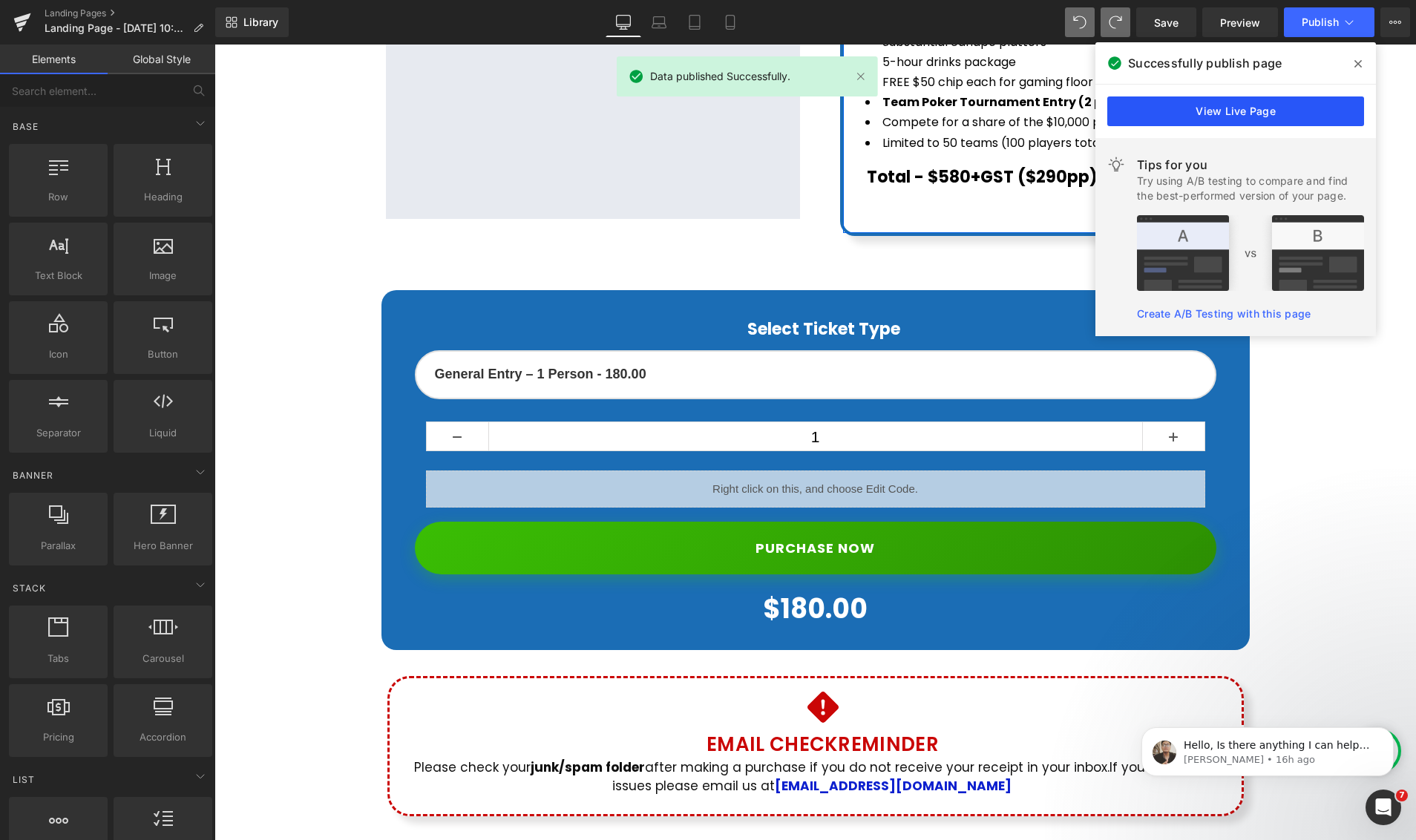
drag, startPoint x: 1273, startPoint y: 111, endPoint x: 1063, endPoint y: 78, distance: 212.6
click at [1273, 111] on link "View Live Page" at bounding box center [1235, 111] width 256 height 29
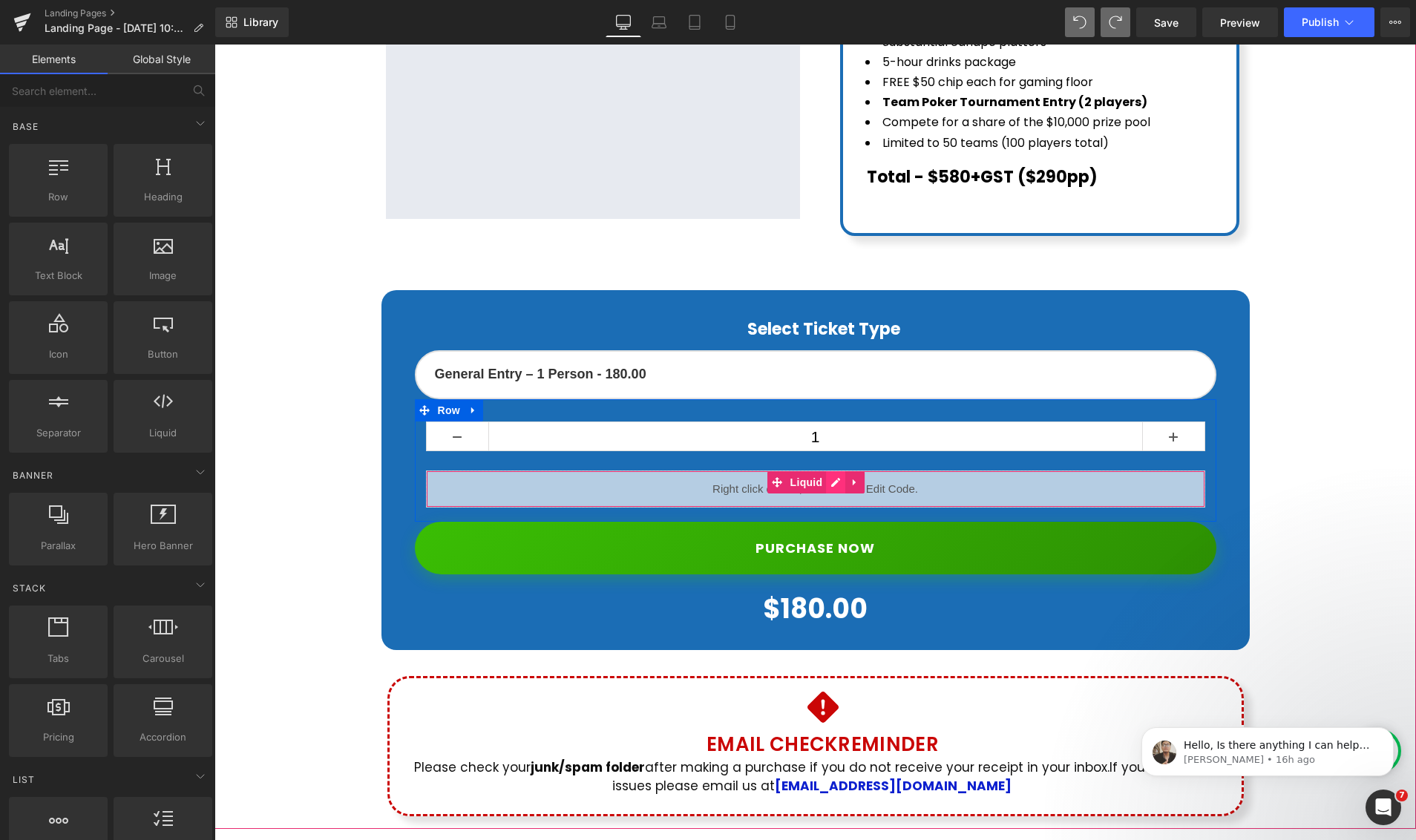
click at [829, 471] on div "Liquid" at bounding box center [815, 489] width 779 height 37
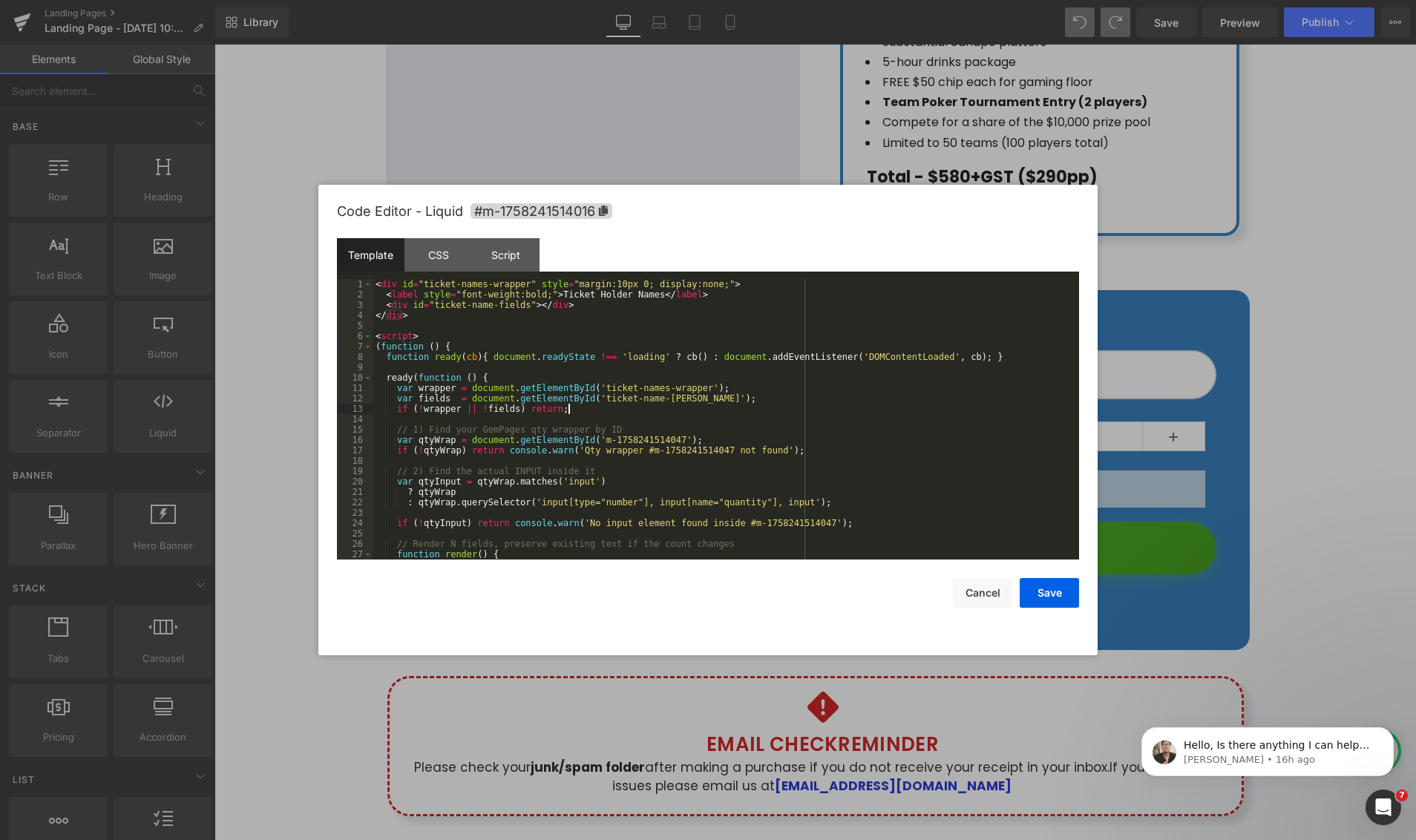
click at [608, 406] on div "< div id = "ticket-names-wrapper" style = "margin:10px 0; display:none;" > < la…" at bounding box center [722, 430] width 700 height 302
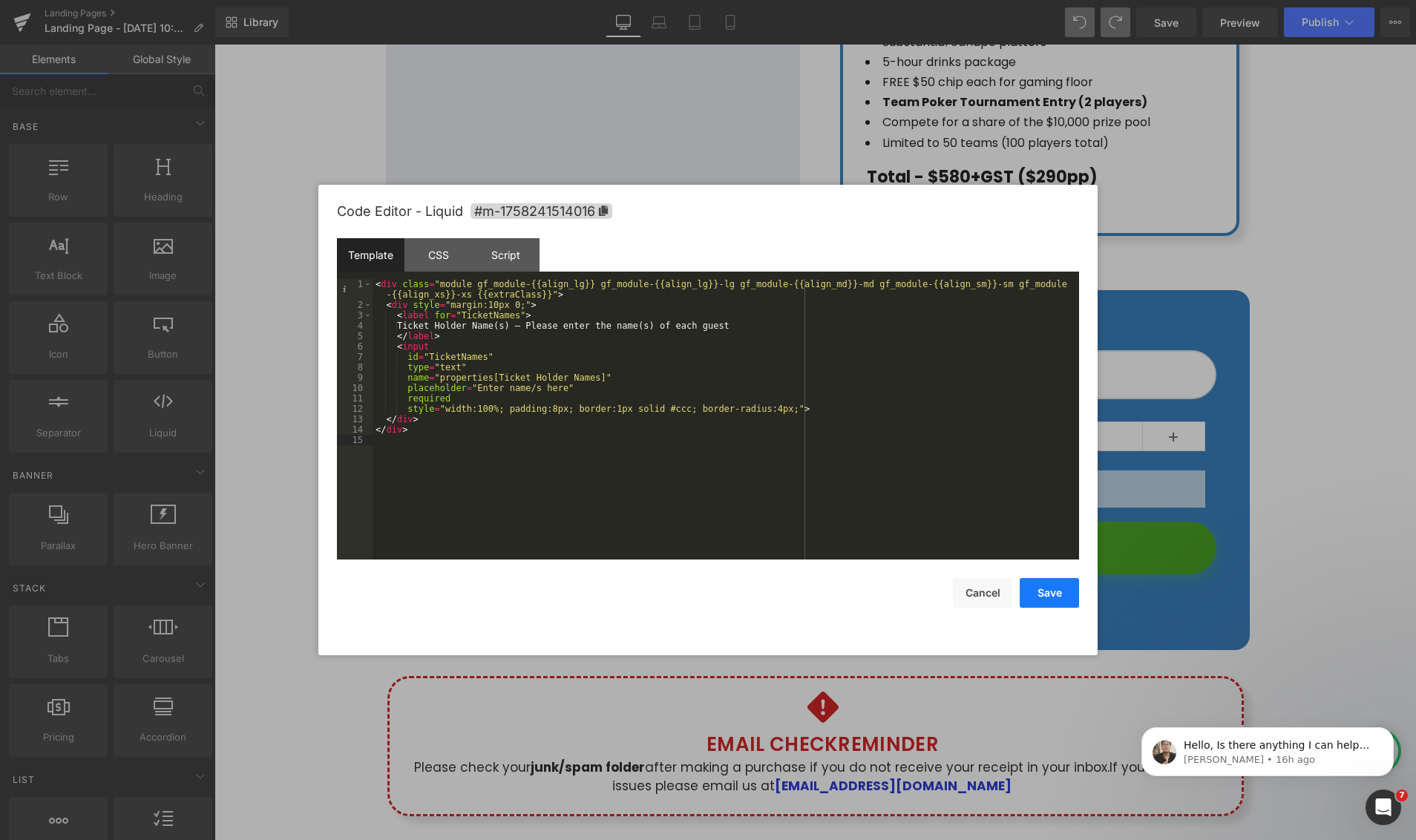
click at [1057, 591] on button "Save" at bounding box center [1049, 593] width 60 height 29
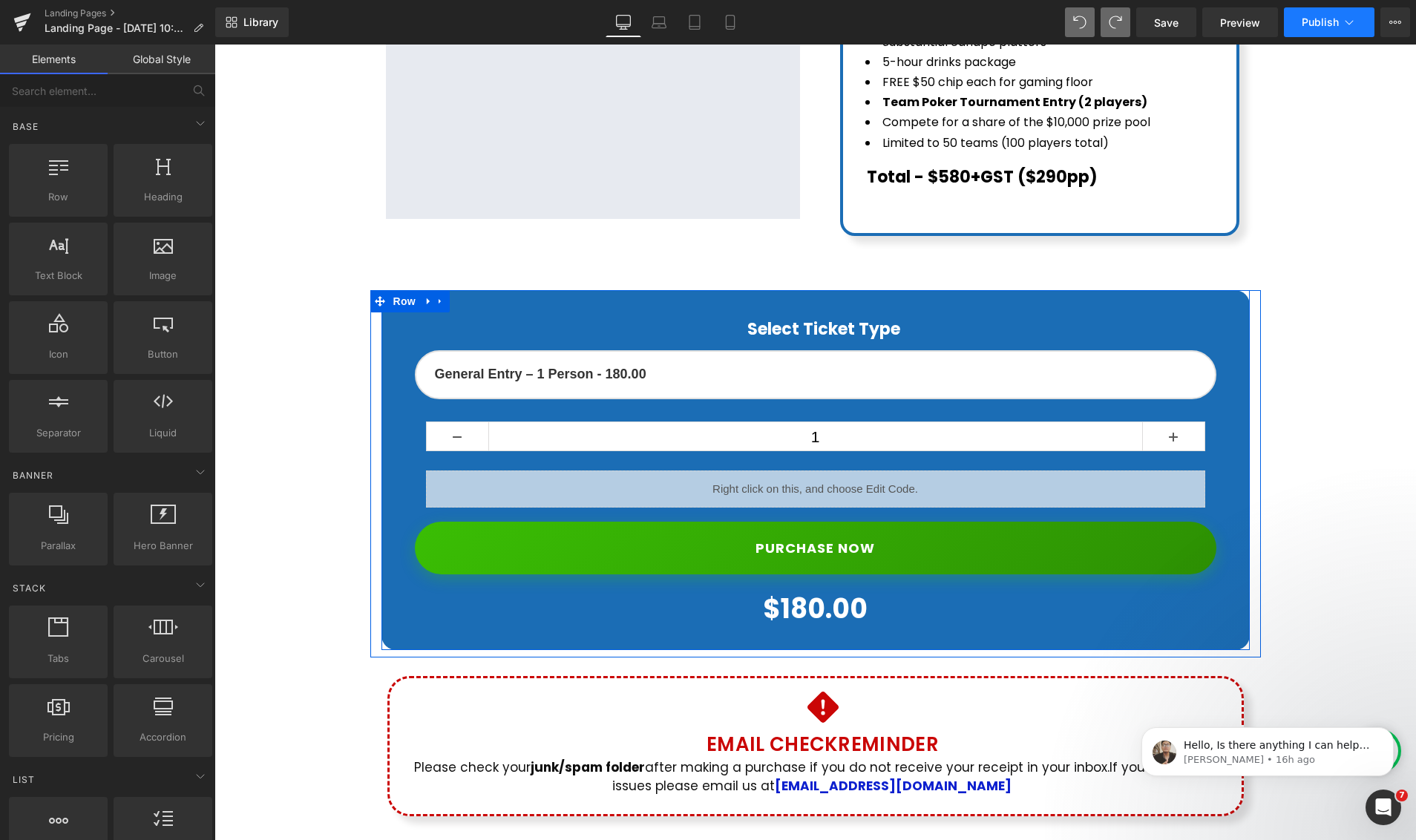
click at [1326, 26] on span "Publish" at bounding box center [1319, 23] width 37 height 12
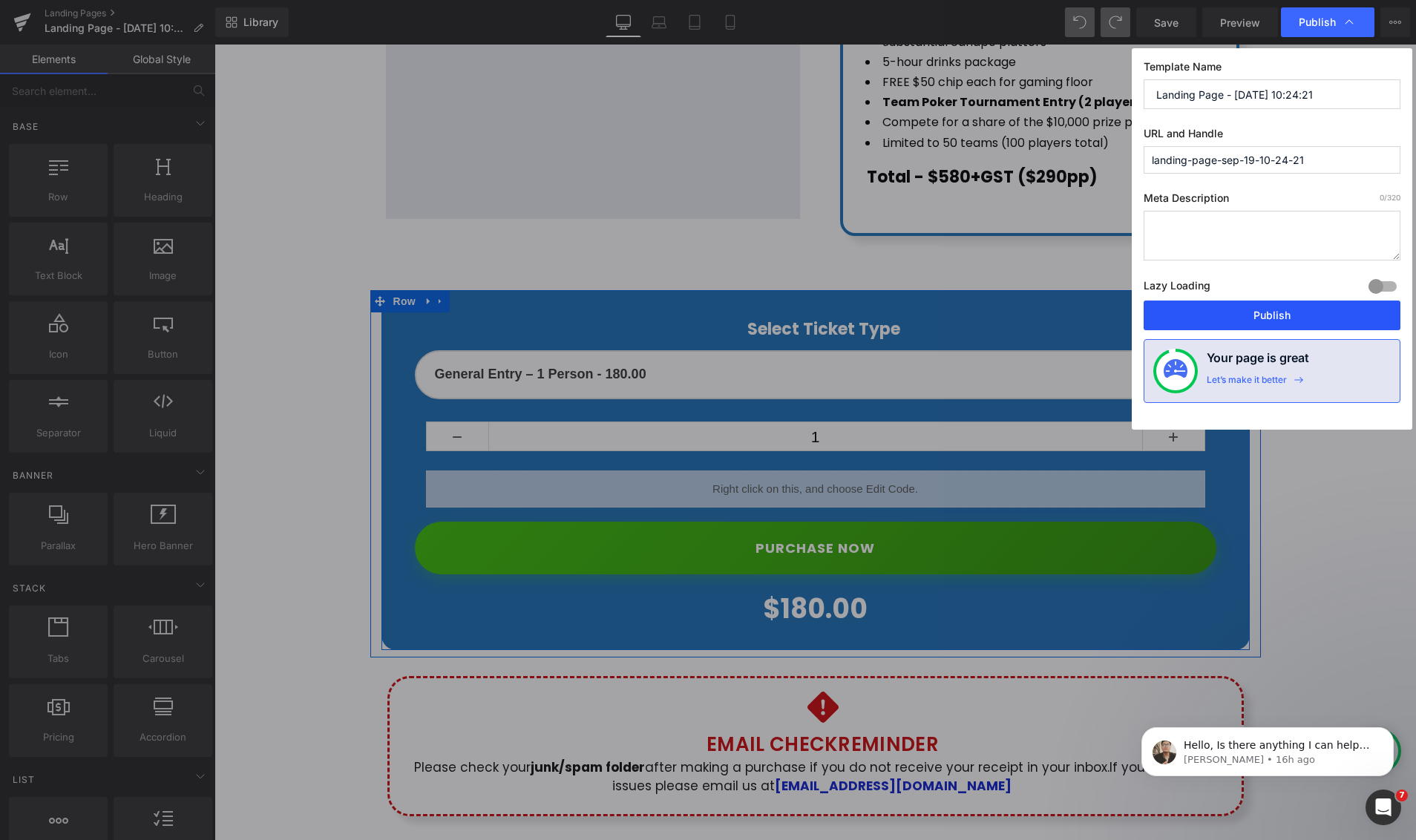
click at [1259, 324] on button "Publish" at bounding box center [1271, 315] width 256 height 29
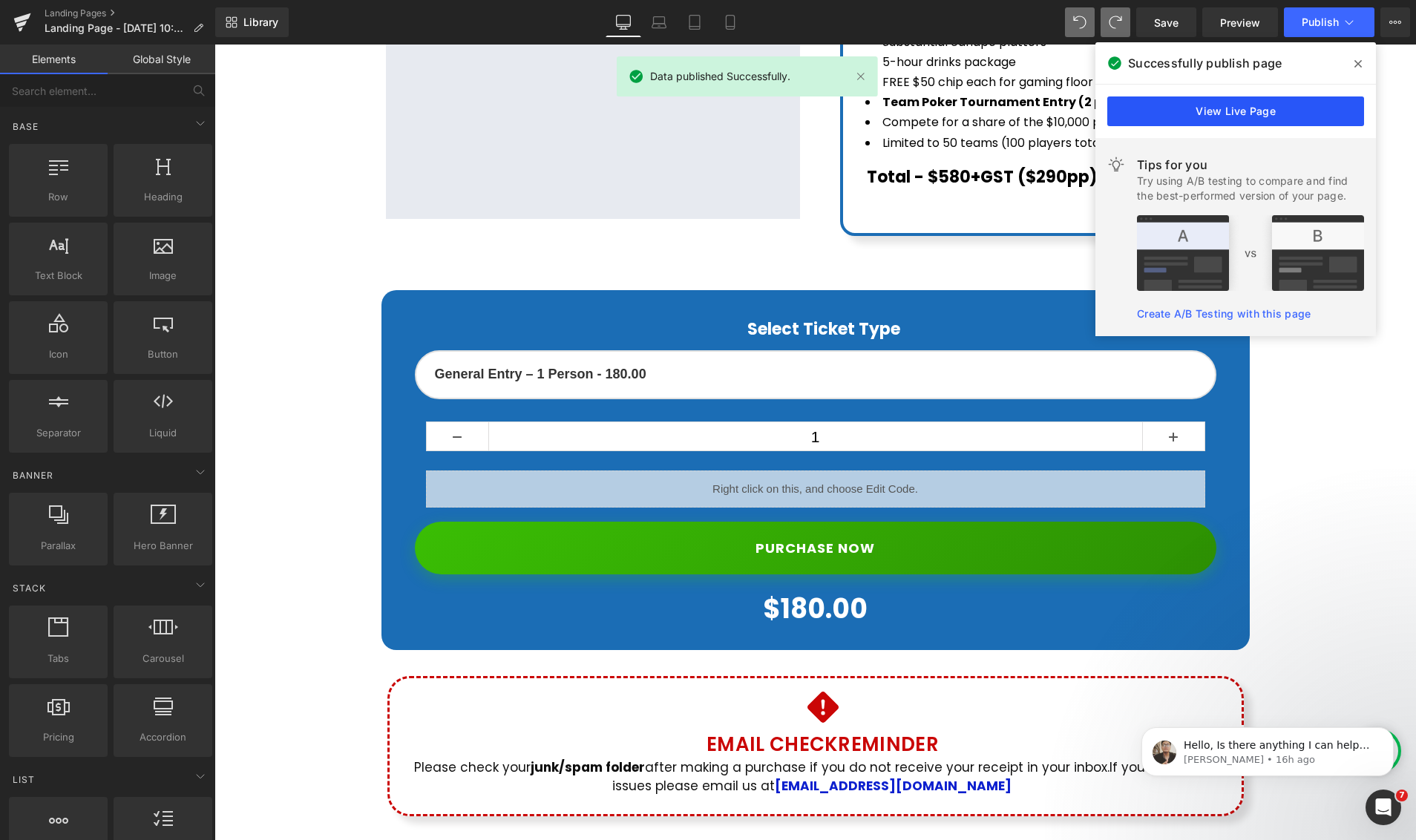
click at [1227, 109] on link "View Live Page" at bounding box center [1235, 111] width 256 height 29
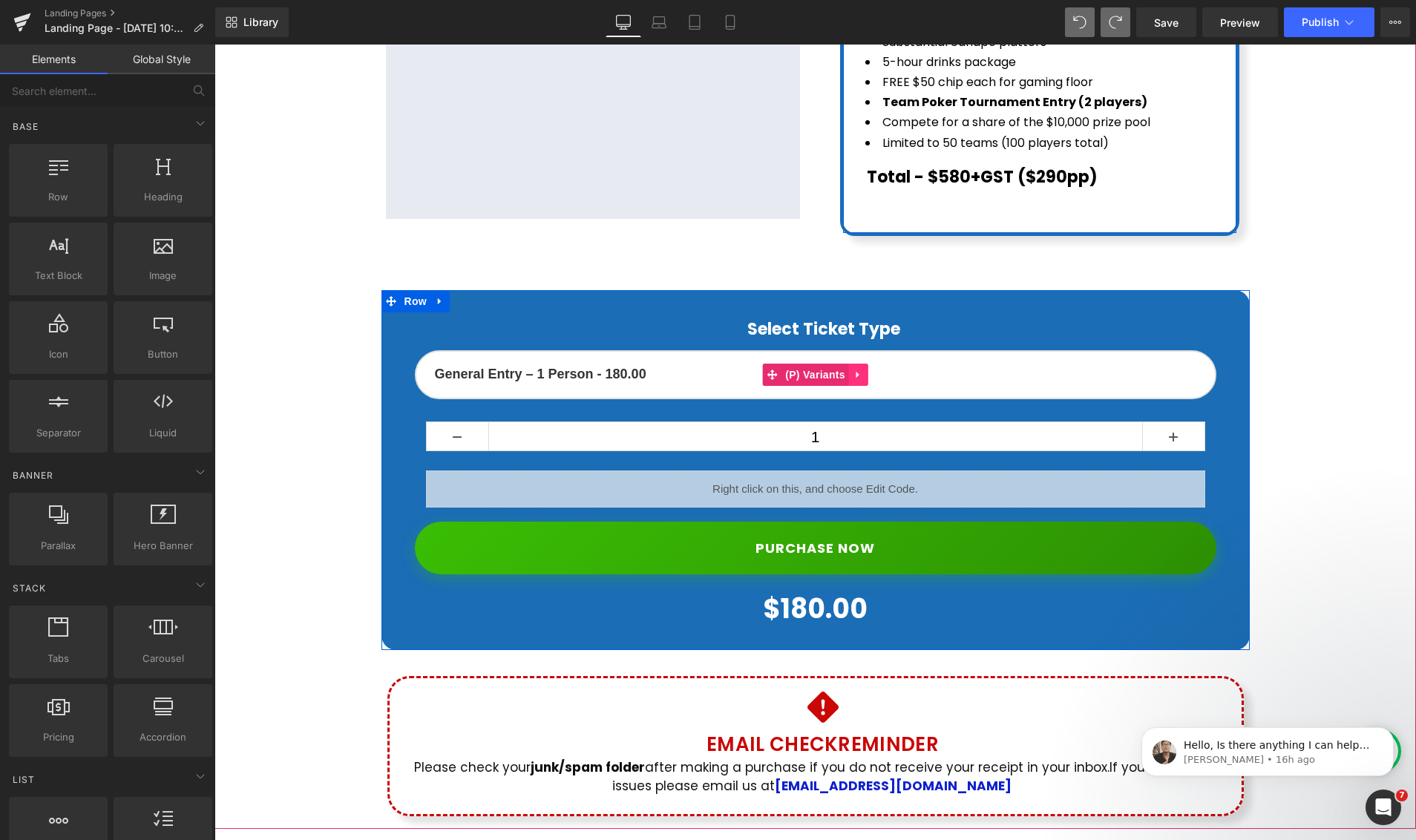
click at [859, 369] on icon at bounding box center [859, 375] width 11 height 11
click at [869, 369] on icon at bounding box center [868, 375] width 11 height 11
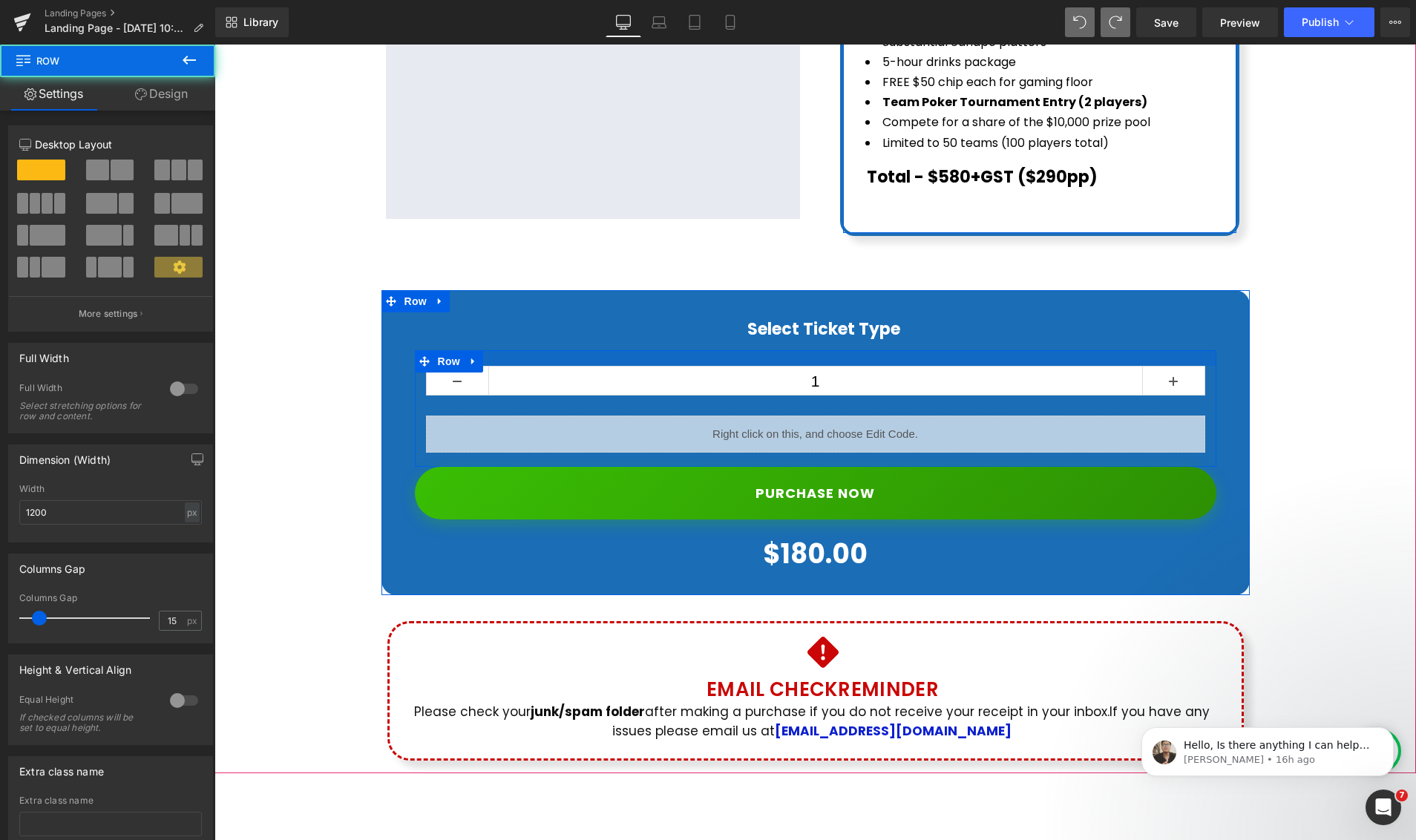
click at [788, 329] on div "Select Ticket Type Heading 1 (P) Quantity Liquid Row PURCHASE NOW (P) Cart Butt…" at bounding box center [815, 447] width 823 height 255
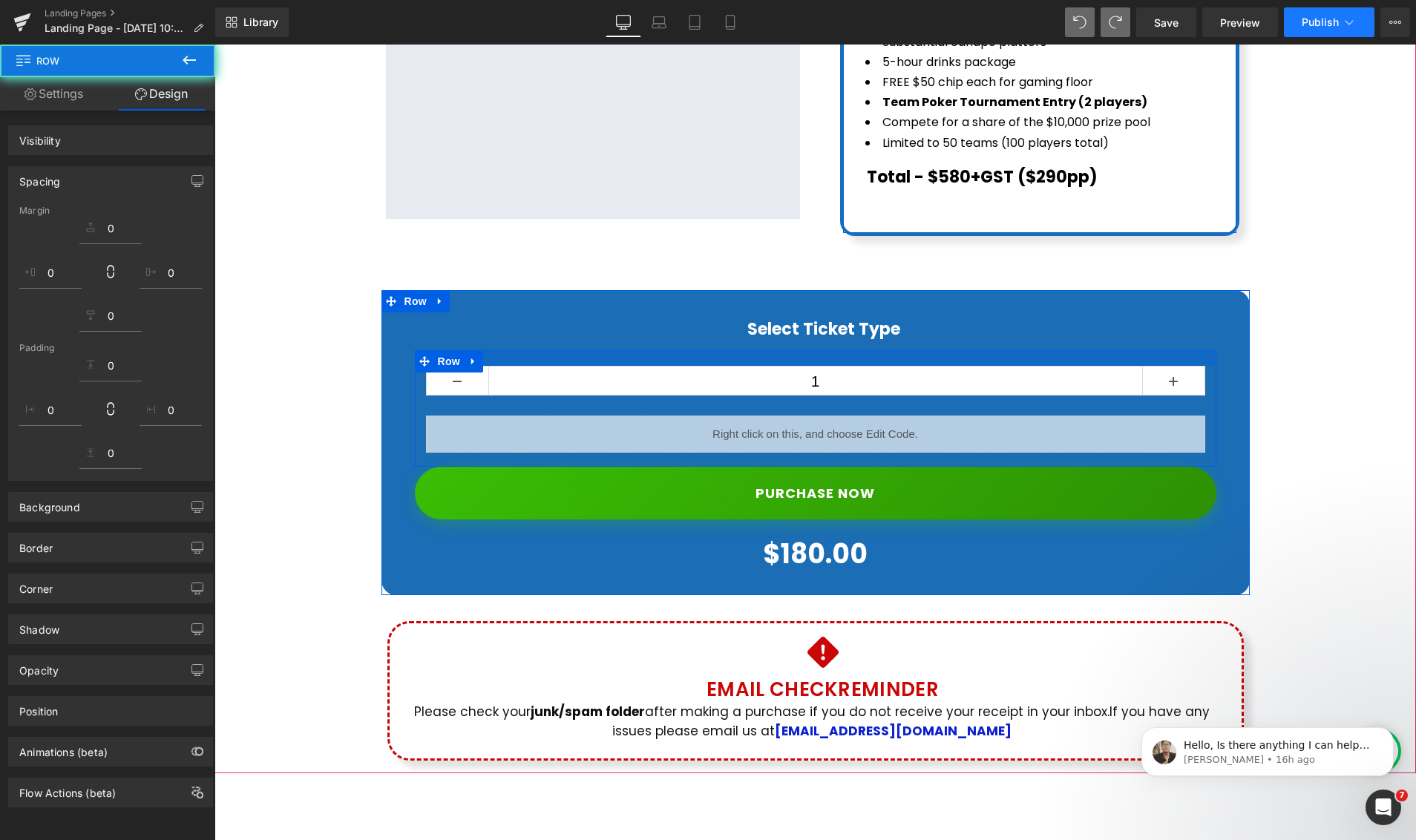
click at [1323, 21] on span "Publish" at bounding box center [1319, 23] width 37 height 12
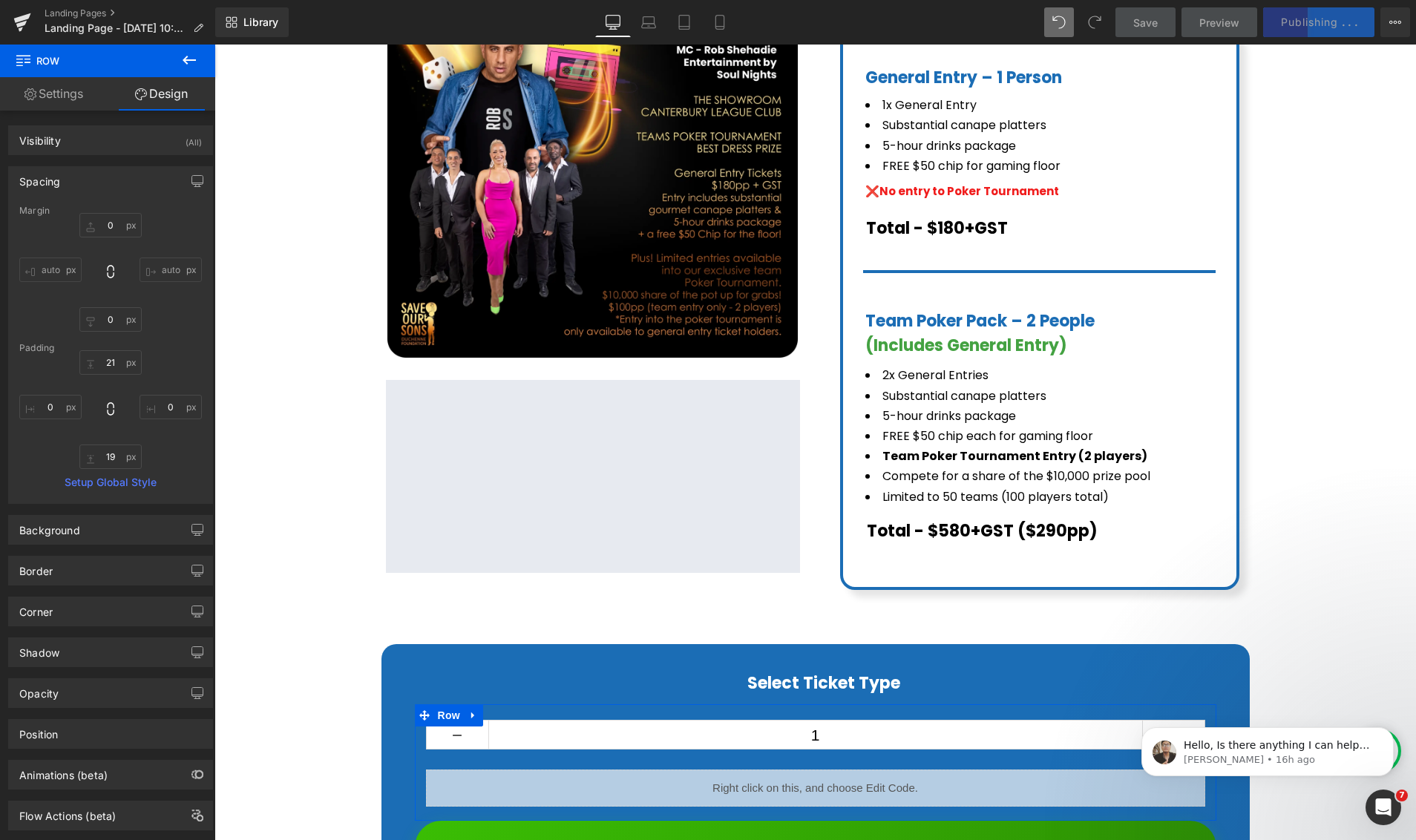
scroll to position [547, 0]
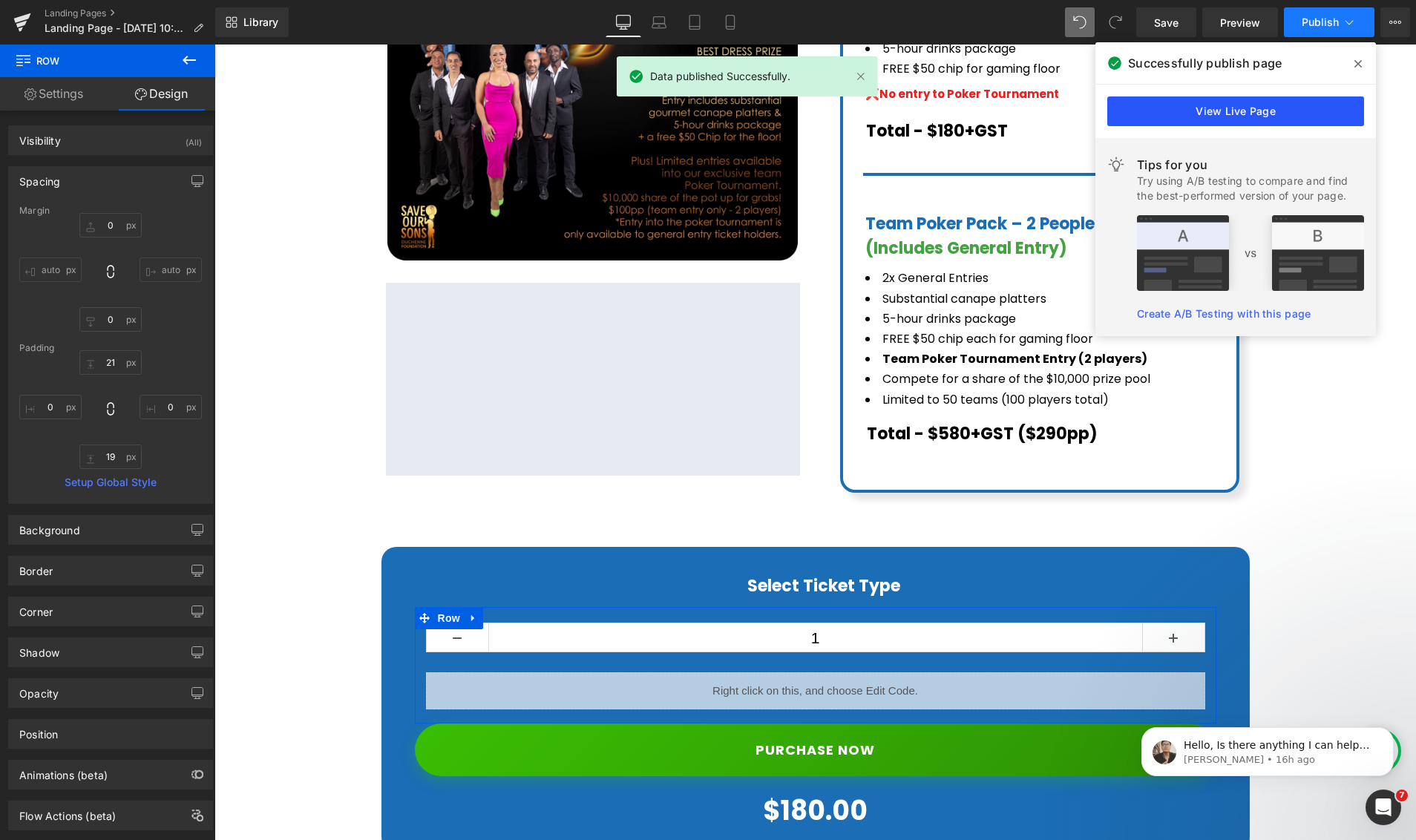
click at [1180, 115] on link "View Live Page" at bounding box center [1235, 111] width 256 height 29
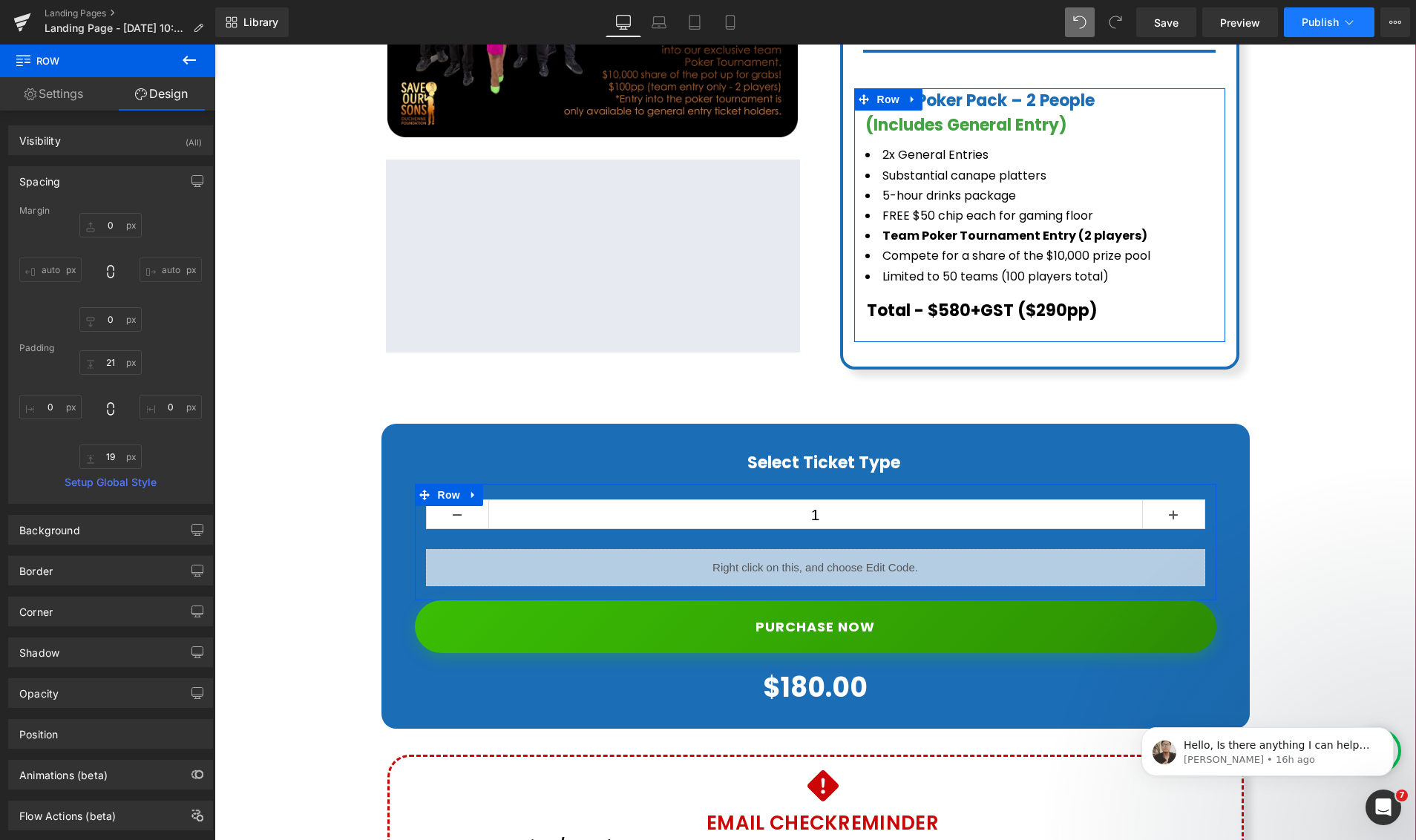
scroll to position [876, 0]
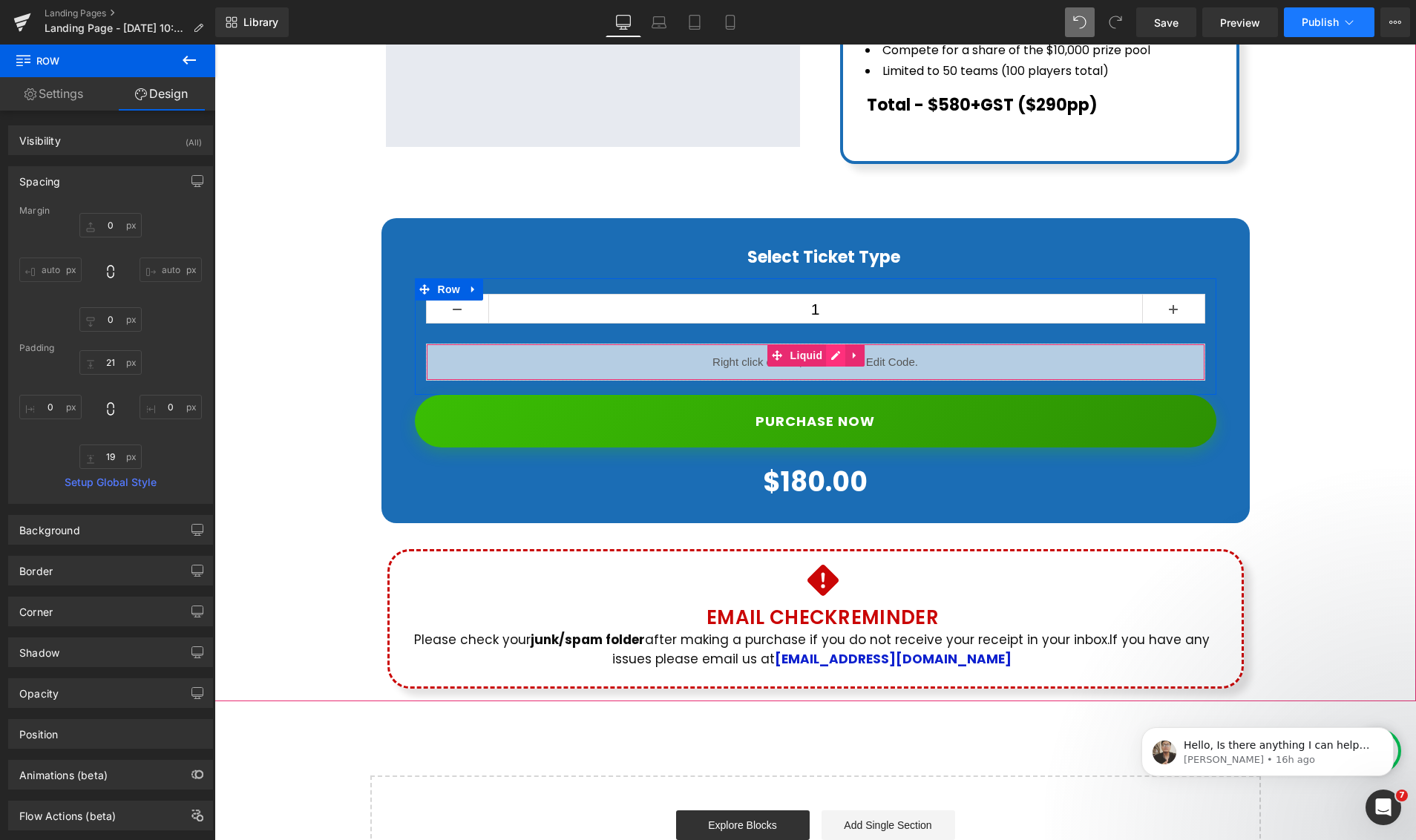
click at [838, 344] on div "Liquid" at bounding box center [815, 362] width 779 height 37
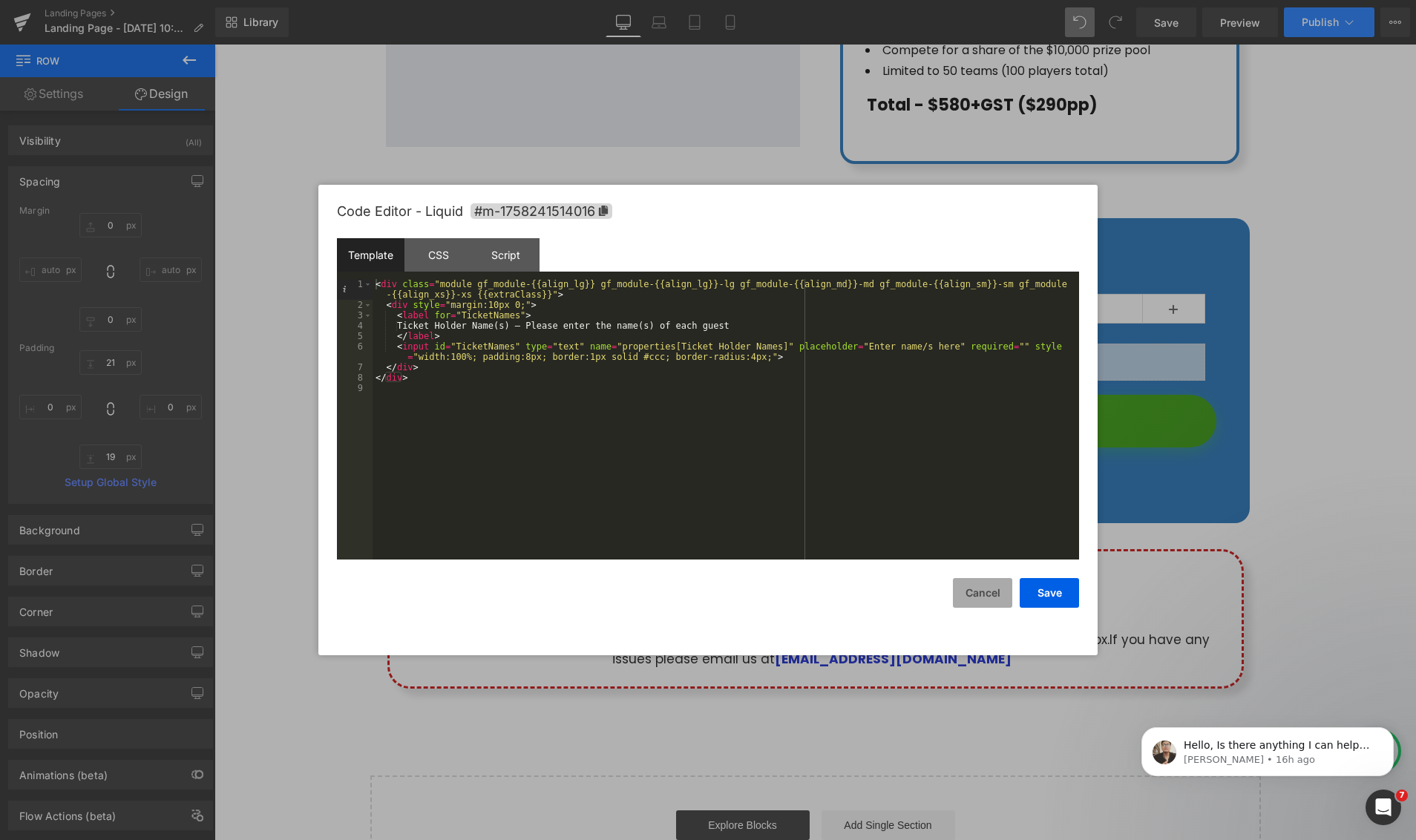
drag, startPoint x: 988, startPoint y: 596, endPoint x: 654, endPoint y: 348, distance: 416.0
click at [988, 596] on button "Cancel" at bounding box center [982, 593] width 60 height 29
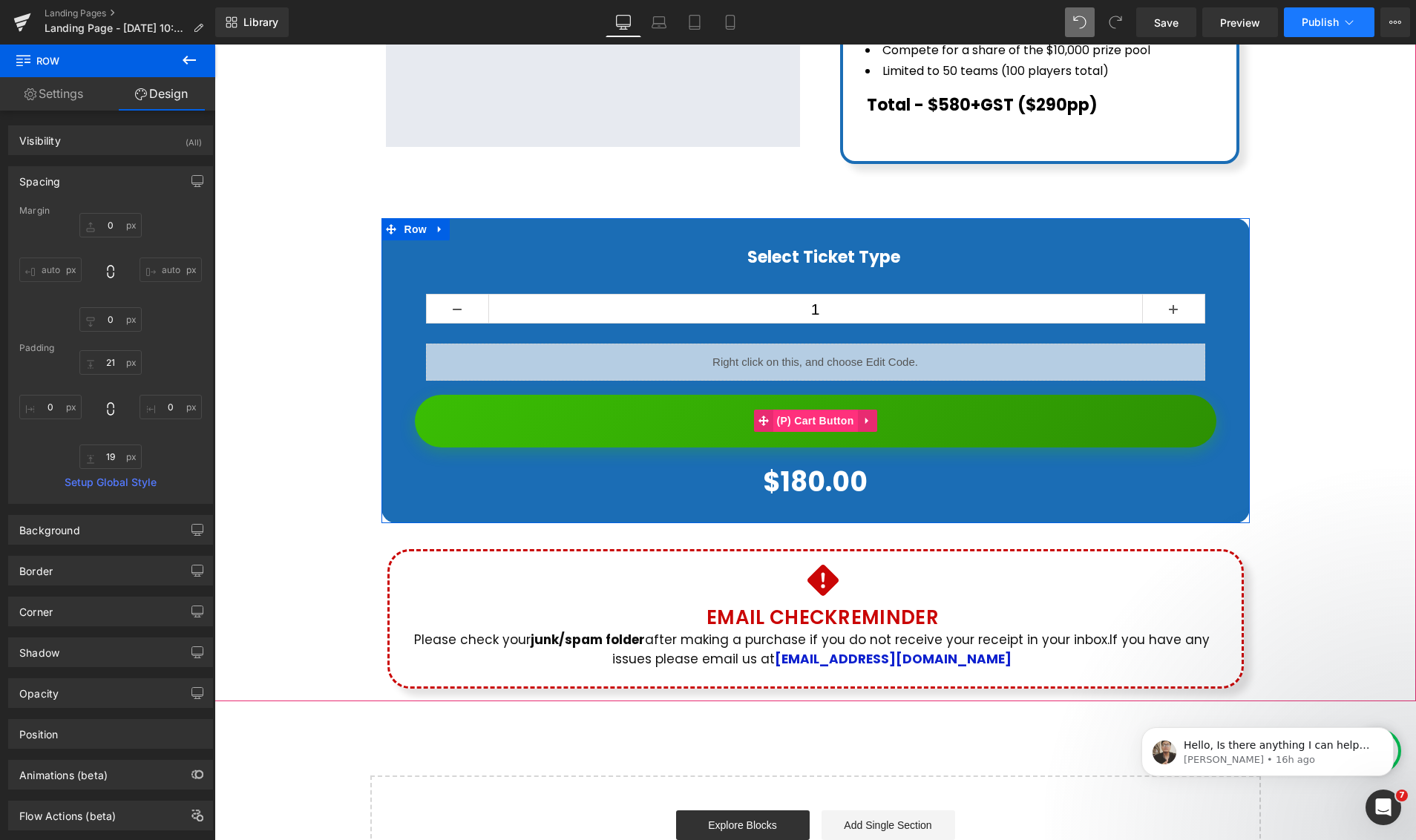
click at [814, 409] on span "(P) Cart Button" at bounding box center [814, 421] width 84 height 23
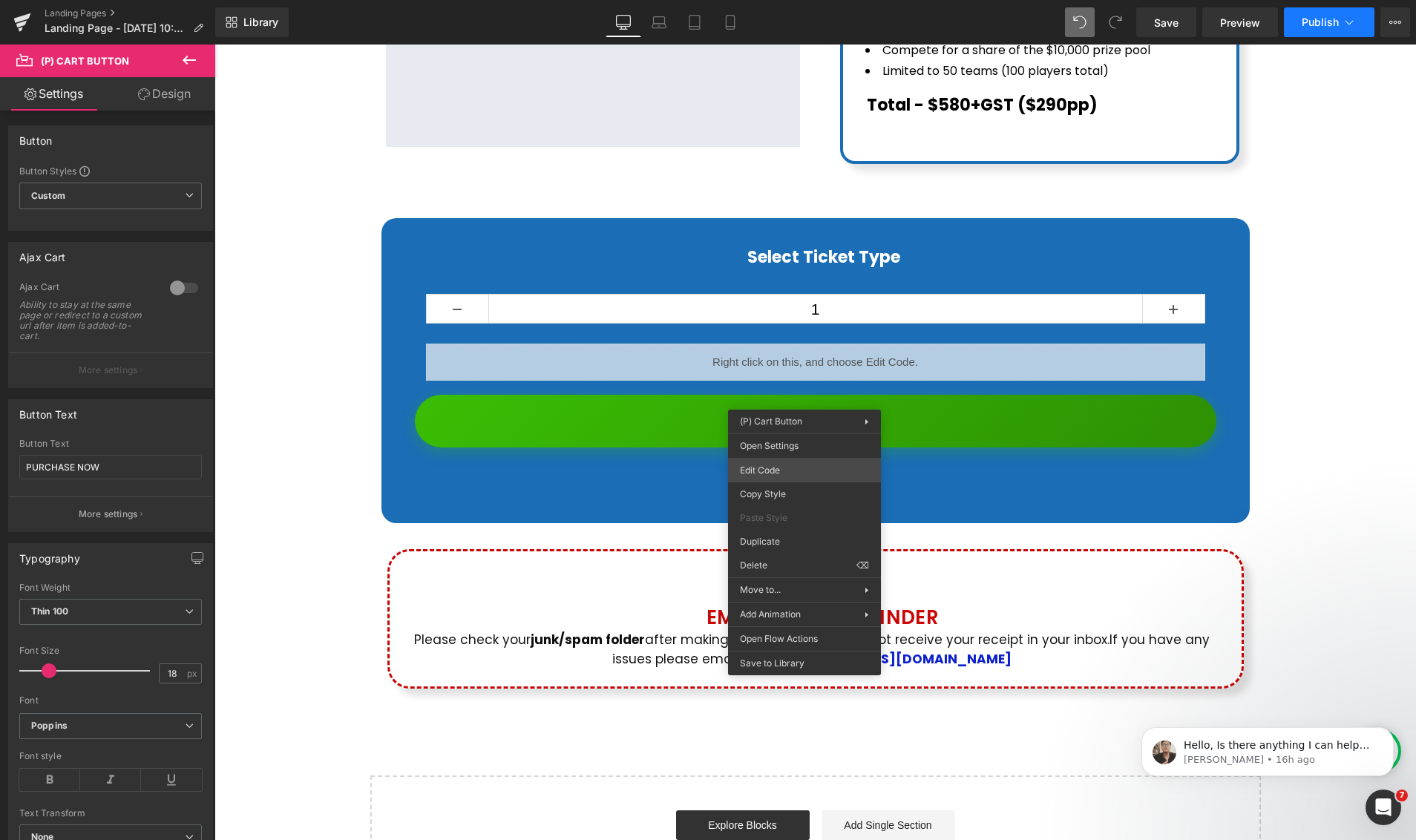
click at [789, 0] on div "(P) Cart Button You are previewing how the will restyle your page. You can not …" at bounding box center [708, 0] width 1416 height 0
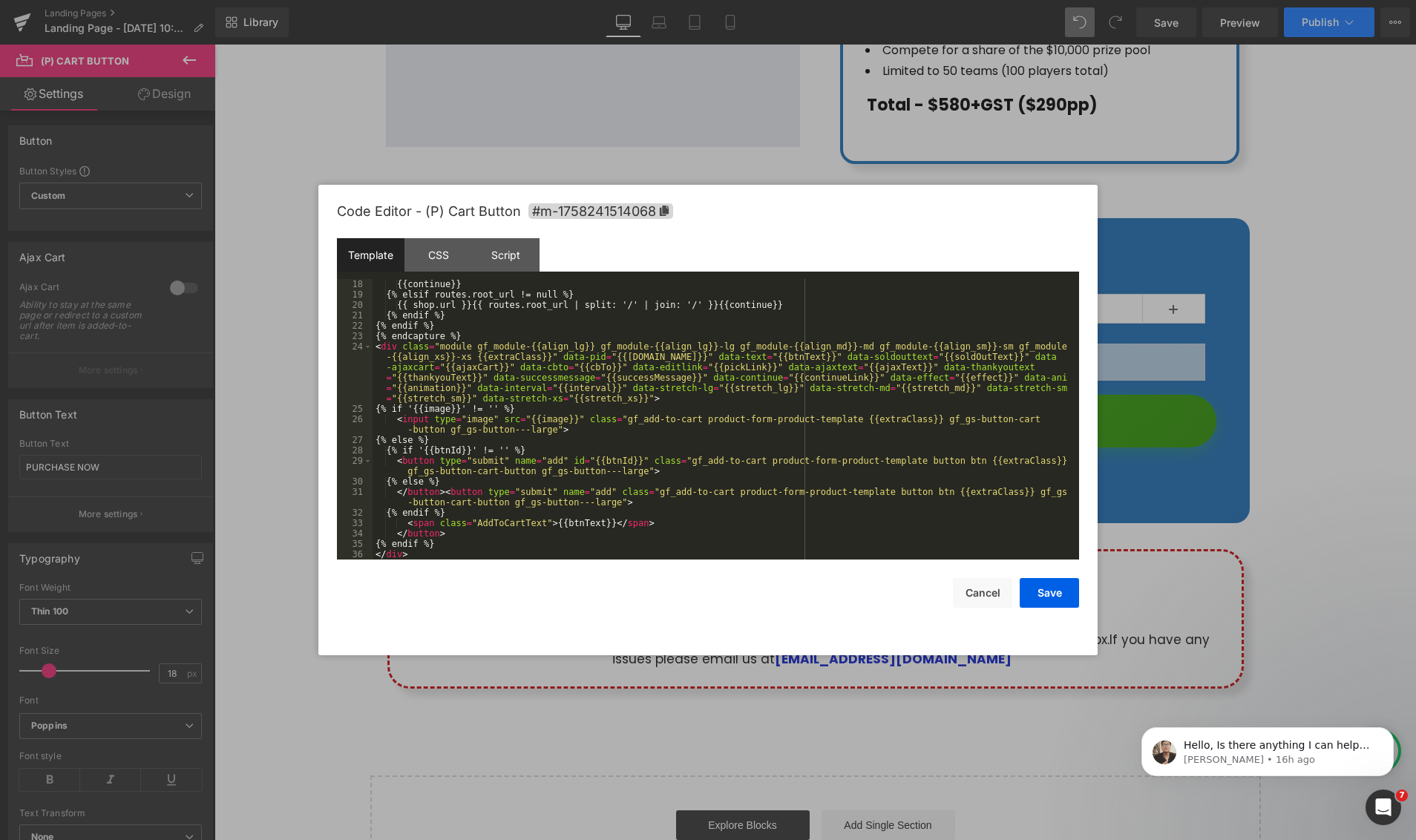
scroll to position [176, 0]
drag, startPoint x: 439, startPoint y: 247, endPoint x: 499, endPoint y: 265, distance: 62.6
click at [439, 247] on div "CSS" at bounding box center [438, 255] width 68 height 33
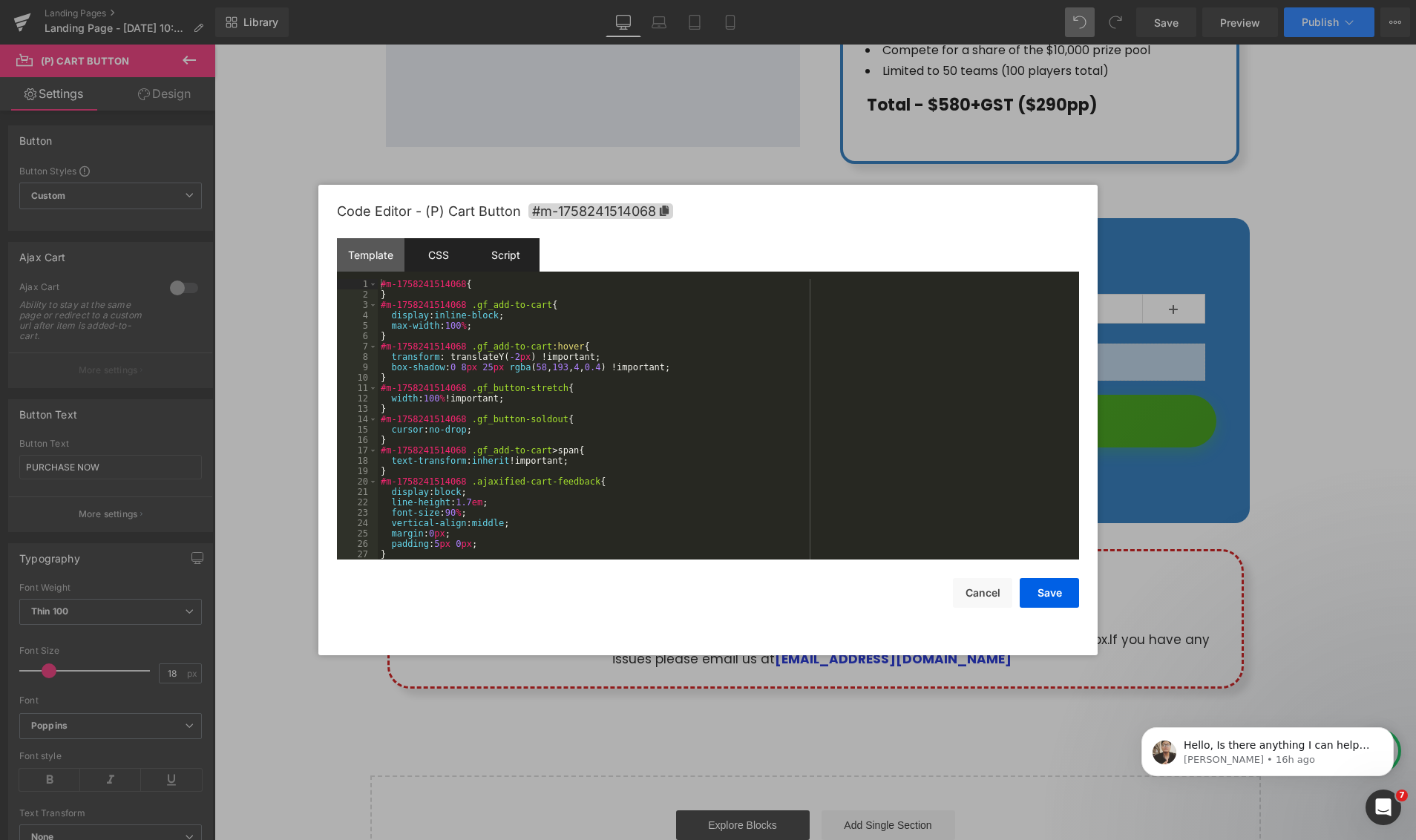
click at [499, 265] on div "Script" at bounding box center [506, 255] width 68 height 33
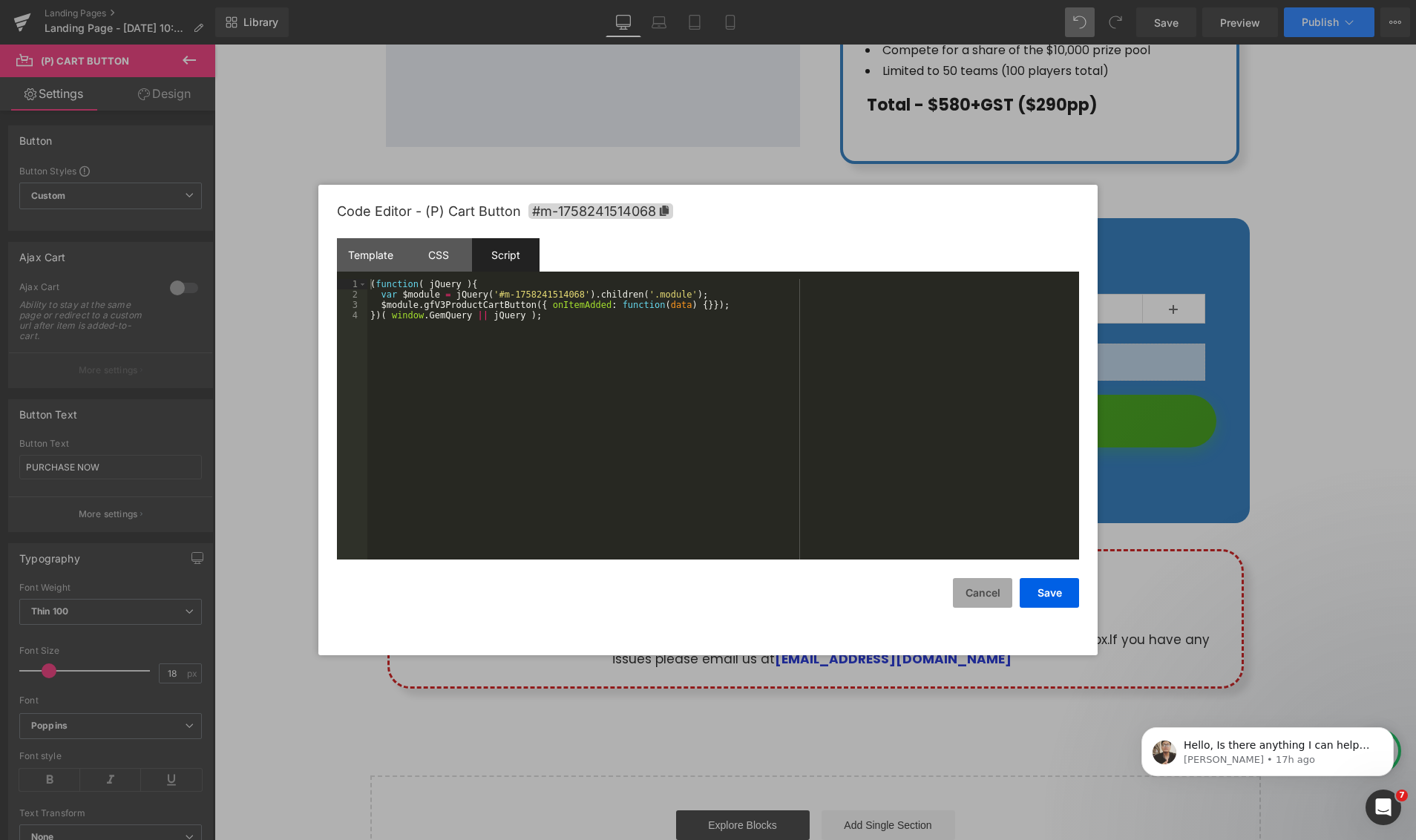
drag, startPoint x: 976, startPoint y: 595, endPoint x: 977, endPoint y: 578, distance: 17.0
click at [976, 595] on button "Cancel" at bounding box center [982, 593] width 60 height 29
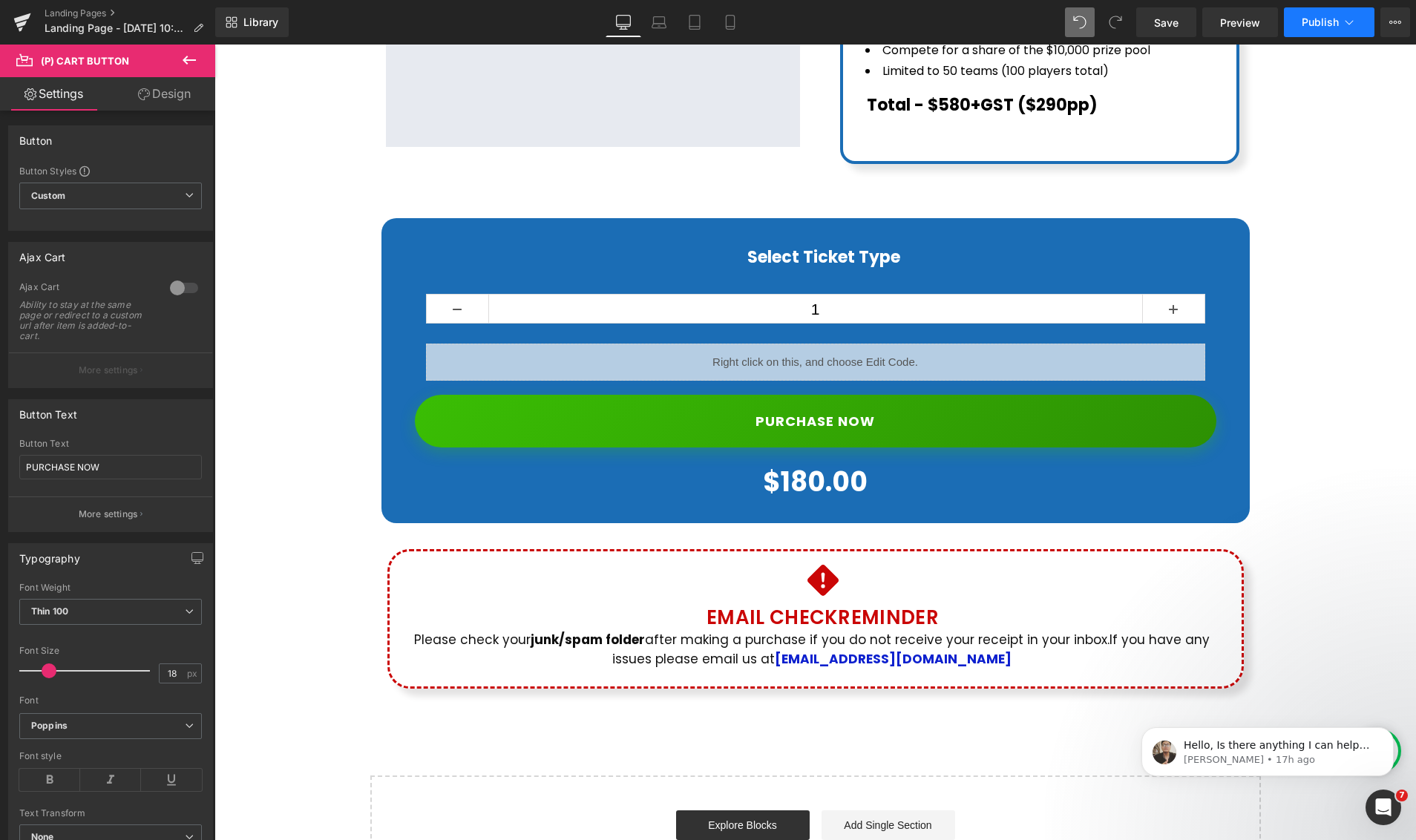
click at [1316, 25] on span "Publish" at bounding box center [1319, 23] width 37 height 12
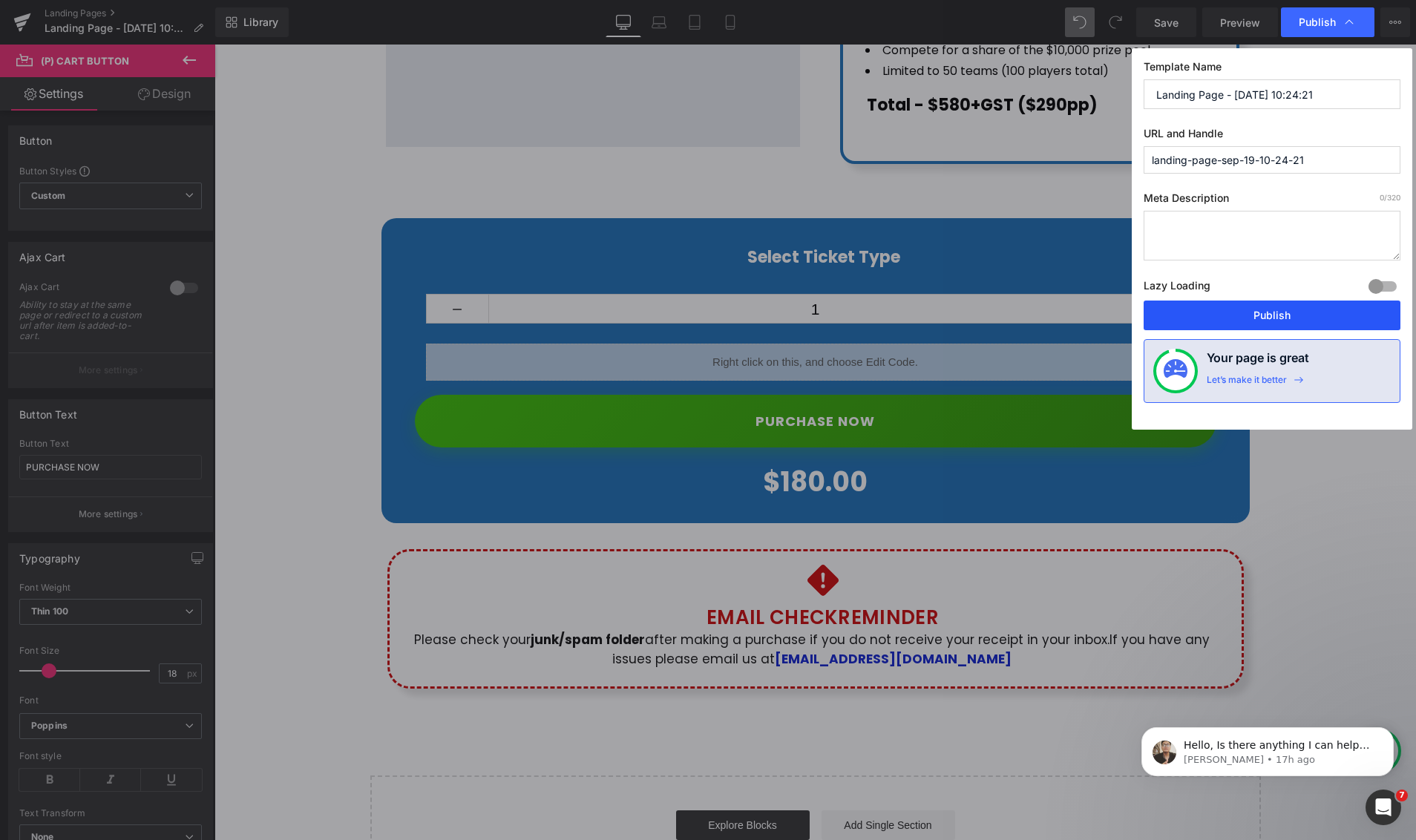
click at [1285, 314] on button "Publish" at bounding box center [1271, 315] width 256 height 29
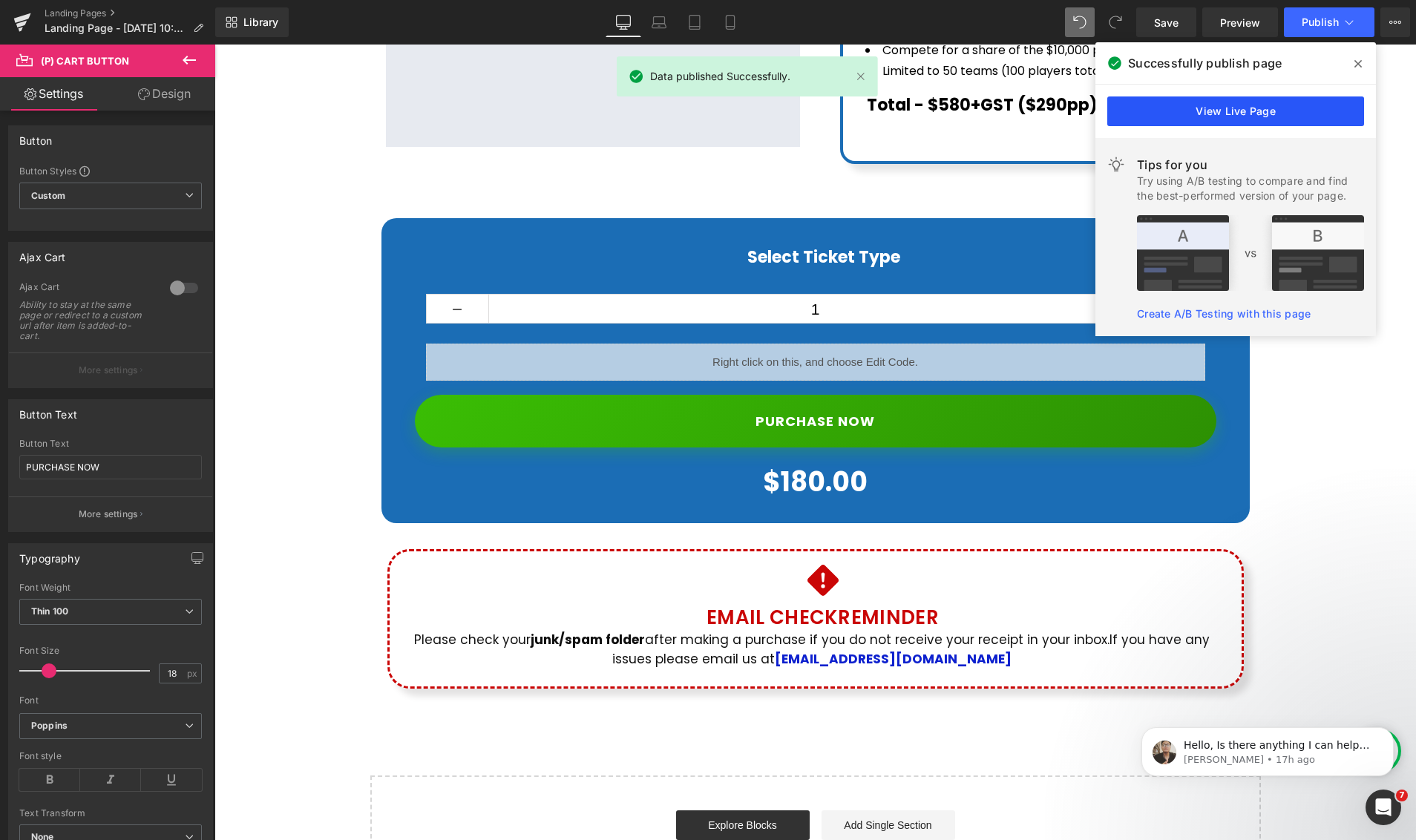
click at [1263, 120] on link "View Live Page" at bounding box center [1235, 111] width 256 height 29
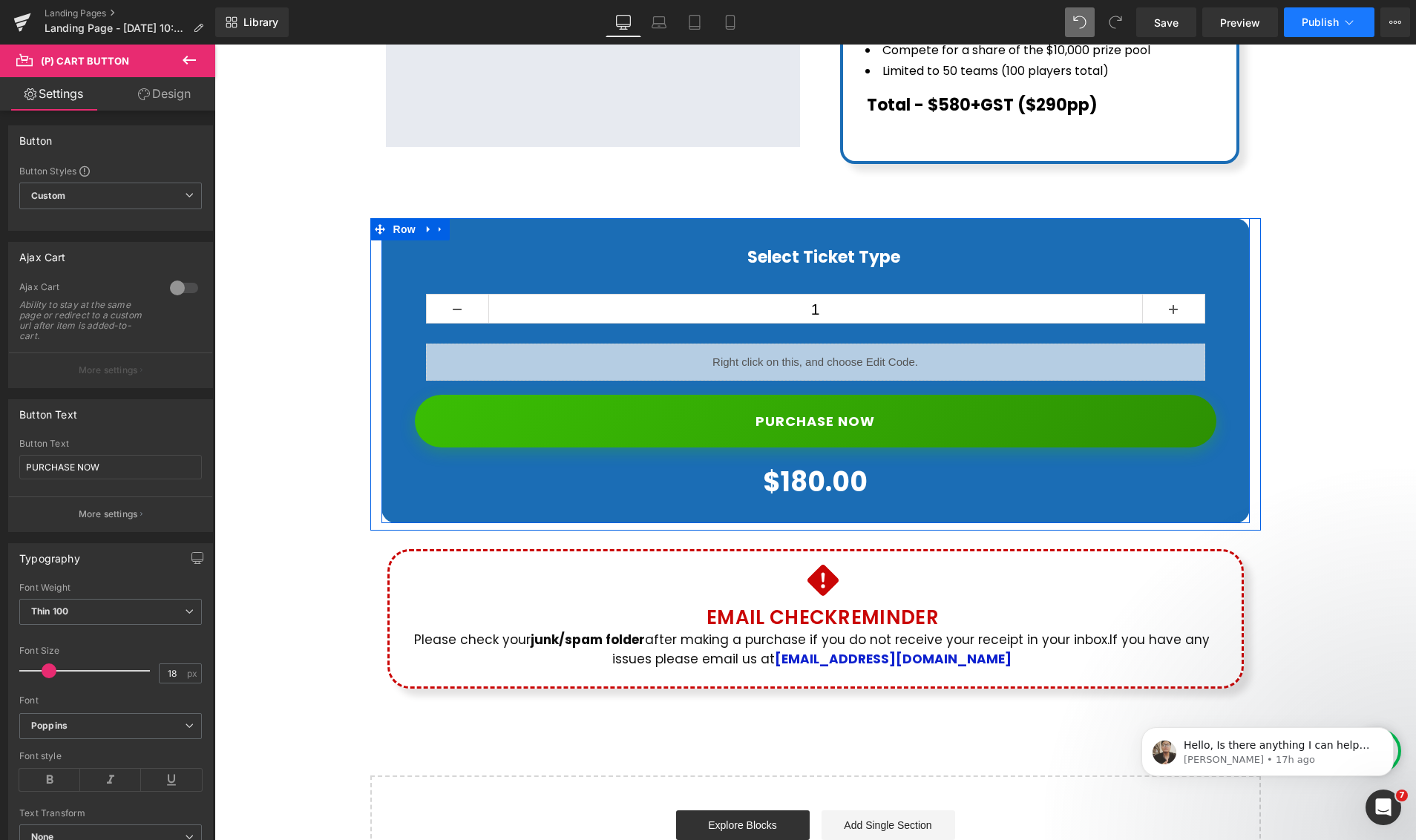
click at [1329, 18] on span "Publish" at bounding box center [1319, 23] width 37 height 12
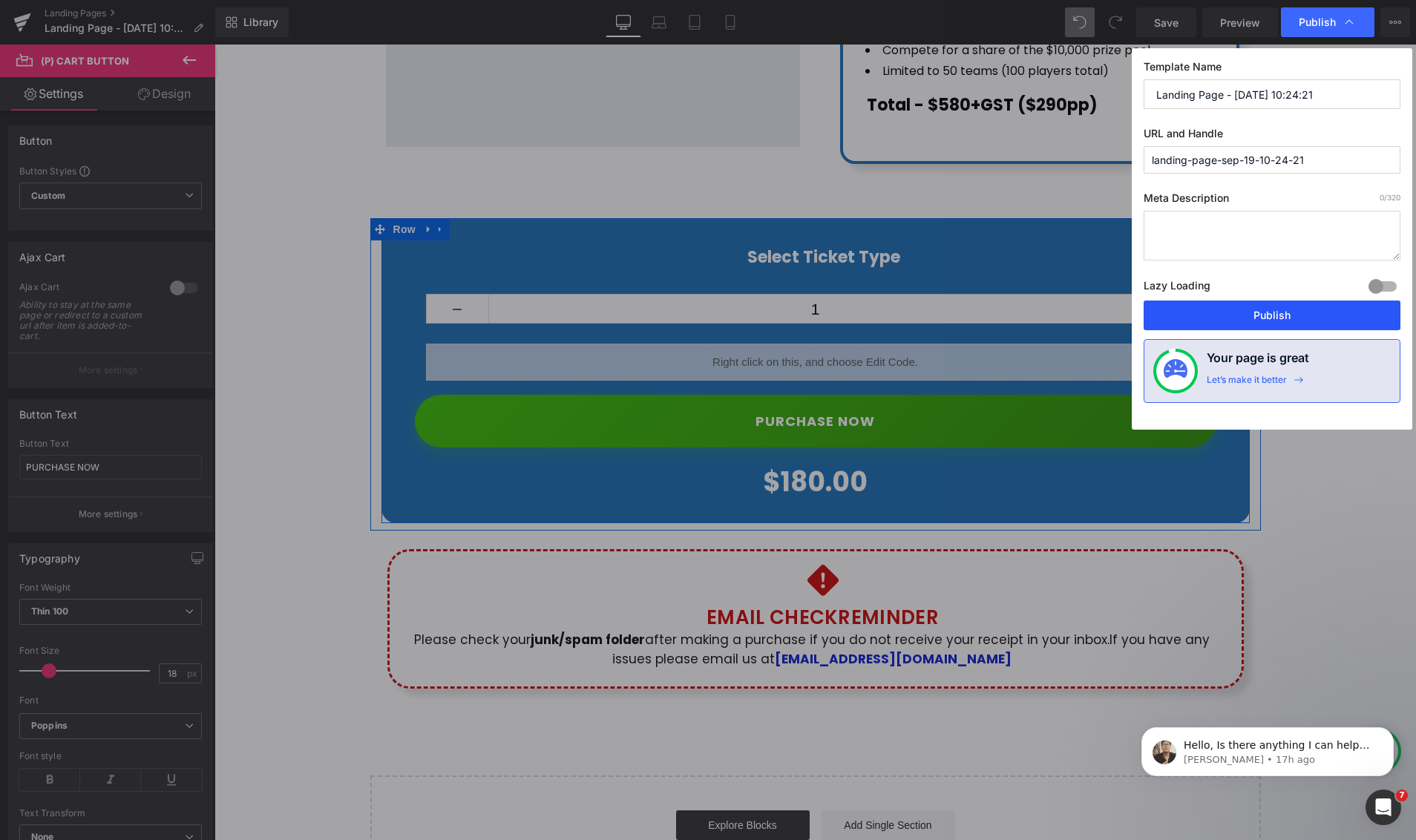
drag, startPoint x: 1259, startPoint y: 308, endPoint x: 1022, endPoint y: 262, distance: 241.4
click at [1259, 308] on button "Publish" at bounding box center [1271, 315] width 256 height 29
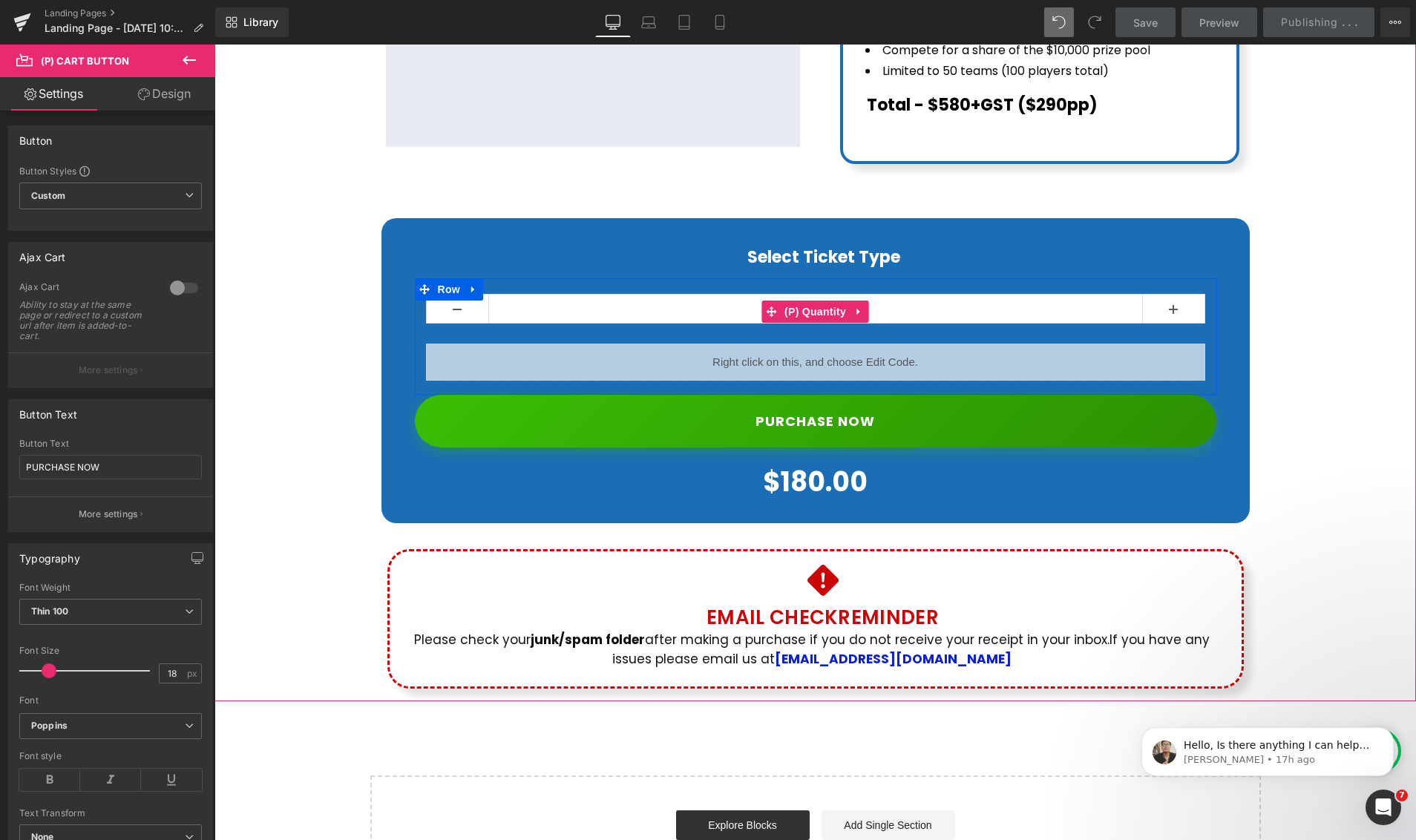
scroll to position [875, 0]
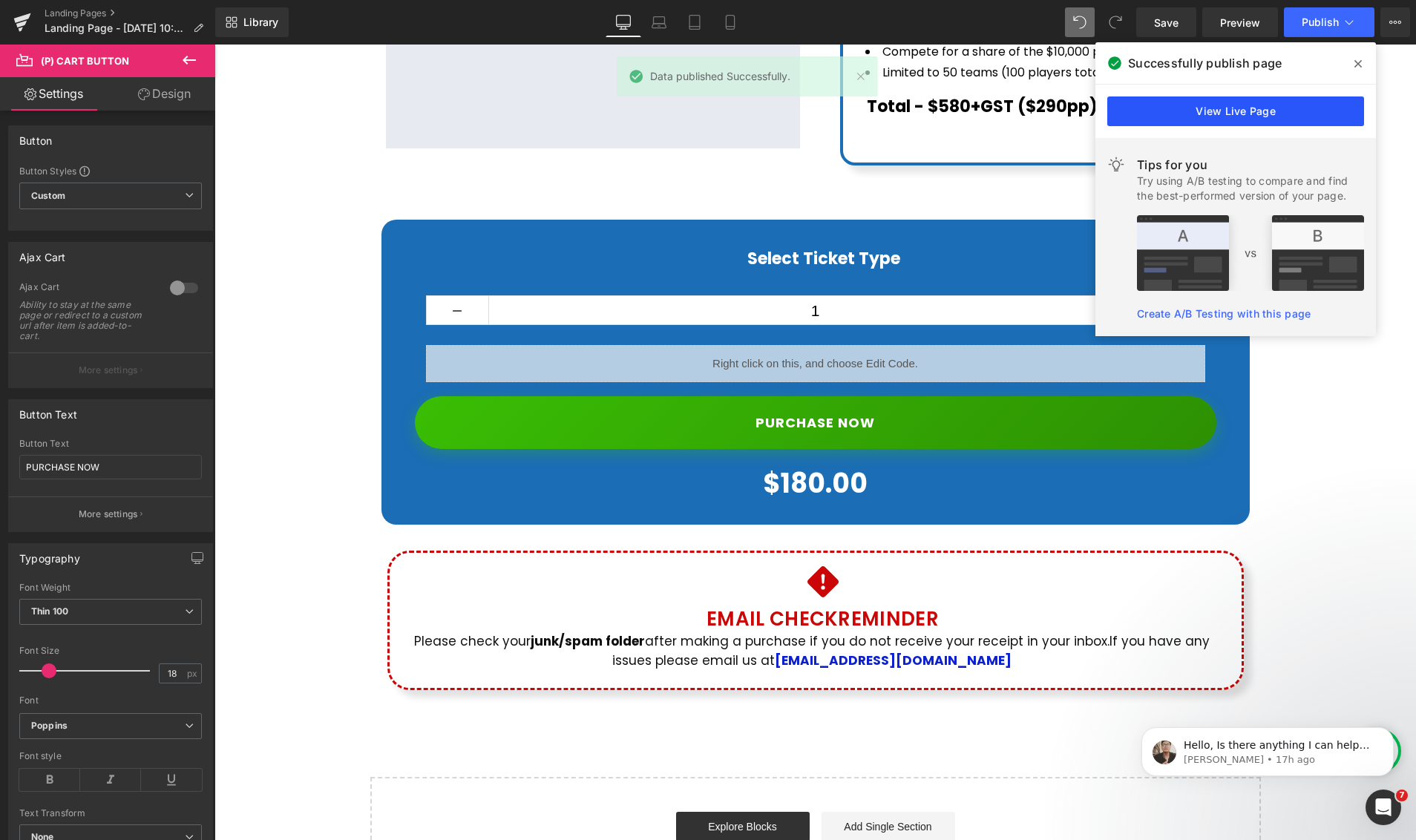
drag, startPoint x: 1271, startPoint y: 106, endPoint x: 1045, endPoint y: 64, distance: 229.9
click at [1271, 106] on link "View Live Page" at bounding box center [1235, 111] width 256 height 29
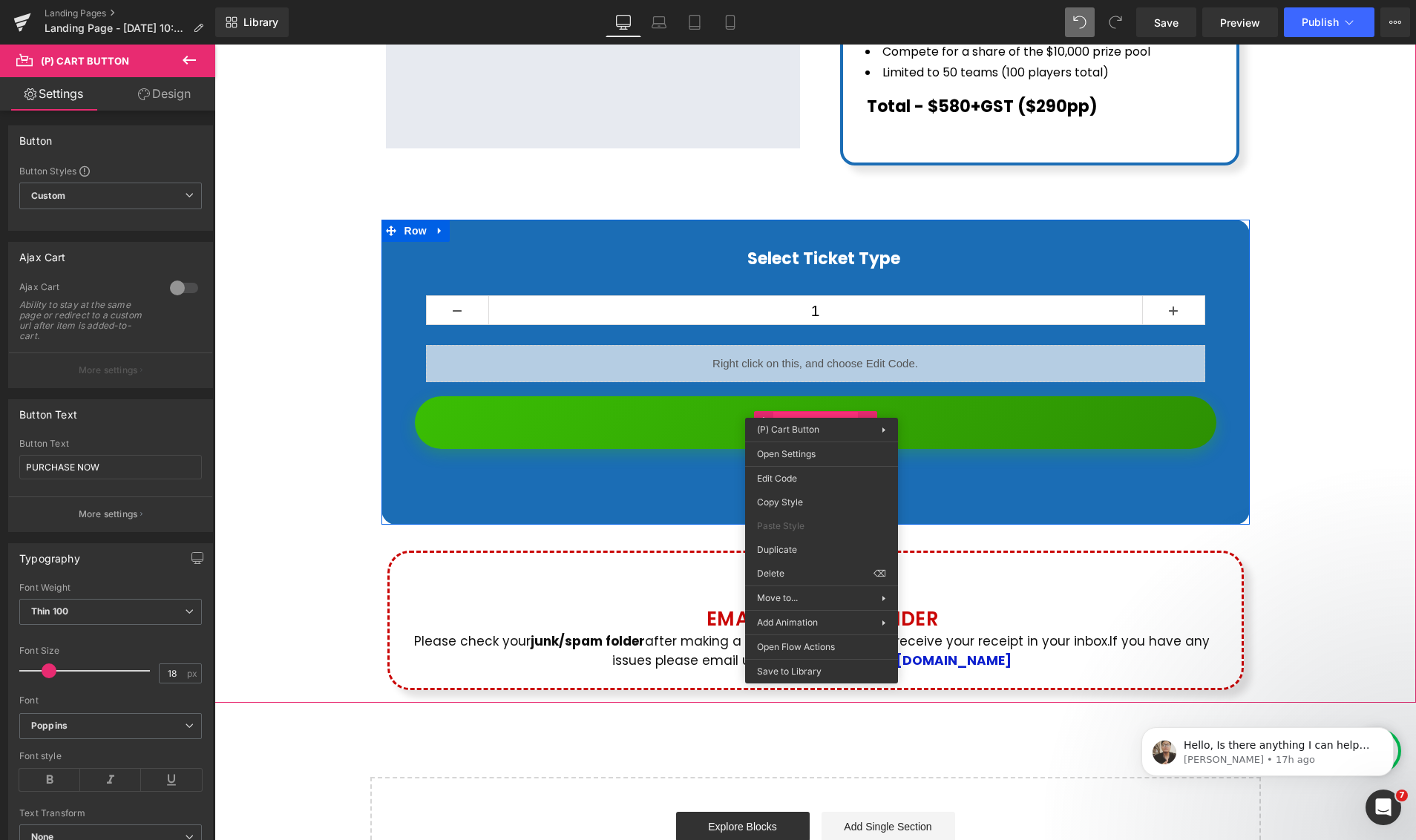
scroll to position [873, 0]
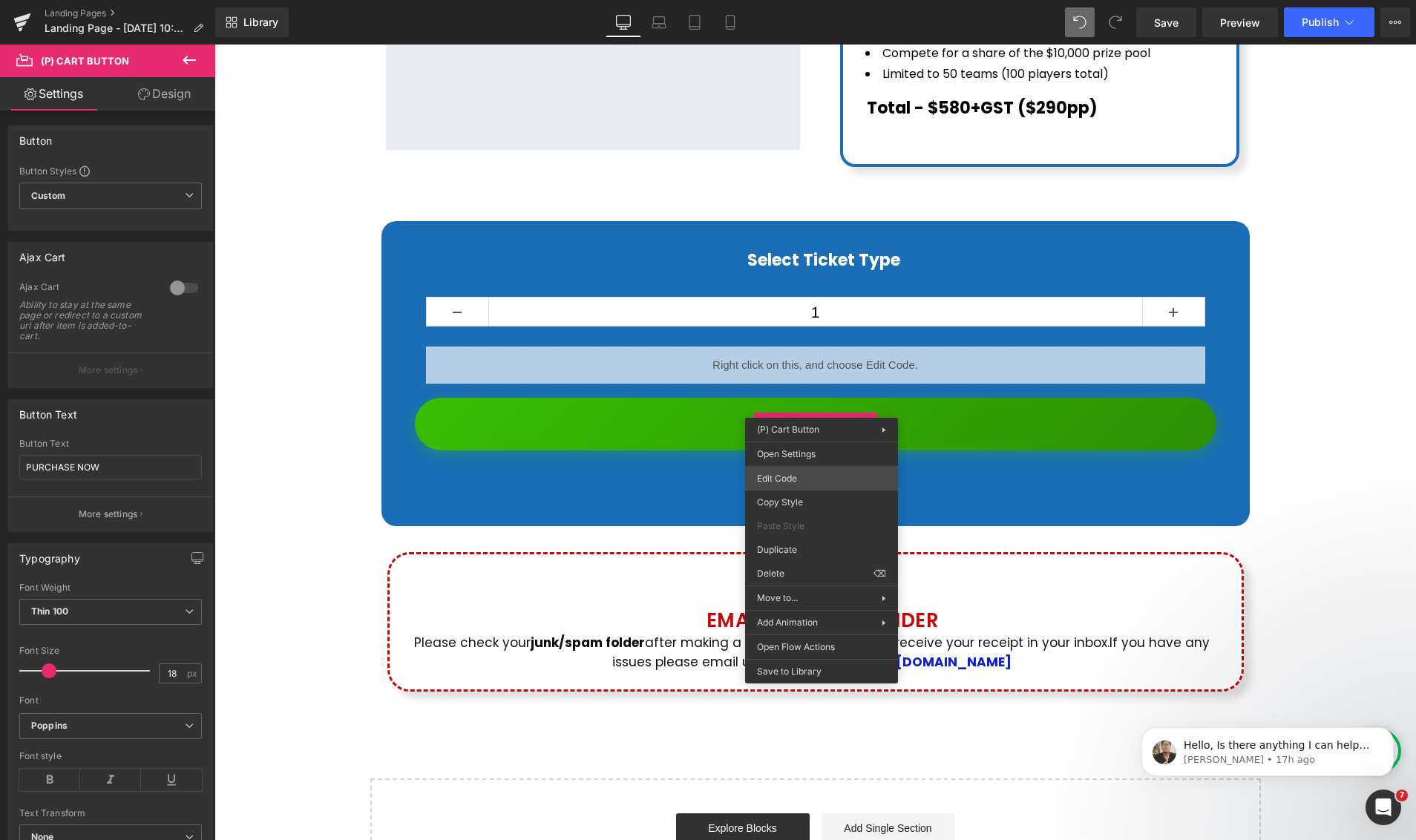
click at [790, 0] on div "(P) Cart Button You are previewing how the will restyle your page. You can not …" at bounding box center [708, 0] width 1416 height 0
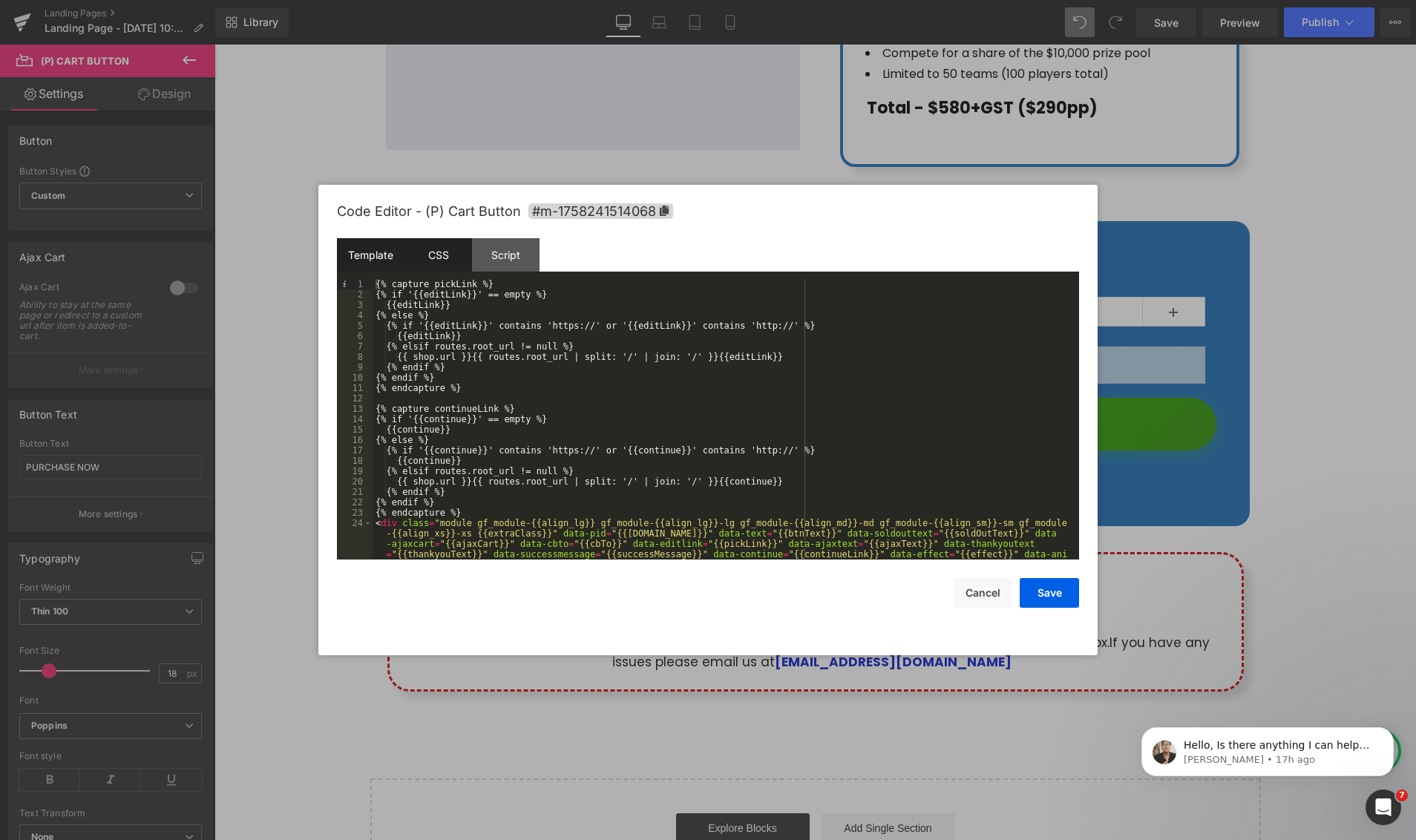
click at [452, 262] on div "CSS" at bounding box center [438, 255] width 68 height 33
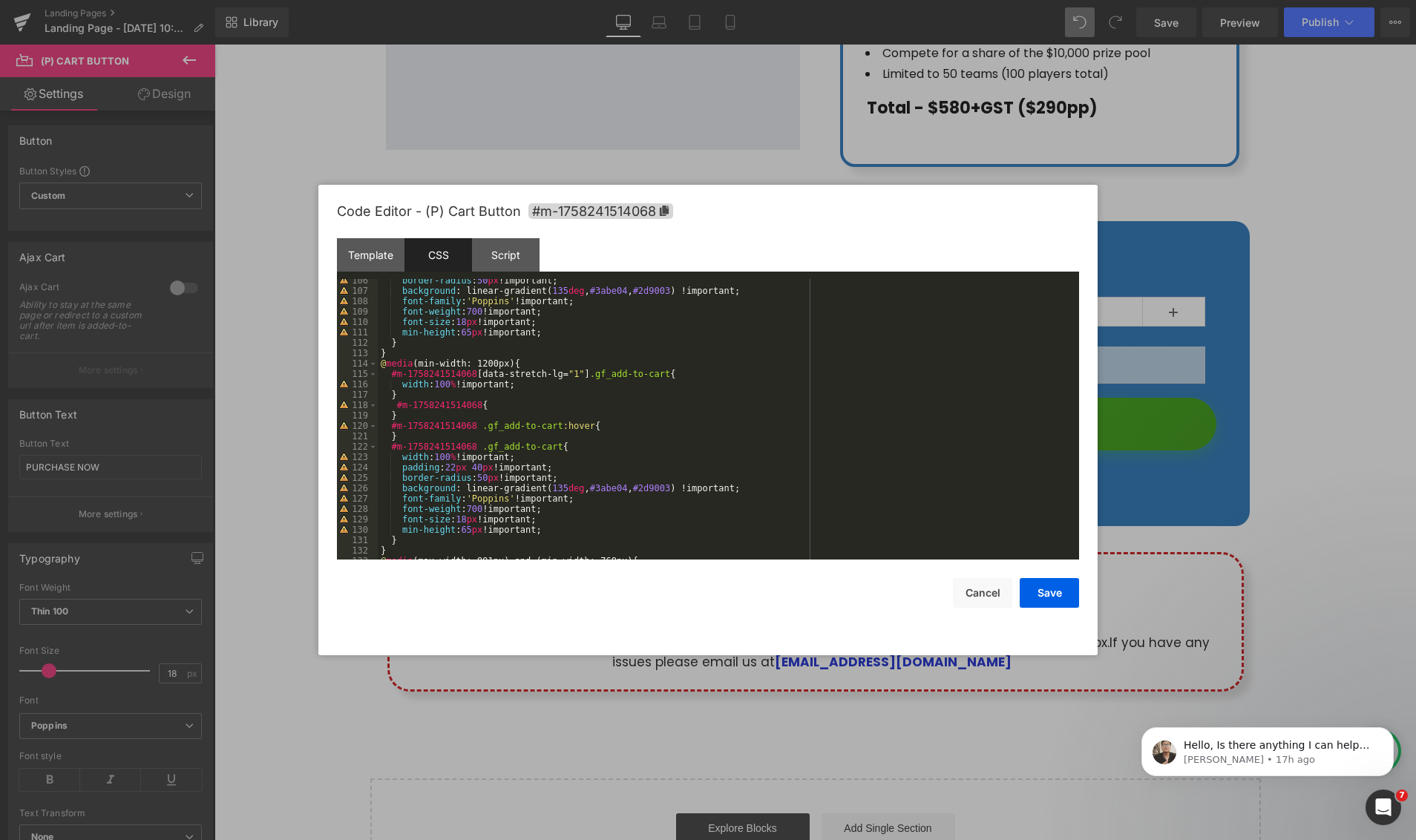
scroll to position [1094, 0]
click at [570, 375] on div "border-radius : 50 px !important; background : linear-gradient( 135 deg , #3abe…" at bounding box center [725, 426] width 695 height 302
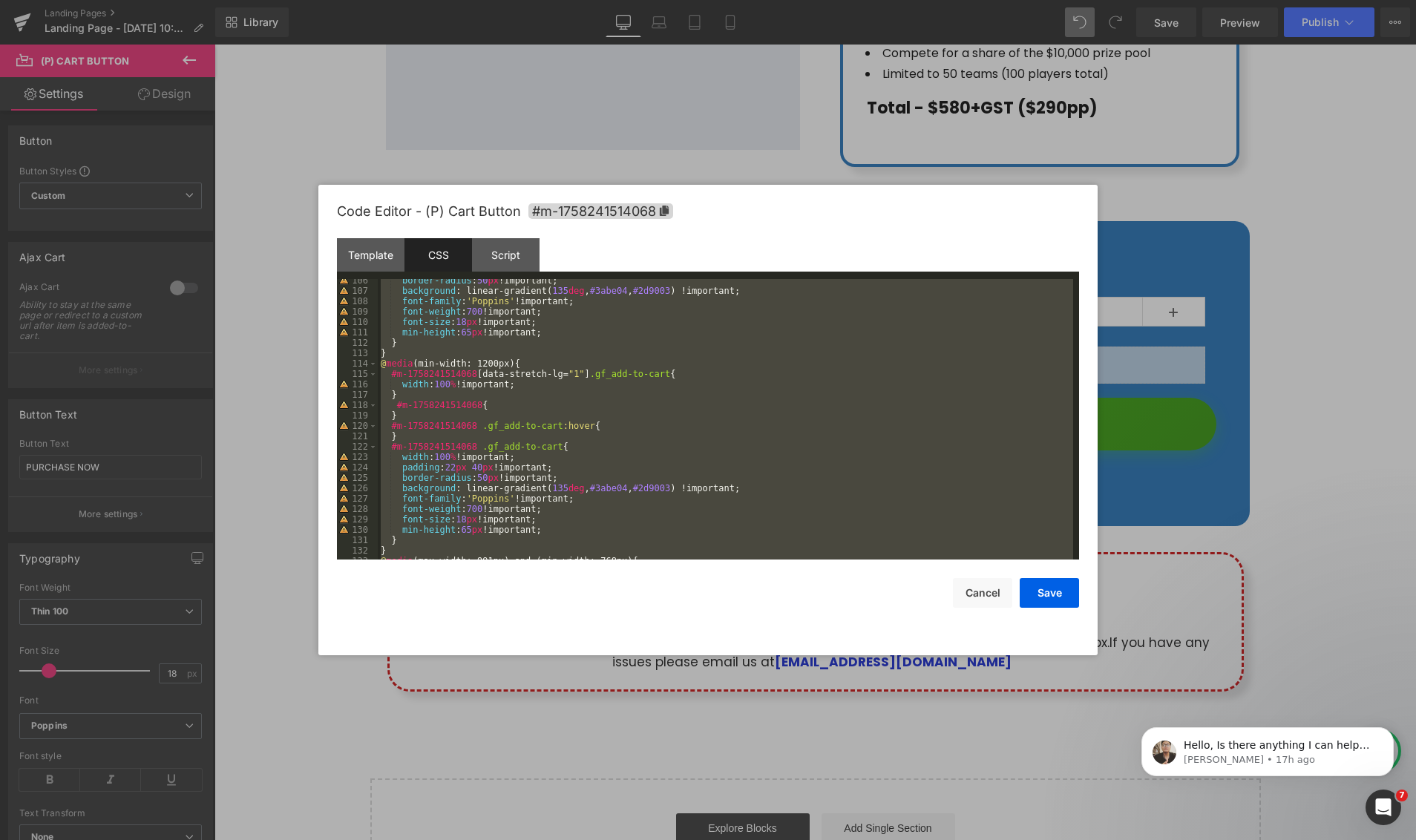
click at [562, 385] on div "border-radius : 50 px !important; background : linear-gradient( 135 deg , #3abe…" at bounding box center [725, 426] width 695 height 302
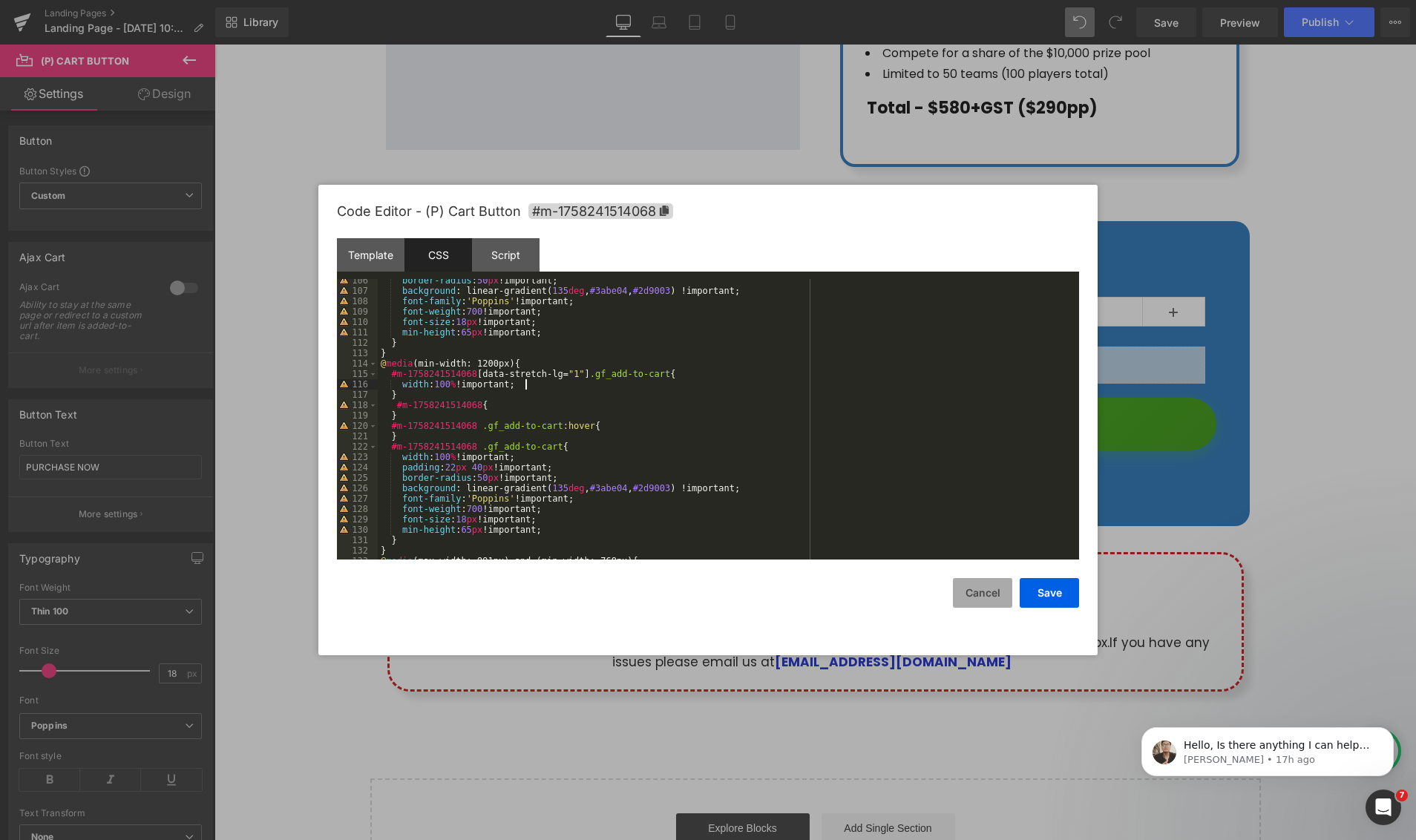
click at [975, 596] on button "Cancel" at bounding box center [982, 593] width 60 height 29
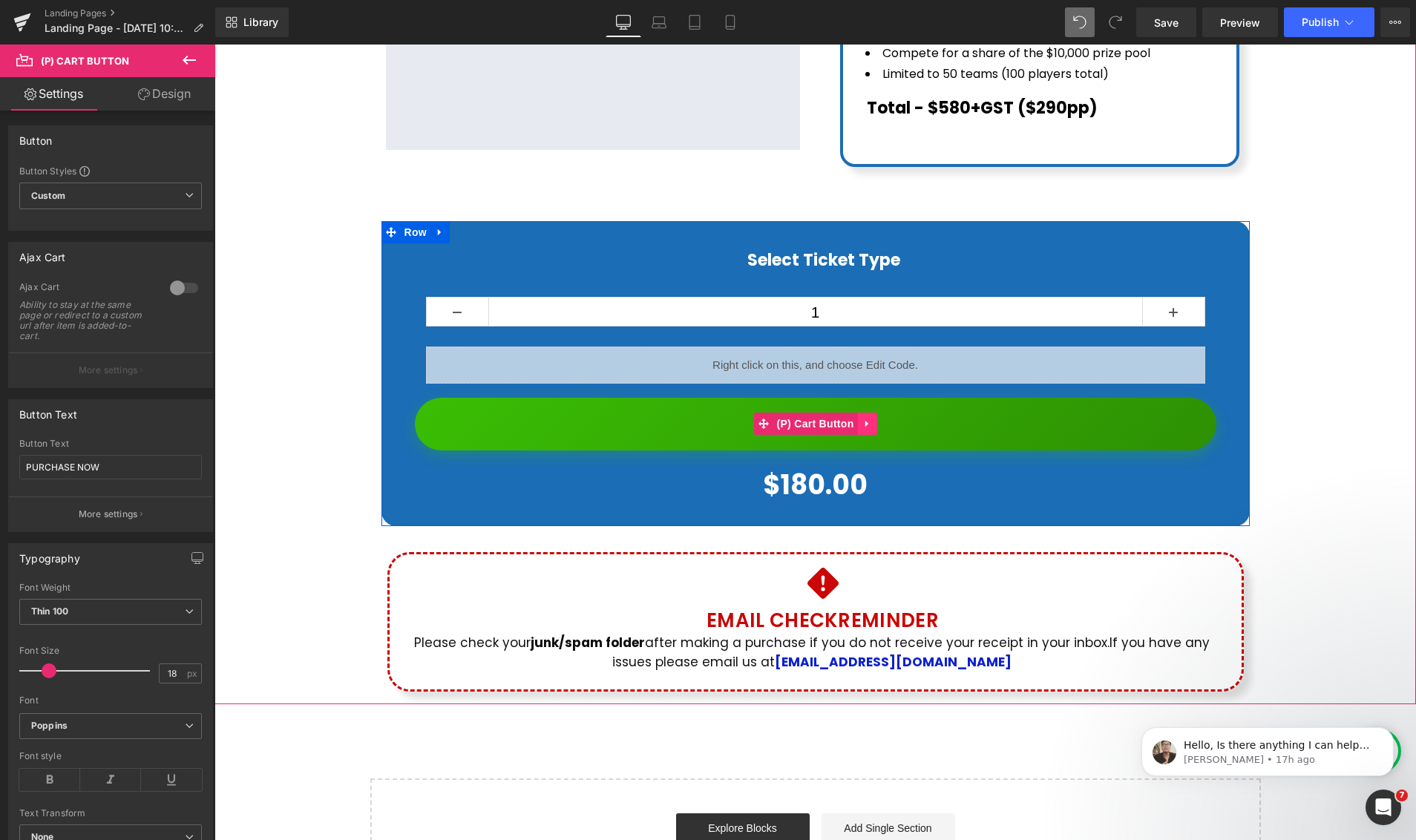
click at [871, 418] on icon at bounding box center [867, 424] width 11 height 11
click at [861, 418] on icon at bounding box center [858, 424] width 11 height 11
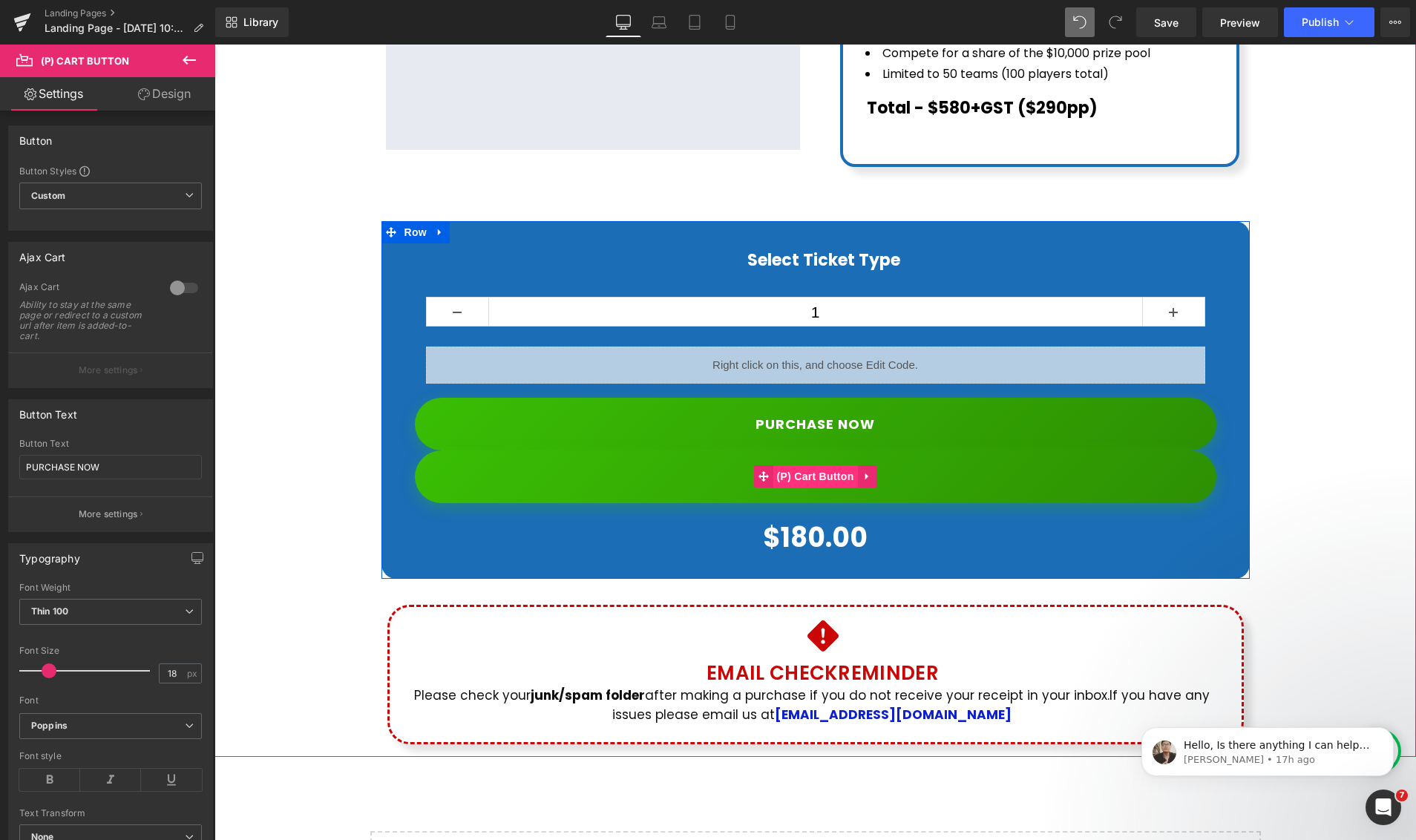
click at [822, 465] on span "(P) Cart Button" at bounding box center [814, 477] width 84 height 23
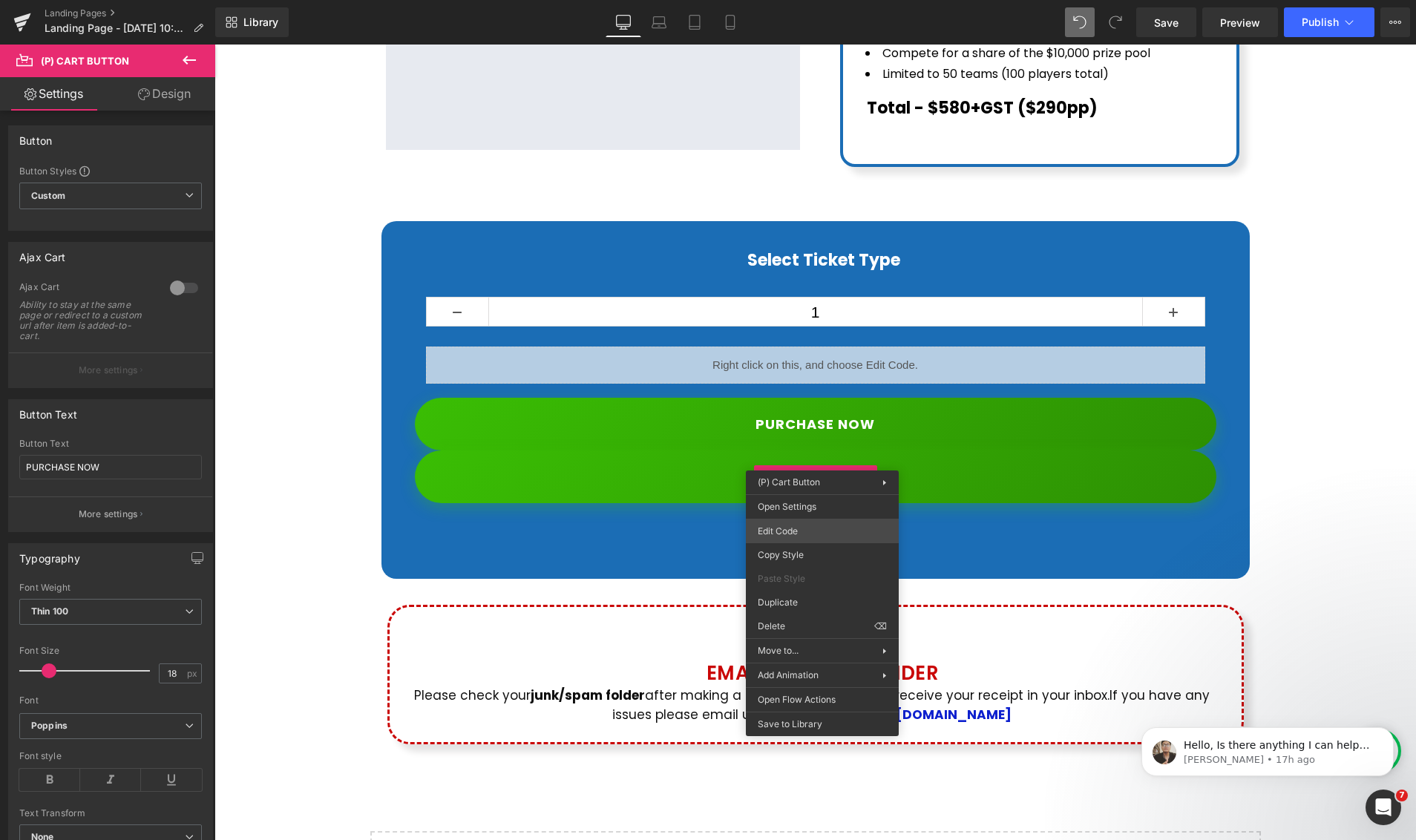
click at [805, 0] on div "(P) Cart Button You are previewing how the will restyle your page. You can not …" at bounding box center [708, 0] width 1416 height 0
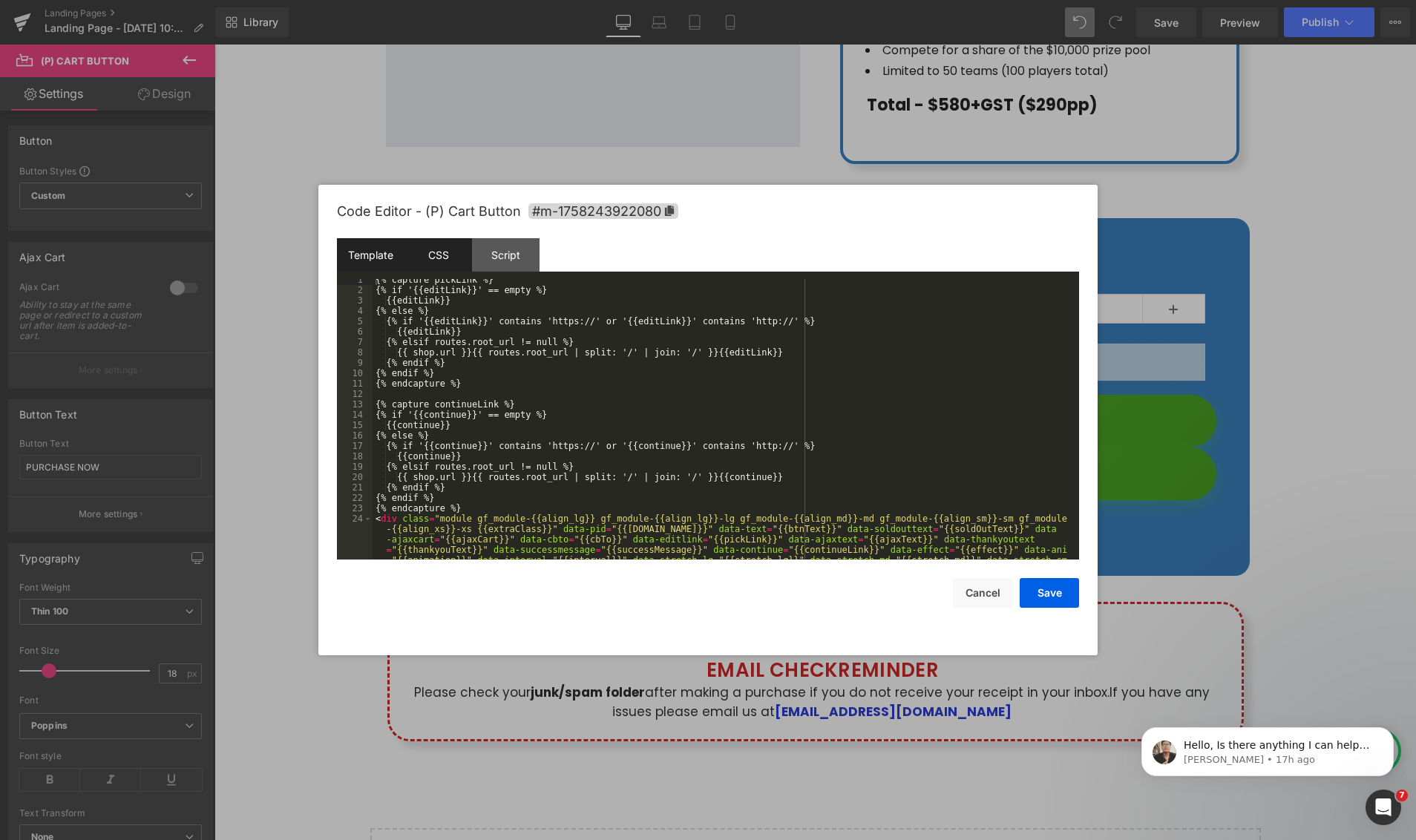
scroll to position [5, 0]
click at [454, 254] on div "CSS" at bounding box center [438, 255] width 68 height 33
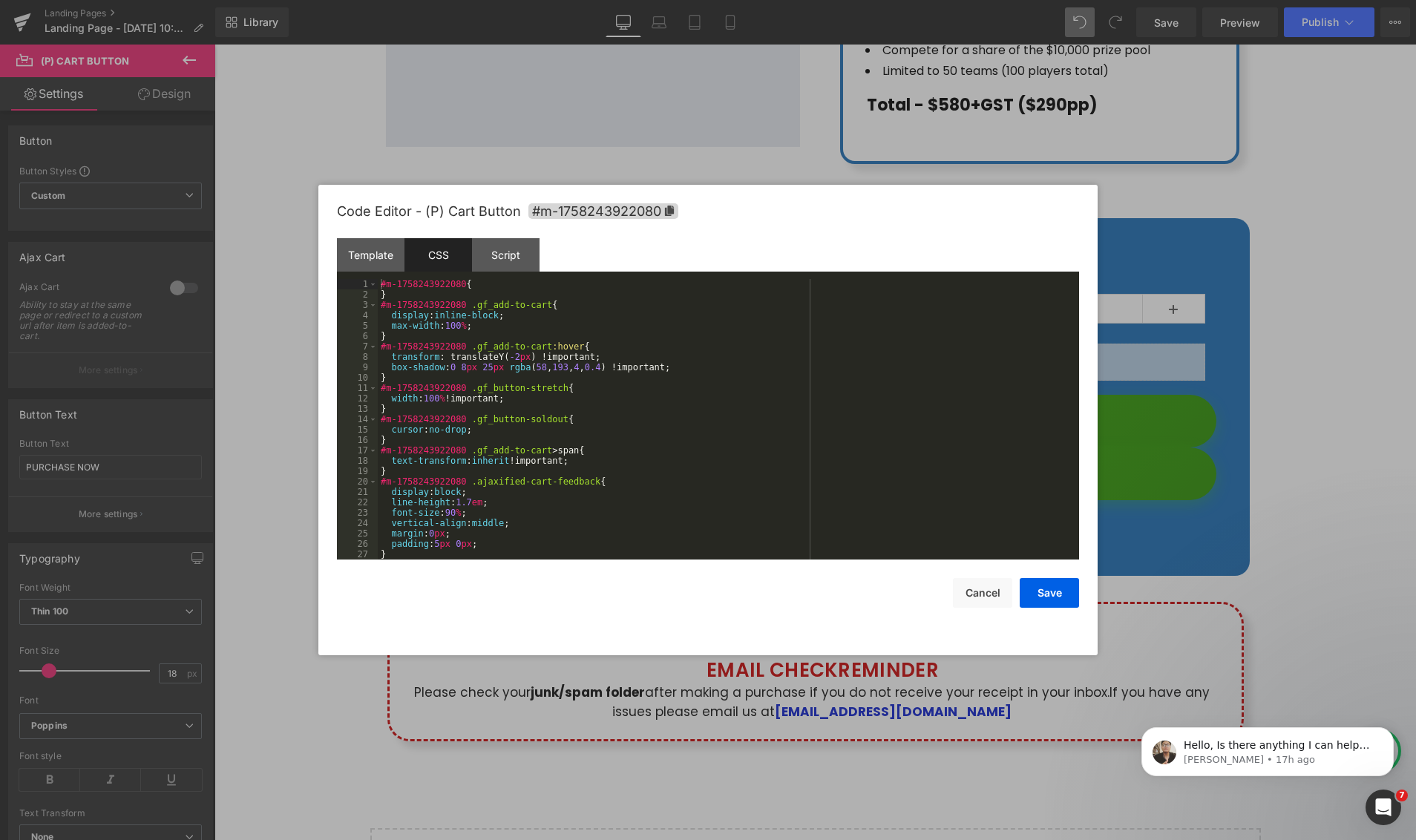
click at [518, 360] on div "#m-1758243922080 { } #m-1758243922080 .gf_add-to-cart { display : inline-block …" at bounding box center [725, 430] width 695 height 302
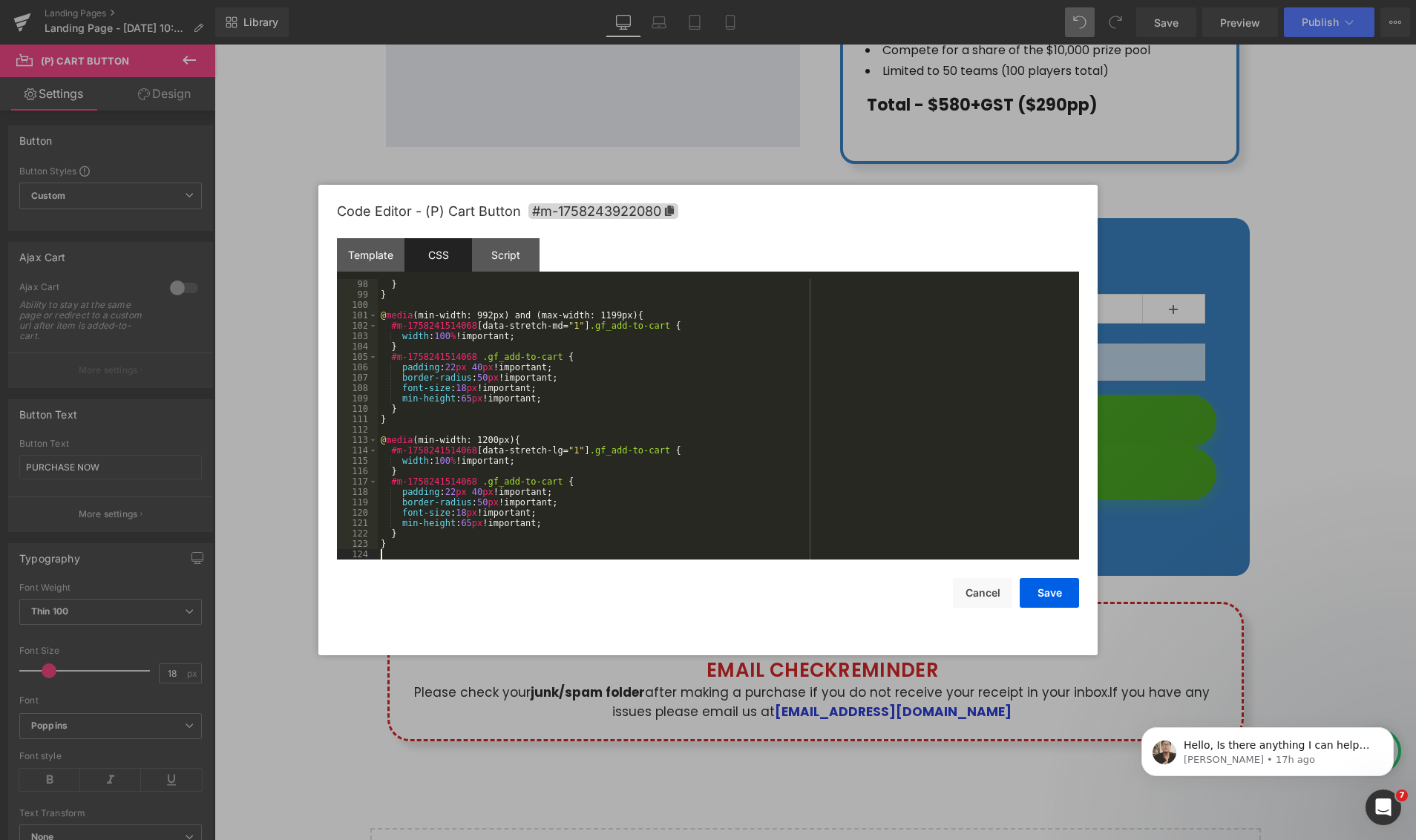
scroll to position [1007, 0]
click at [1053, 598] on button "Save" at bounding box center [1049, 593] width 60 height 29
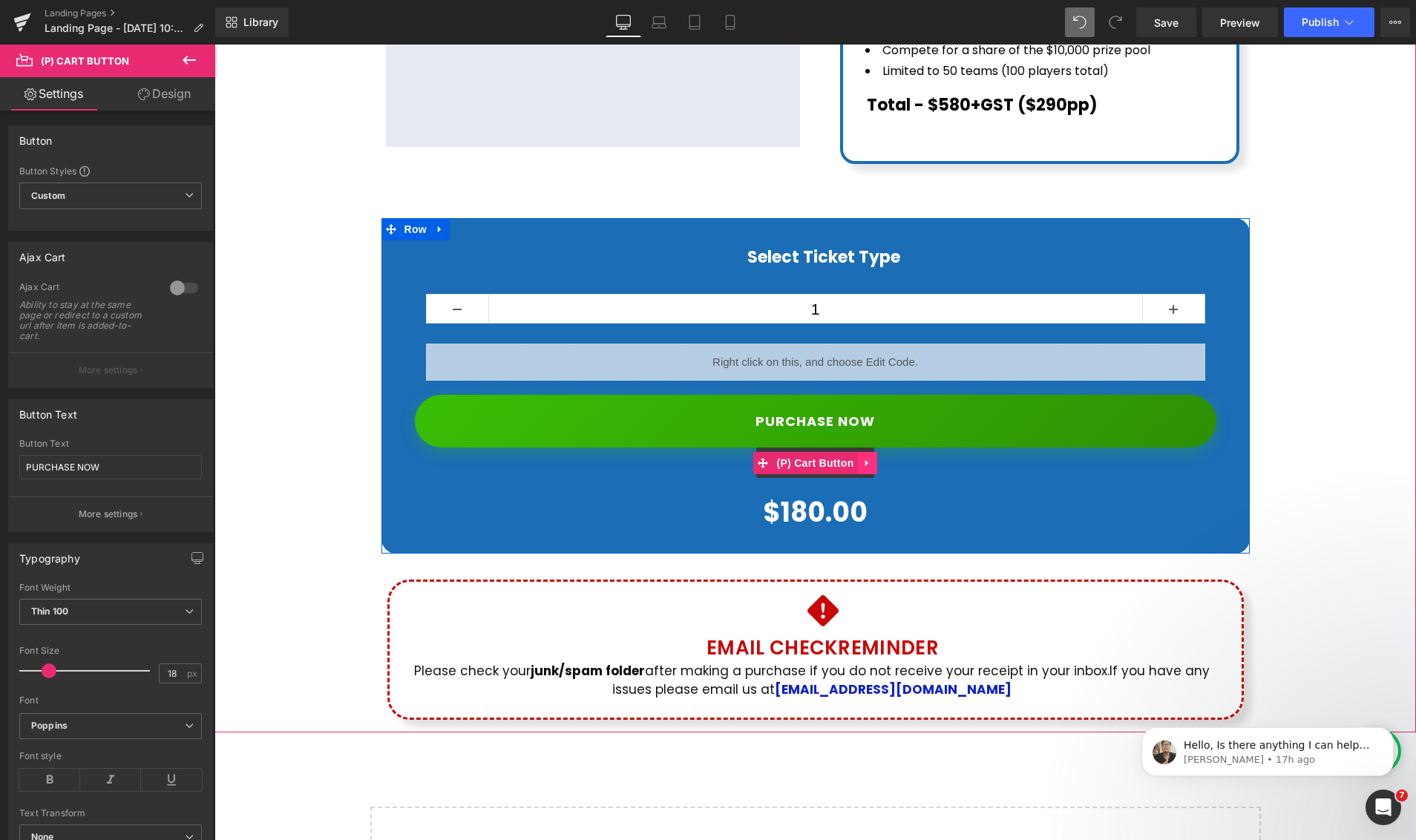
click at [874, 452] on link at bounding box center [868, 463] width 20 height 23
click at [881, 458] on icon at bounding box center [877, 463] width 11 height 11
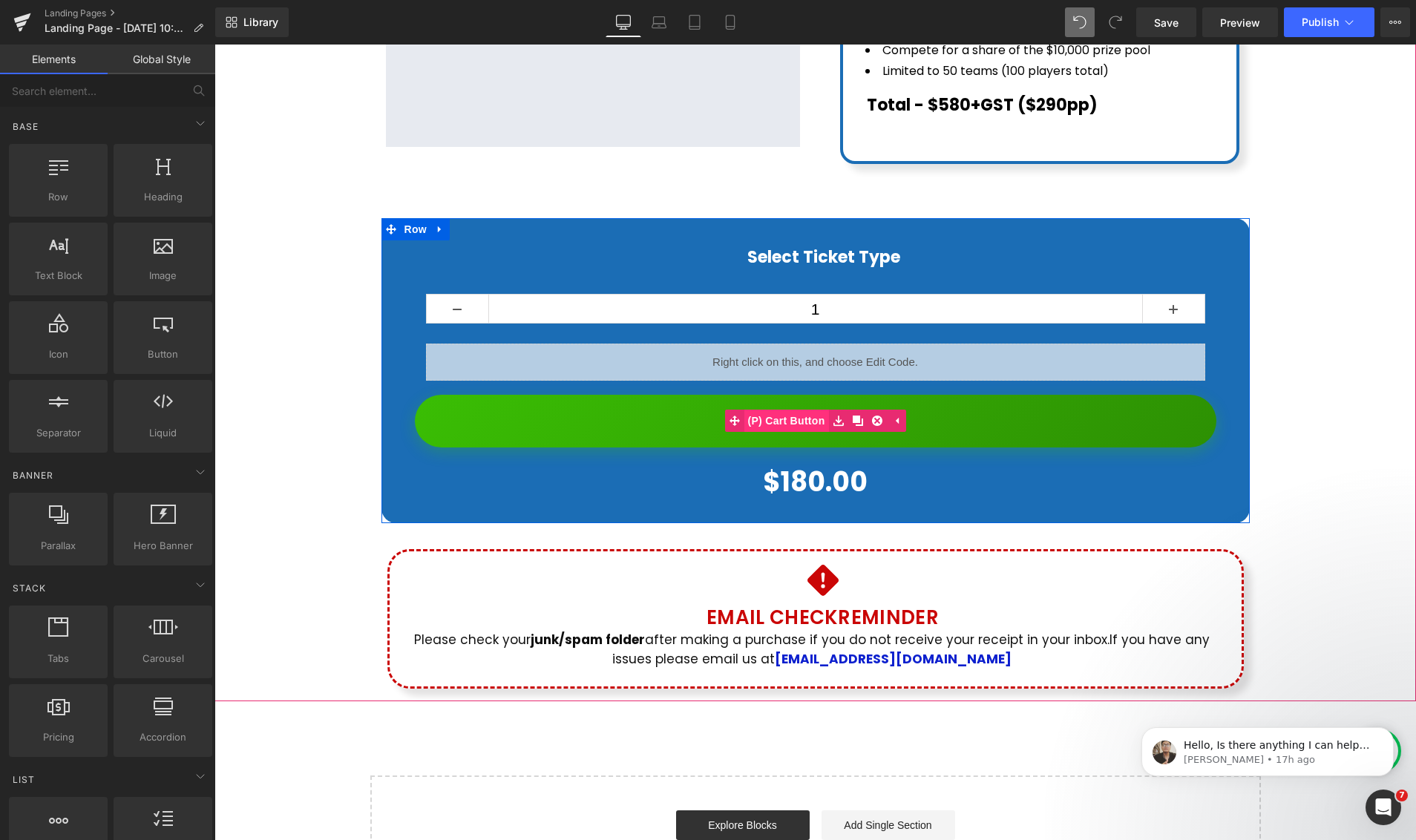
click at [790, 409] on span "(P) Cart Button" at bounding box center [786, 421] width 84 height 23
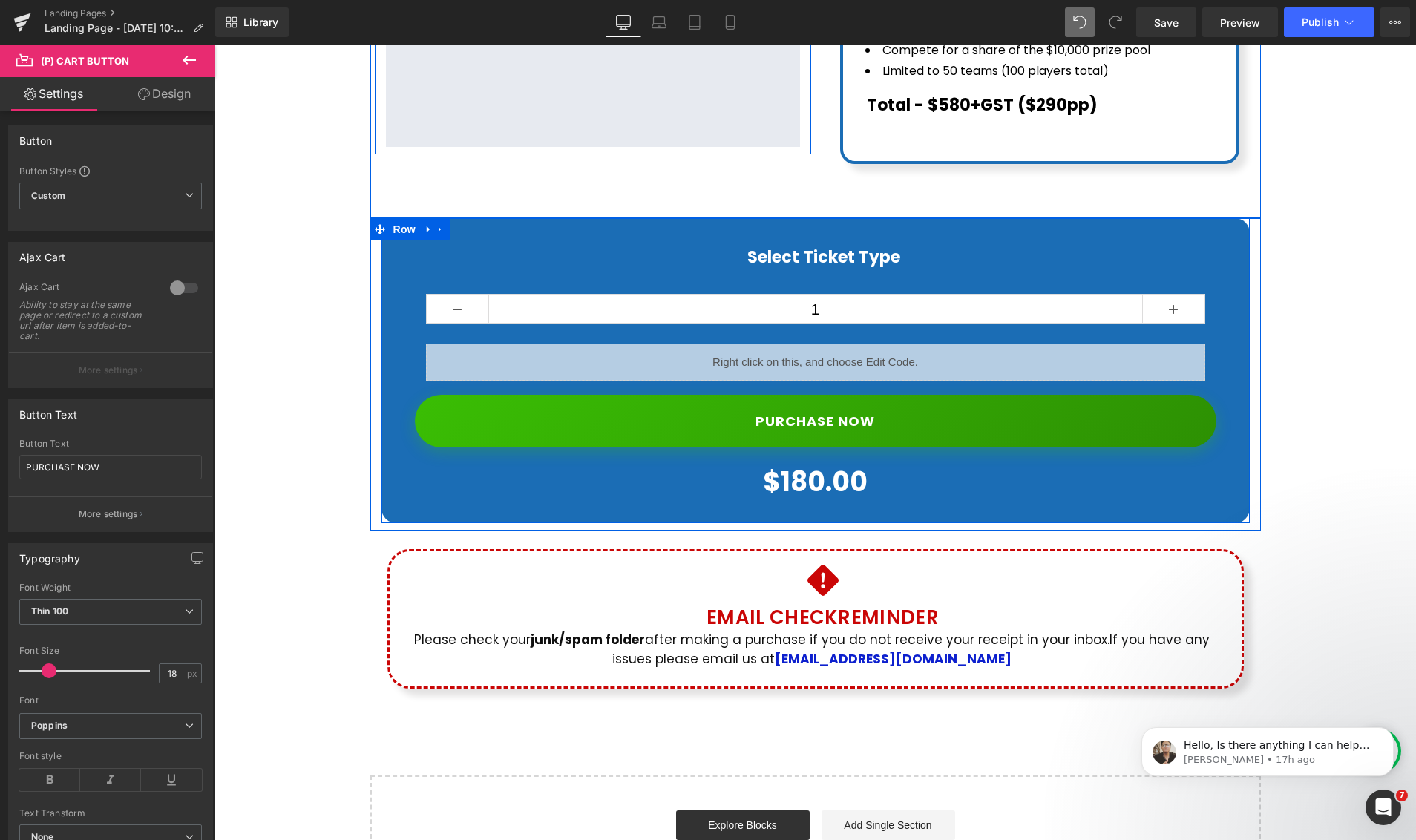
click at [187, 64] on icon at bounding box center [189, 60] width 18 height 18
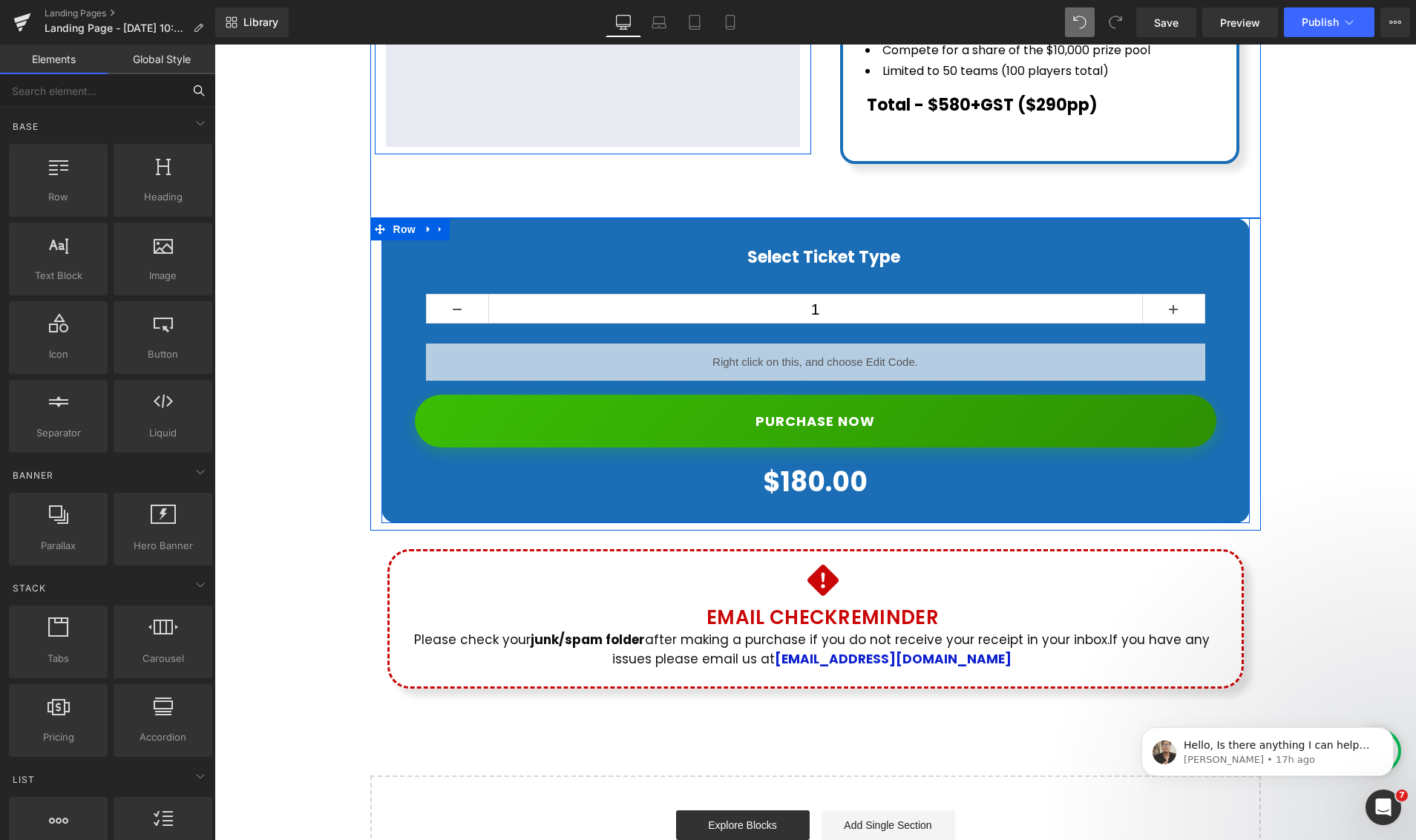
click at [93, 95] on input "text" at bounding box center [91, 90] width 182 height 32
type input "add"
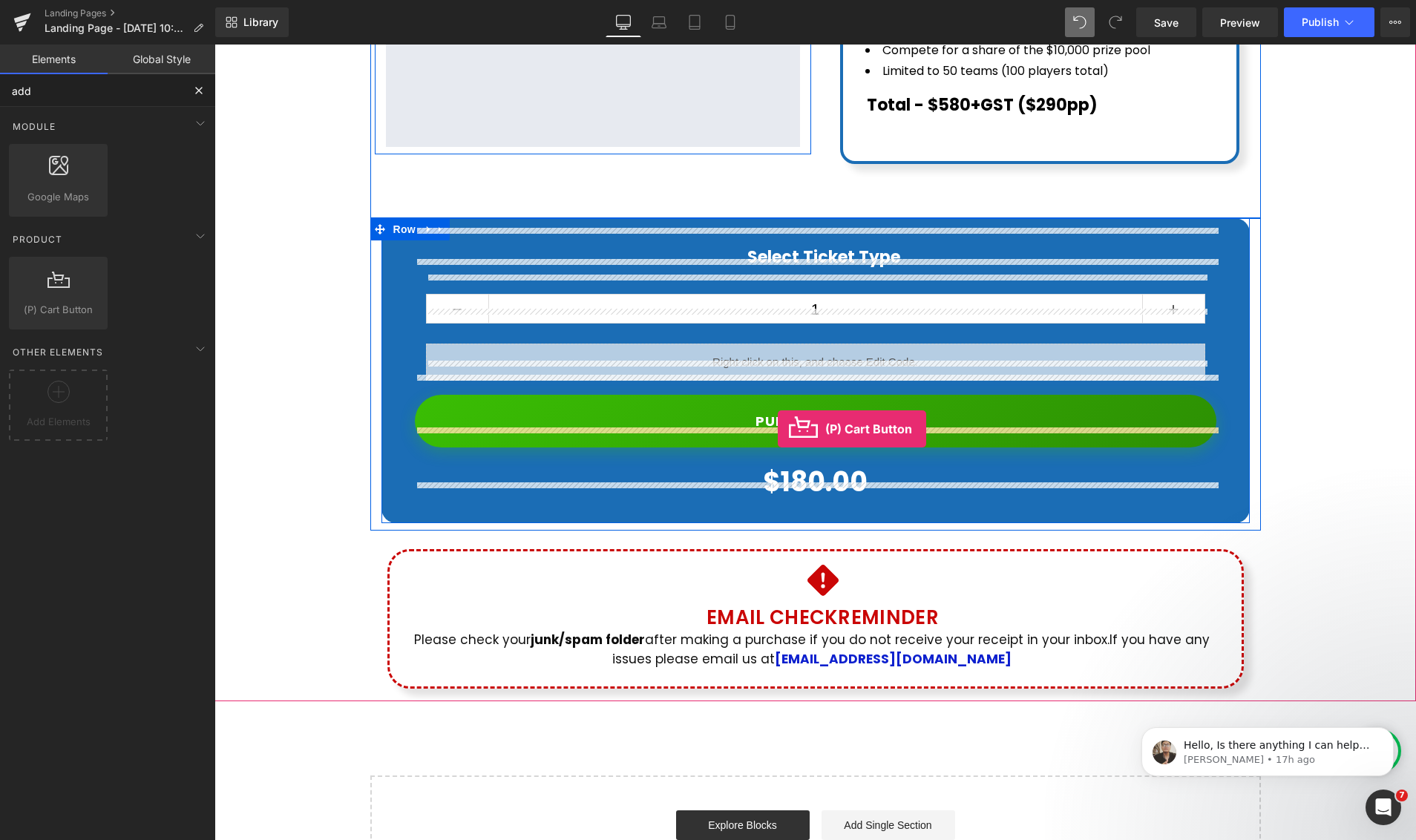
drag, startPoint x: 734, startPoint y: 420, endPoint x: 777, endPoint y: 429, distance: 43.9
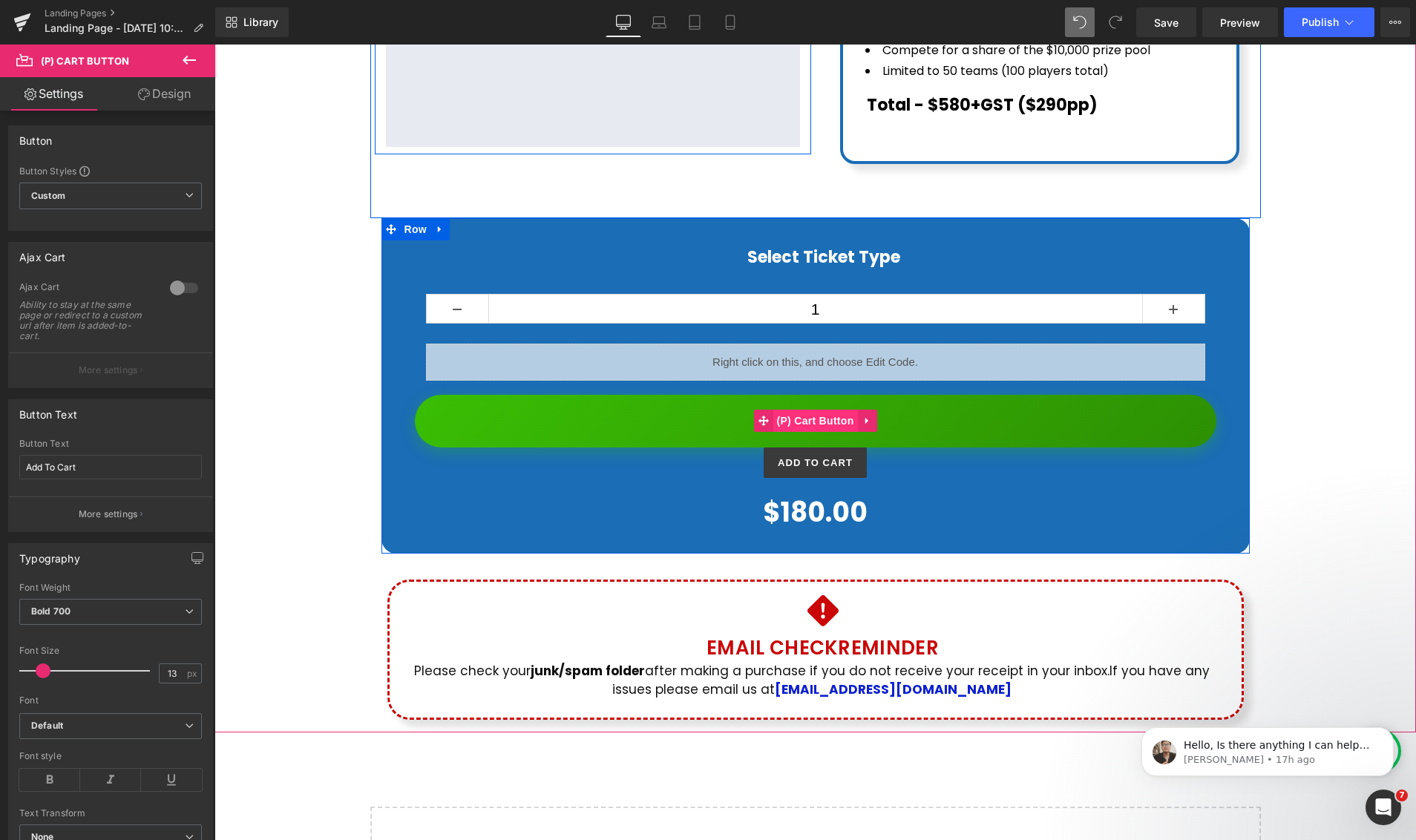
click at [814, 409] on span "(P) Cart Button" at bounding box center [814, 421] width 84 height 23
click at [823, 452] on span "(P) Cart Button" at bounding box center [814, 463] width 84 height 23
click at [810, 452] on span "(P) Cart Button" at bounding box center [814, 463] width 84 height 23
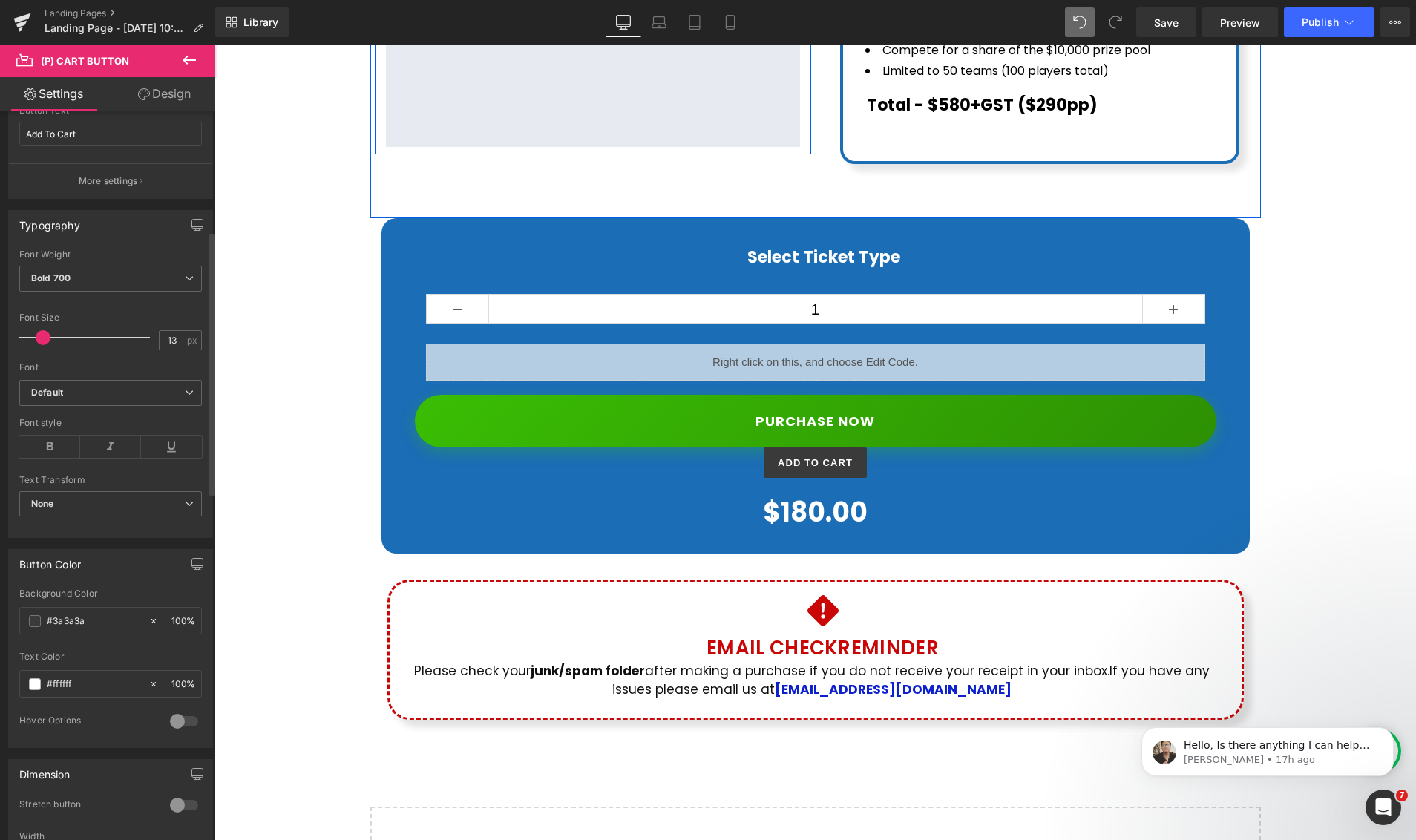
scroll to position [766, 0]
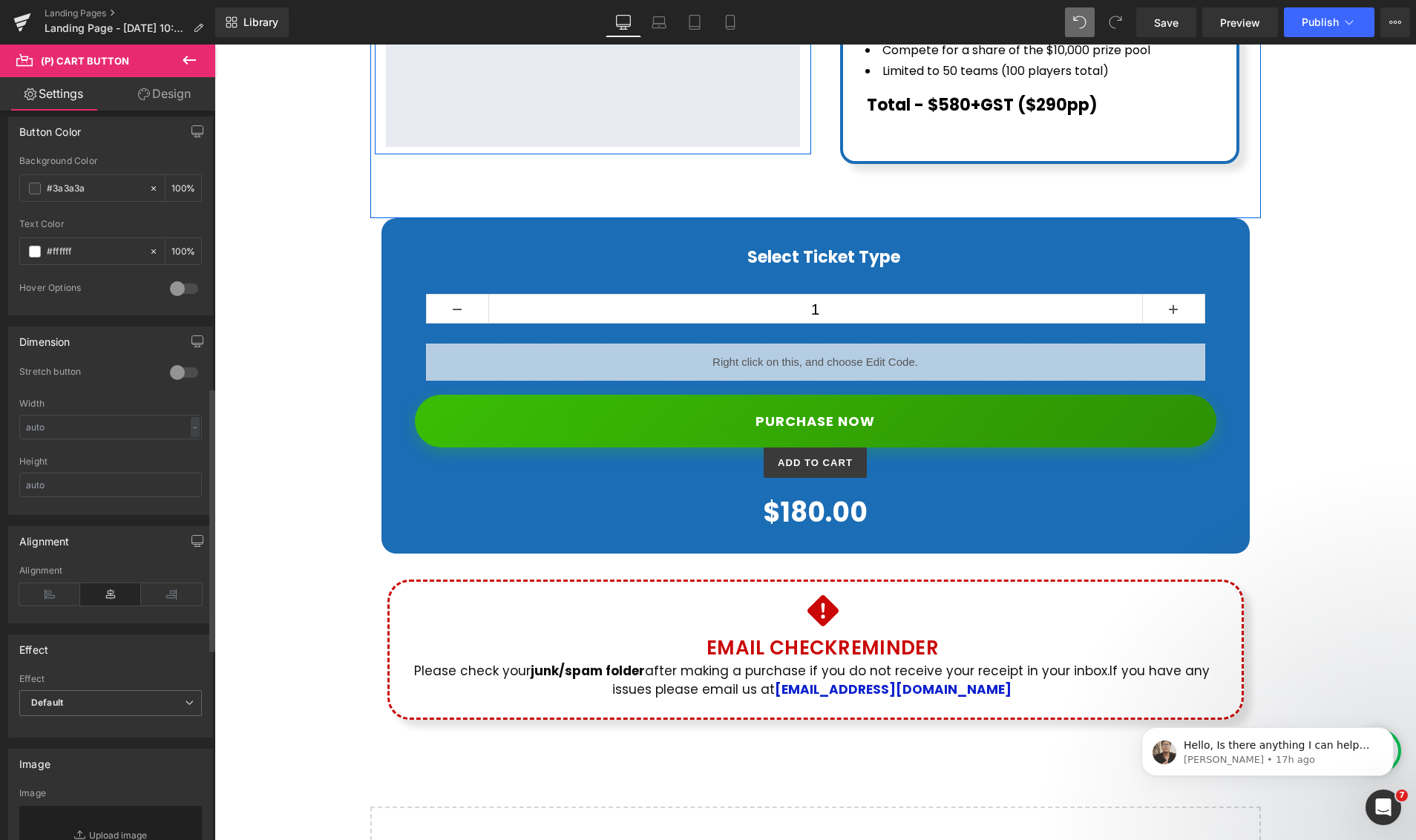
click at [185, 371] on div at bounding box center [183, 372] width 35 height 23
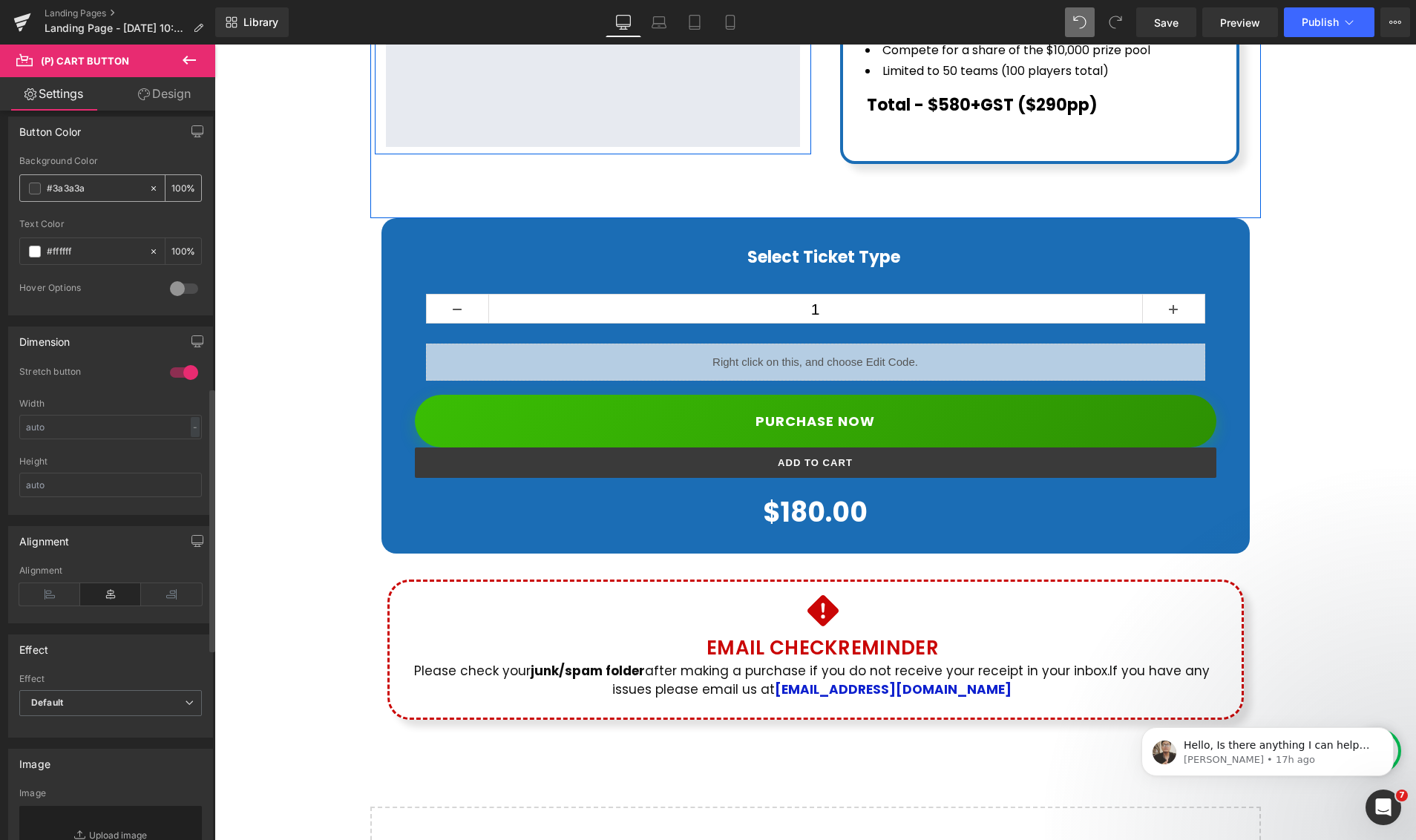
click at [35, 190] on span at bounding box center [35, 189] width 12 height 12
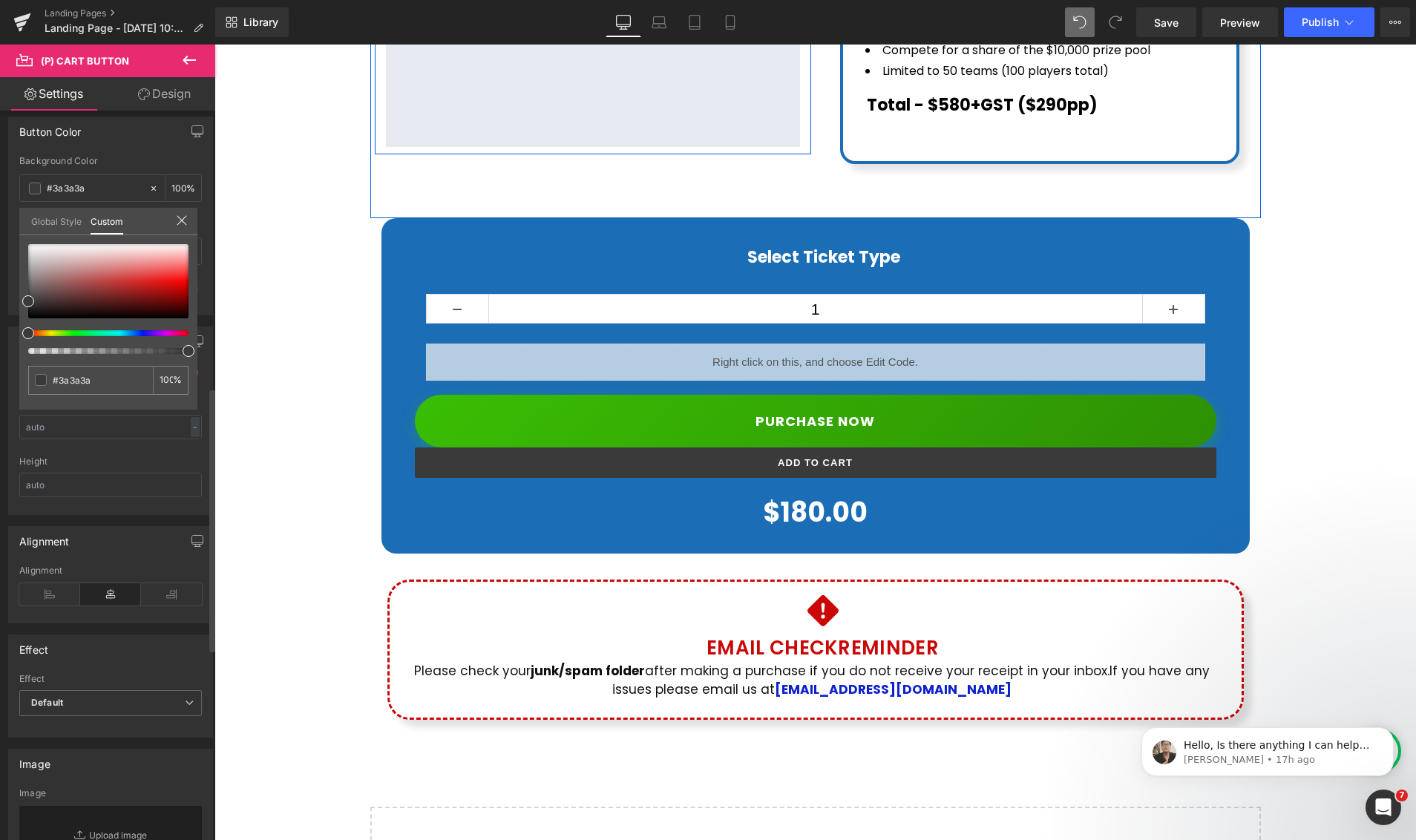
click at [74, 333] on div at bounding box center [103, 333] width 161 height 6
click at [155, 292] on div at bounding box center [108, 281] width 161 height 74
type input "#1aa413"
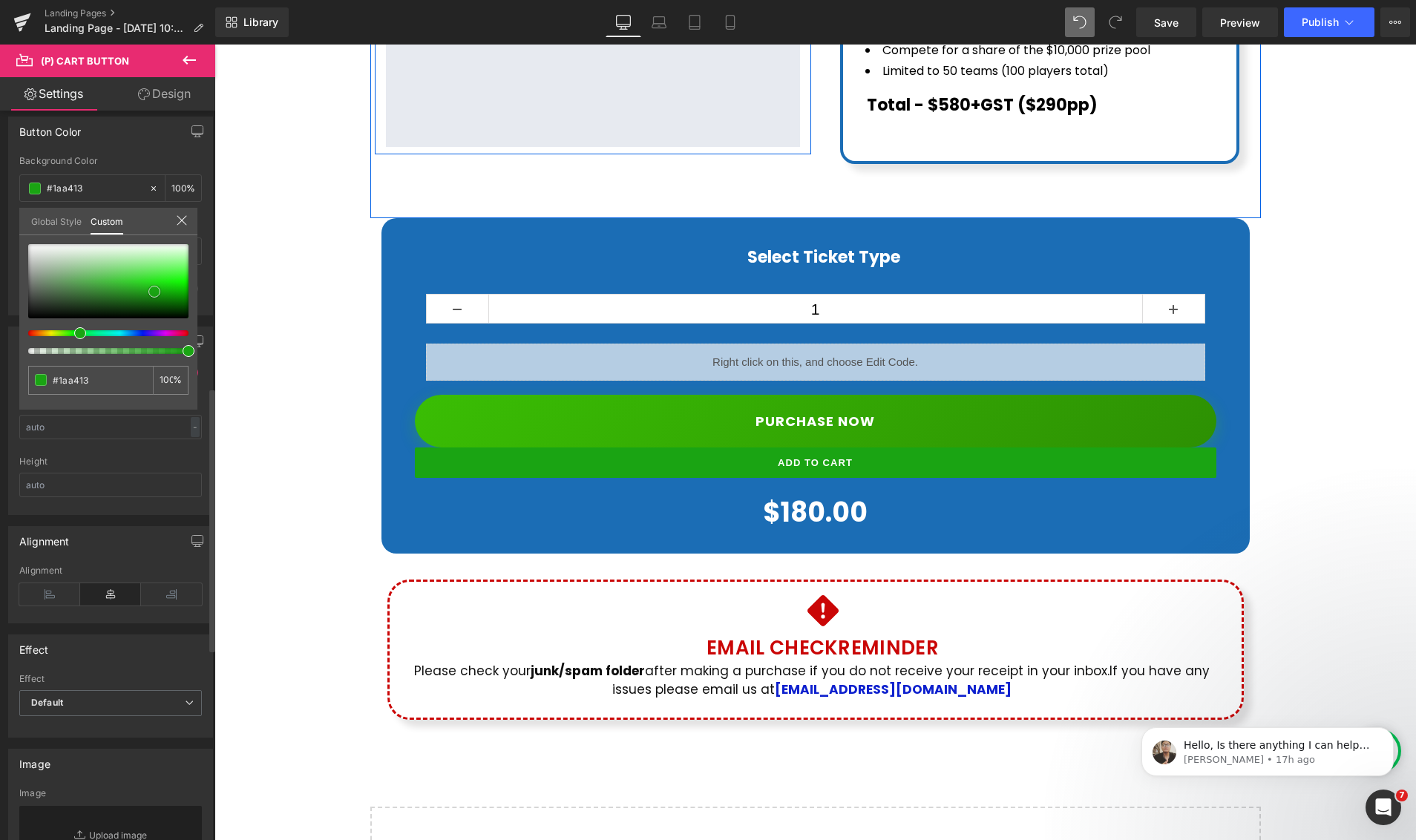
type input "#1a9e13"
type input "#147a0f"
type input "#126c0d"
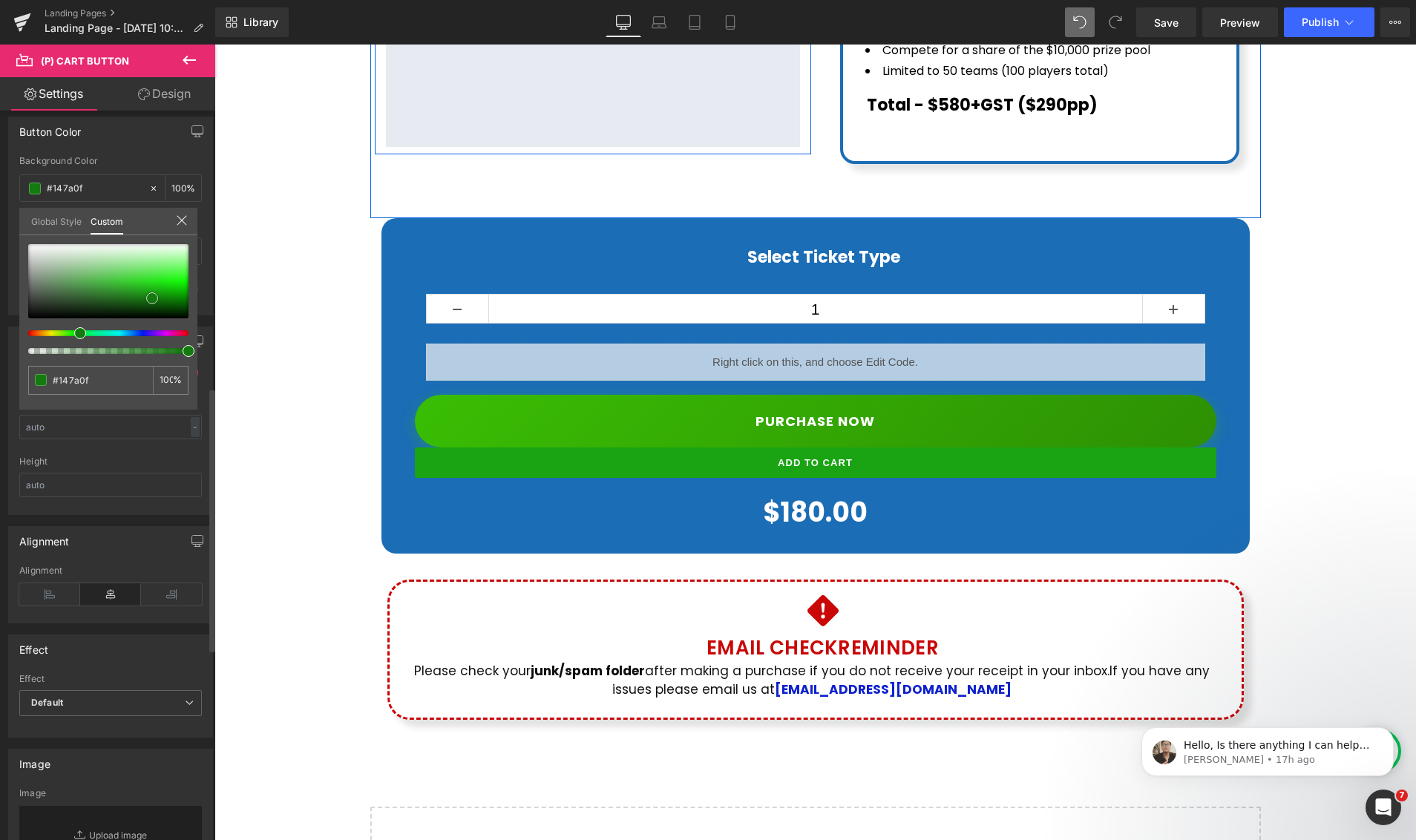
type input "#126c0d"
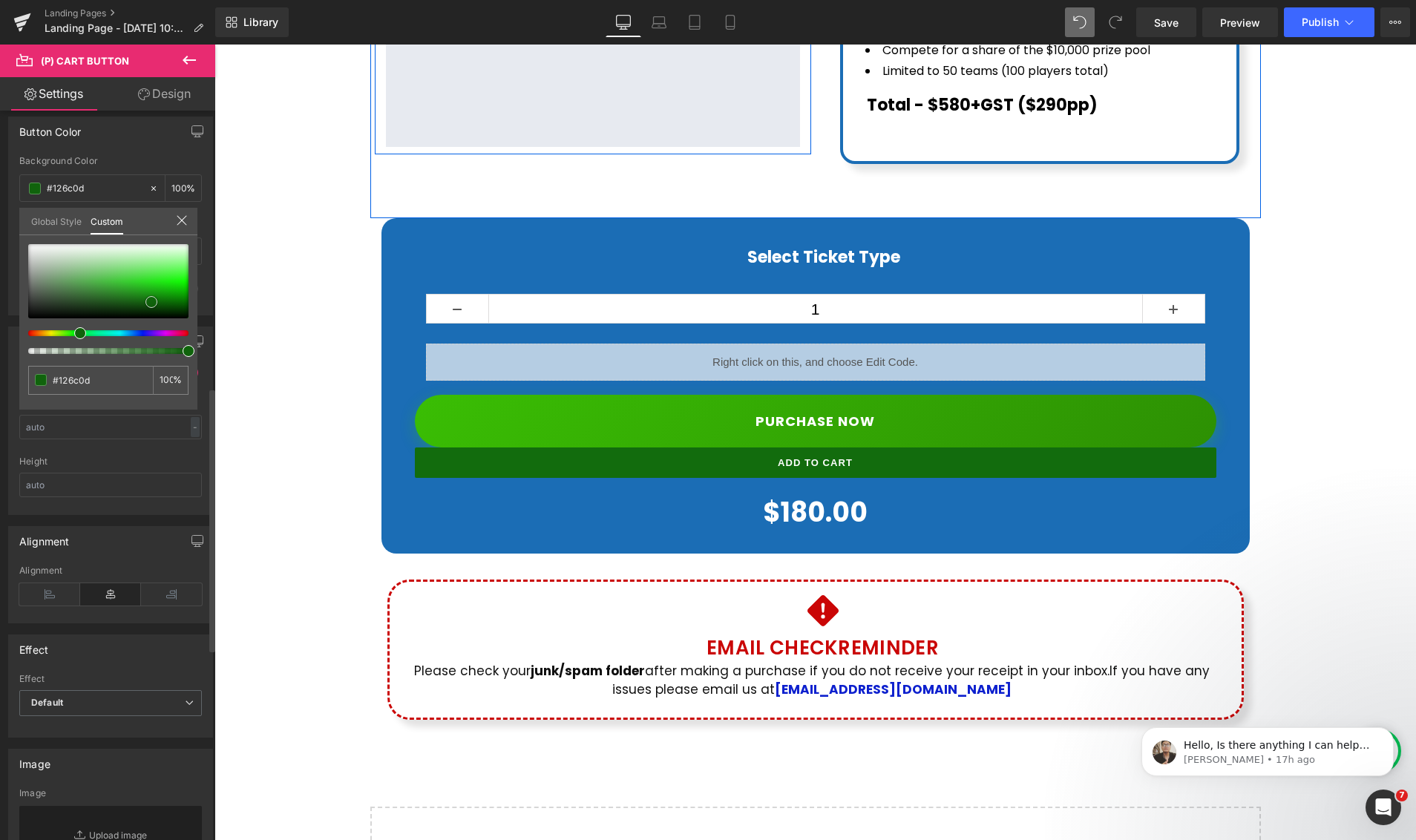
type input "#12670d"
type input "#10630c"
type input "#178c11"
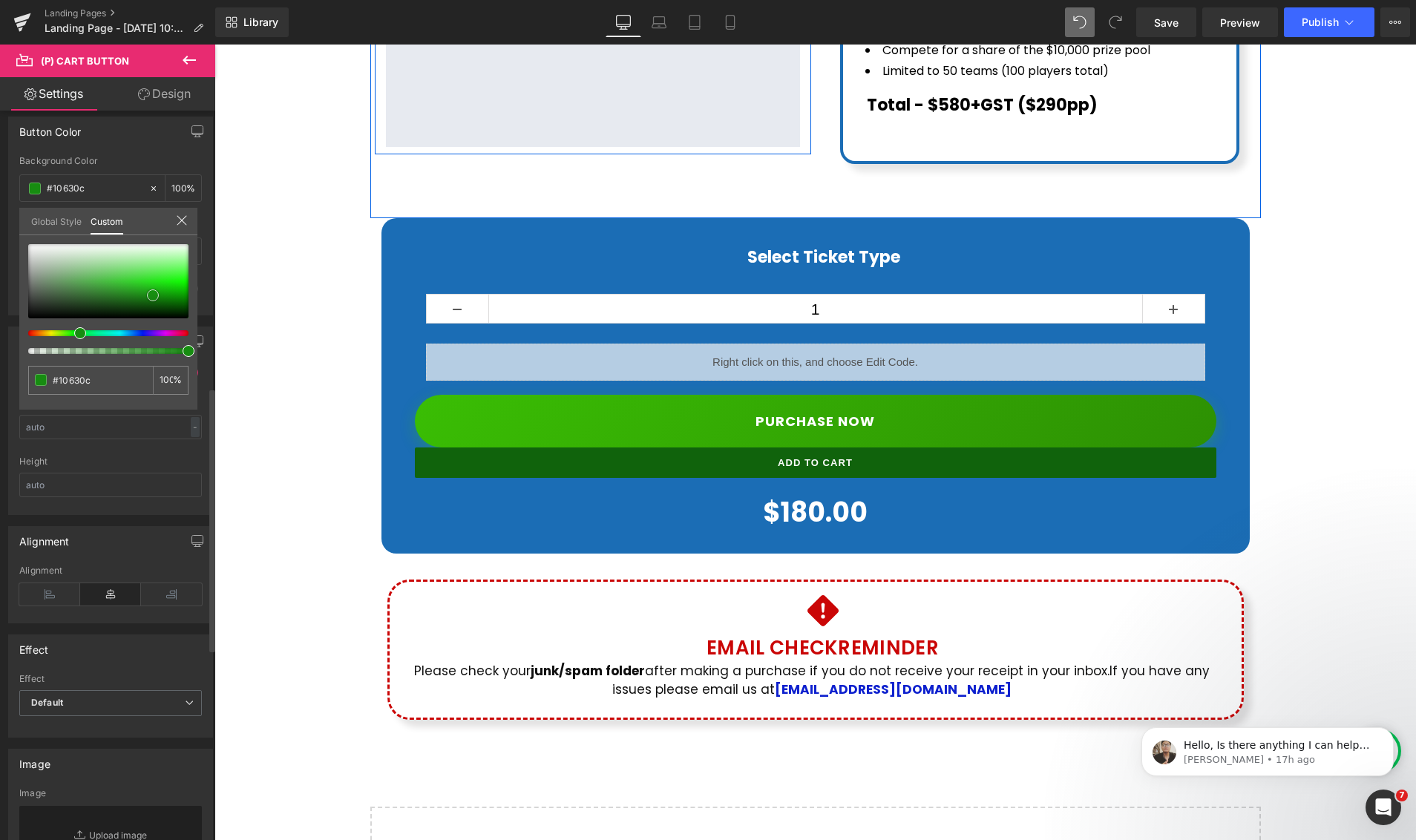
type input "#178c11"
type input "#1ba813"
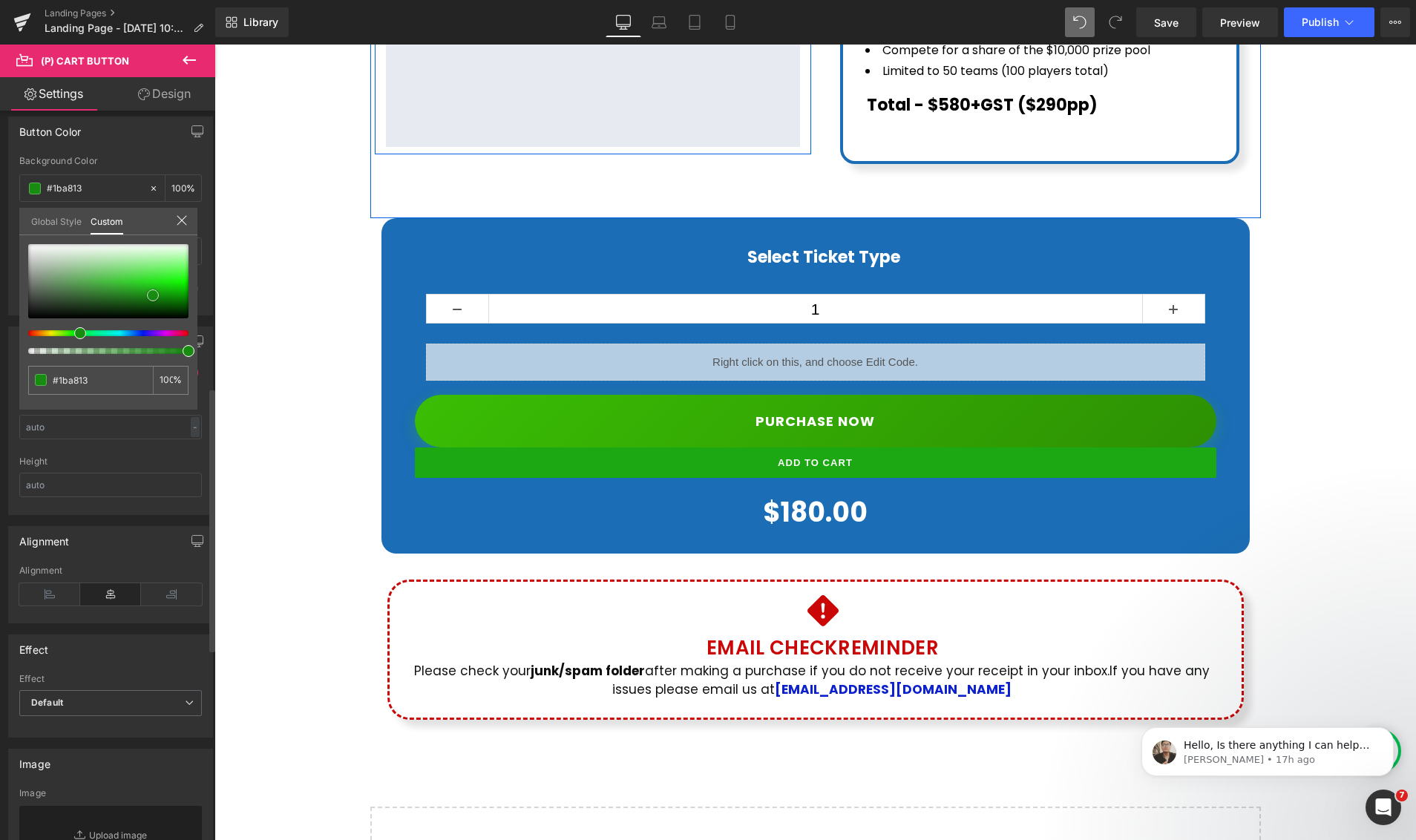
type input "#1ebf16"
type input "#22d019"
type input "#22dc18"
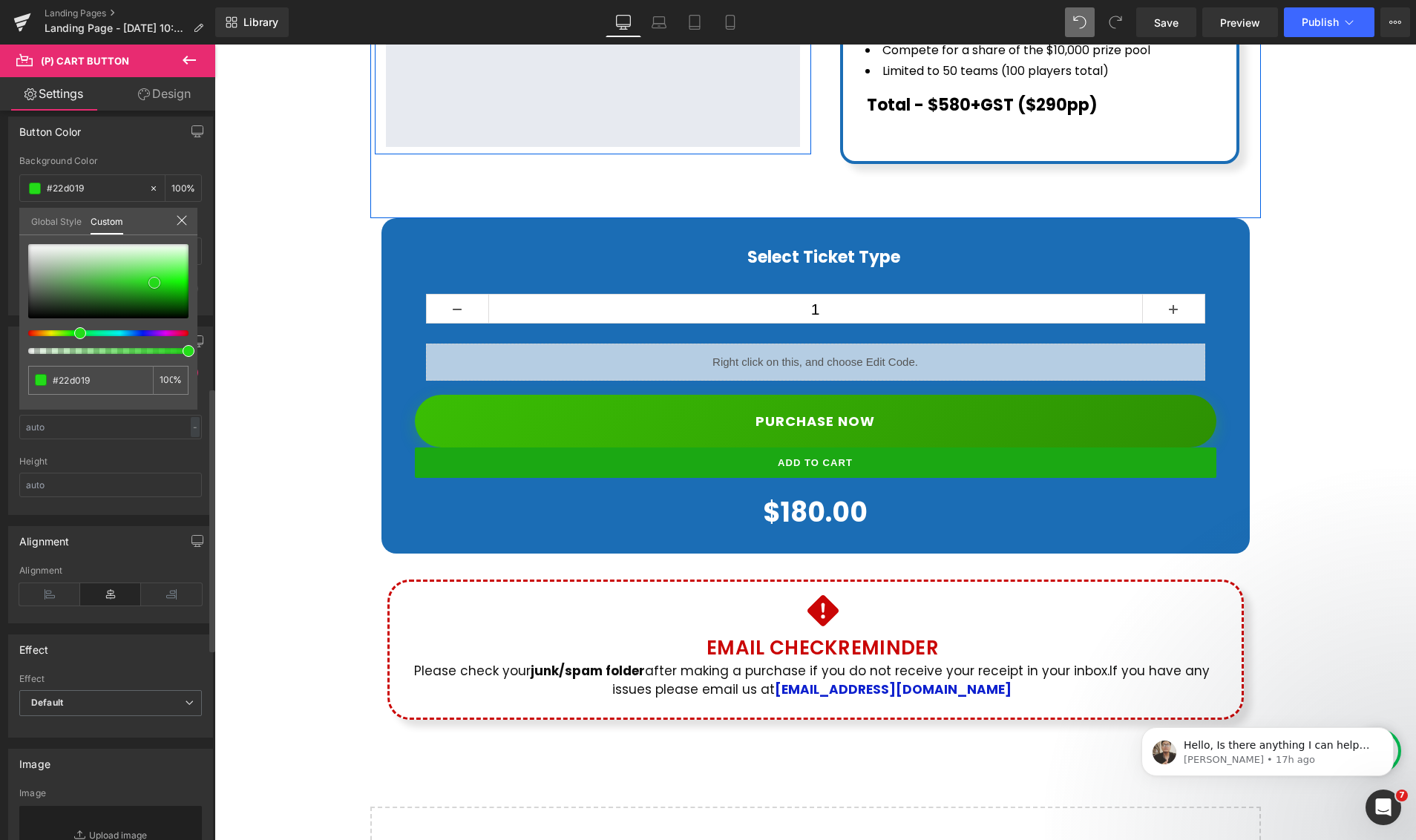
type input "#22dc18"
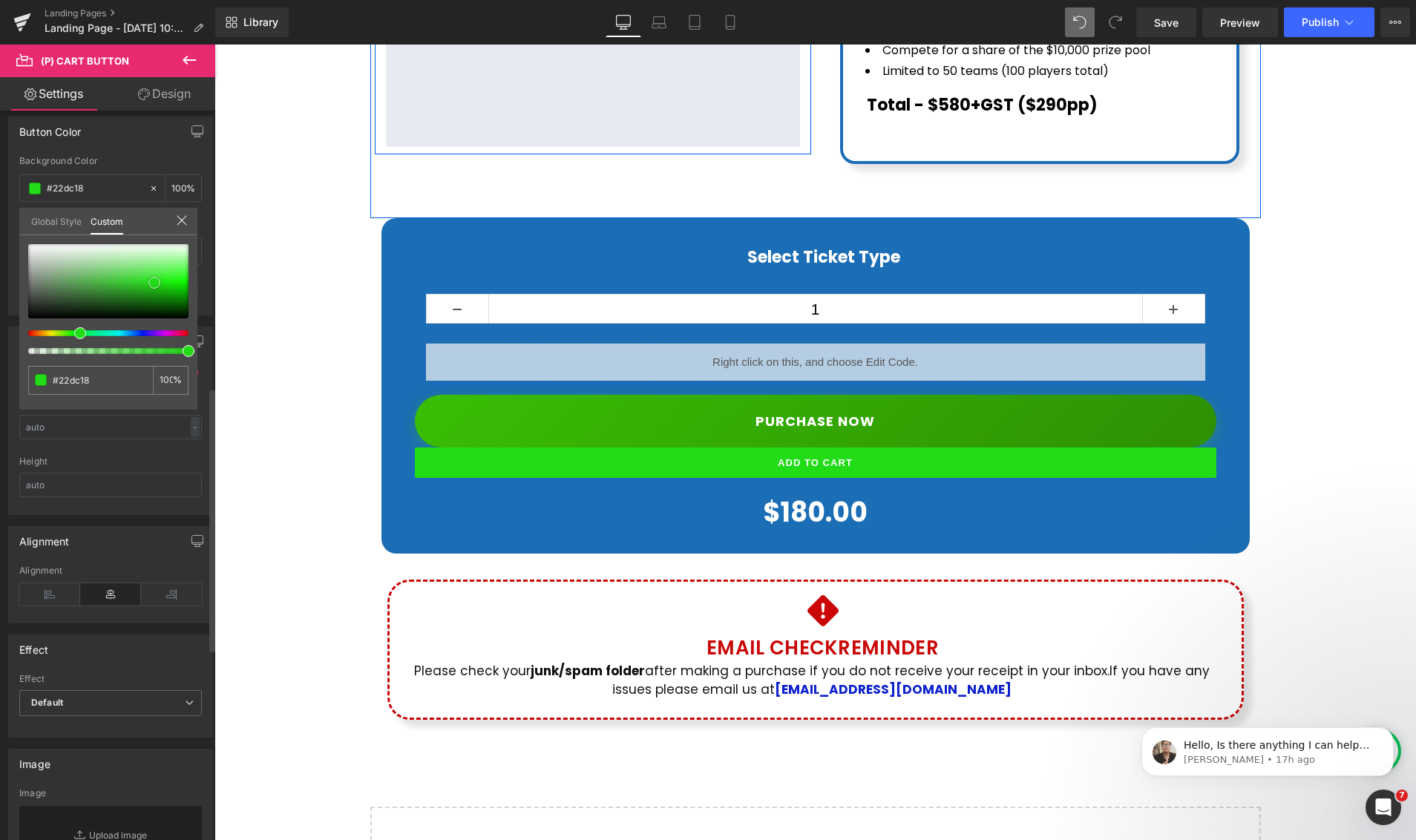
type input "#1fc417"
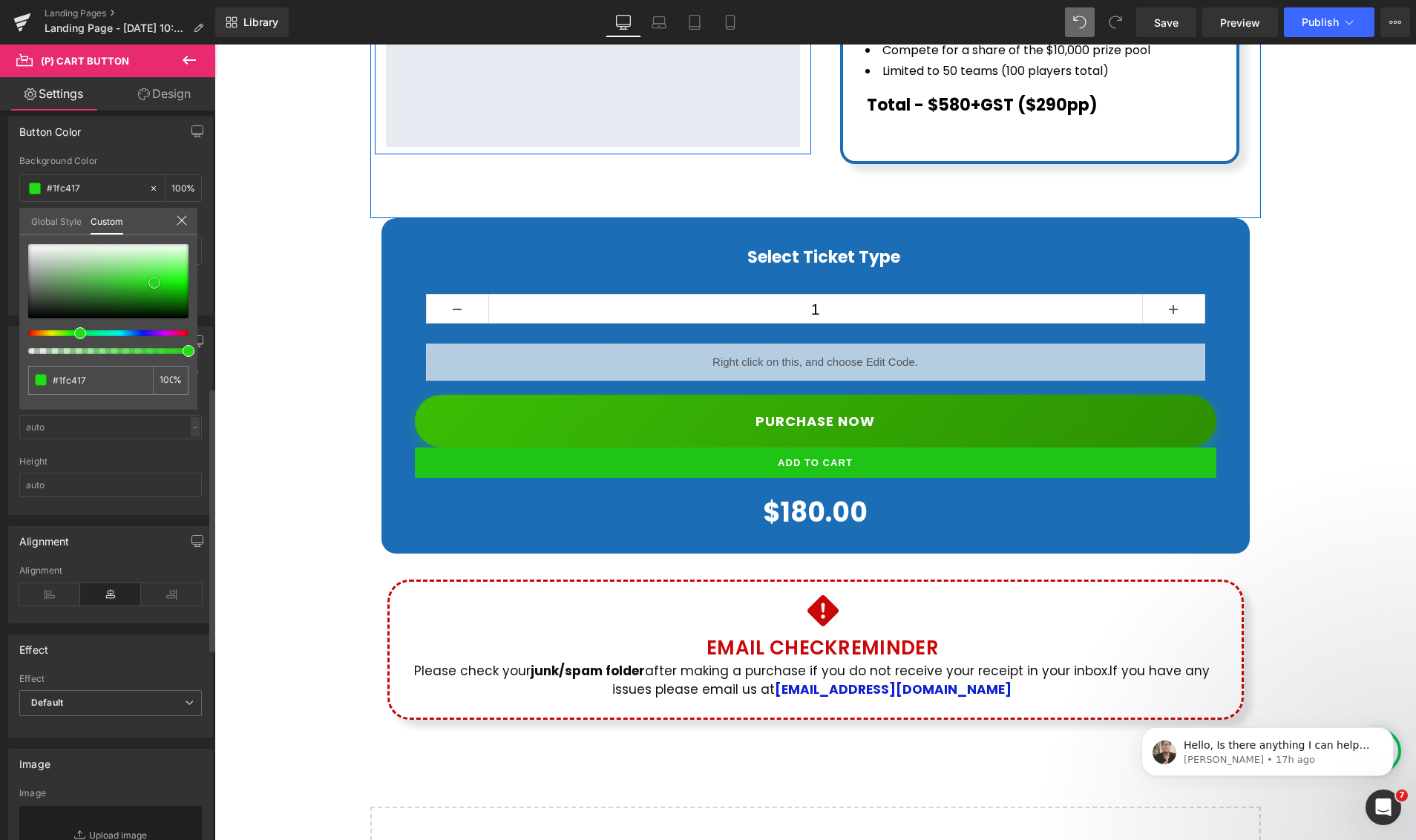
type input "#1cb214"
type input "#1aa912"
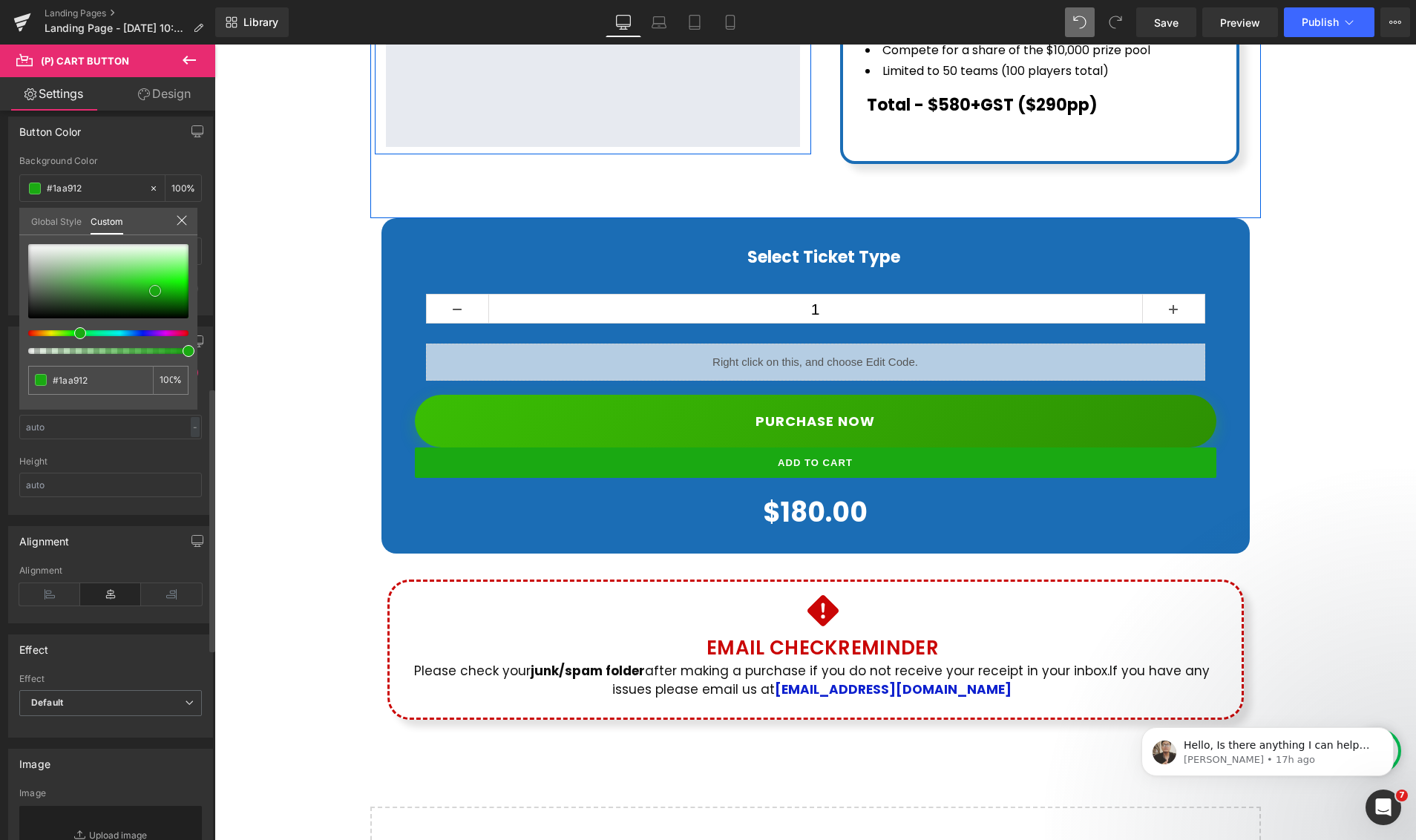
click at [156, 285] on span at bounding box center [155, 291] width 12 height 12
type input "#1bae13"
type input "#1cad14"
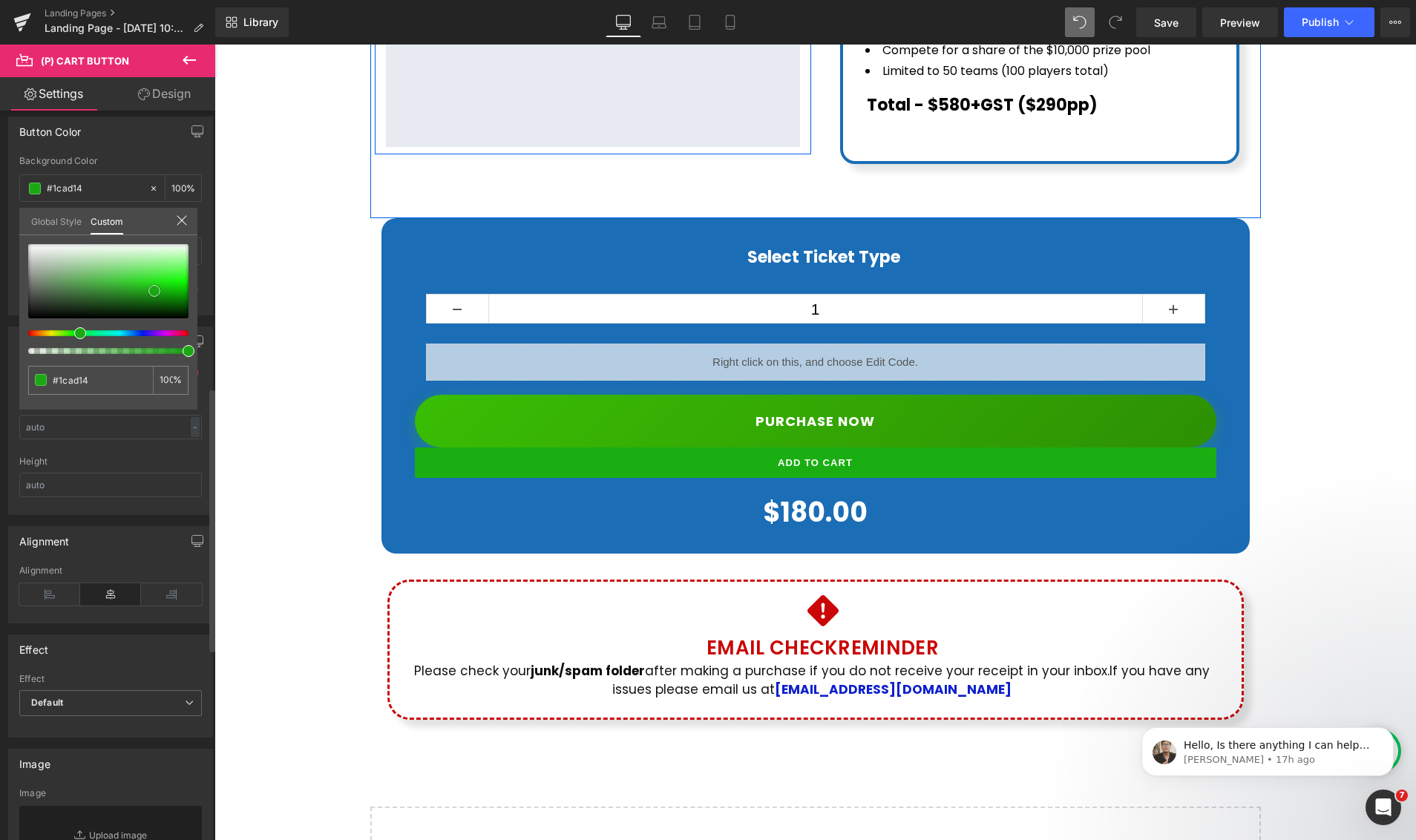
type input "#1ba813"
click at [155, 285] on span at bounding box center [155, 291] width 12 height 12
type input "#1aa413"
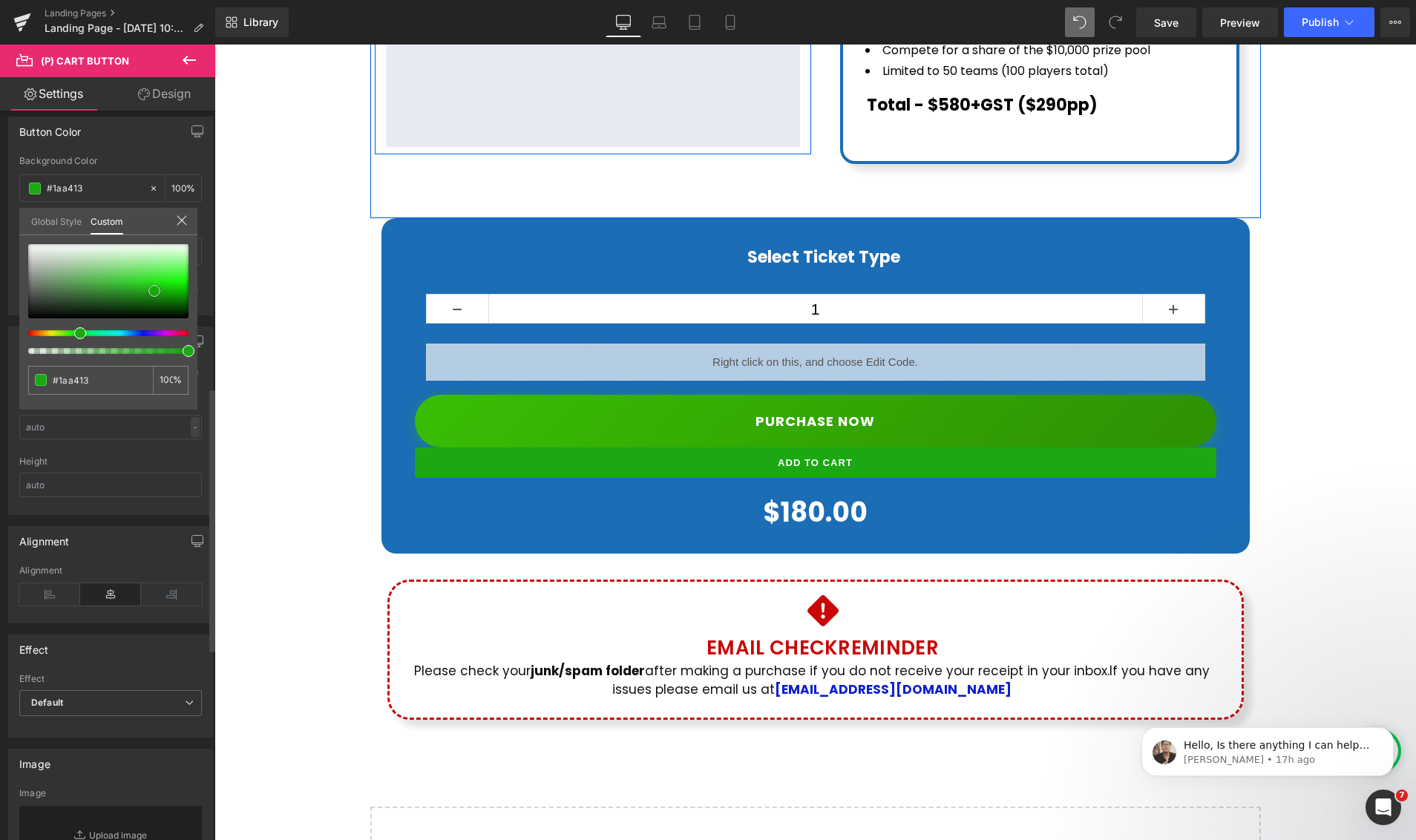
type input "#1a9e13"
type input "#199f12"
type input "#1ba813"
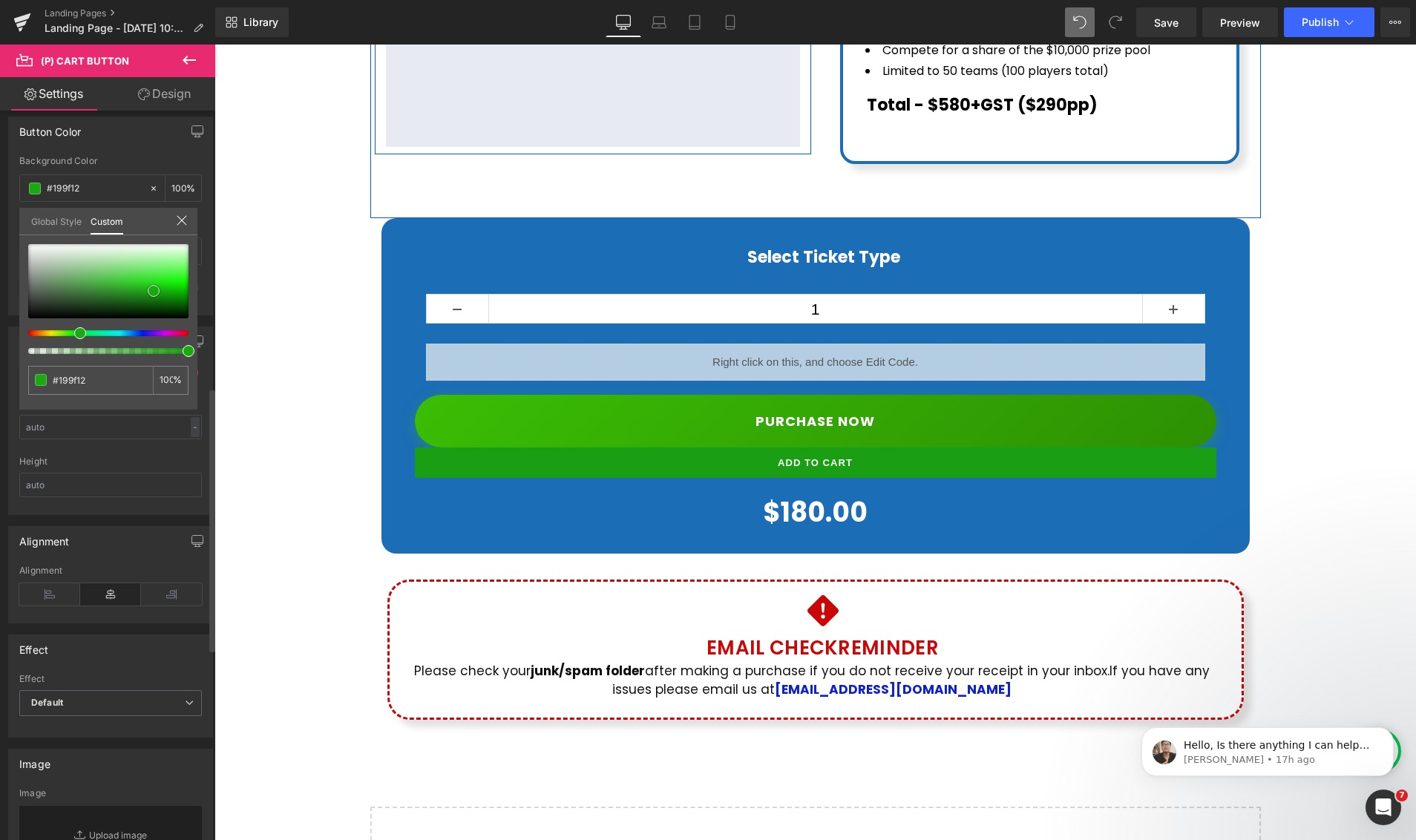
type input "#1ba813"
click at [158, 293] on span at bounding box center [154, 291] width 12 height 12
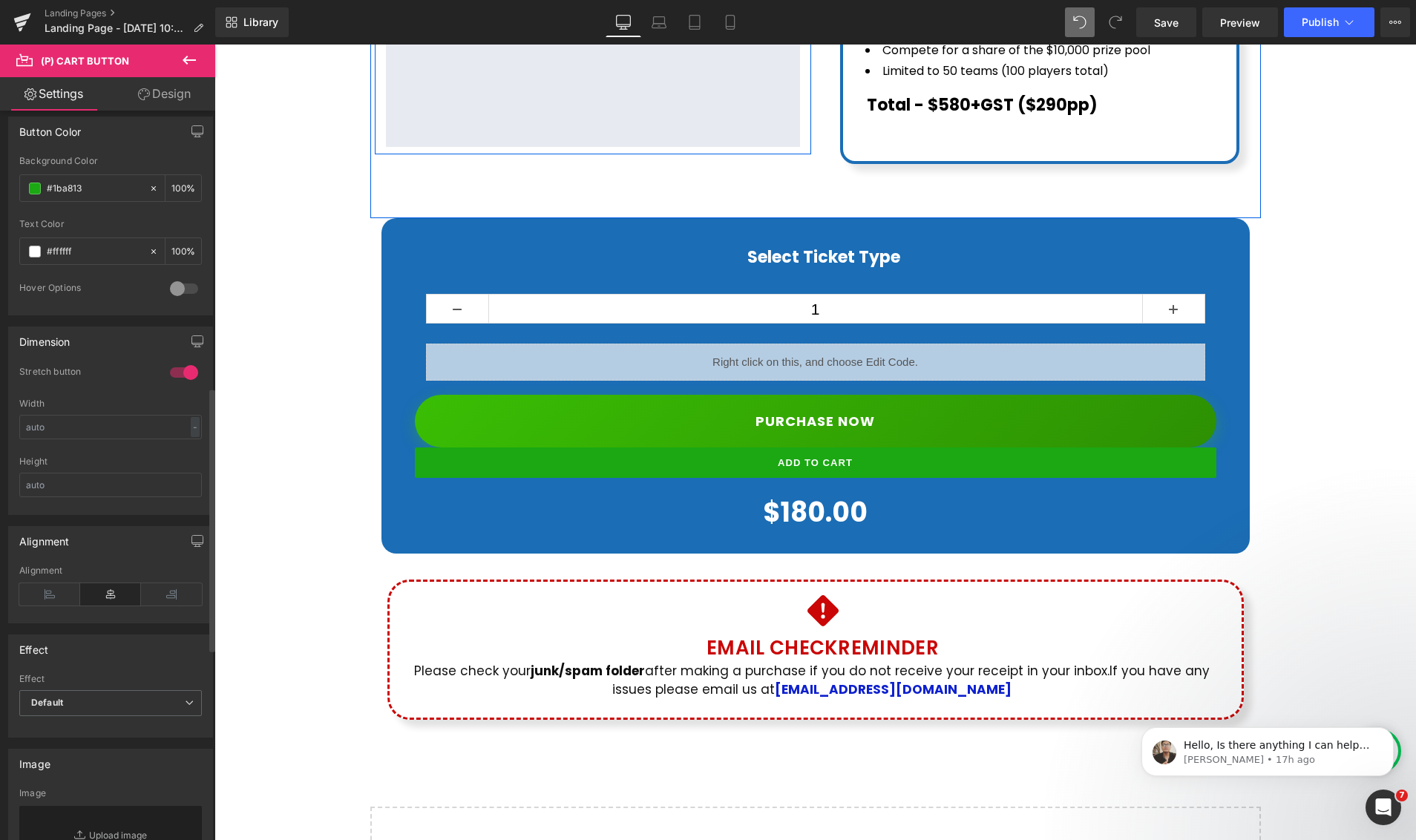
scroll to position [765, 0]
click at [826, 399] on body "Skip to content Just added to your cart Qty: View cart ( ) Continue shopping Su…" at bounding box center [814, 204] width 1201 height 2071
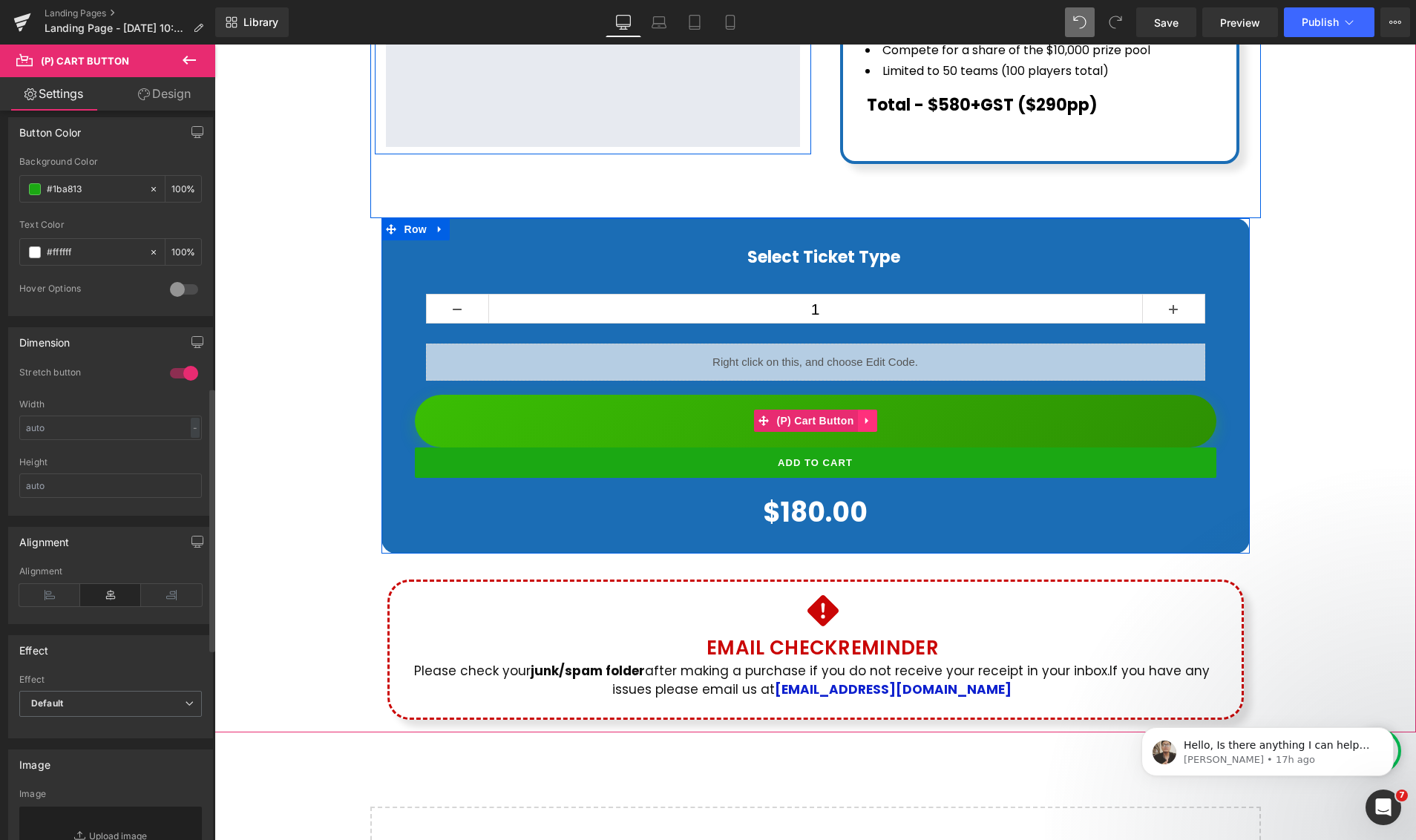
click at [866, 418] on icon at bounding box center [866, 421] width 3 height 7
click at [878, 415] on icon at bounding box center [877, 421] width 11 height 11
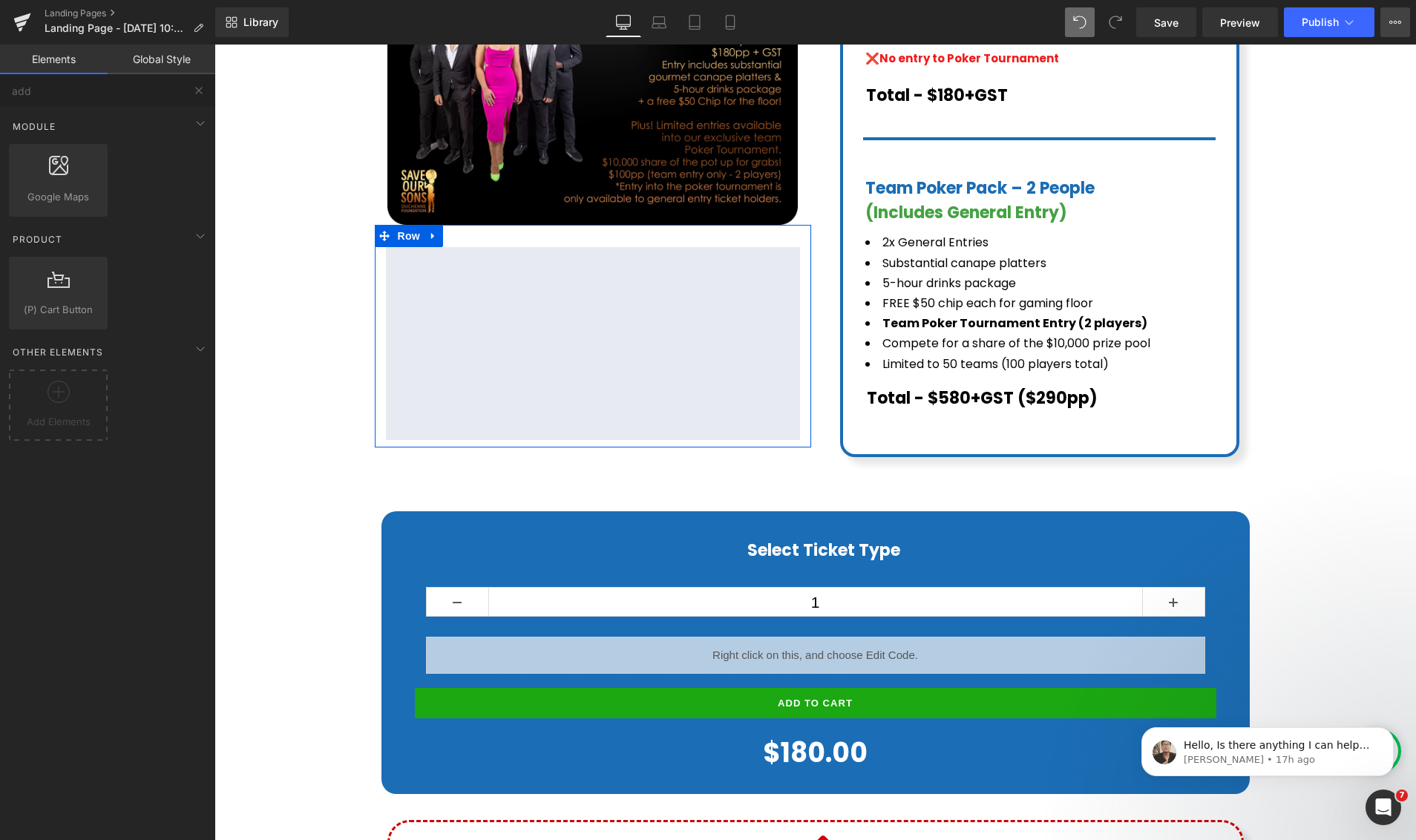
scroll to position [561, 0]
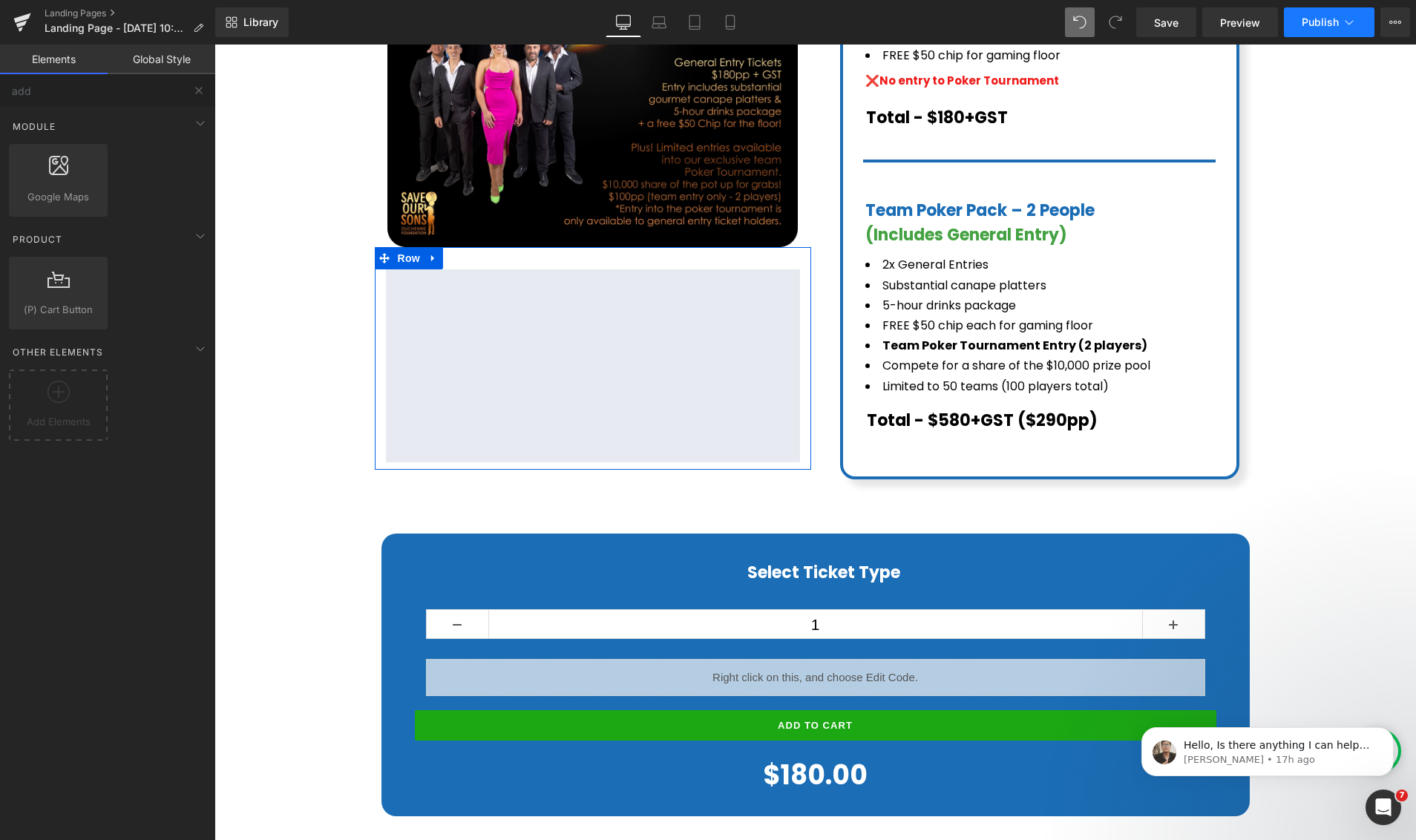
click at [1323, 21] on span "Publish" at bounding box center [1319, 23] width 37 height 12
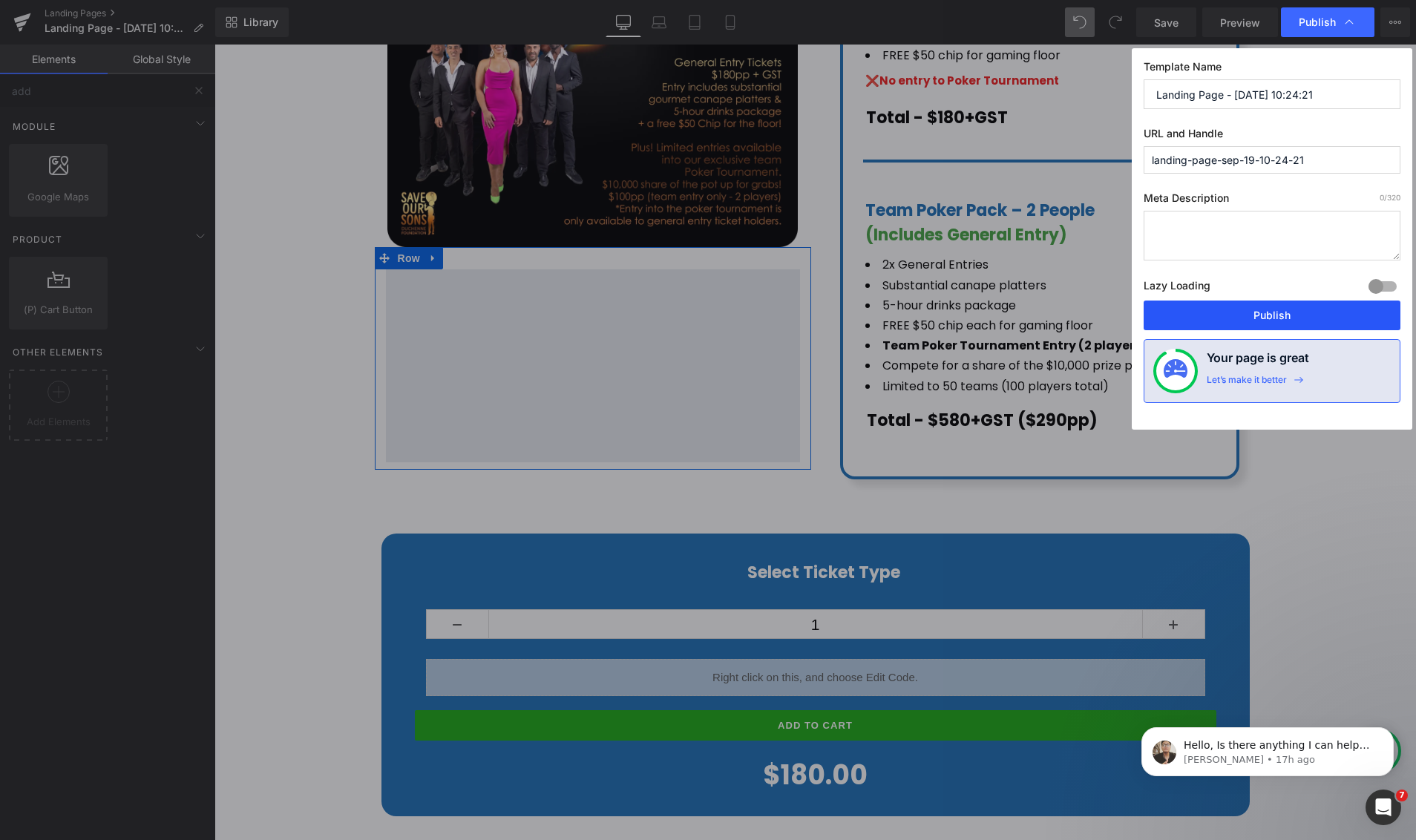
click at [1261, 317] on button "Publish" at bounding box center [1271, 315] width 256 height 29
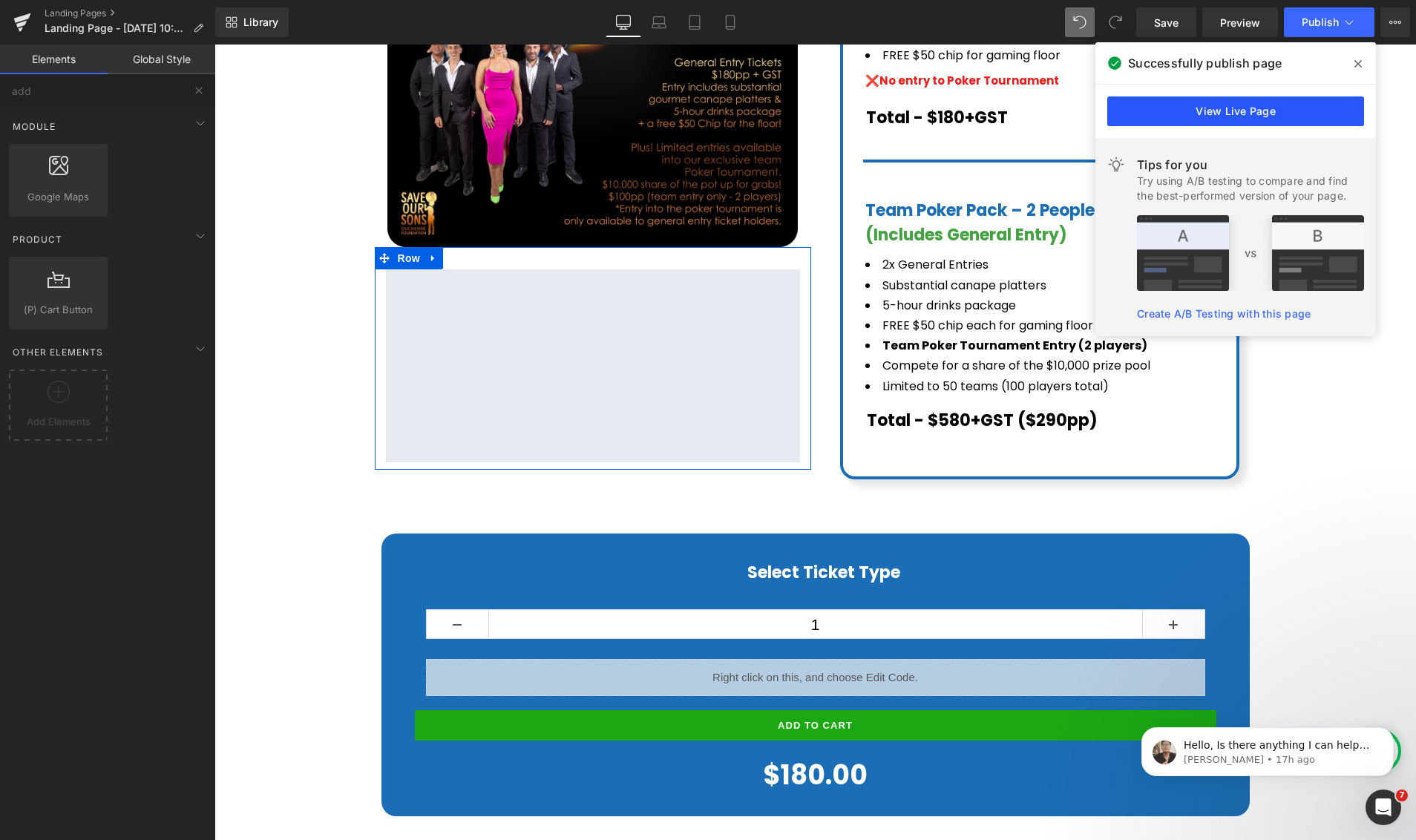
click at [1222, 109] on link "View Live Page" at bounding box center [1235, 111] width 256 height 29
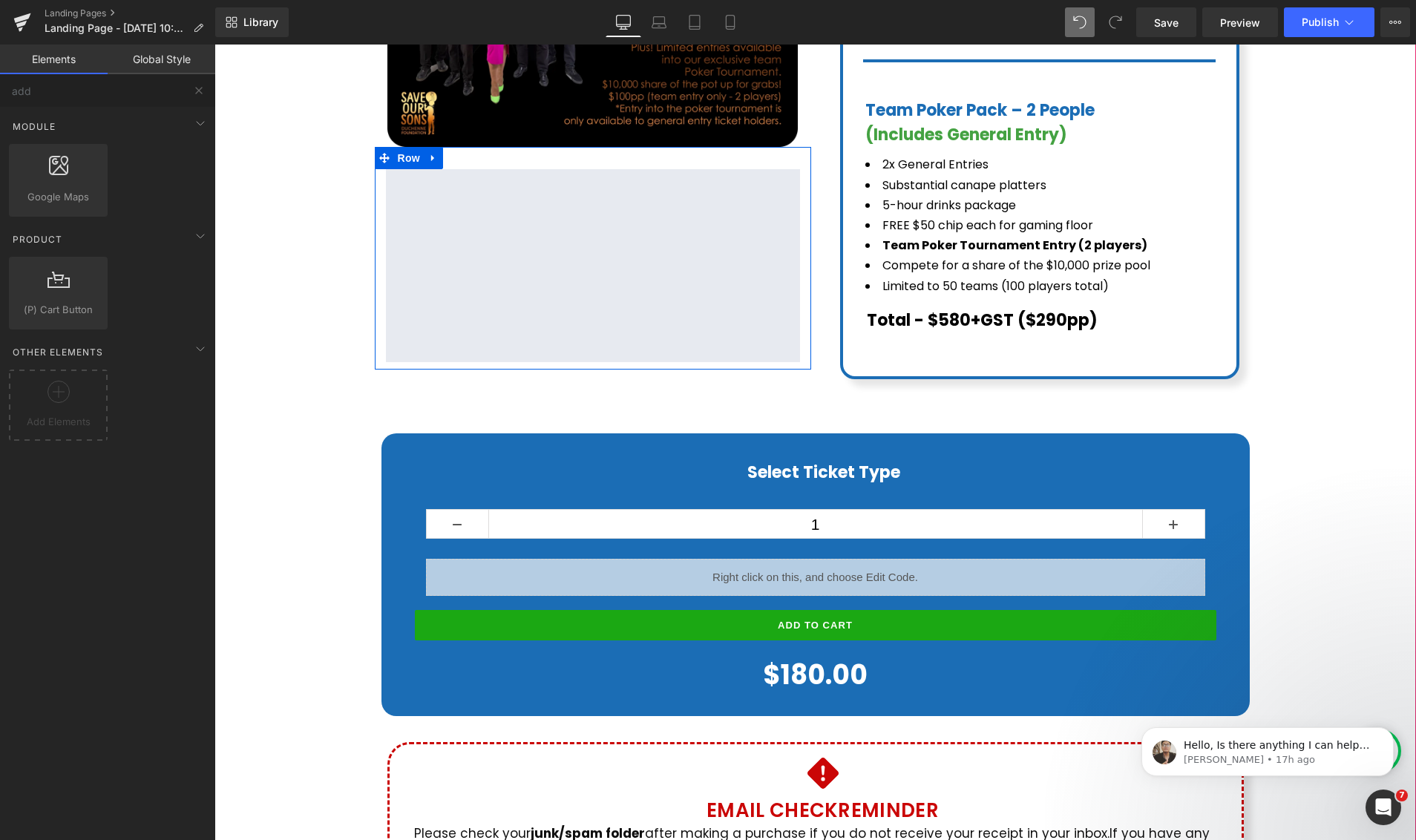
scroll to position [738, 0]
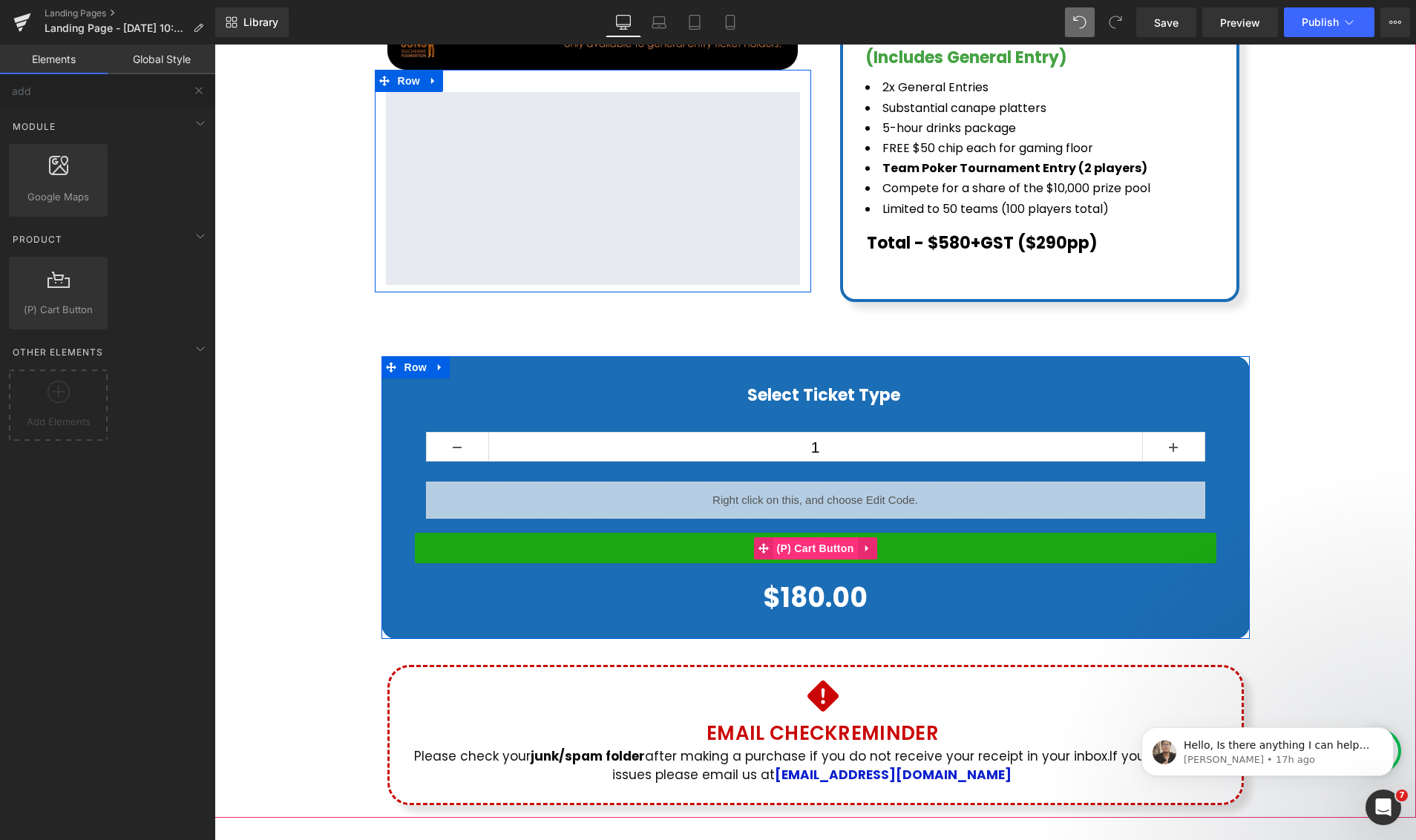
click at [820, 537] on span "(P) Cart Button" at bounding box center [814, 548] width 84 height 23
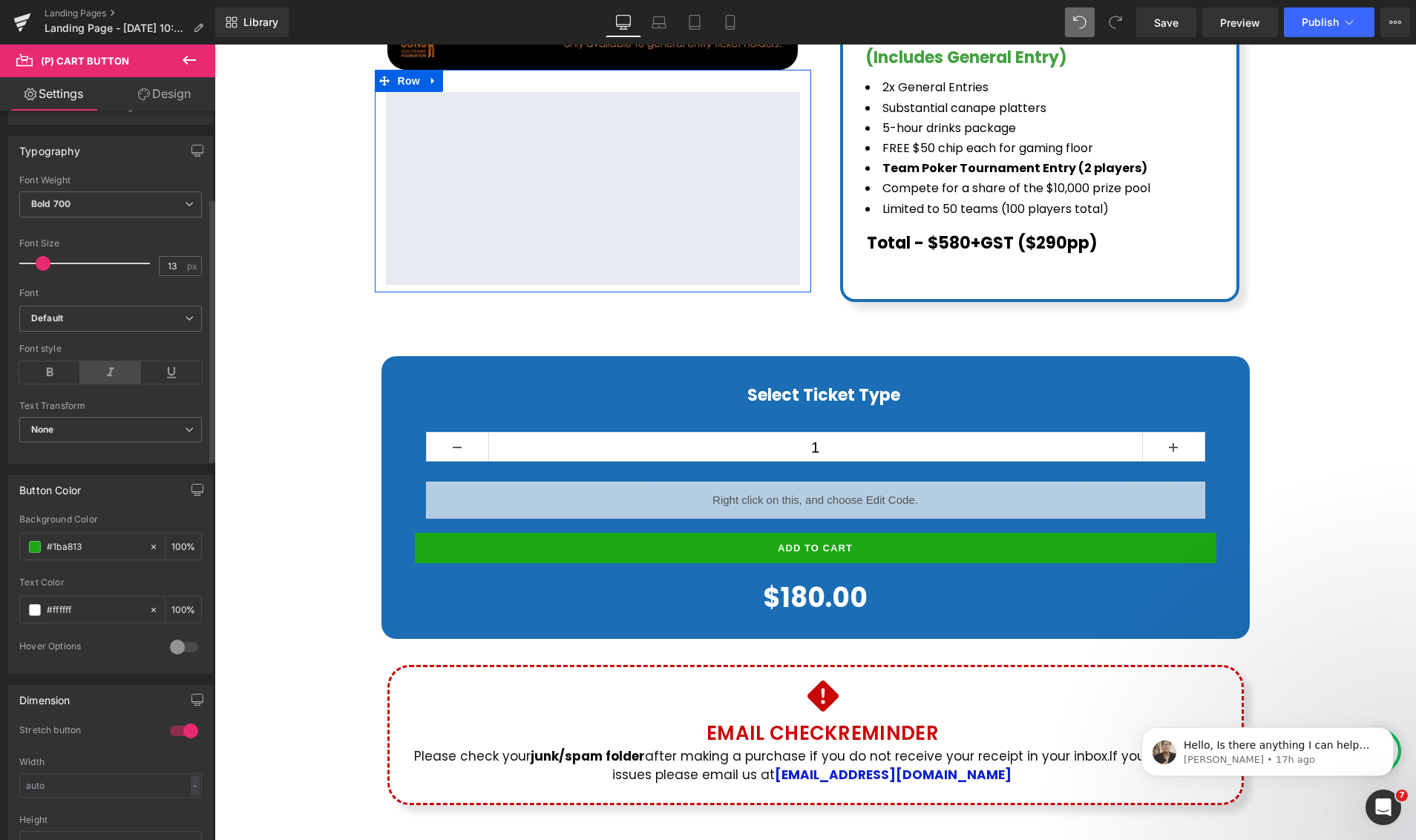
scroll to position [571, 0]
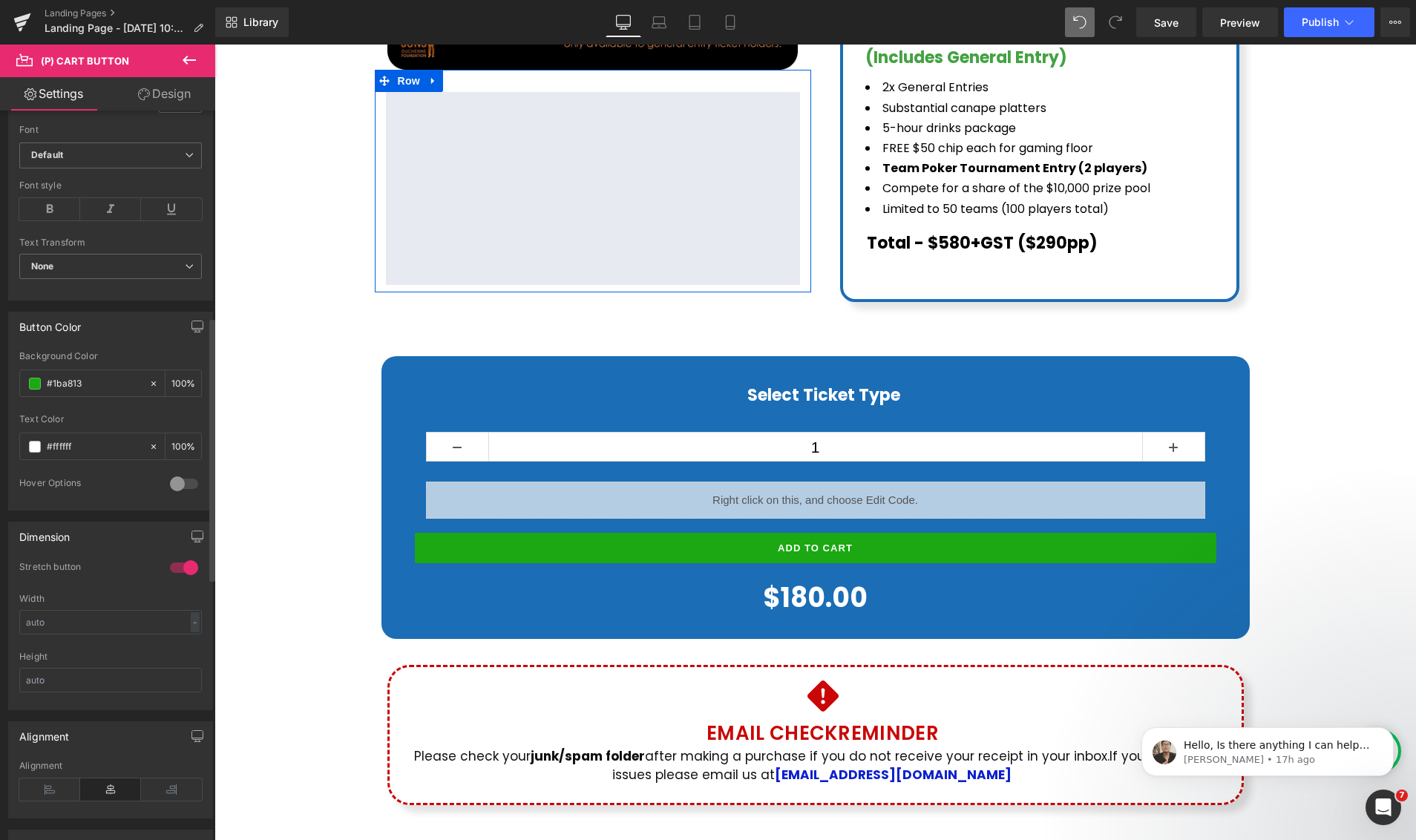
click at [184, 489] on div at bounding box center [183, 483] width 35 height 23
click at [34, 541] on span at bounding box center [35, 542] width 12 height 12
drag, startPoint x: 97, startPoint y: 382, endPoint x: 35, endPoint y: 379, distance: 62.1
click at [35, 379] on div "#1ba813" at bounding box center [84, 383] width 128 height 26
click at [68, 541] on input "text" at bounding box center [94, 543] width 95 height 17
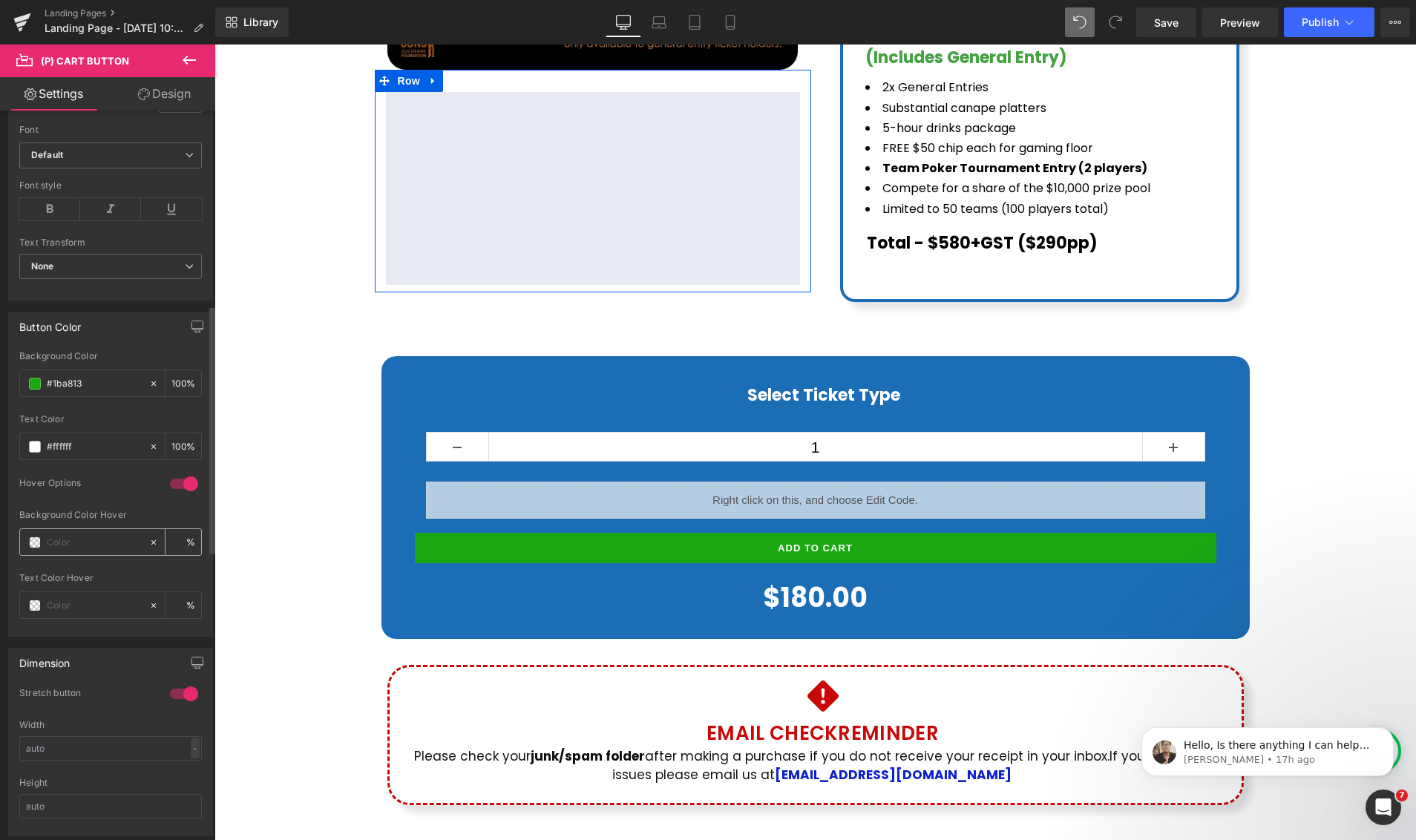
paste input "#1ba813"
type input "#1ba813"
type input "100"
click at [38, 541] on span at bounding box center [35, 542] width 12 height 12
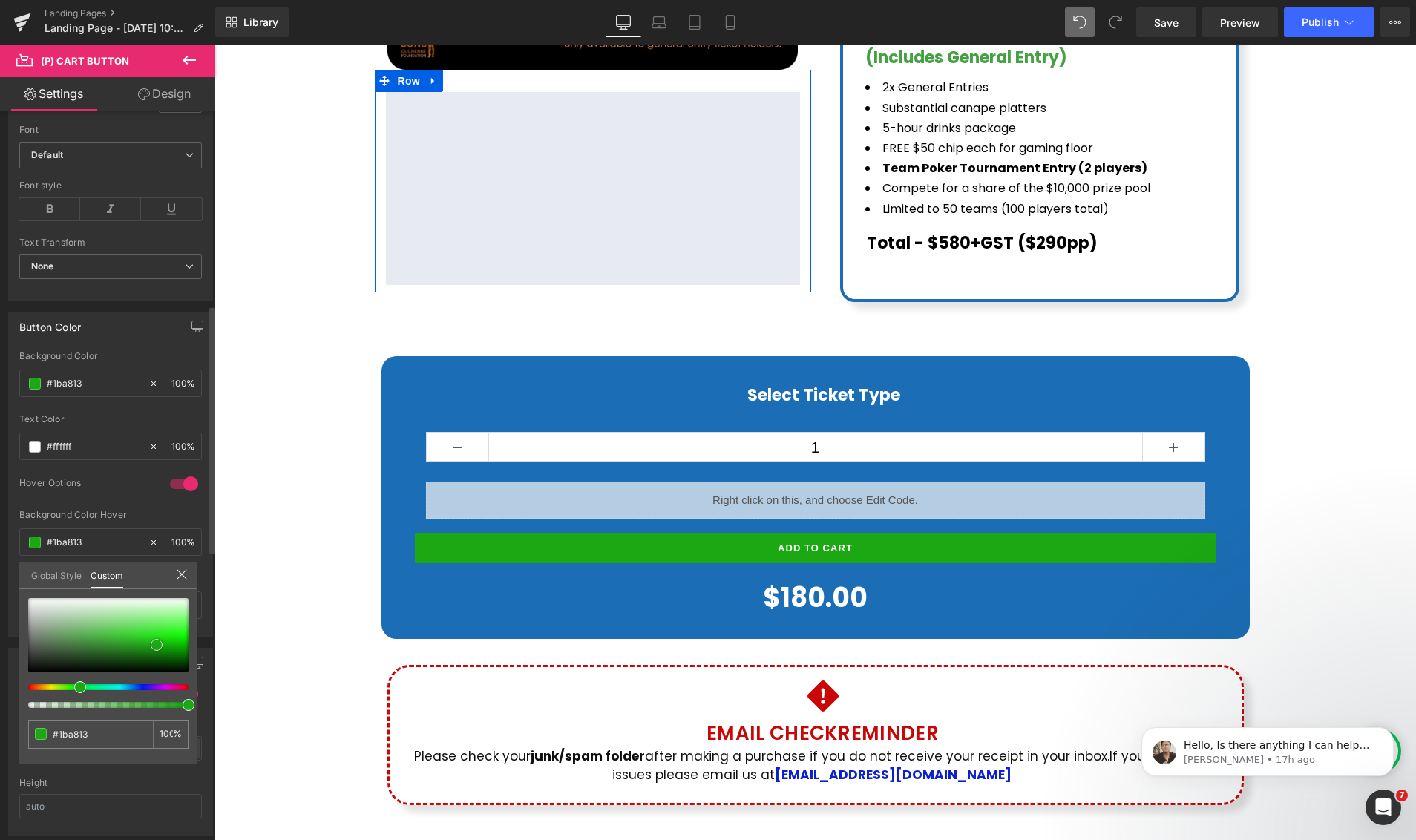
type input "#18a611"
type input "#18a011"
type input "#189c11"
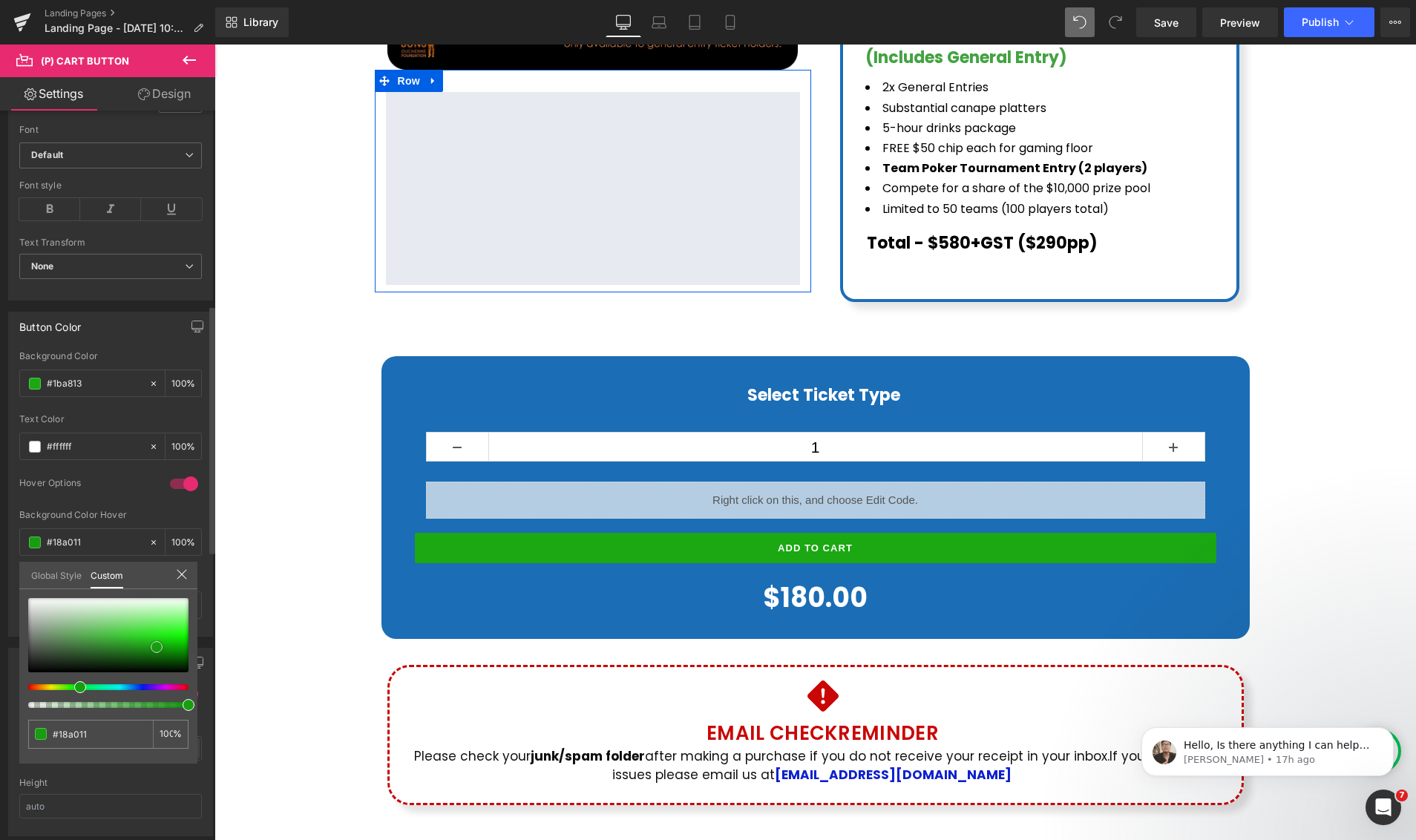
type input "#189c11"
type input "#168e0f"
type input "#14850e"
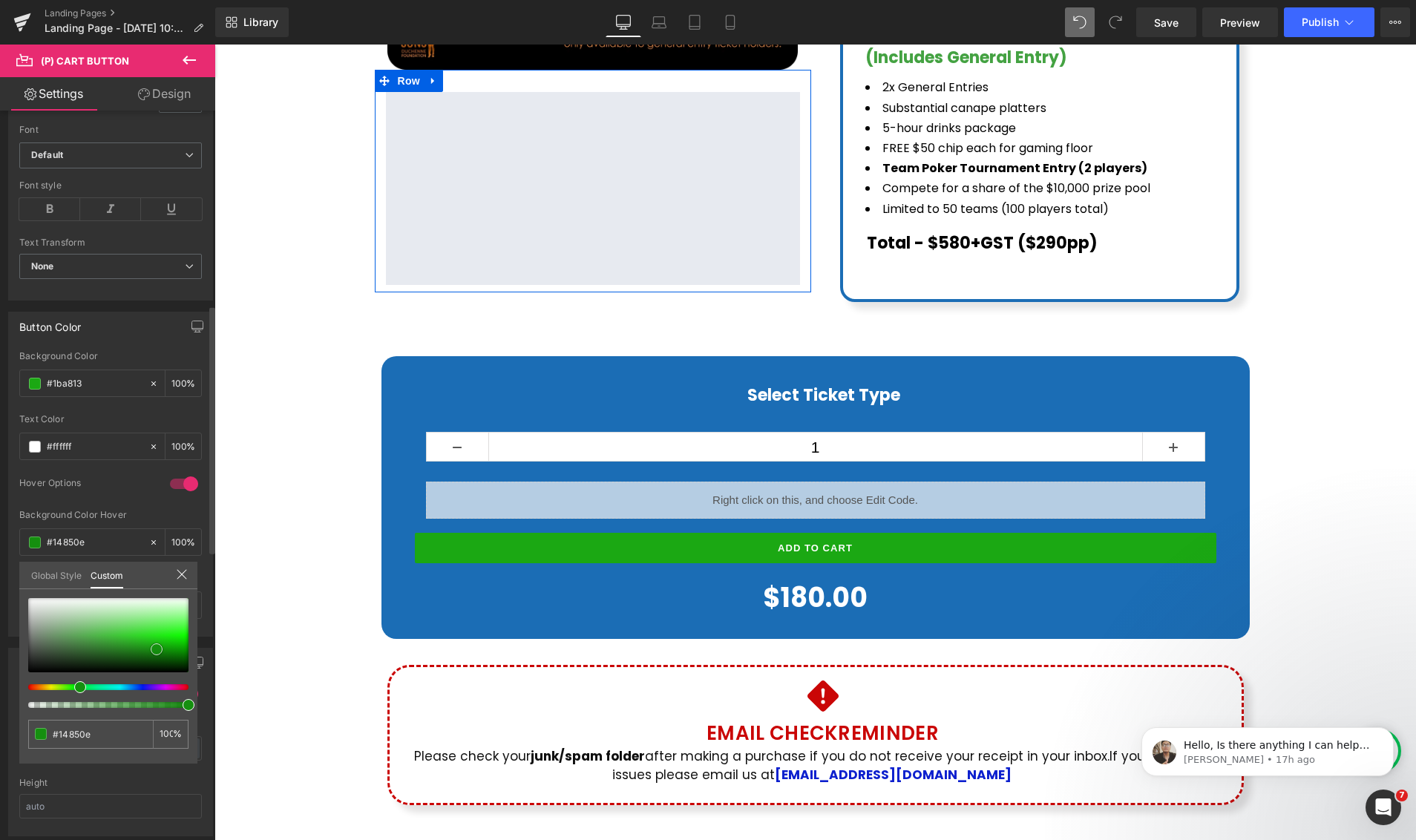
type input "#13810d"
click at [155, 651] on span at bounding box center [157, 651] width 12 height 12
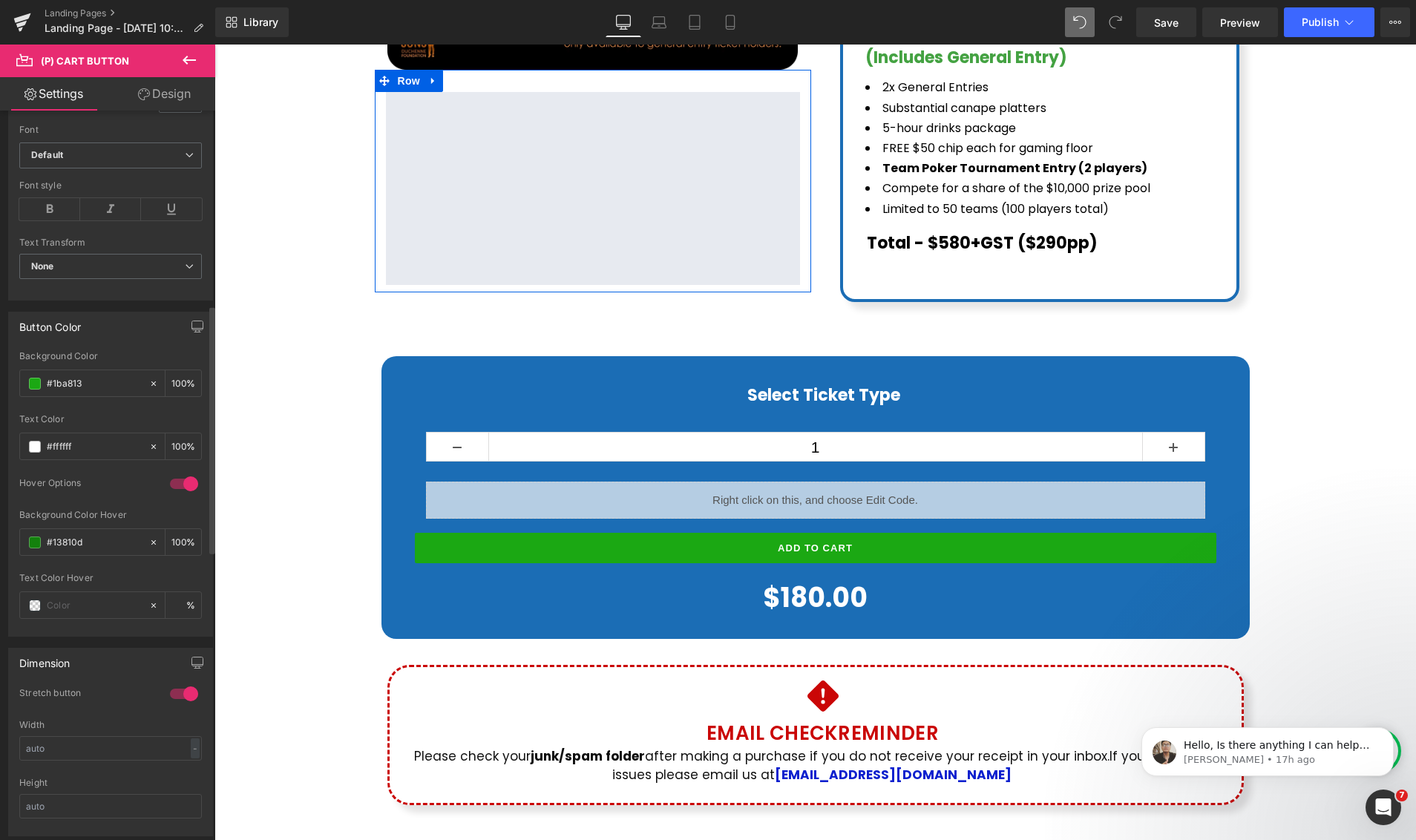
click at [588, 579] on body "Skip to content Just added to your cart Qty: View cart ( ) Continue shopping Su…" at bounding box center [814, 316] width 1201 height 2019
click at [36, 543] on span at bounding box center [35, 542] width 12 height 12
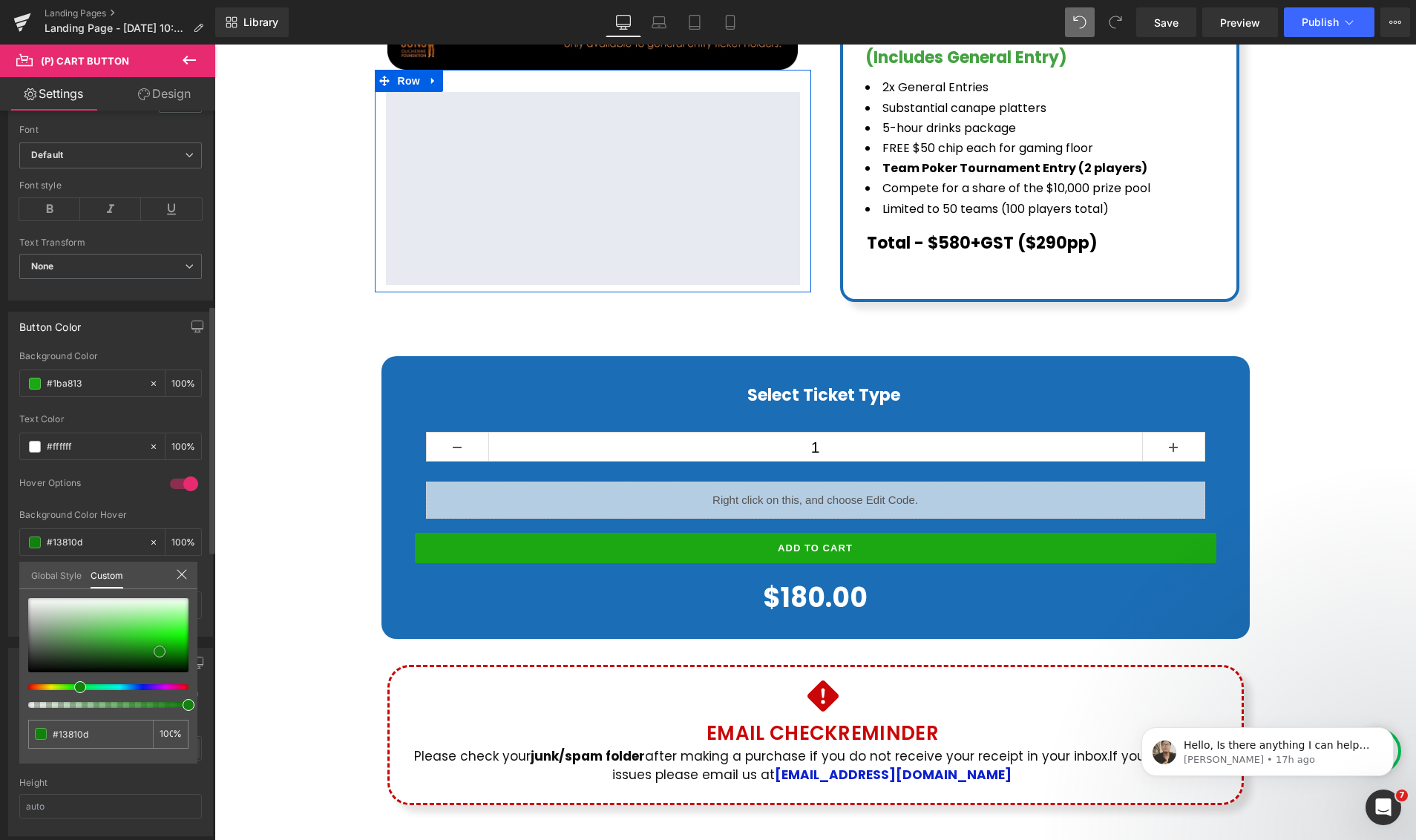
type input "#12820c"
type input "#12770d"
type input "#11720c"
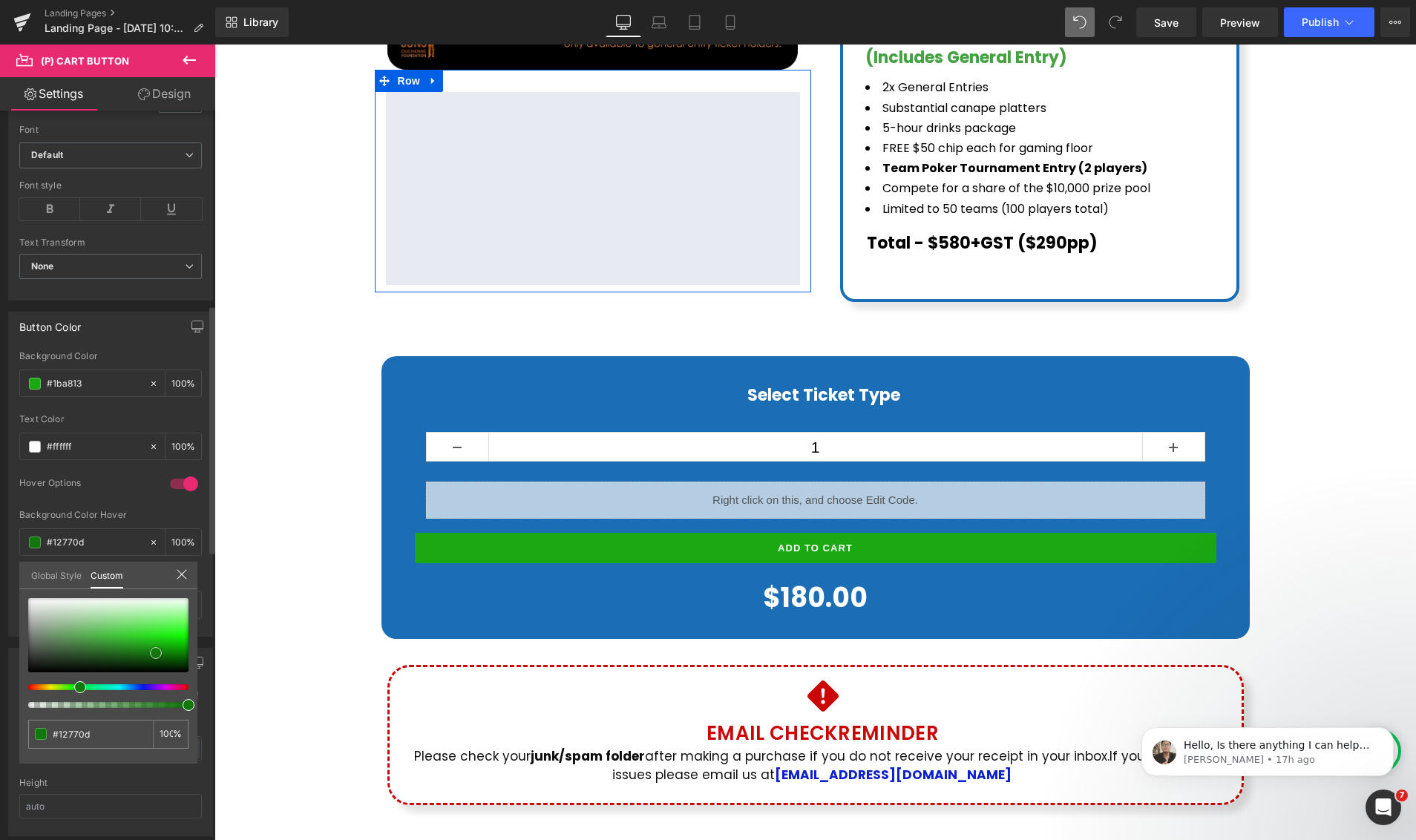
type input "#11720c"
type input "#0f680c"
type input "#0f5e0c"
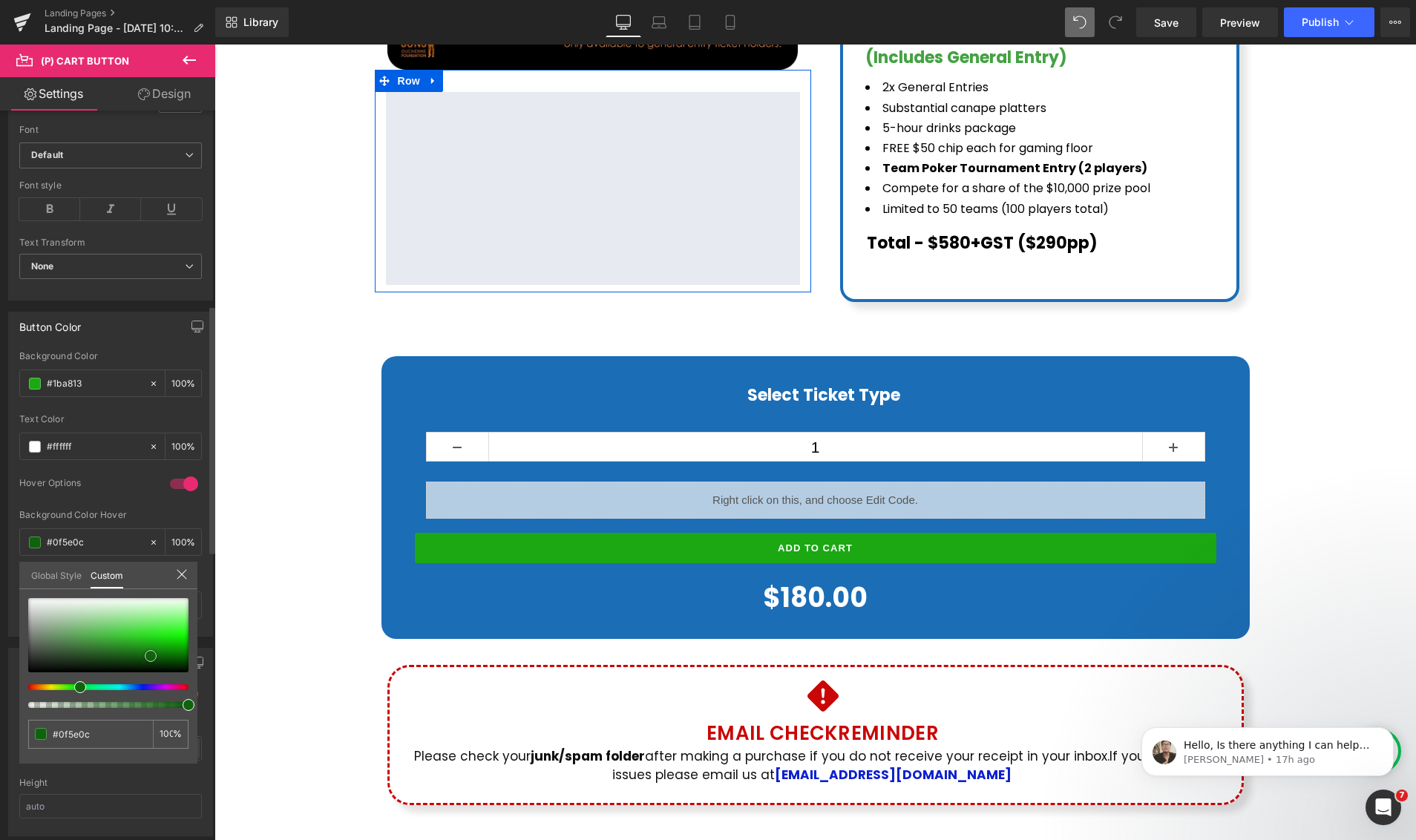
type input "#0f630c"
type input "#10670d"
type input "#116b0e"
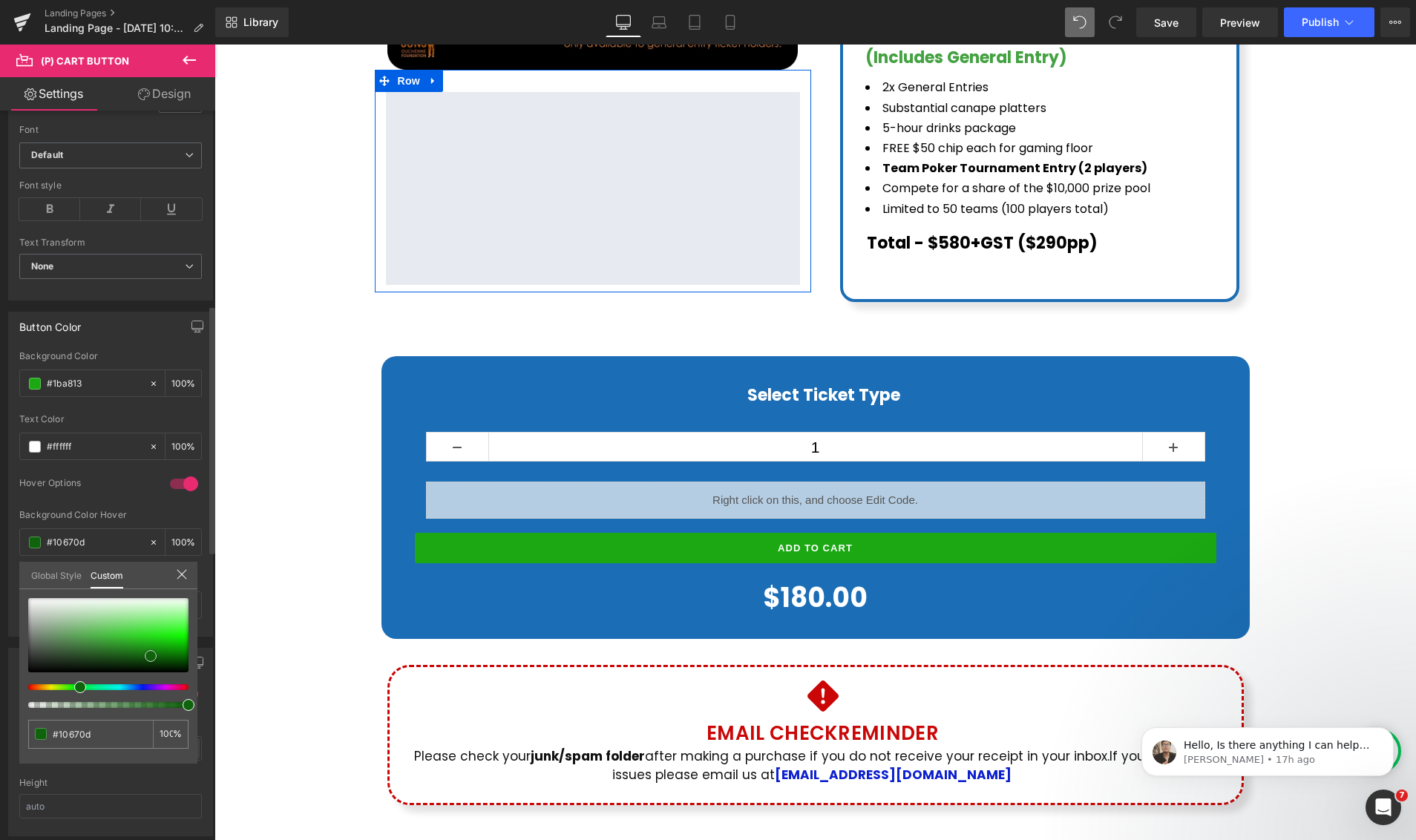
type input "#116b0e"
type input "#11660e"
type input "#105d0d"
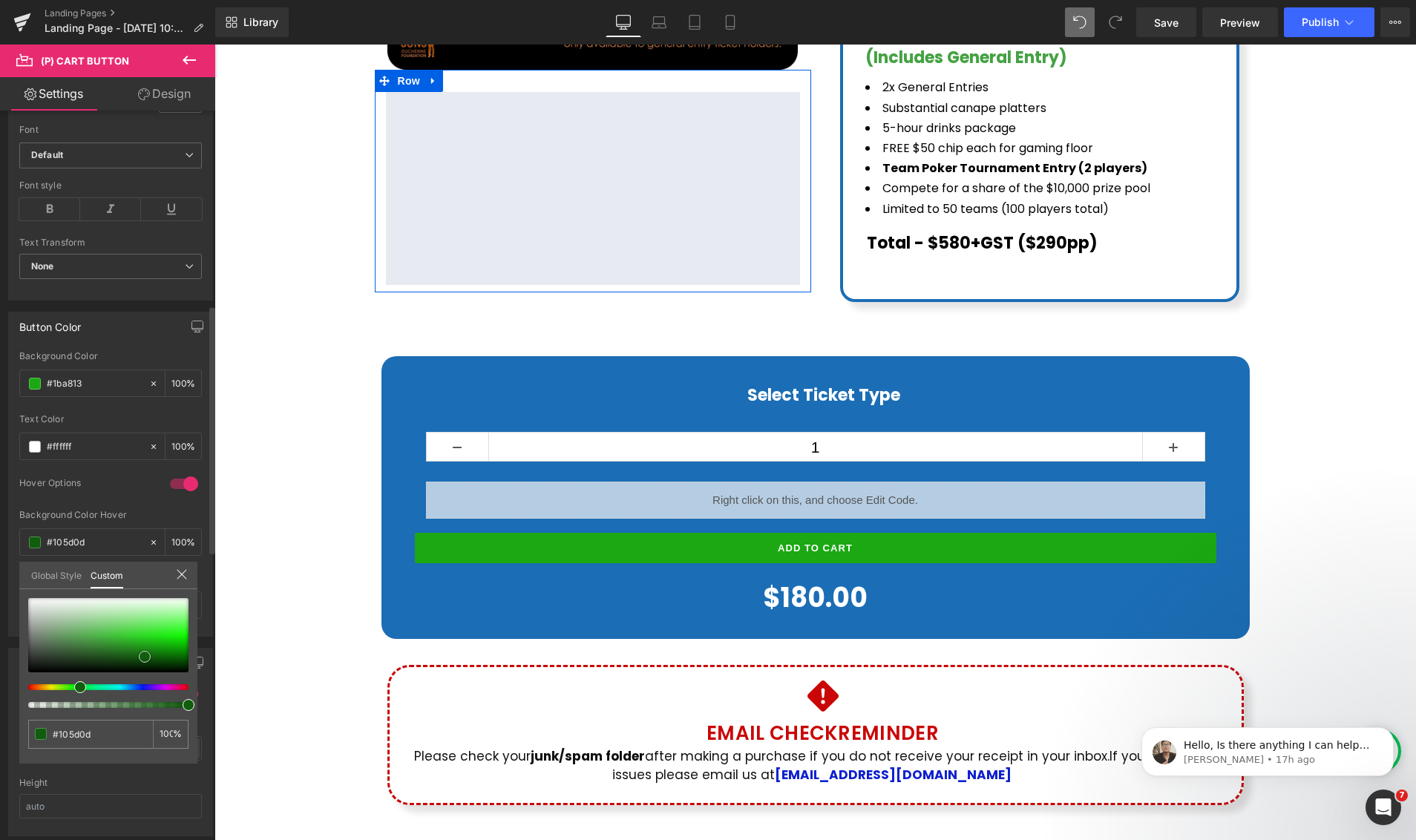
type input "#0f580d"
drag, startPoint x: 155, startPoint y: 654, endPoint x: 144, endPoint y: 658, distance: 11.7
click at [144, 658] on span at bounding box center [145, 658] width 12 height 12
click at [552, 556] on div at bounding box center [814, 442] width 1201 height 796
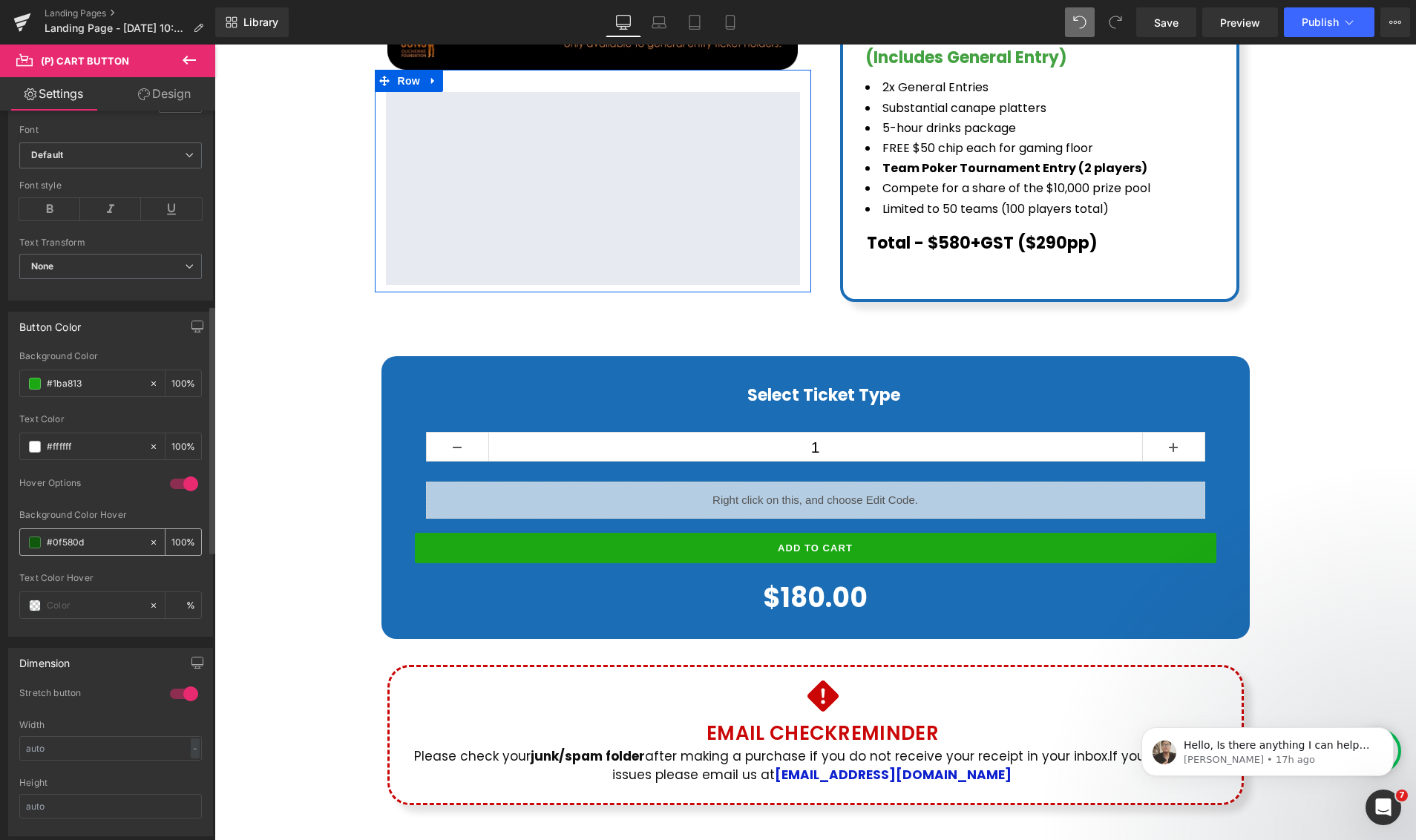
click at [35, 544] on span at bounding box center [35, 542] width 12 height 12
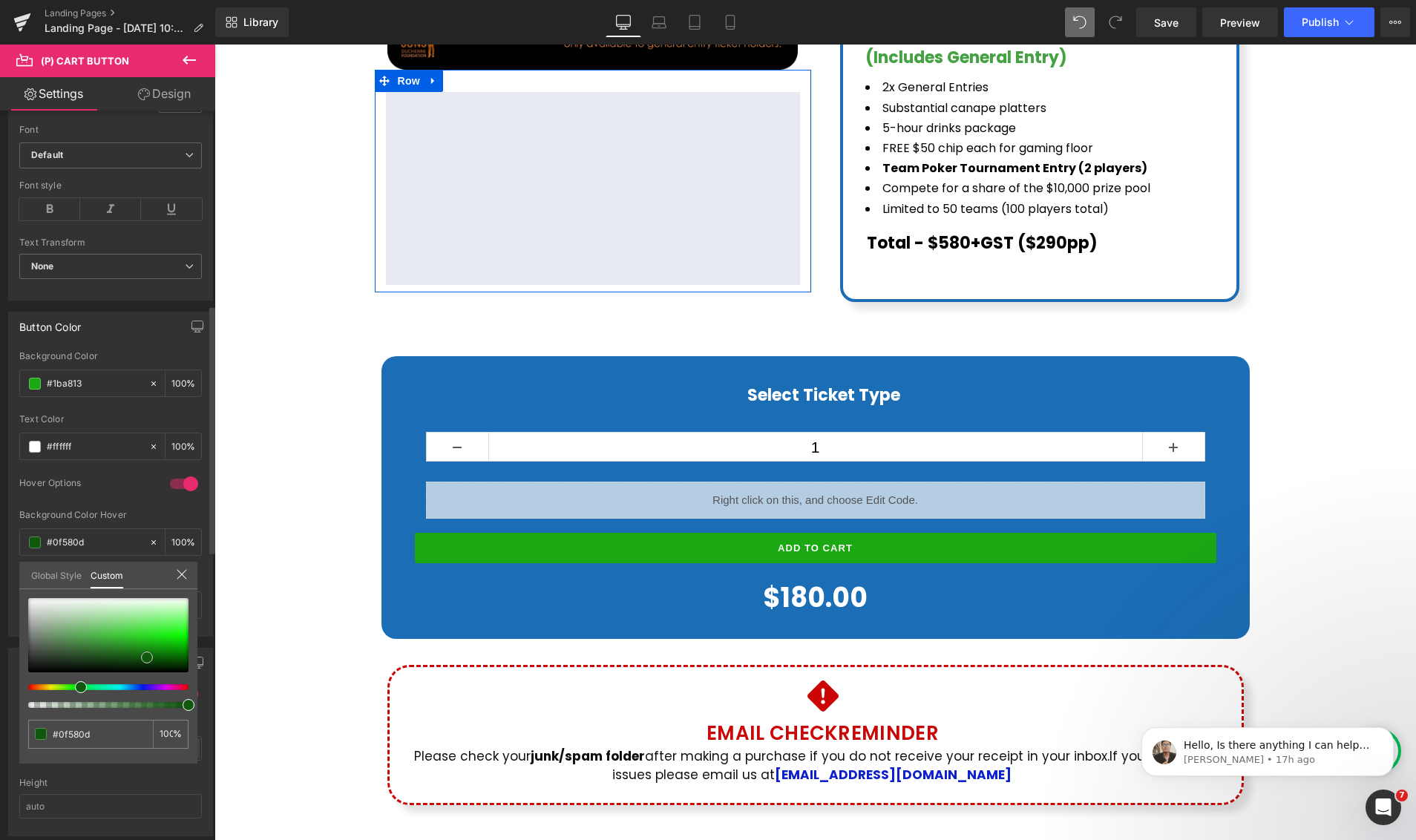
type input "#b1c9b0"
type input "#eff0ef"
type input "#fcfcfc"
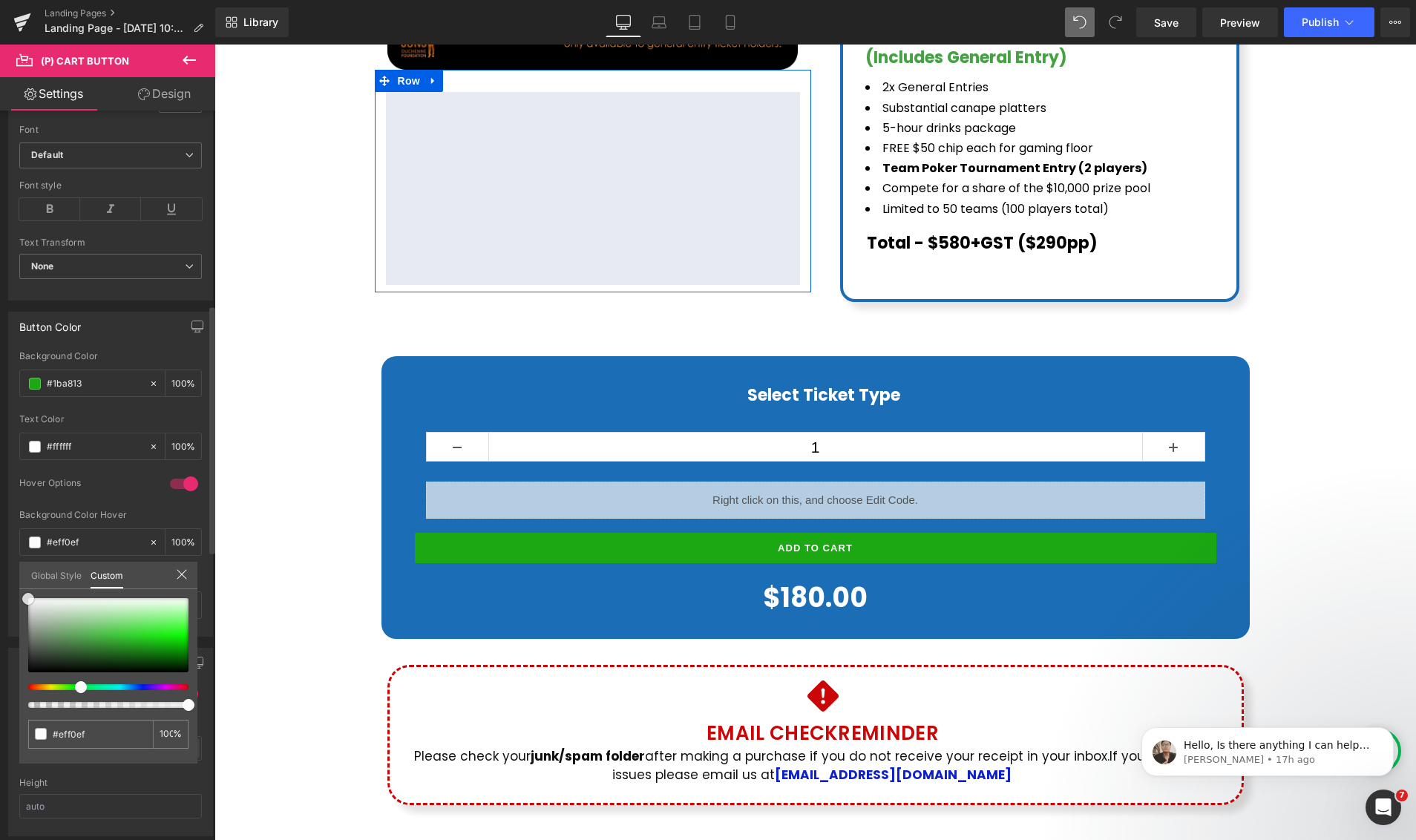
type input "#fcfcfc"
drag, startPoint x: 29, startPoint y: 600, endPoint x: 23, endPoint y: 590, distance: 11.7
click at [23, 590] on div "#fcfcfc 100 %" at bounding box center [109, 598] width 178 height 18
type input "#ffffff"
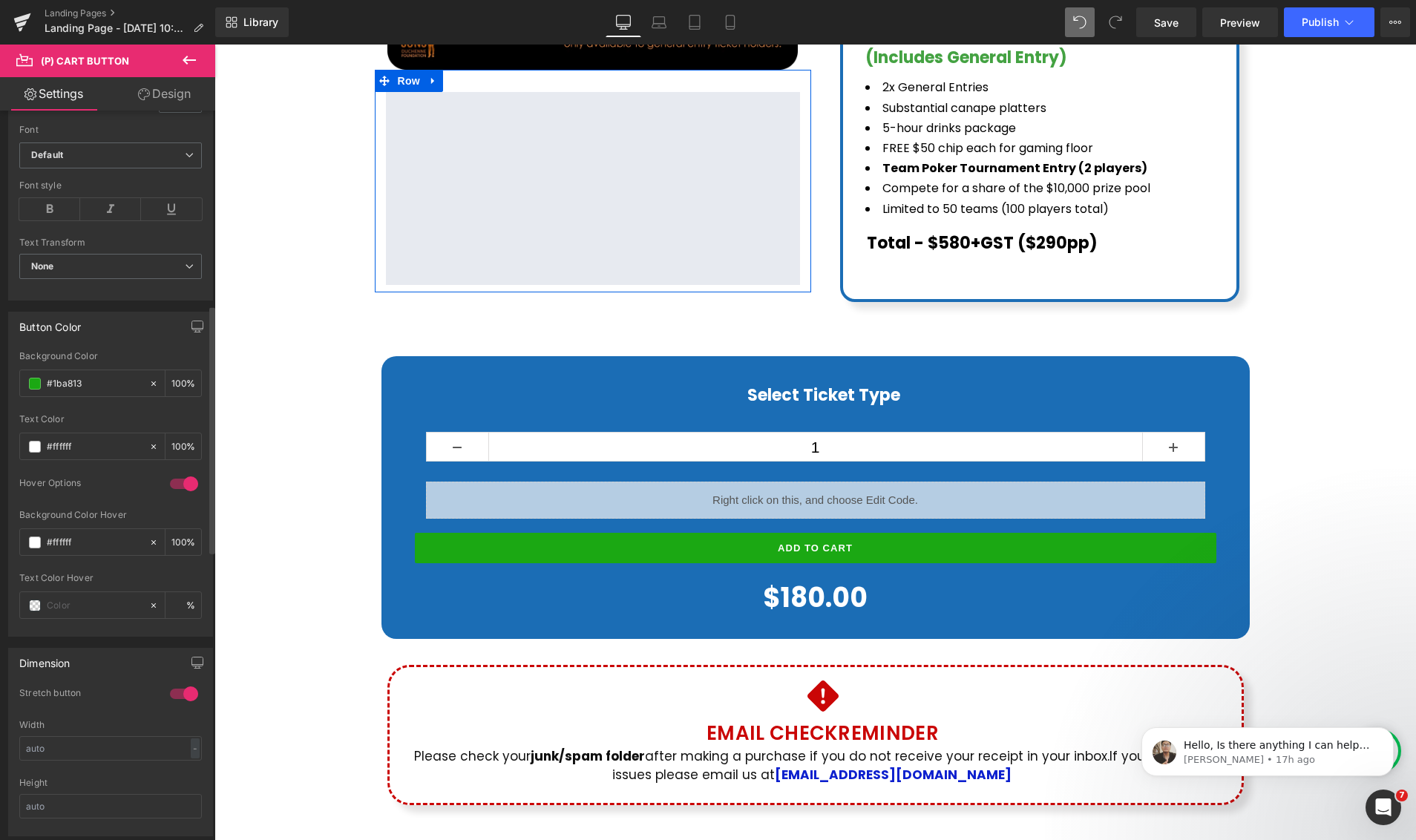
click at [691, 563] on body "Skip to content Just added to your cart Qty: View cart ( ) Continue shopping Su…" at bounding box center [814, 316] width 1201 height 2019
click at [33, 544] on div "#ffffff" at bounding box center [84, 538] width 128 height 26
drag, startPoint x: 41, startPoint y: 529, endPoint x: 36, endPoint y: 535, distance: 7.8
click at [39, 529] on div "#ffffff" at bounding box center [84, 537] width 128 height 26
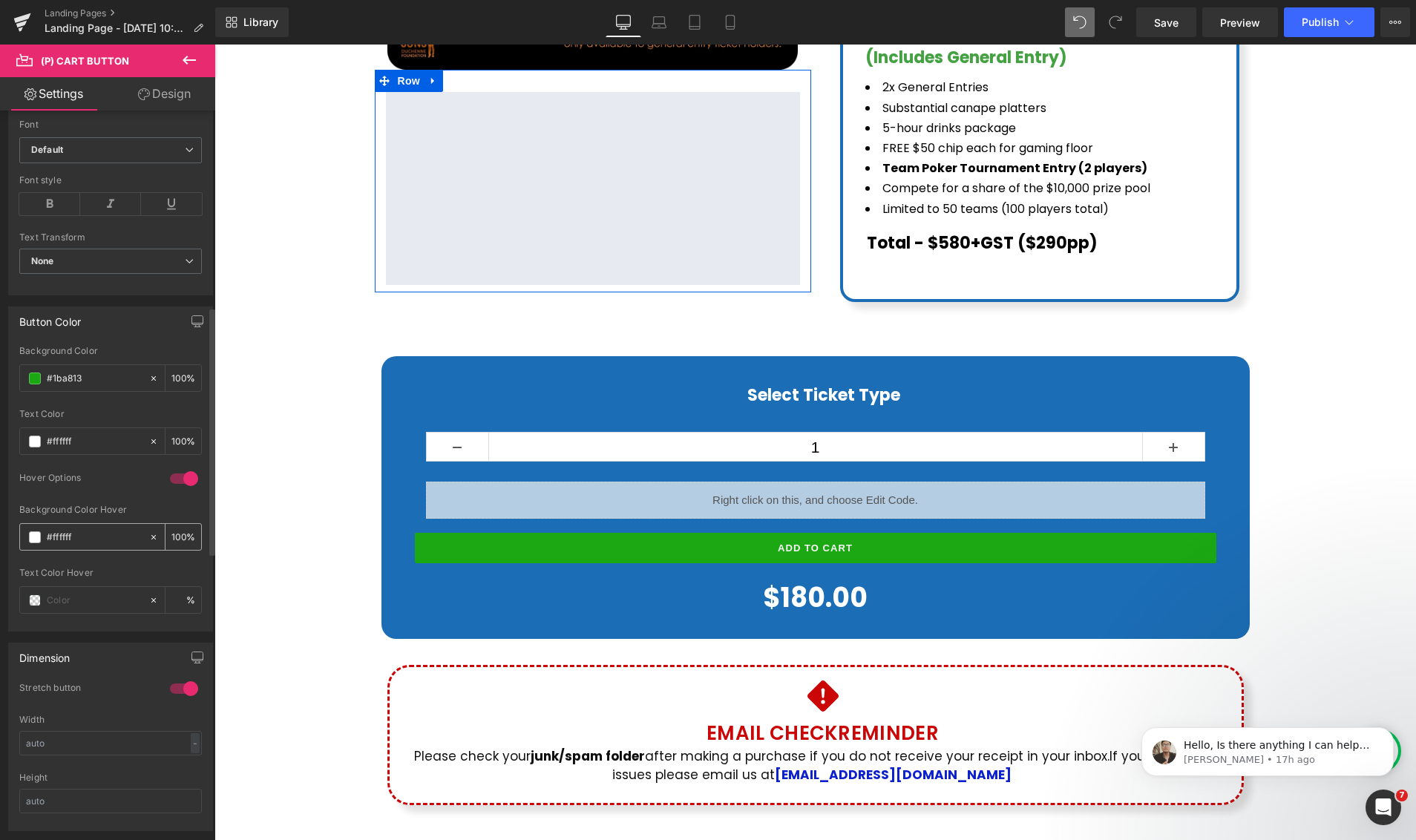
click at [36, 535] on span at bounding box center [35, 538] width 12 height 12
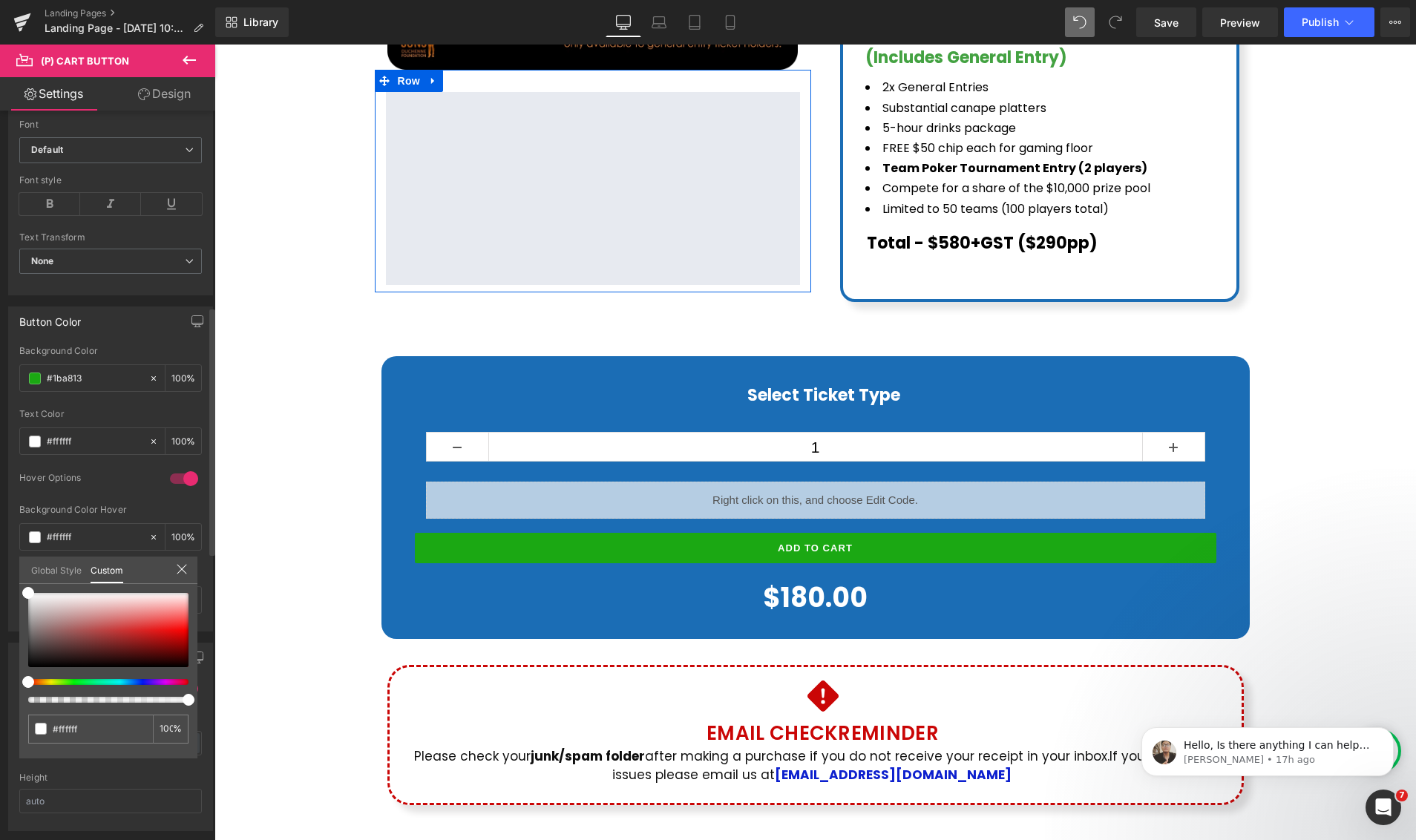
click at [145, 685] on div at bounding box center [108, 648] width 161 height 110
click at [138, 682] on div at bounding box center [103, 682] width 161 height 6
drag, startPoint x: 140, startPoint y: 681, endPoint x: 116, endPoint y: 684, distance: 24.2
click at [116, 684] on div at bounding box center [103, 682] width 161 height 6
type input "#394d6f"
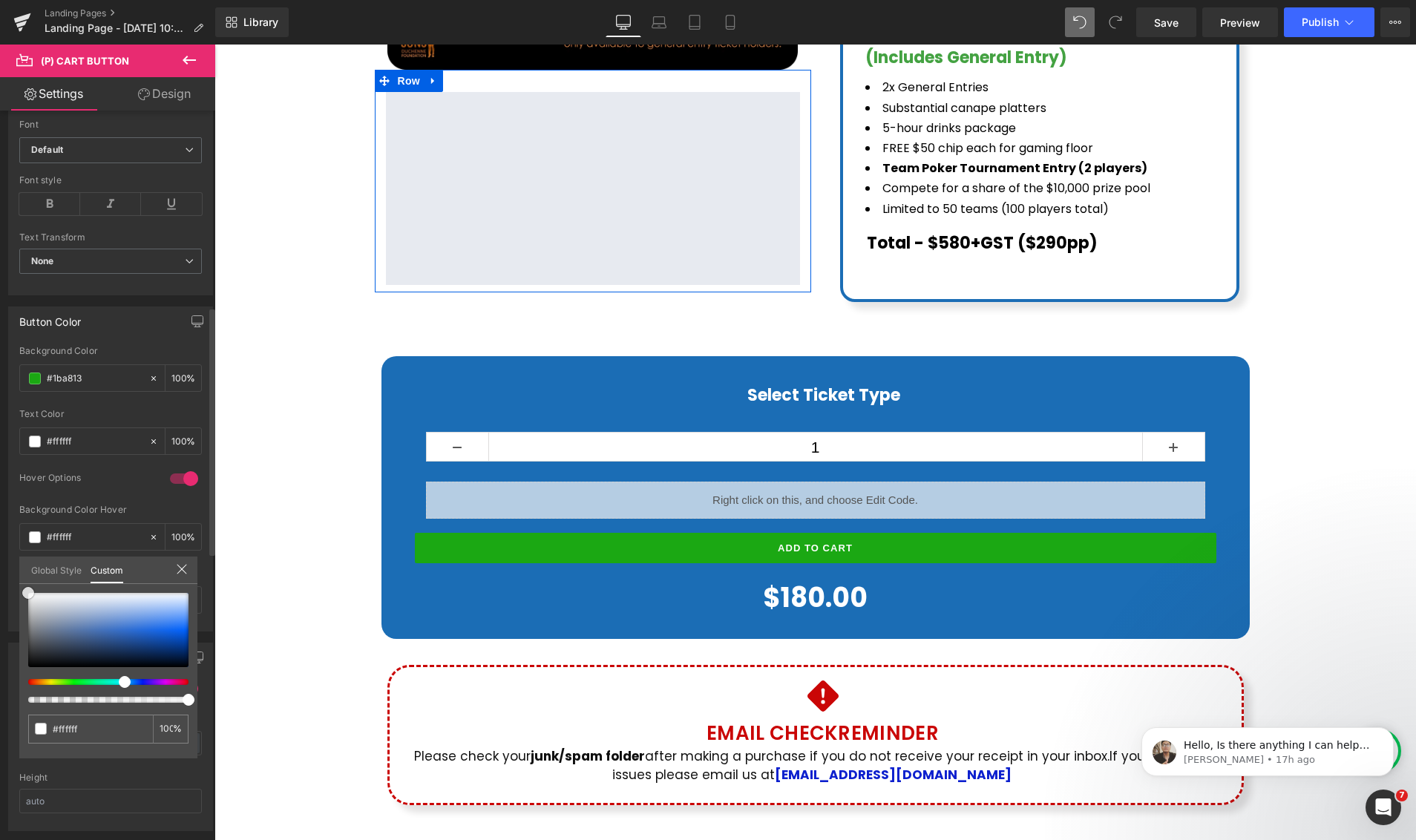
type input "#394d6f"
click at [79, 642] on div at bounding box center [108, 630] width 161 height 74
type input "#374a6b"
type input "#2b3a54"
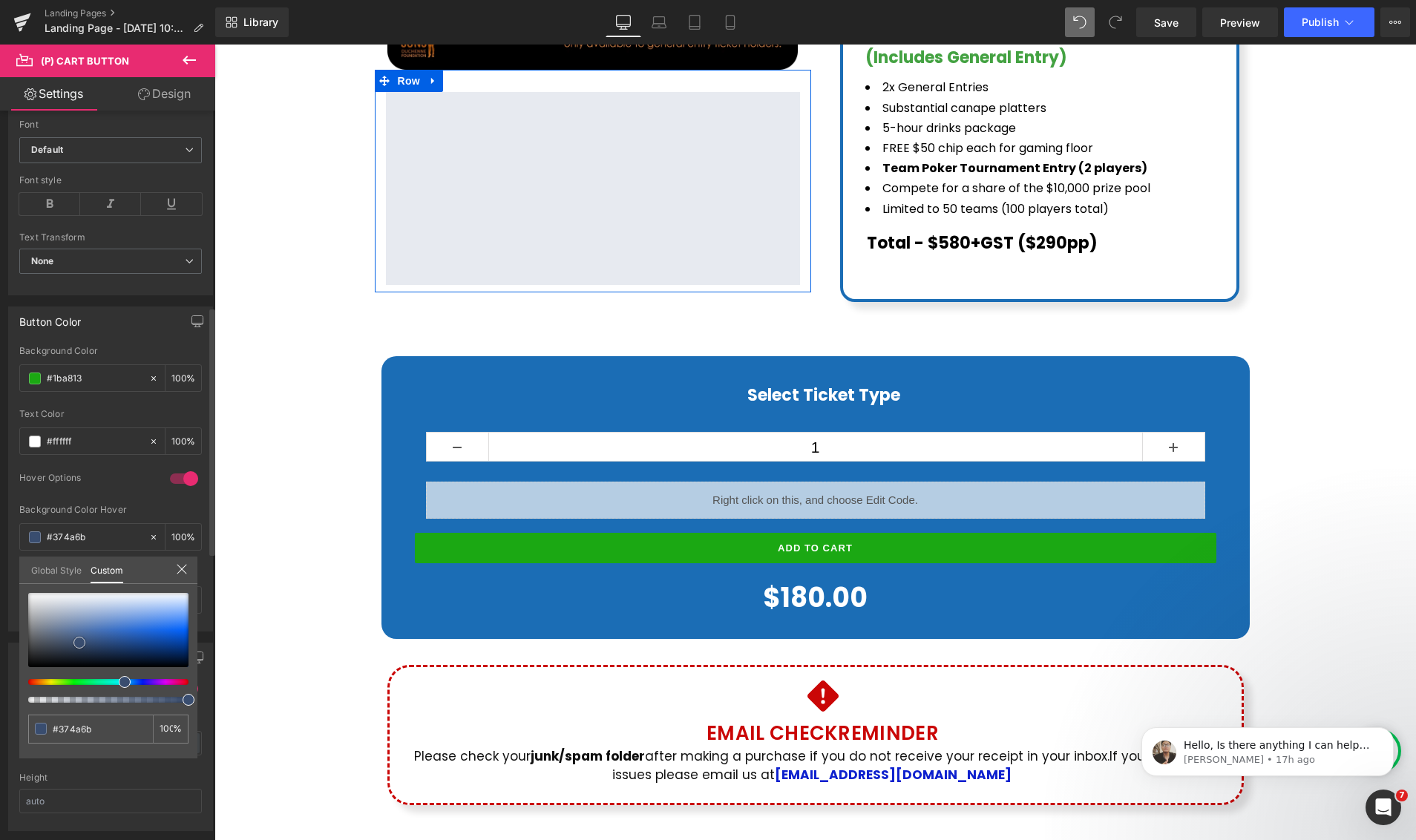
type input "#2b3a54"
type input "#293750"
click at [81, 649] on span at bounding box center [80, 649] width 12 height 12
click at [670, 584] on div at bounding box center [814, 442] width 1201 height 796
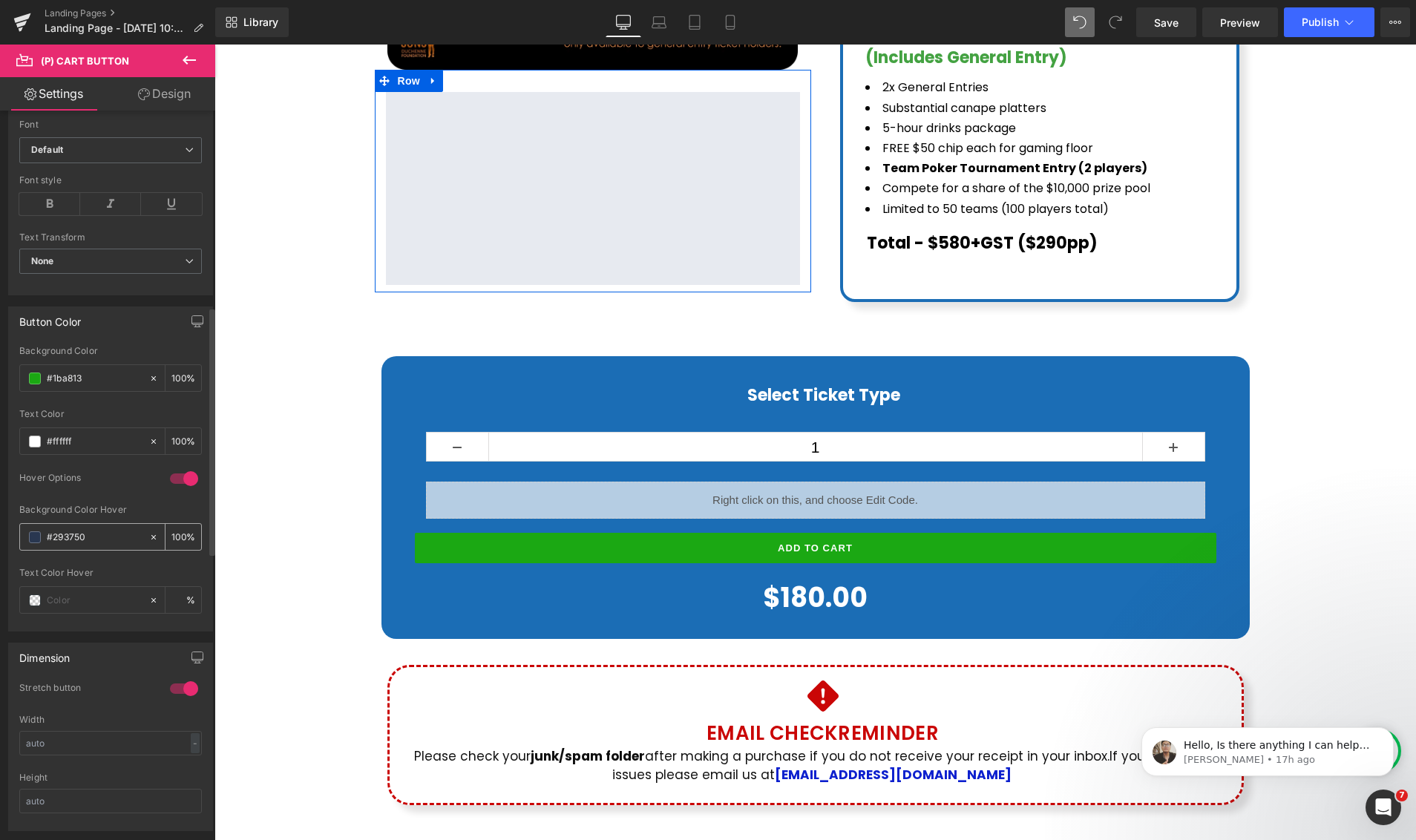
click at [31, 535] on span at bounding box center [35, 538] width 12 height 12
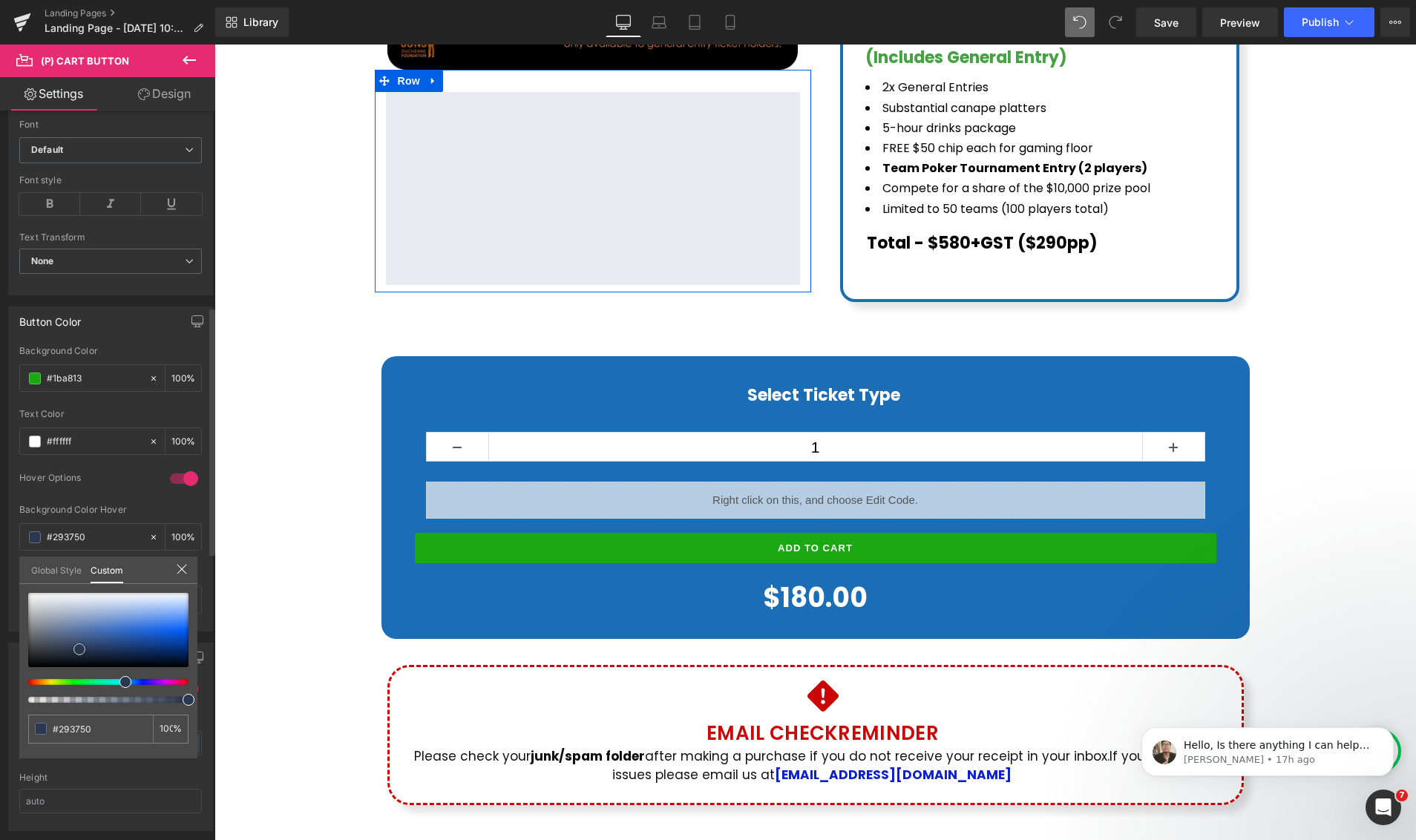
type input "#182438"
type input "#162235"
type input "#141e2e"
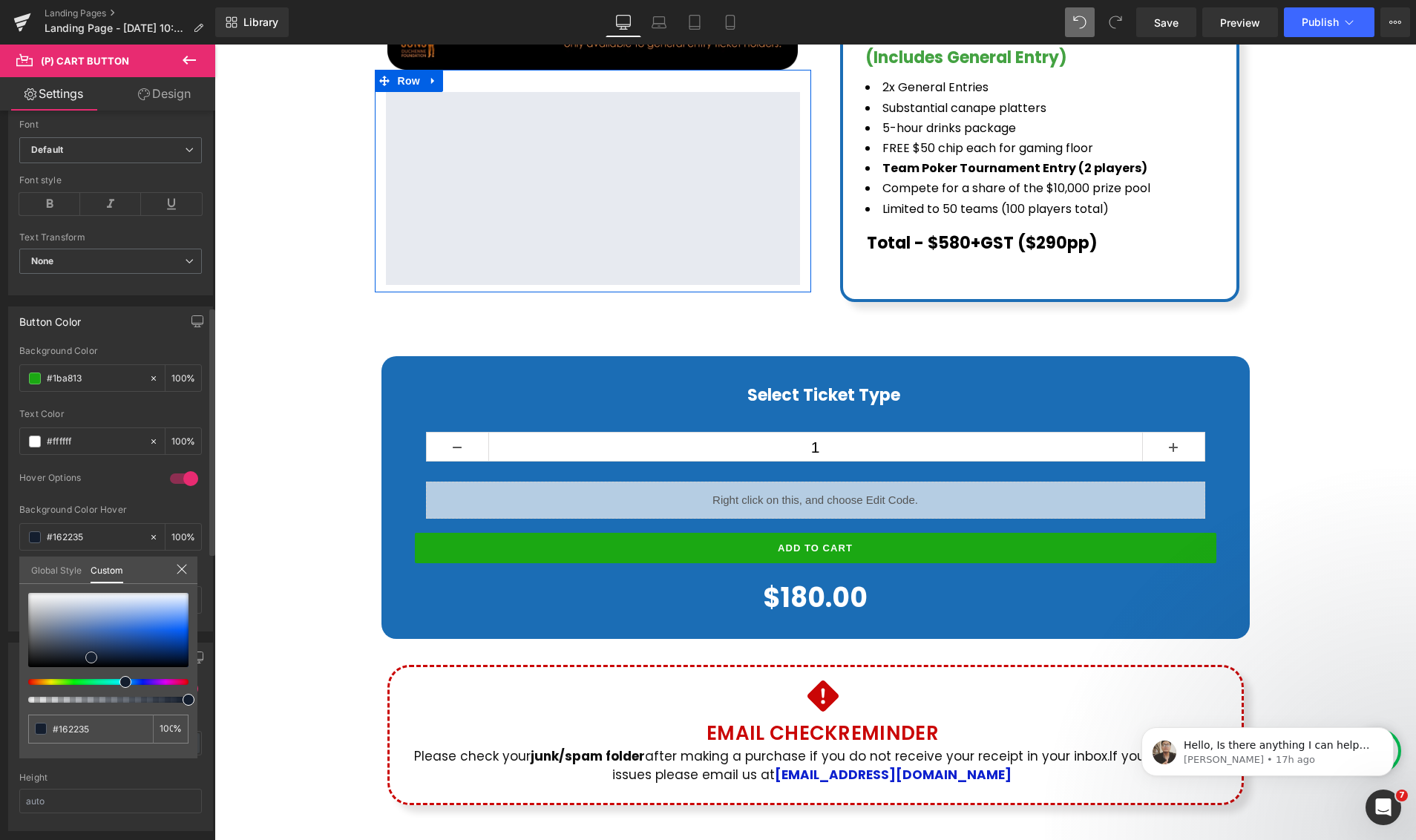
type input "#141e2e"
type input "#172235"
click at [91, 656] on div at bounding box center [108, 630] width 161 height 74
click at [679, 570] on div at bounding box center [814, 442] width 1201 height 796
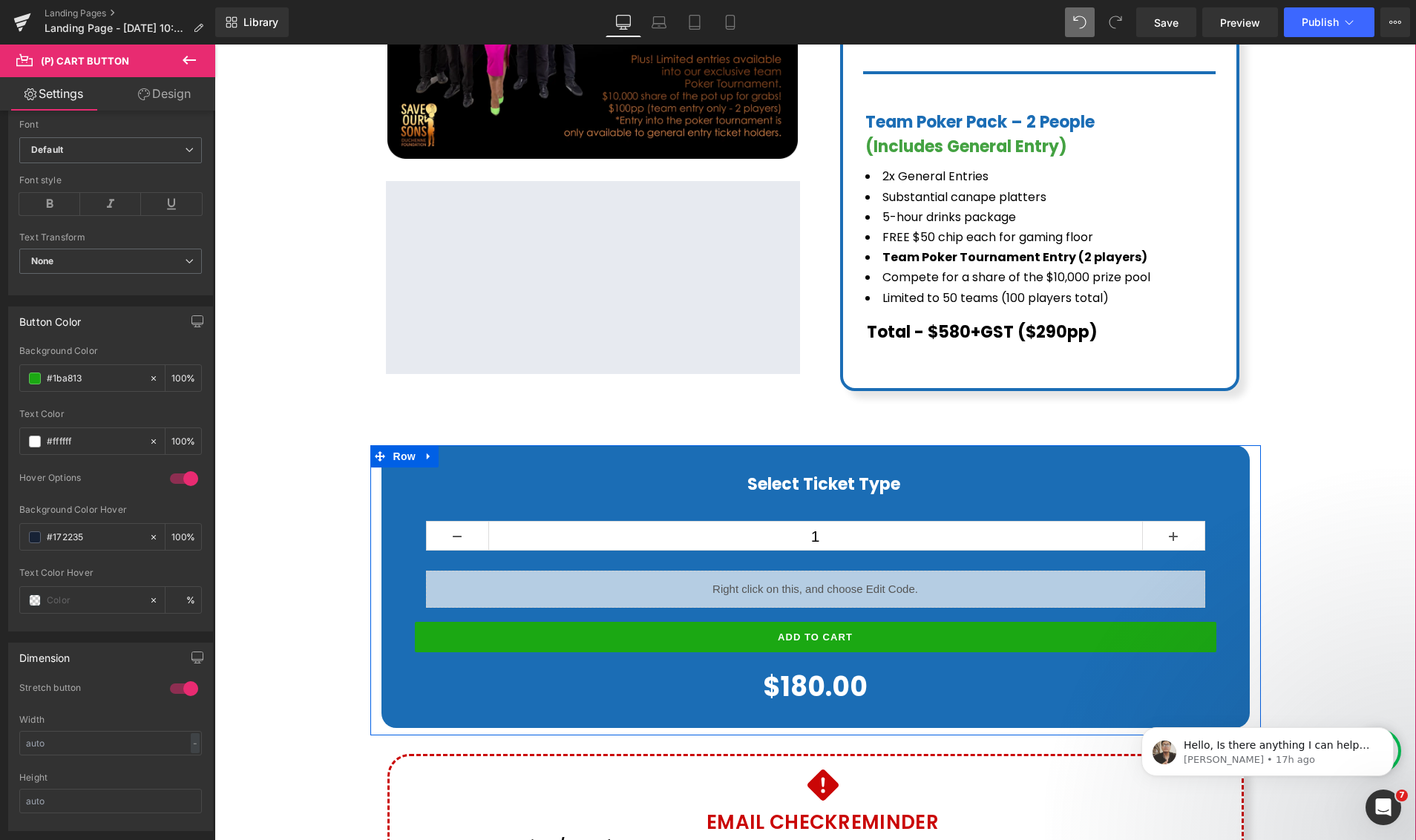
scroll to position [714, 0]
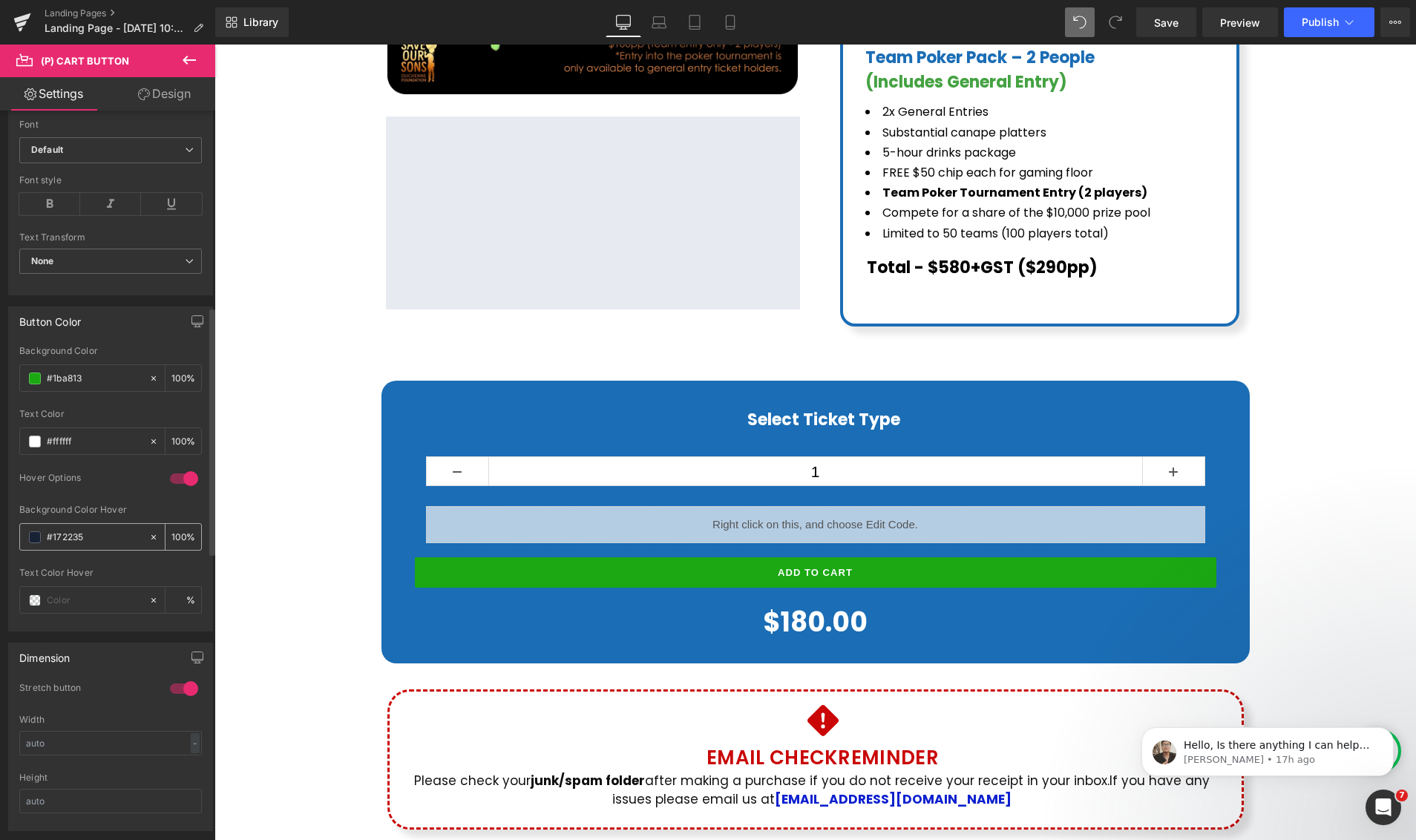
click at [32, 535] on span at bounding box center [35, 538] width 12 height 12
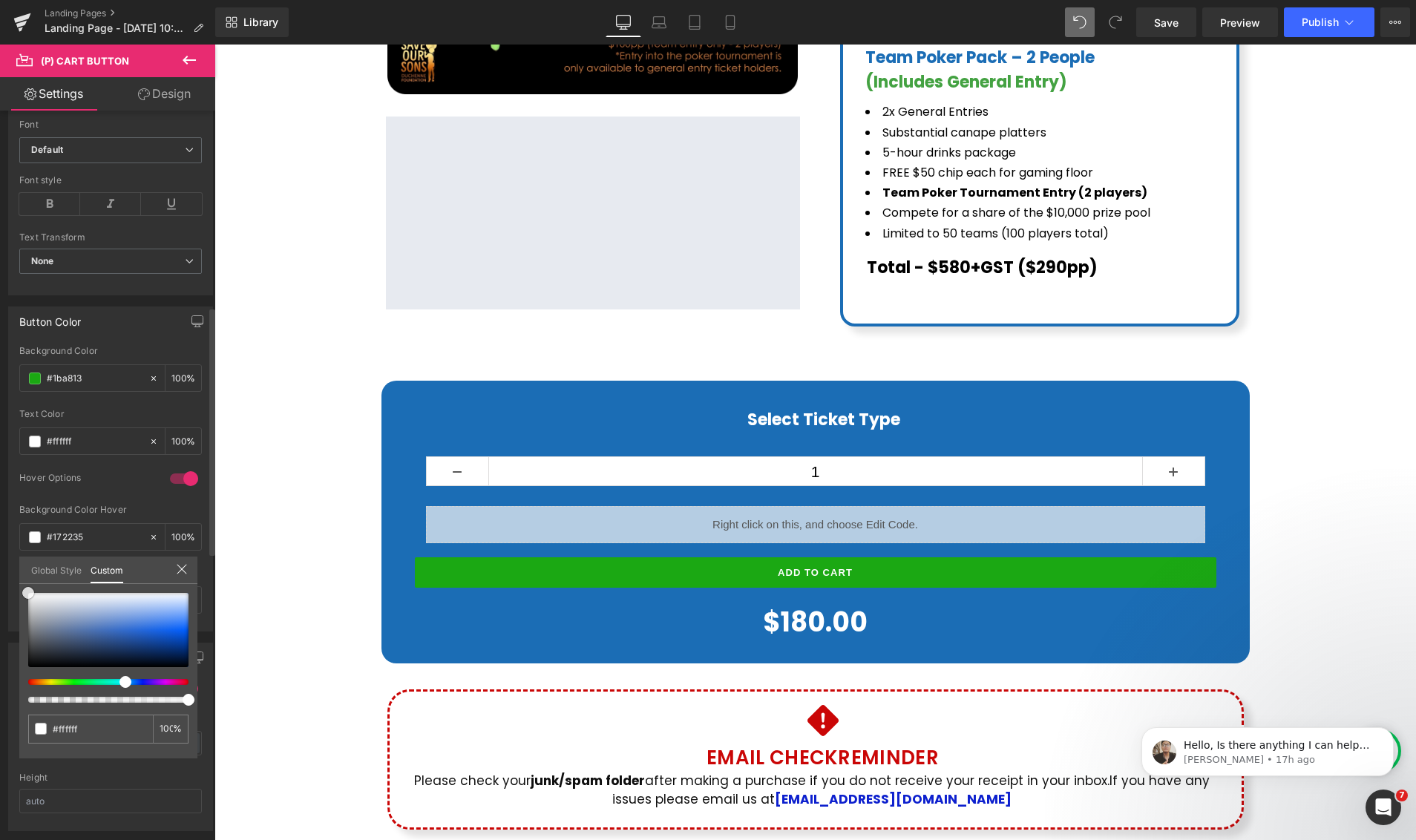
drag, startPoint x: 37, startPoint y: 618, endPoint x: 23, endPoint y: 581, distance: 39.6
click at [21, 584] on div "#172235 100 %" at bounding box center [109, 593] width 178 height 18
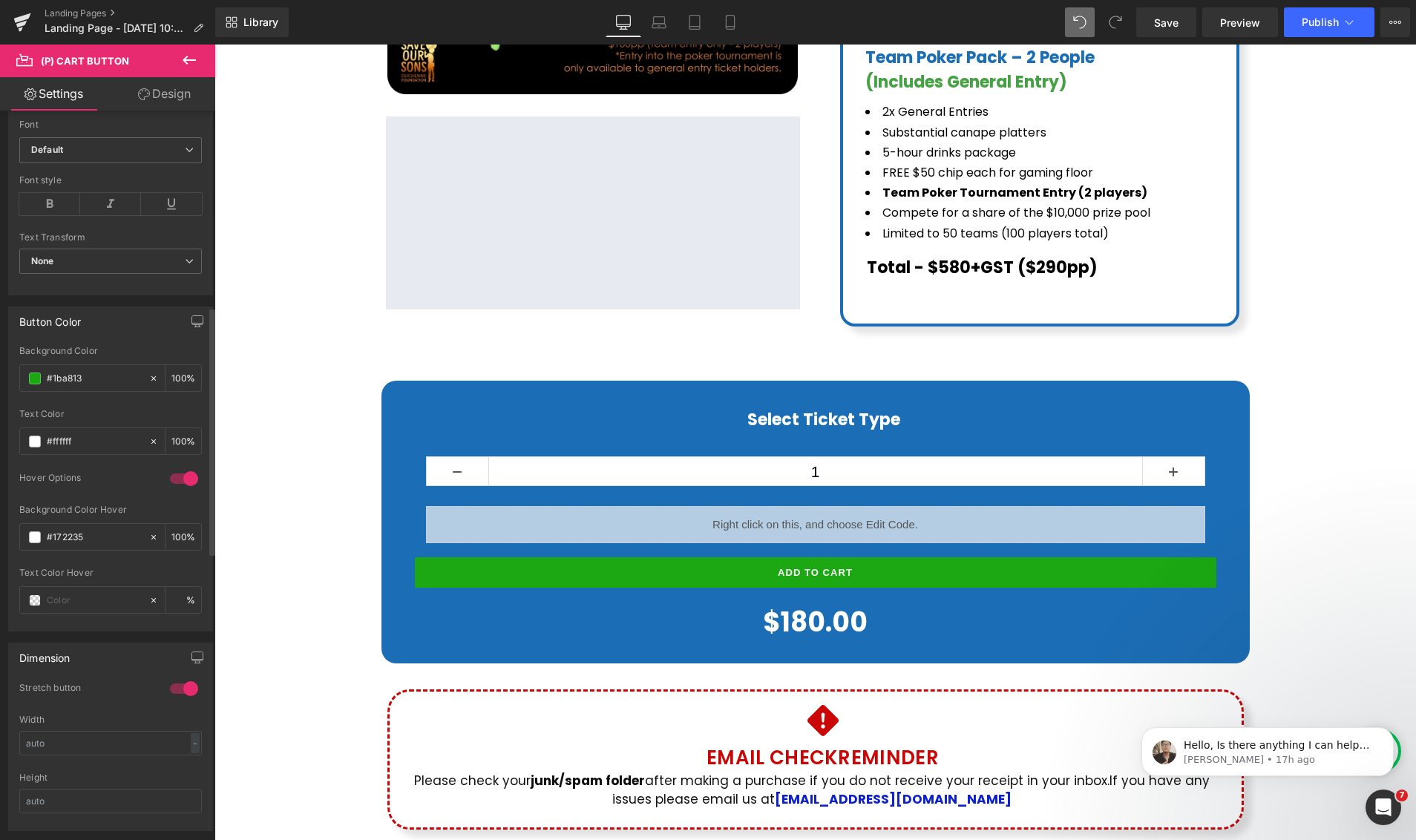
click at [693, 590] on body "Skip to content Just added to your cart Qty: View cart ( ) Continue shopping Su…" at bounding box center [814, 340] width 1201 height 2019
click at [37, 601] on span at bounding box center [35, 600] width 12 height 12
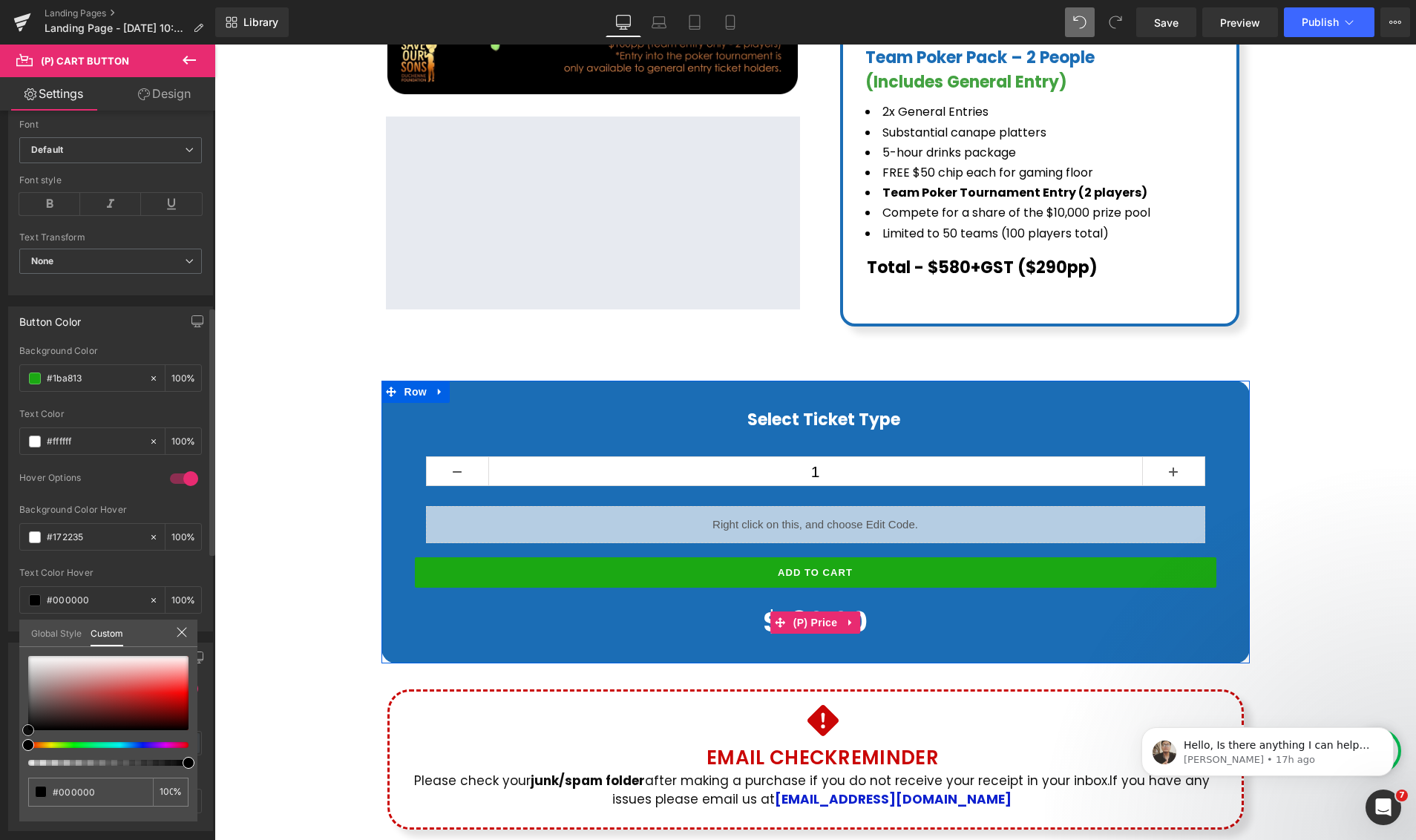
drag, startPoint x: 35, startPoint y: 721, endPoint x: 26, endPoint y: 737, distance: 18.4
click at [26, 737] on div "none 0 %" at bounding box center [109, 738] width 178 height 165
click at [682, 587] on div at bounding box center [814, 442] width 1201 height 796
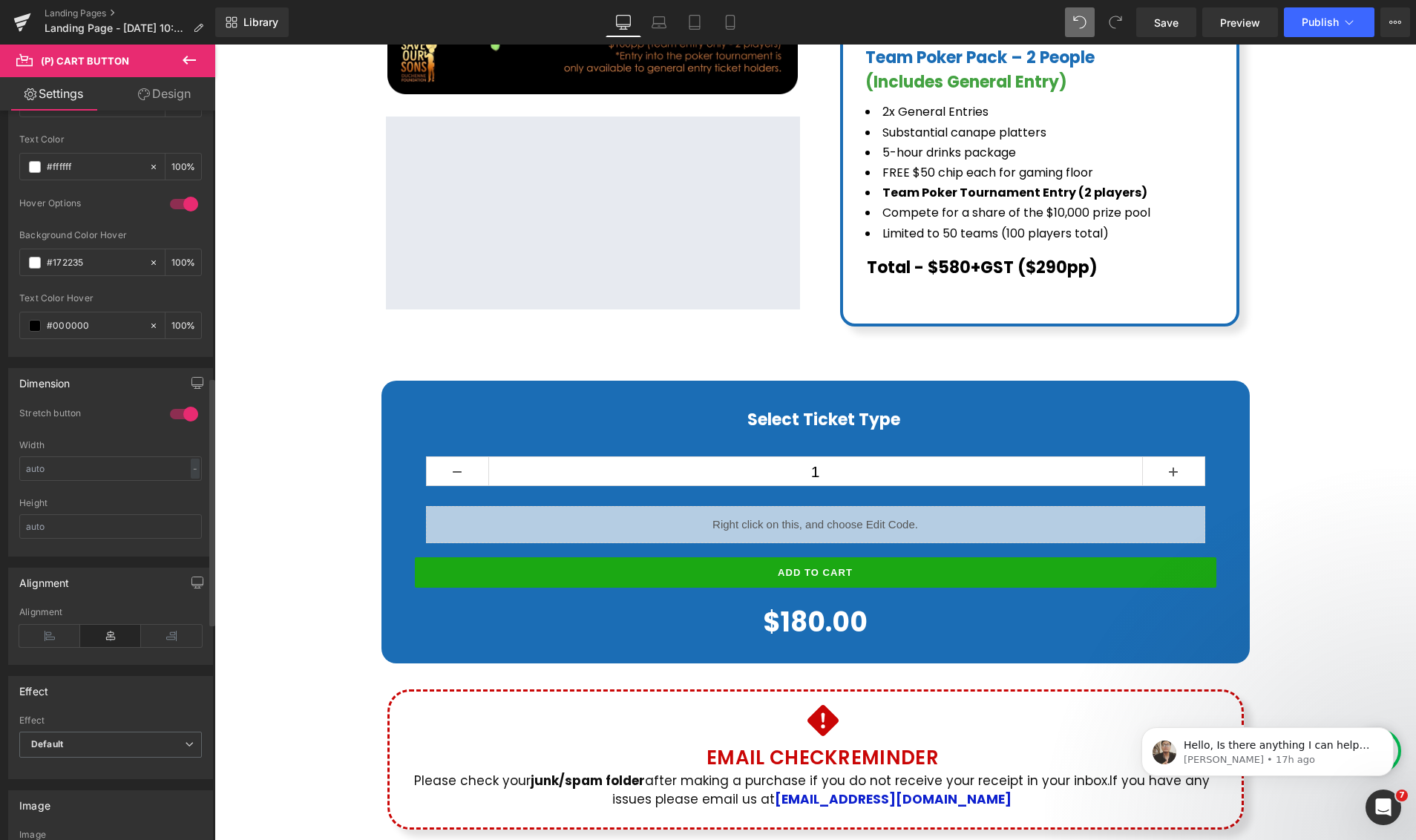
scroll to position [891, 0]
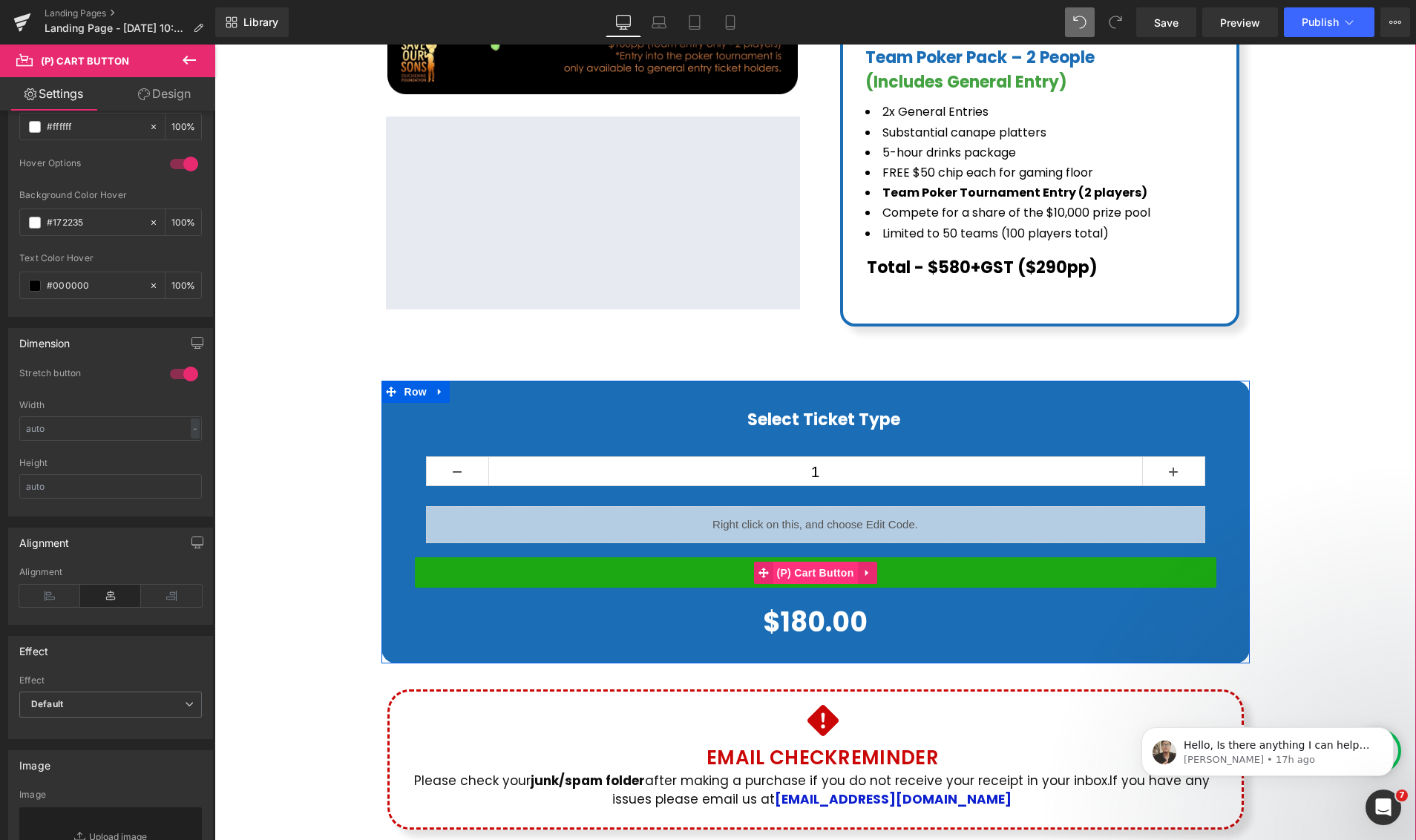
click at [813, 562] on span "(P) Cart Button" at bounding box center [814, 573] width 84 height 23
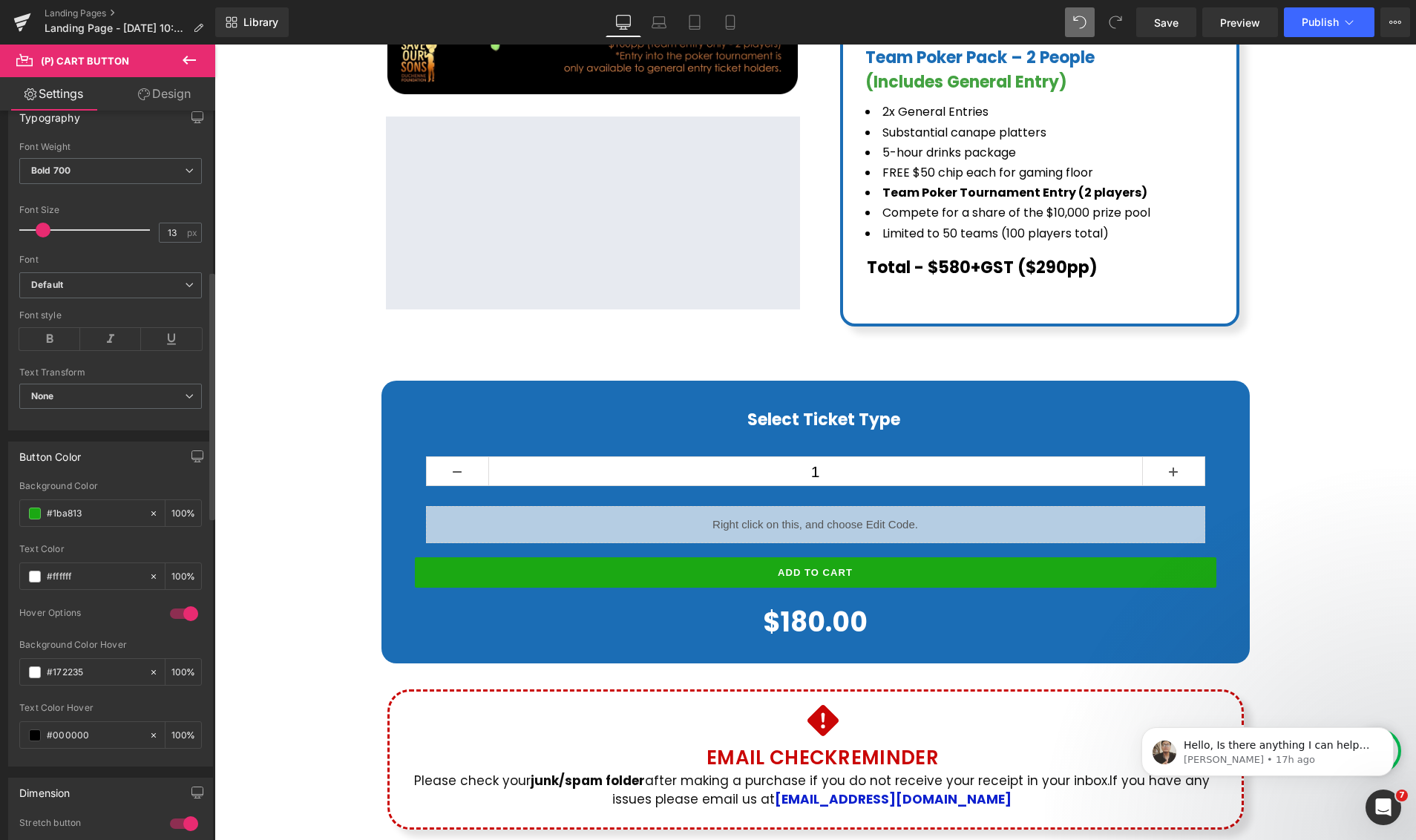
scroll to position [302, 0]
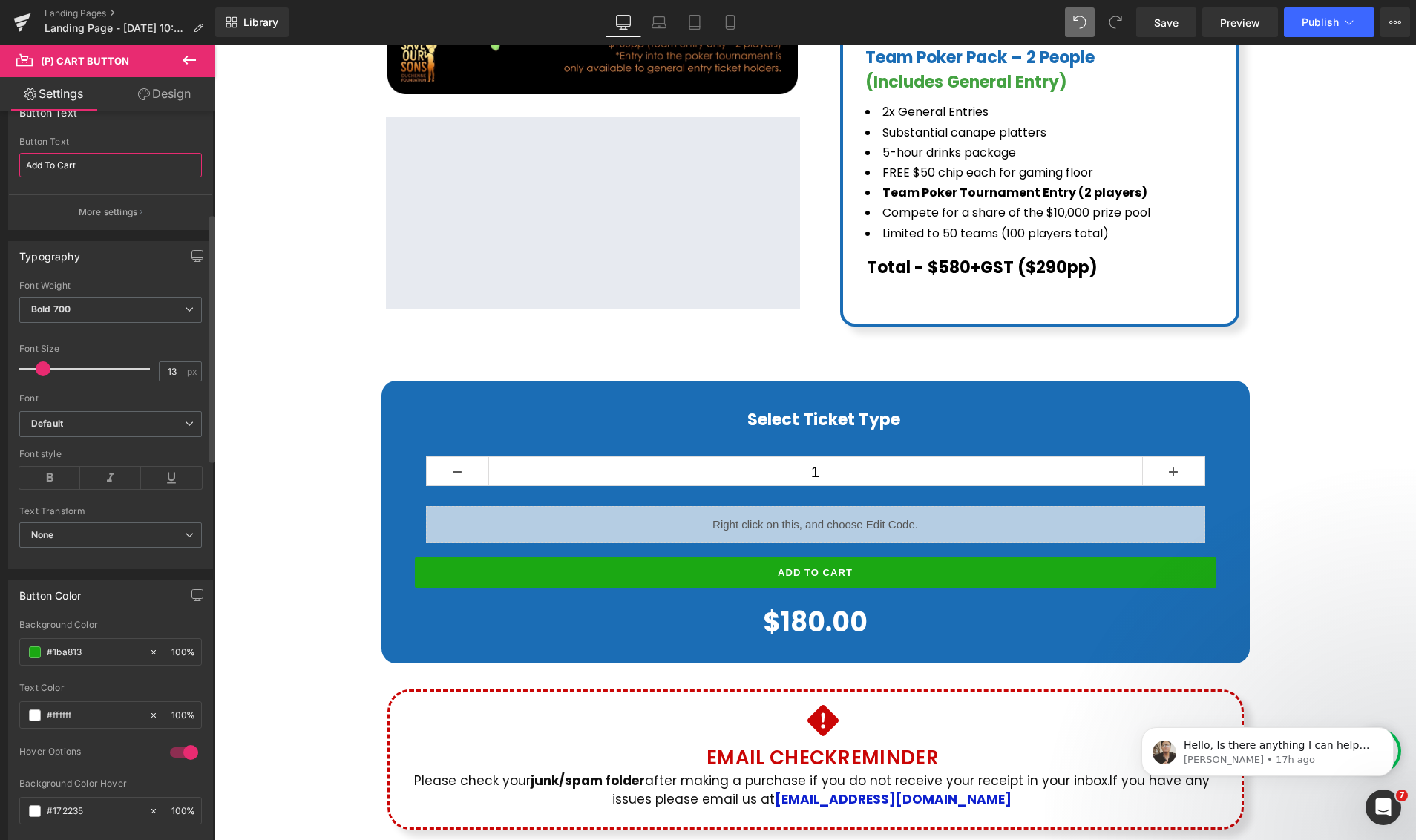
drag, startPoint x: 85, startPoint y: 164, endPoint x: 11, endPoint y: 164, distance: 74.0
click at [11, 164] on div "Add To Cart Button Text Add To Cart More settings" at bounding box center [111, 182] width 204 height 93
type input "PURCHASE NOW"
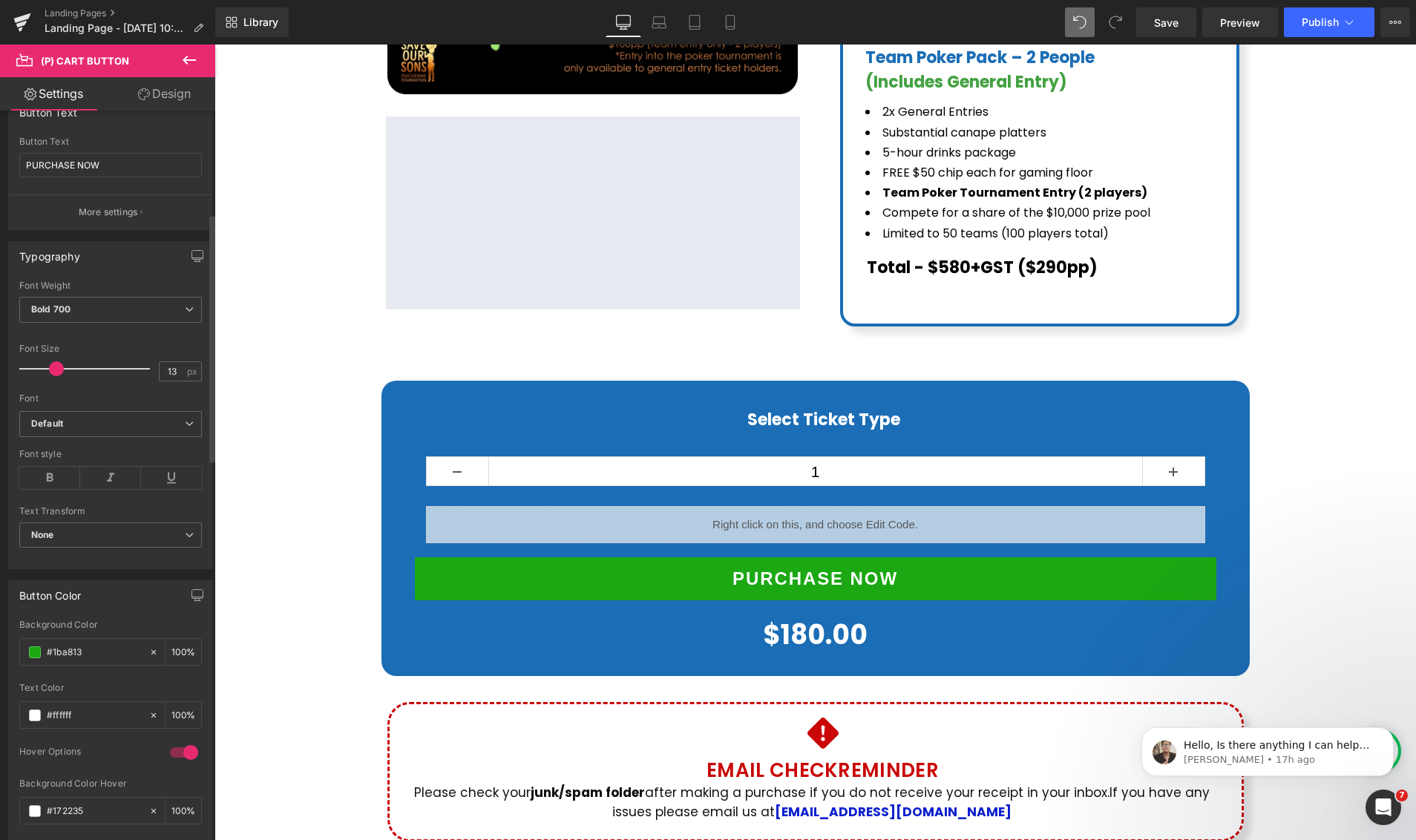
drag, startPoint x: 41, startPoint y: 368, endPoint x: 55, endPoint y: 367, distance: 14.0
click at [55, 367] on span at bounding box center [57, 369] width 15 height 15
click at [153, 97] on link "Design" at bounding box center [164, 94] width 108 height 33
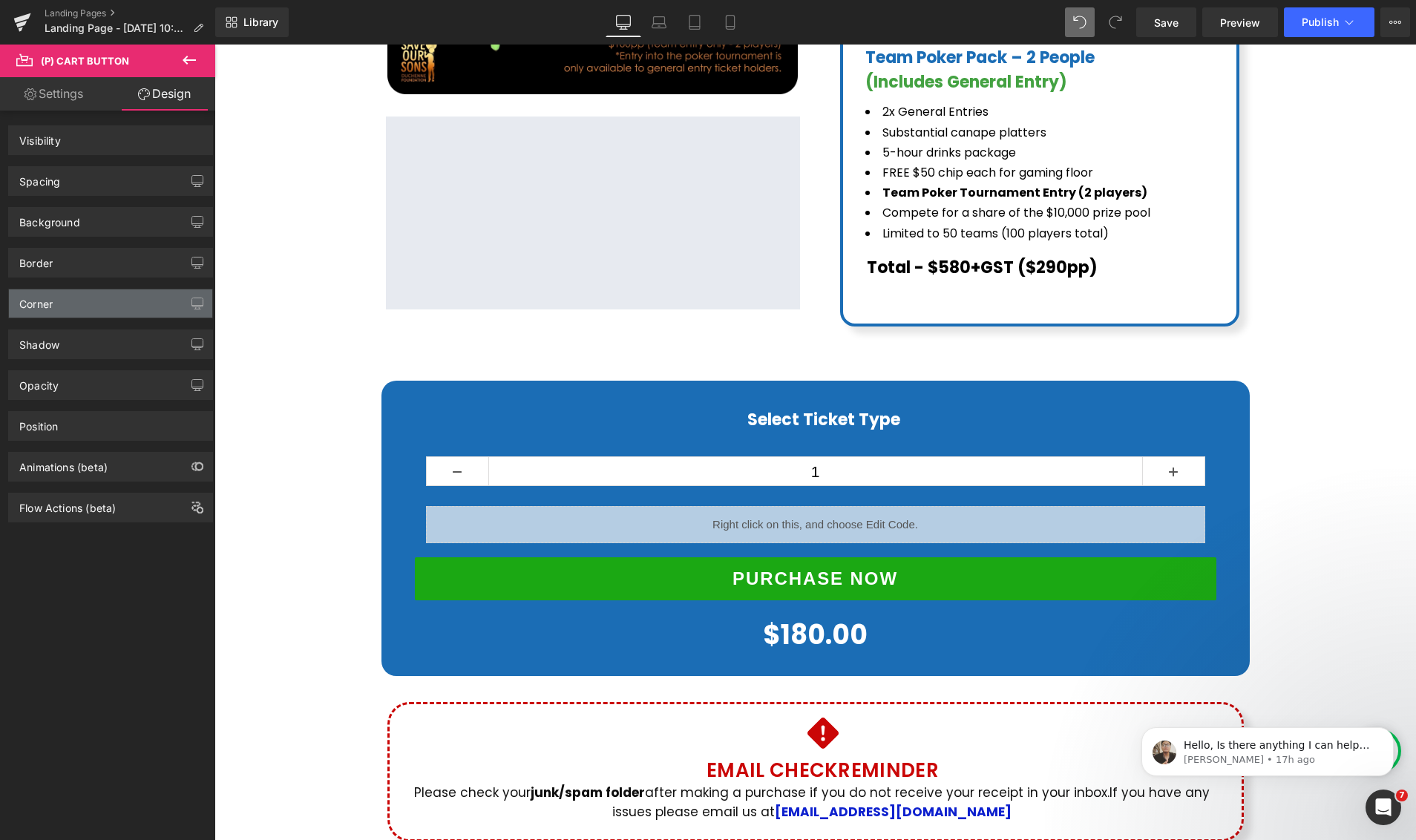
click at [84, 302] on div "Corner" at bounding box center [111, 303] width 204 height 28
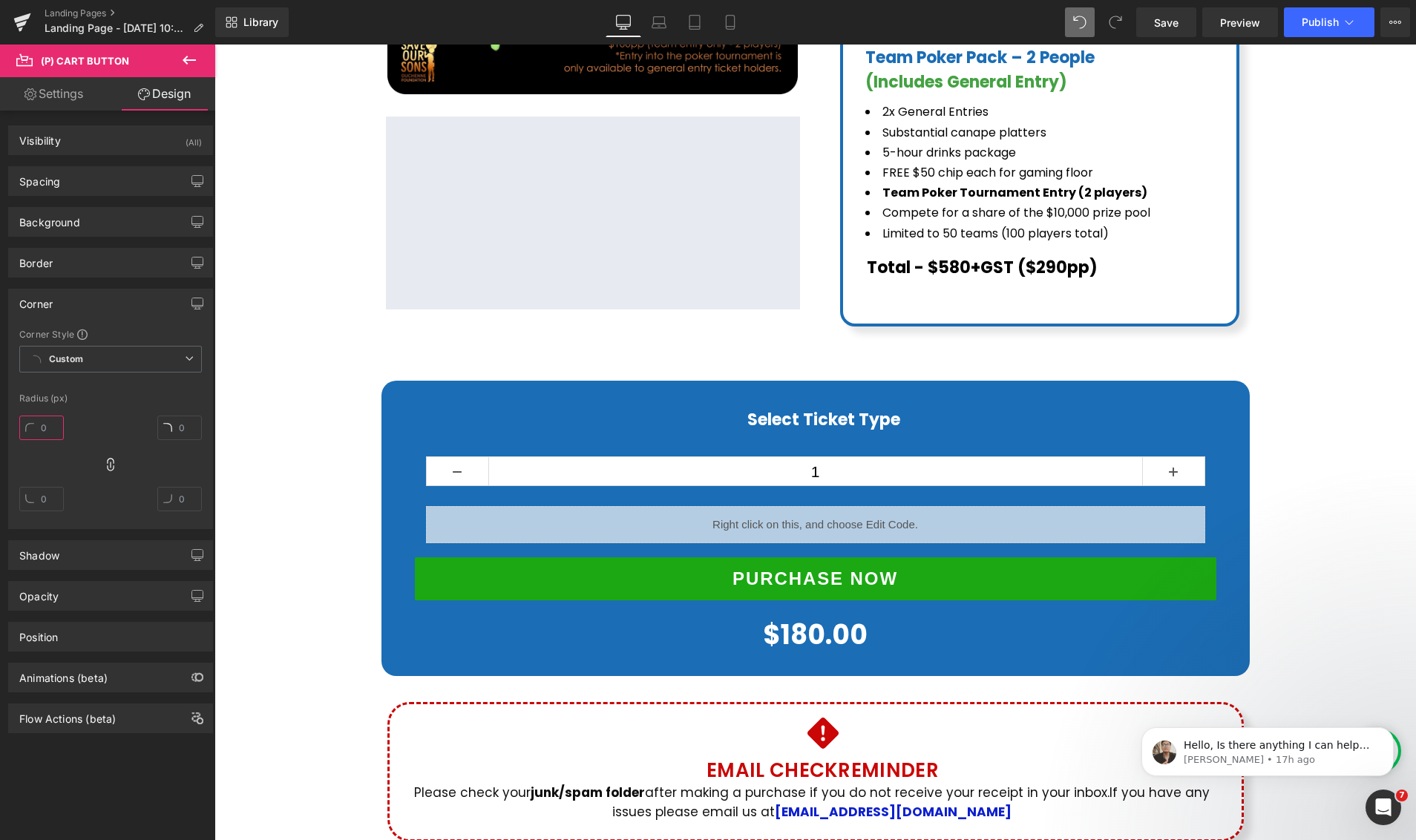
click at [44, 428] on input "text" at bounding box center [41, 428] width 44 height 24
type input "1"
type input "4"
type input "30"
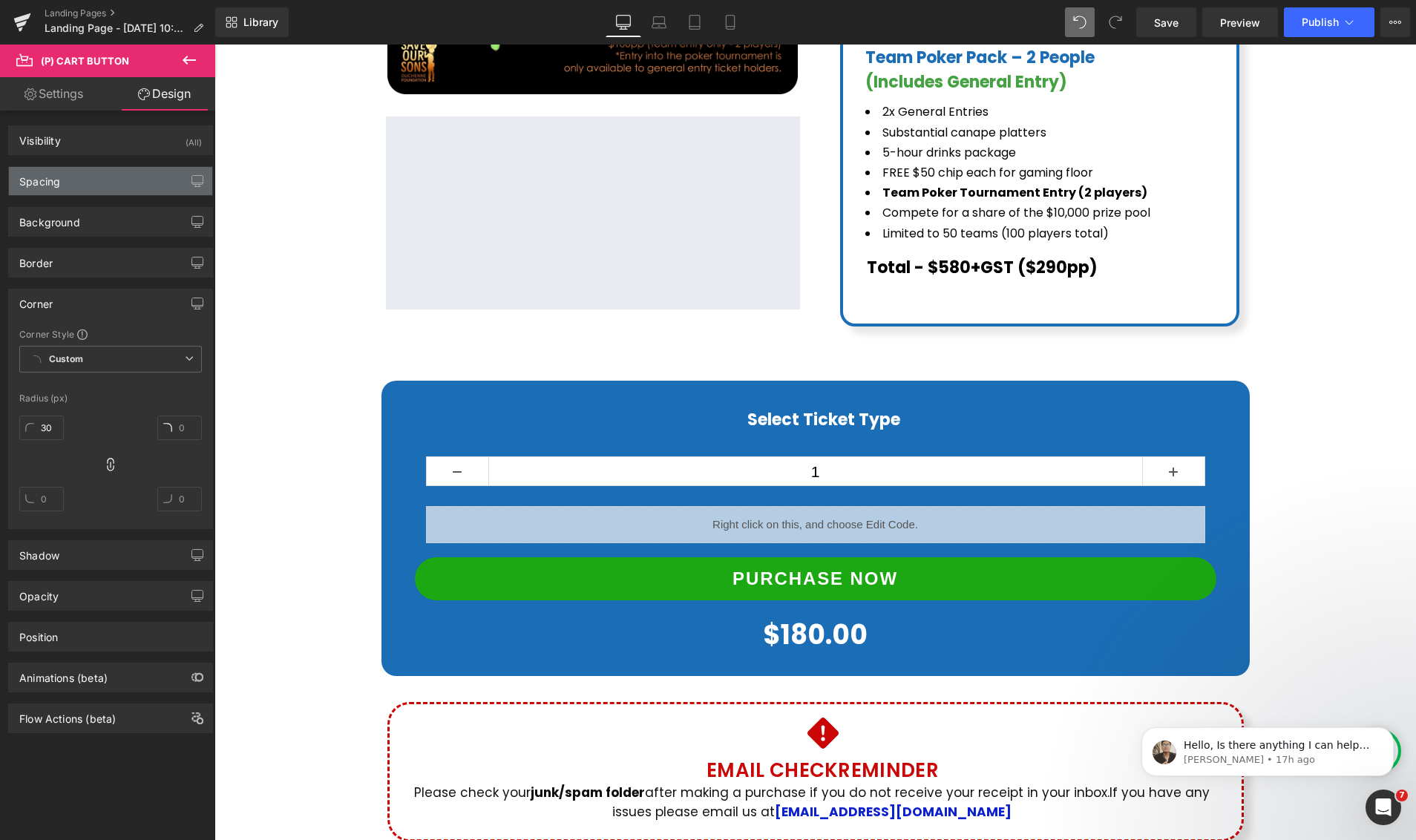
click at [74, 185] on div "Spacing" at bounding box center [111, 180] width 204 height 28
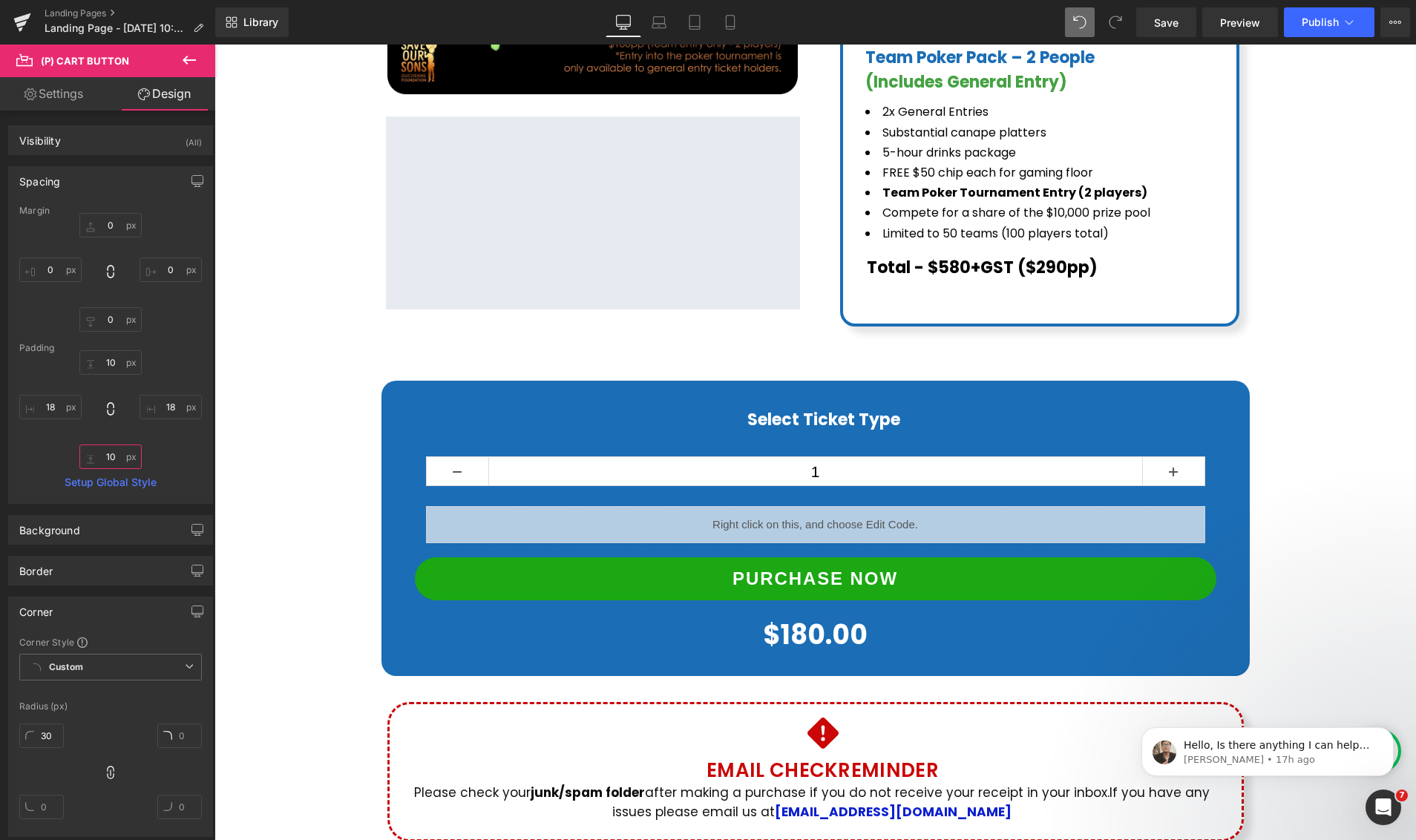
click at [110, 461] on input "text" at bounding box center [110, 456] width 63 height 24
click at [106, 458] on input "text" at bounding box center [110, 456] width 63 height 24
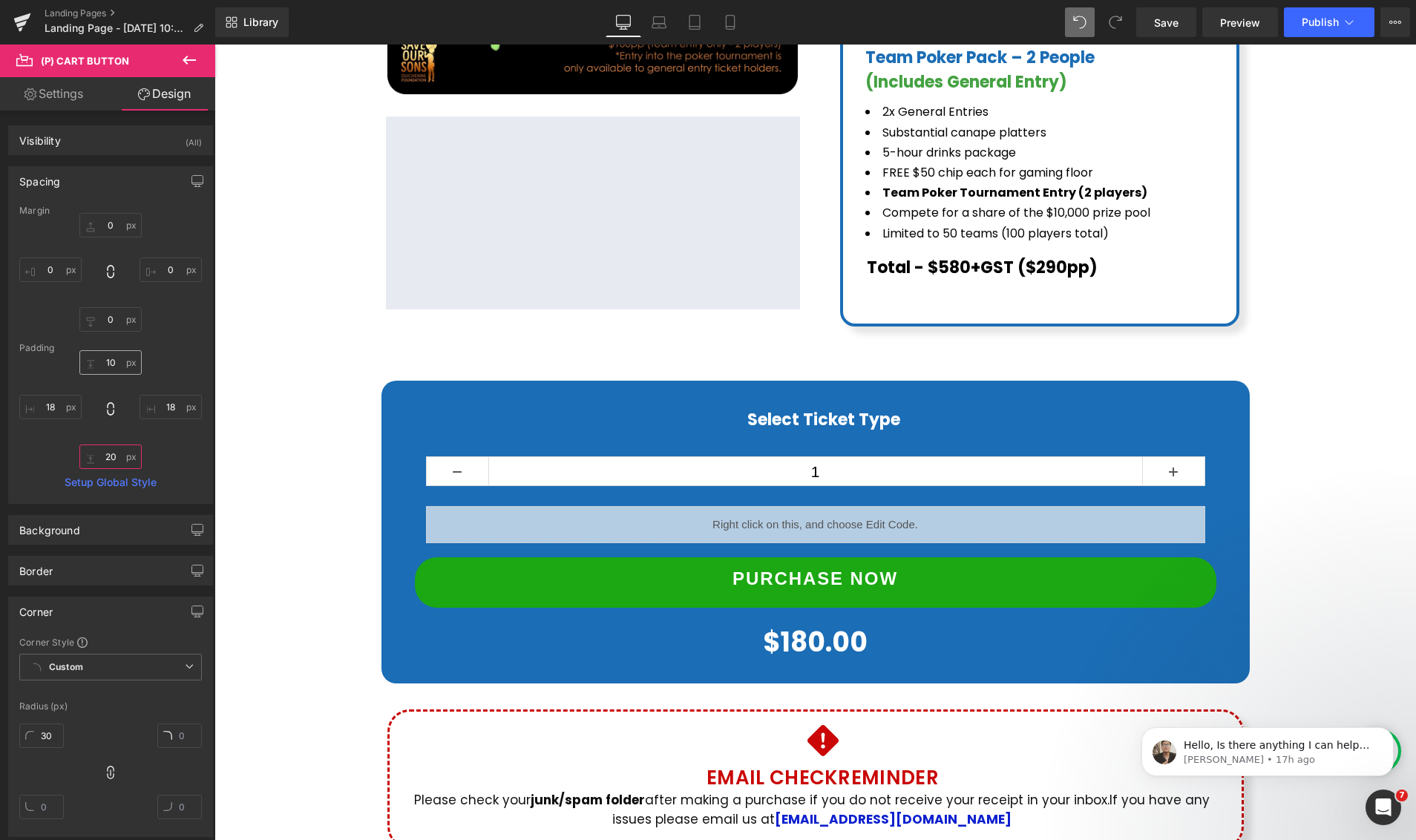
type input "20"
click at [112, 355] on input "text" at bounding box center [110, 362] width 63 height 24
click at [107, 363] on input "text" at bounding box center [110, 362] width 63 height 24
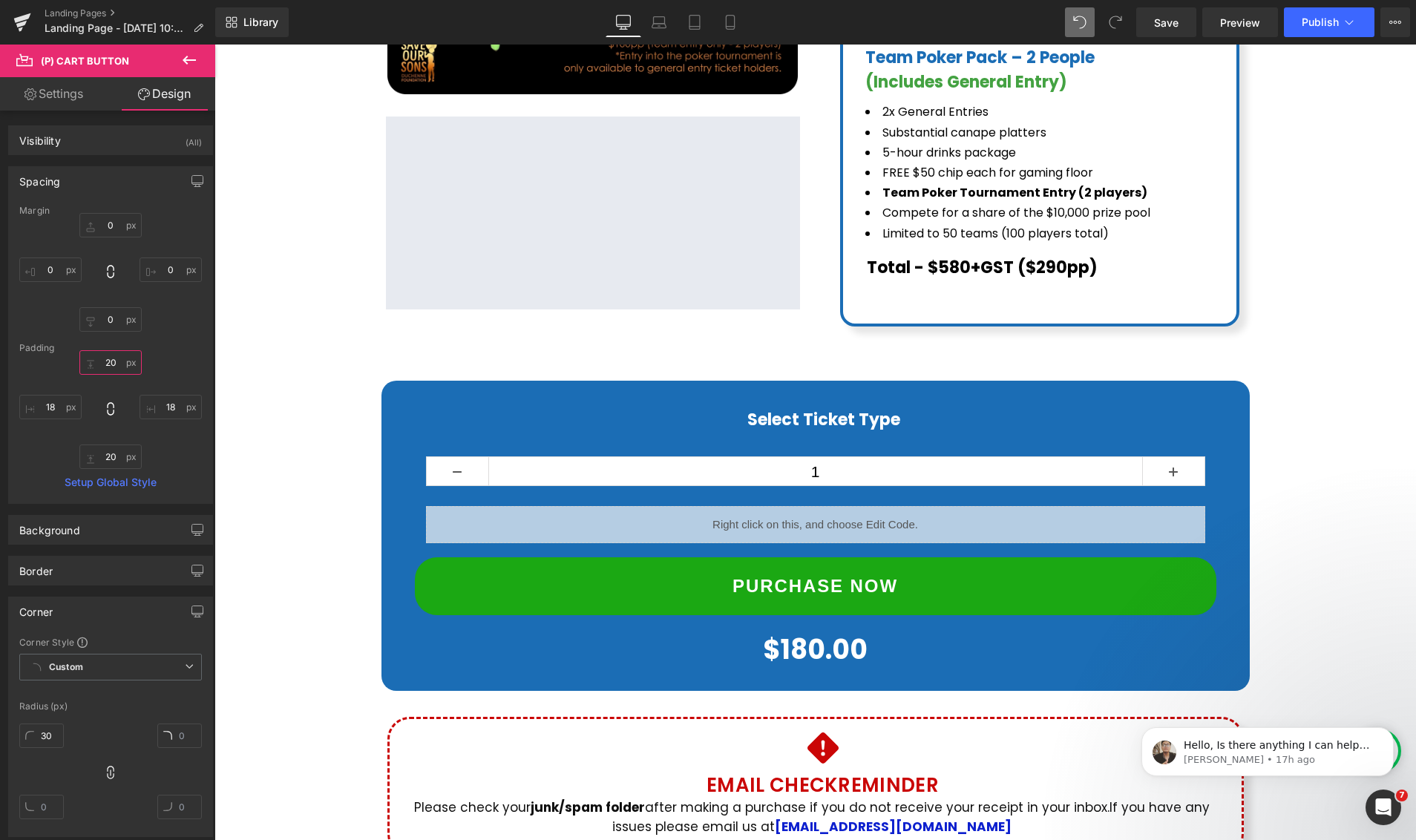
drag, startPoint x: 115, startPoint y: 365, endPoint x: 100, endPoint y: 363, distance: 15.1
click at [100, 363] on input "20" at bounding box center [110, 362] width 63 height 24
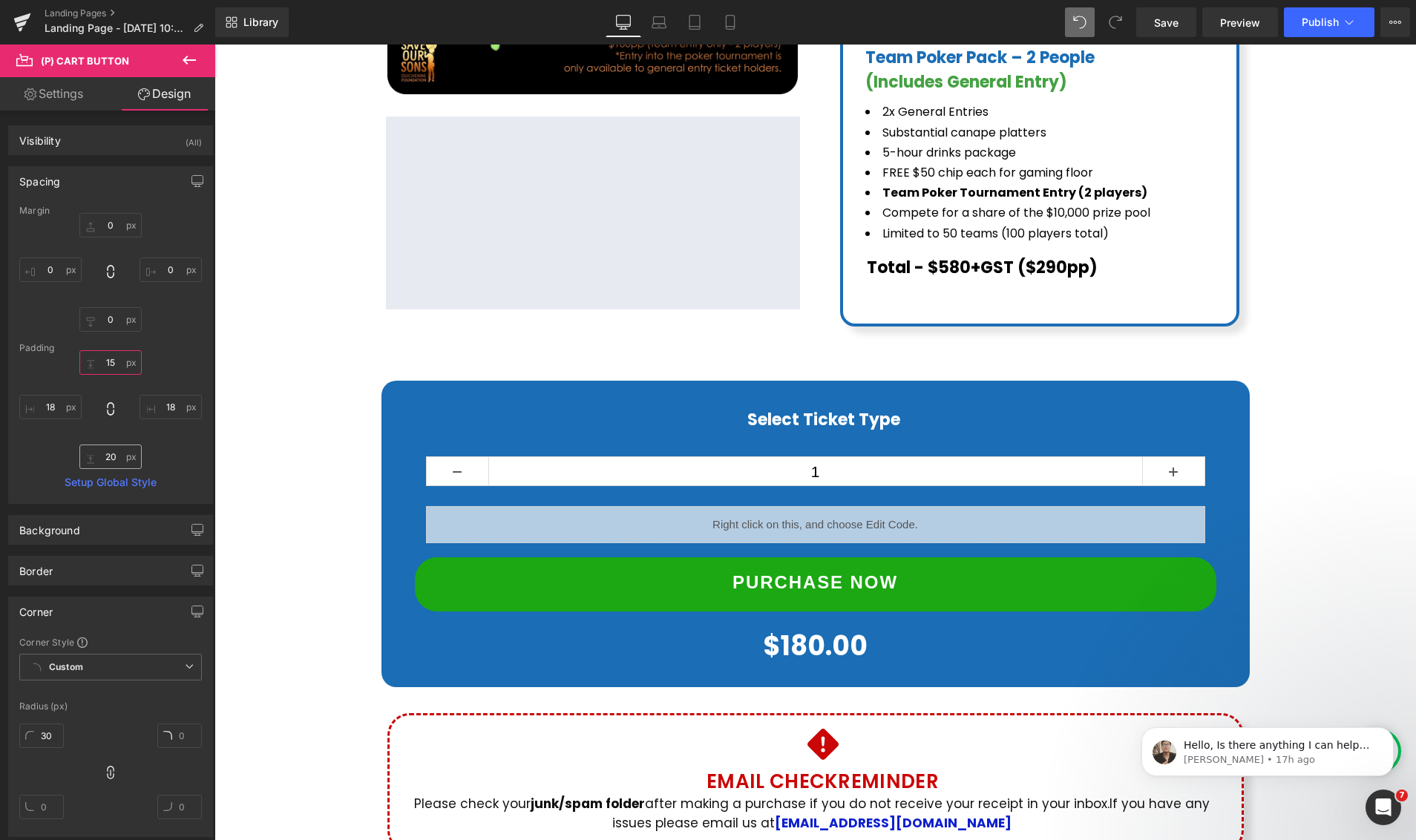
type input "15"
click at [109, 462] on input "20" at bounding box center [110, 456] width 63 height 24
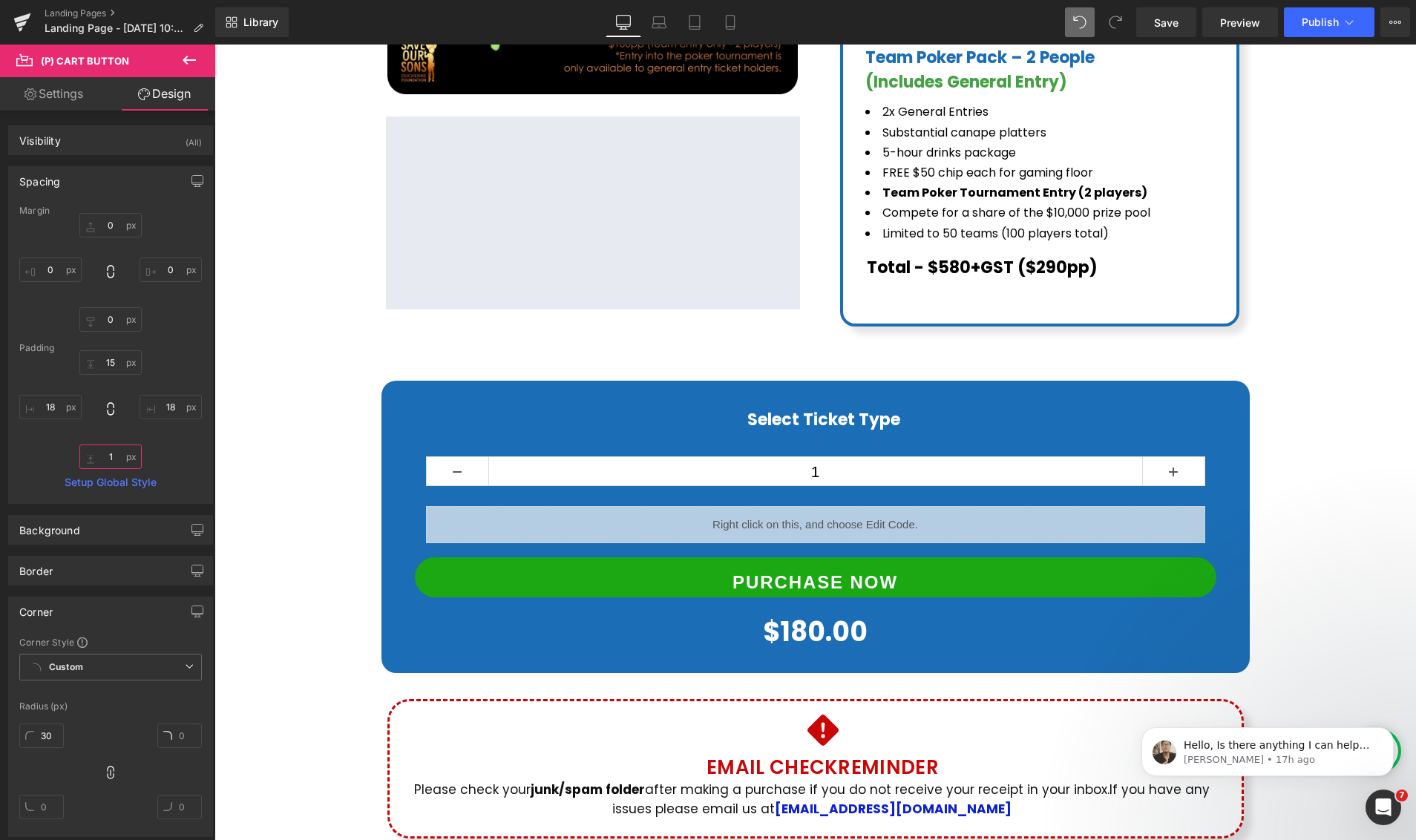
type input "15"
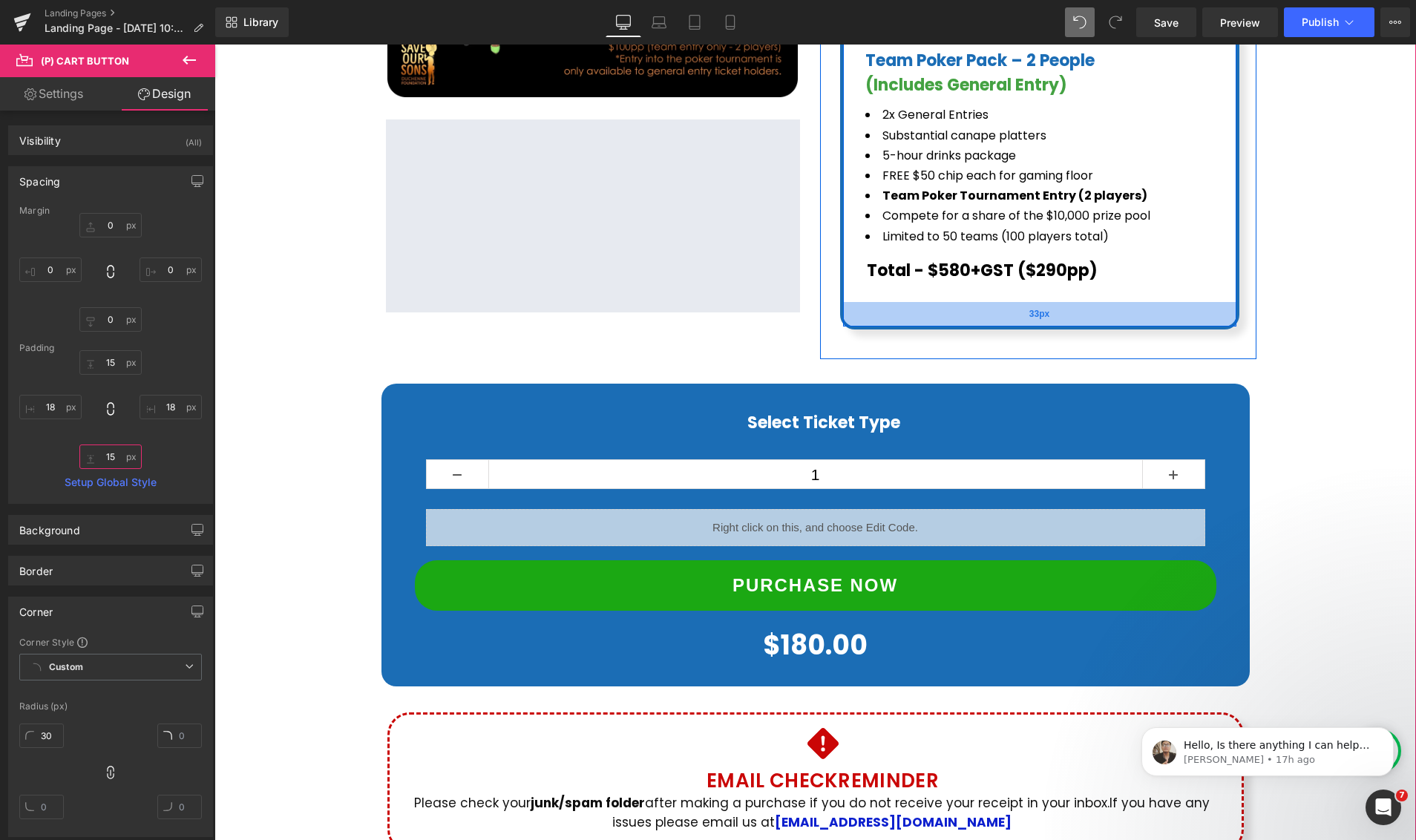
scroll to position [722, 0]
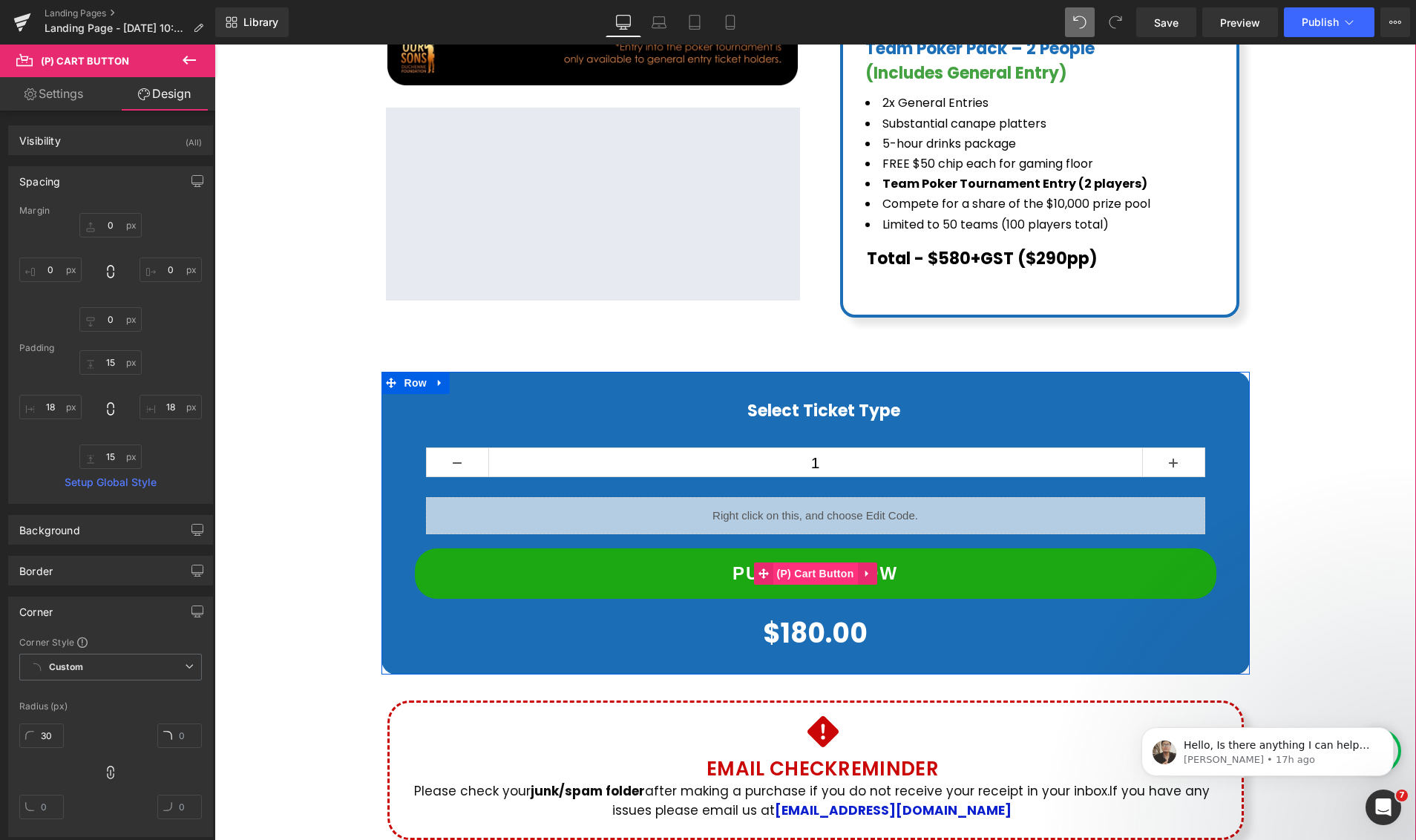
click at [834, 563] on span "(P) Cart Button" at bounding box center [814, 574] width 84 height 23
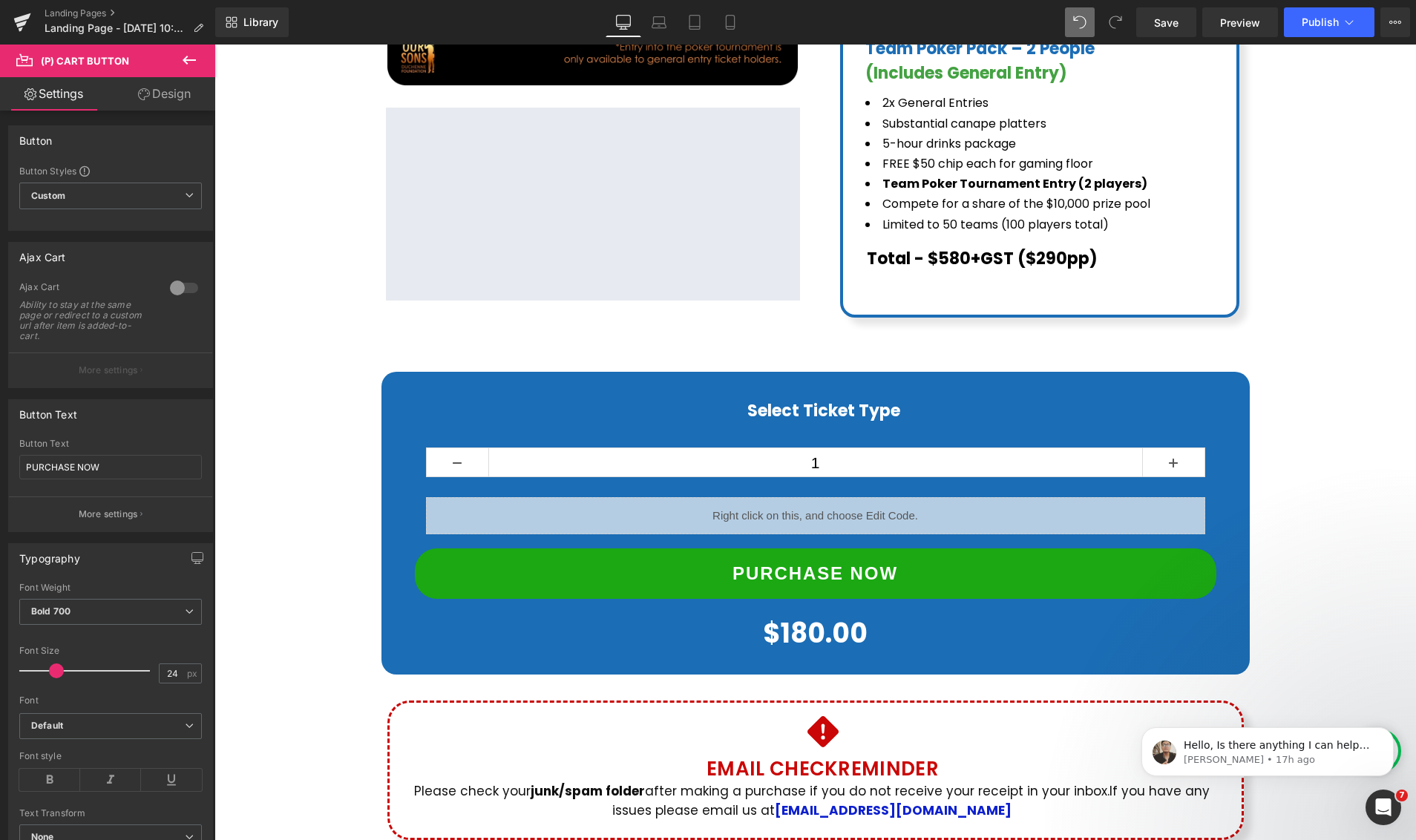
click at [172, 103] on link "Design" at bounding box center [164, 94] width 108 height 33
click at [0, 0] on div "Spacing" at bounding box center [0, 0] width 0 height 0
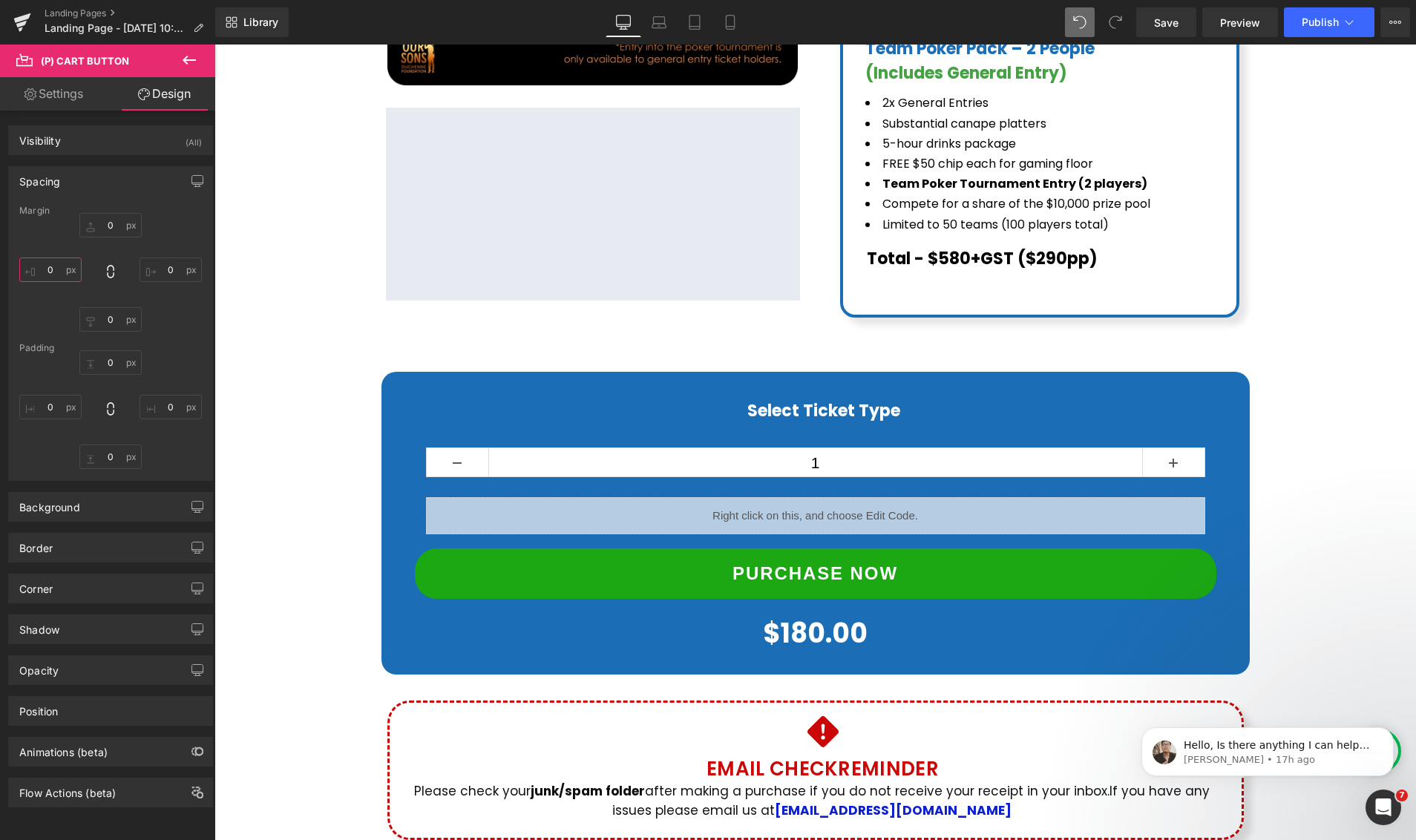
click at [52, 268] on input "text" at bounding box center [51, 269] width 63 height 24
click at [48, 274] on input "text" at bounding box center [51, 269] width 63 height 24
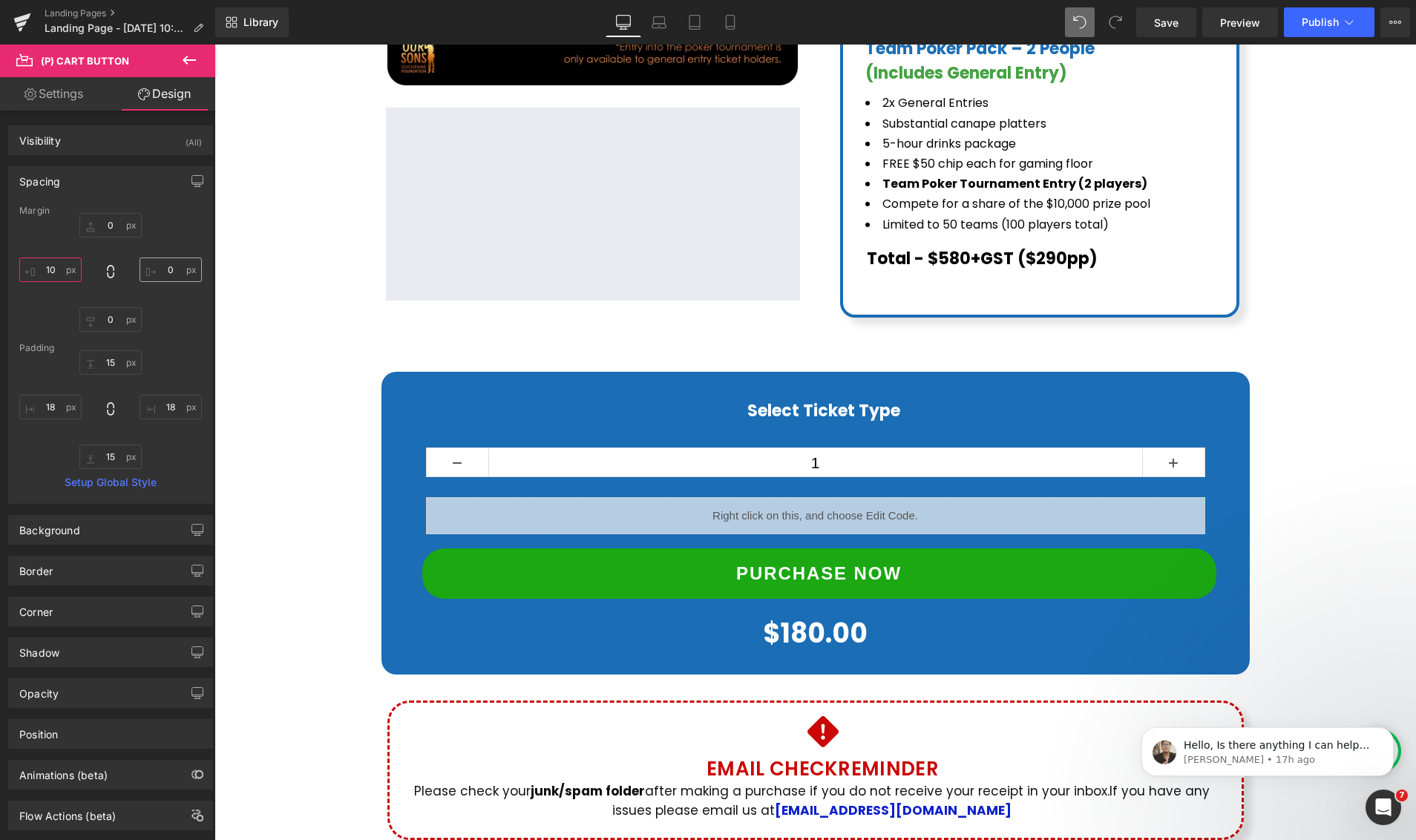
type input "10"
click at [163, 269] on input "text" at bounding box center [170, 269] width 63 height 24
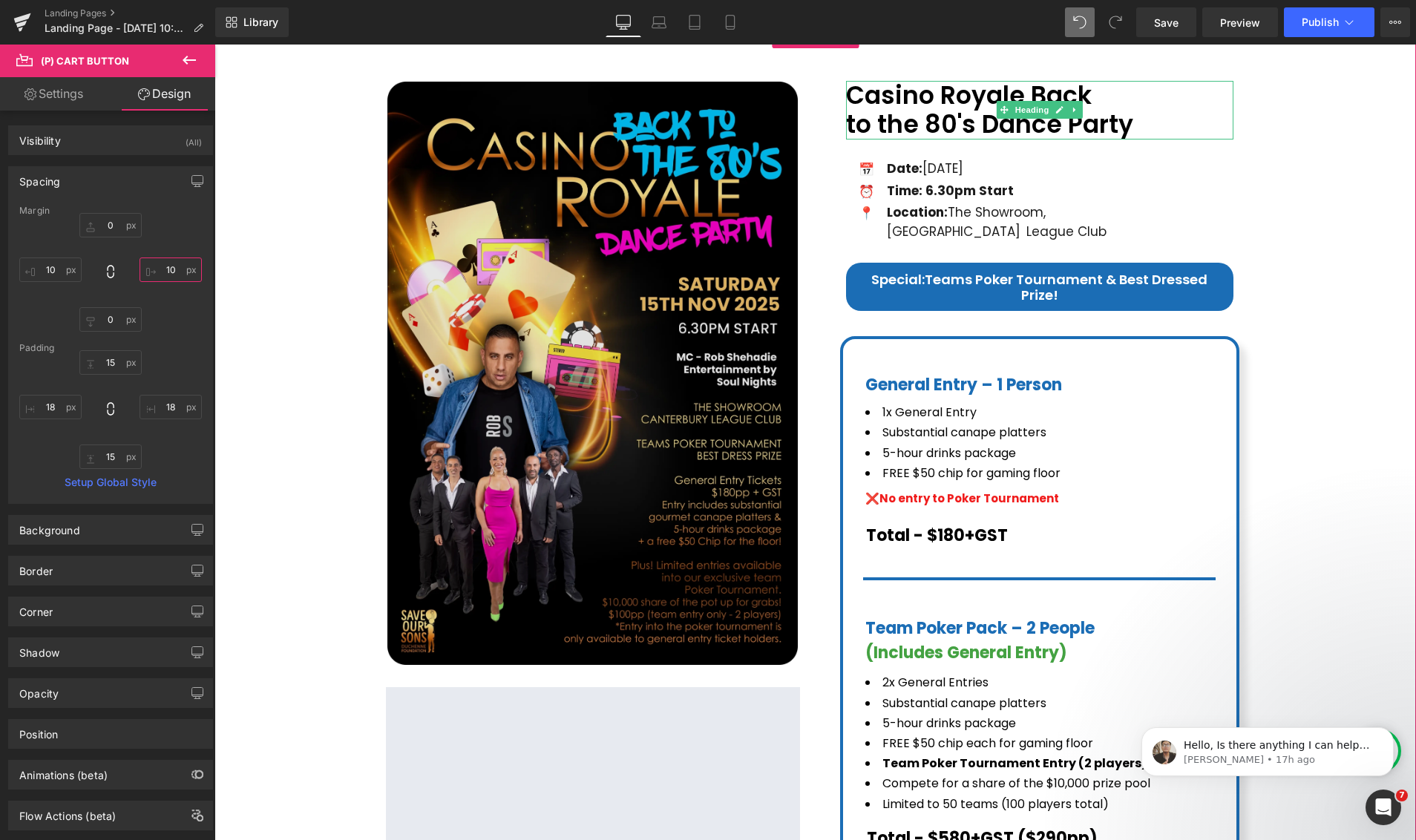
scroll to position [259, 0]
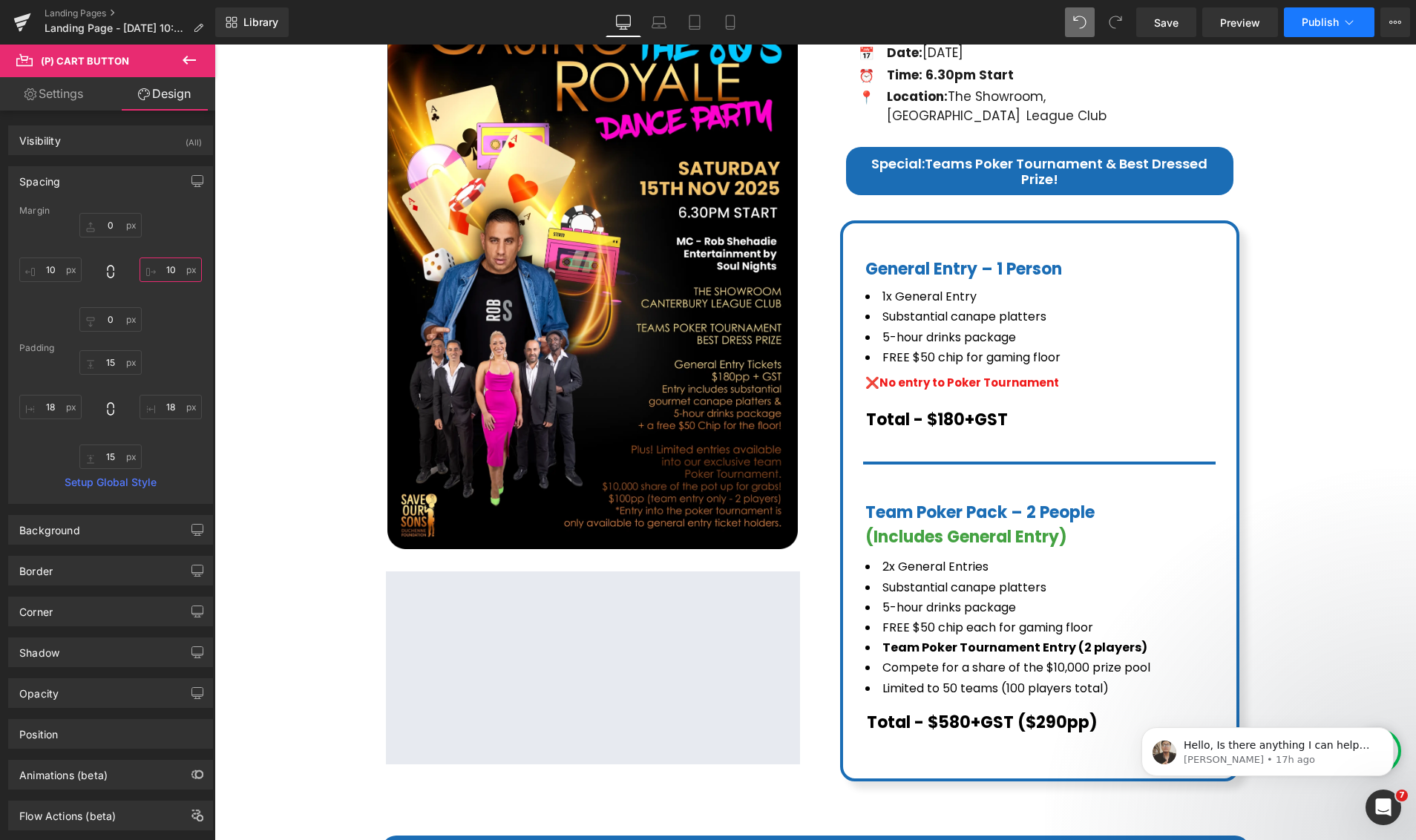
type input "10"
click at [1343, 32] on button "Publish" at bounding box center [1329, 22] width 90 height 29
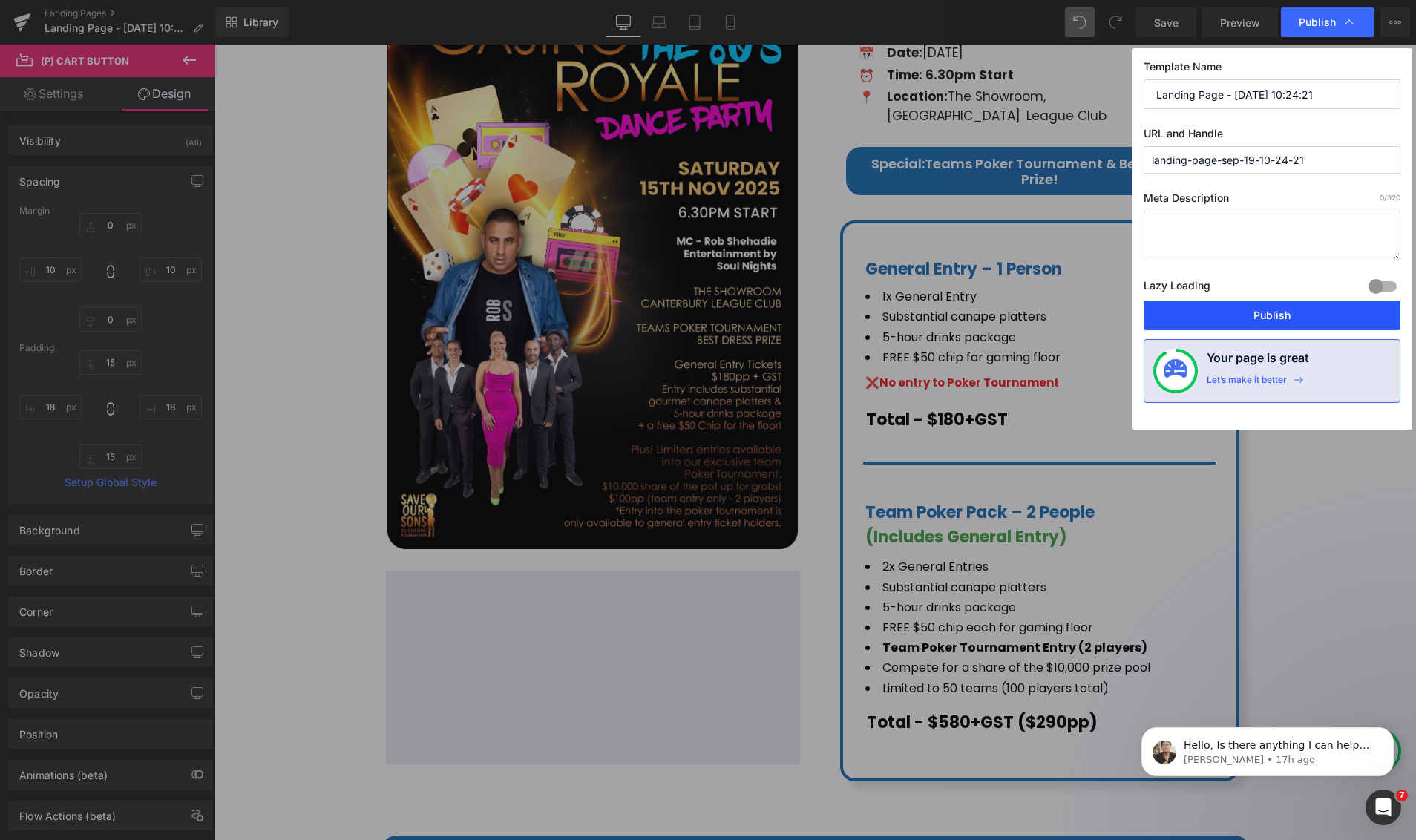
drag, startPoint x: 1249, startPoint y: 307, endPoint x: 1036, endPoint y: 262, distance: 217.7
click at [1249, 307] on button "Publish" at bounding box center [1271, 315] width 256 height 29
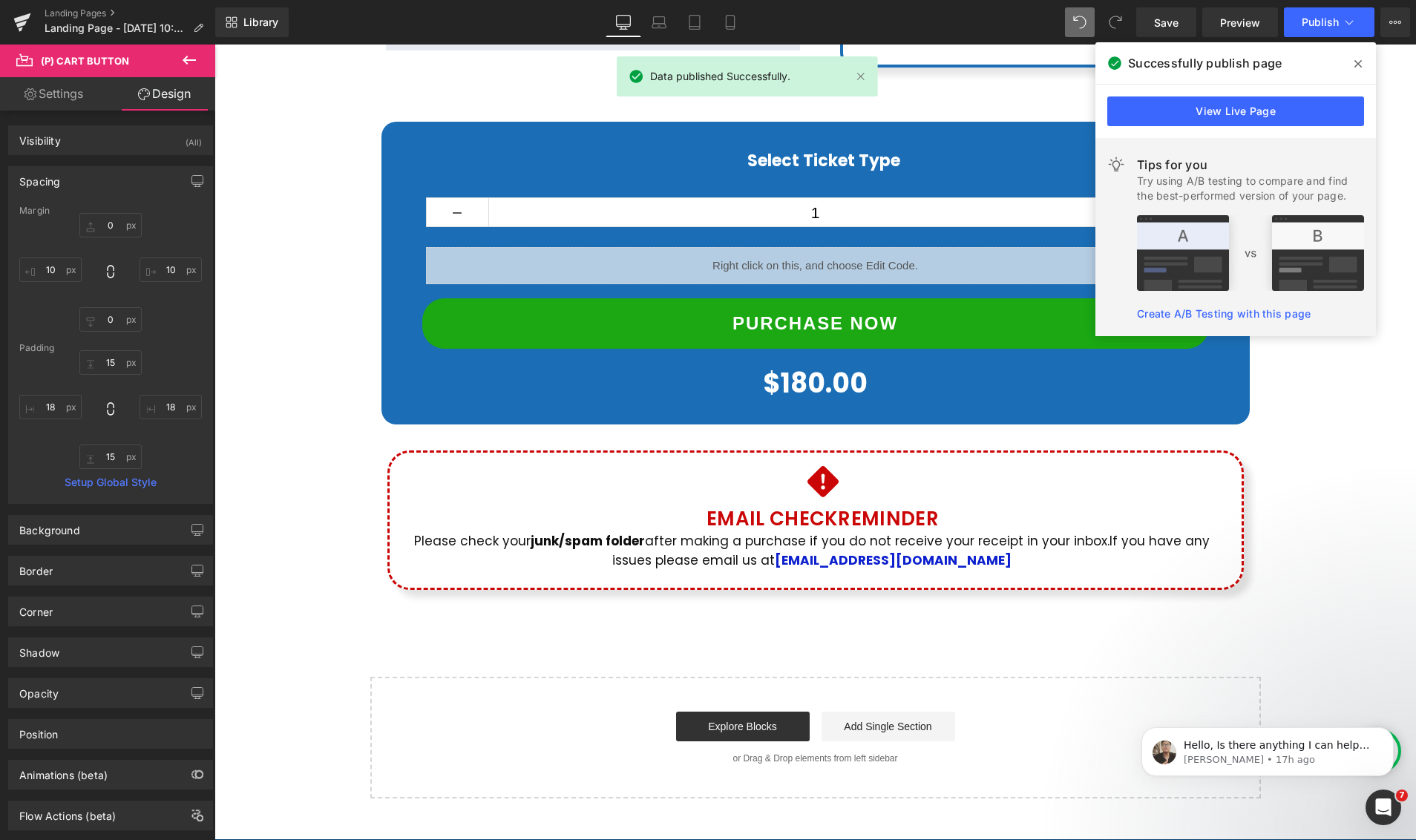
scroll to position [957, 0]
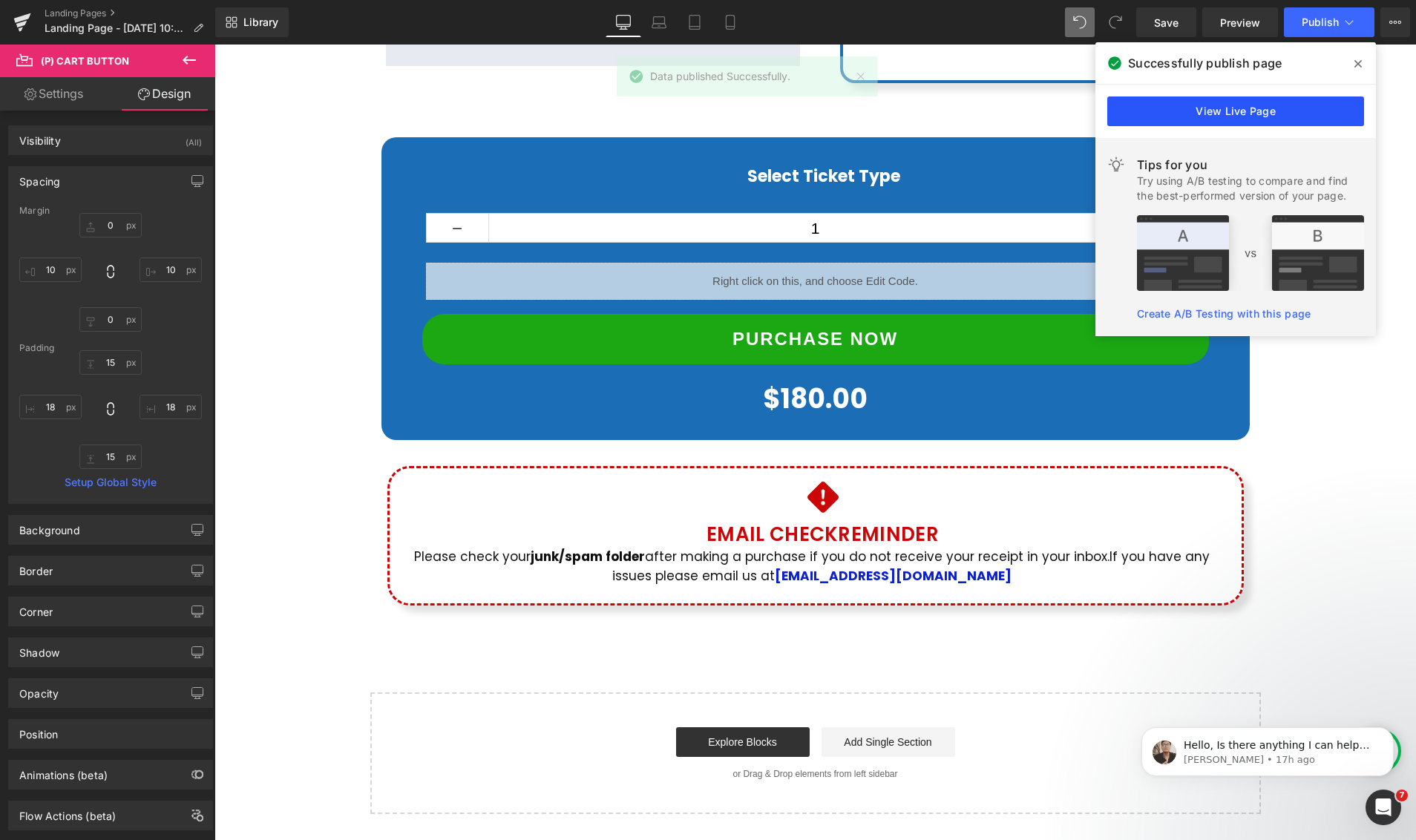
click at [1243, 118] on link "View Live Page" at bounding box center [1235, 111] width 256 height 29
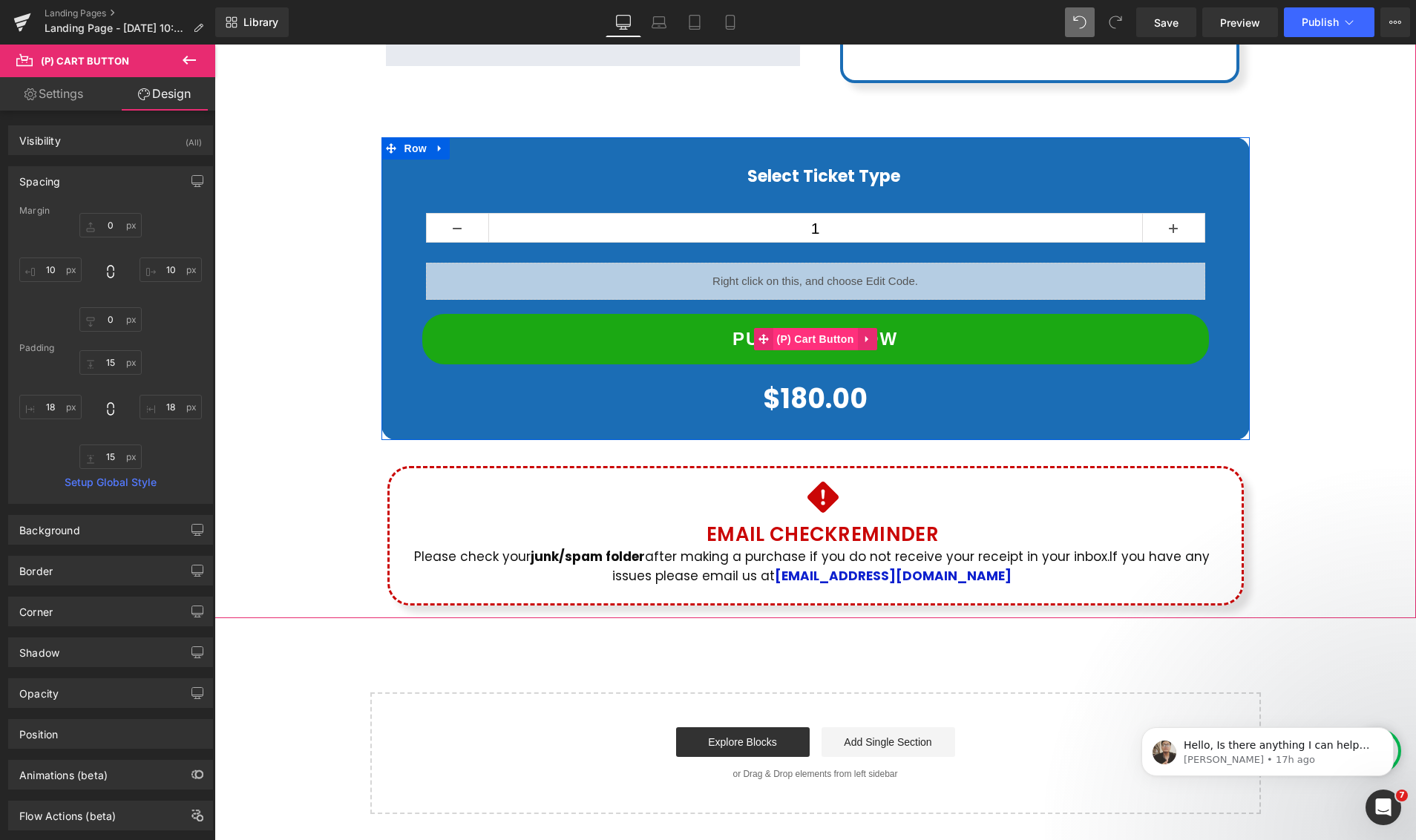
click at [801, 328] on span "(P) Cart Button" at bounding box center [814, 339] width 84 height 23
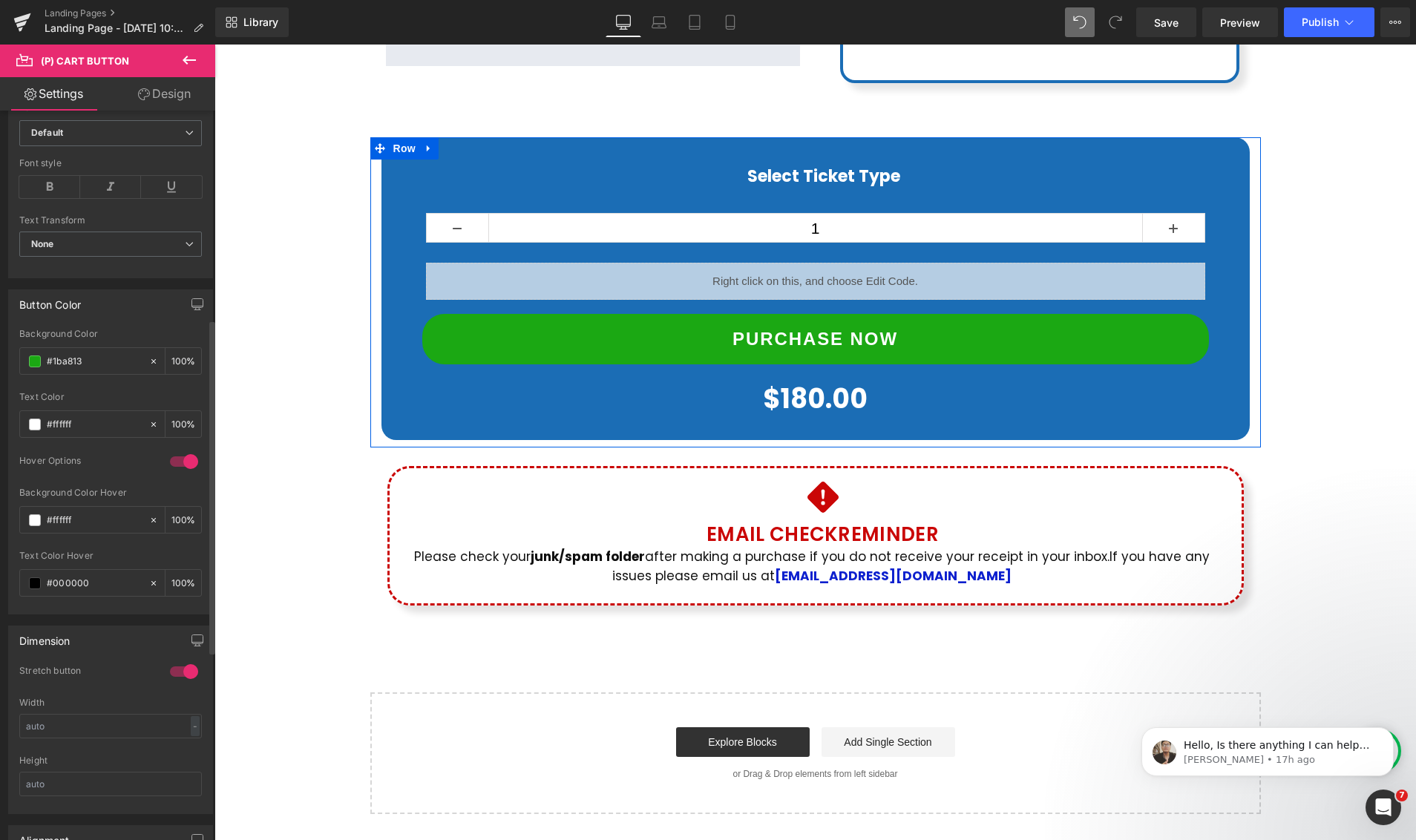
scroll to position [817, 0]
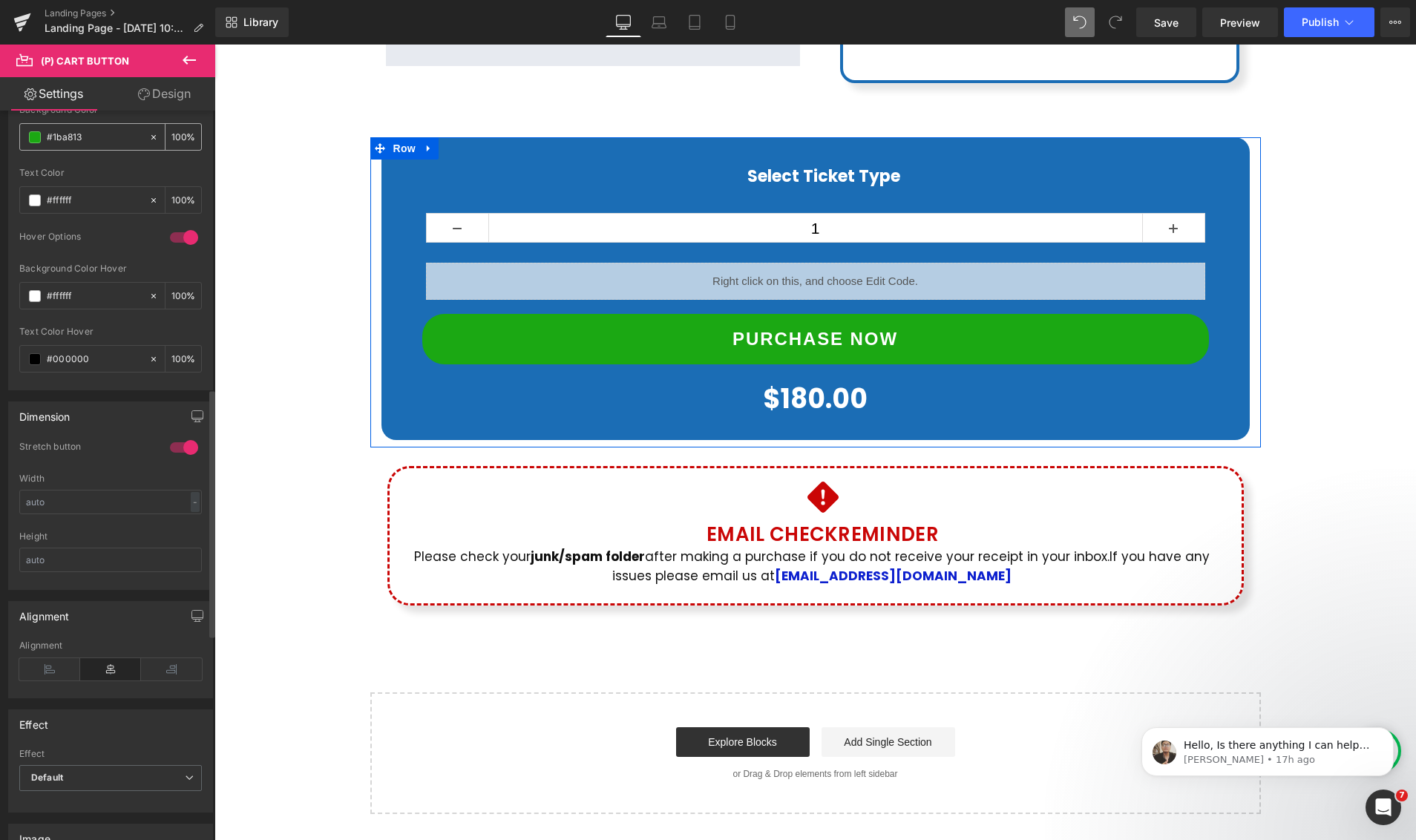
drag, startPoint x: 96, startPoint y: 139, endPoint x: 32, endPoint y: 136, distance: 64.1
click at [32, 135] on div "#1ba813" at bounding box center [84, 136] width 128 height 26
drag, startPoint x: 79, startPoint y: 294, endPoint x: 32, endPoint y: 290, distance: 47.2
click at [32, 290] on div "#ffffff" at bounding box center [84, 296] width 128 height 26
paste input "1ba813"
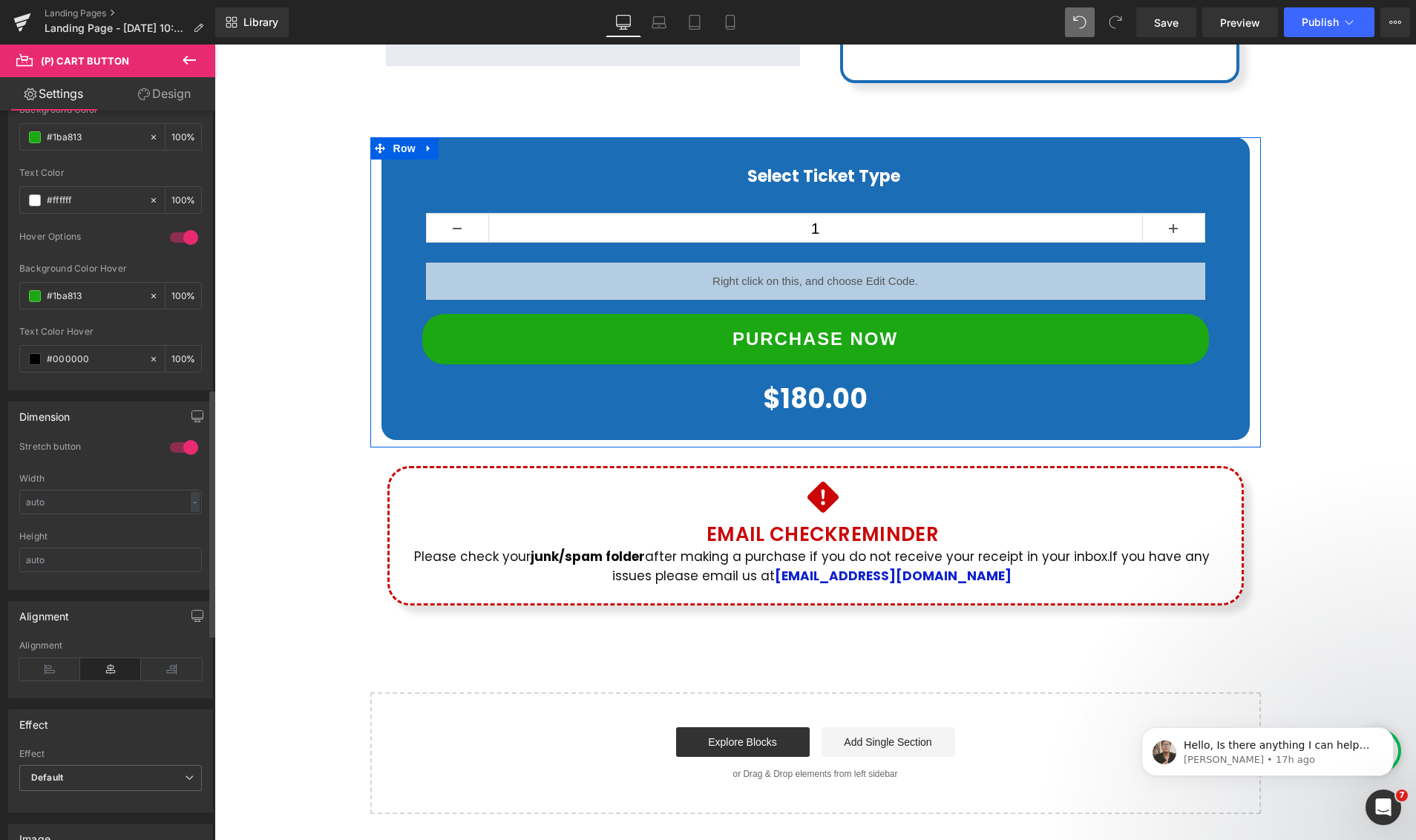
click at [125, 253] on div "Hover Options" at bounding box center [111, 247] width 182 height 32
click at [35, 297] on span at bounding box center [35, 296] width 12 height 12
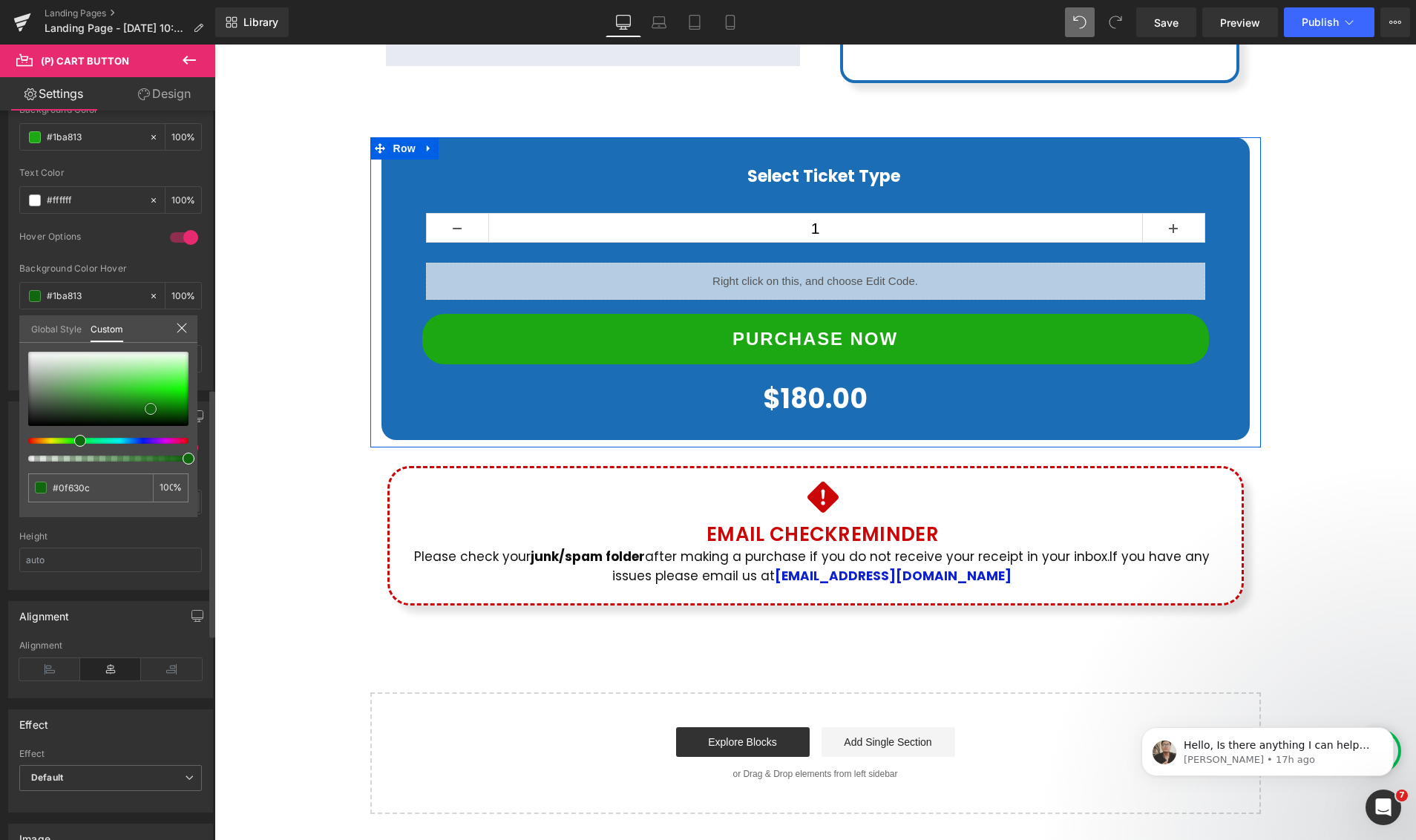
drag, startPoint x: 156, startPoint y: 401, endPoint x: 150, endPoint y: 412, distance: 12.5
click at [150, 412] on span at bounding box center [151, 409] width 12 height 12
click at [608, 391] on div at bounding box center [814, 442] width 1201 height 796
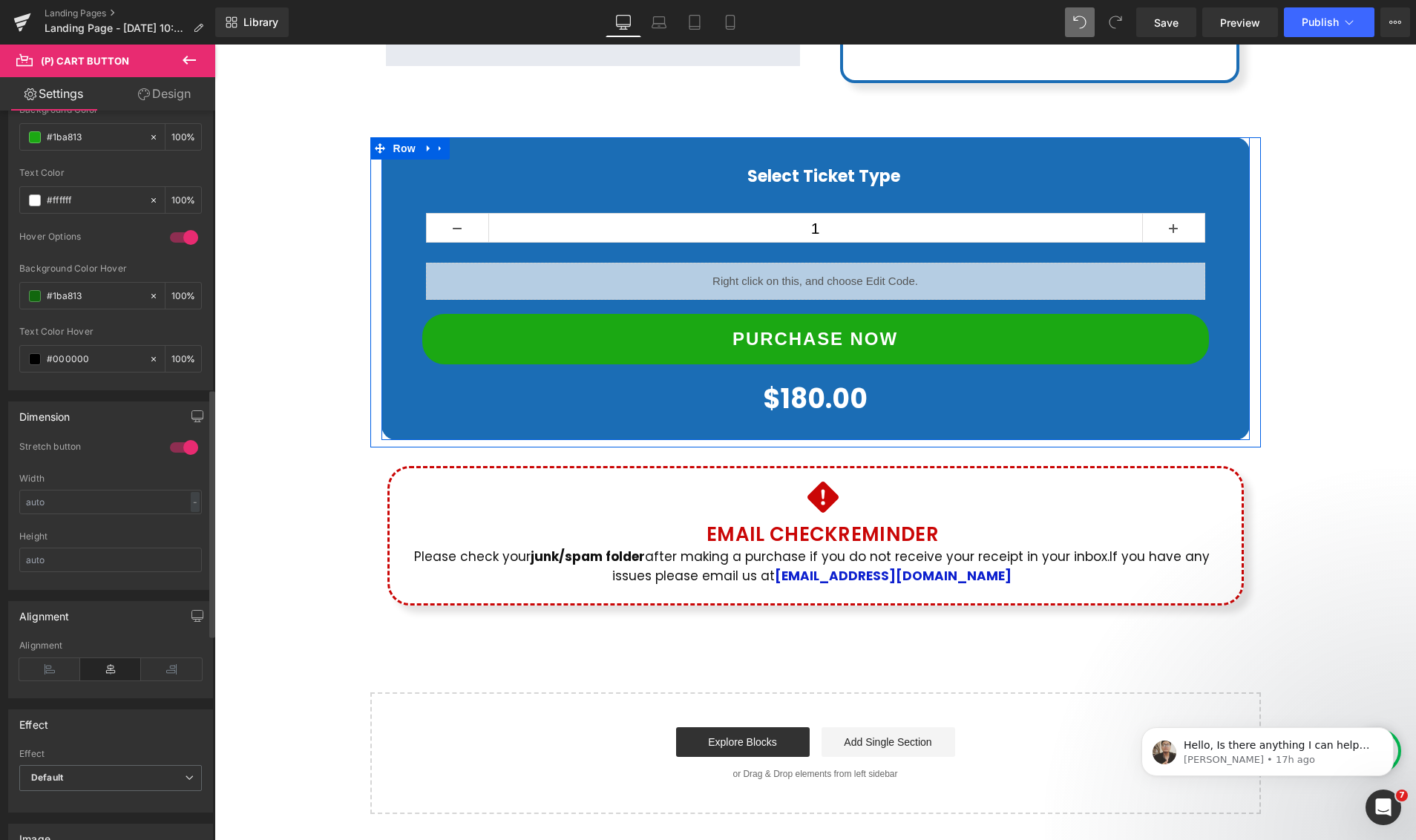
click at [115, 262] on div "Hover Options" at bounding box center [111, 247] width 182 height 32
drag, startPoint x: 97, startPoint y: 138, endPoint x: 46, endPoint y: 138, distance: 51.0
click at [47, 138] on input "#1ba813" at bounding box center [94, 137] width 95 height 17
drag, startPoint x: 82, startPoint y: 294, endPoint x: 37, endPoint y: 289, distance: 45.3
click at [37, 289] on div "#1ba813" at bounding box center [84, 296] width 128 height 26
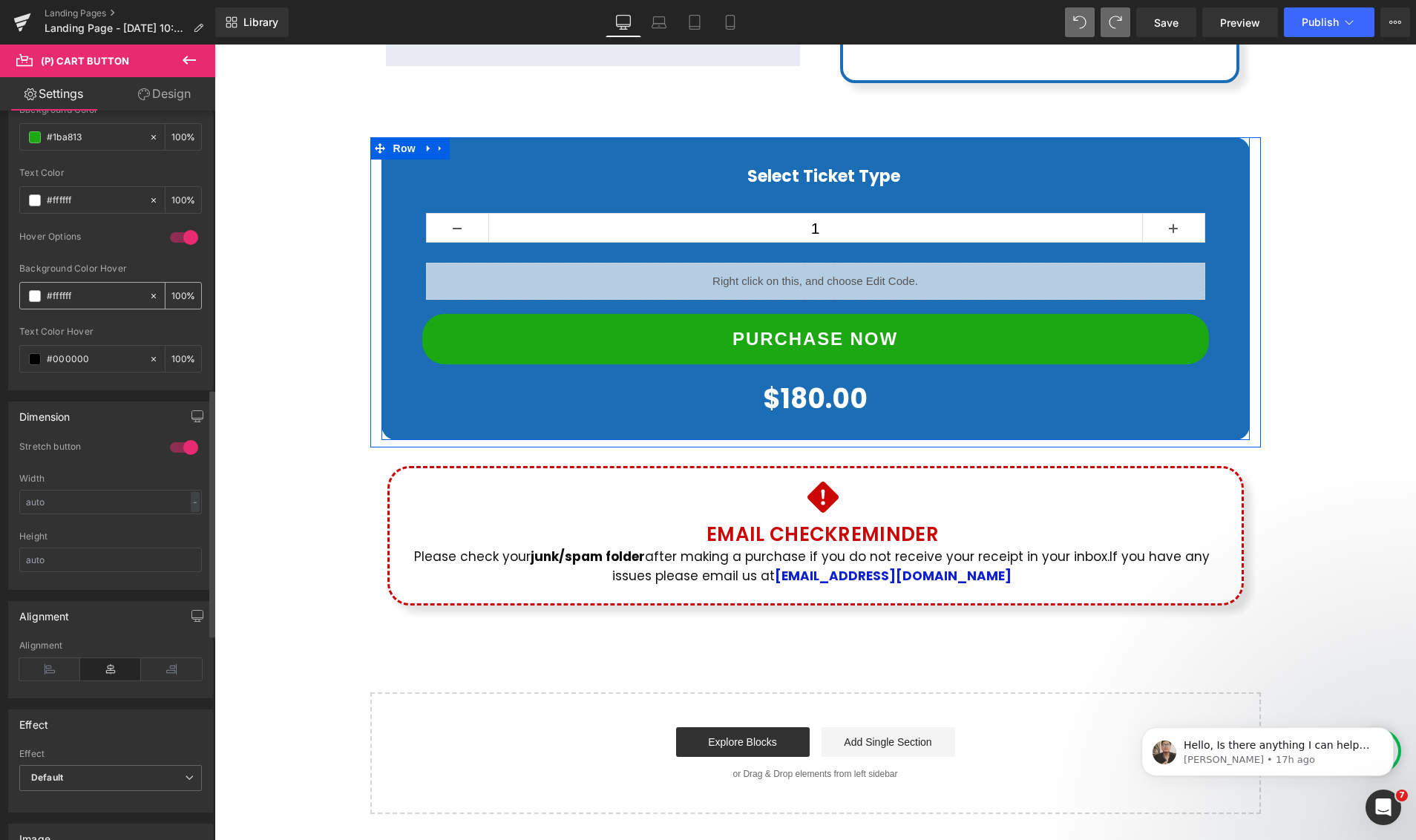
paste input "1ba813"
click at [131, 261] on div "Hover Options" at bounding box center [111, 247] width 182 height 32
click at [38, 299] on span at bounding box center [35, 296] width 12 height 12
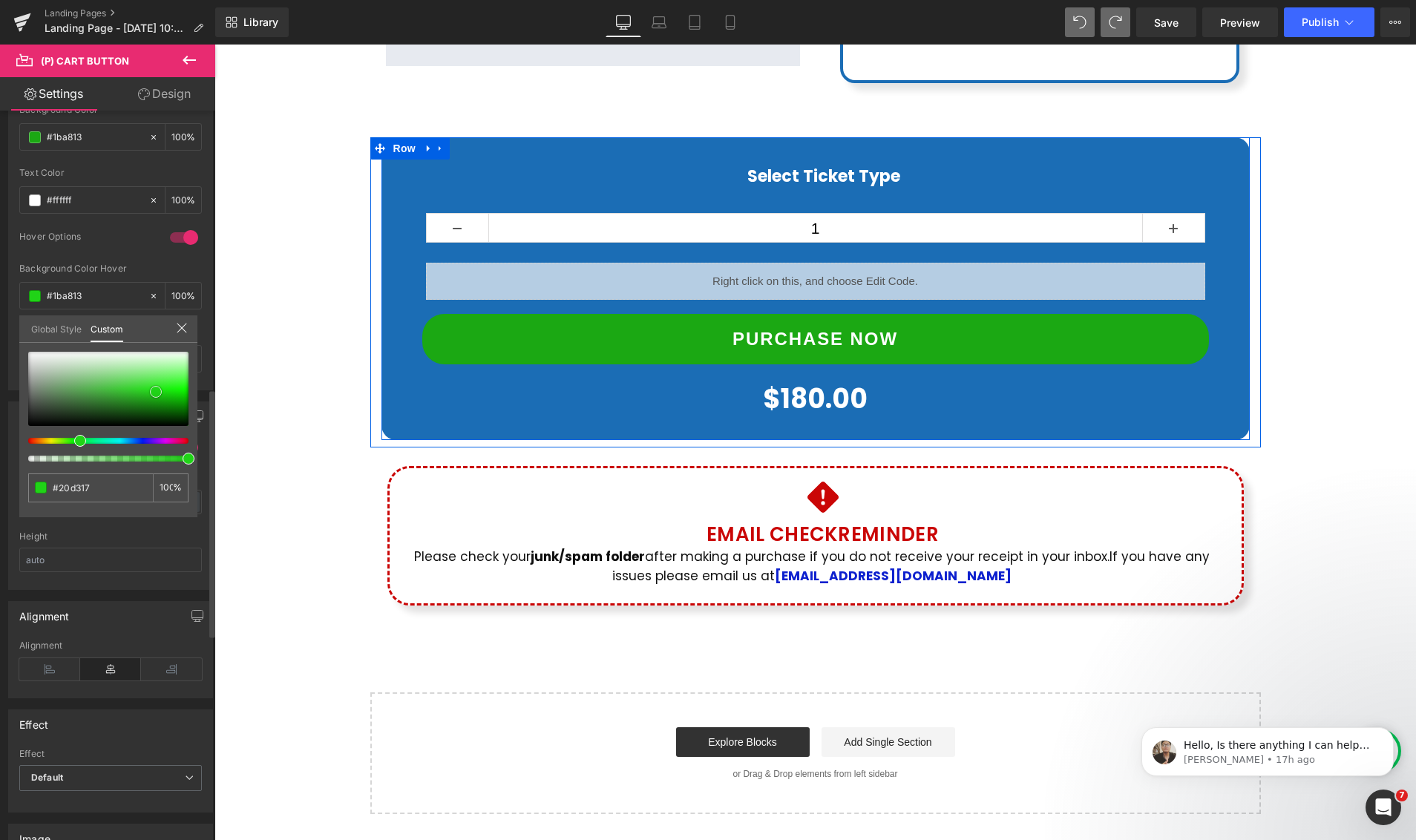
click at [156, 391] on span at bounding box center [156, 392] width 12 height 12
click at [534, 376] on div at bounding box center [814, 442] width 1201 height 796
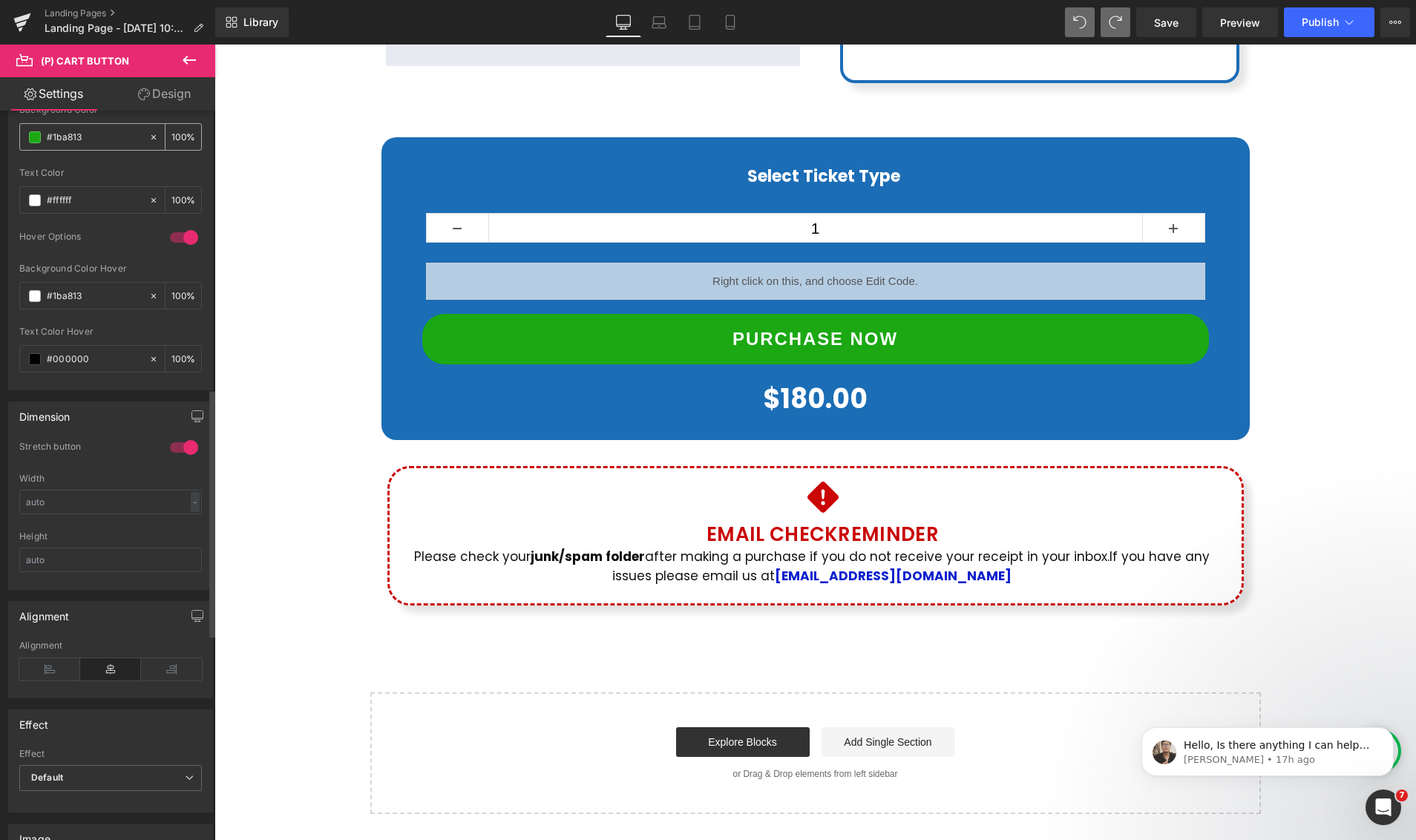
drag, startPoint x: 93, startPoint y: 142, endPoint x: 32, endPoint y: 136, distance: 61.3
click at [32, 136] on div "#1ba813" at bounding box center [84, 136] width 128 height 26
drag, startPoint x: 78, startPoint y: 291, endPoint x: 40, endPoint y: 290, distance: 38.0
click at [40, 290] on div "#1ba813" at bounding box center [84, 296] width 128 height 26
drag, startPoint x: 70, startPoint y: 295, endPoint x: 85, endPoint y: 288, distance: 16.6
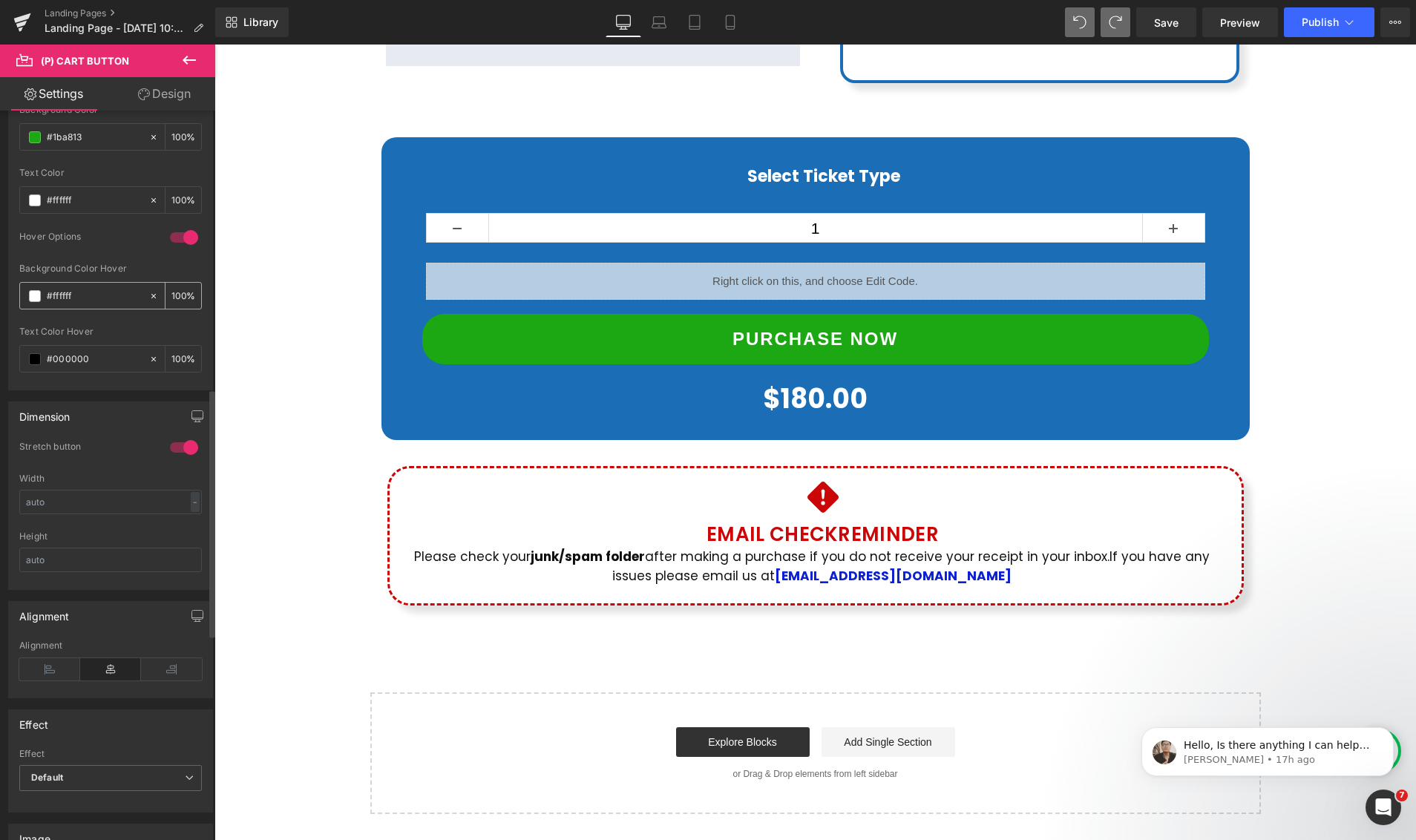
click at [29, 288] on div "#ffffff" at bounding box center [84, 296] width 128 height 26
paste input "1ba813"
type input "#1ba813"
click at [135, 238] on div "Hover Options" at bounding box center [87, 238] width 136 height 16
click at [37, 296] on span at bounding box center [35, 296] width 12 height 12
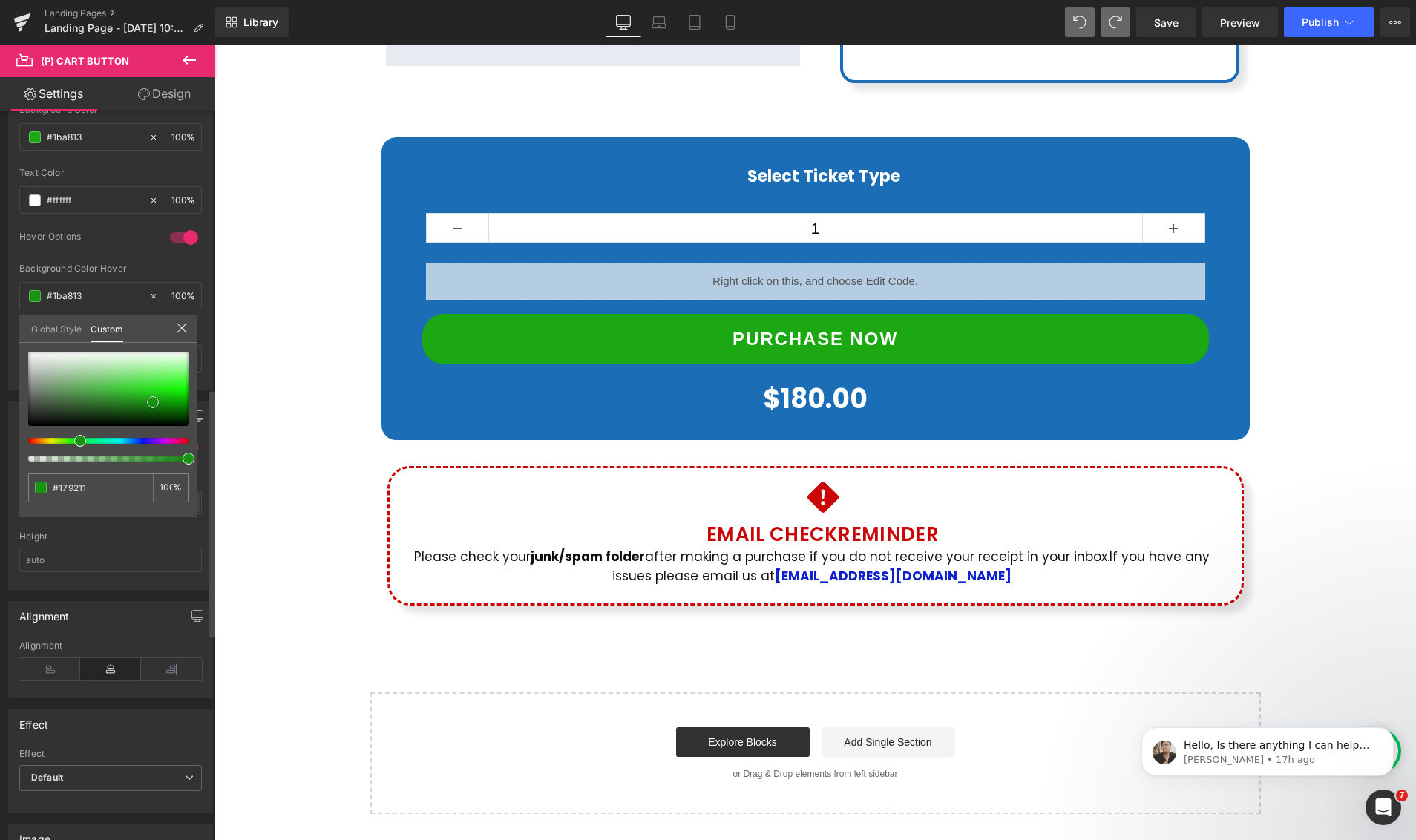
click at [152, 402] on span at bounding box center [153, 402] width 12 height 12
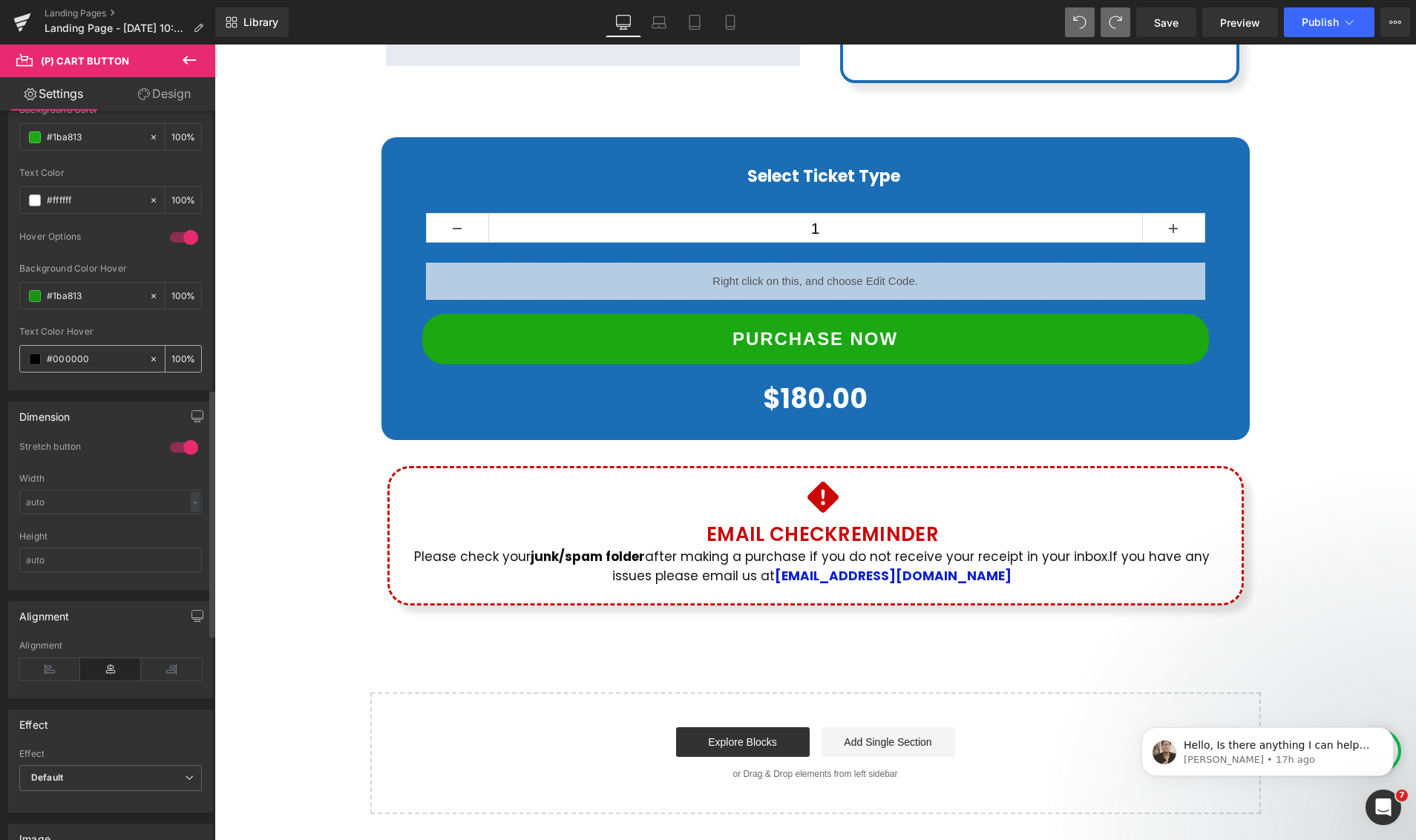
click at [35, 359] on span at bounding box center [35, 359] width 12 height 12
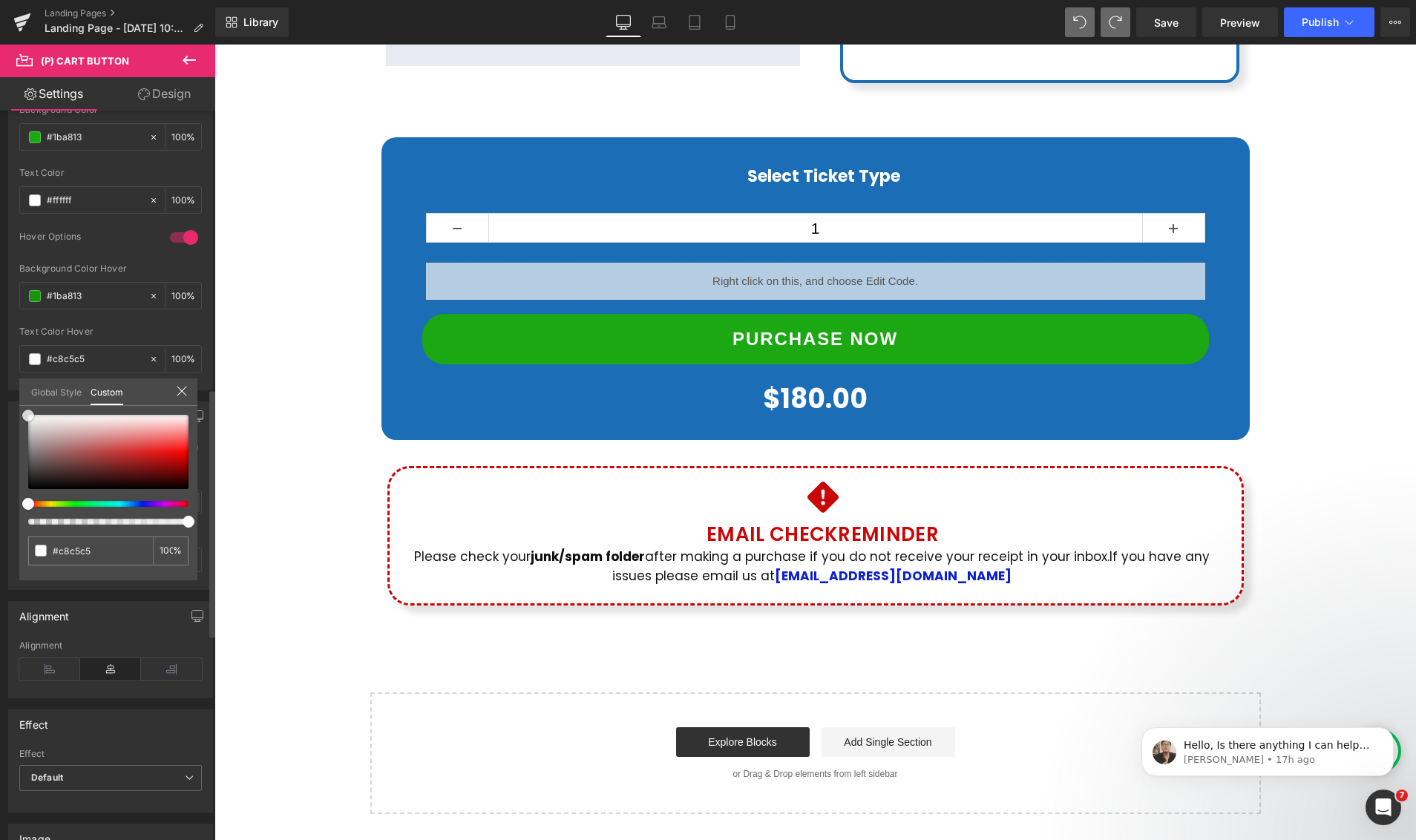
drag, startPoint x: 35, startPoint y: 435, endPoint x: 20, endPoint y: 391, distance: 46.5
click at [20, 394] on div "Global Style Custom Setup Global Style #000000 100 %" at bounding box center [109, 401] width 178 height 45
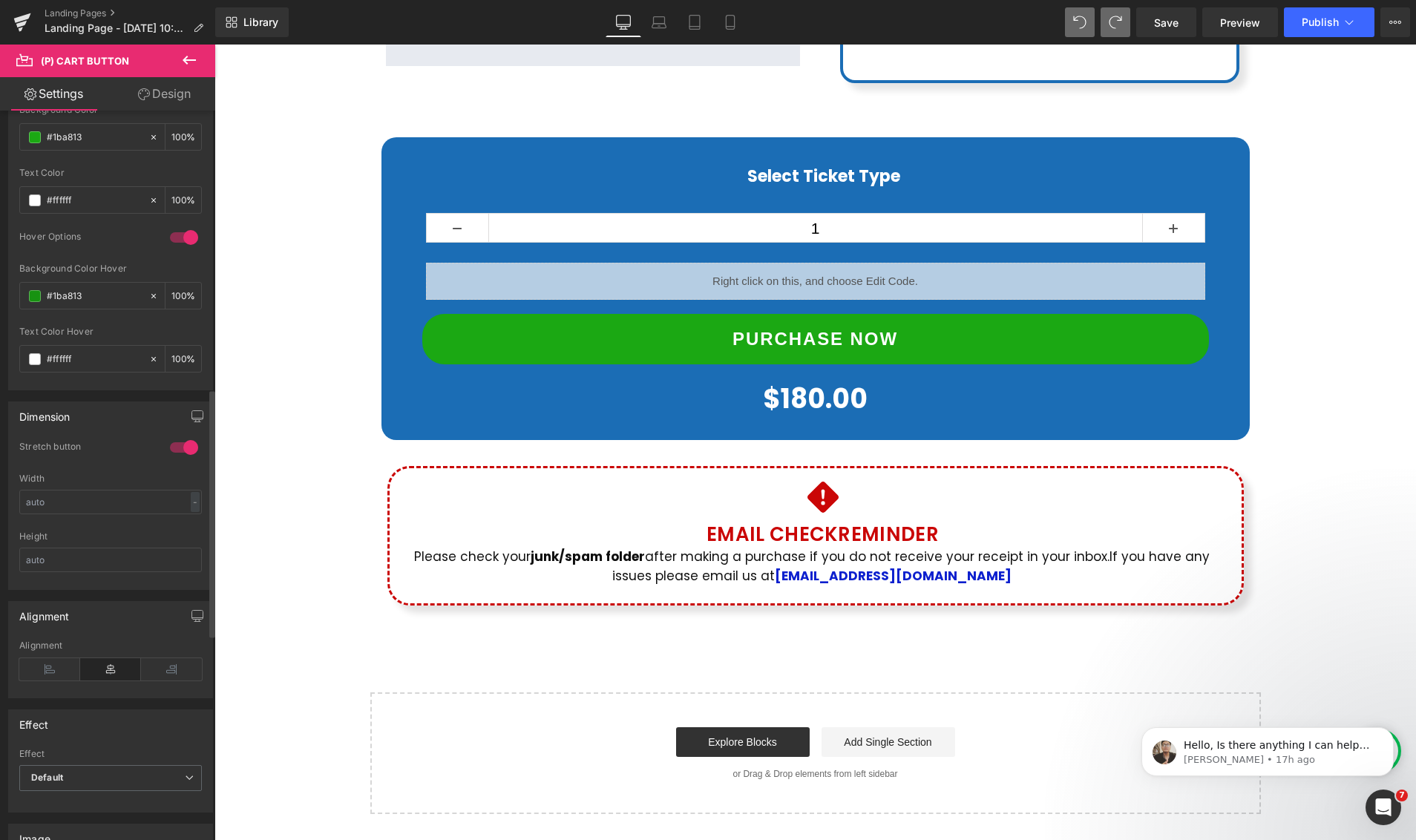
click at [673, 375] on body "Skip to content Just added to your cart Qty: View cart ( ) Continue shopping Su…" at bounding box center [814, 106] width 1201 height 2038
click at [39, 296] on span at bounding box center [35, 296] width 12 height 12
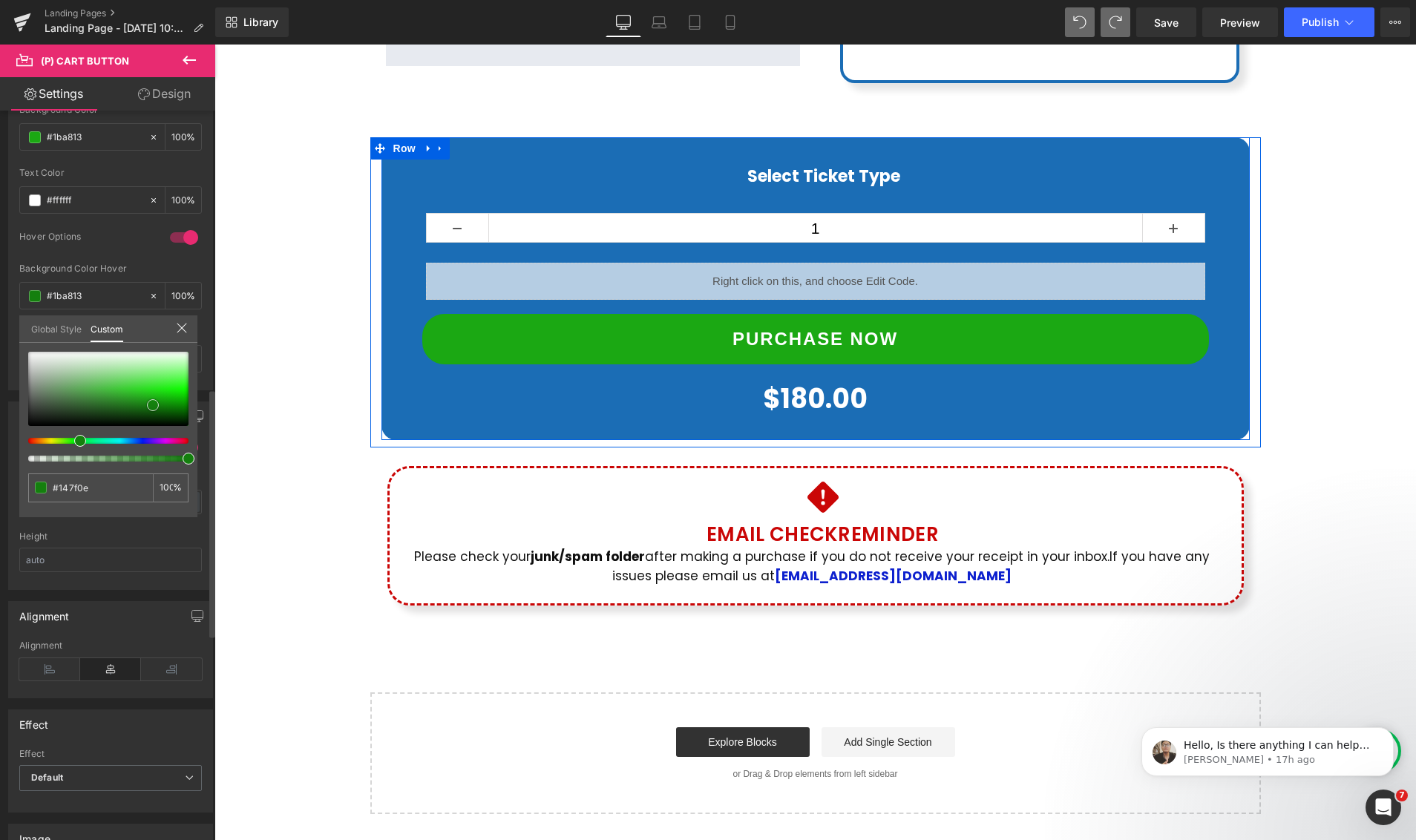
click at [153, 406] on span at bounding box center [153, 405] width 12 height 12
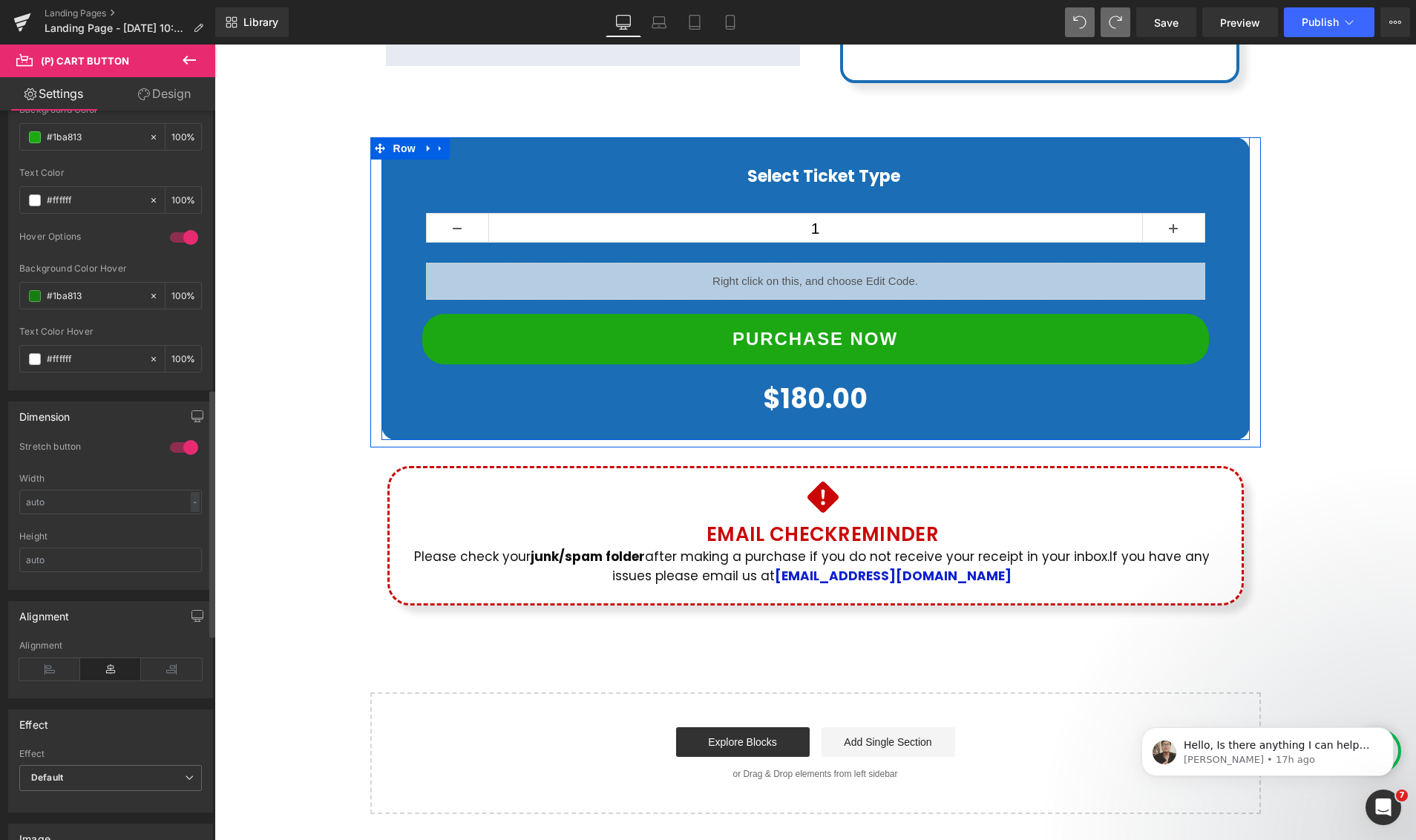
click at [602, 394] on body "Skip to content Just added to your cart Qty: View cart ( ) Continue shopping Su…" at bounding box center [814, 106] width 1201 height 2038
drag, startPoint x: 37, startPoint y: 296, endPoint x: 70, endPoint y: 263, distance: 46.7
click at [37, 296] on span at bounding box center [35, 296] width 12 height 12
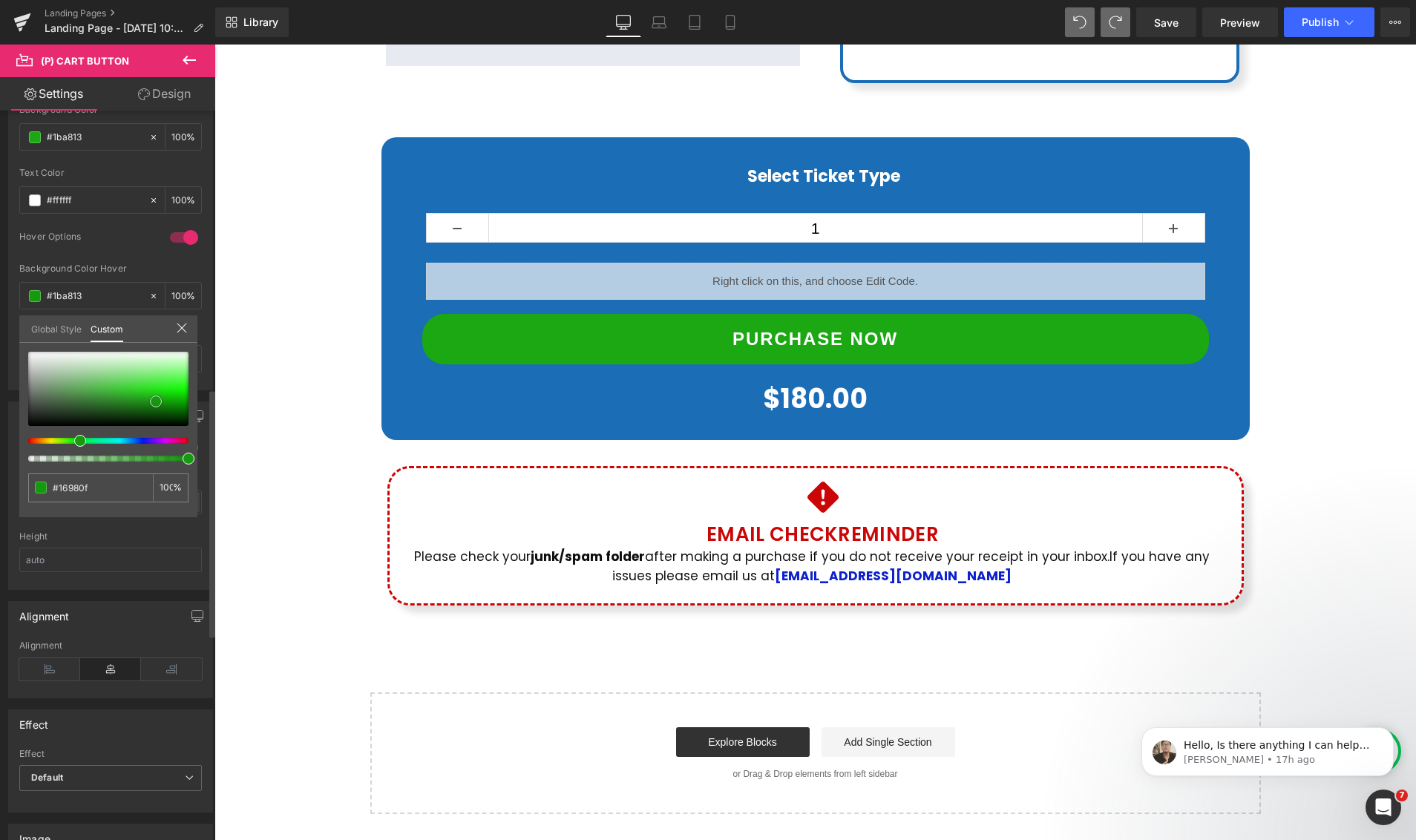
click at [155, 400] on span at bounding box center [156, 401] width 12 height 12
click at [646, 379] on div at bounding box center [814, 442] width 1201 height 796
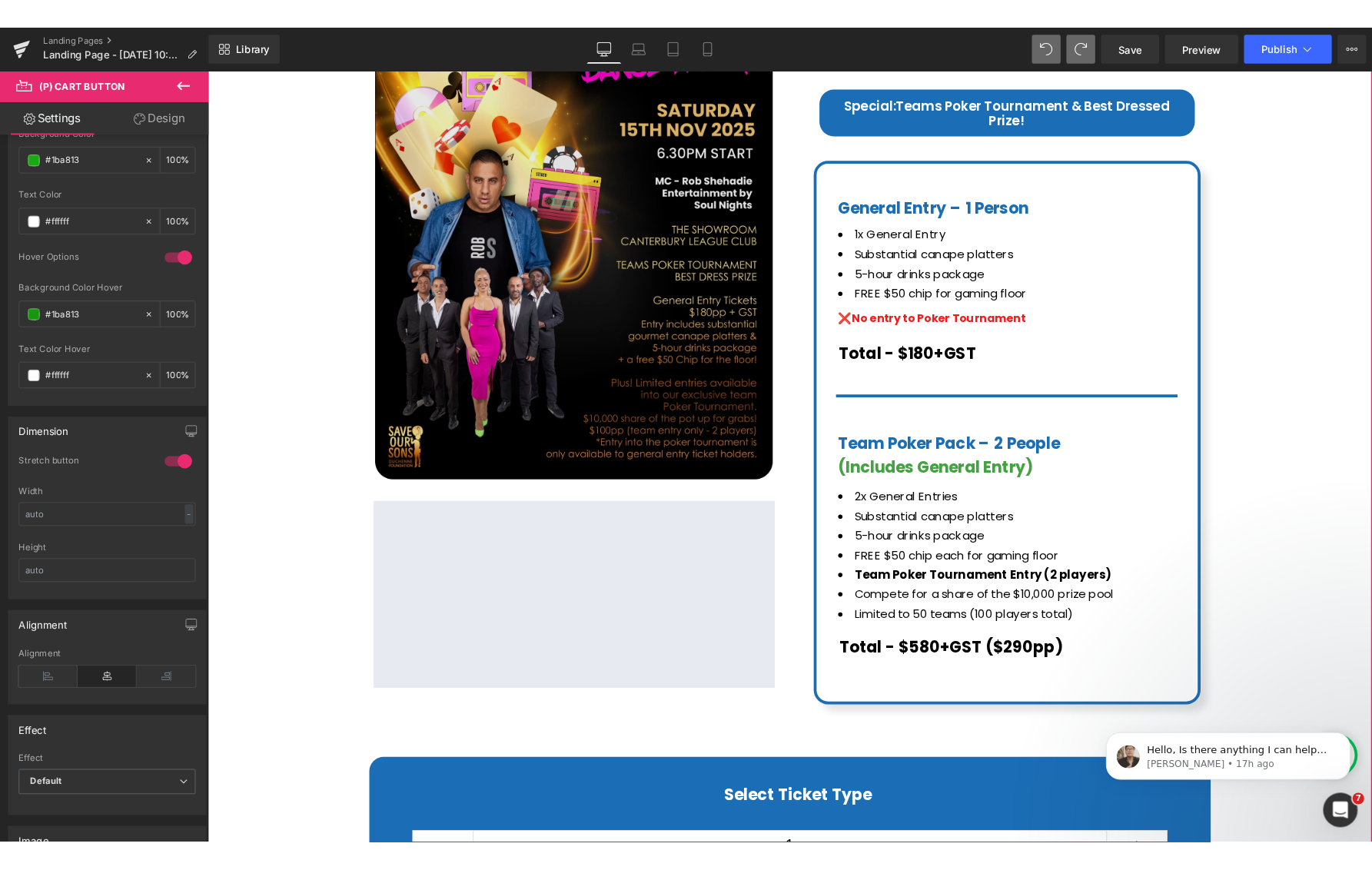
scroll to position [941, 0]
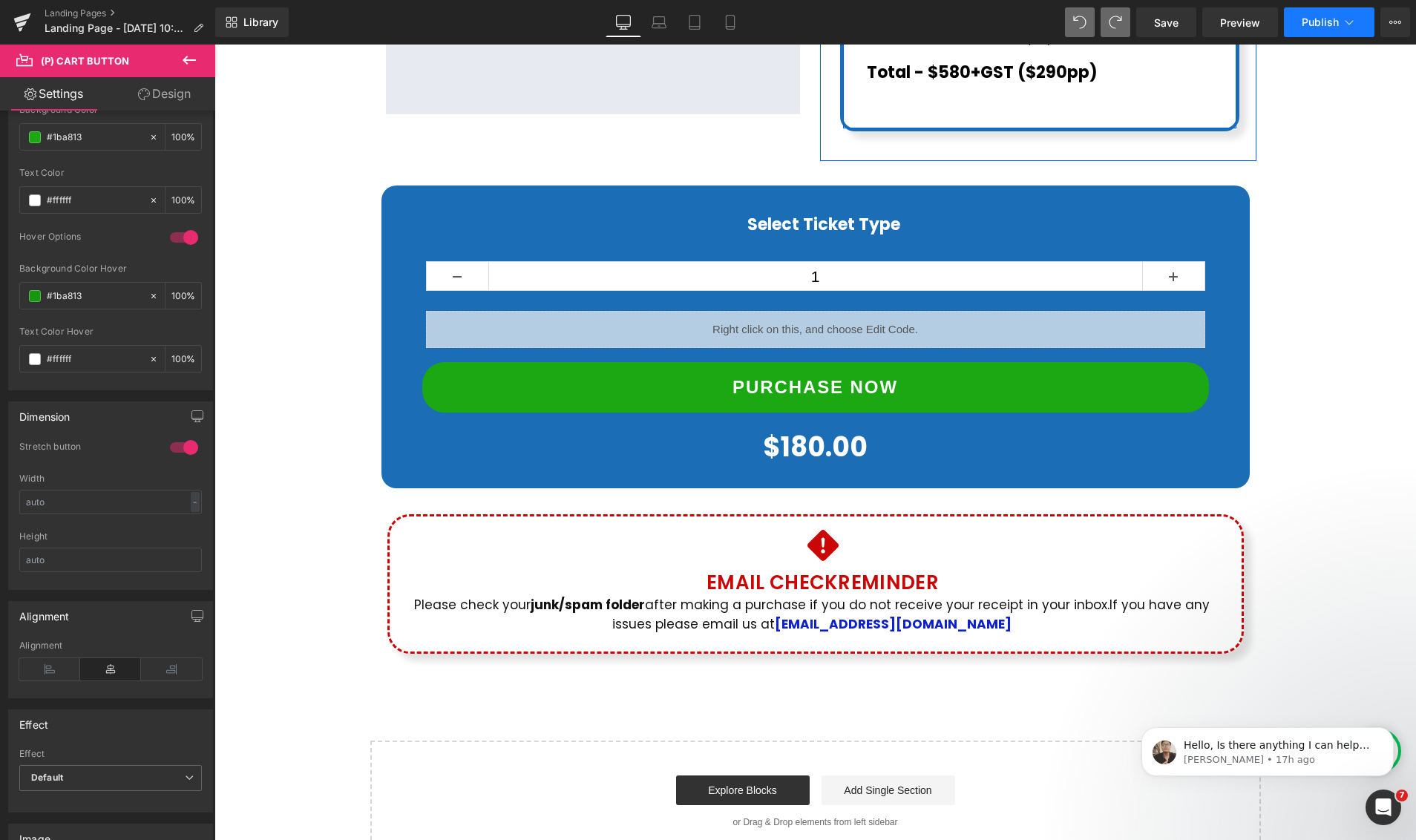
click at [1322, 23] on span "Publish" at bounding box center [1319, 23] width 37 height 12
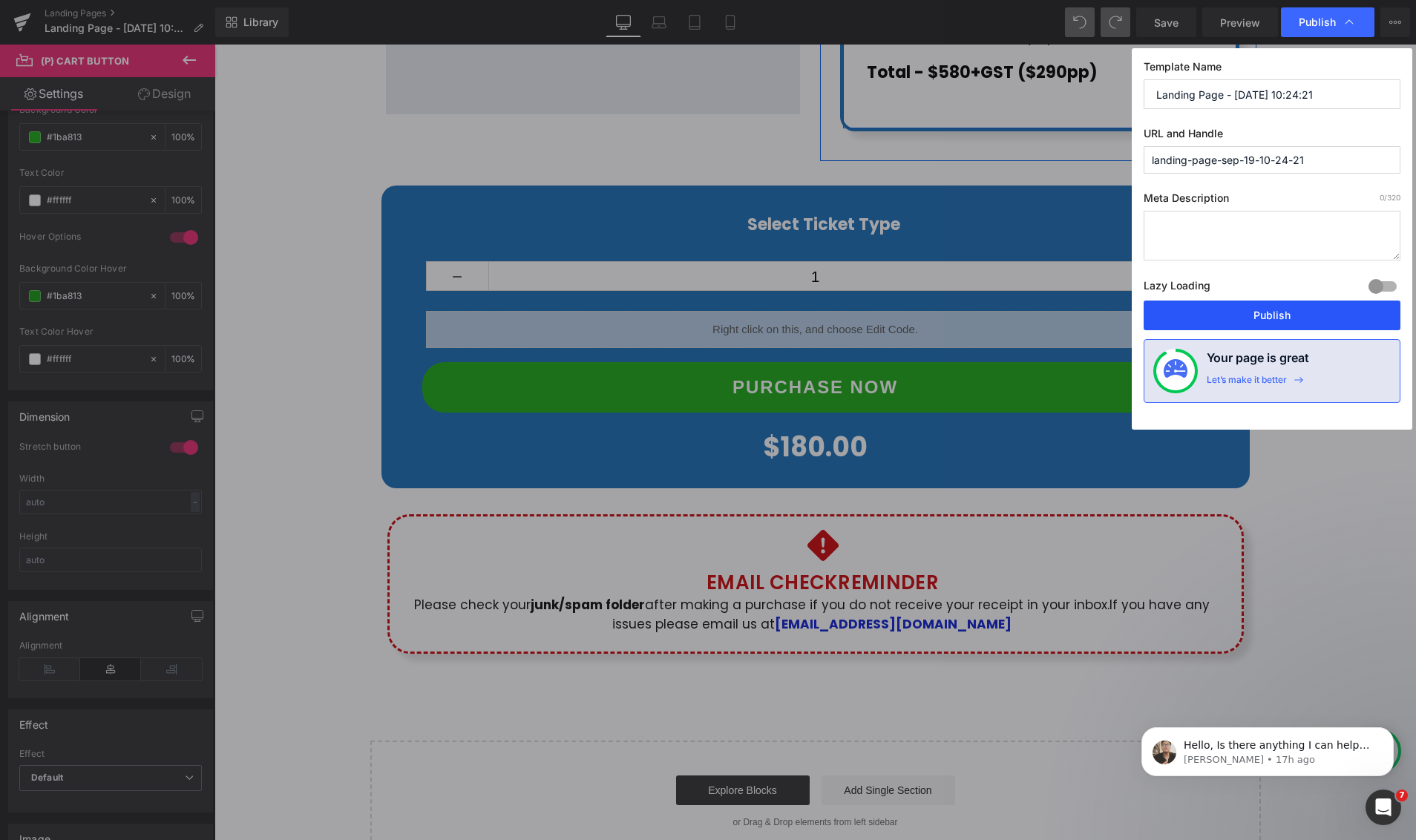
drag, startPoint x: 1284, startPoint y: 310, endPoint x: 778, endPoint y: 180, distance: 522.4
click at [1284, 310] on button "Publish" at bounding box center [1271, 315] width 256 height 29
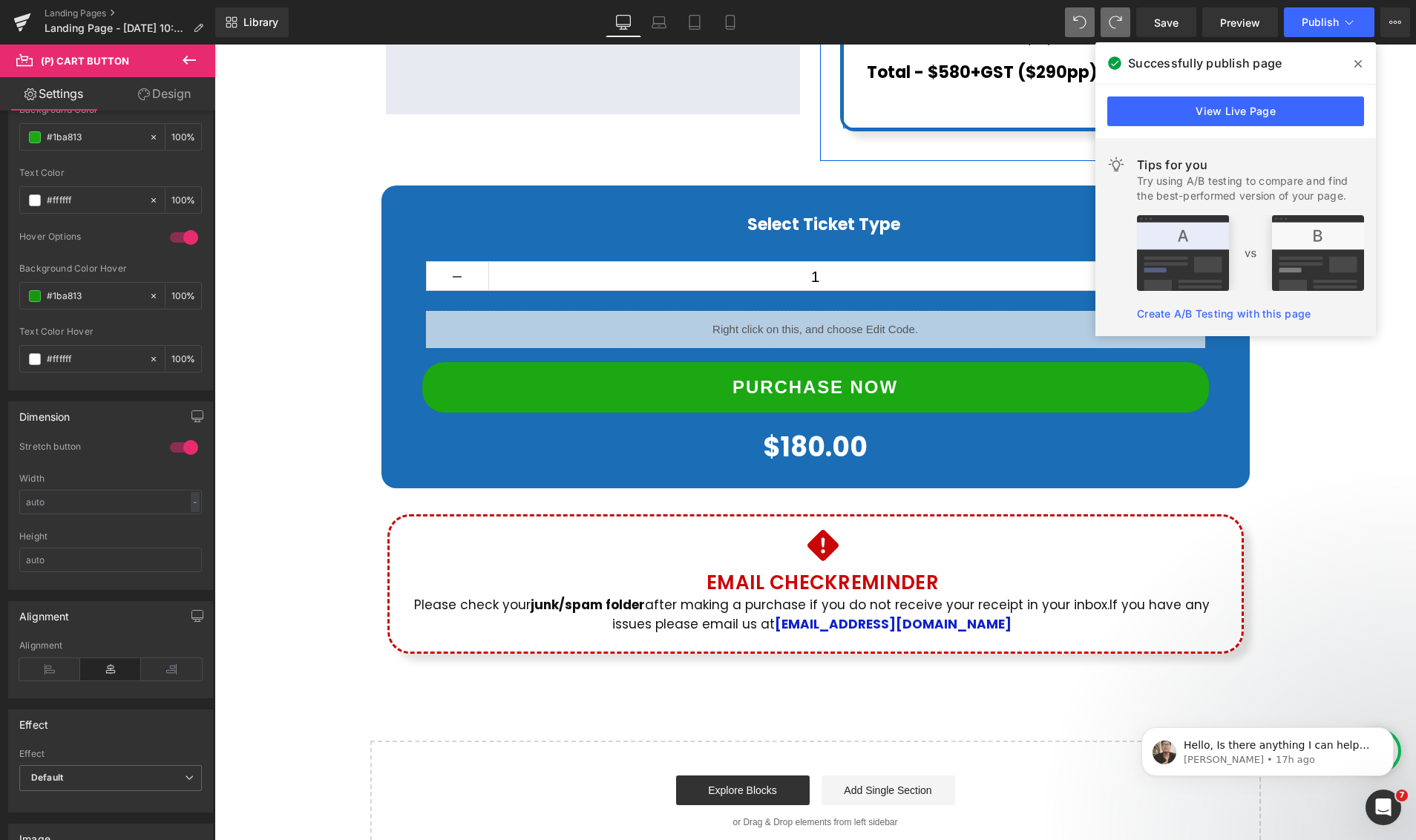
click at [1202, 91] on div "View Live Page" at bounding box center [1235, 111] width 280 height 54
click at [1187, 110] on link "View Live Page" at bounding box center [1235, 111] width 256 height 29
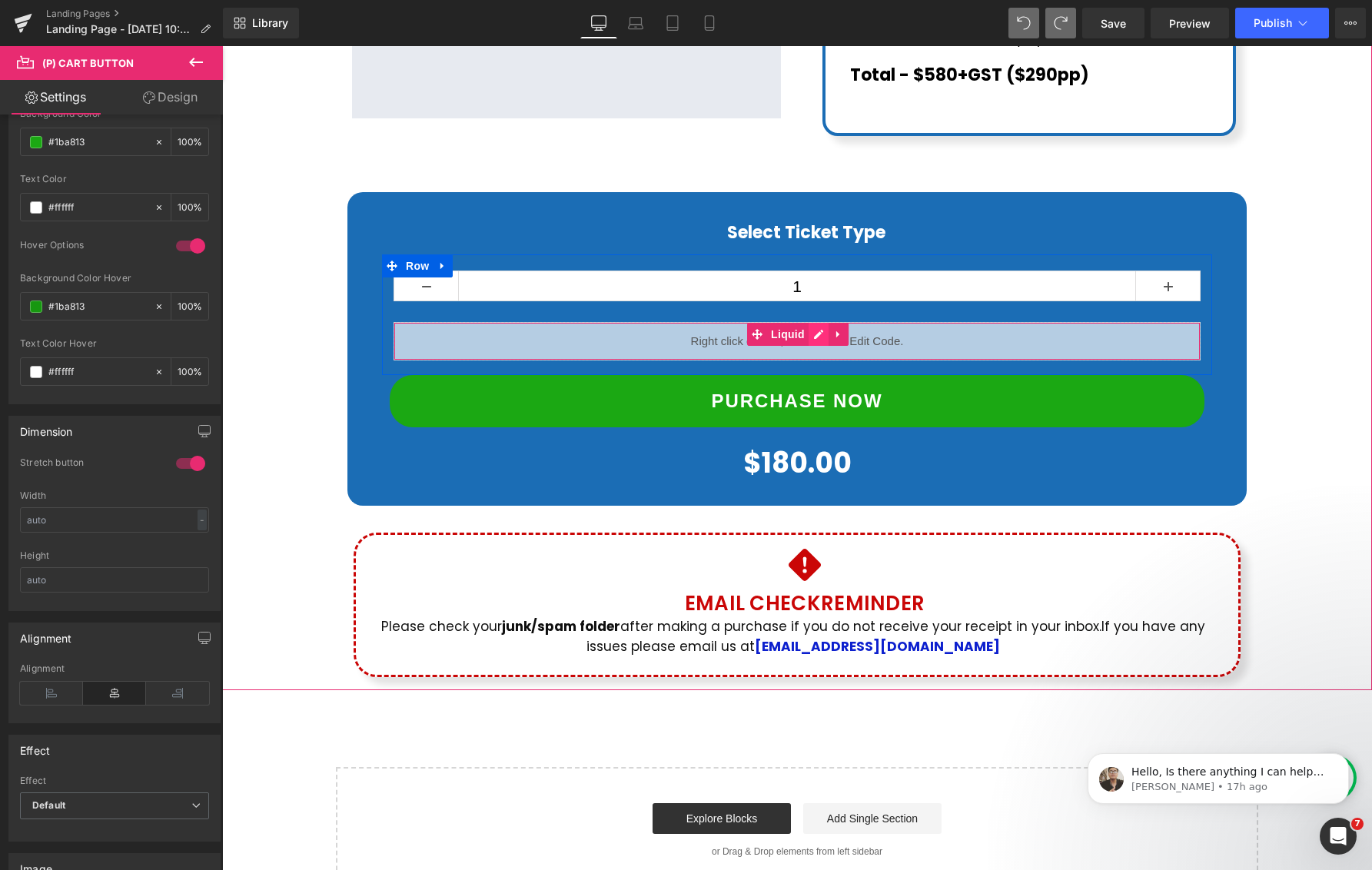
click at [814, 322] on div "Liquid" at bounding box center [796, 341] width 807 height 38
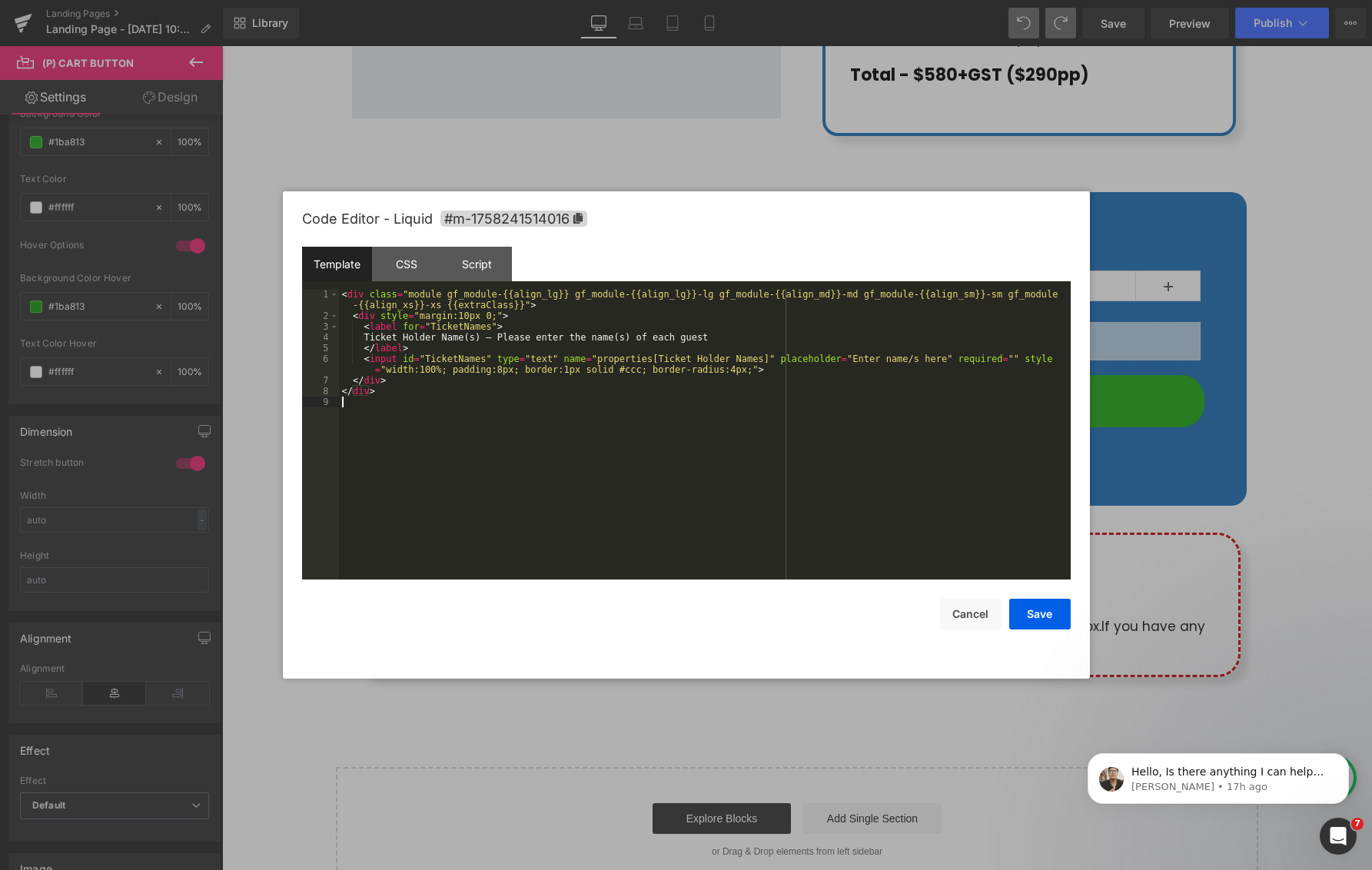
drag, startPoint x: 355, startPoint y: 289, endPoint x: 381, endPoint y: 366, distance: 81.3
click at [357, 314] on div "< div class = "module gf_module-{{align_lg}} gf_module-{{align_lg}}-lg gf_modul…" at bounding box center [704, 450] width 732 height 323
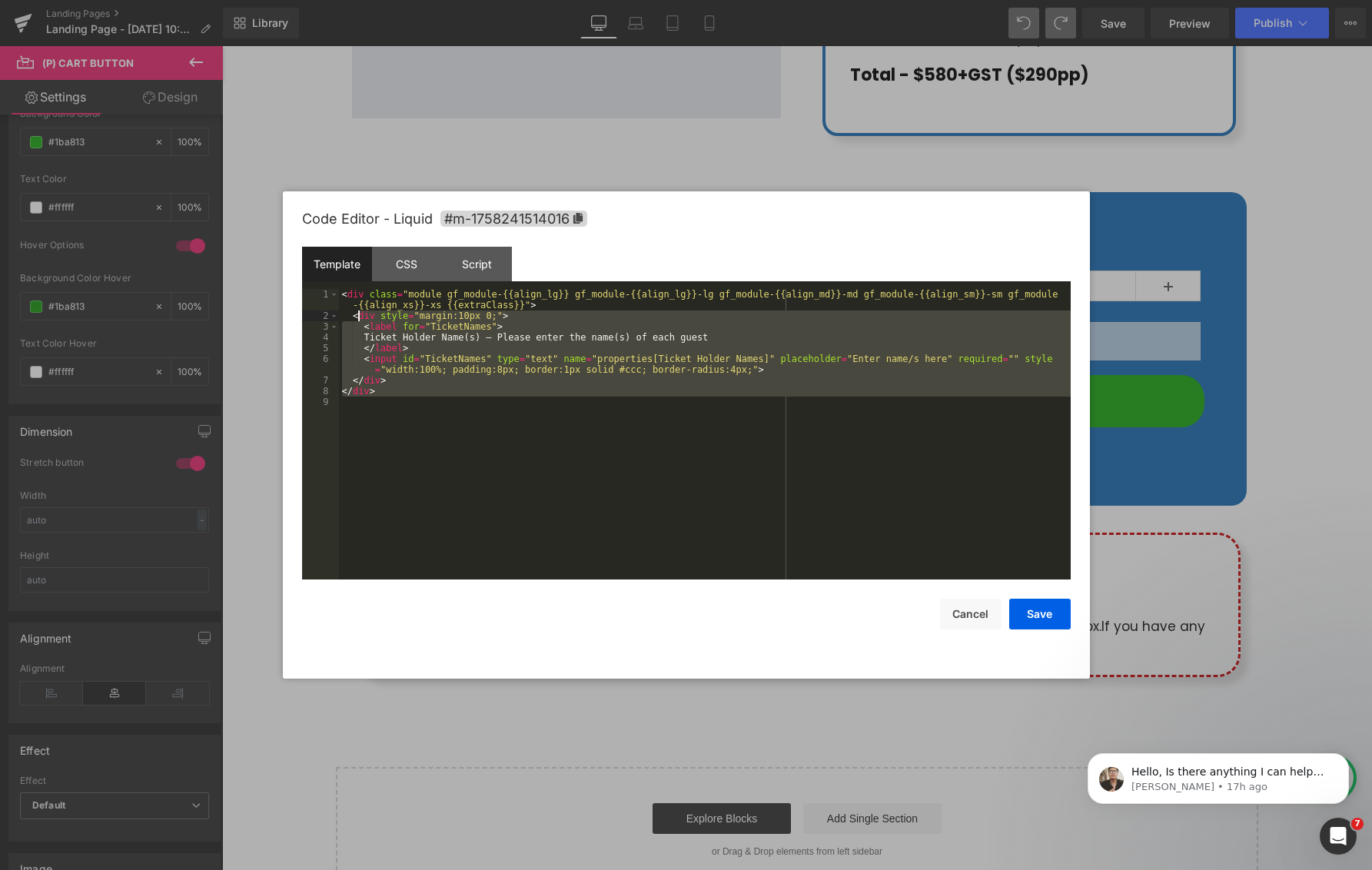
click at [469, 394] on div "< div class = "module gf_module-{{align_lg}} gf_module-{{align_lg}}-lg gf_modul…" at bounding box center [704, 450] width 732 height 323
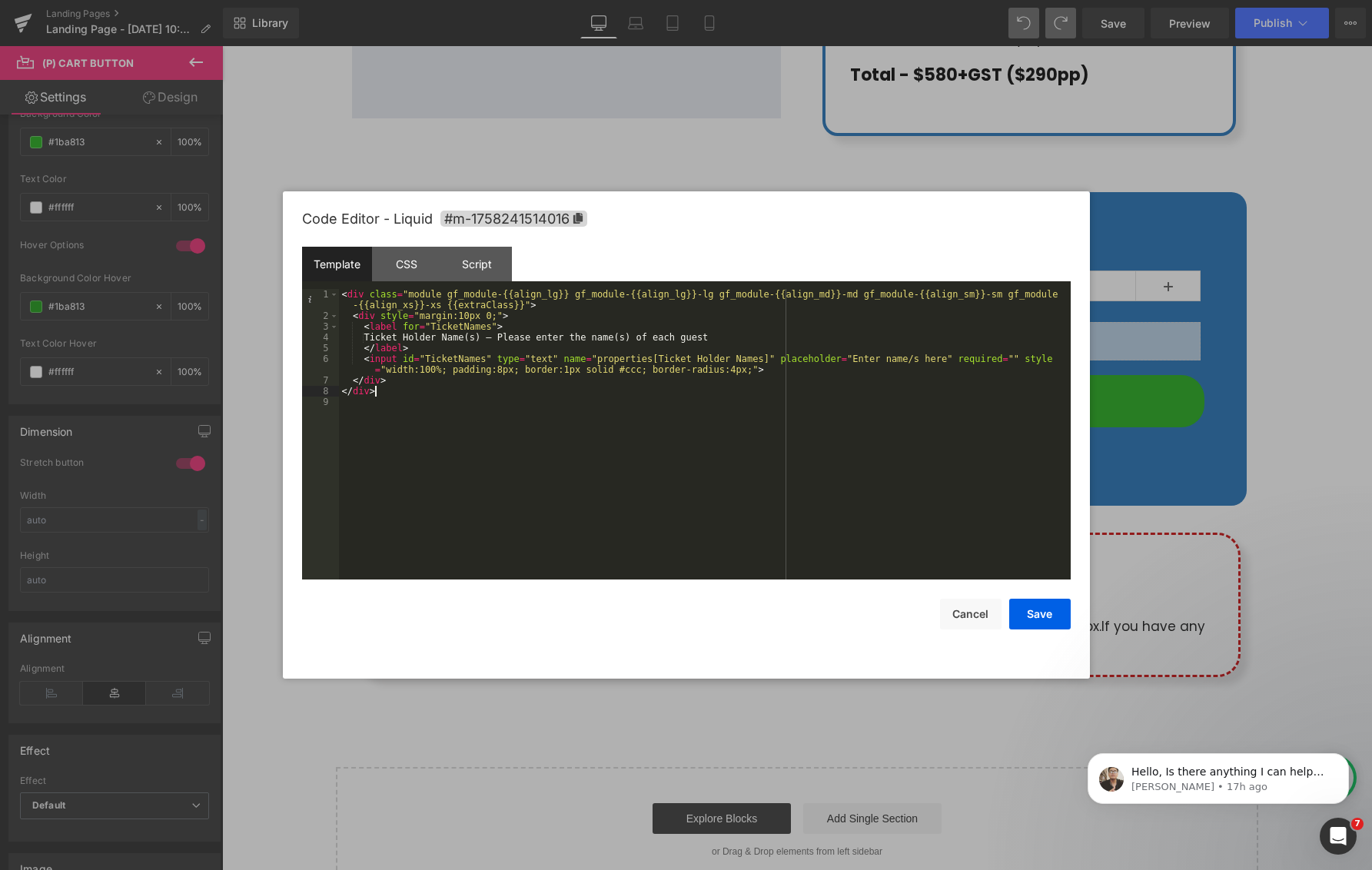
click at [326, 282] on div "Template CSS Script Data 1 2 3 4 5 6 7 8 9 < div class = "module gf_module-{{al…" at bounding box center [686, 413] width 768 height 333
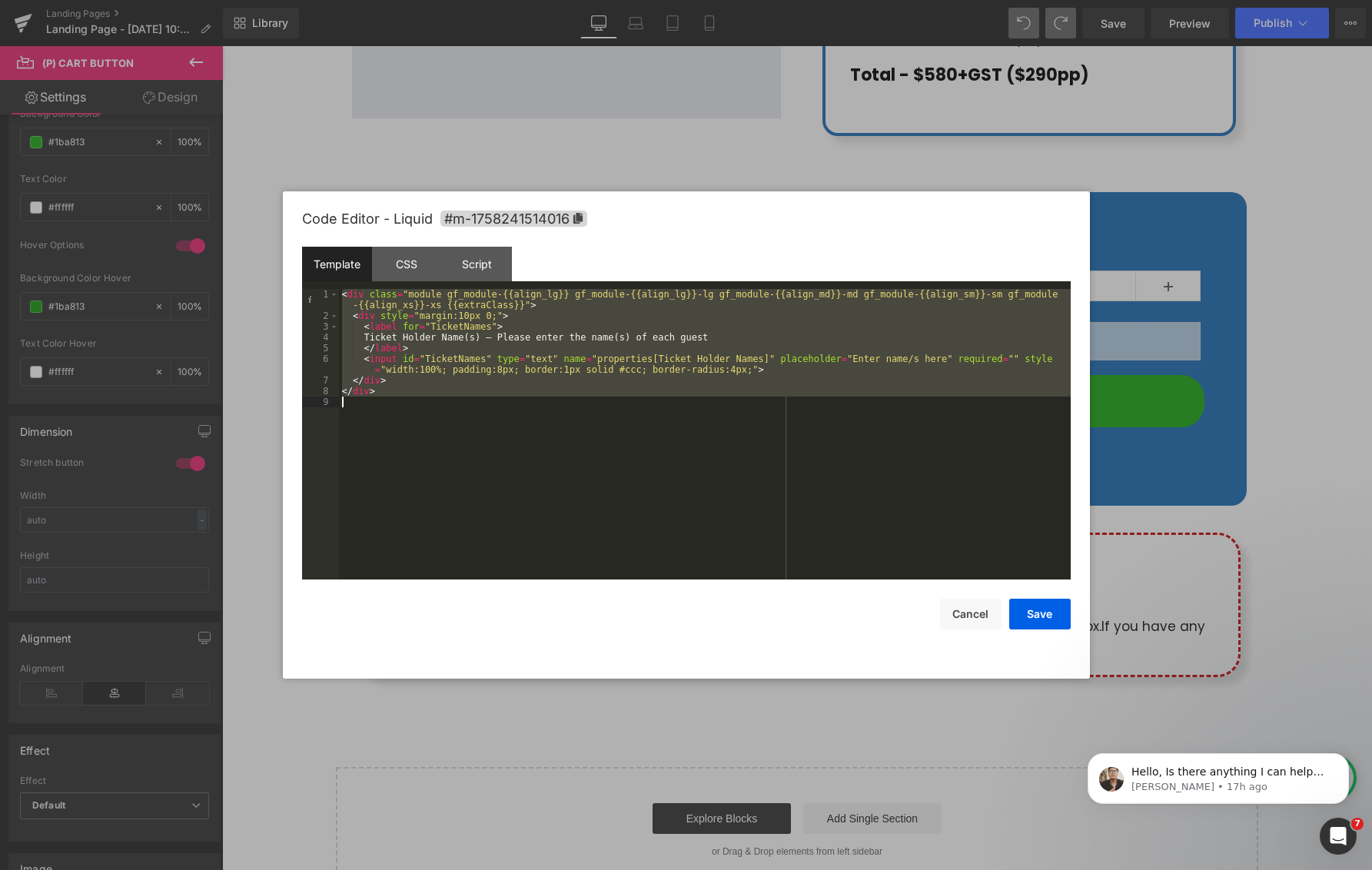
click at [534, 469] on div "< div class = "module gf_module-{{align_lg}} gf_module-{{align_lg}}-lg gf_modul…" at bounding box center [704, 450] width 732 height 323
click at [340, 291] on div "< div class = "module gf_module-{{align_lg}} gf_module-{{align_lg}}-lg gf_modul…" at bounding box center [704, 450] width 732 height 323
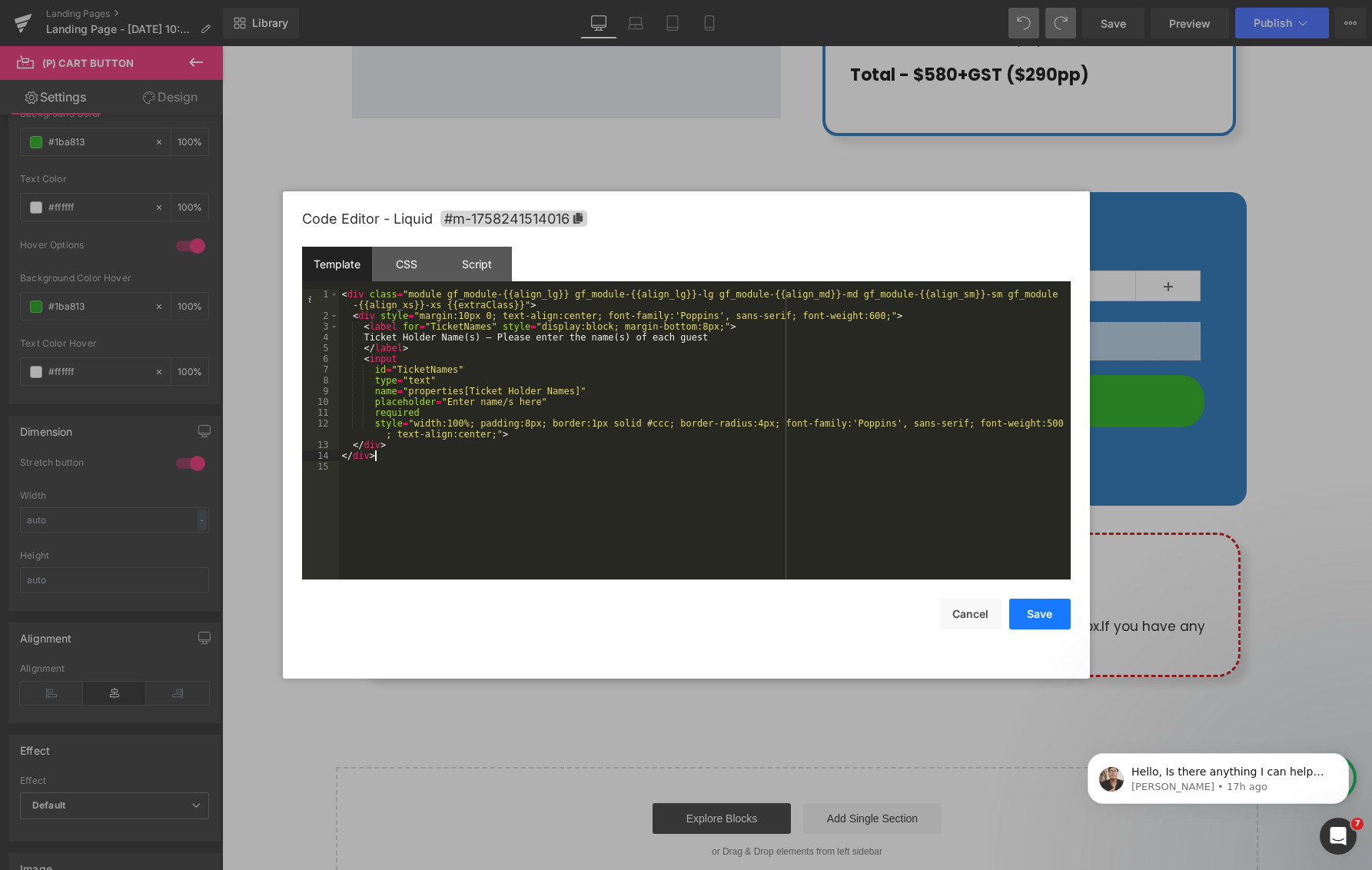
click at [1039, 622] on button "Save" at bounding box center [1039, 614] width 62 height 30
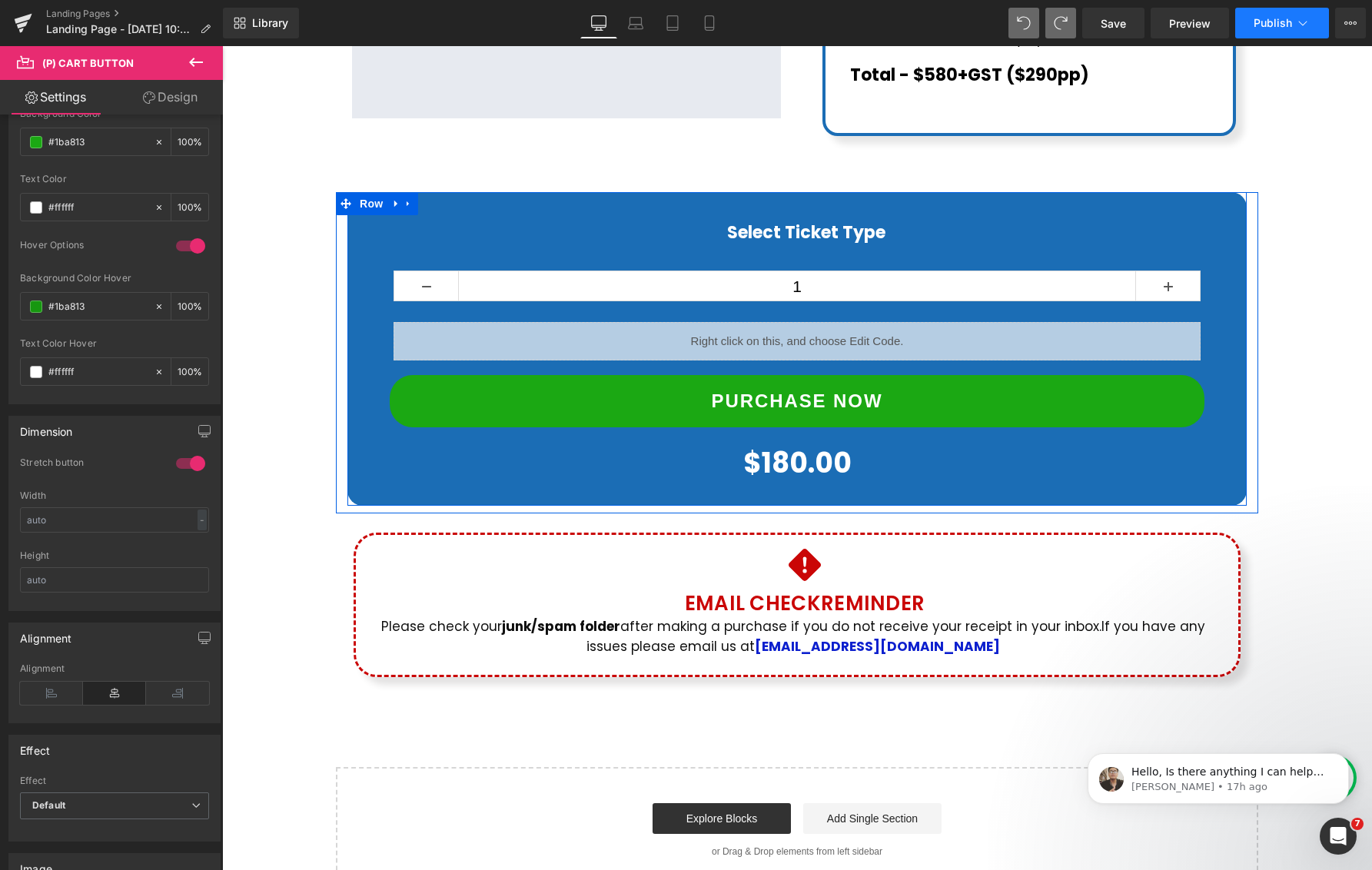
click at [1281, 23] on span "Publish" at bounding box center [1272, 23] width 38 height 12
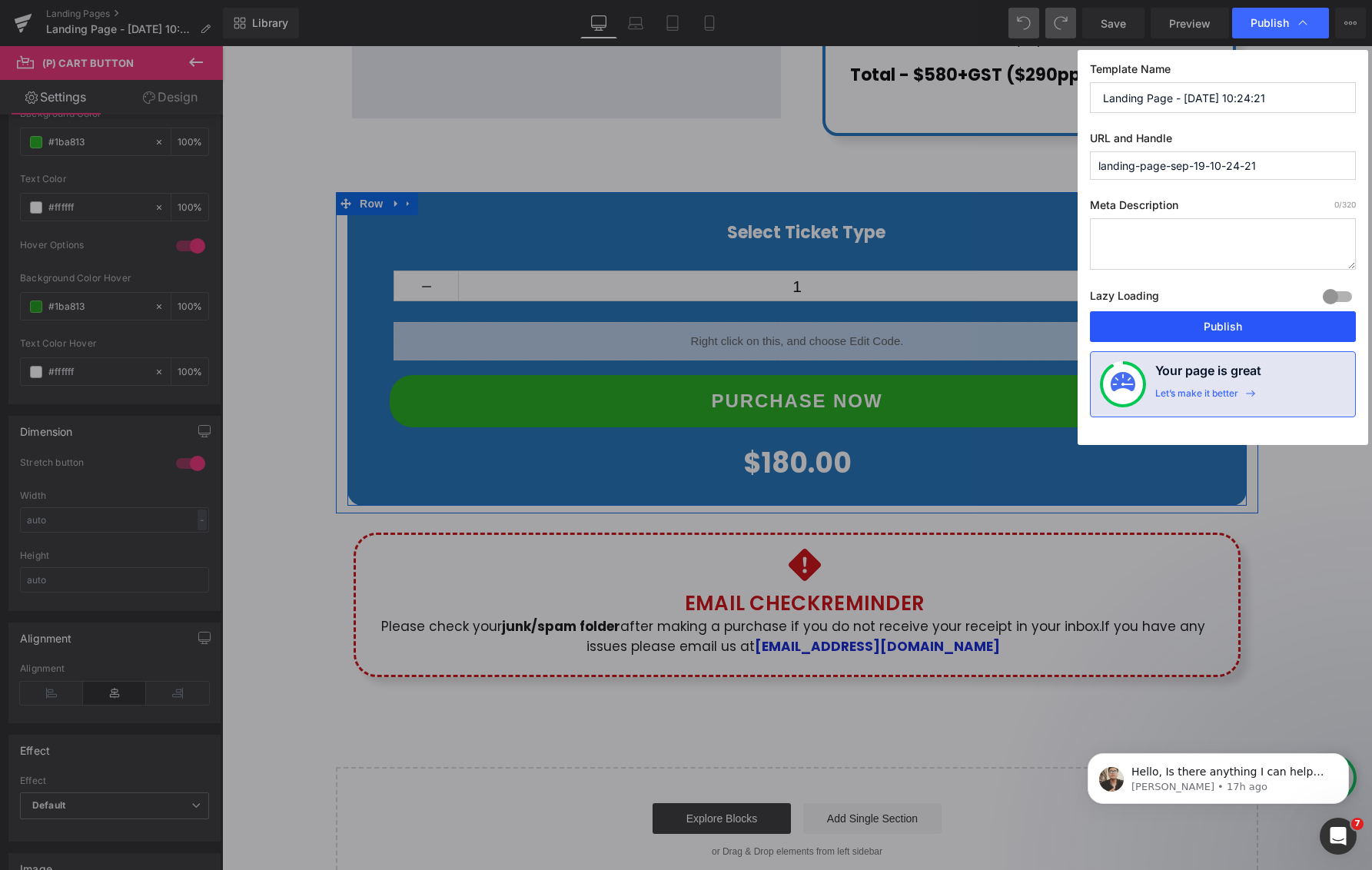
drag, startPoint x: 1217, startPoint y: 328, endPoint x: 932, endPoint y: 272, distance: 290.4
click at [1217, 328] on button "Publish" at bounding box center [1222, 326] width 265 height 30
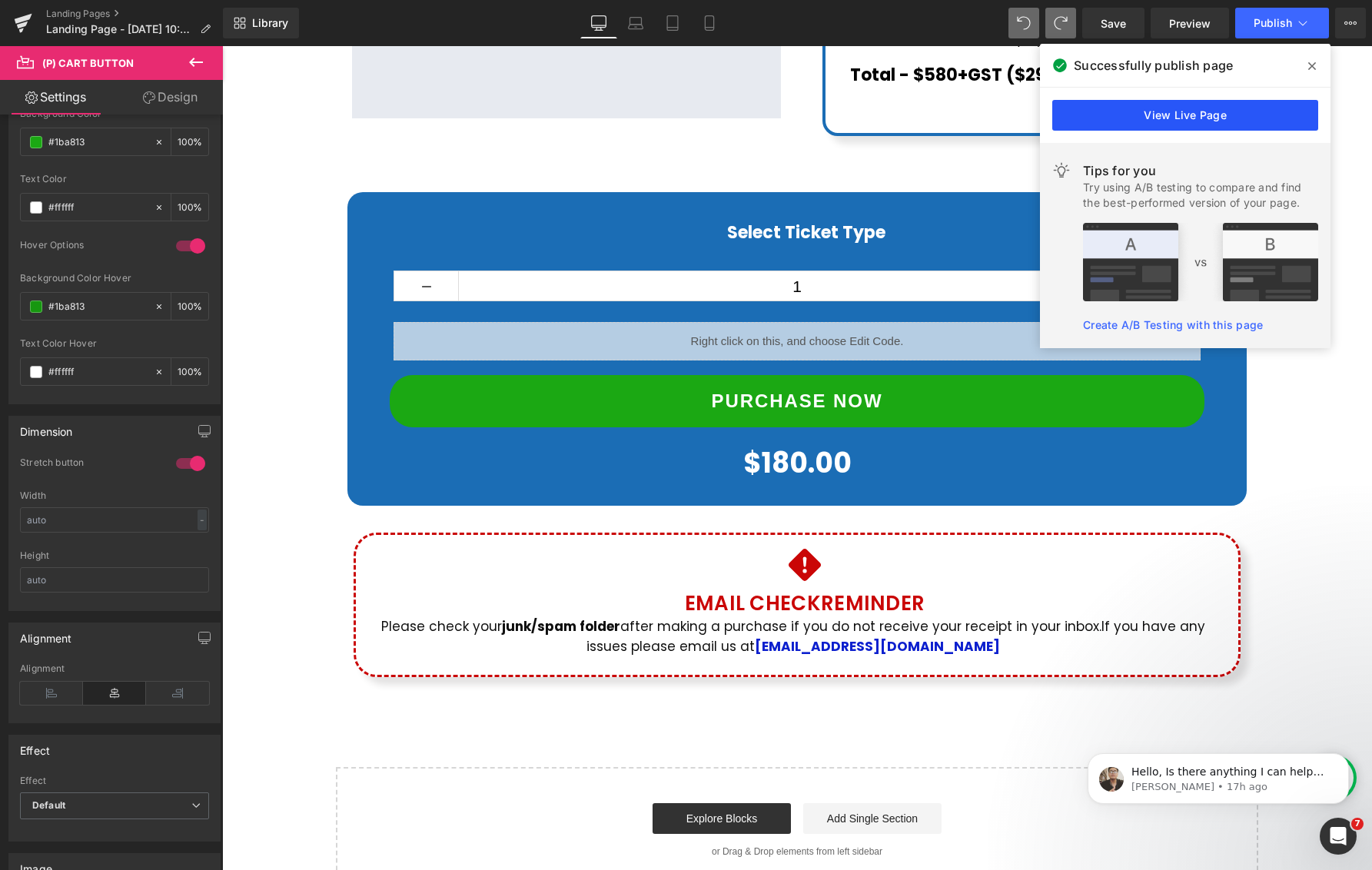
click at [1194, 116] on link "View Live Page" at bounding box center [1185, 115] width 265 height 30
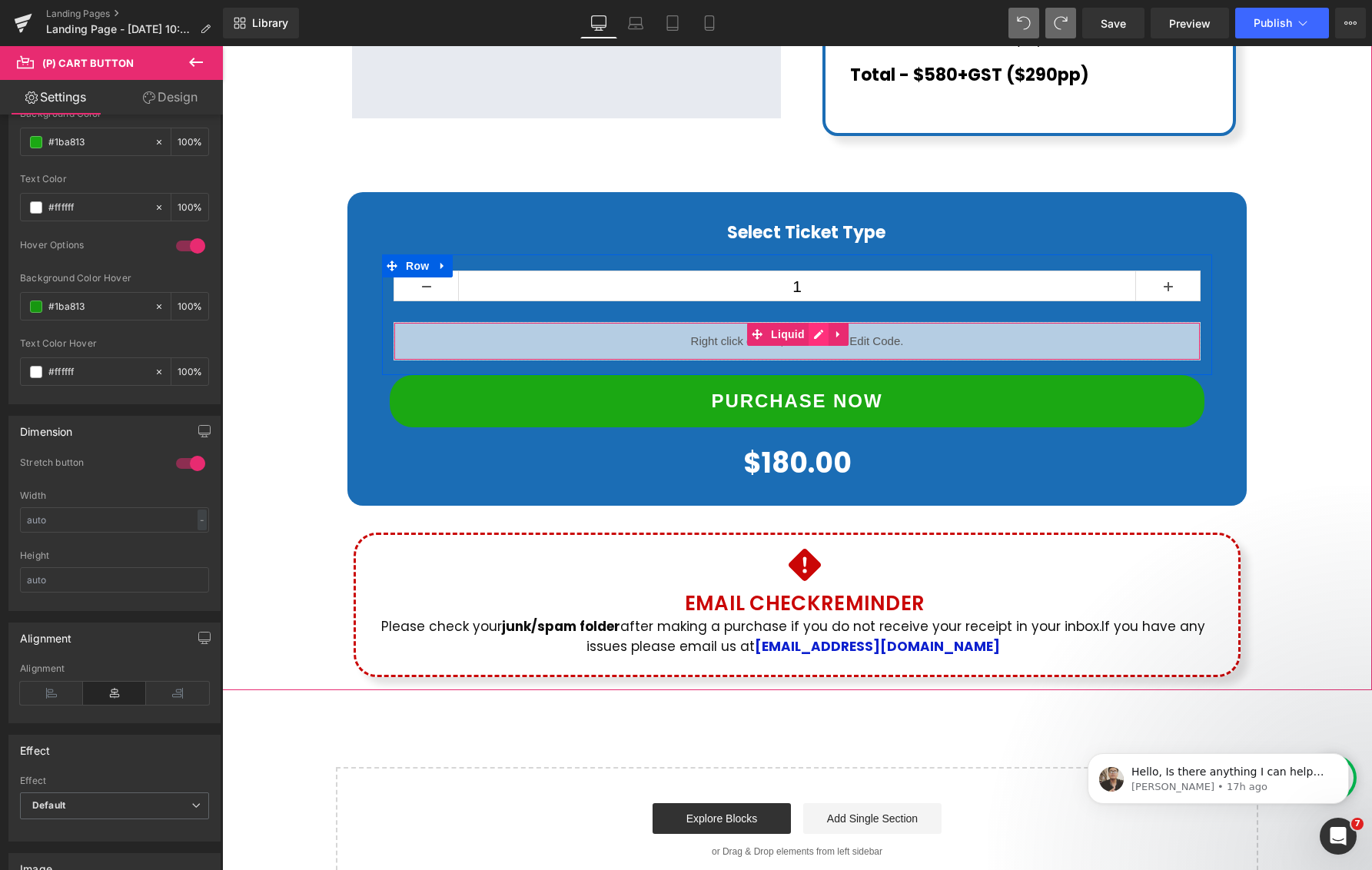
click at [817, 322] on div "Liquid" at bounding box center [796, 341] width 807 height 38
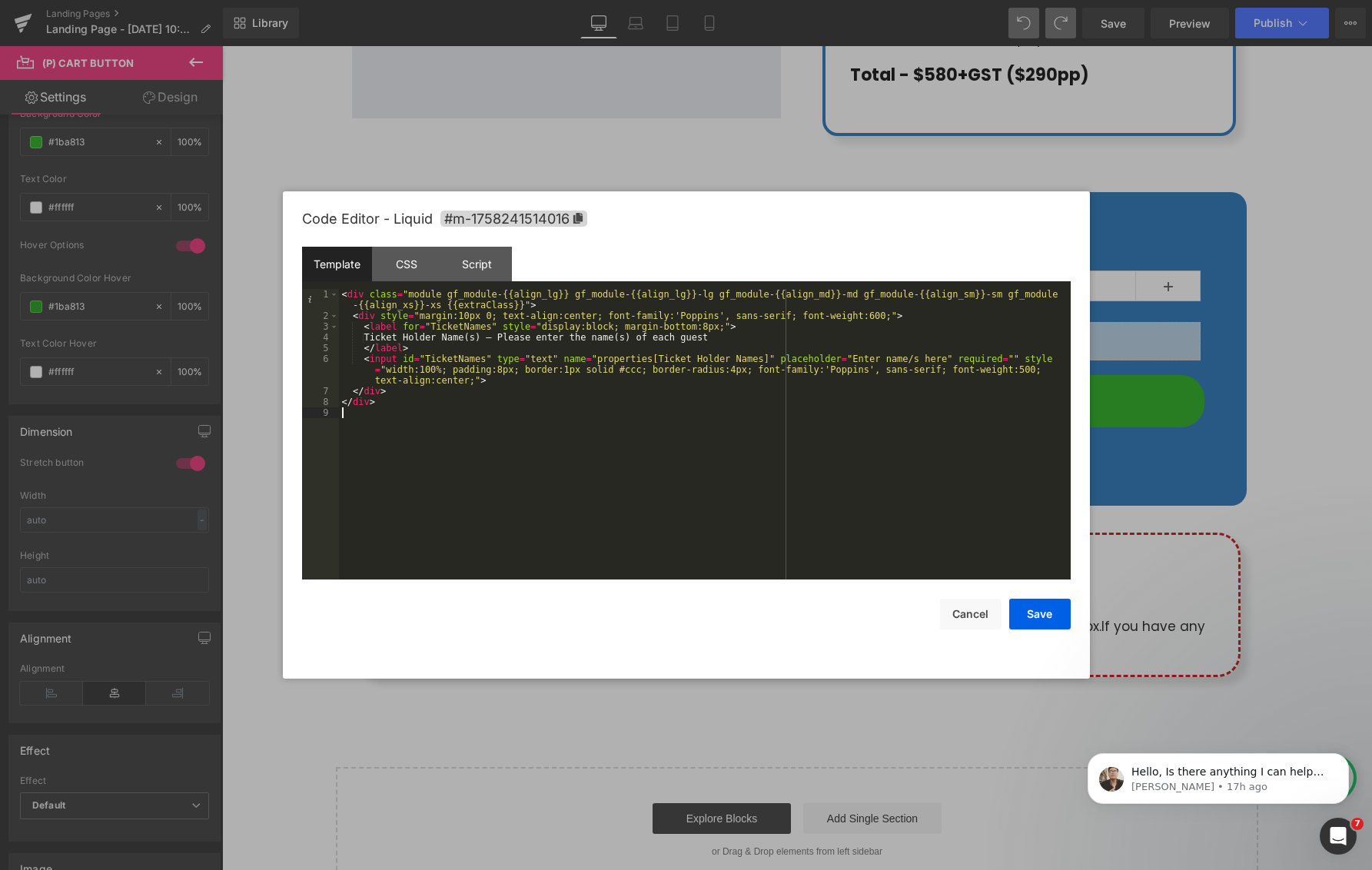
drag, startPoint x: 443, startPoint y: 464, endPoint x: 344, endPoint y: 298, distance: 193.3
click at [341, 294] on div "< div class = "module gf_module-{{align_lg}} gf_module-{{align_lg}}-lg gf_modul…" at bounding box center [704, 450] width 732 height 323
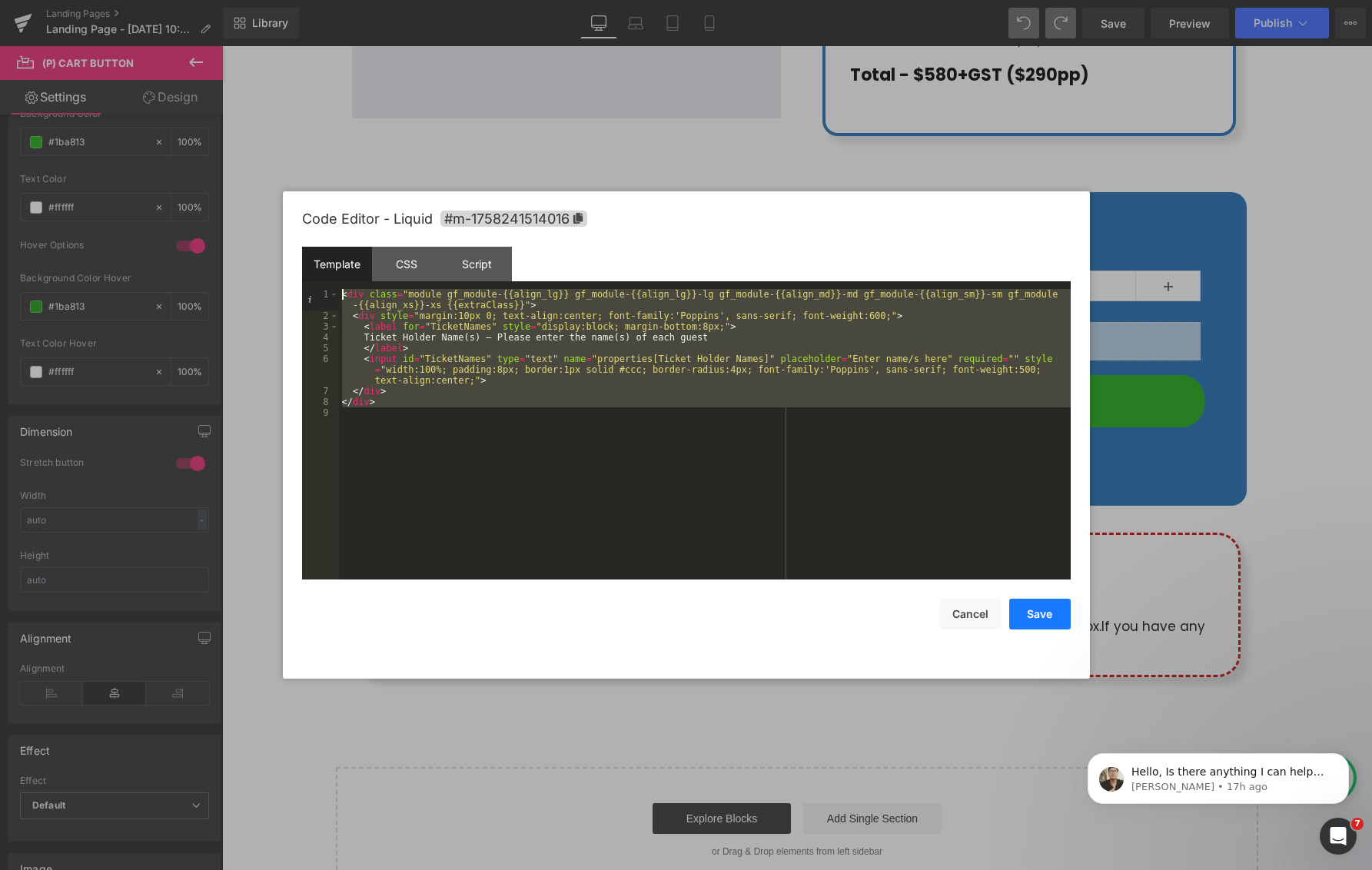
click at [1045, 612] on button "Save" at bounding box center [1039, 614] width 62 height 30
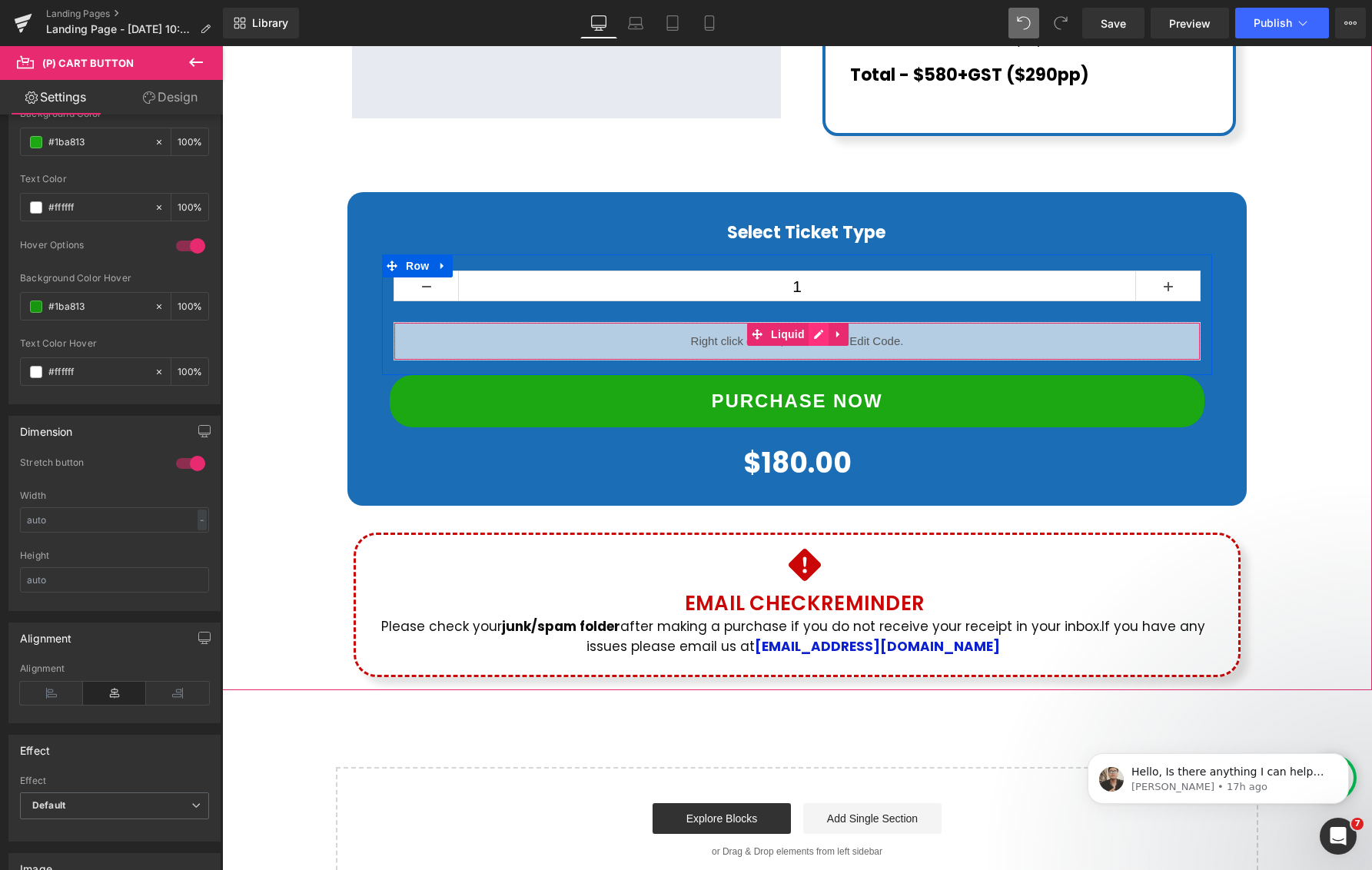
click at [817, 322] on div "Liquid" at bounding box center [796, 341] width 807 height 38
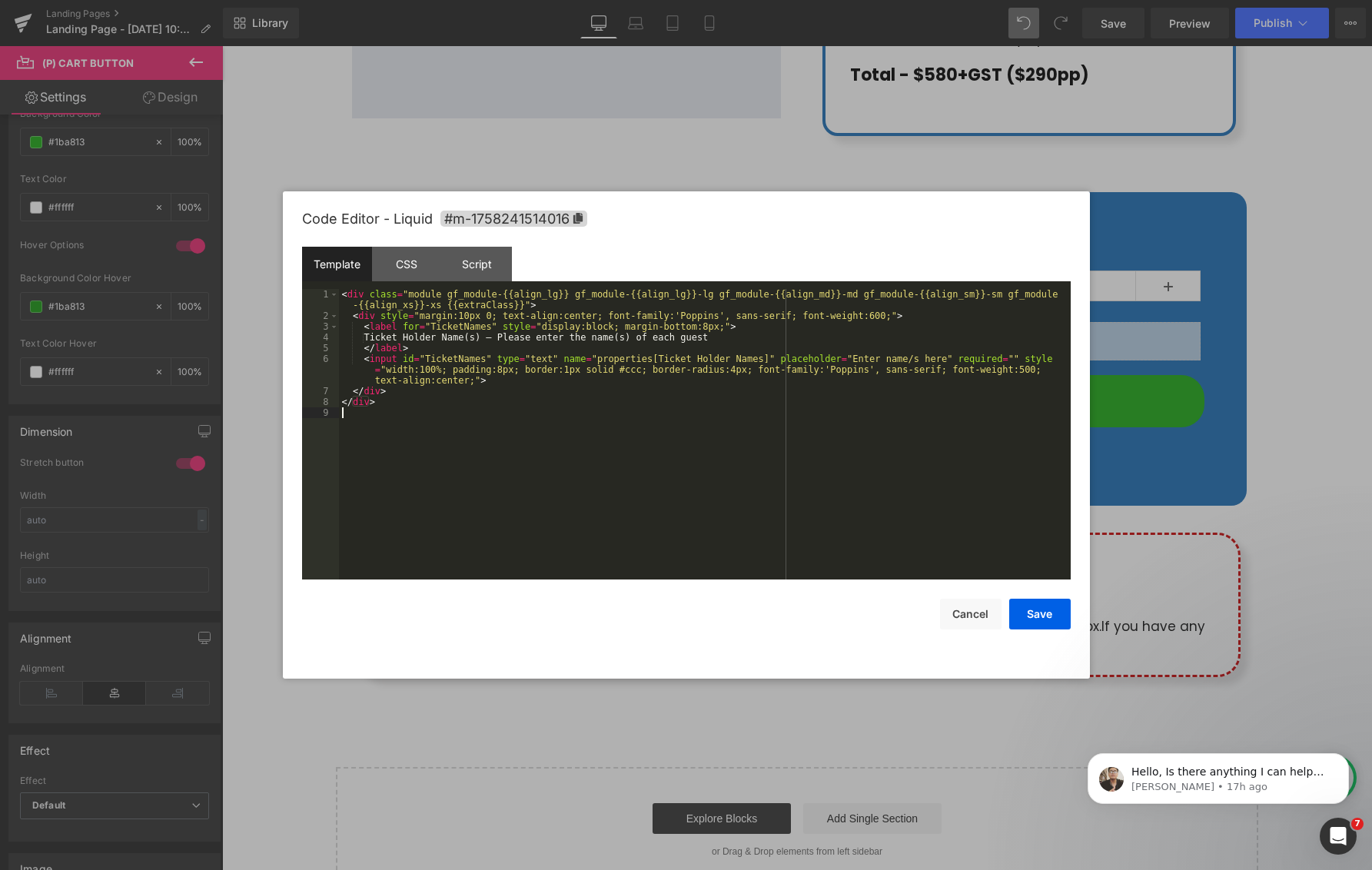
drag, startPoint x: 344, startPoint y: 300, endPoint x: 355, endPoint y: 305, distance: 12.1
click at [356, 305] on div "< div class = "module gf_module-{{align_lg}} gf_module-{{align_lg}}-lg gf_modul…" at bounding box center [704, 450] width 732 height 323
click at [355, 305] on div "< div class = "module gf_module-{{align_lg}} gf_module-{{align_lg}}-lg gf_modul…" at bounding box center [704, 450] width 732 height 323
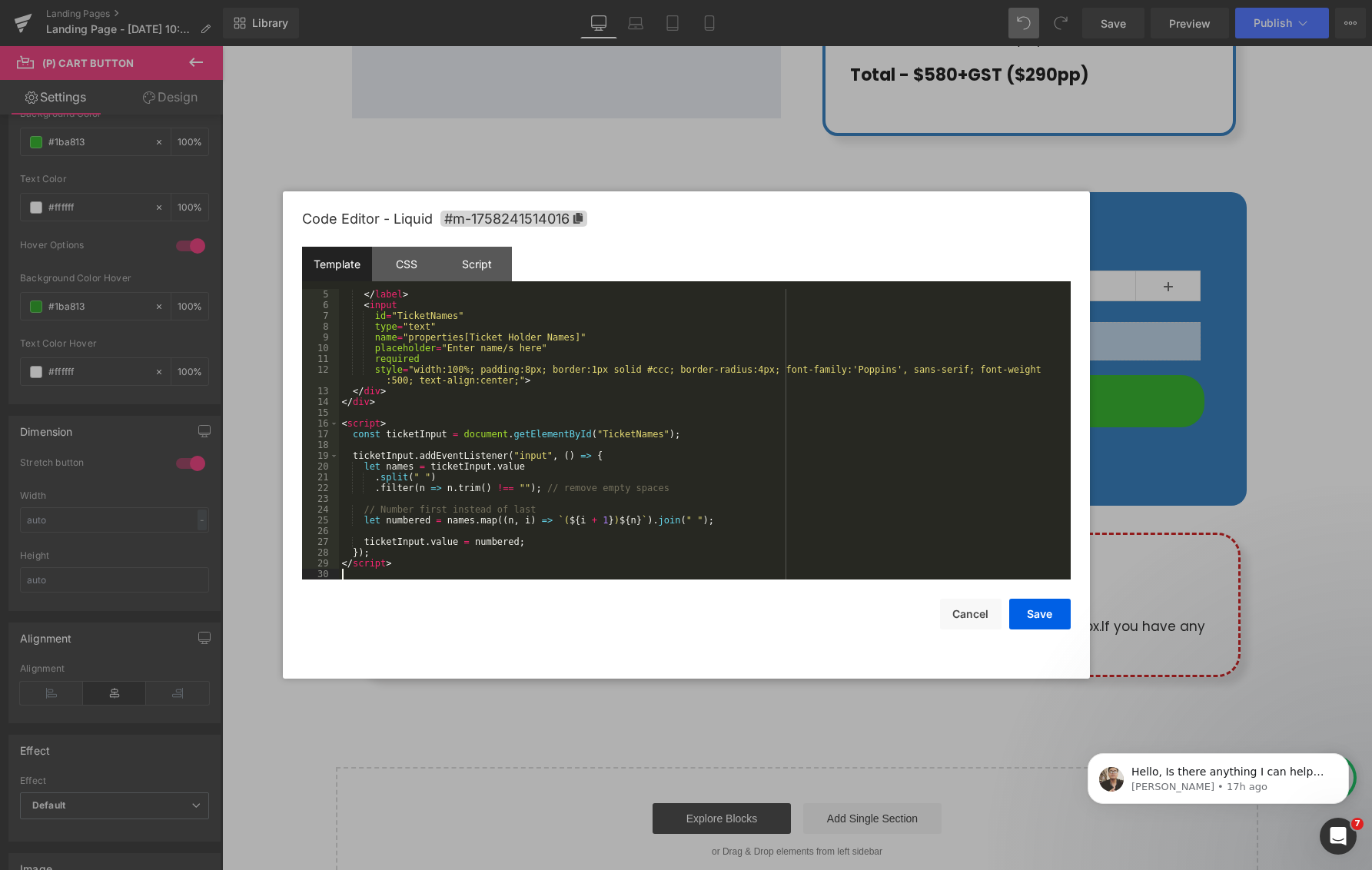
scroll to position [54, 0]
click at [1033, 617] on button "Save" at bounding box center [1039, 614] width 62 height 30
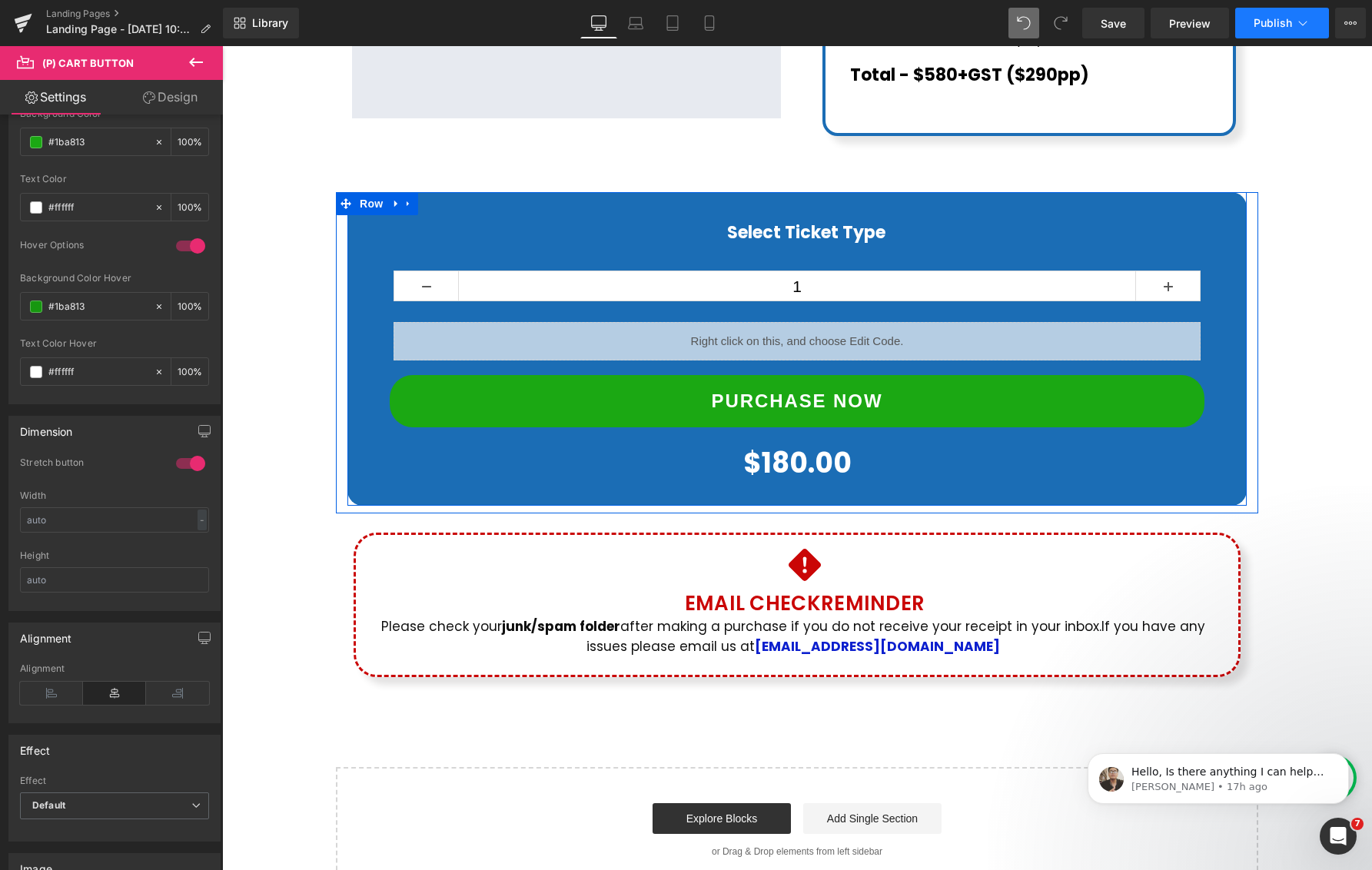
click at [1285, 22] on span "Publish" at bounding box center [1272, 23] width 38 height 12
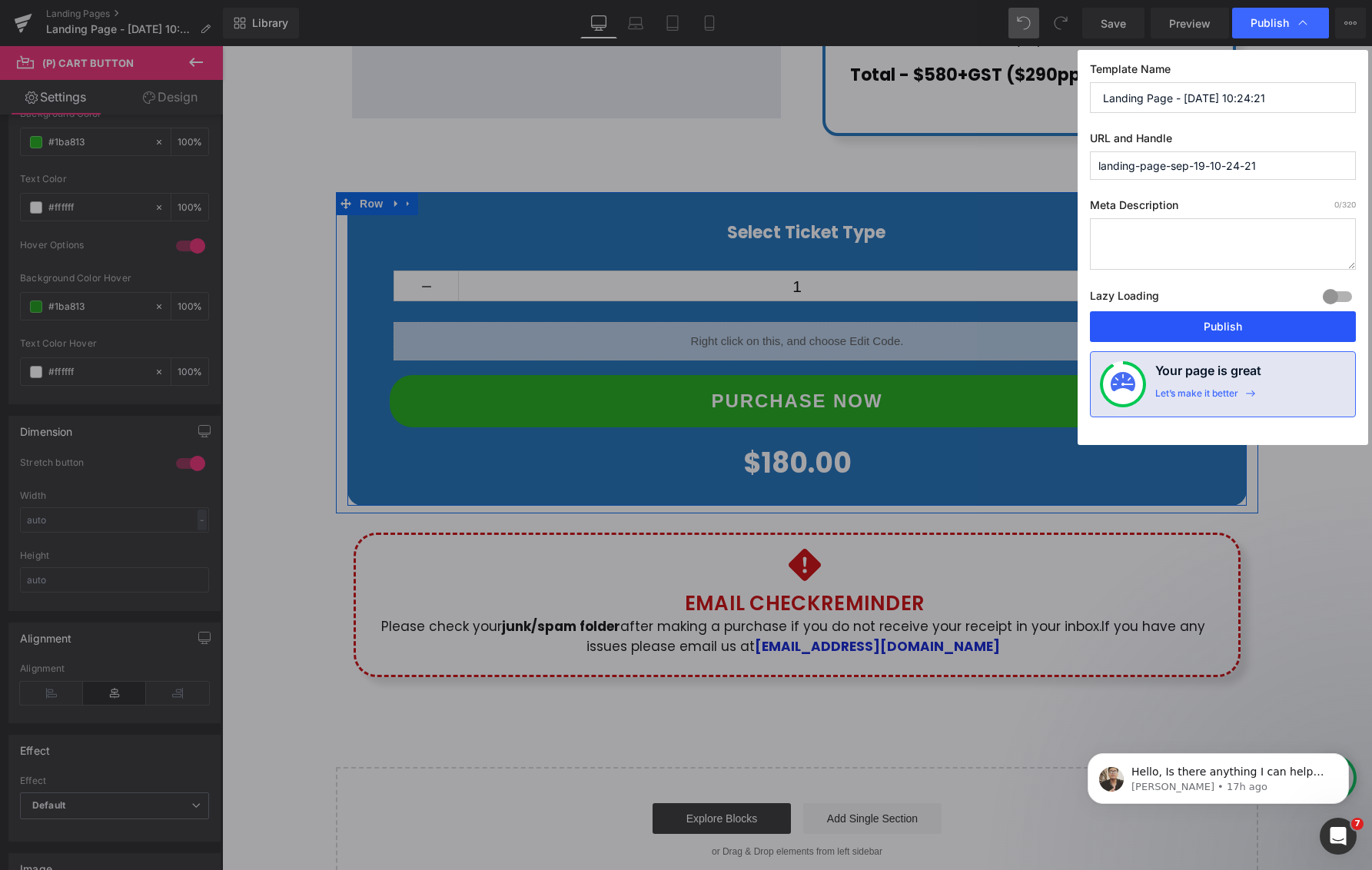
click at [1243, 330] on button "Publish" at bounding box center [1222, 326] width 265 height 30
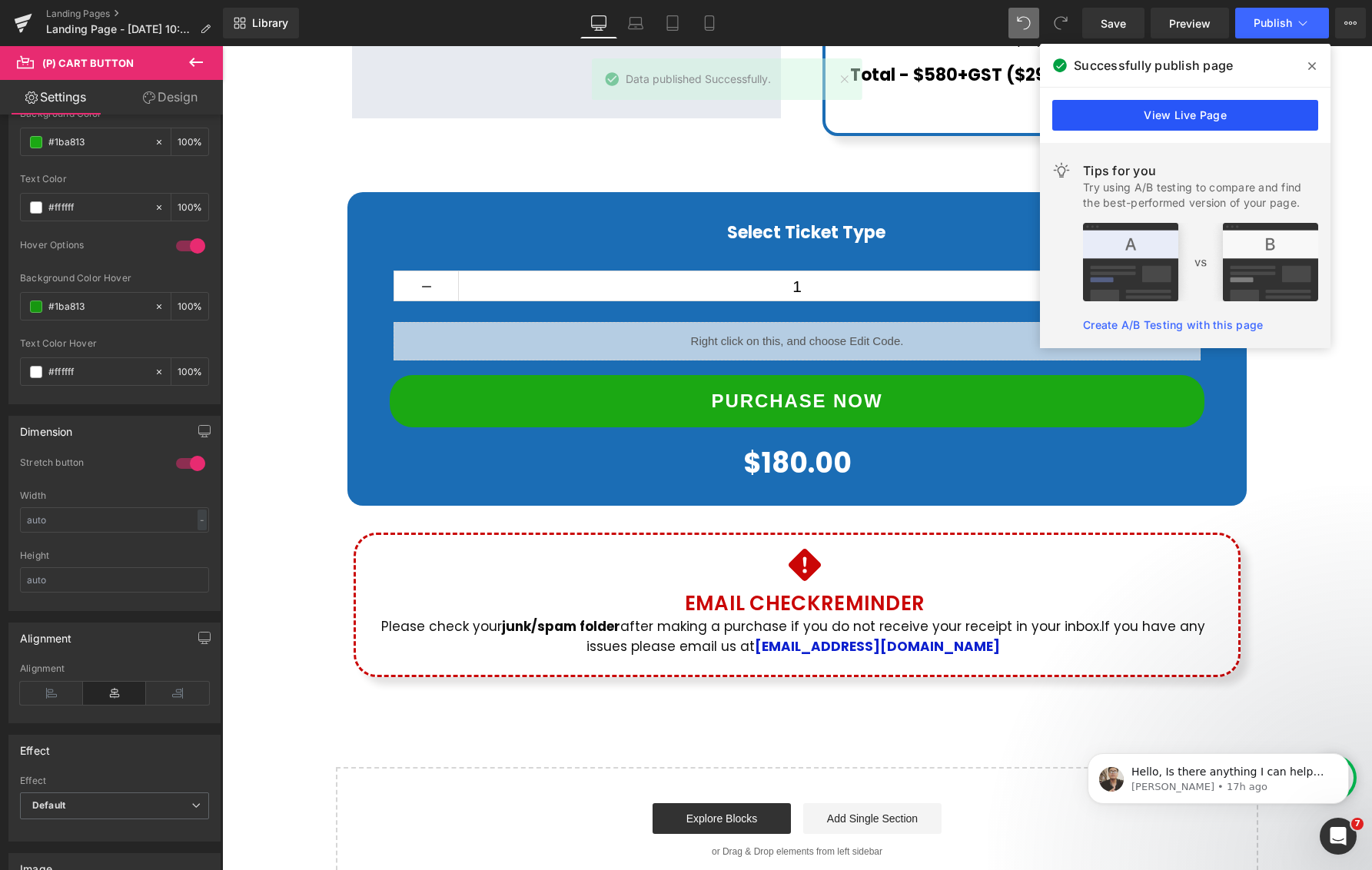
click at [1217, 111] on link "View Live Page" at bounding box center [1185, 115] width 265 height 30
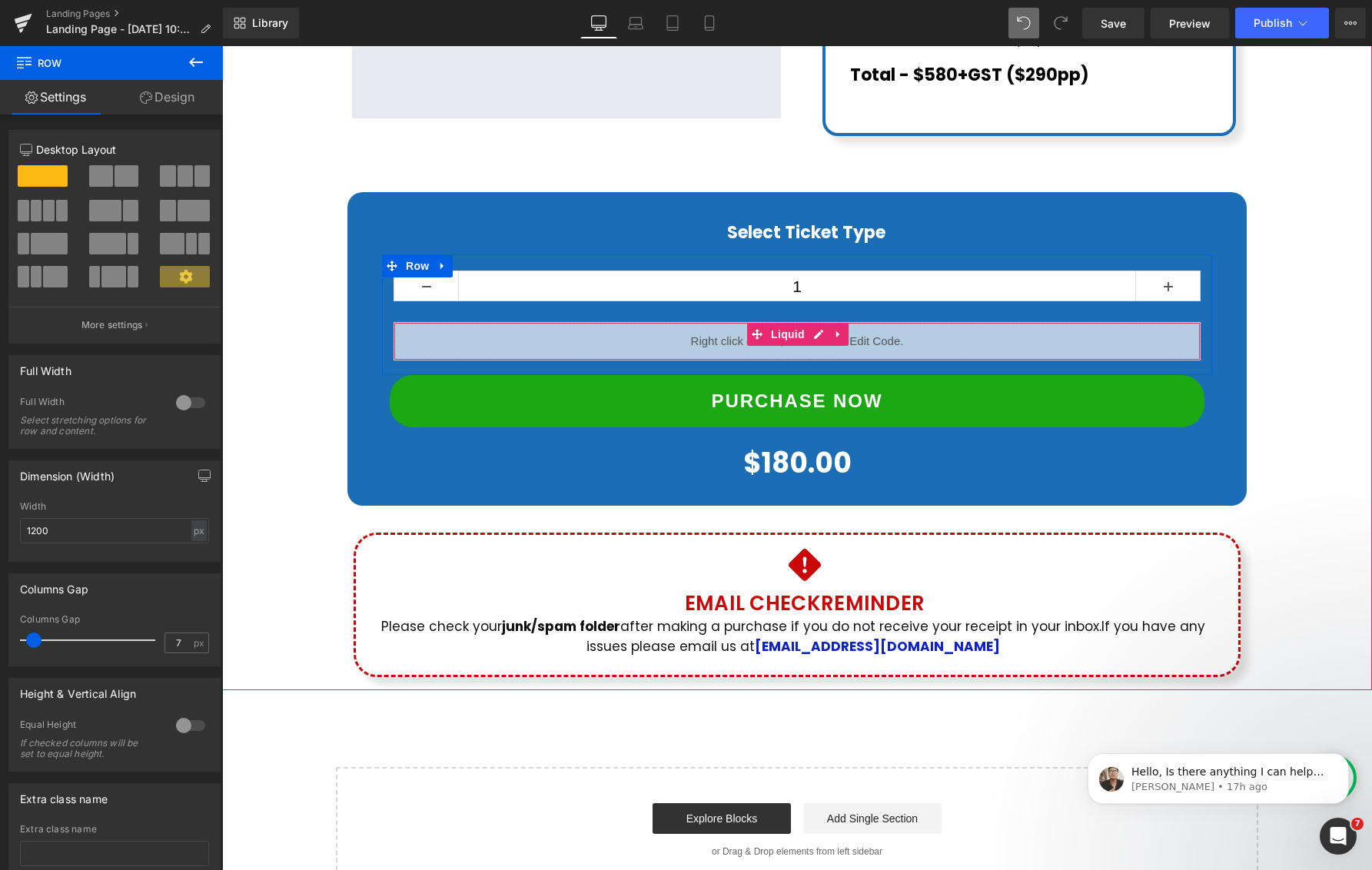
drag, startPoint x: 839, startPoint y: 313, endPoint x: 838, endPoint y: 321, distance: 8.1
click at [841, 328] on icon at bounding box center [839, 333] width 11 height 12
click at [828, 328] on icon at bounding box center [829, 333] width 11 height 12
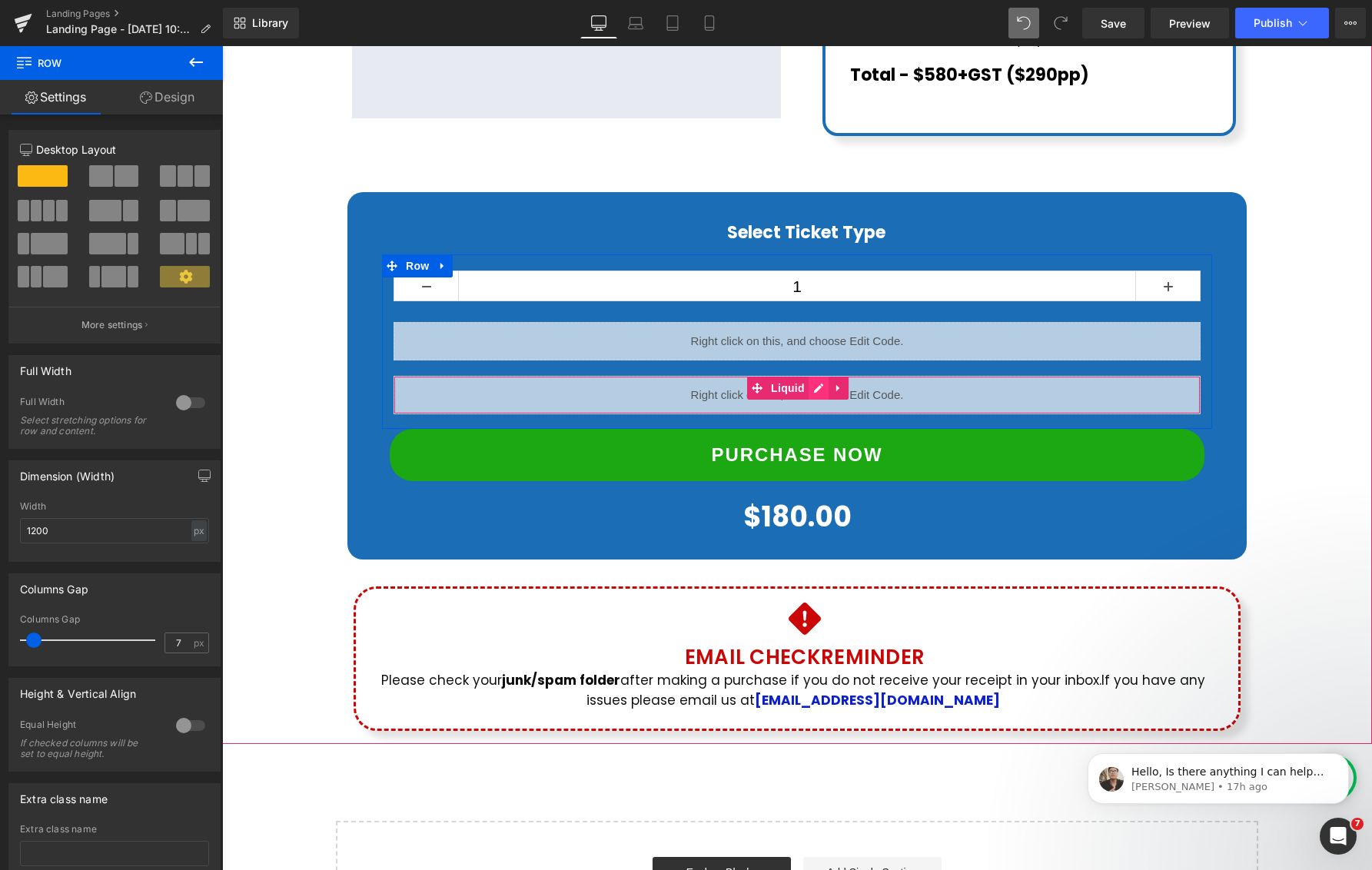
click at [821, 376] on div "Liquid" at bounding box center [796, 394] width 807 height 38
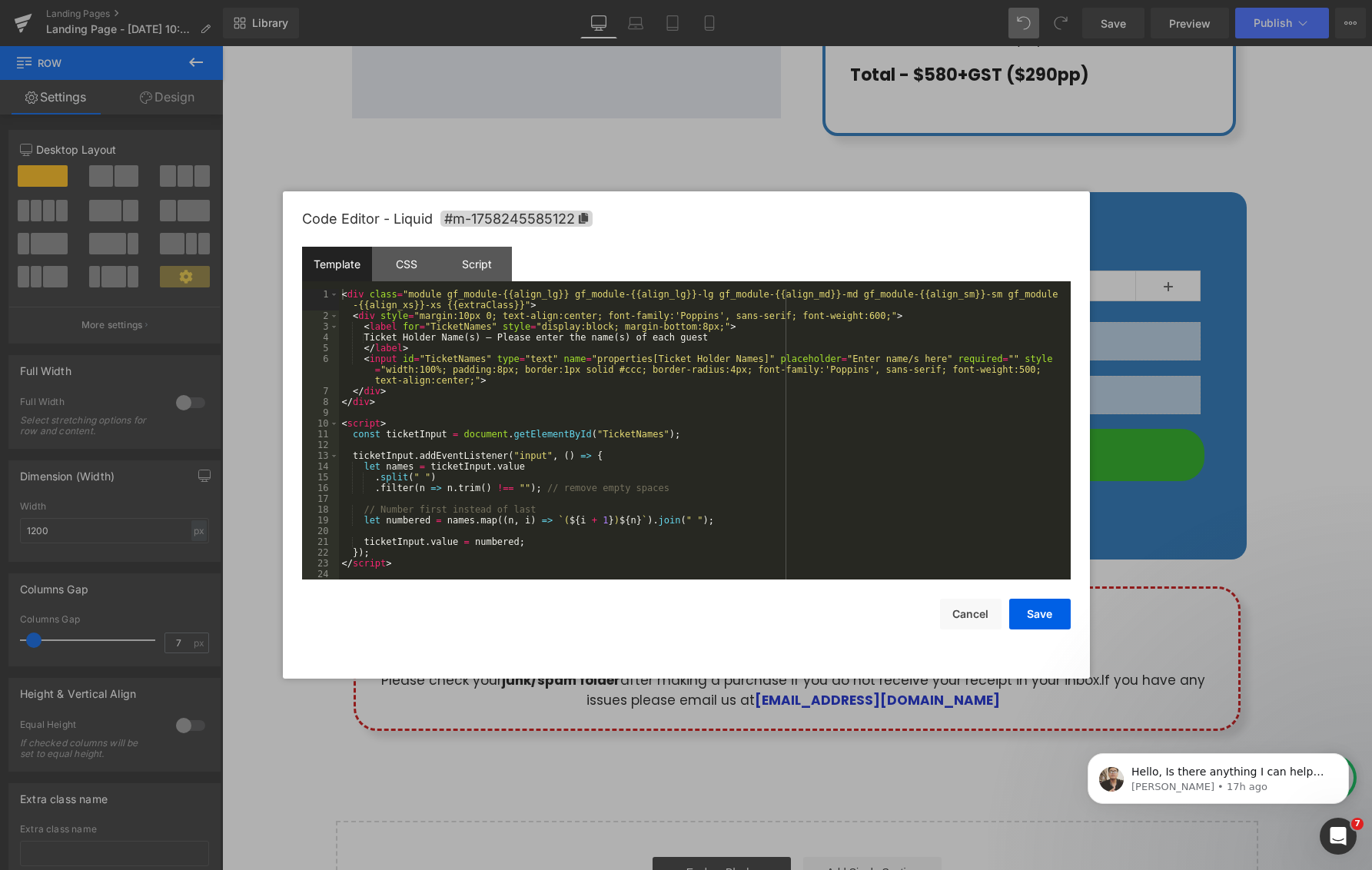
click at [631, 435] on div "< div class = "module gf_module-{{align_lg}} gf_module-{{align_lg}}-lg gf_modul…" at bounding box center [704, 450] width 732 height 323
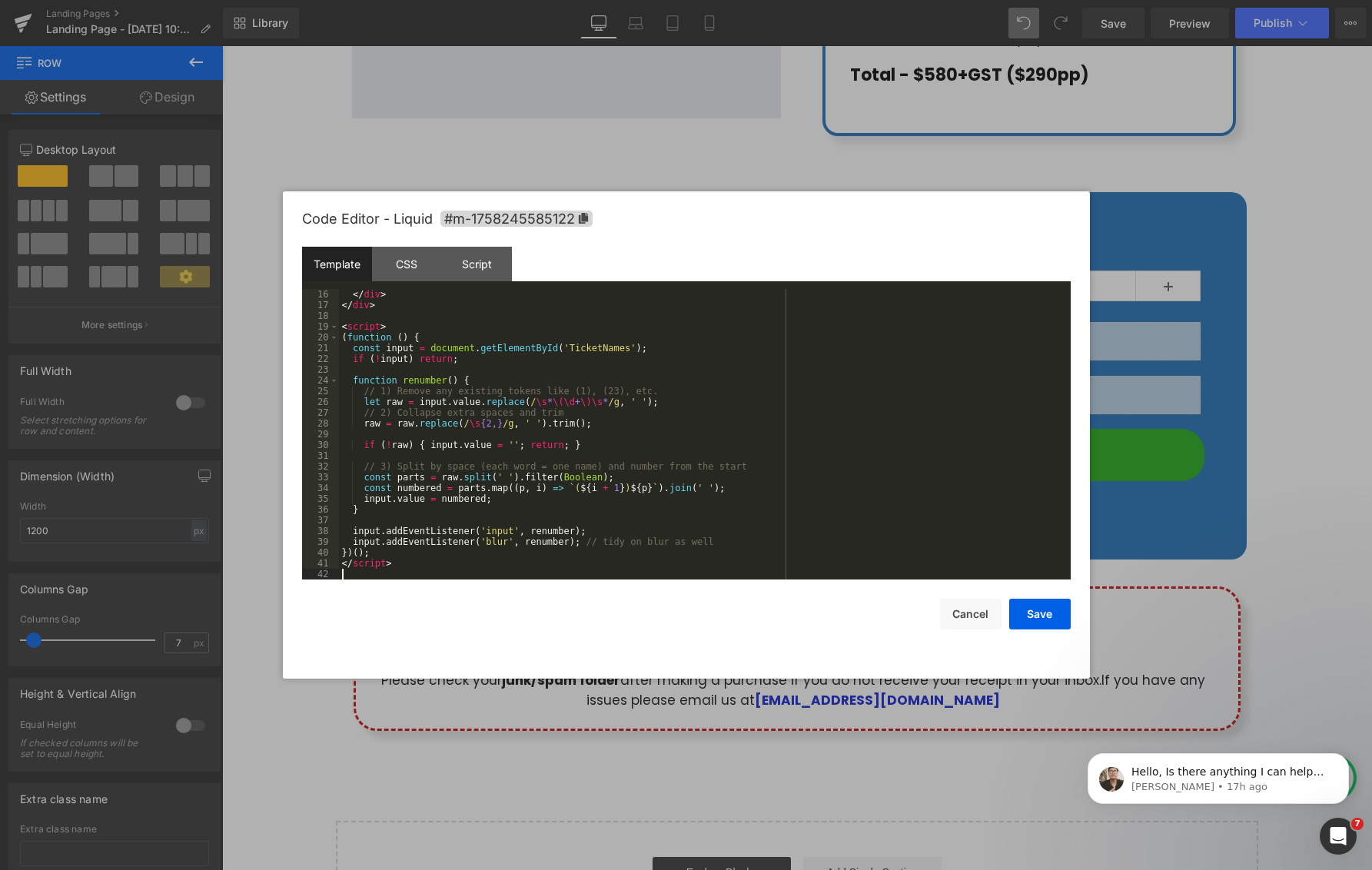
scroll to position [183, 0]
click at [1042, 619] on button "Save" at bounding box center [1039, 614] width 62 height 30
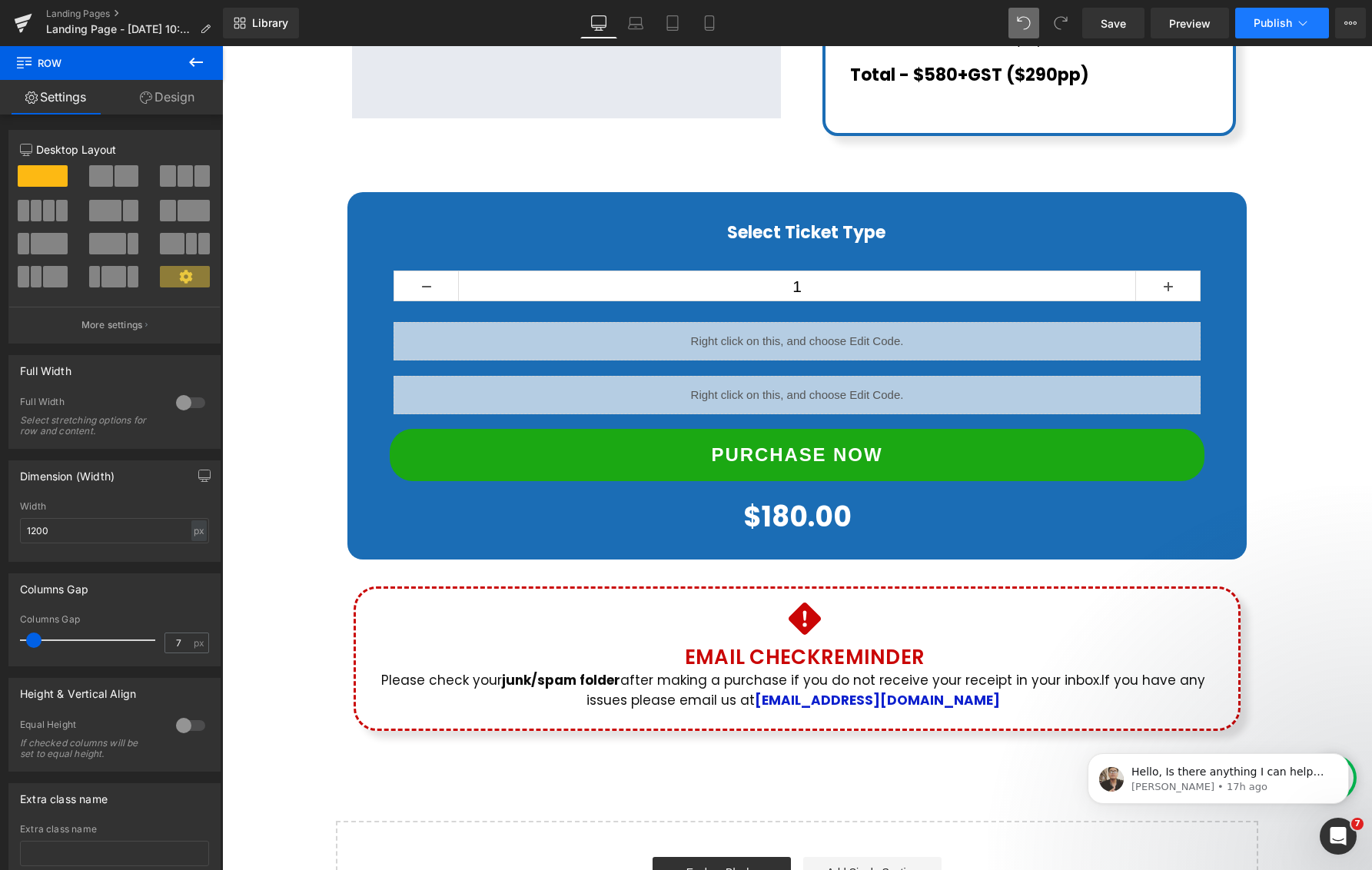
click at [1297, 20] on icon at bounding box center [1303, 23] width 16 height 16
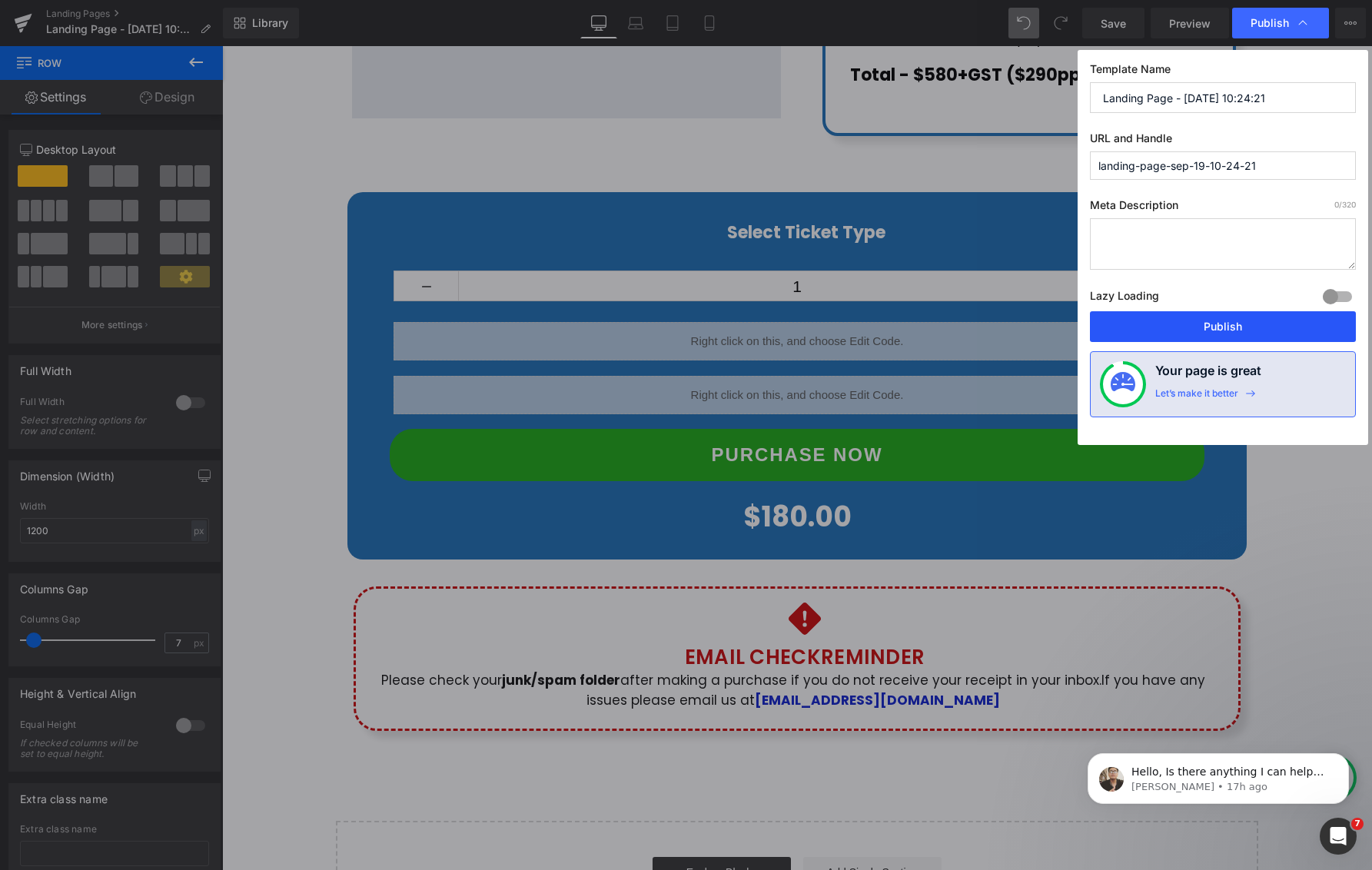
click at [1234, 325] on button "Publish" at bounding box center [1222, 326] width 265 height 30
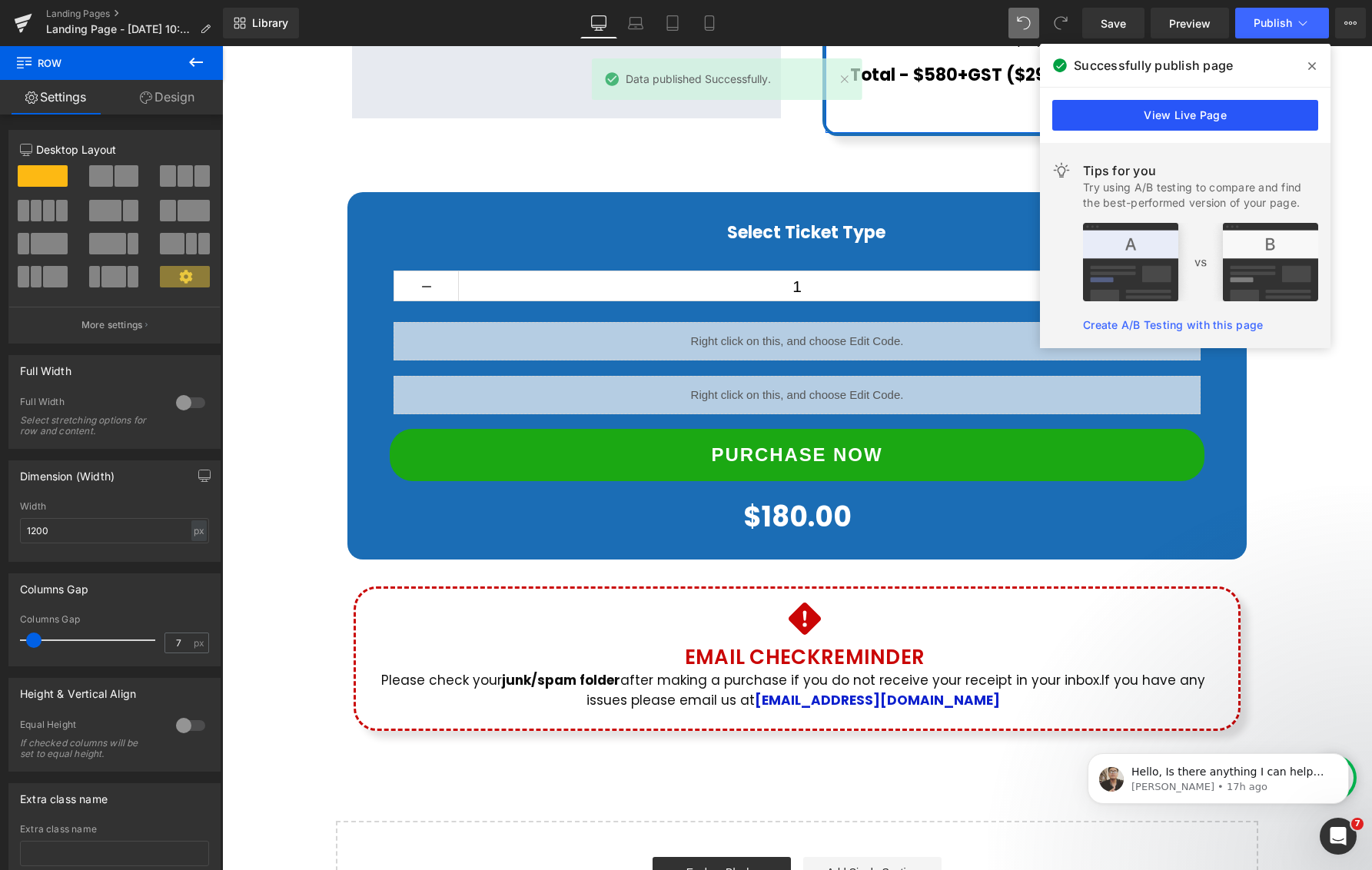
click at [1192, 117] on link "View Live Page" at bounding box center [1185, 115] width 265 height 30
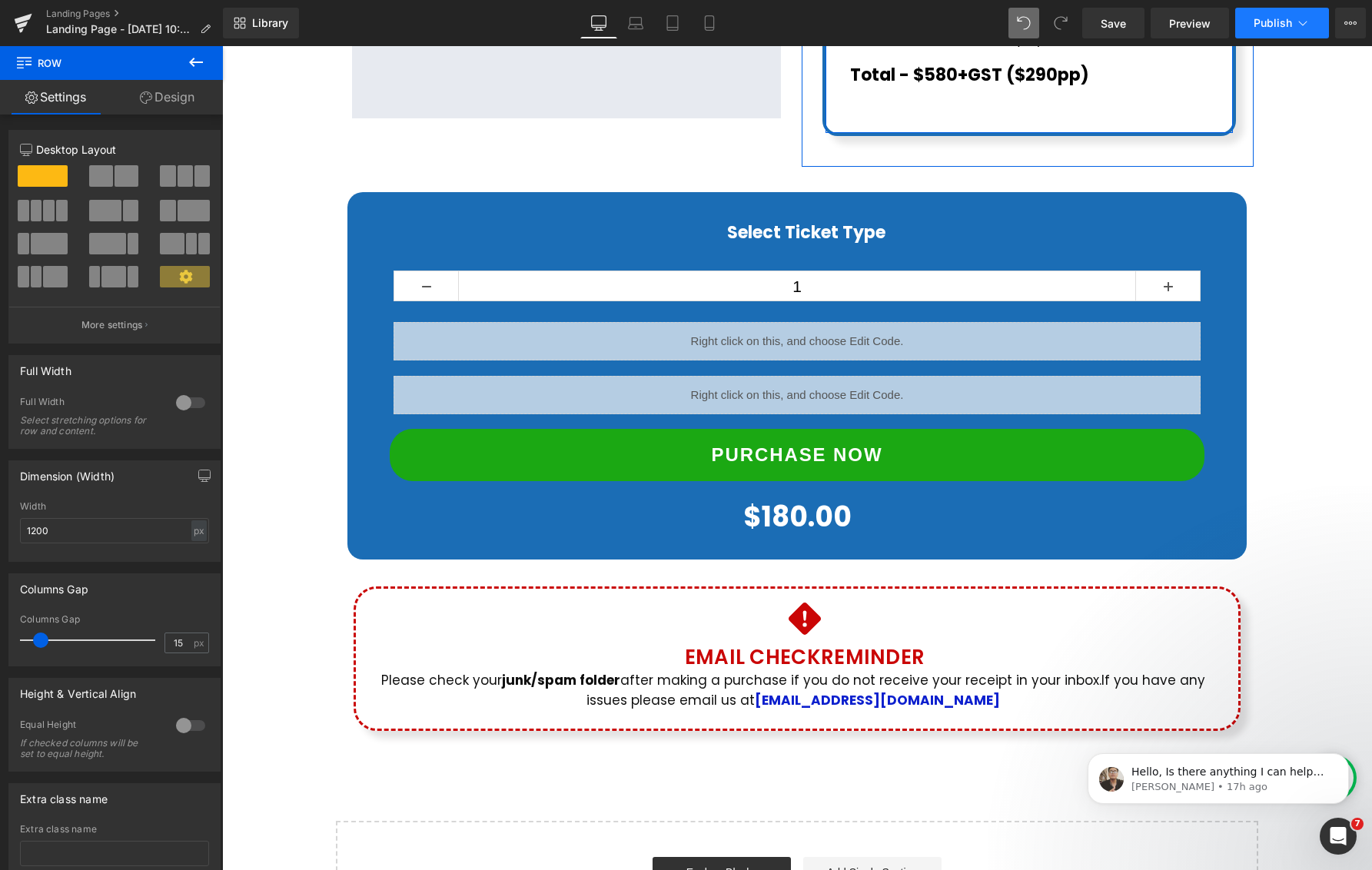
click at [1279, 19] on span "Publish" at bounding box center [1272, 23] width 38 height 12
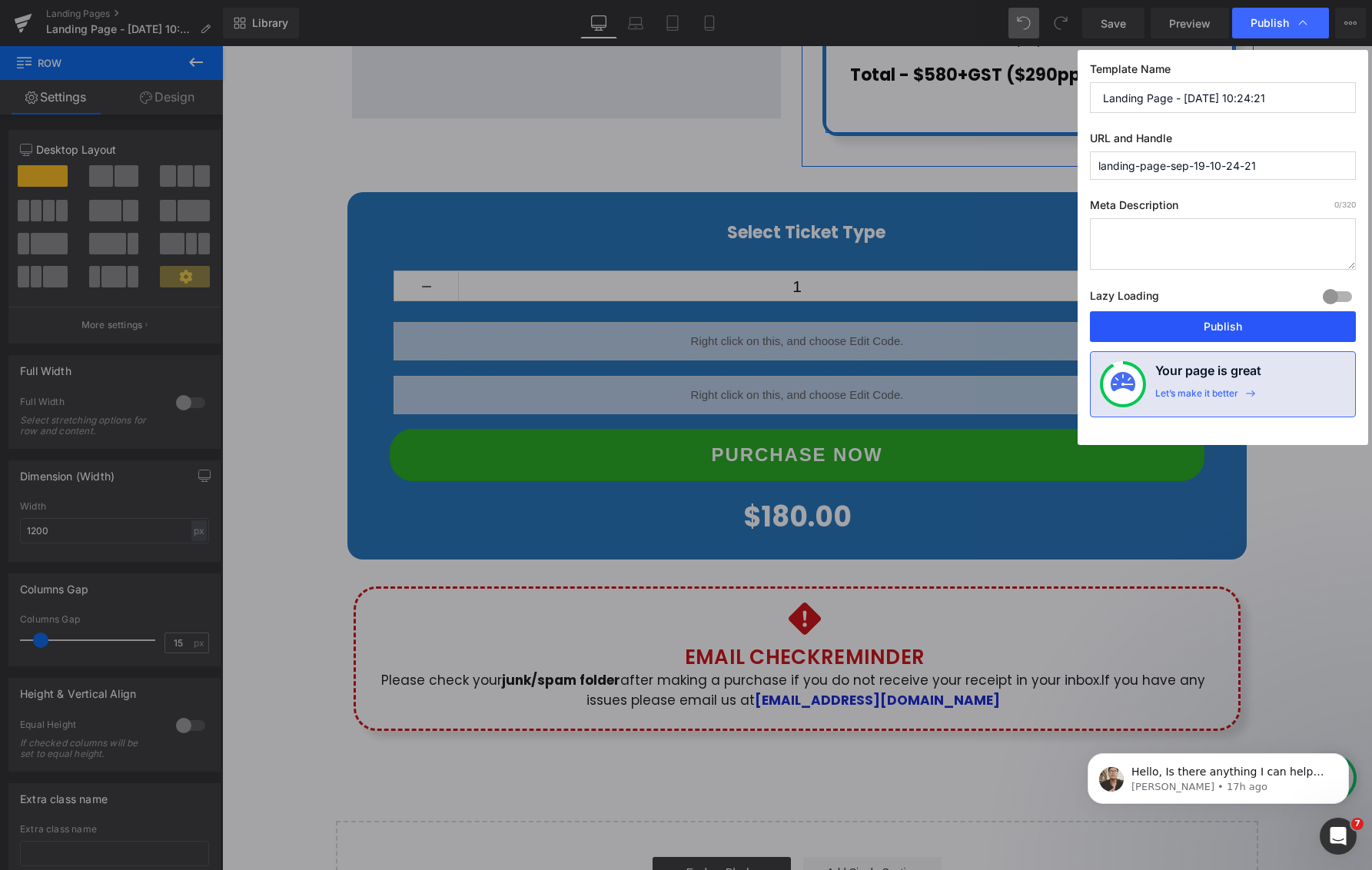
click at [1185, 334] on button "Publish" at bounding box center [1222, 326] width 265 height 30
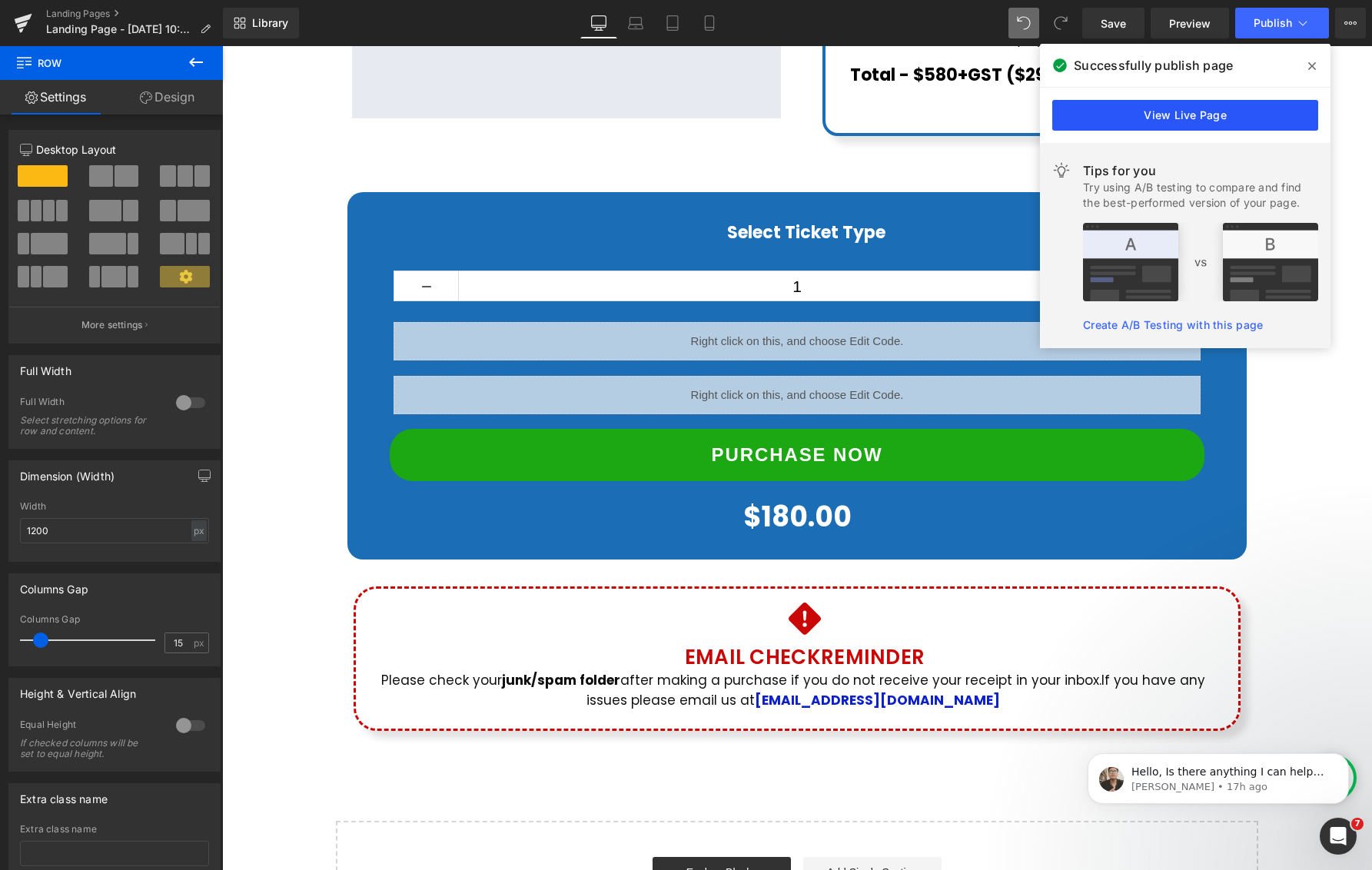
click at [1199, 120] on link "View Live Page" at bounding box center [1185, 115] width 265 height 30
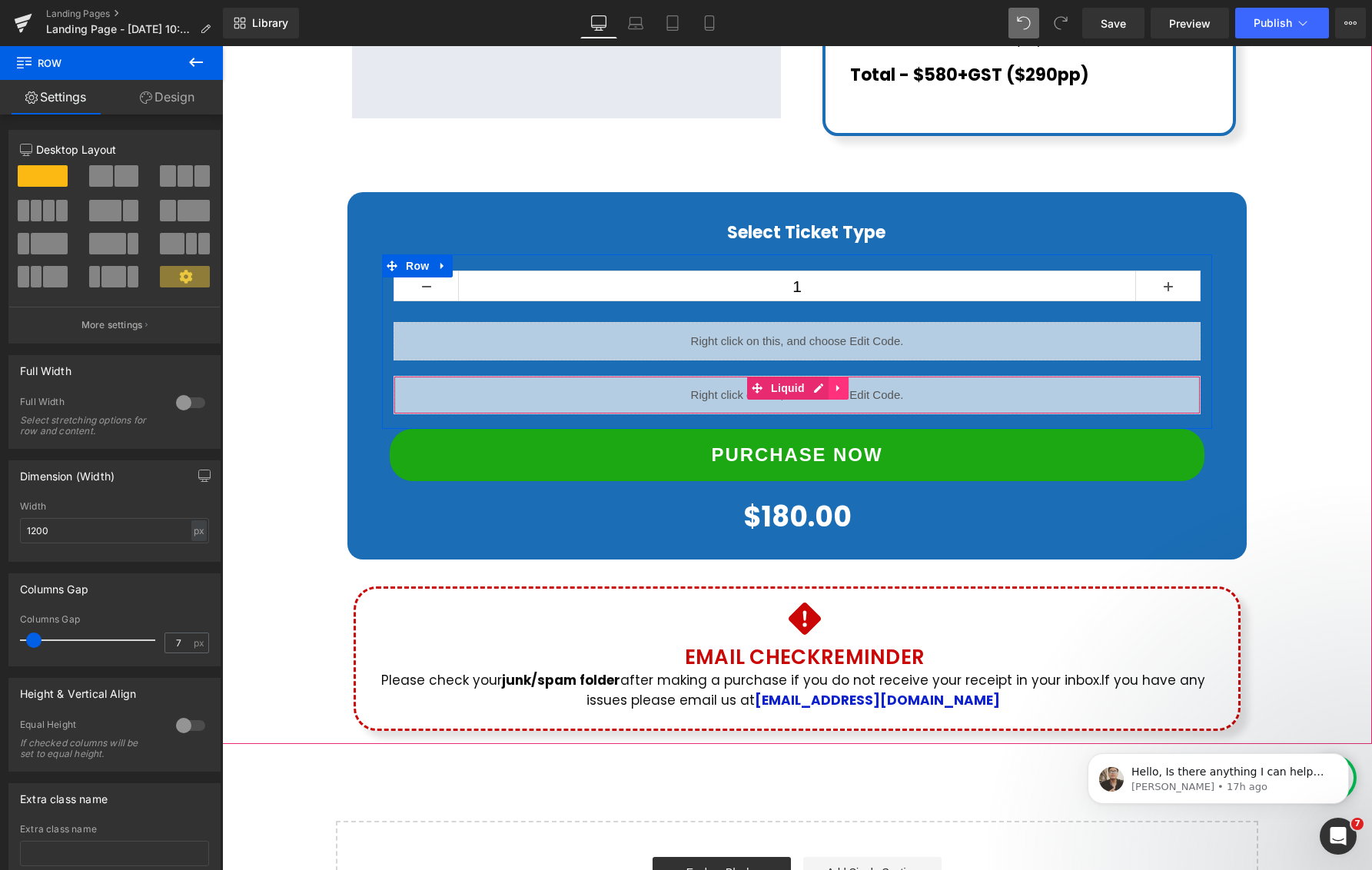
click at [838, 384] on icon at bounding box center [838, 387] width 3 height 7
click at [847, 383] on icon at bounding box center [848, 388] width 11 height 11
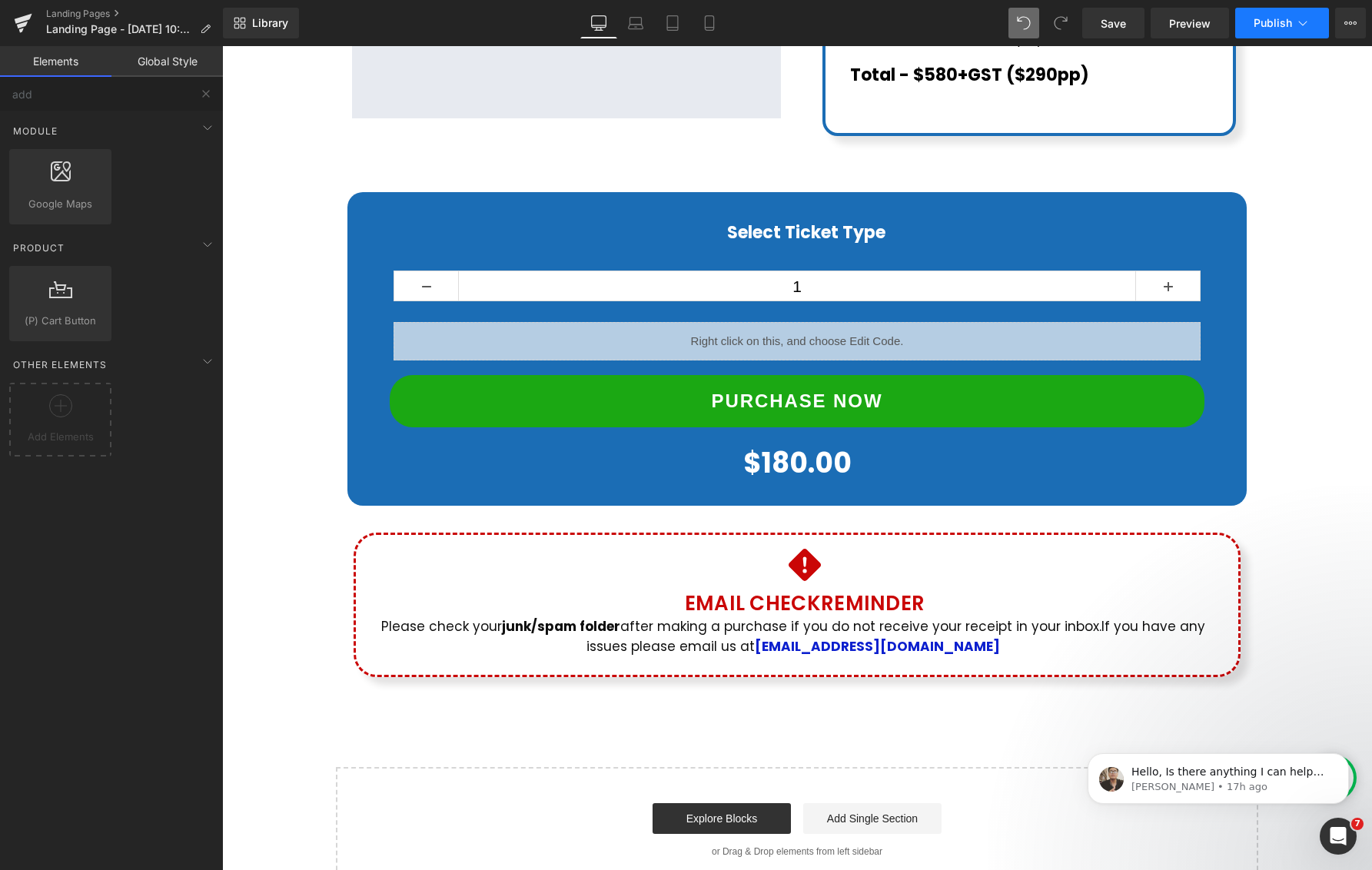
click at [1262, 29] on button "Publish" at bounding box center [1281, 23] width 94 height 30
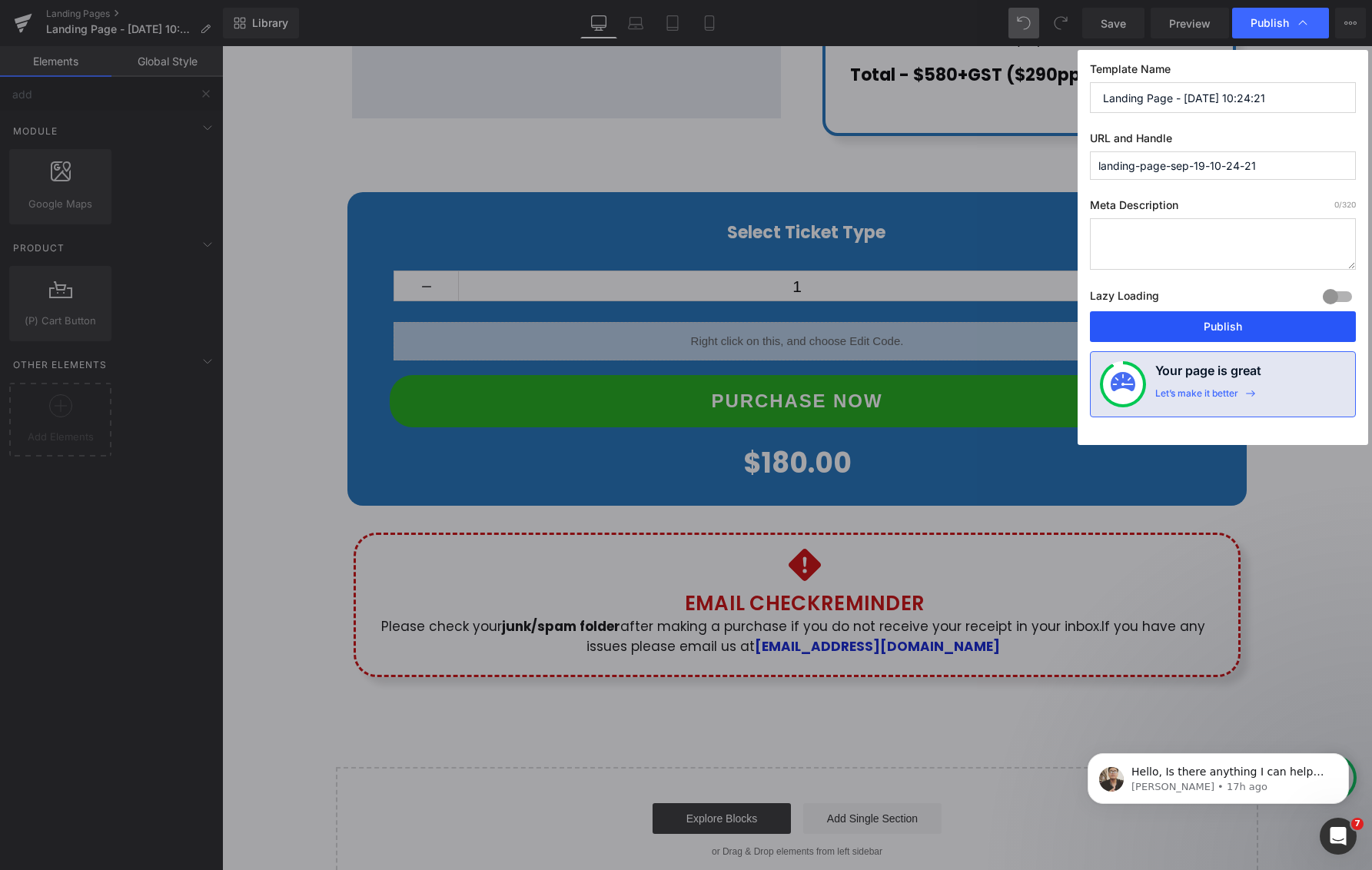
drag, startPoint x: 1196, startPoint y: 324, endPoint x: 691, endPoint y: 185, distance: 523.8
click at [1196, 324] on button "Publish" at bounding box center [1222, 326] width 265 height 30
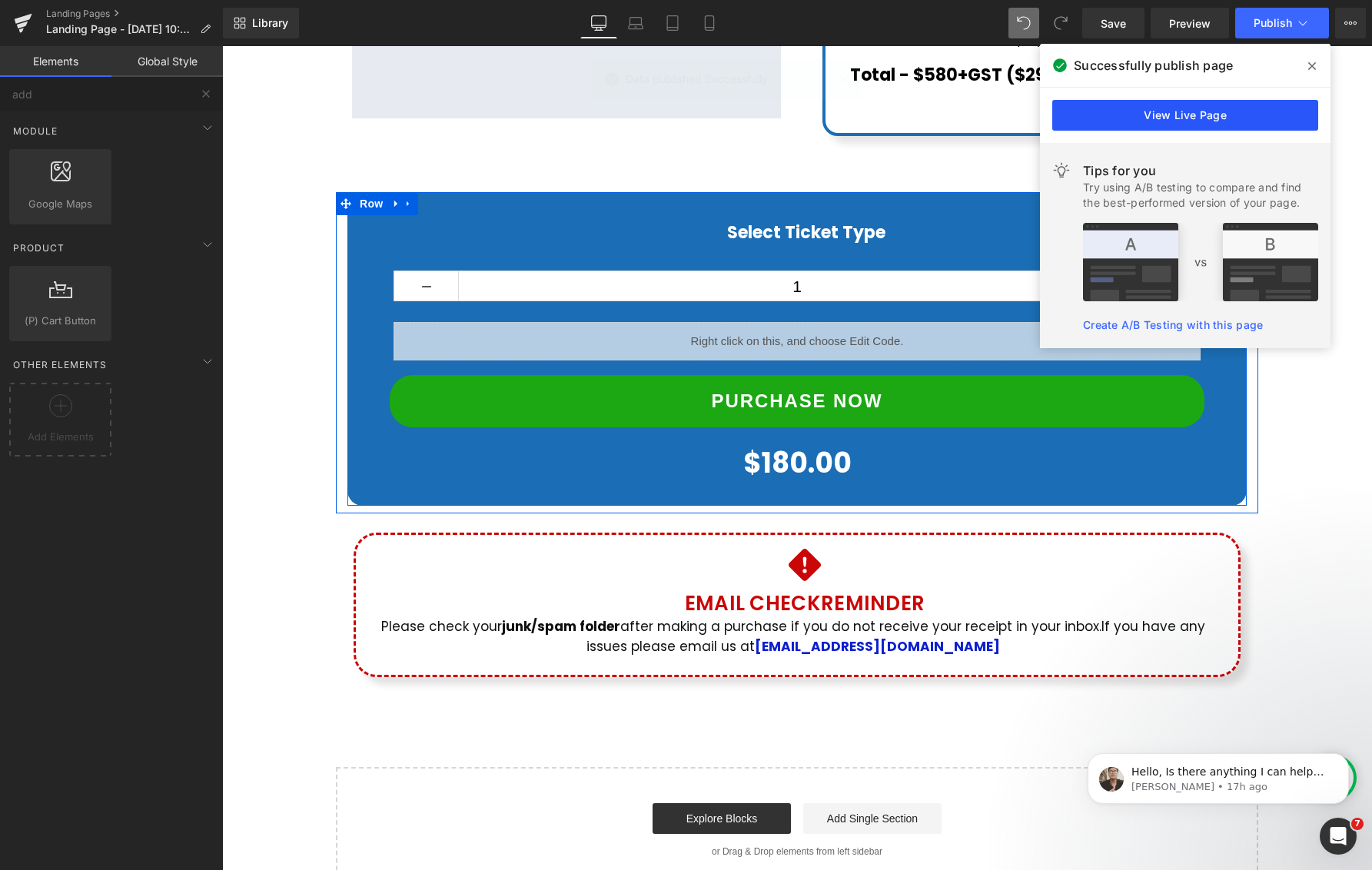
click at [1211, 119] on link "View Live Page" at bounding box center [1185, 115] width 265 height 30
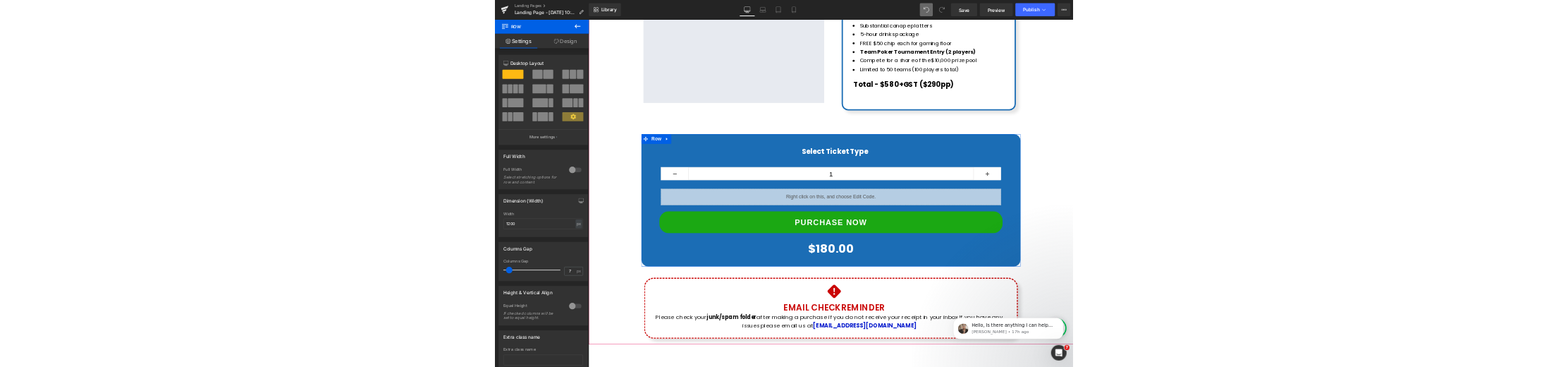
scroll to position [664, 0]
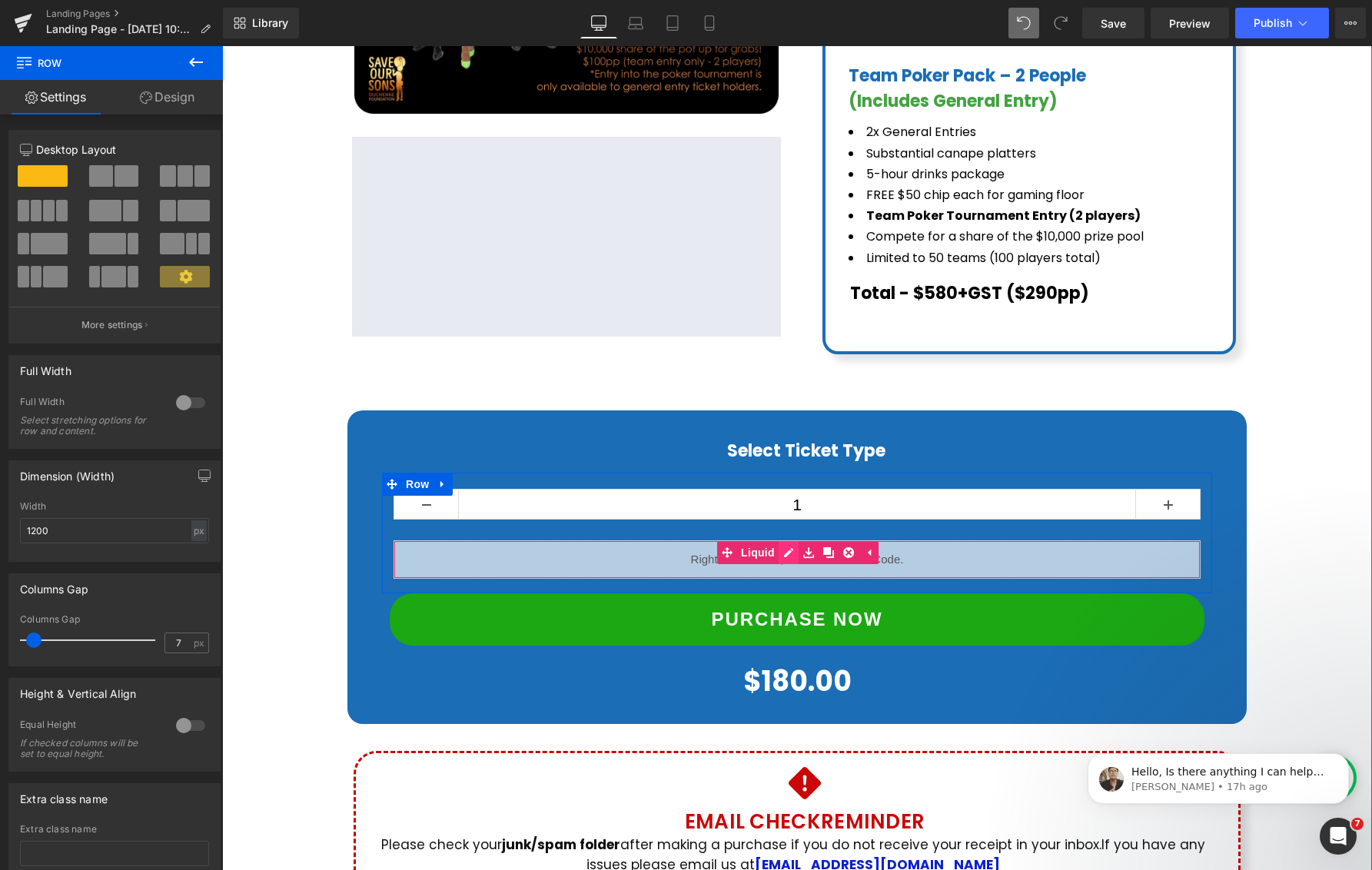
click at [787, 540] on div "Liquid" at bounding box center [796, 559] width 807 height 38
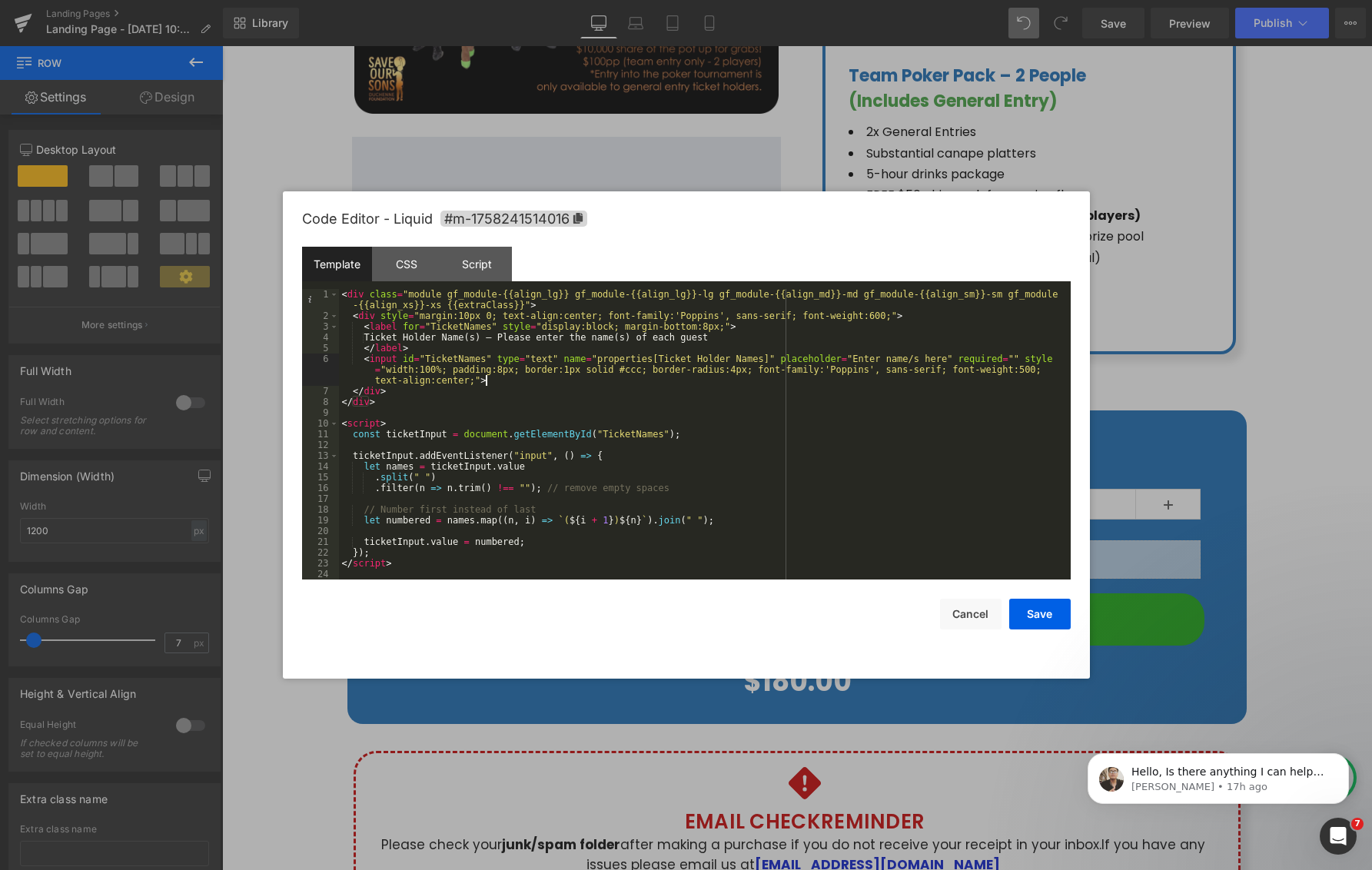
click at [503, 379] on div "< div class = "module gf_module-{{align_lg}} gf_module-{{align_lg}}-lg gf_modul…" at bounding box center [704, 450] width 732 height 323
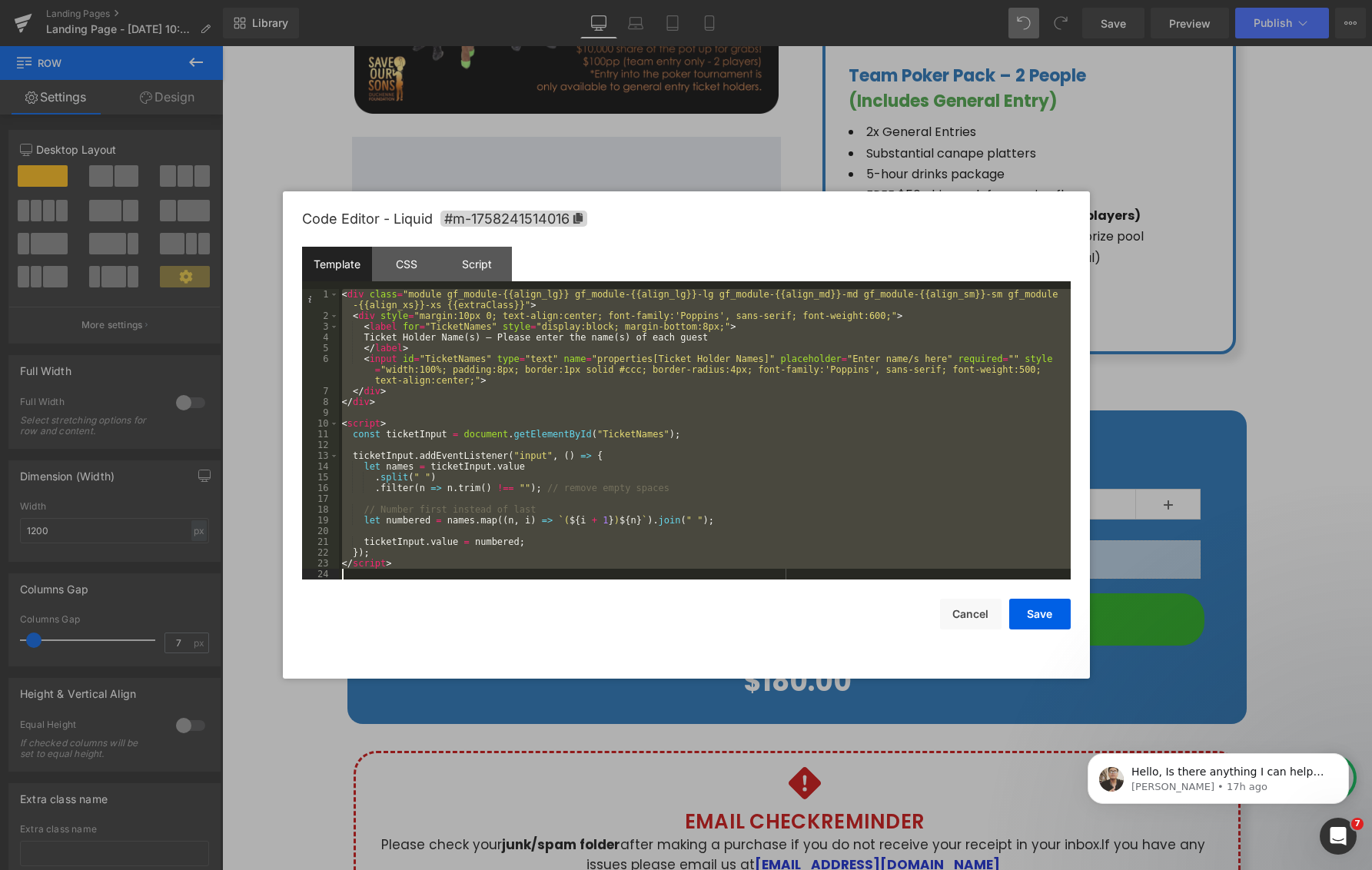
click at [563, 339] on div "< div class = "module gf_module-{{align_lg}} gf_module-{{align_lg}}-lg gf_modul…" at bounding box center [704, 450] width 732 height 323
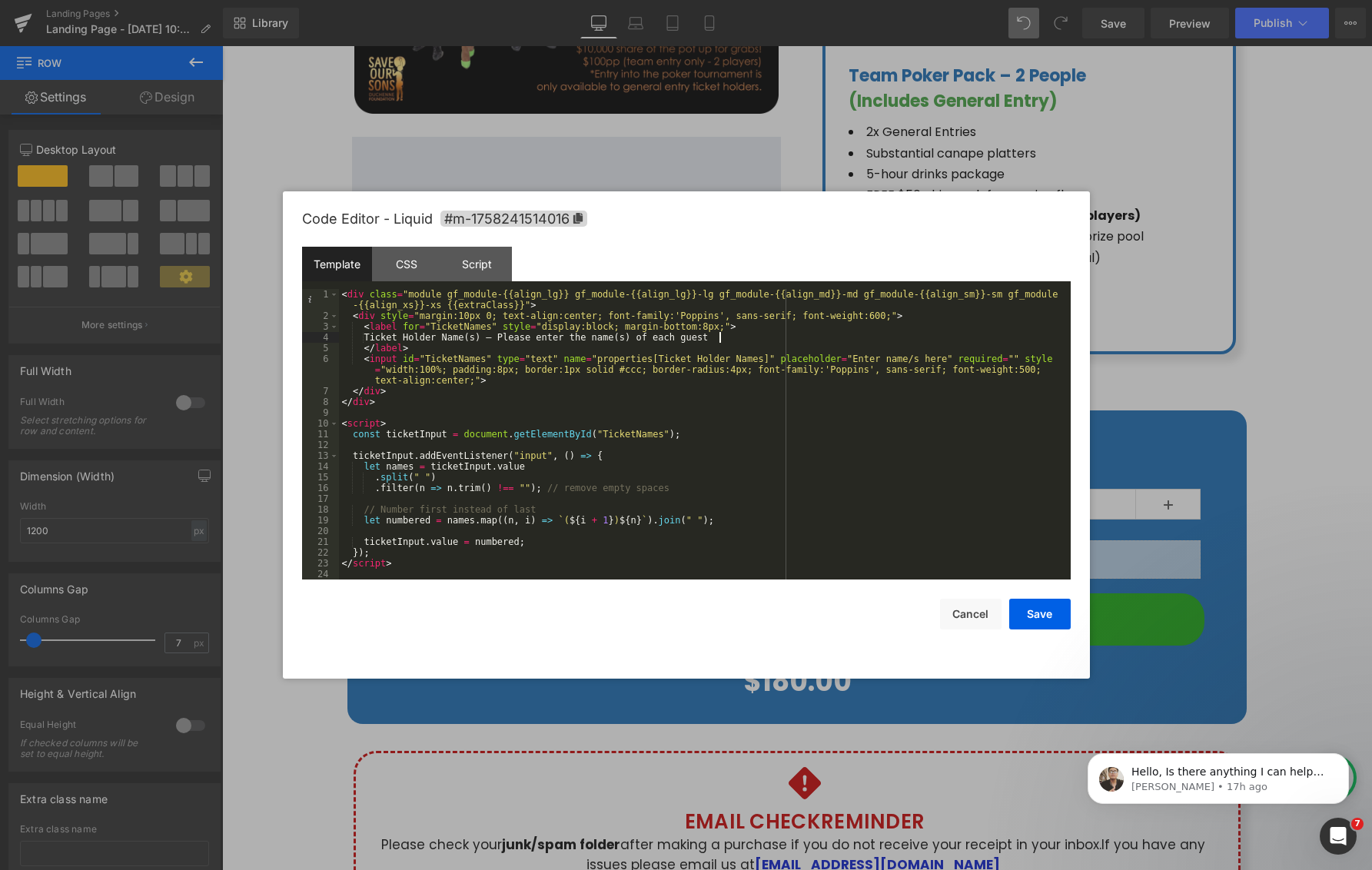
click at [720, 334] on div "< div class = "module gf_module-{{align_lg}} gf_module-{{align_lg}}-lg gf_modul…" at bounding box center [704, 450] width 732 height 323
drag, startPoint x: 727, startPoint y: 338, endPoint x: 372, endPoint y: 335, distance: 355.0
click at [369, 335] on div "< div class = "module gf_module-{{align_lg}} gf_module-{{align_lg}}-lg gf_modul…" at bounding box center [704, 450] width 732 height 323
click at [671, 339] on div "< div class = "module gf_module-{{align_lg}} gf_module-{{align_lg}}-lg gf_modul…" at bounding box center [704, 450] width 732 height 323
click at [726, 337] on div "< div class = "module gf_module-{{align_lg}} gf_module-{{align_lg}}-lg gf_modul…" at bounding box center [704, 450] width 732 height 323
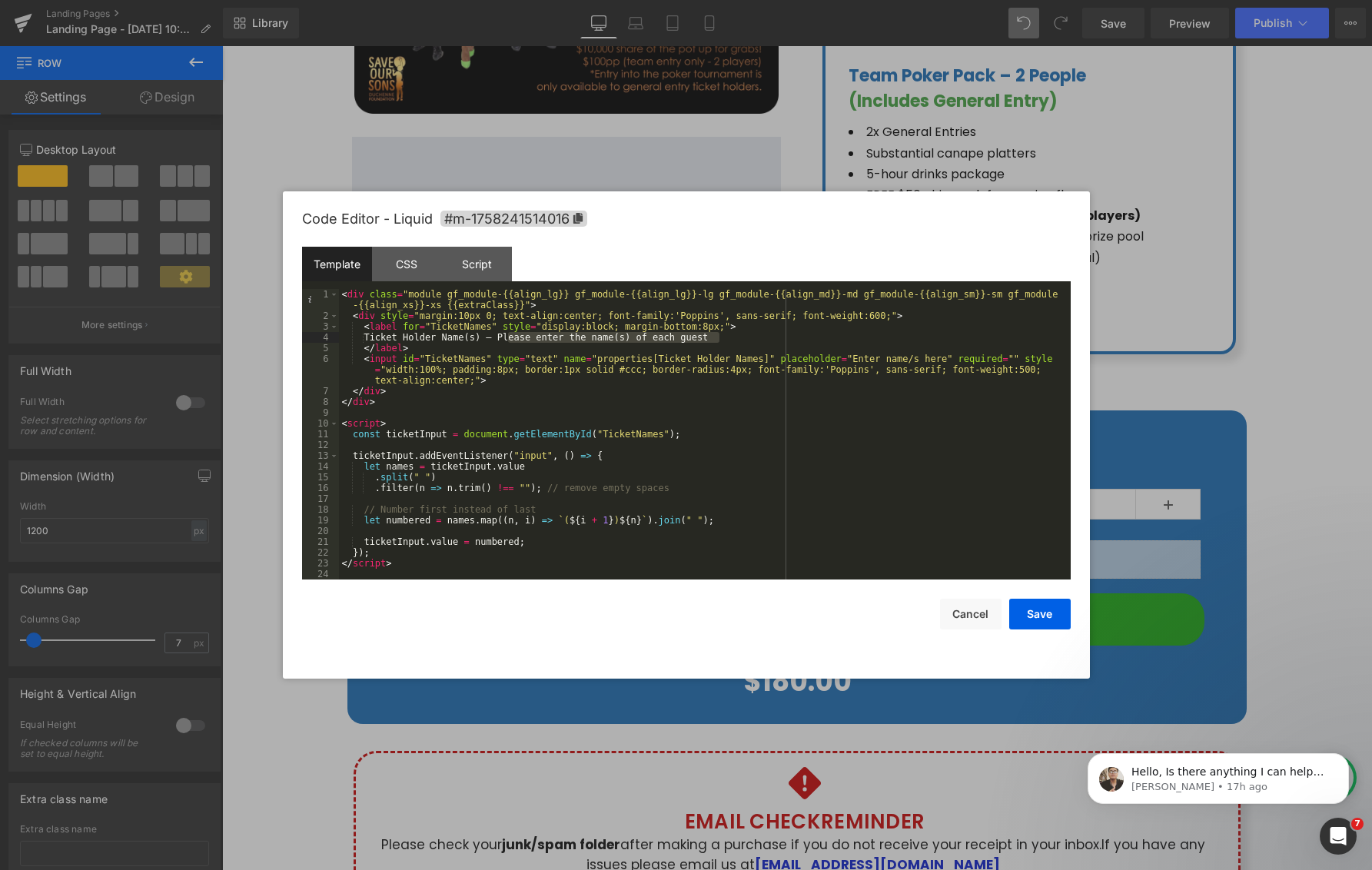
drag, startPoint x: 724, startPoint y: 337, endPoint x: 506, endPoint y: 336, distance: 218.0
click at [507, 336] on div "< div class = "module gf_module-{{align_lg}} gf_module-{{align_lg}}-lg gf_modul…" at bounding box center [704, 450] width 732 height 323
drag, startPoint x: 509, startPoint y: 337, endPoint x: 501, endPoint y: 362, distance: 26.2
click at [374, 334] on div "< div class = "module gf_module-{{align_lg}} gf_module-{{align_lg}}-lg gf_modul…" at bounding box center [704, 450] width 732 height 323
click at [1026, 617] on button "Save" at bounding box center [1039, 614] width 62 height 30
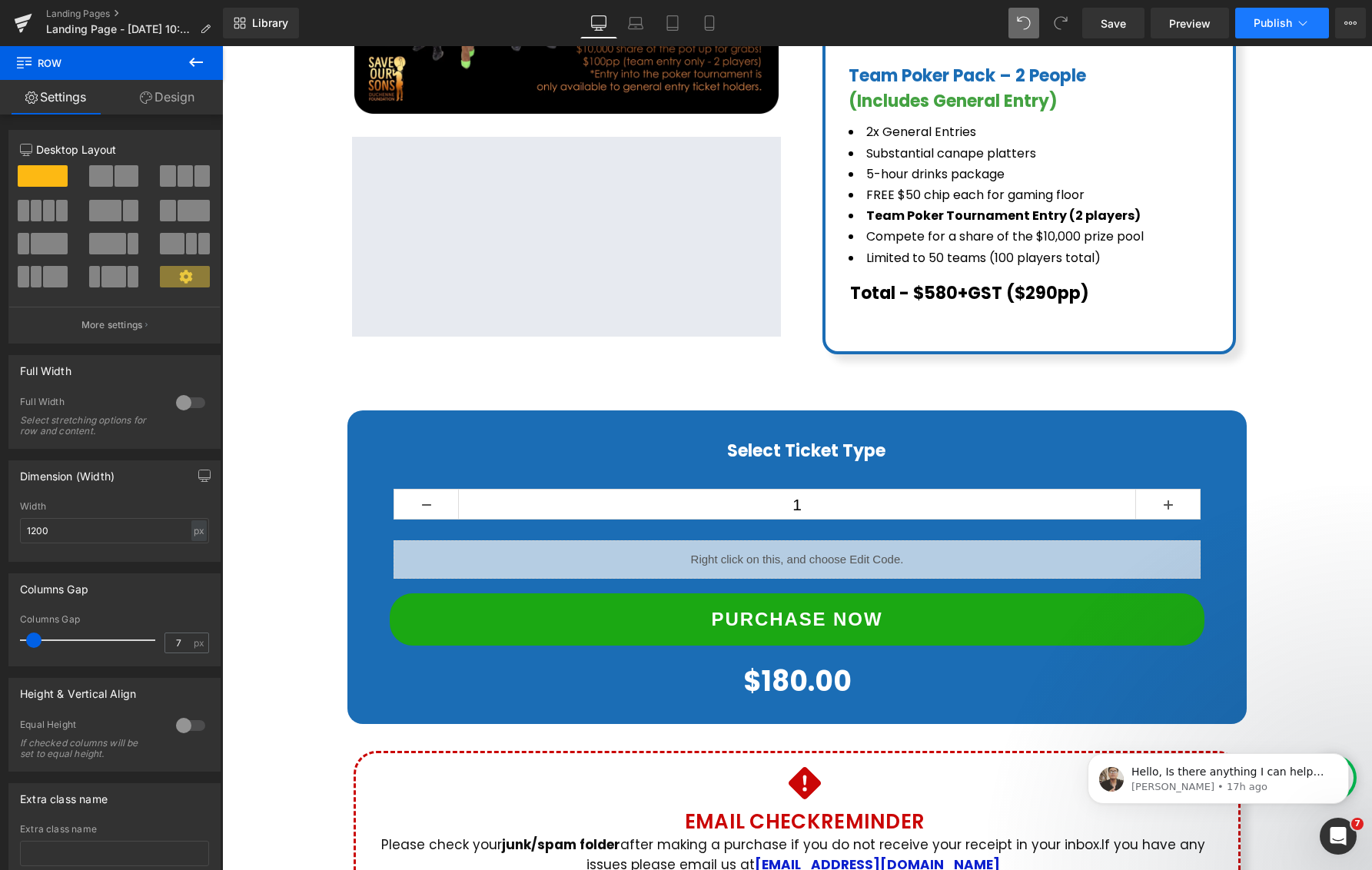
click at [1260, 26] on span "Publish" at bounding box center [1272, 23] width 38 height 12
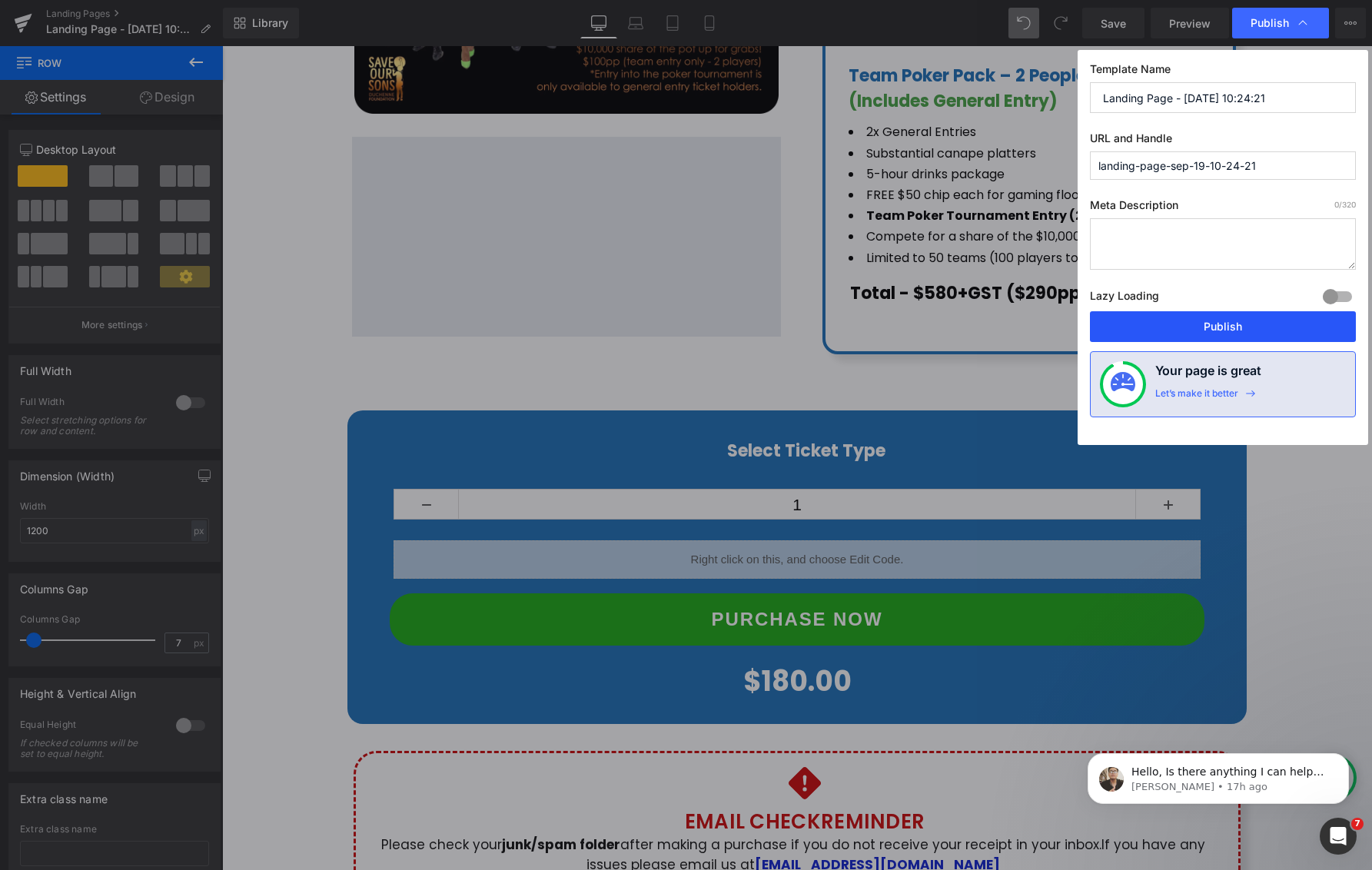
drag, startPoint x: 1206, startPoint y: 317, endPoint x: 1049, endPoint y: 163, distance: 219.9
click at [1206, 317] on button "Publish" at bounding box center [1222, 326] width 265 height 30
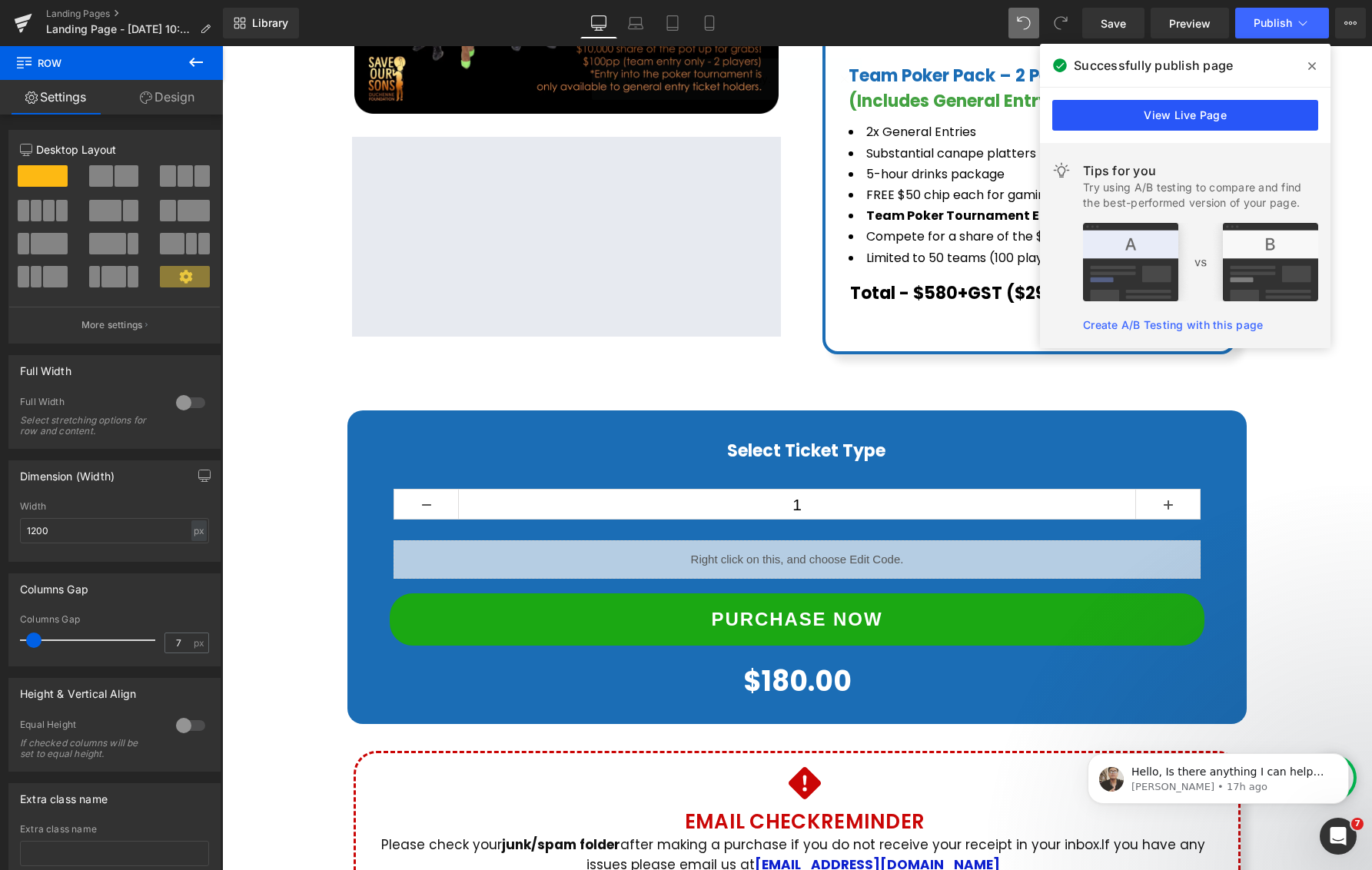
click at [1169, 118] on link "View Live Page" at bounding box center [1185, 115] width 265 height 30
click at [1168, 121] on li "2x General Entries" at bounding box center [1028, 131] width 362 height 21
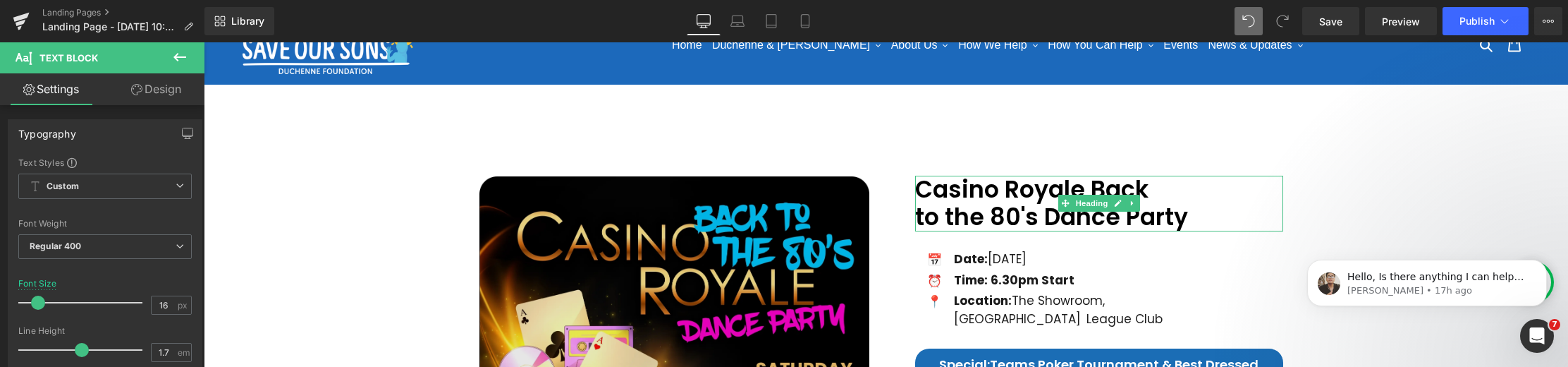
scroll to position [14, 0]
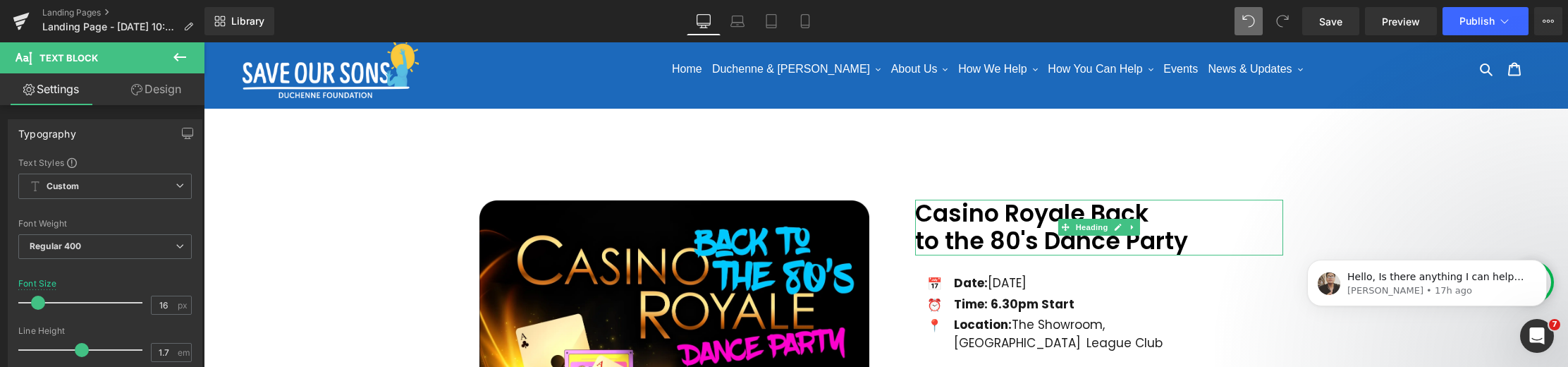
click at [837, 157] on div "$0 $180.00" at bounding box center [885, 156] width 1350 height 16
click at [890, 155] on span "(P) Price" at bounding box center [885, 156] width 39 height 17
click at [913, 155] on icon at bounding box center [911, 156] width 2 height 5
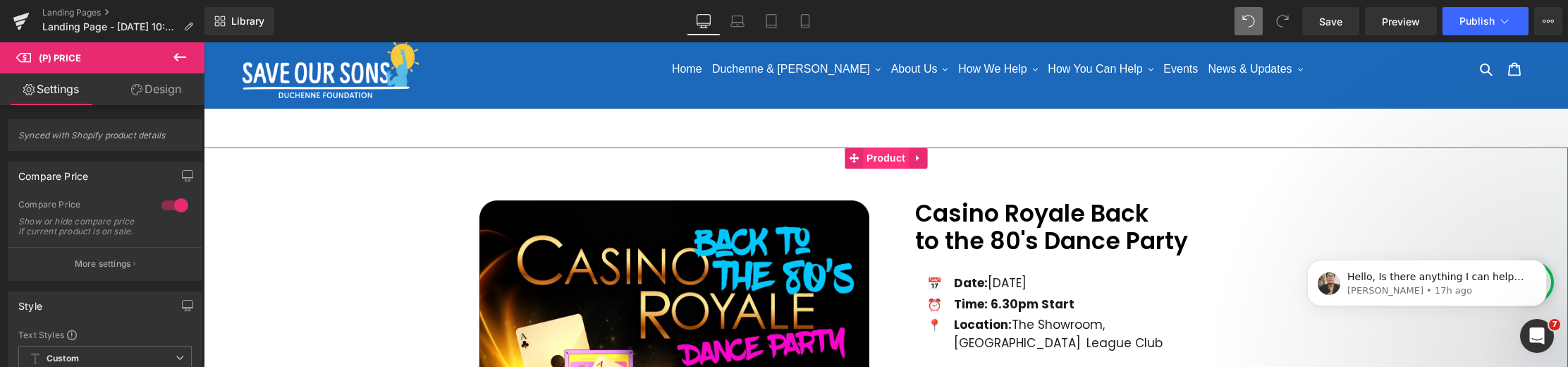
click at [896, 157] on span "Product" at bounding box center [885, 158] width 46 height 22
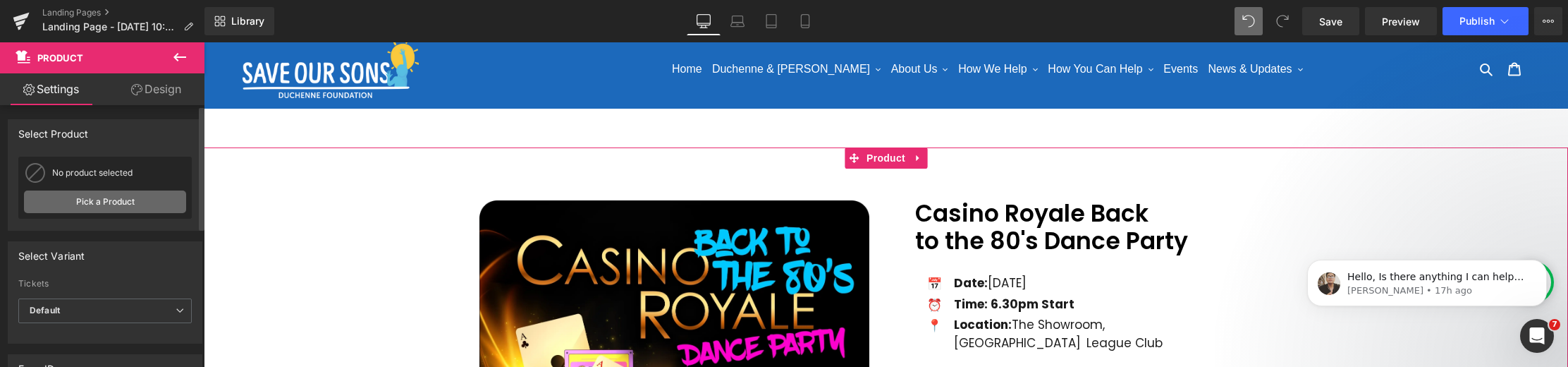
click at [109, 206] on link "Pick a Product" at bounding box center [105, 201] width 162 height 22
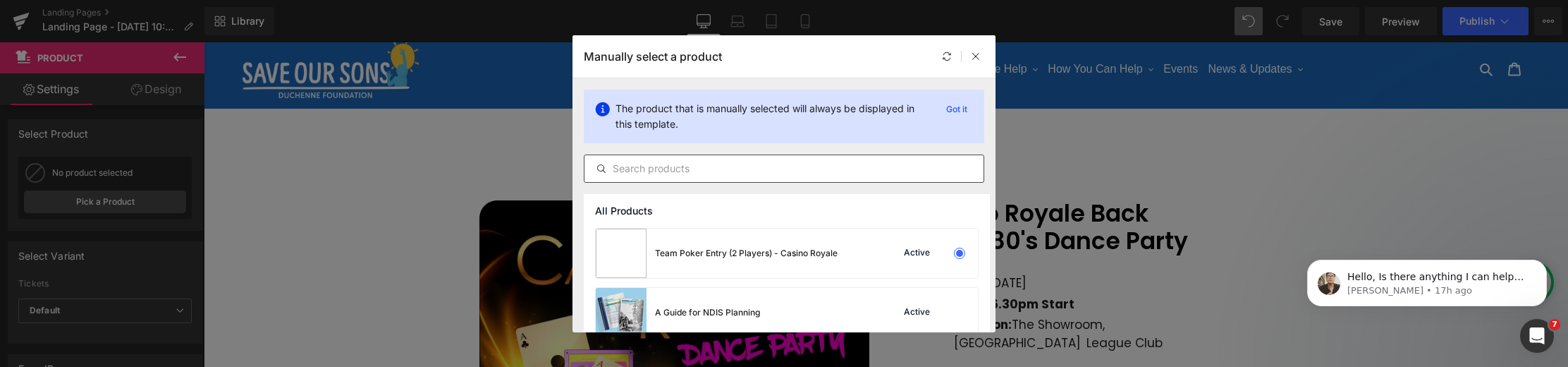
click at [691, 172] on input "text" at bounding box center [784, 168] width 399 height 17
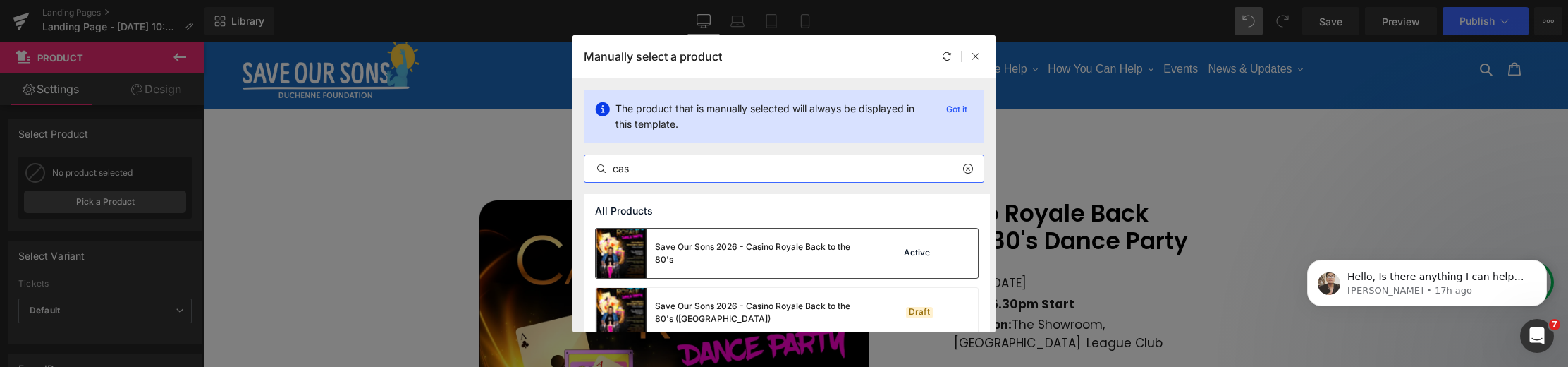
type input "cas"
drag, startPoint x: 794, startPoint y: 246, endPoint x: 657, endPoint y: 195, distance: 146.2
click at [794, 246] on div "Save Our Sons 2026 - Casino Royale Back to the 80's" at bounding box center [760, 253] width 211 height 25
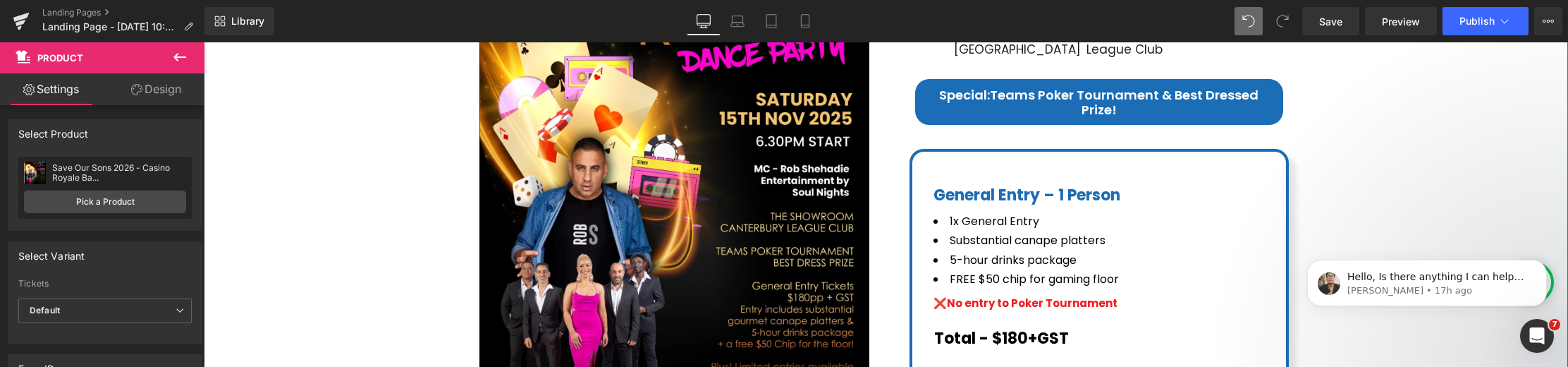
scroll to position [421, 0]
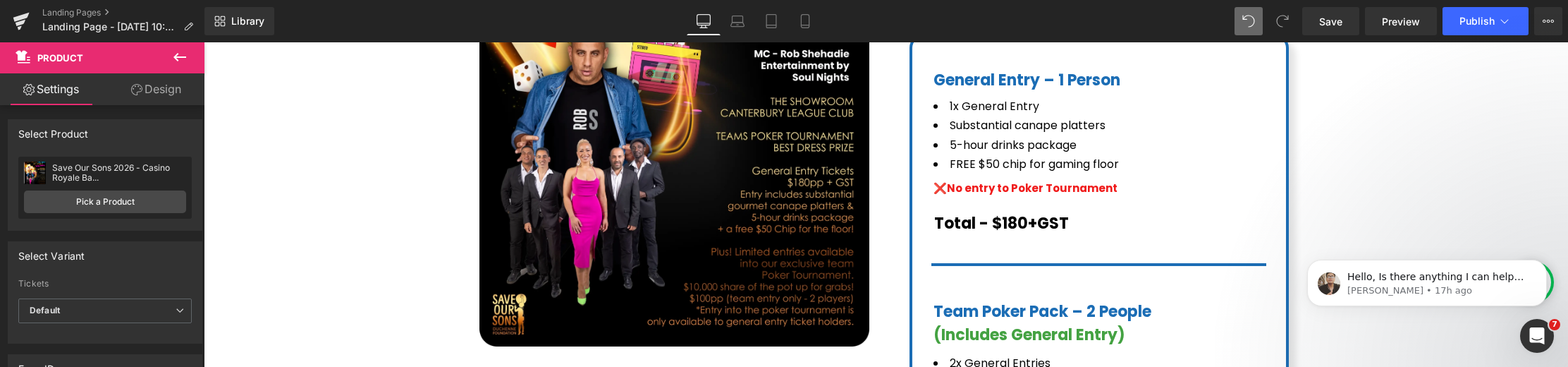
click at [180, 55] on icon at bounding box center [180, 57] width 17 height 17
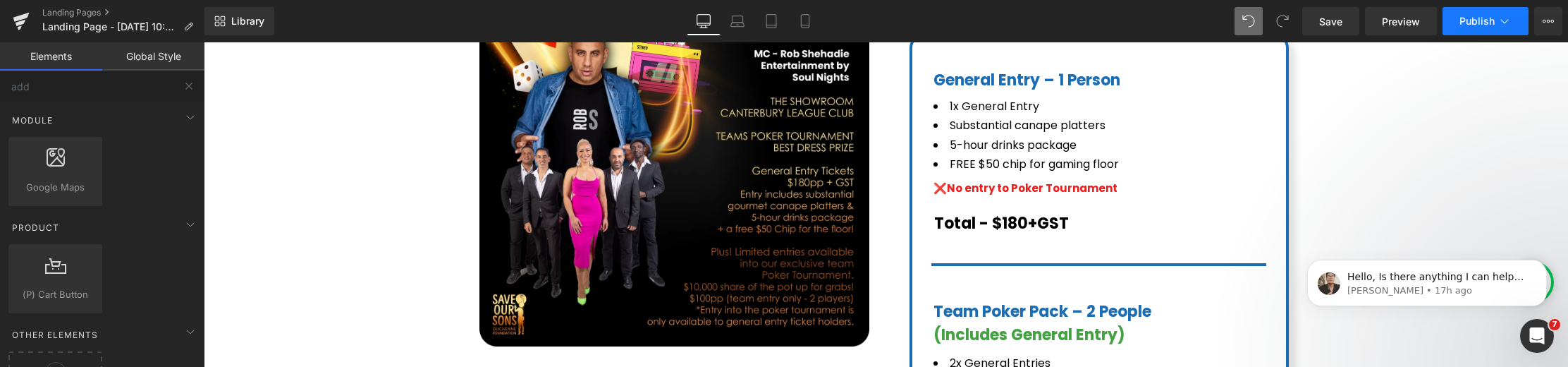
click at [1345, 29] on button "Publish" at bounding box center [1485, 21] width 86 height 28
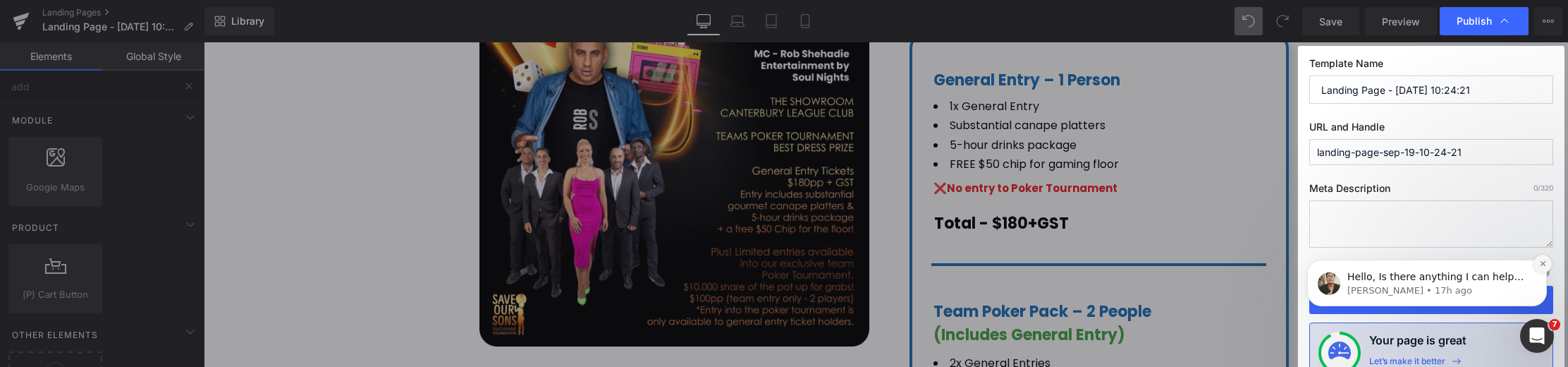
click at [1345, 265] on icon "Dismiss notification" at bounding box center [1542, 263] width 8 height 8
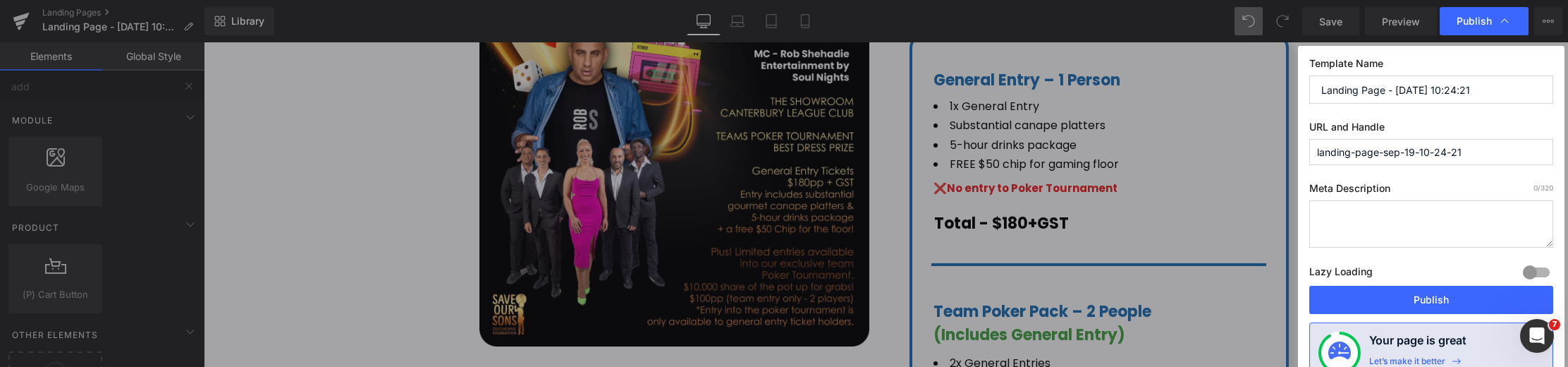
click at [1345, 307] on button "Publish" at bounding box center [1430, 300] width 244 height 28
